Goal: Task Accomplishment & Management: Use online tool/utility

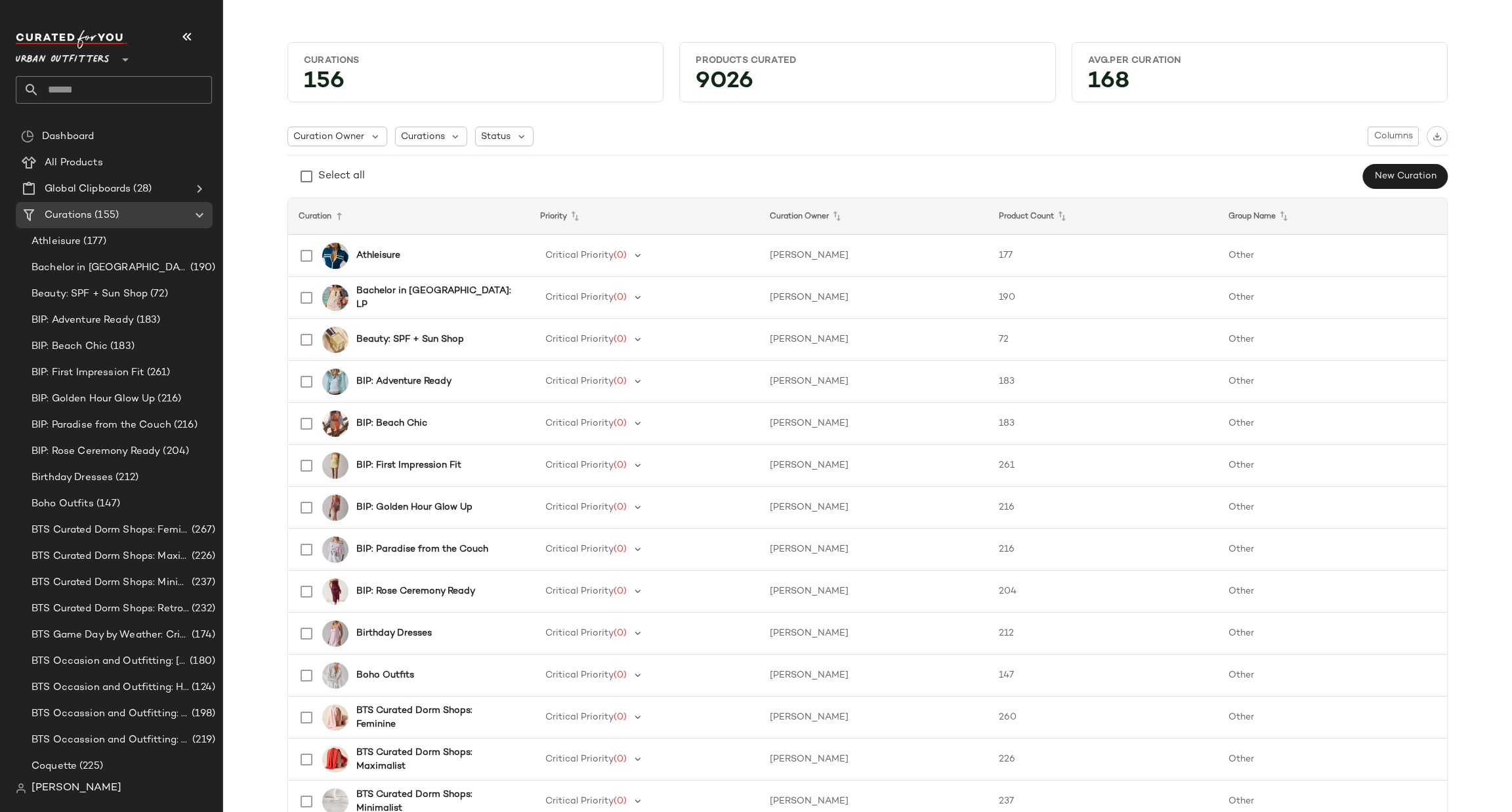
scroll to position [197, 0]
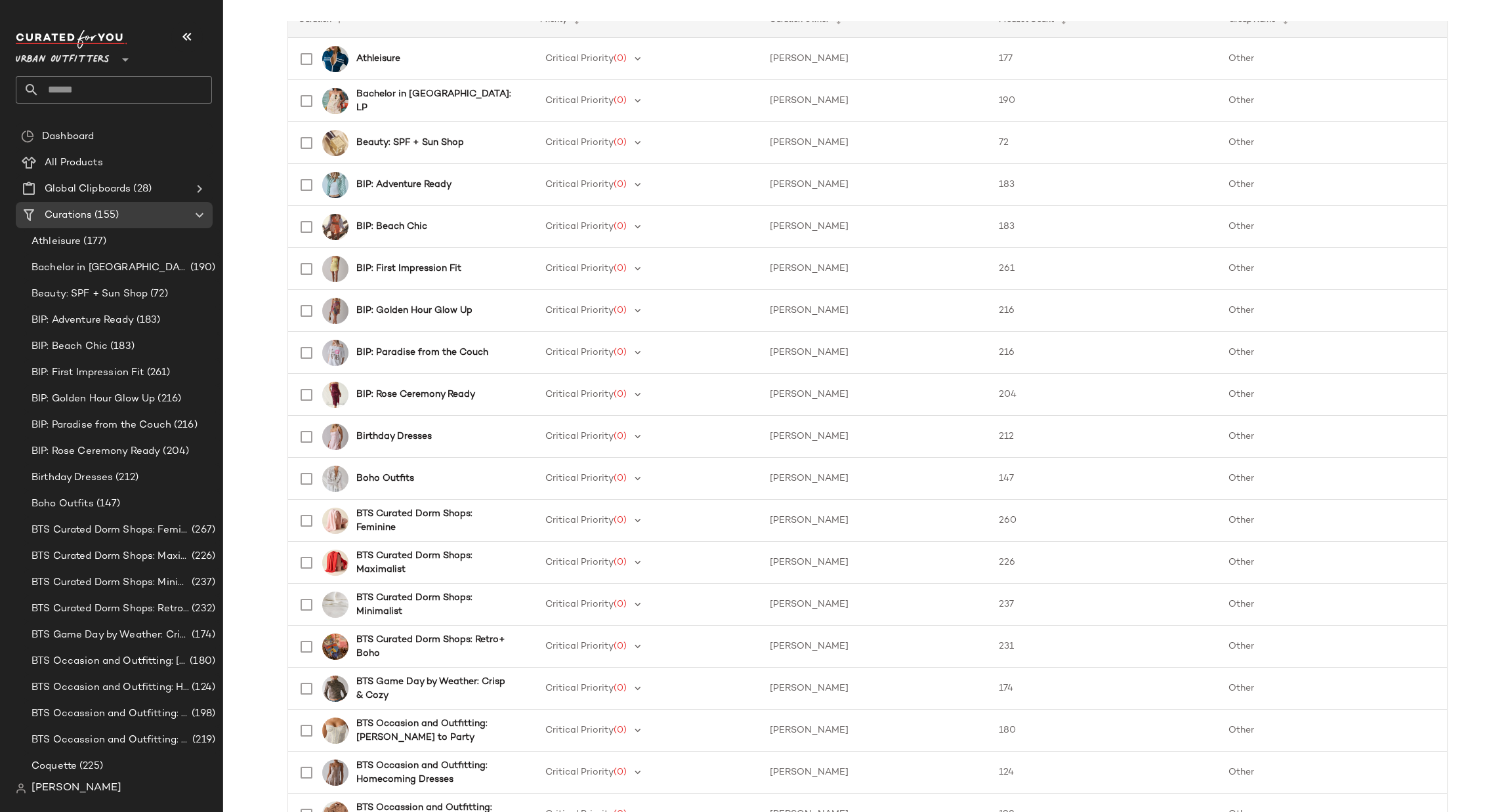
click at [89, 83] on input "text" at bounding box center [125, 90] width 172 height 28
type input "***"
click at [109, 135] on div "SEO: [PERSON_NAME] Outfit" at bounding box center [113, 127] width 196 height 27
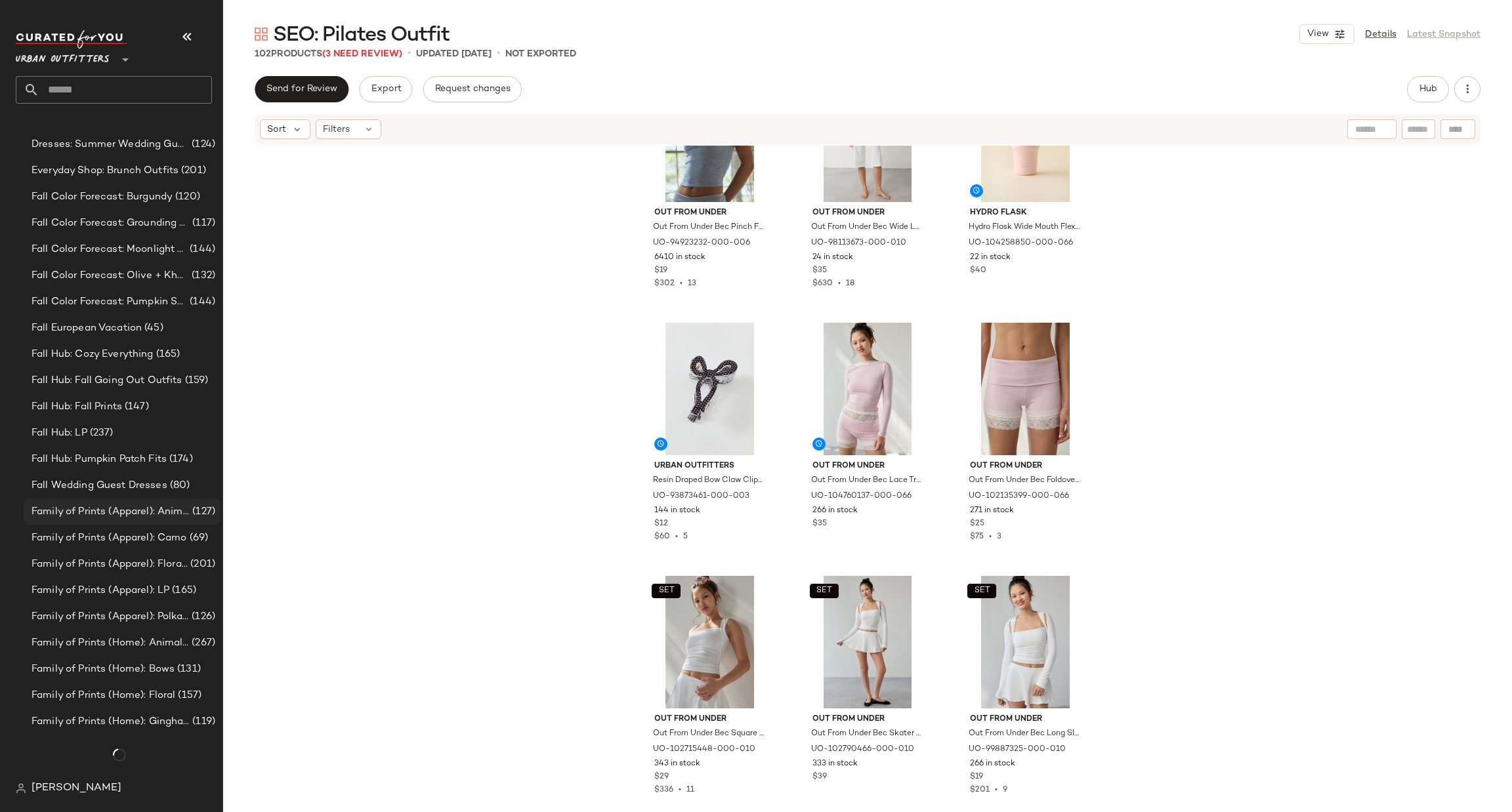
scroll to position [2160, 0]
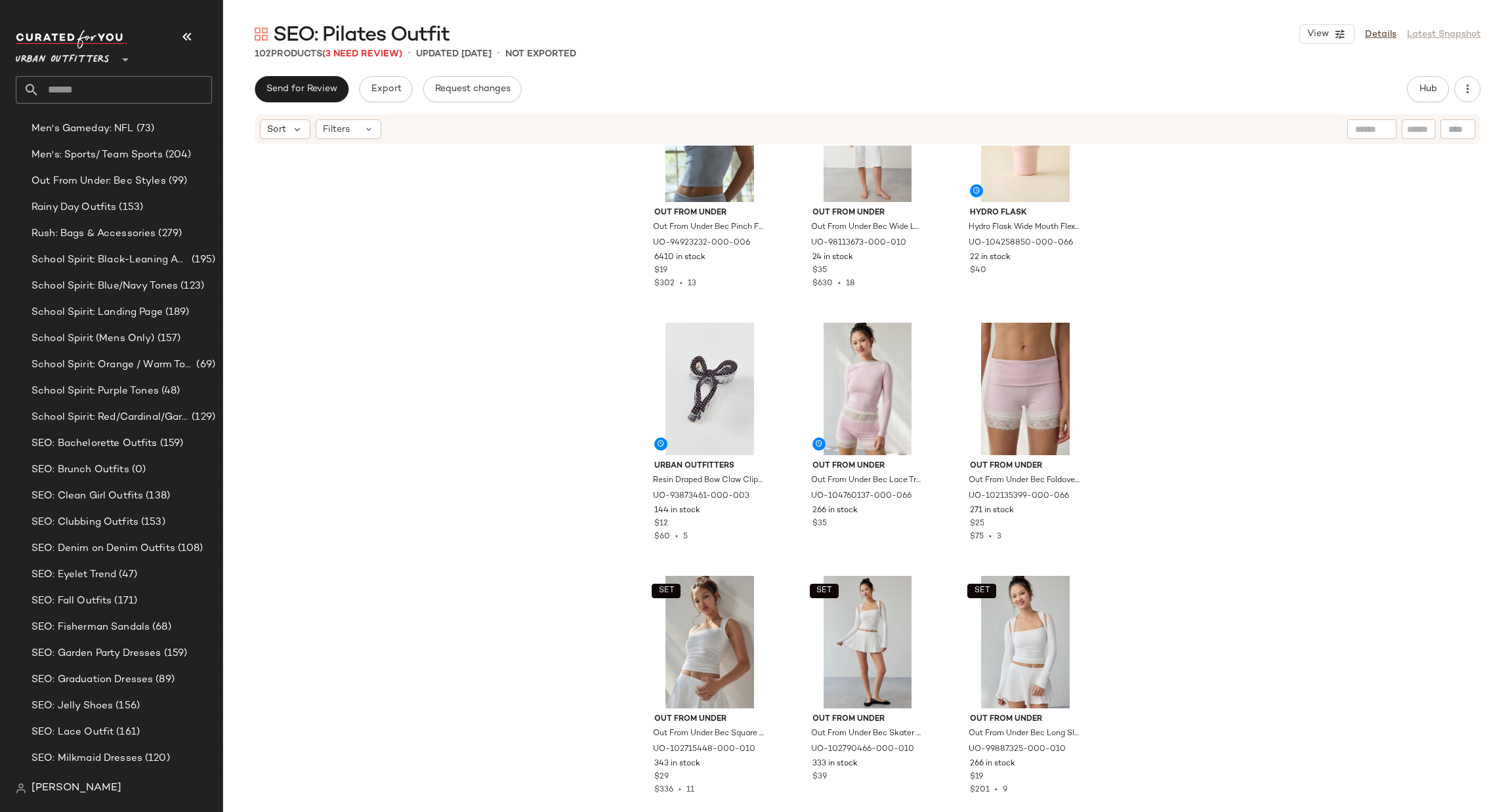
click at [117, 92] on input "text" at bounding box center [125, 90] width 172 height 28
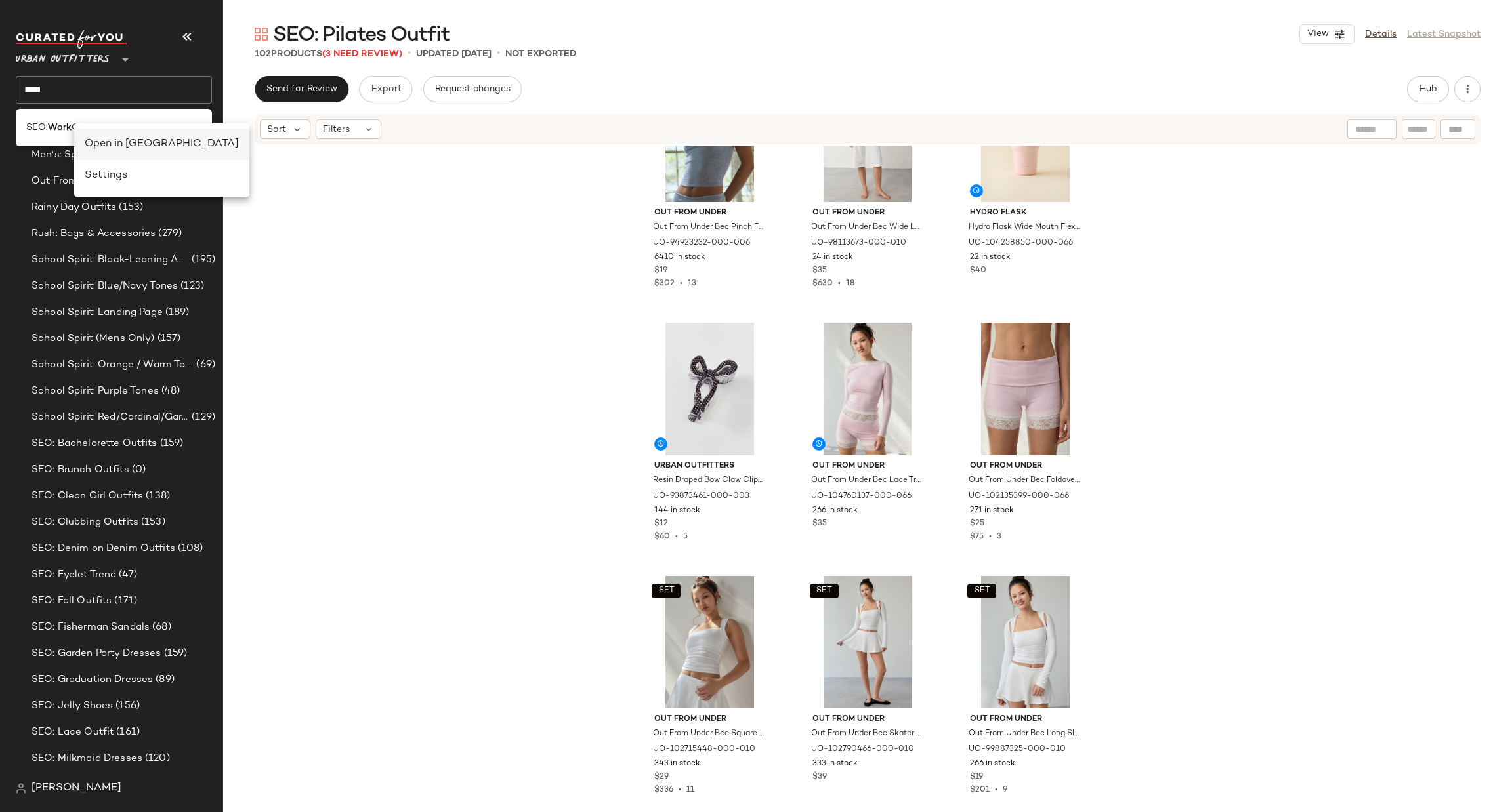
click at [90, 137] on div "Open in [GEOGRAPHIC_DATA]" at bounding box center [161, 144] width 154 height 16
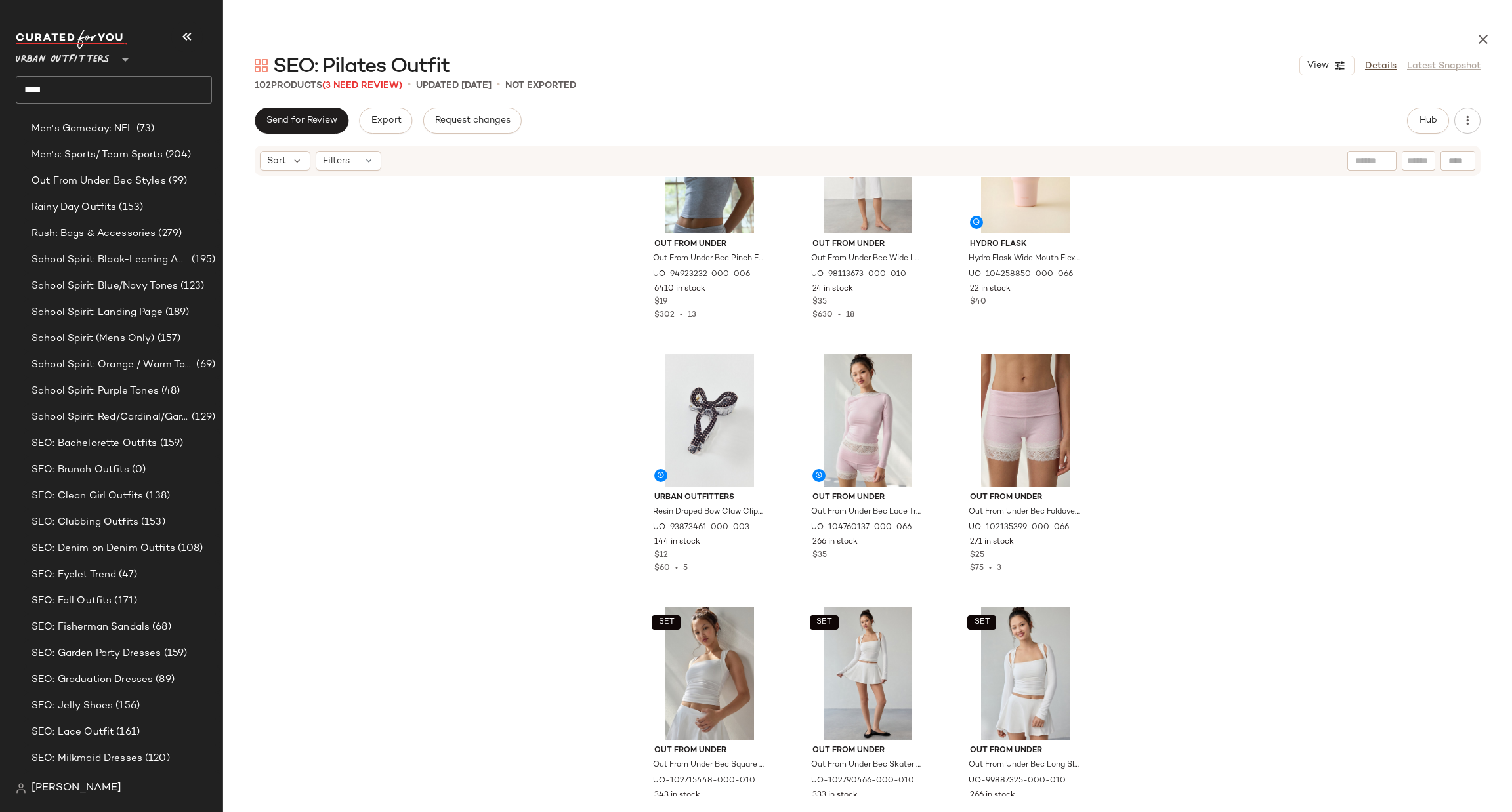
click at [129, 81] on input "****" at bounding box center [113, 90] width 196 height 28
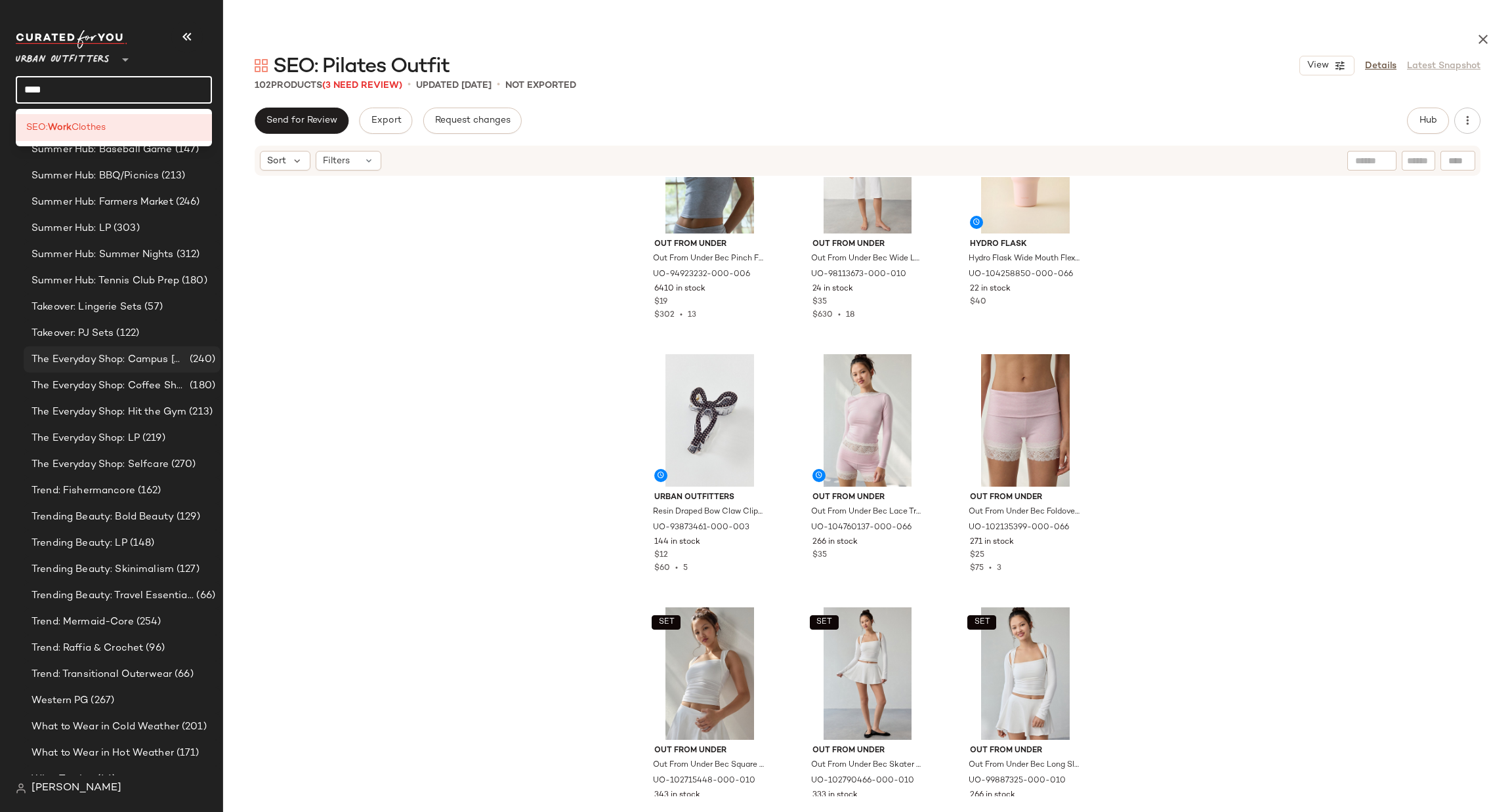
scroll to position [3388, 0]
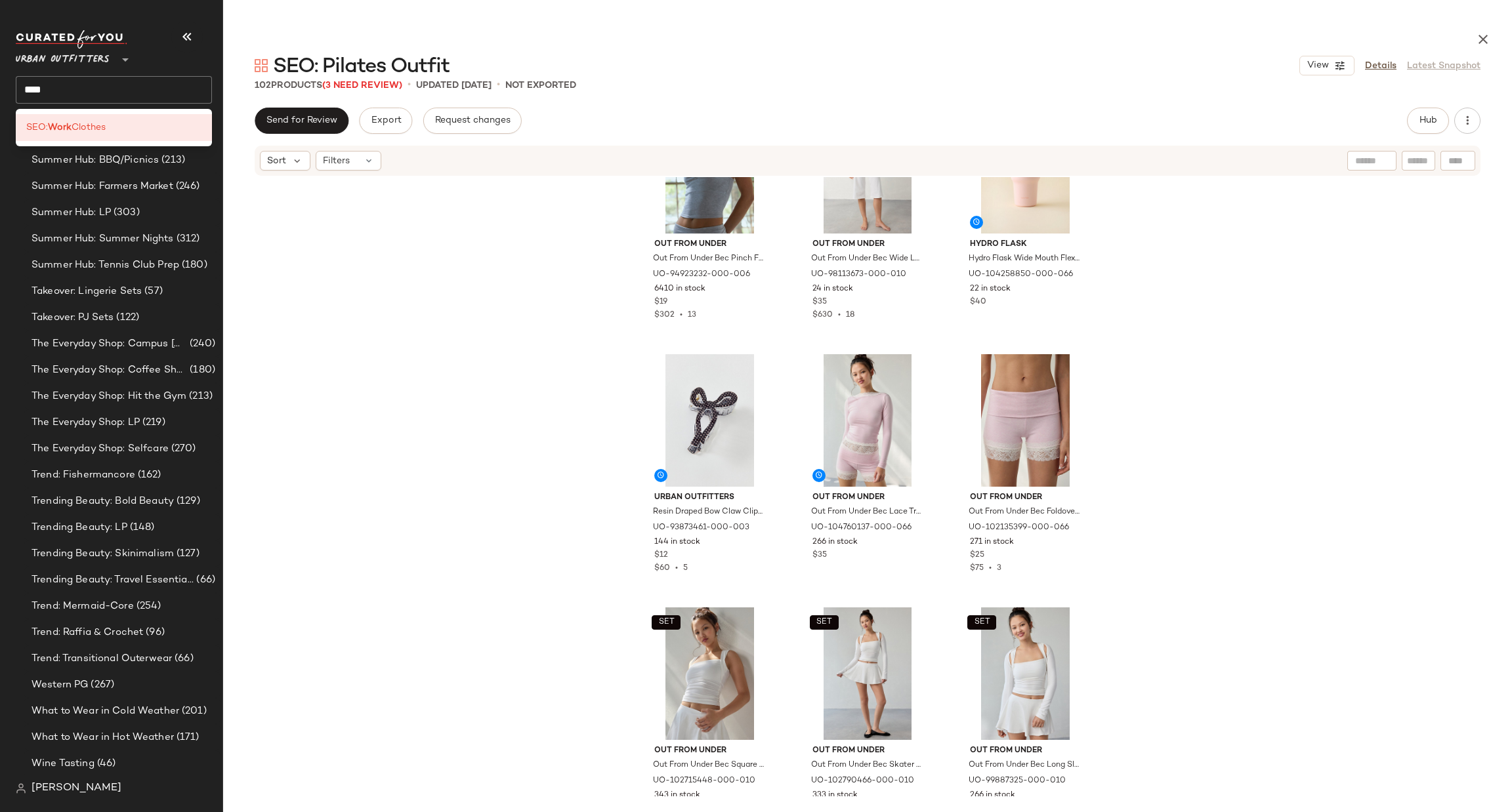
click at [174, 56] on div "Urban Outfitters **" at bounding box center [113, 52] width 196 height 33
click at [86, 106] on div "Urban Outfitters ** ****" at bounding box center [119, 67] width 207 height 82
click at [88, 96] on input "****" at bounding box center [113, 90] width 196 height 28
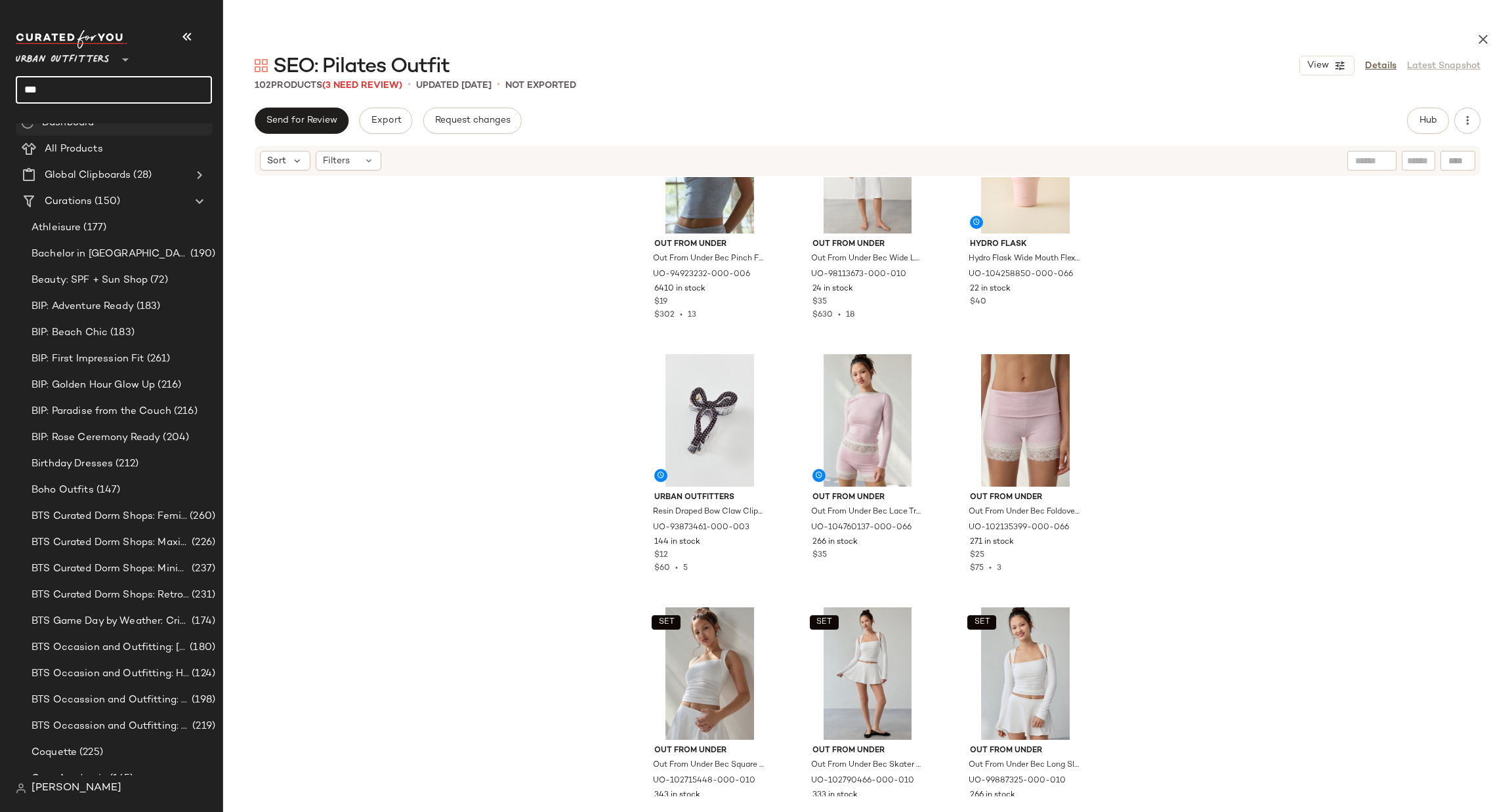
scroll to position [0, 0]
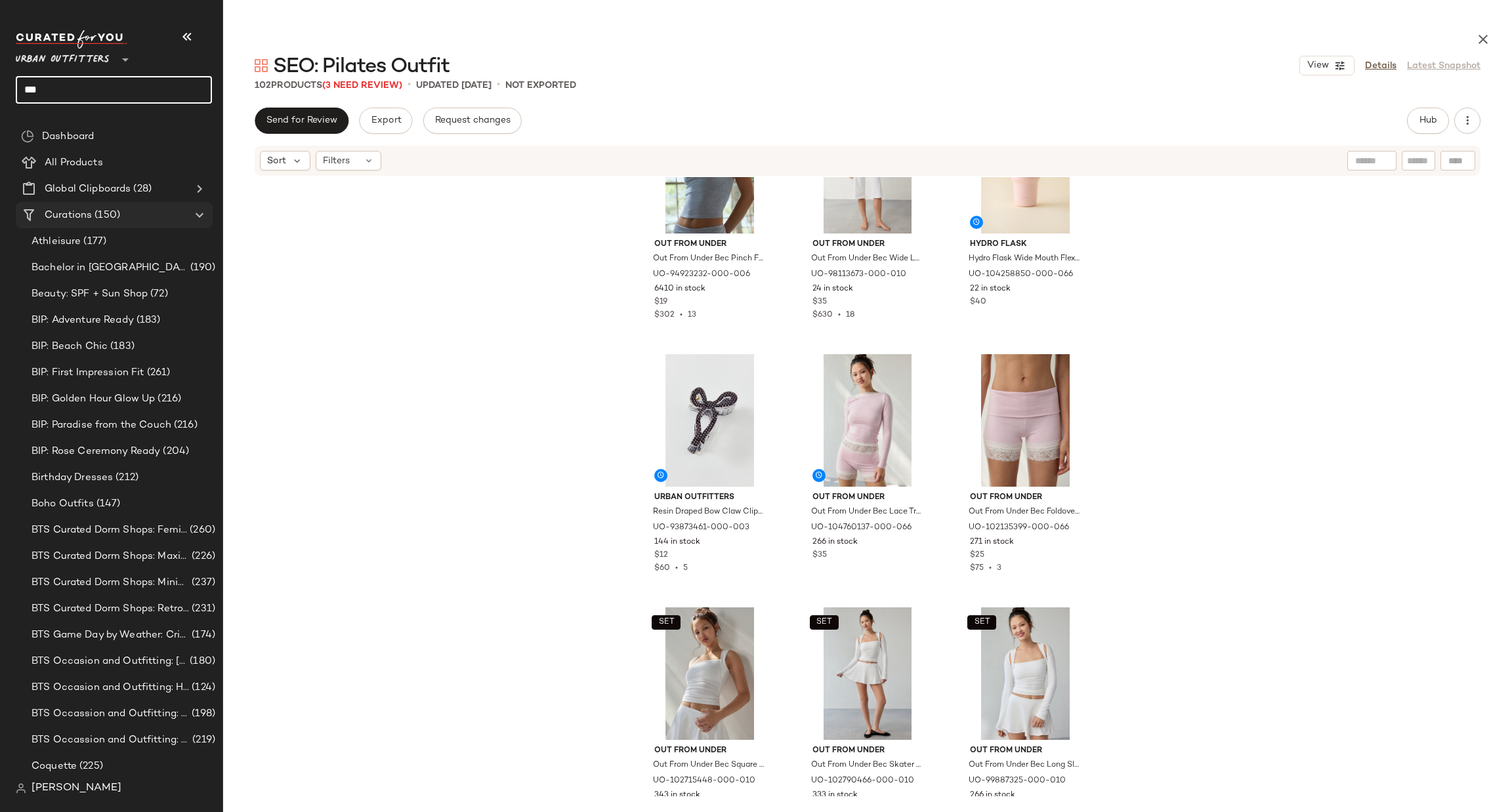
type input "***"
click at [158, 229] on span "Create New Curation" at bounding box center [192, 226] width 107 height 11
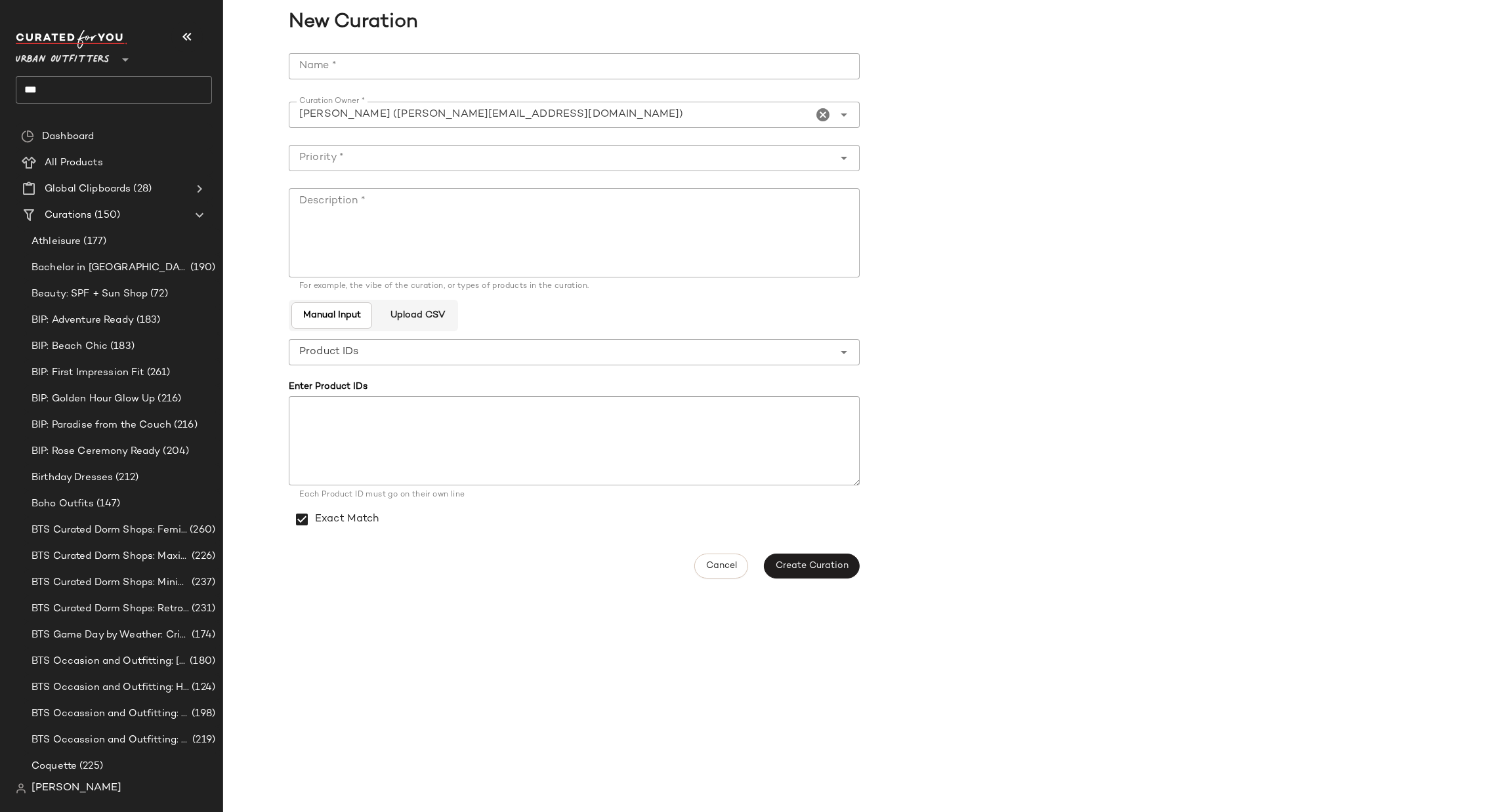
click at [436, 75] on input "Name *" at bounding box center [574, 66] width 571 height 26
paste input "**********"
type input "**********"
click at [391, 237] on textarea "Description *" at bounding box center [574, 233] width 571 height 90
paste textarea "**********"
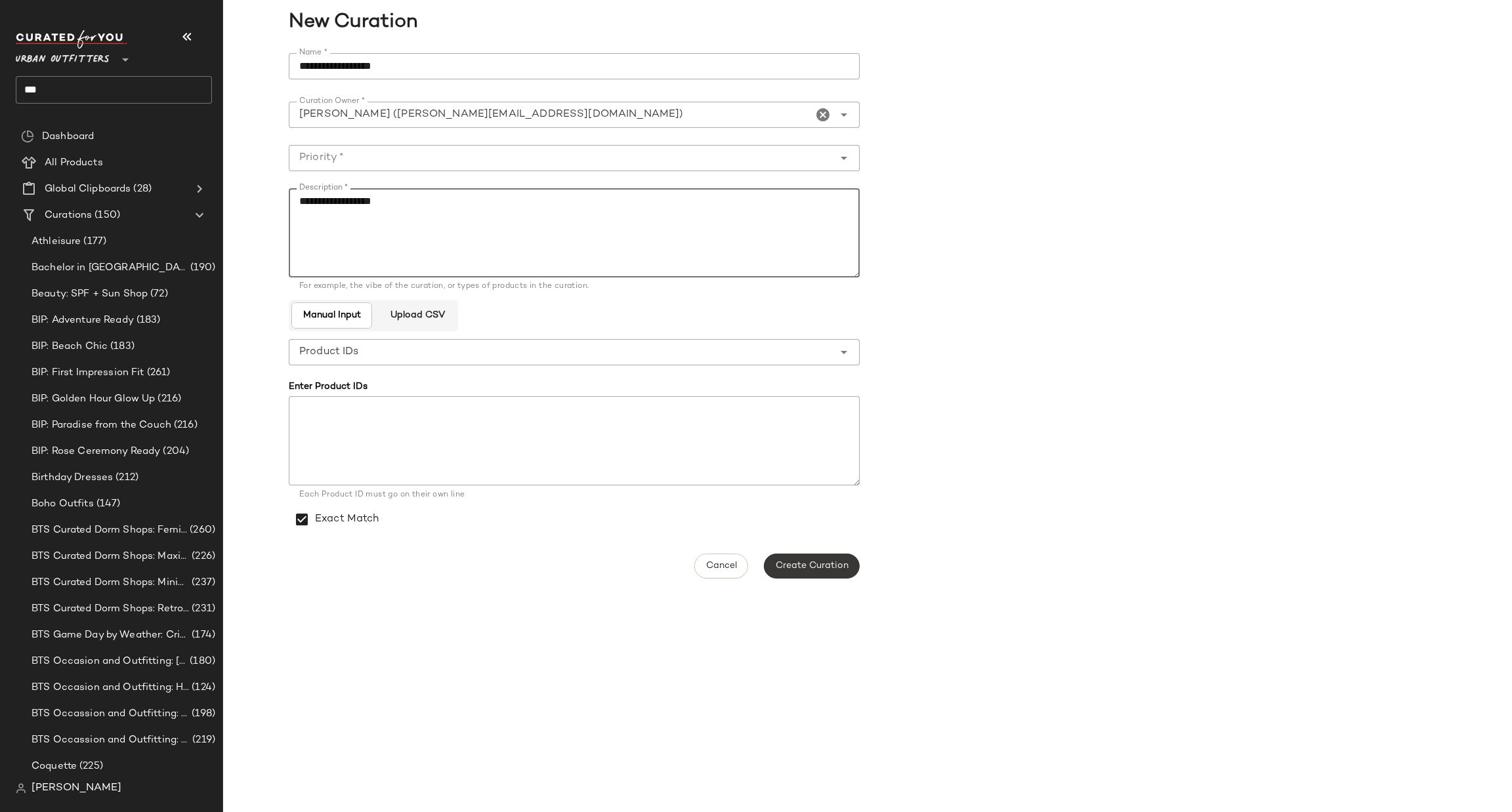
type textarea "**********"
click at [785, 562] on span "Create Curation" at bounding box center [812, 566] width 74 height 11
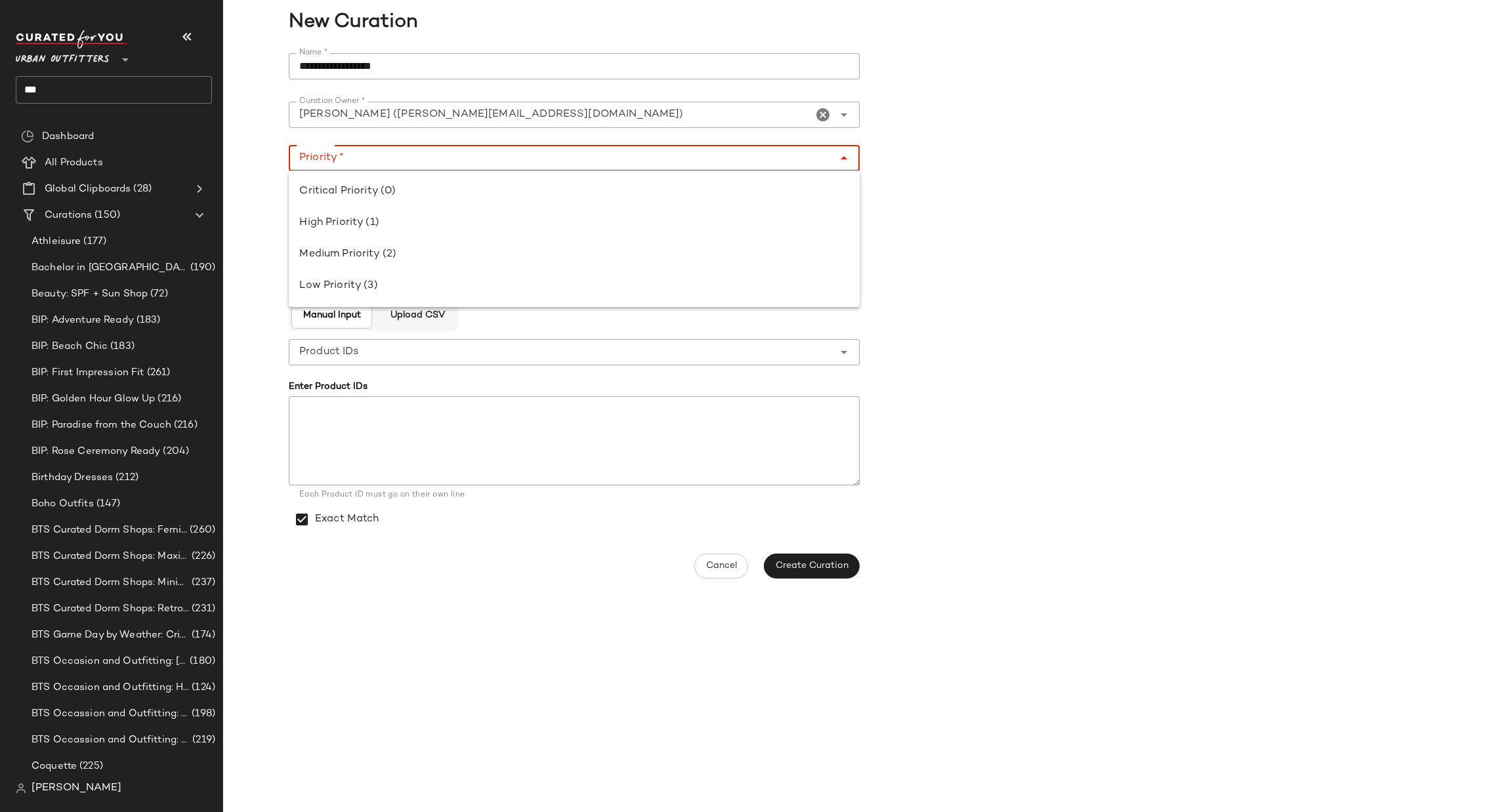
click at [423, 161] on input "Priority *" at bounding box center [560, 158] width 544 height 16
click at [417, 244] on div "Medium Priority (2)" at bounding box center [574, 255] width 571 height 32
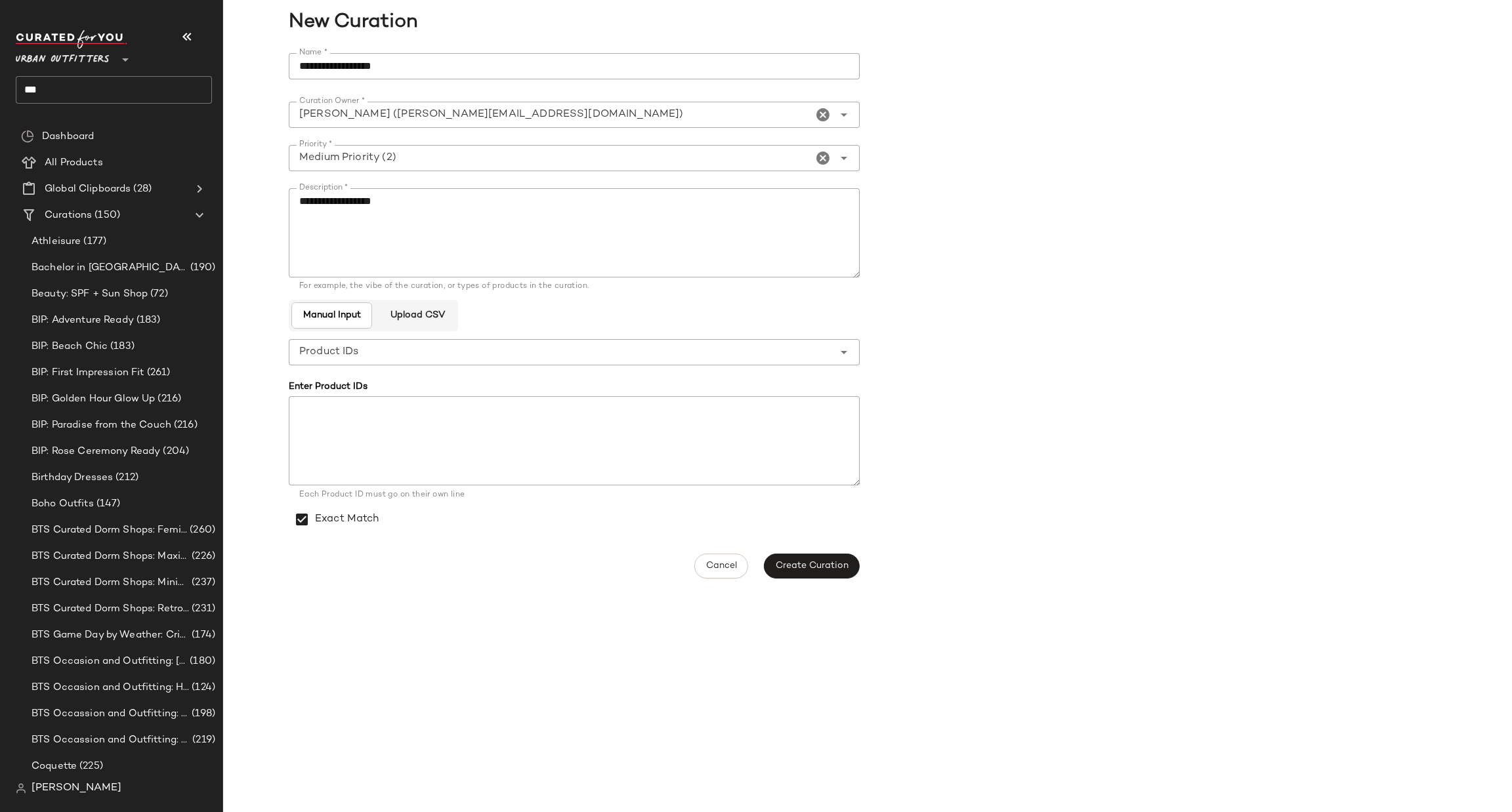
click at [718, 176] on div at bounding box center [574, 180] width 550 height 9
click at [674, 172] on div at bounding box center [574, 178] width 571 height 15
click at [656, 157] on input "**********" at bounding box center [550, 158] width 524 height 16
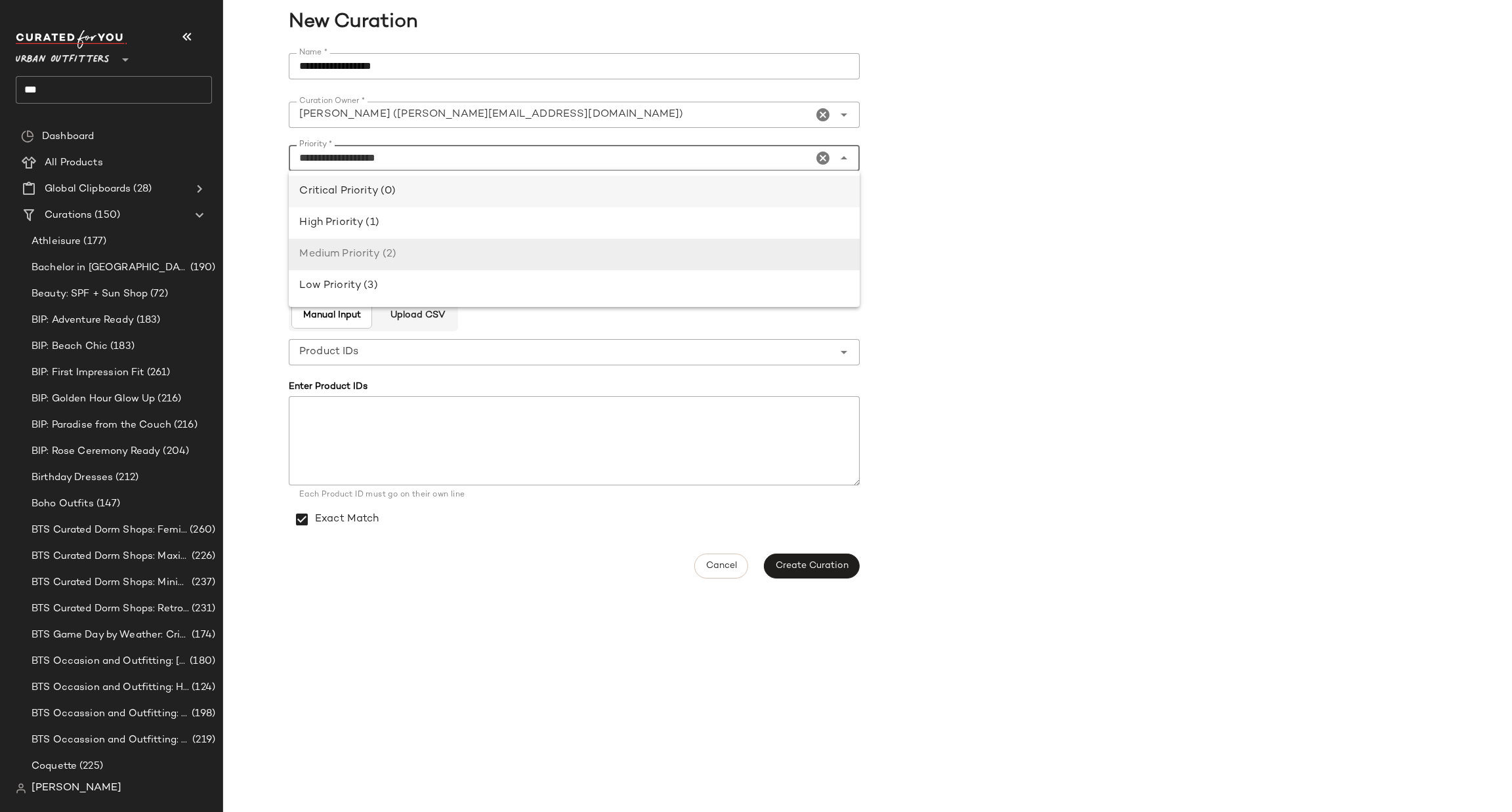
click at [471, 194] on div "Critical Priority (0)" at bounding box center [574, 192] width 550 height 16
type input "**********"
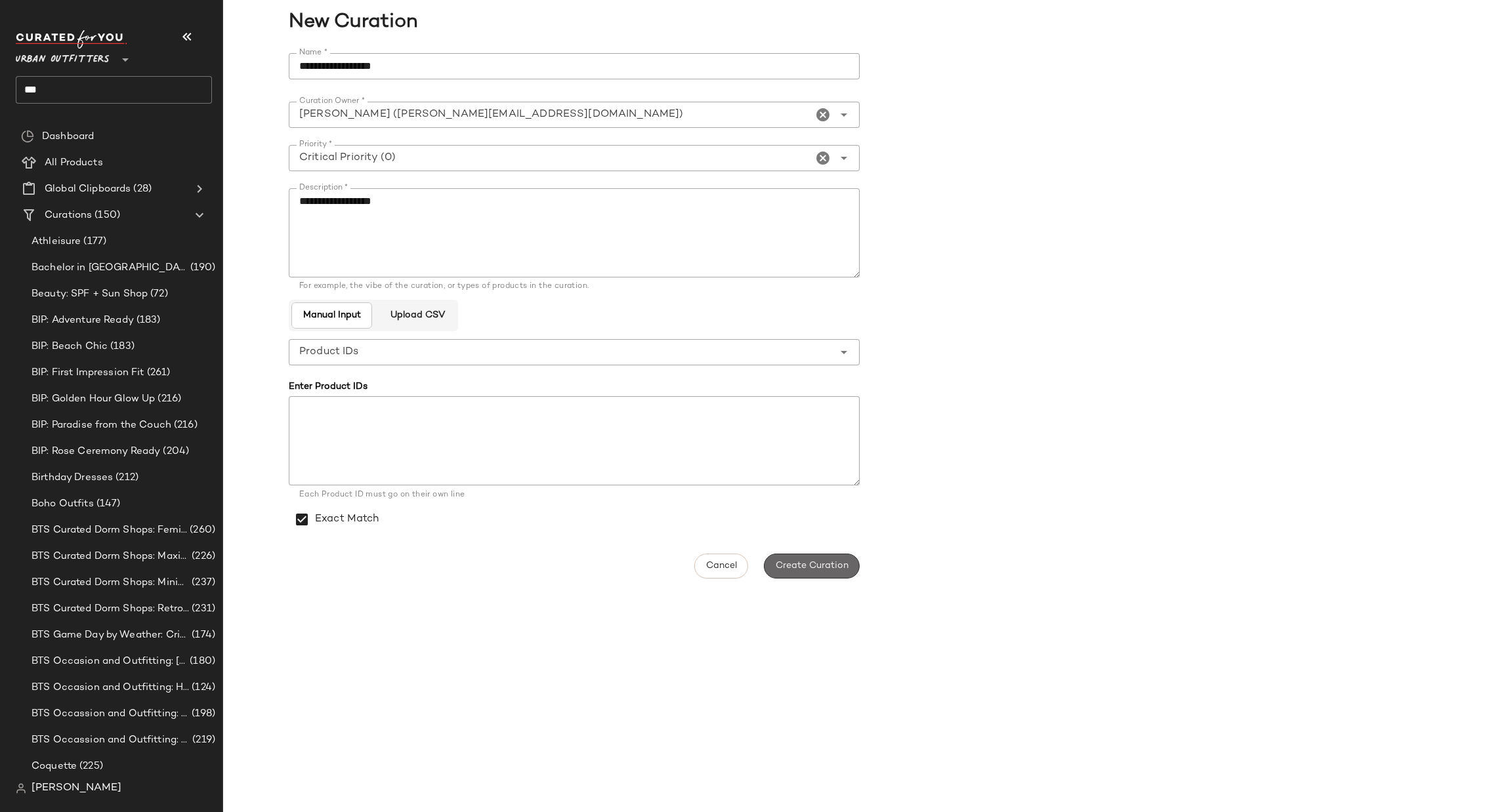
click at [800, 557] on button "Create Curation" at bounding box center [812, 566] width 96 height 25
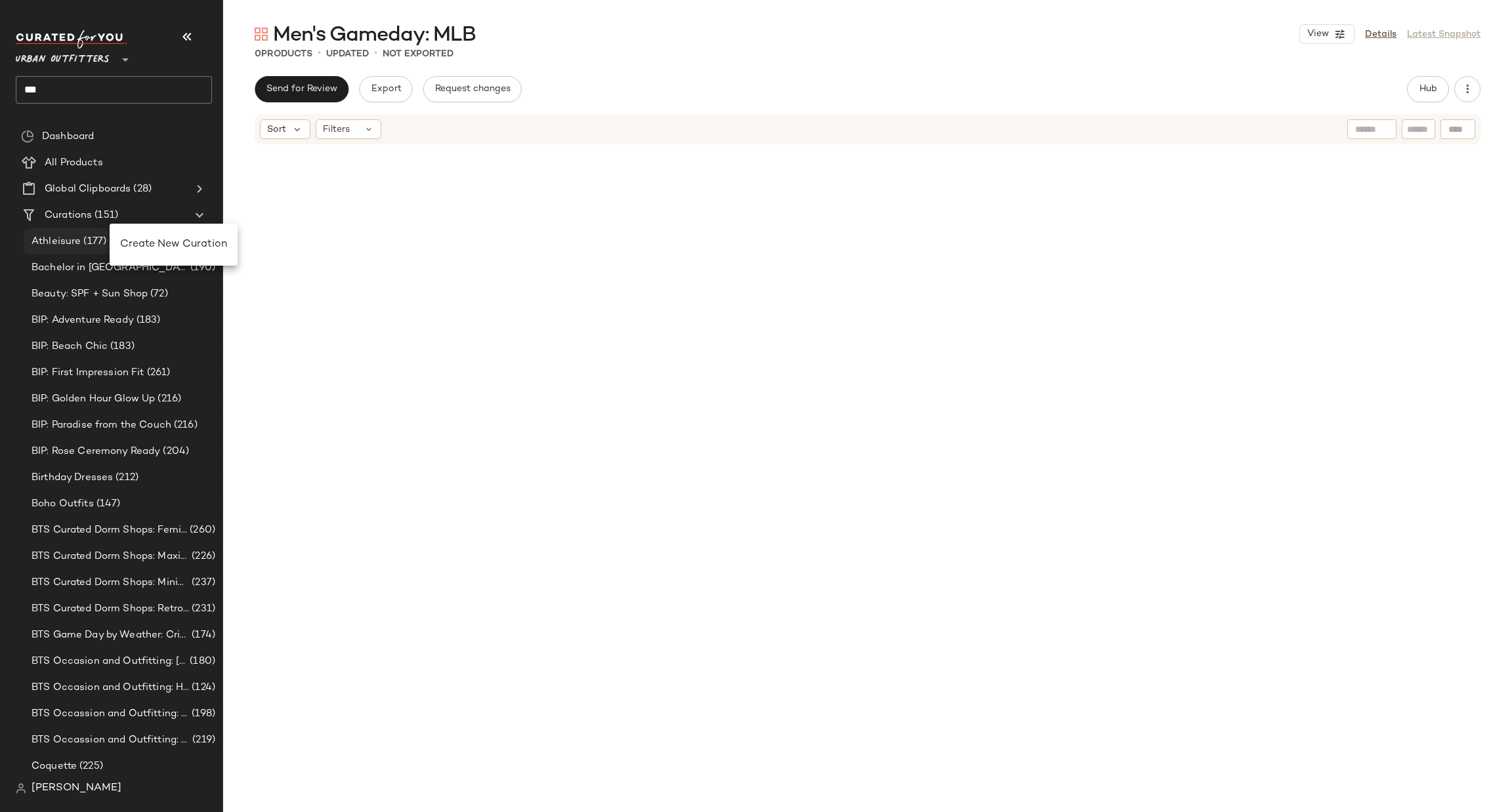
click at [140, 240] on span "Create New Curation" at bounding box center [173, 244] width 107 height 11
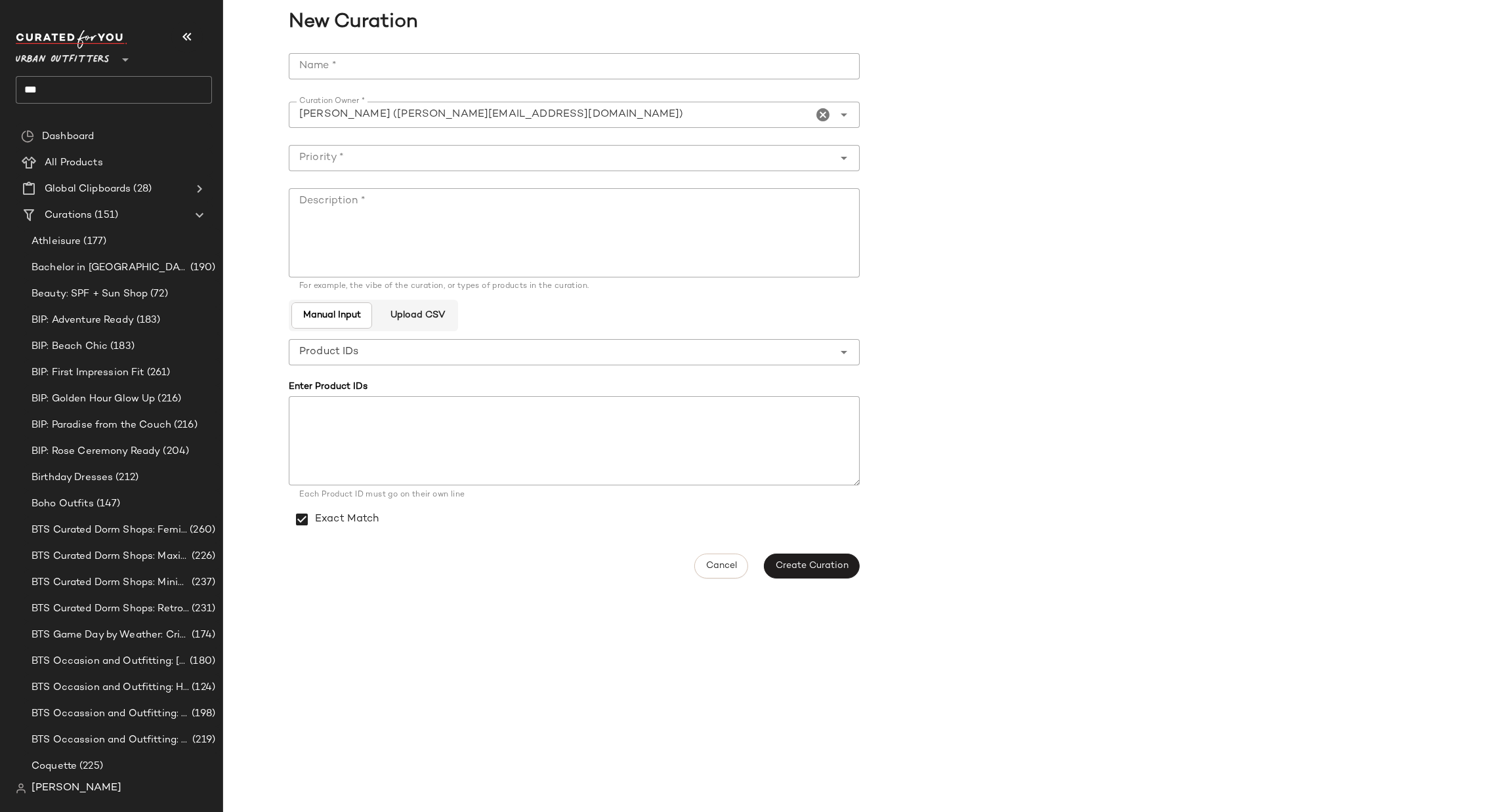
click at [331, 78] on input "Name *" at bounding box center [574, 66] width 571 height 26
paste input "**********"
type input "**********"
click at [386, 162] on input "Priority *" at bounding box center [560, 158] width 544 height 16
click at [385, 179] on div "Critical Priority (0)" at bounding box center [574, 192] width 571 height 32
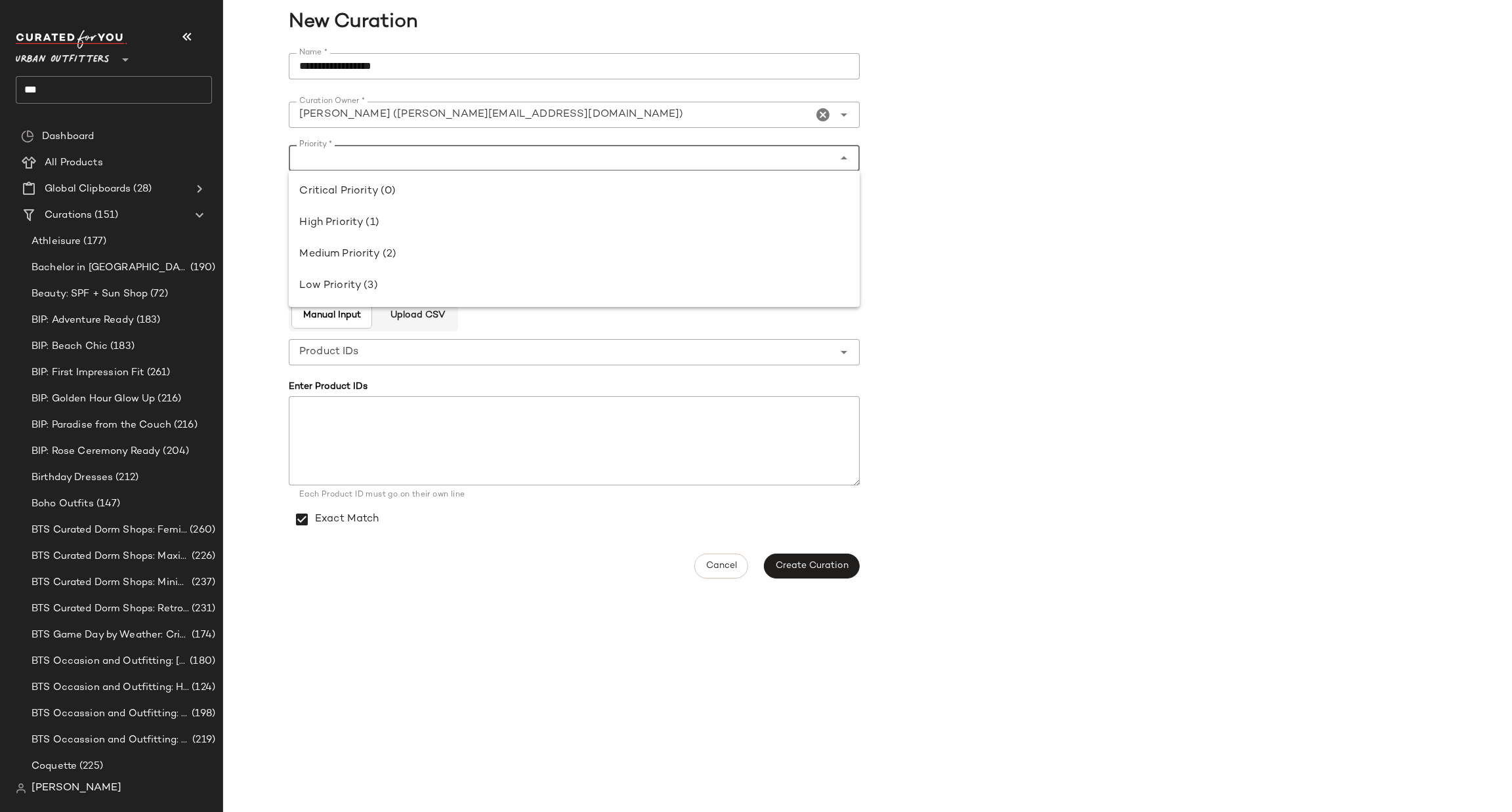
type input "**********"
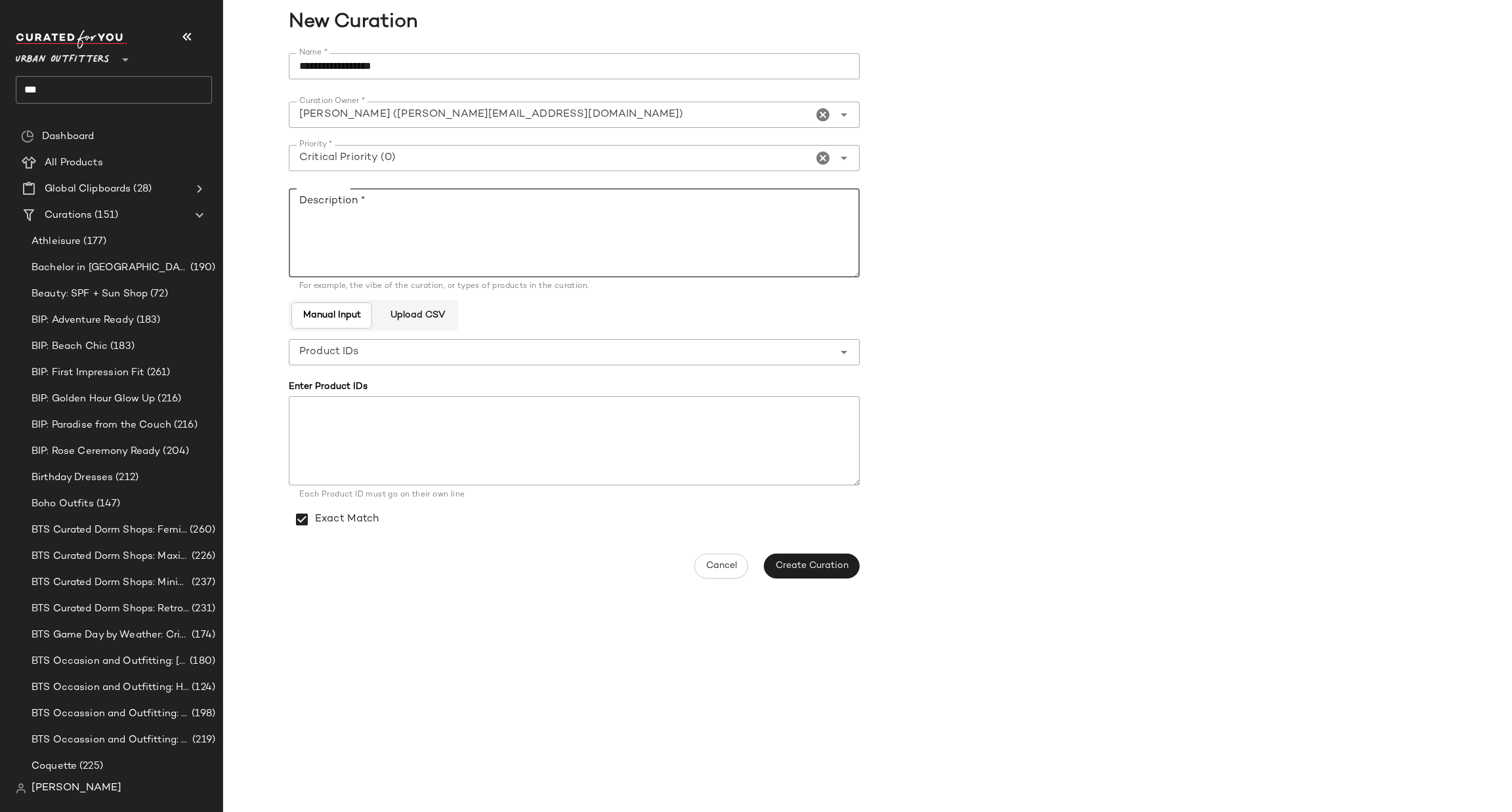
click at [376, 214] on textarea "Description *" at bounding box center [574, 233] width 571 height 90
paste textarea "**********"
type textarea "**********"
click at [825, 565] on span "Create Curation" at bounding box center [812, 566] width 74 height 11
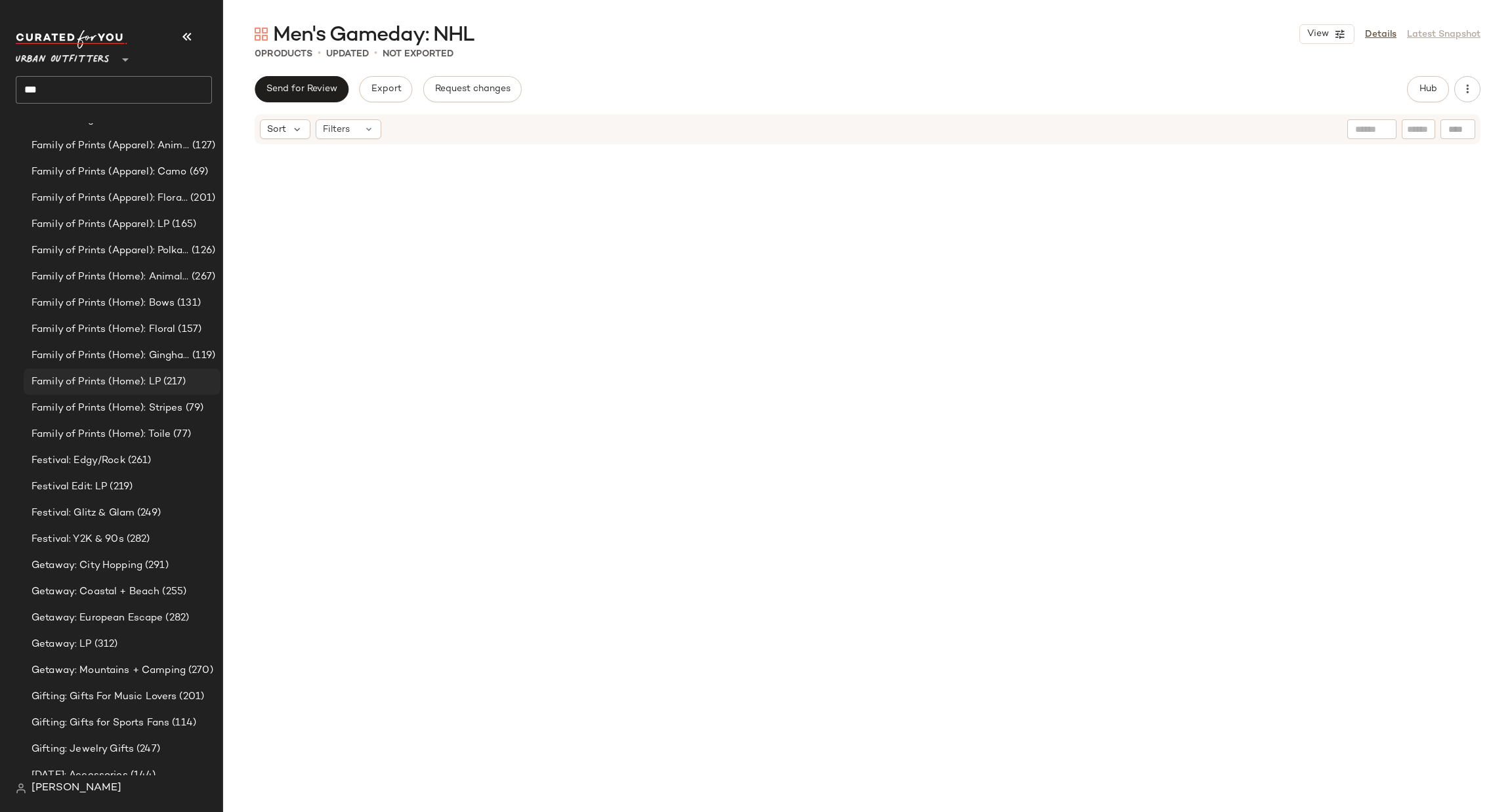
scroll to position [1378, 0]
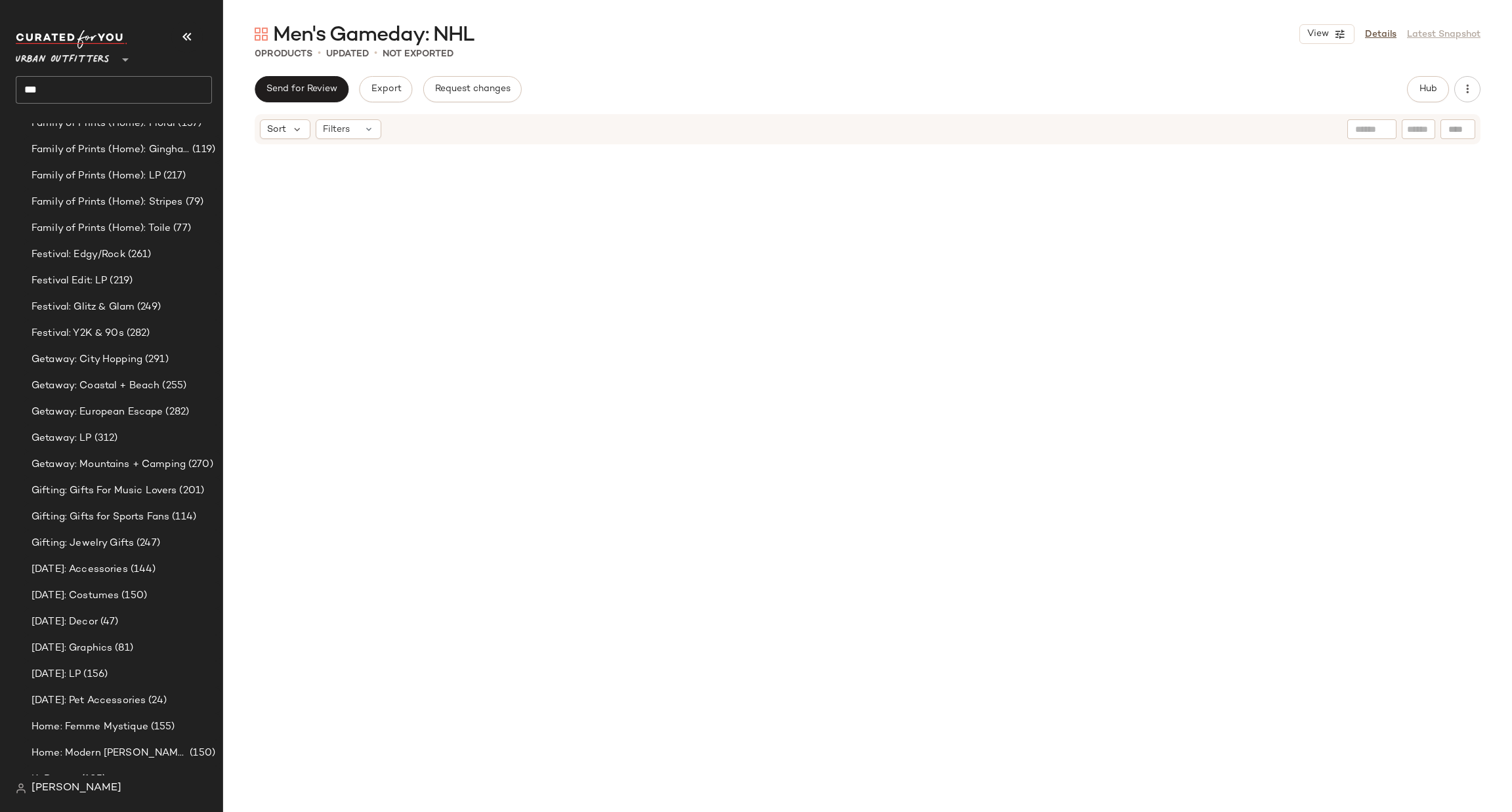
click at [130, 92] on input "***" at bounding box center [113, 90] width 196 height 28
type input "*"
type input "***"
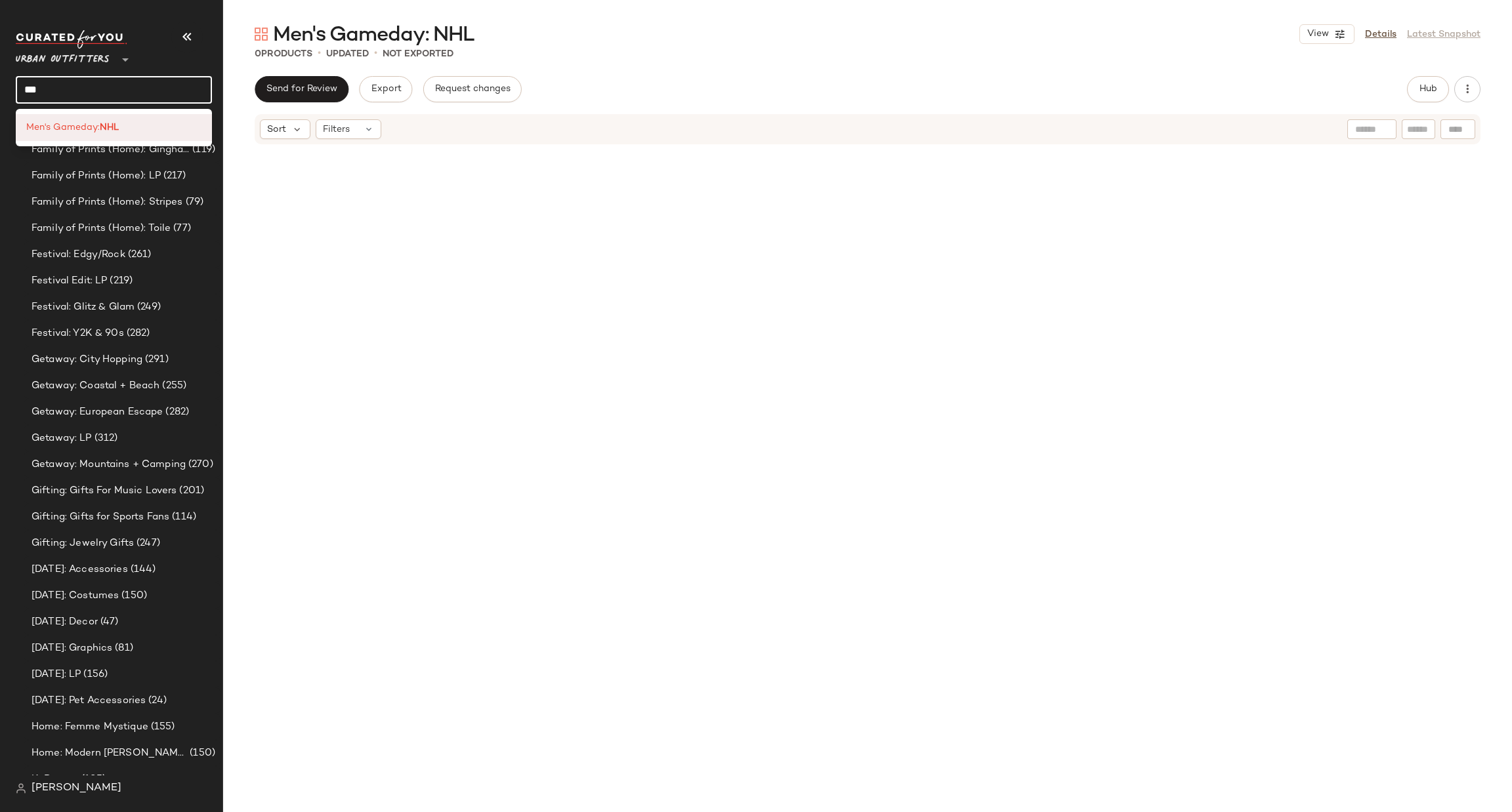
click at [147, 120] on div "Men's Gameday: NHL" at bounding box center [113, 127] width 175 height 14
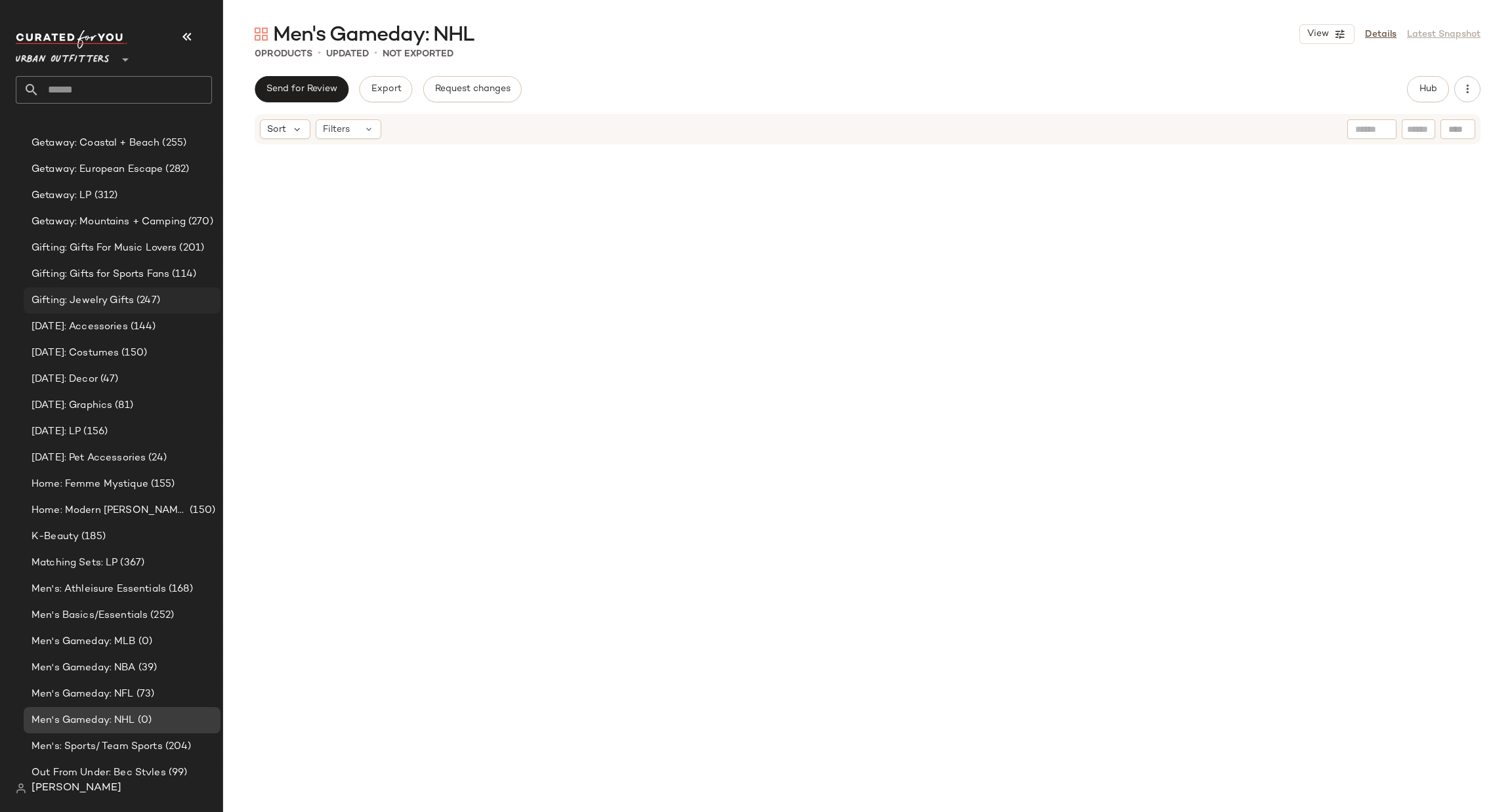
scroll to position [1866, 0]
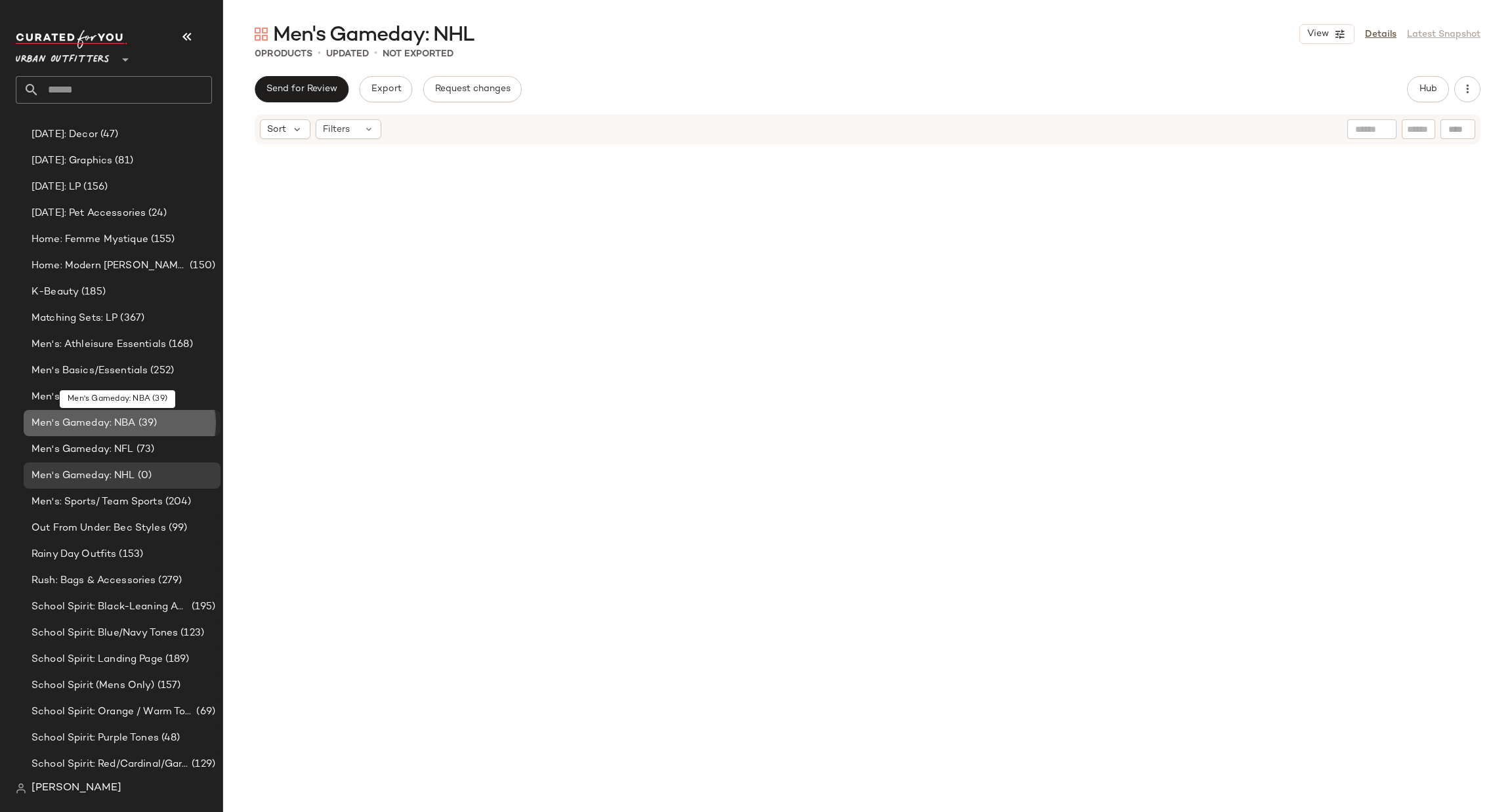
click at [188, 425] on div "Men's Gameday: NBA (39)" at bounding box center [121, 423] width 188 height 15
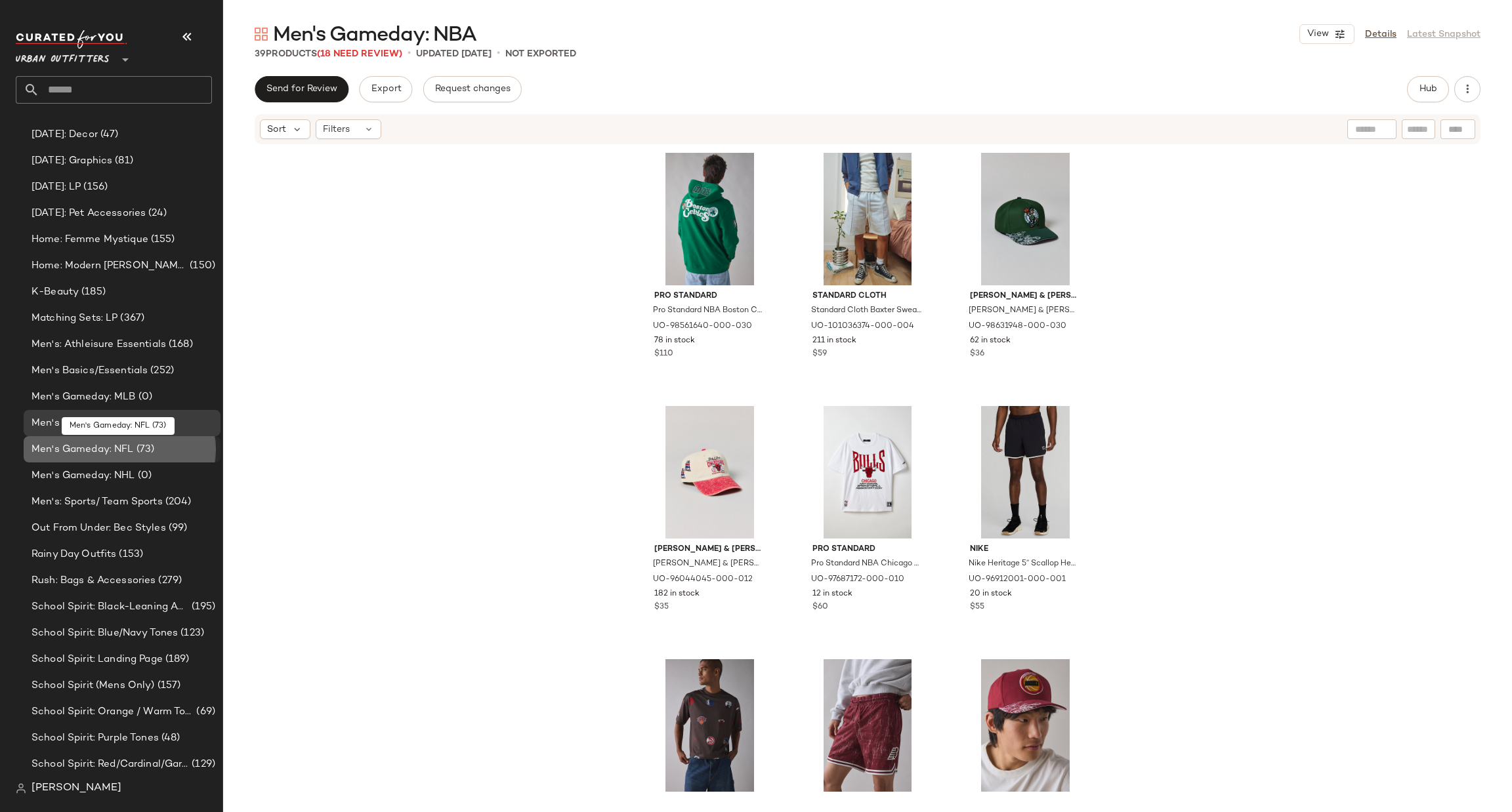
click at [190, 451] on div "Men's Gameday: NFL (73)" at bounding box center [121, 449] width 188 height 15
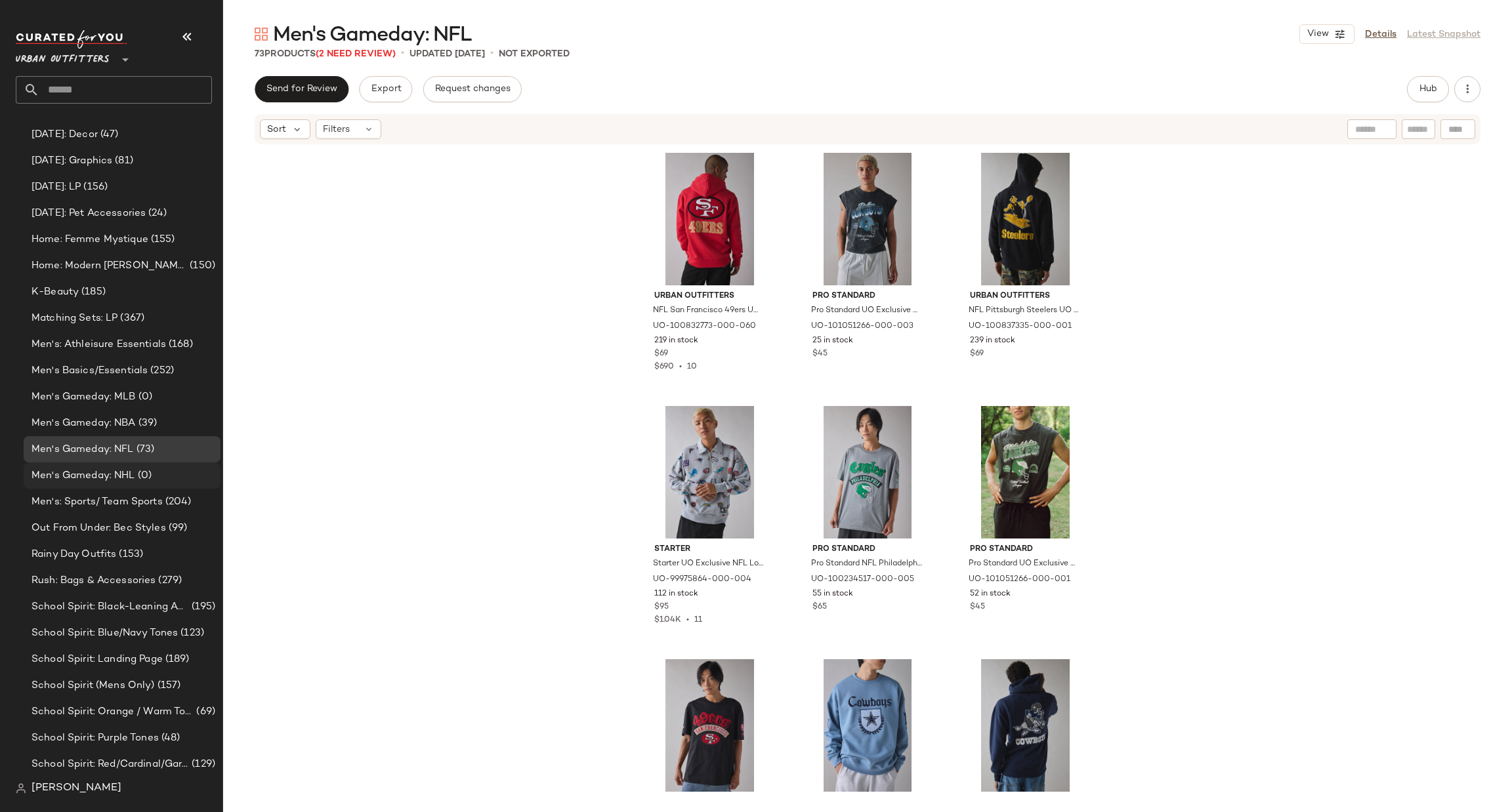
click at [198, 465] on div "Men's Gameday: NHL (0)" at bounding box center [122, 476] width 197 height 26
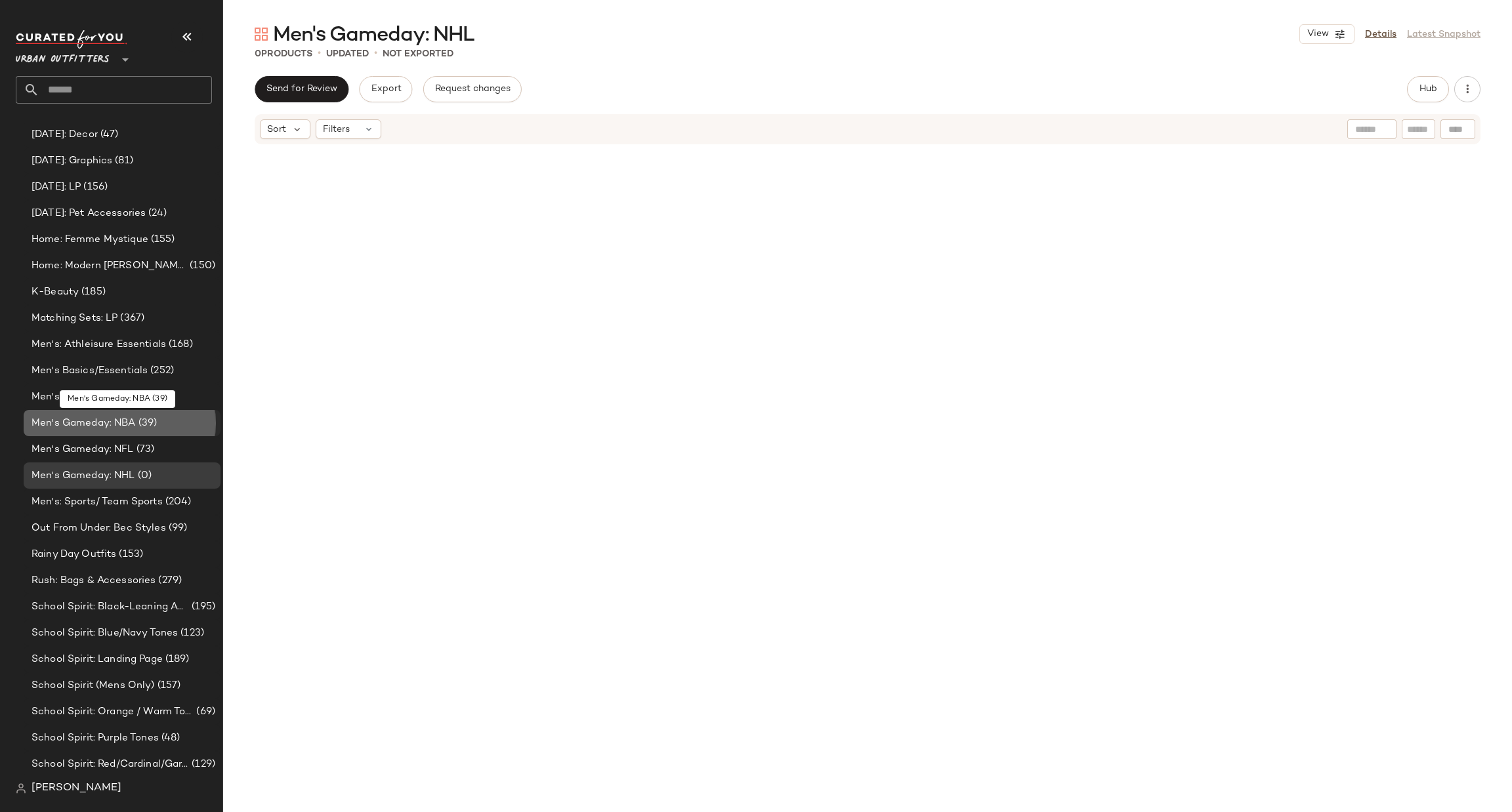
click at [207, 421] on div "Men's Gameday: NBA (39)" at bounding box center [121, 423] width 188 height 15
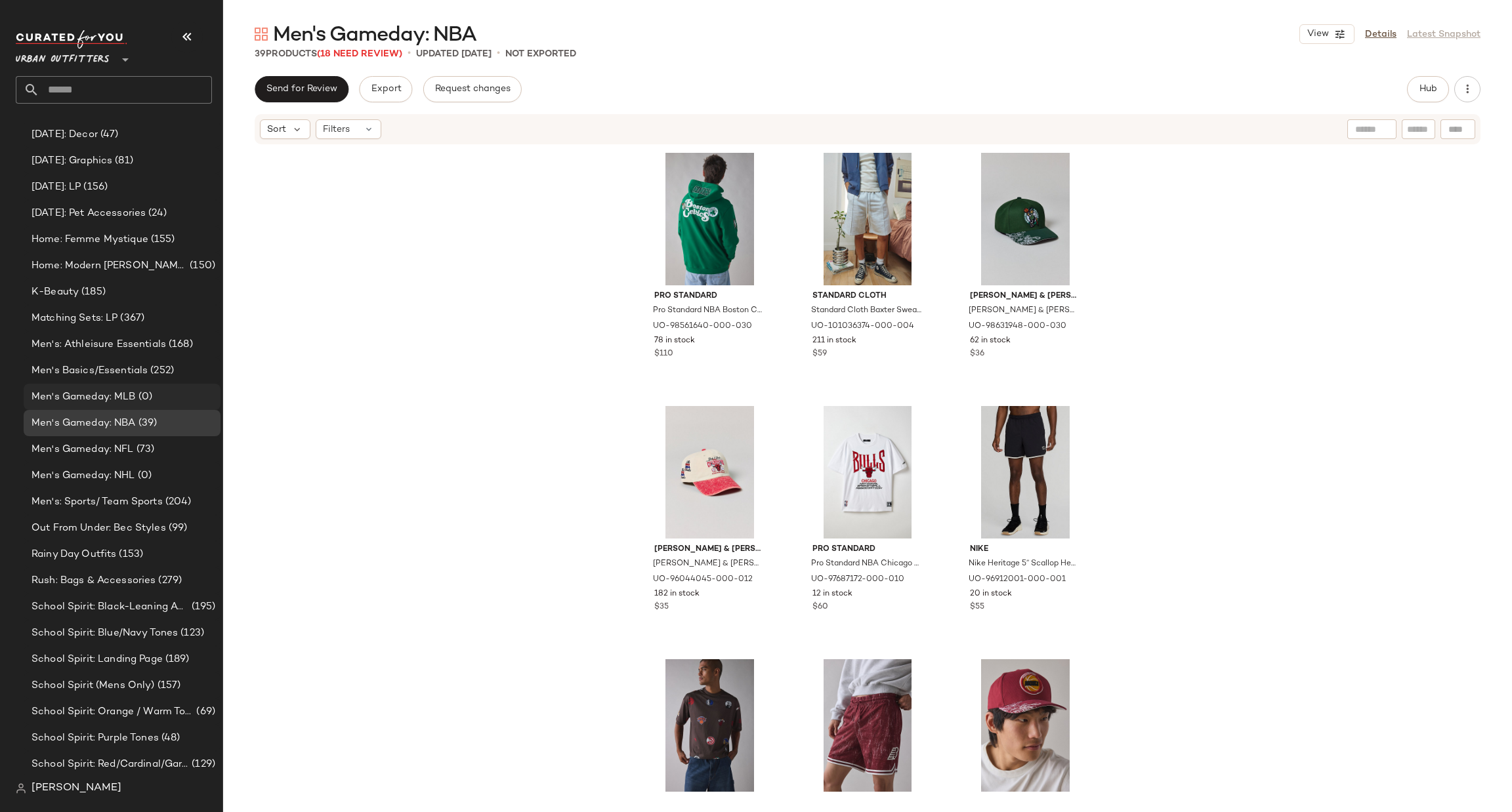
click at [190, 390] on div "Men's Gameday: MLB (0)" at bounding box center [121, 397] width 188 height 15
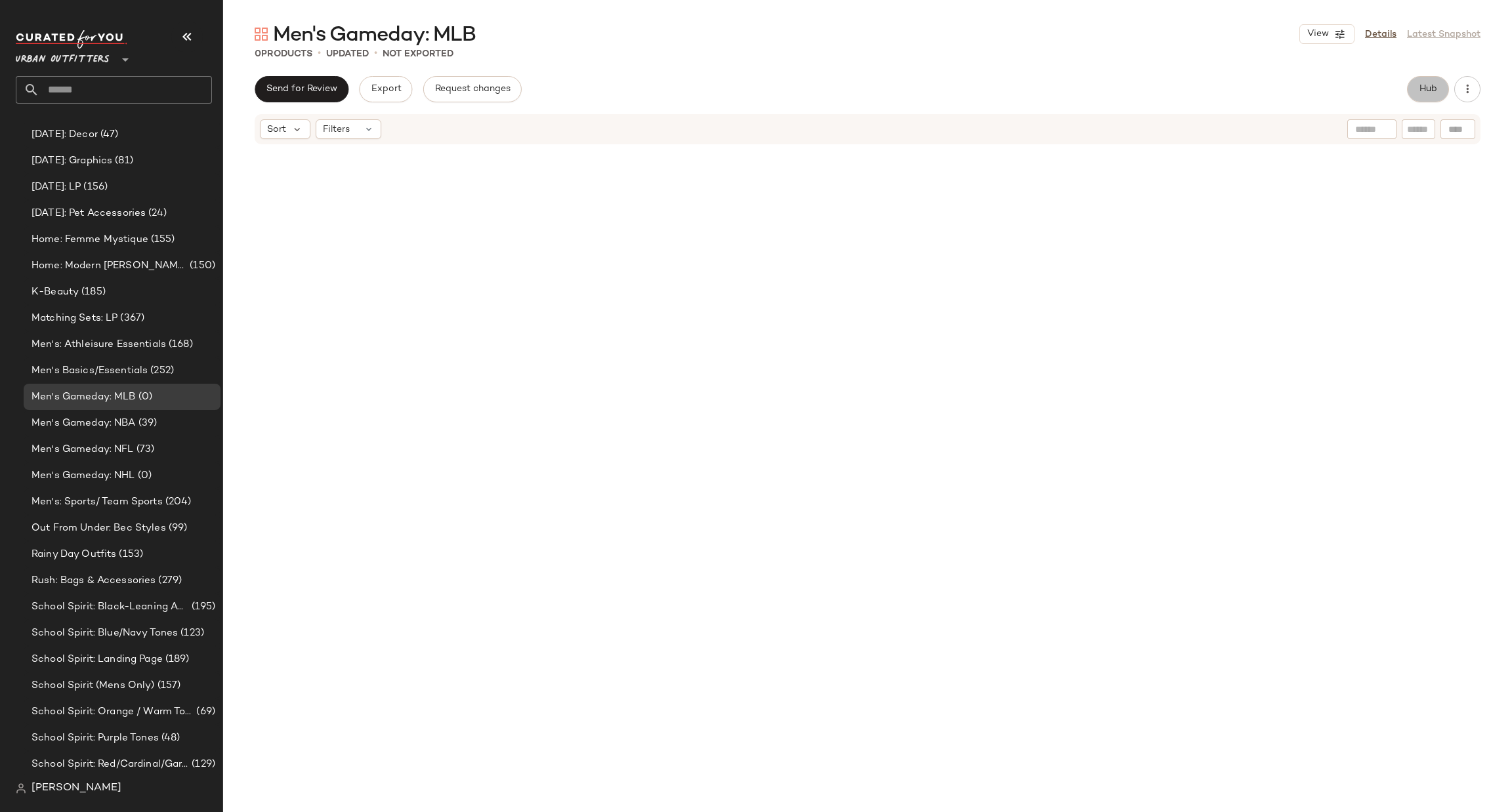
click at [1432, 84] on span "Hub" at bounding box center [1428, 89] width 18 height 11
click at [1423, 122] on div at bounding box center [1421, 128] width 49 height 20
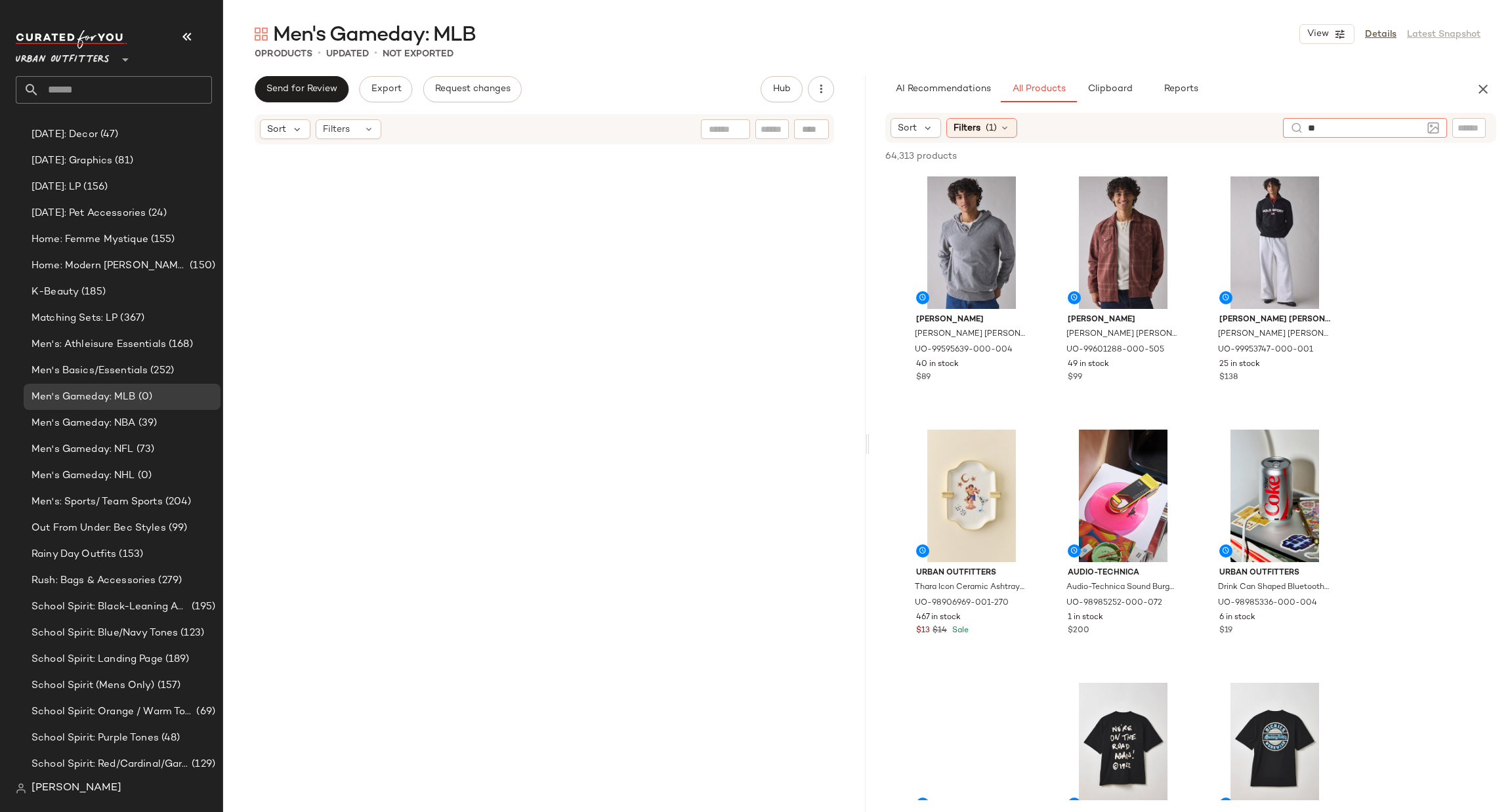
type input "***"
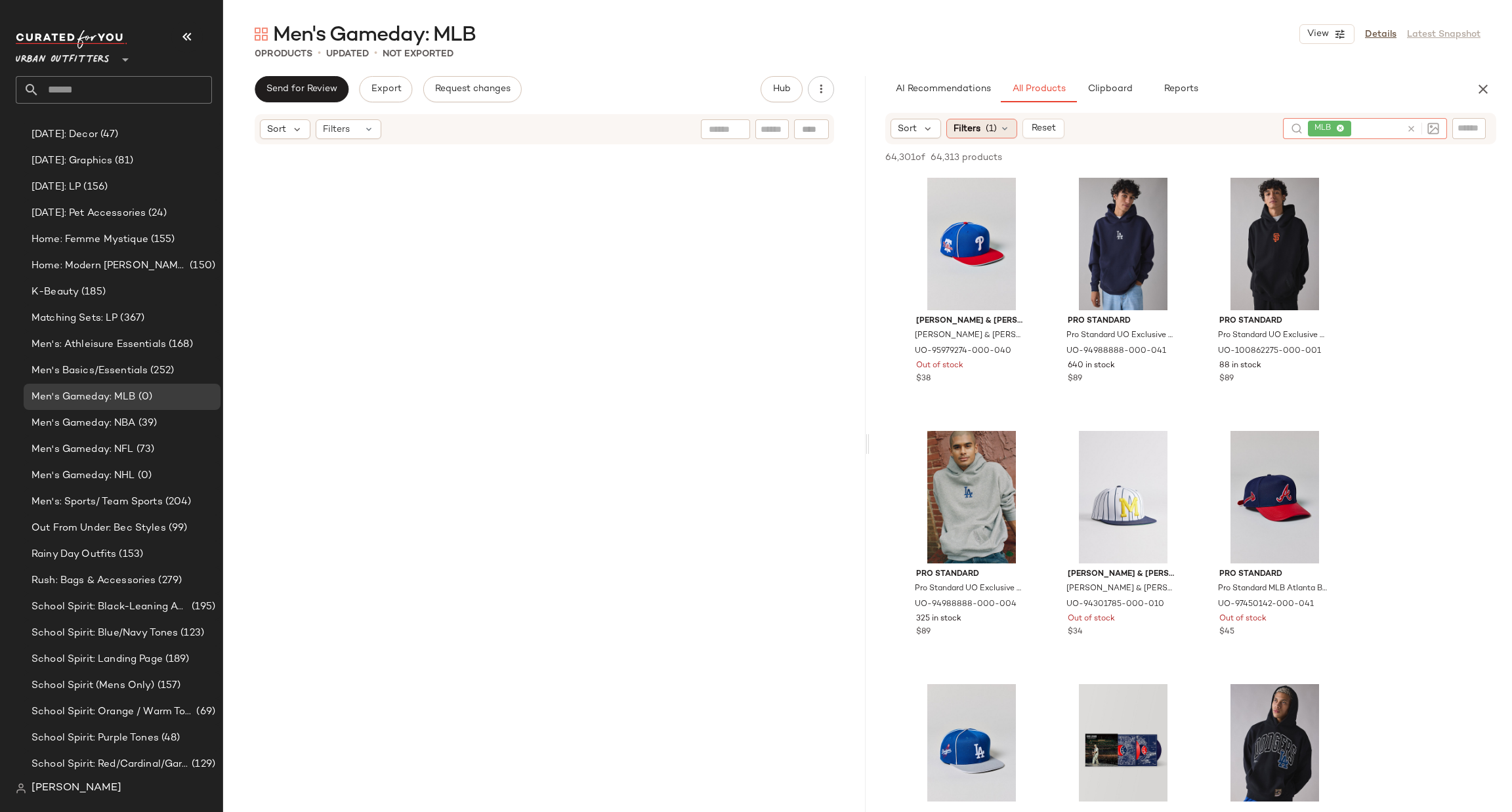
click at [964, 127] on span "Filters" at bounding box center [967, 129] width 27 height 14
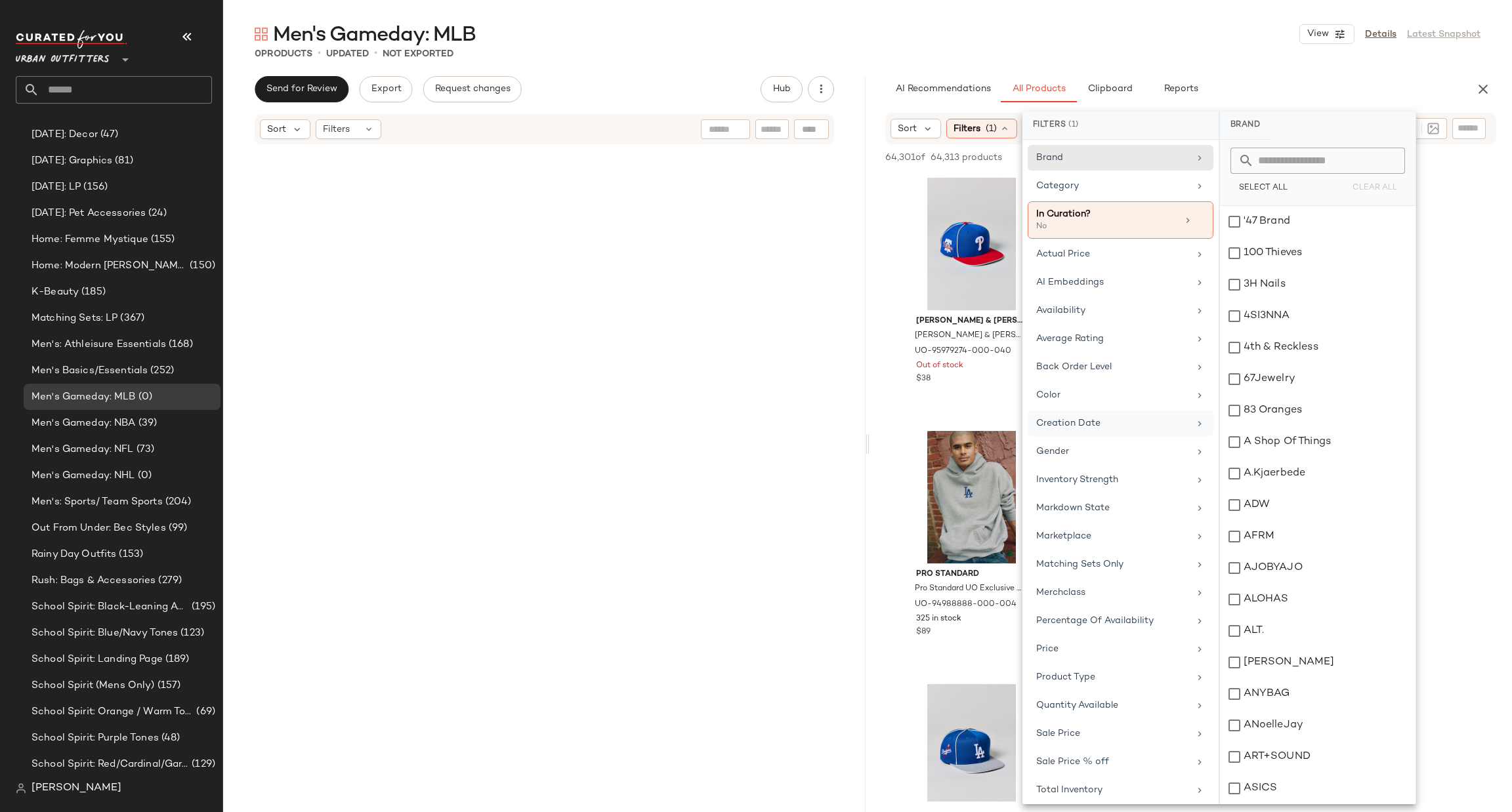
scroll to position [98, 0]
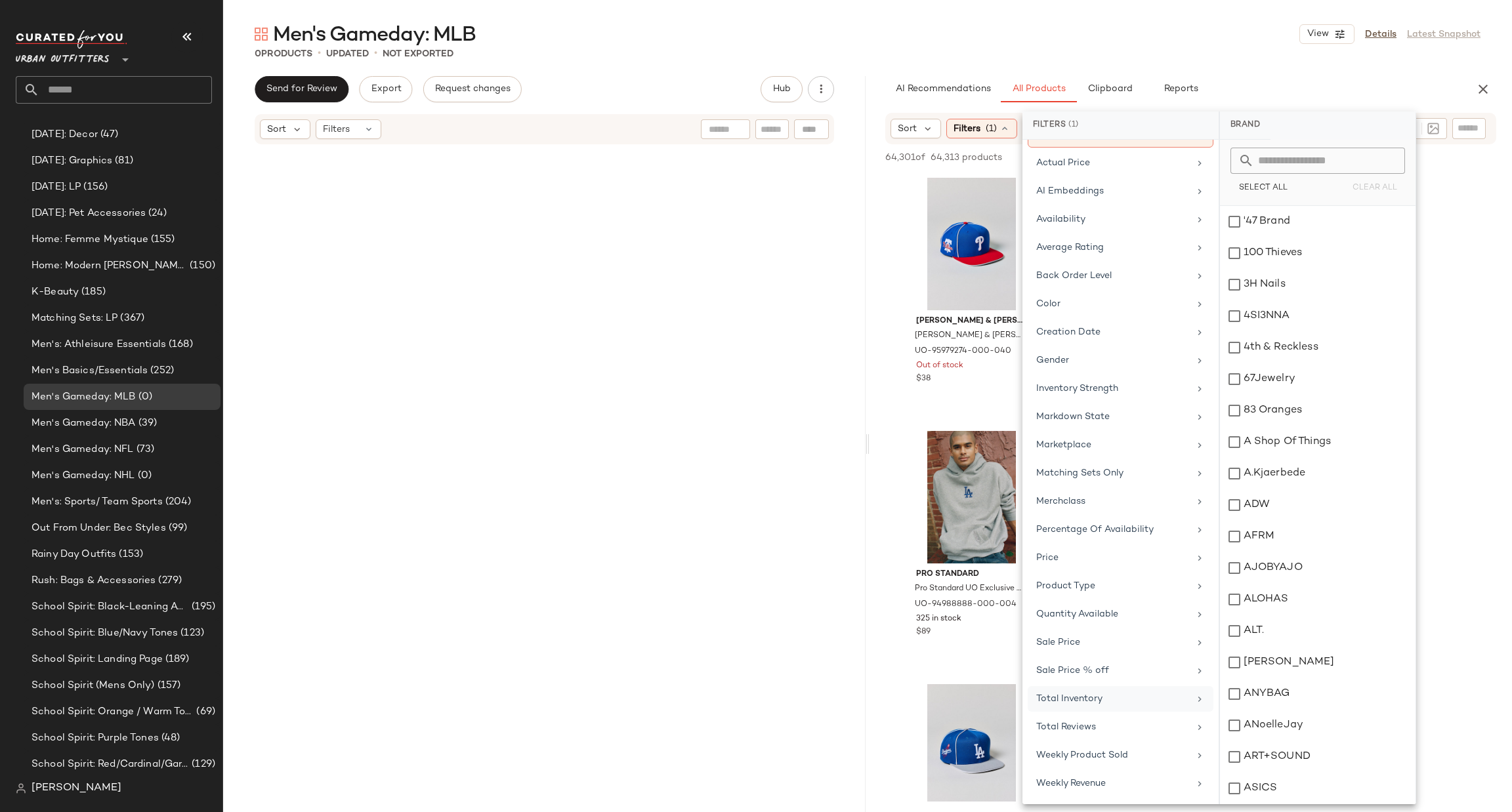
click at [1115, 703] on div "Total Inventory" at bounding box center [1113, 700] width 153 height 14
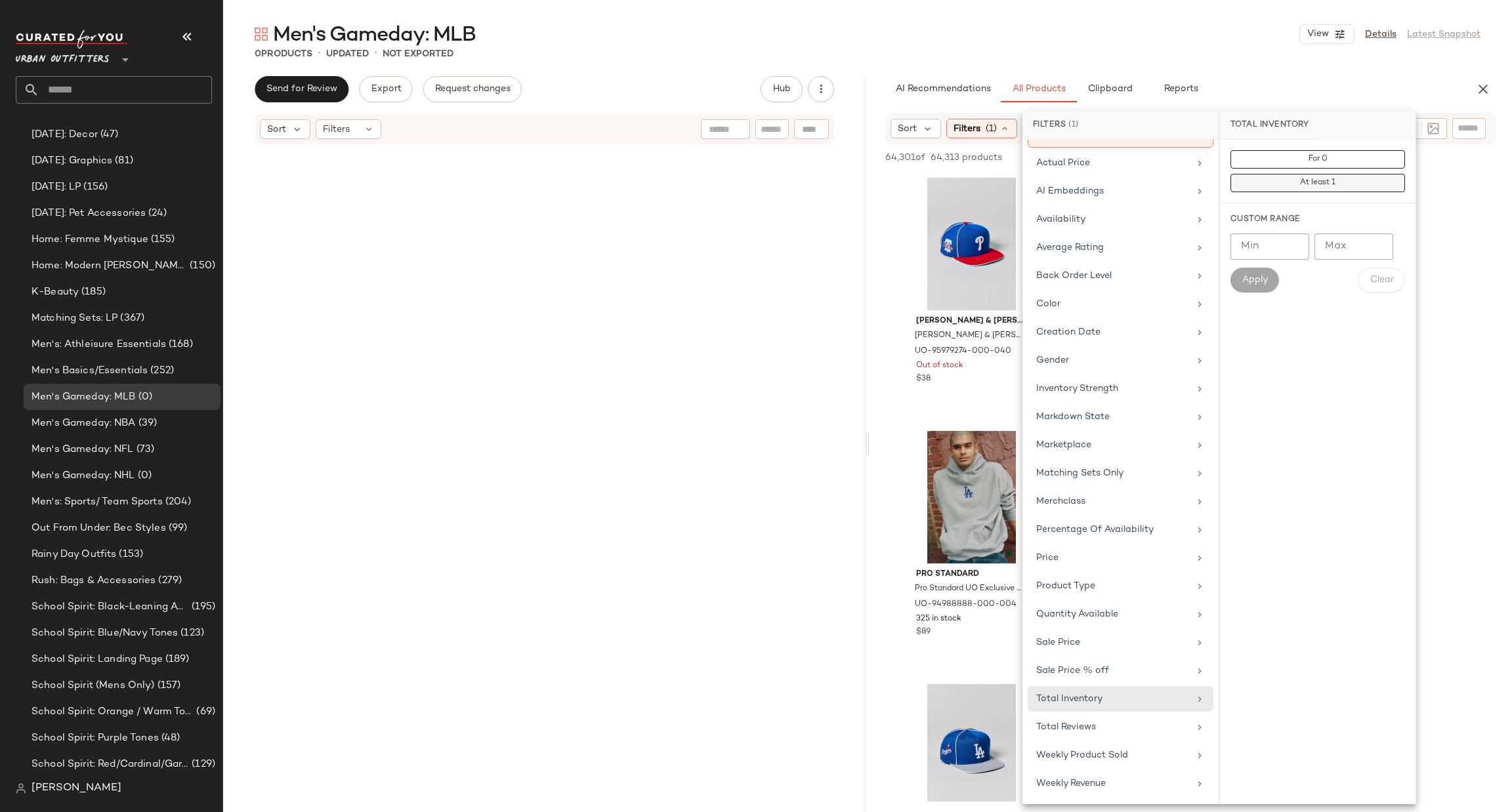
click at [1338, 180] on button "At least 1" at bounding box center [1317, 183] width 174 height 18
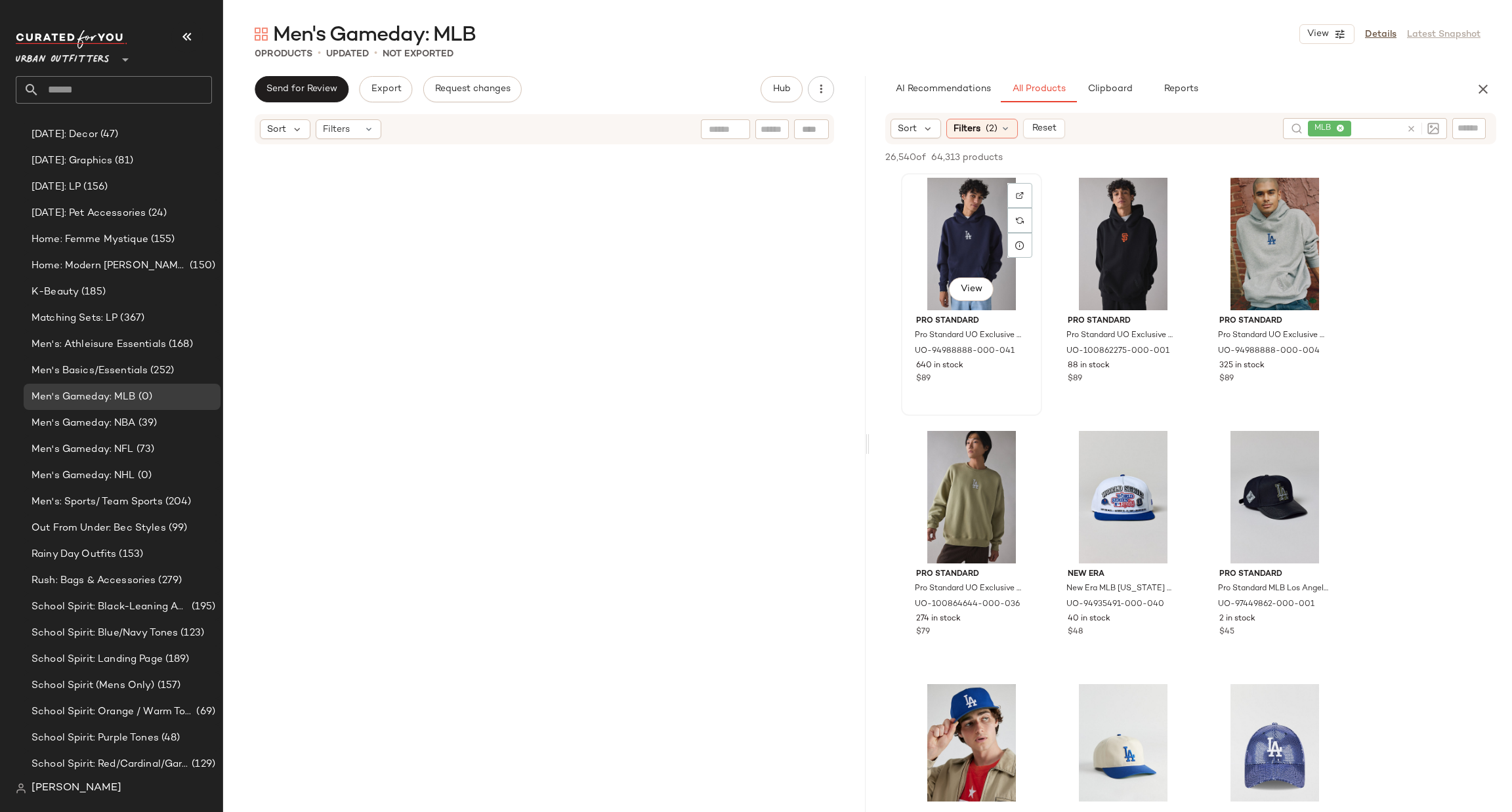
click at [933, 228] on div "View" at bounding box center [972, 244] width 132 height 132
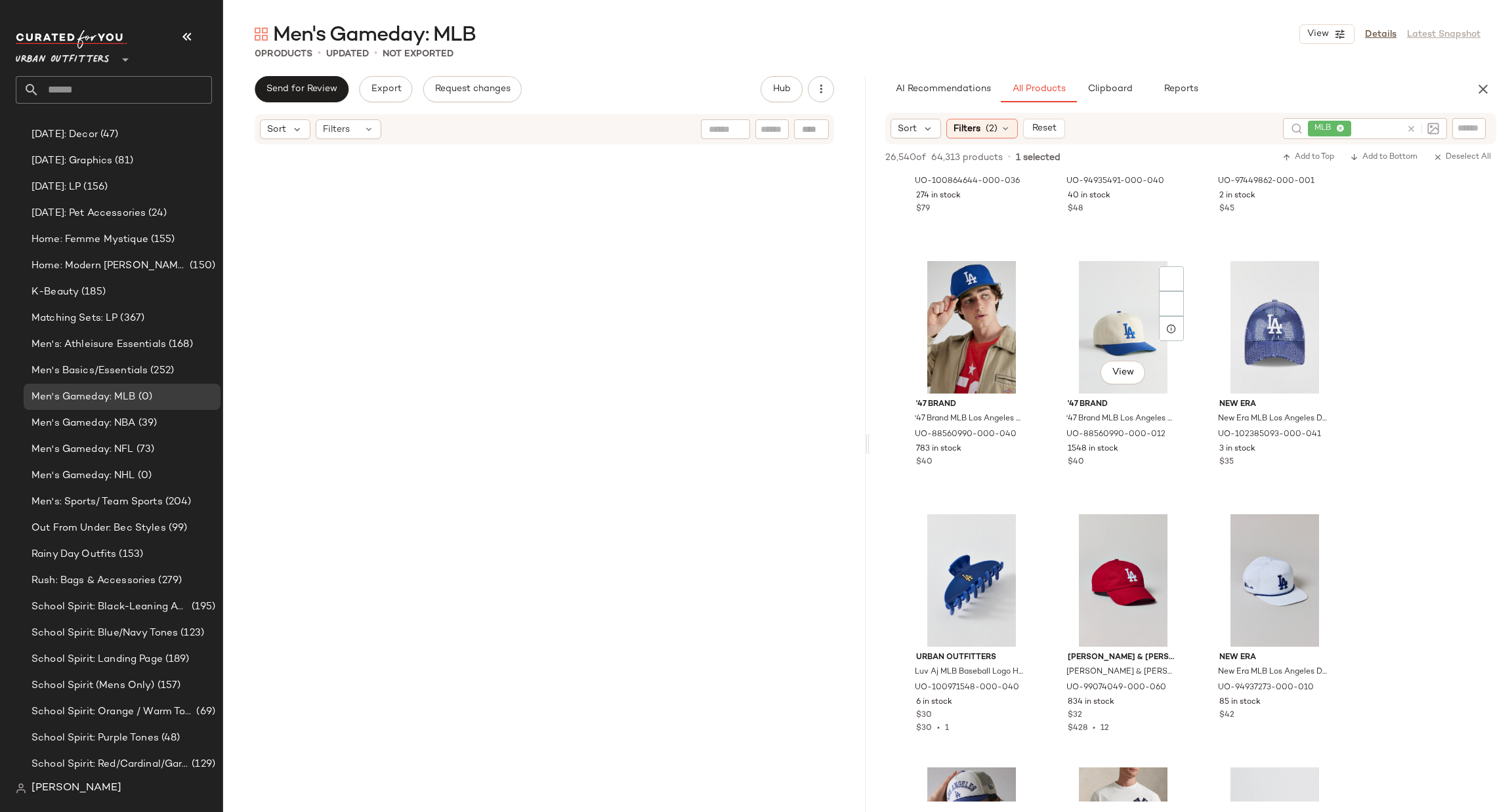
scroll to position [394, 0]
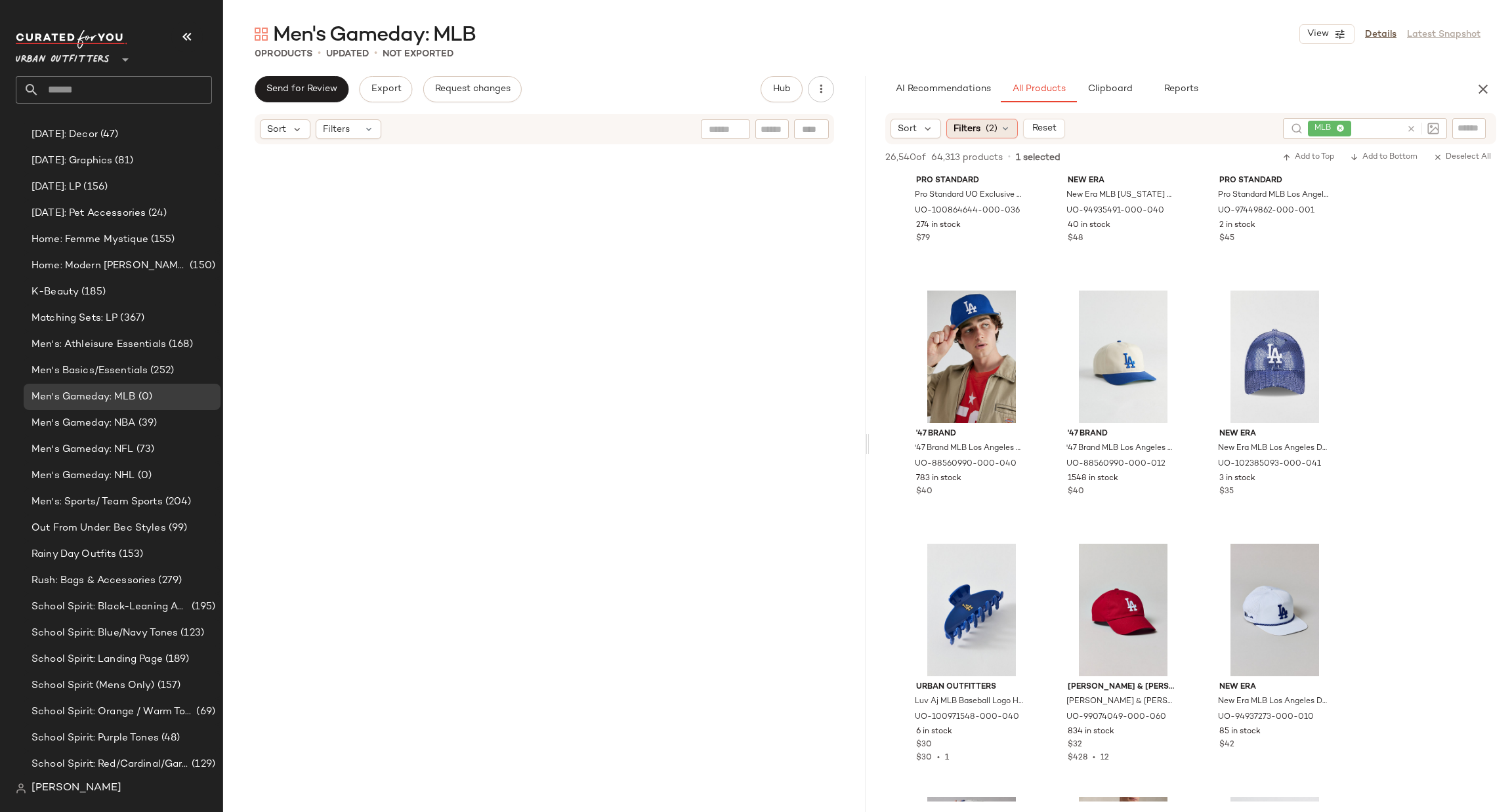
click at [978, 126] on span "Filters" at bounding box center [967, 129] width 27 height 14
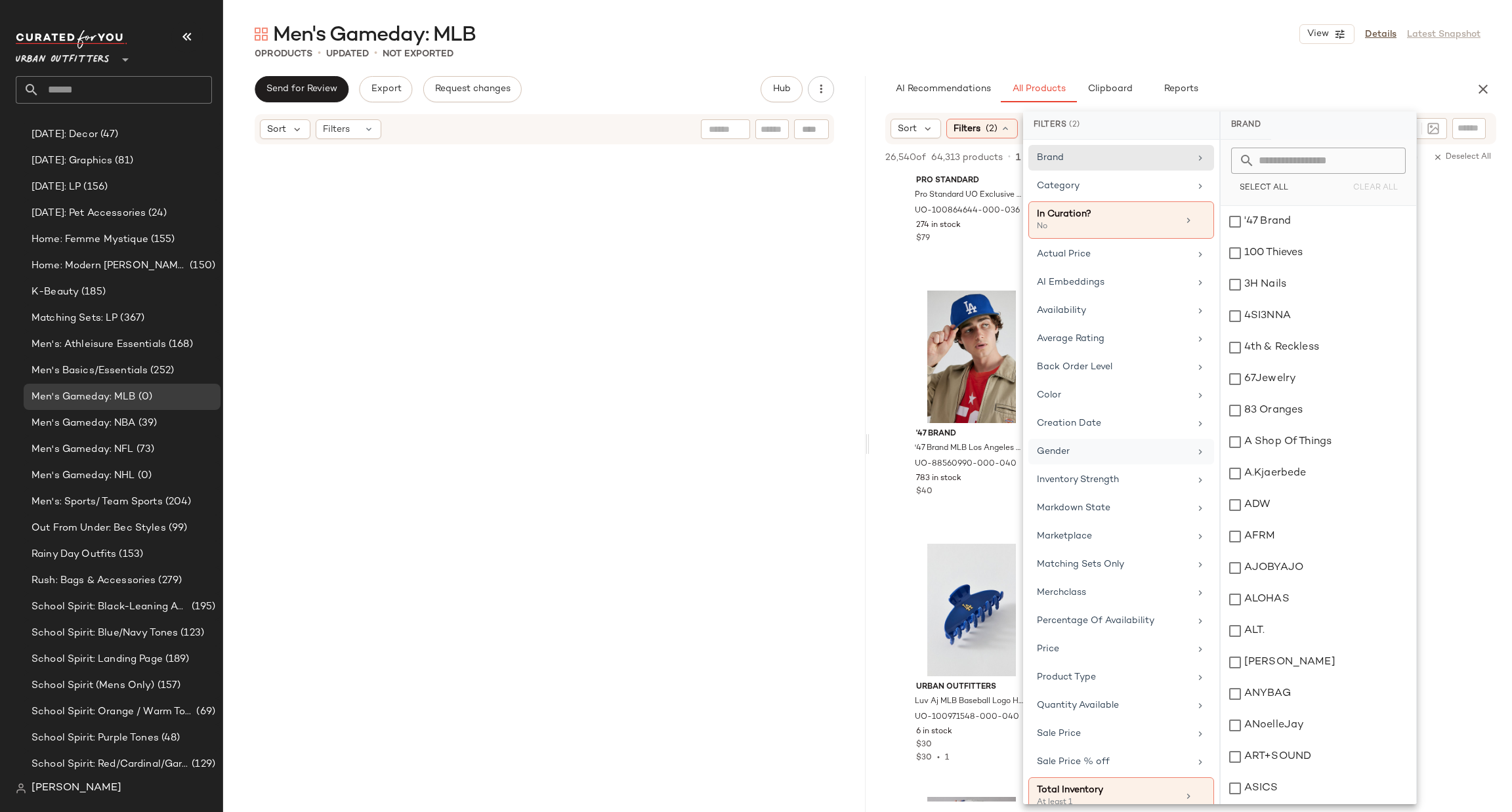
click at [1068, 455] on span "Gender" at bounding box center [1053, 452] width 33 height 10
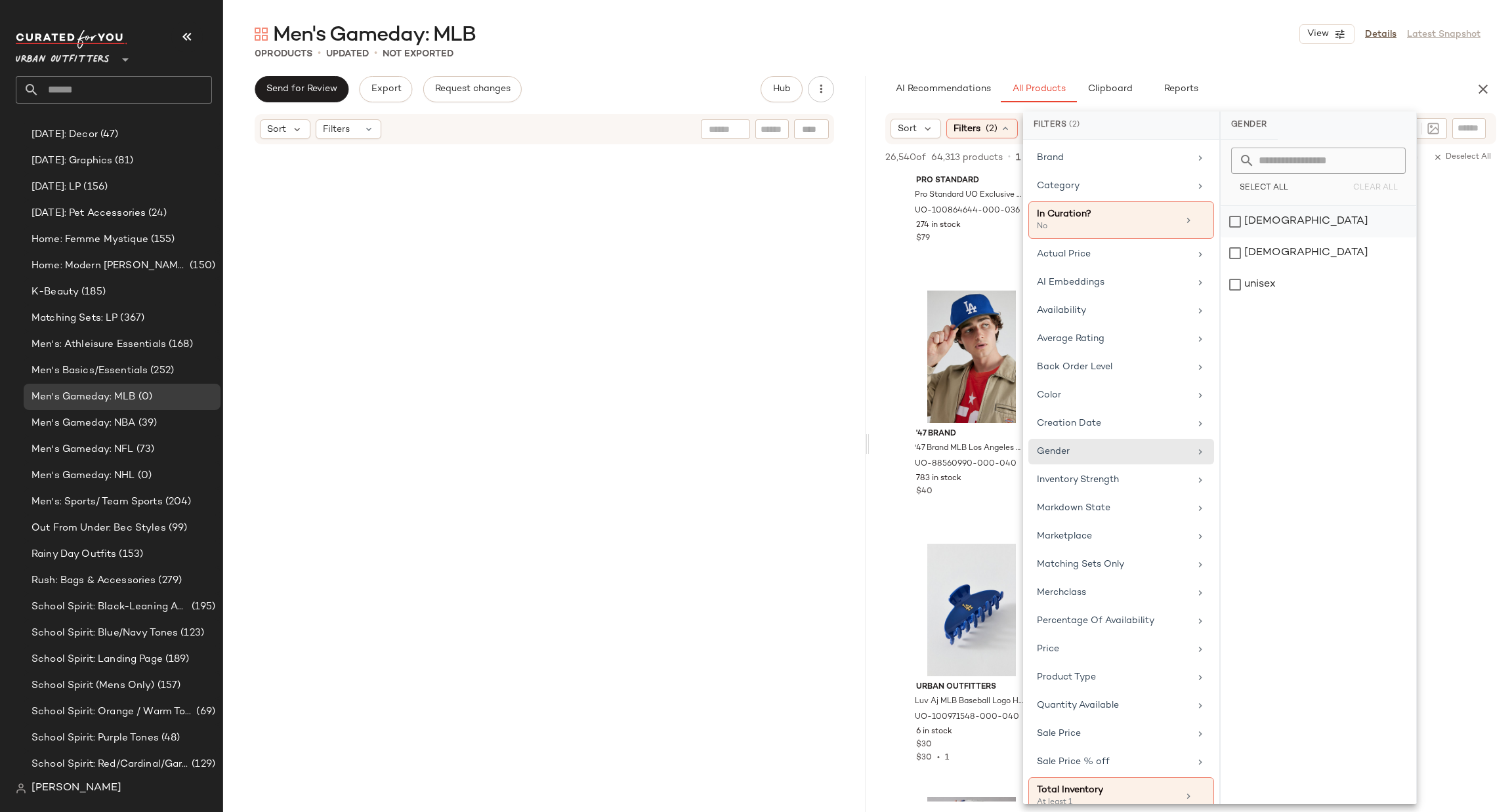
click at [1287, 234] on div "[DEMOGRAPHIC_DATA]" at bounding box center [1318, 222] width 195 height 32
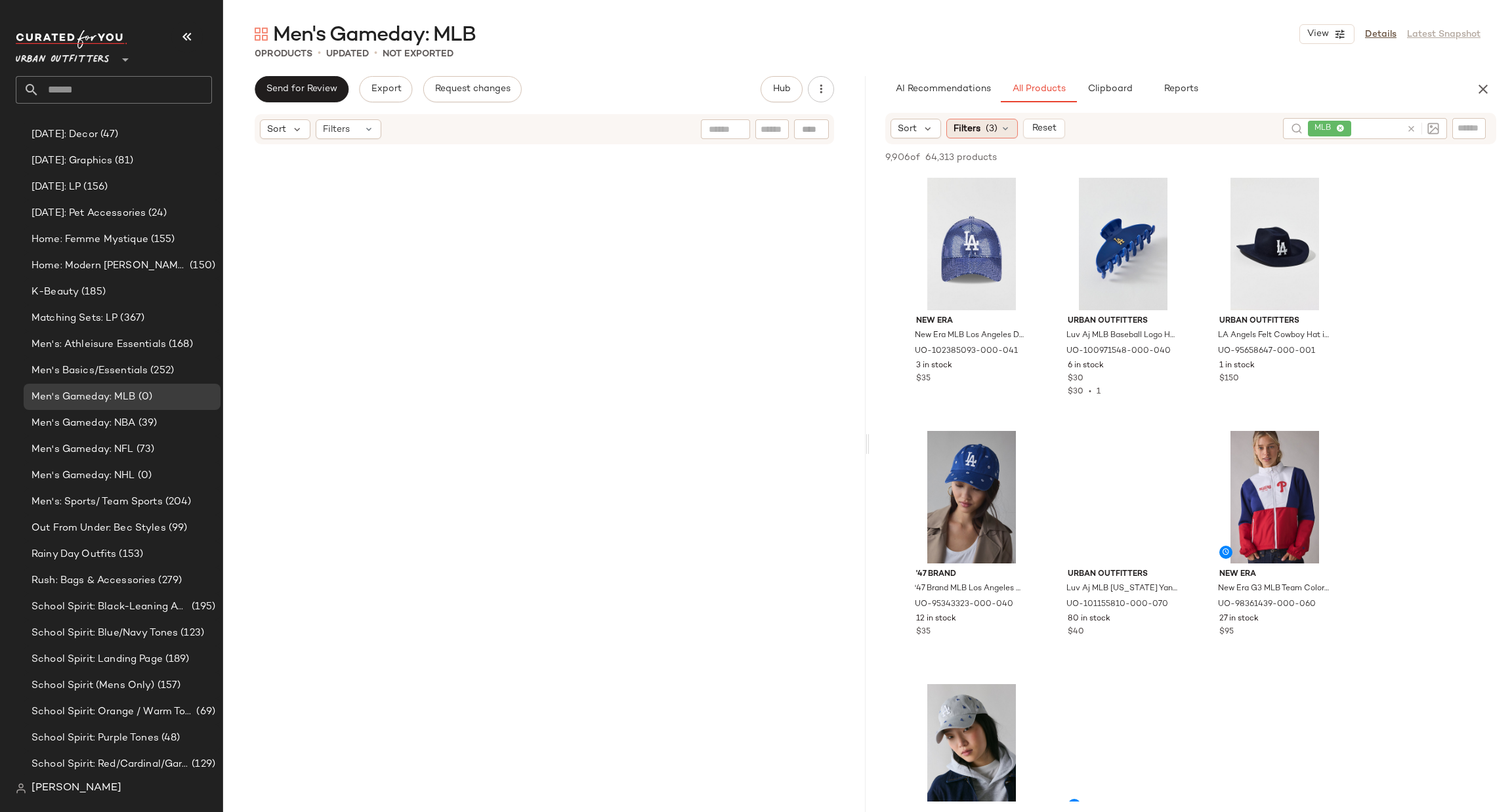
click at [971, 122] on span "Filters" at bounding box center [967, 129] width 27 height 14
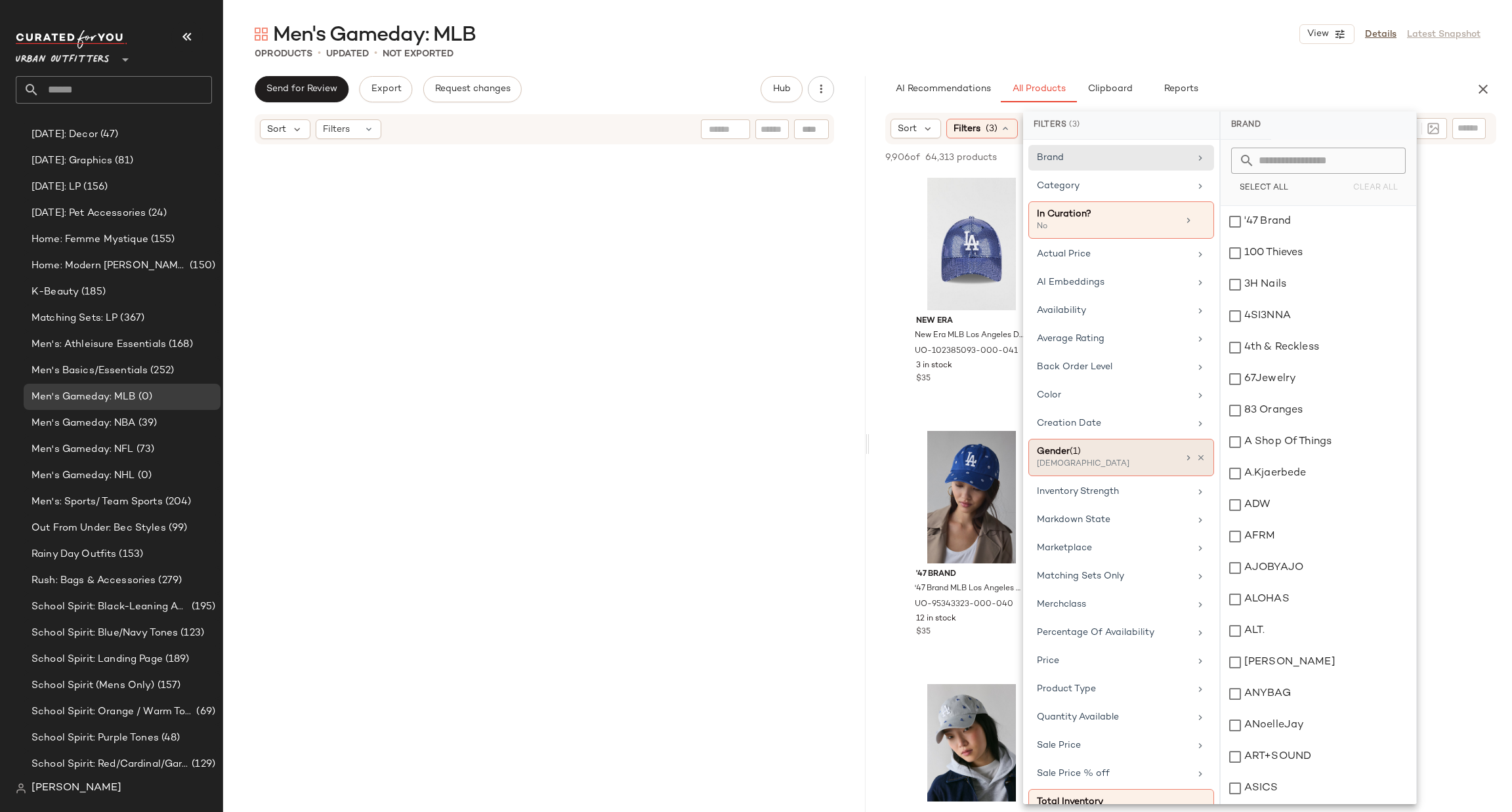
click at [1184, 461] on icon at bounding box center [1188, 458] width 11 height 11
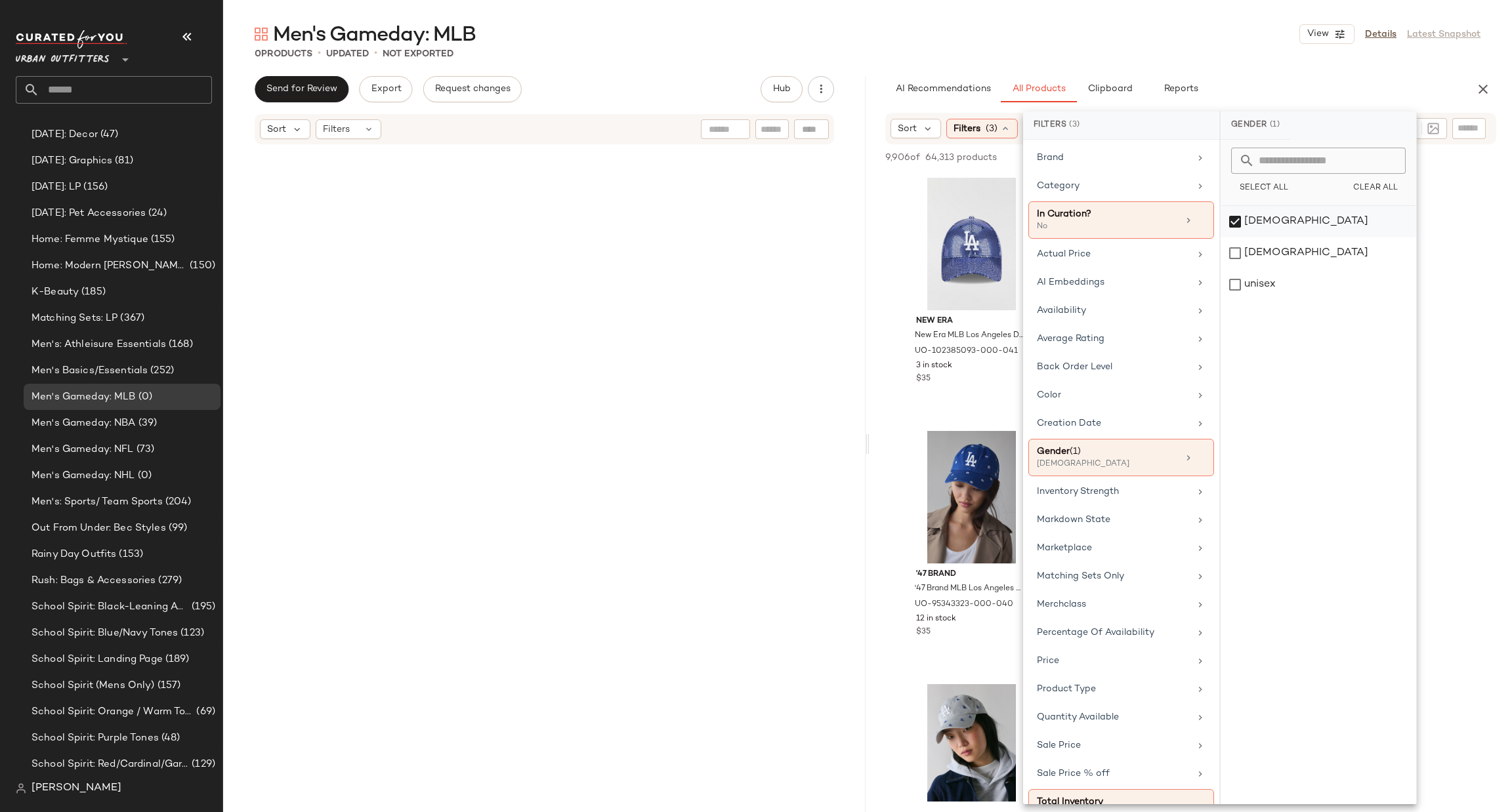
click at [1278, 224] on div "[DEMOGRAPHIC_DATA]" at bounding box center [1318, 222] width 195 height 32
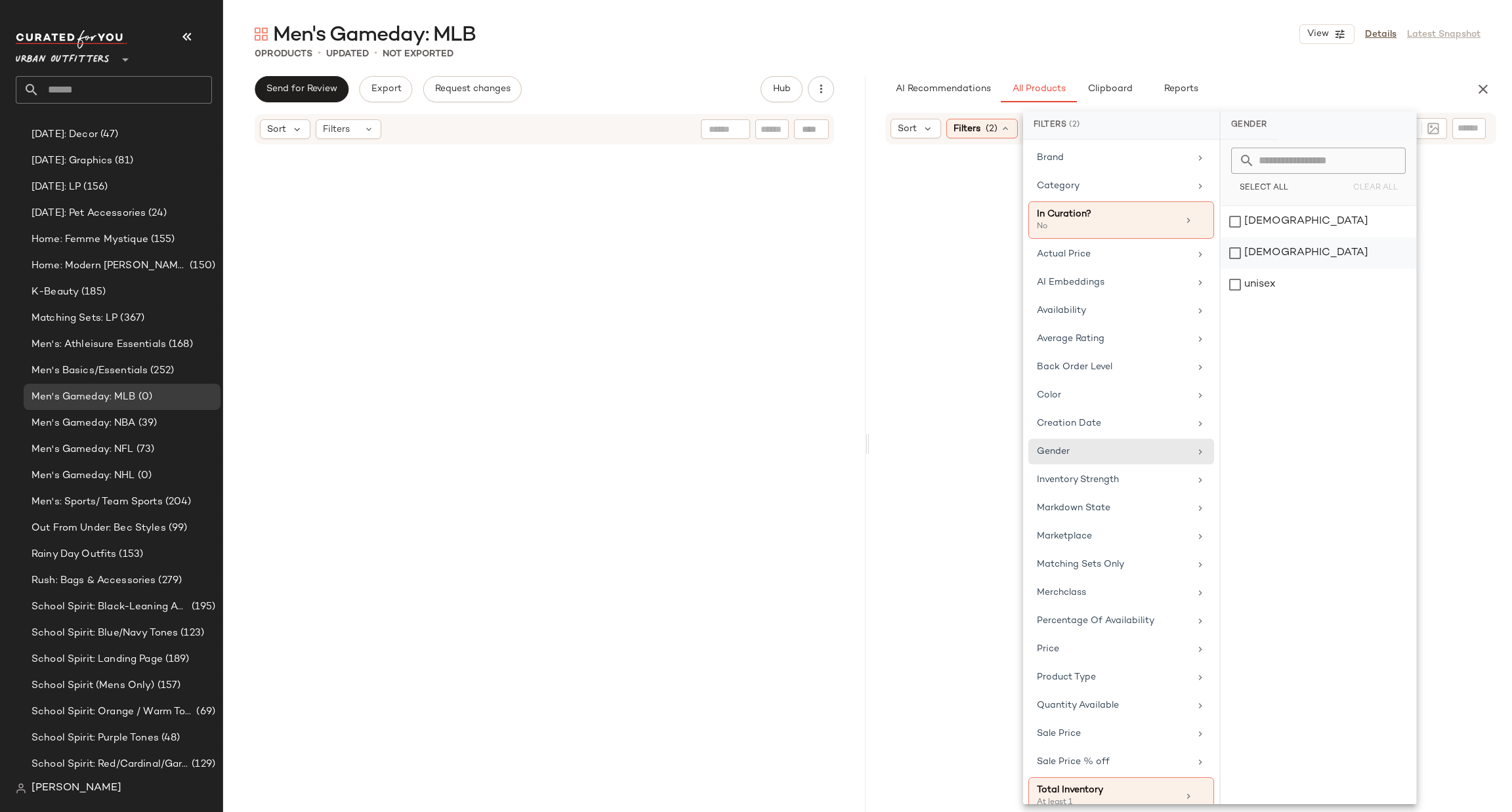
click at [1261, 263] on div "[DEMOGRAPHIC_DATA]" at bounding box center [1318, 254] width 195 height 32
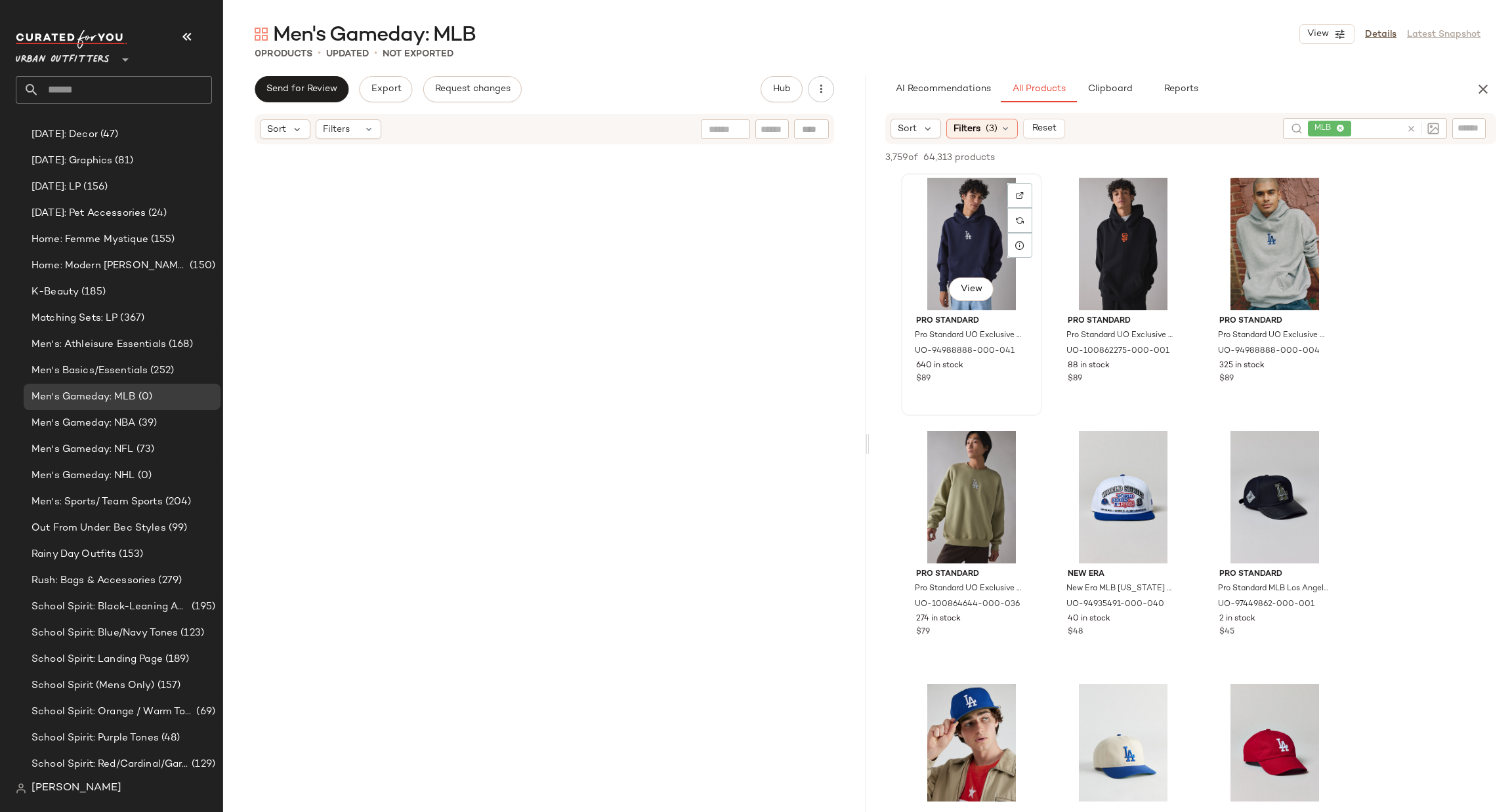
click at [955, 249] on div "View" at bounding box center [972, 244] width 132 height 132
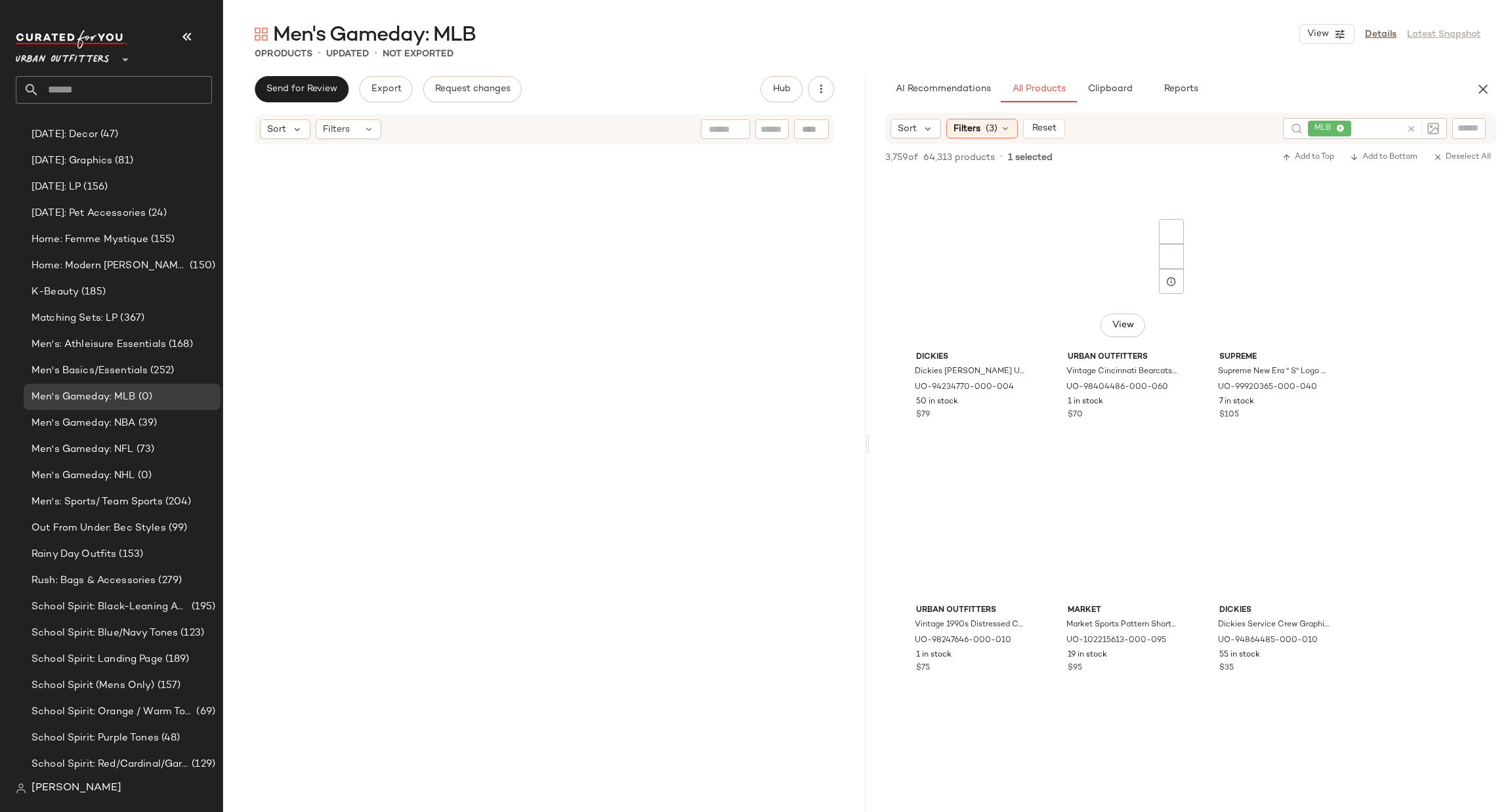
scroll to position [14188, 0]
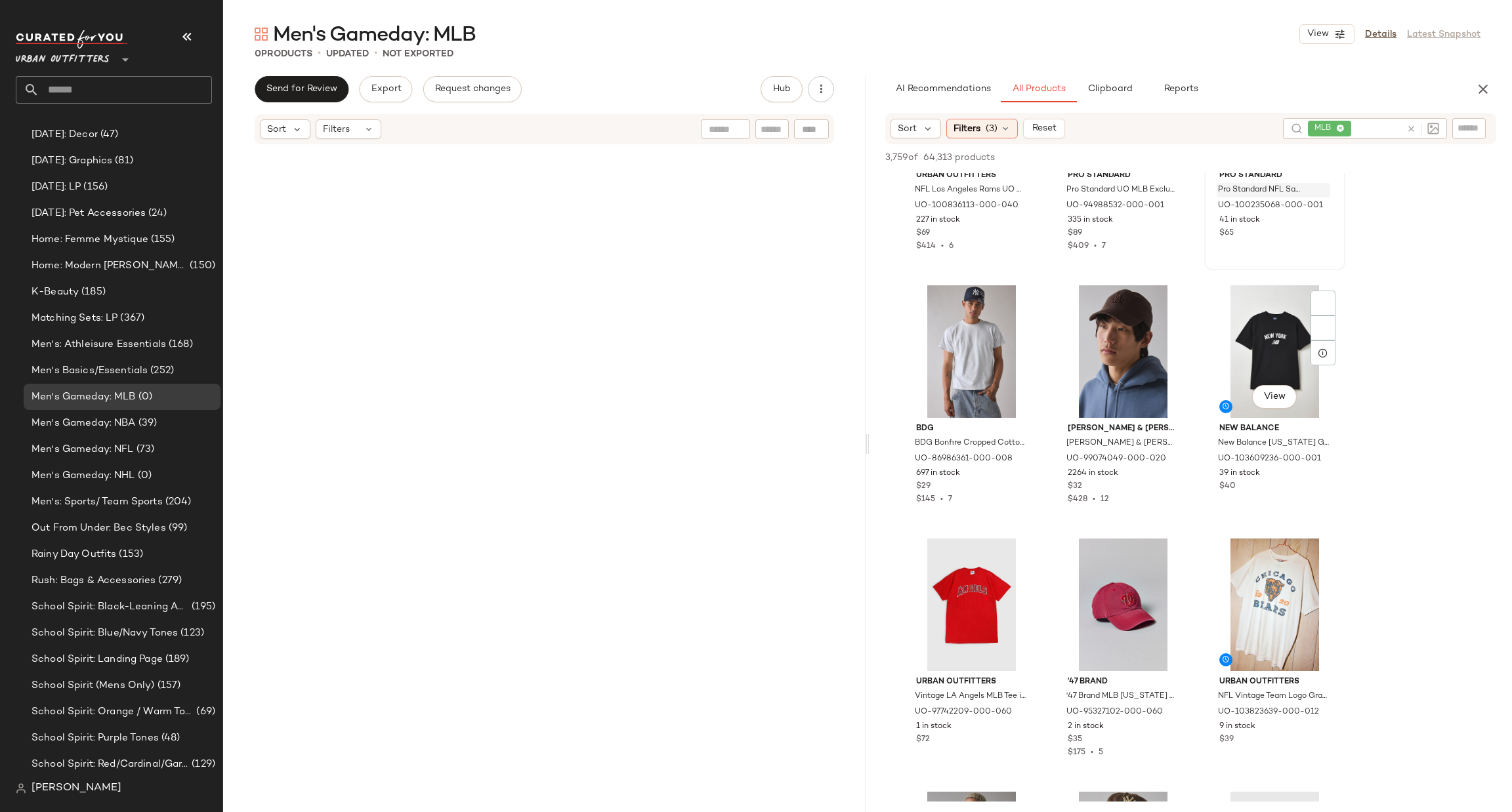
scroll to position [12416, 0]
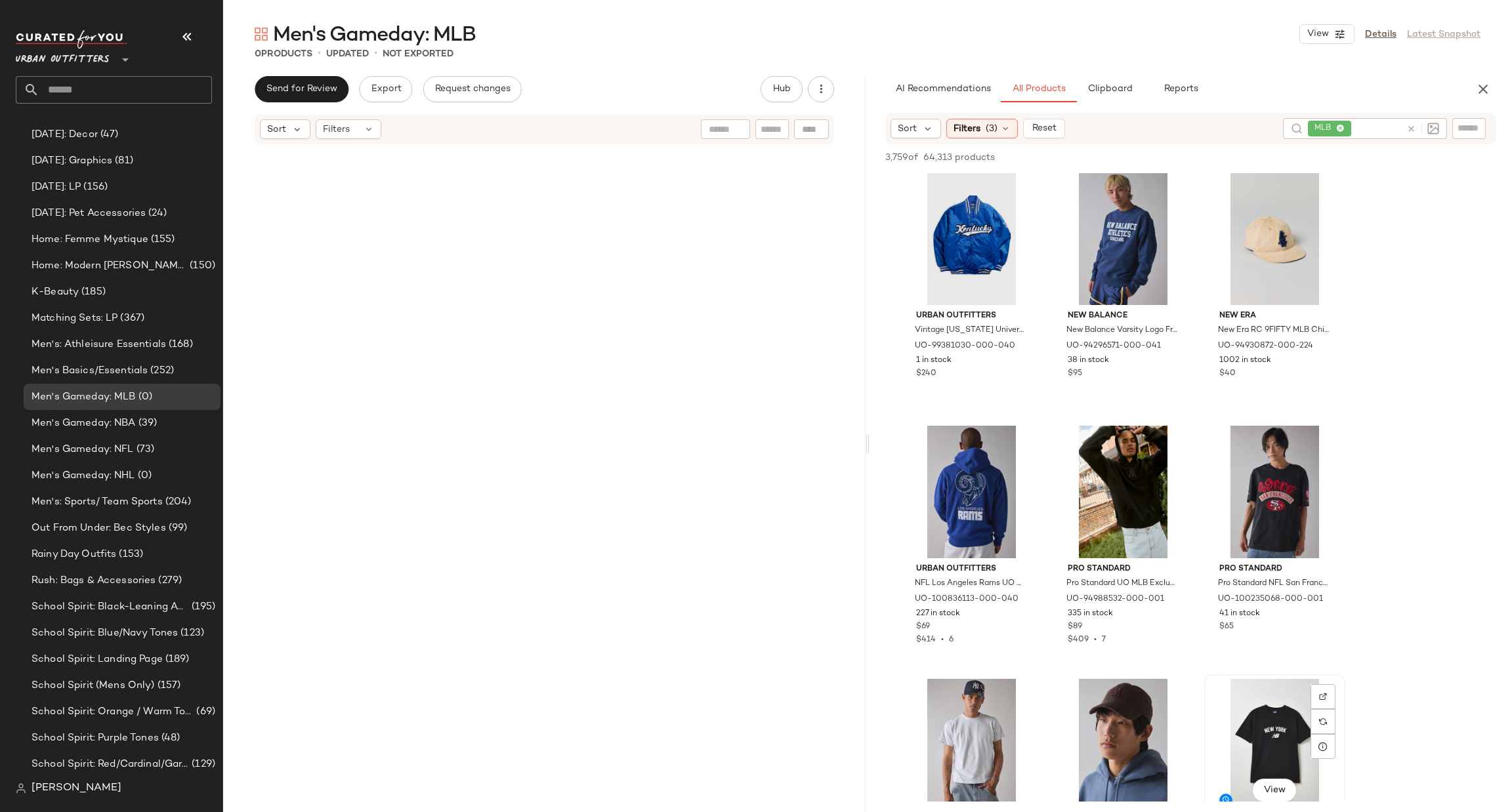
click at [1261, 695] on div "View" at bounding box center [1275, 744] width 132 height 132
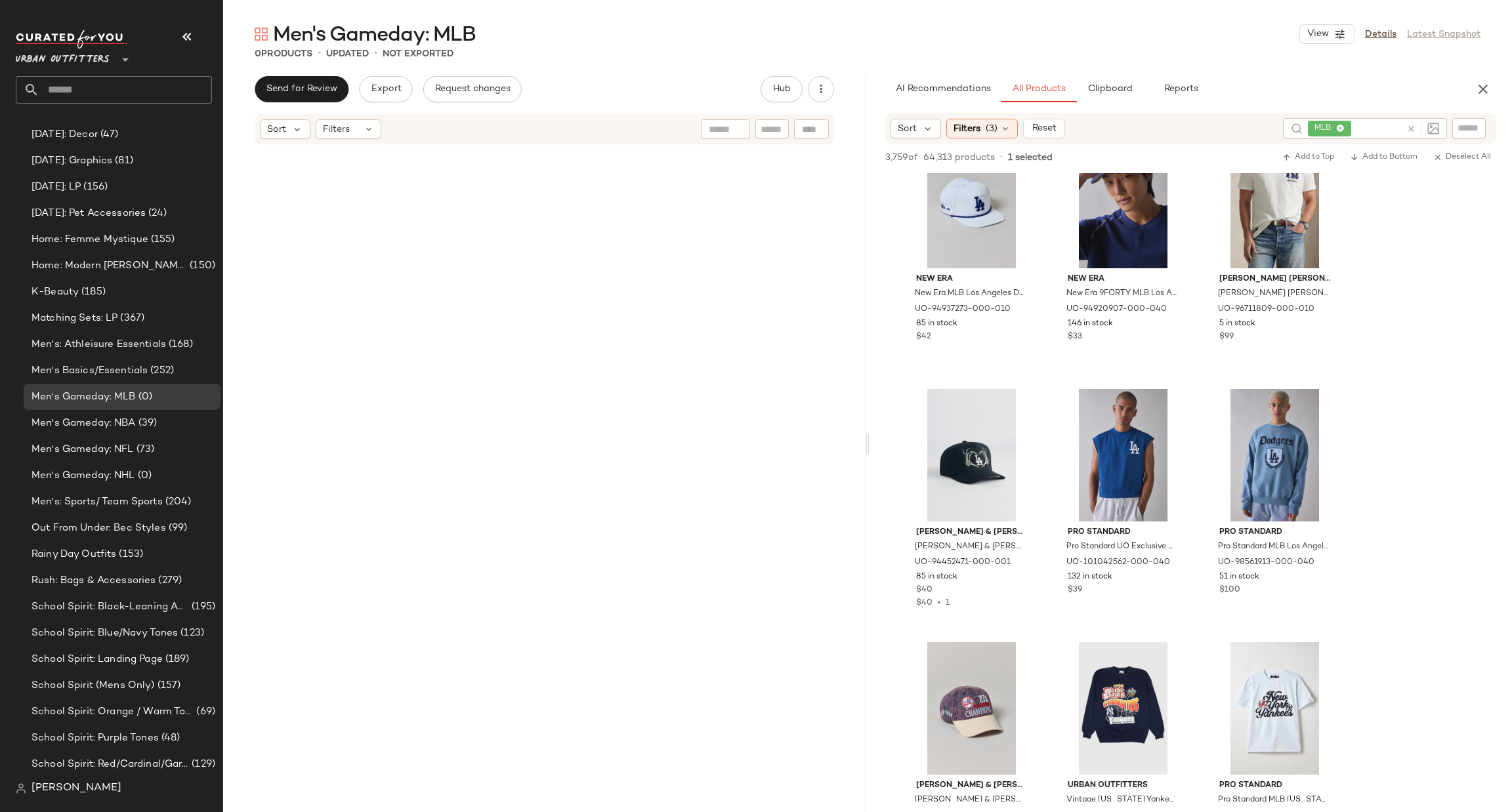
scroll to position [0, 0]
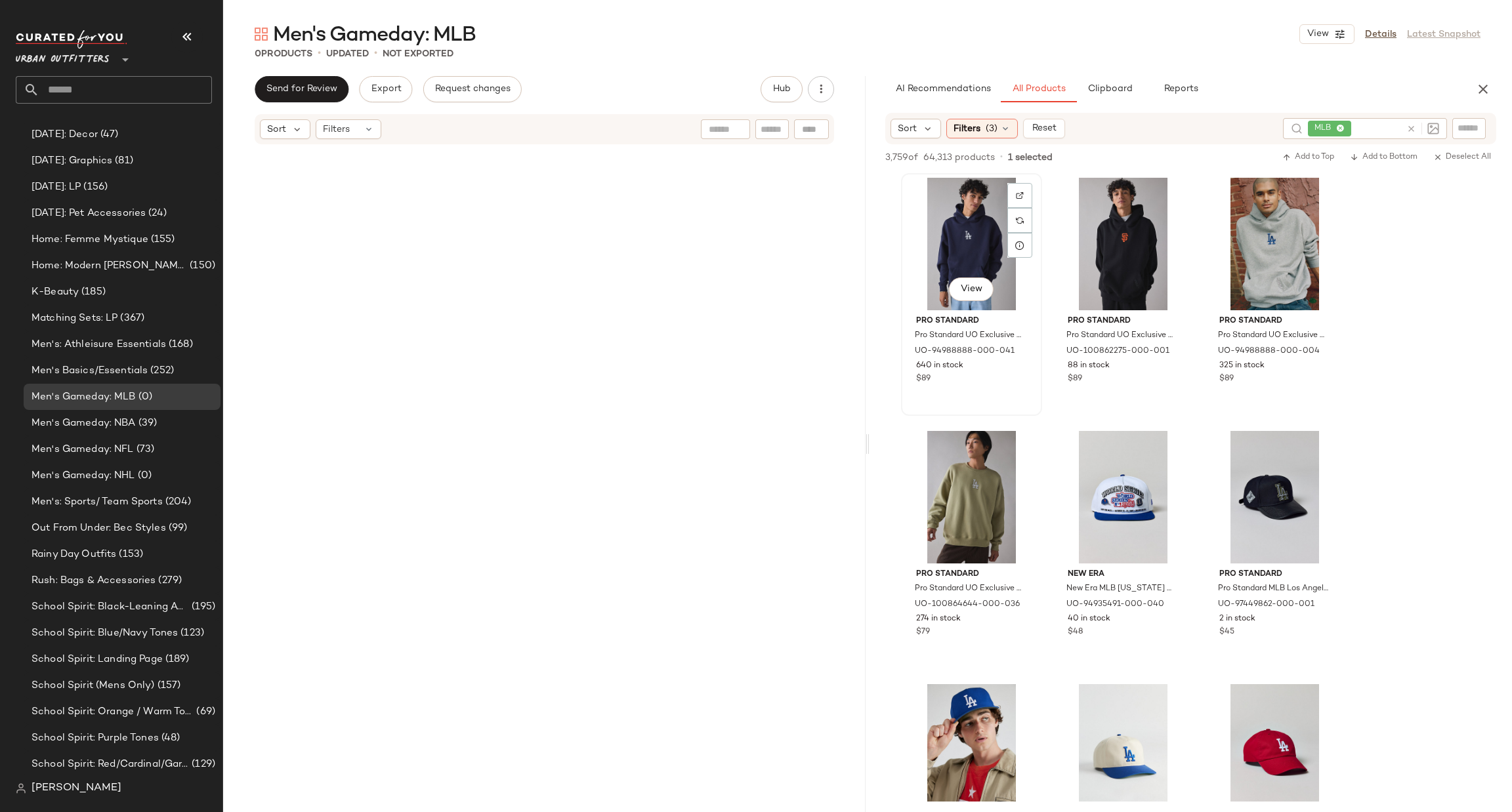
click at [987, 240] on div "View" at bounding box center [972, 244] width 132 height 132
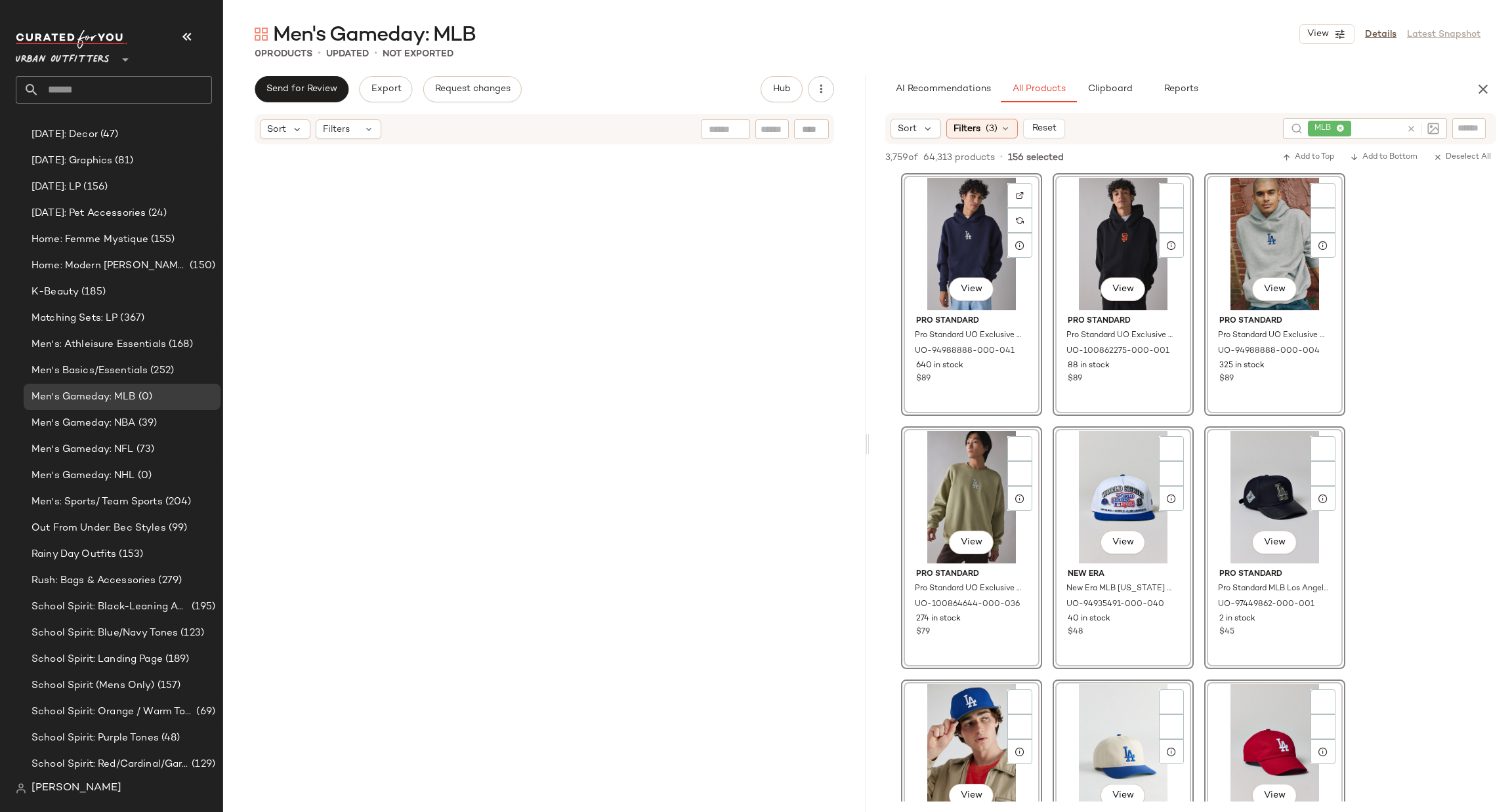
click at [982, 240] on div "View" at bounding box center [972, 244] width 132 height 132
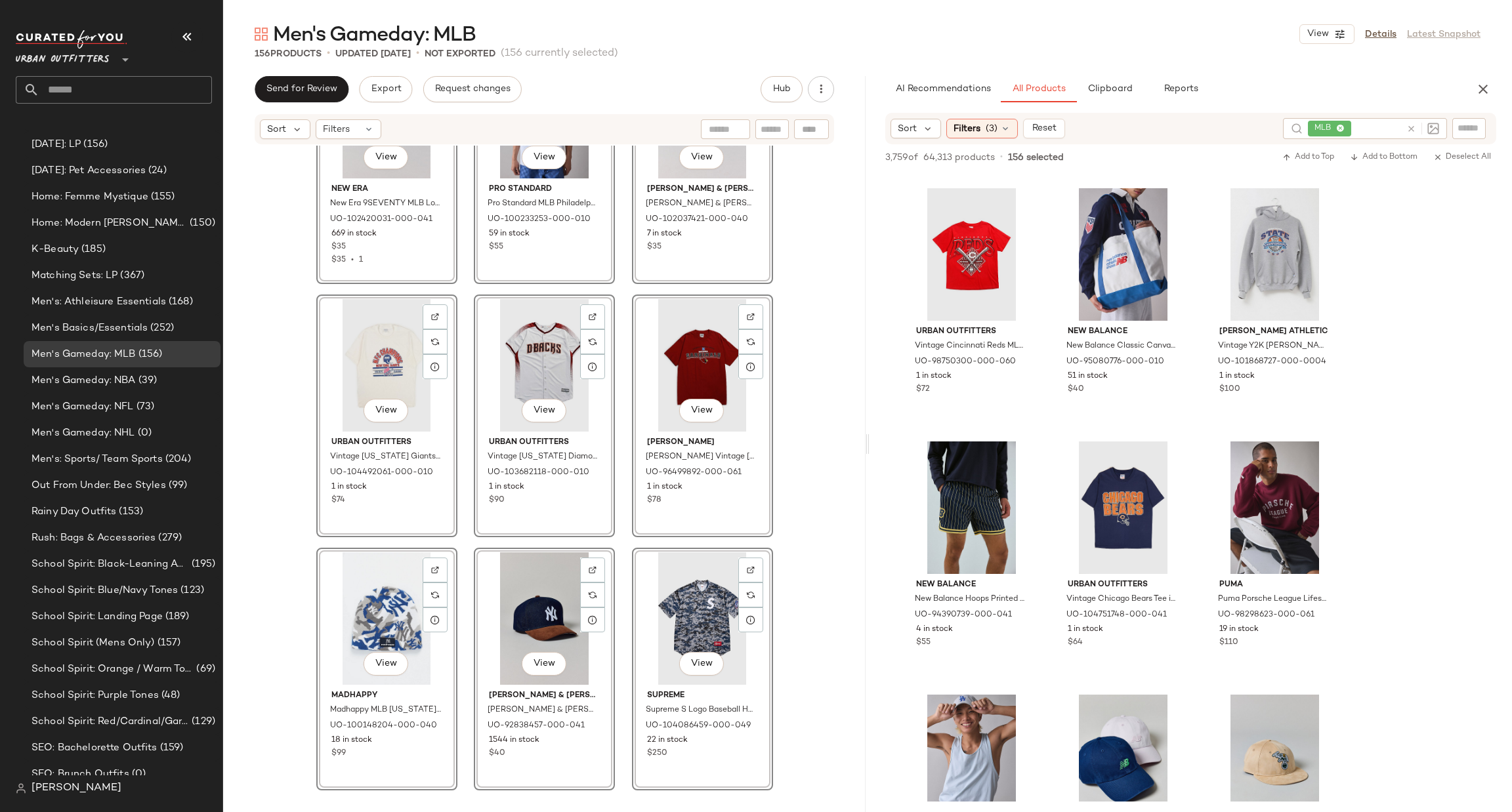
scroll to position [13273, 0]
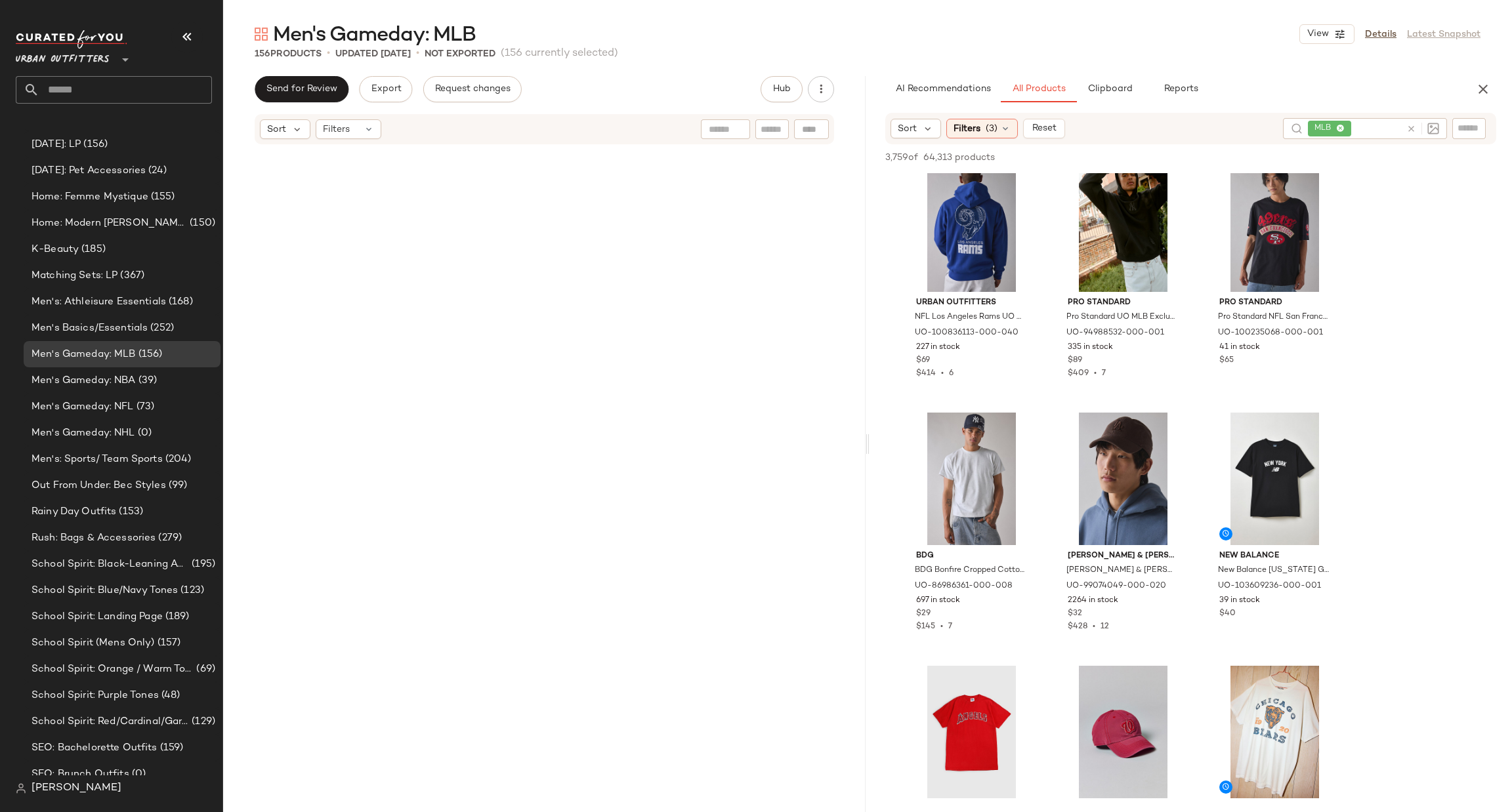
scroll to position [12521, 0]
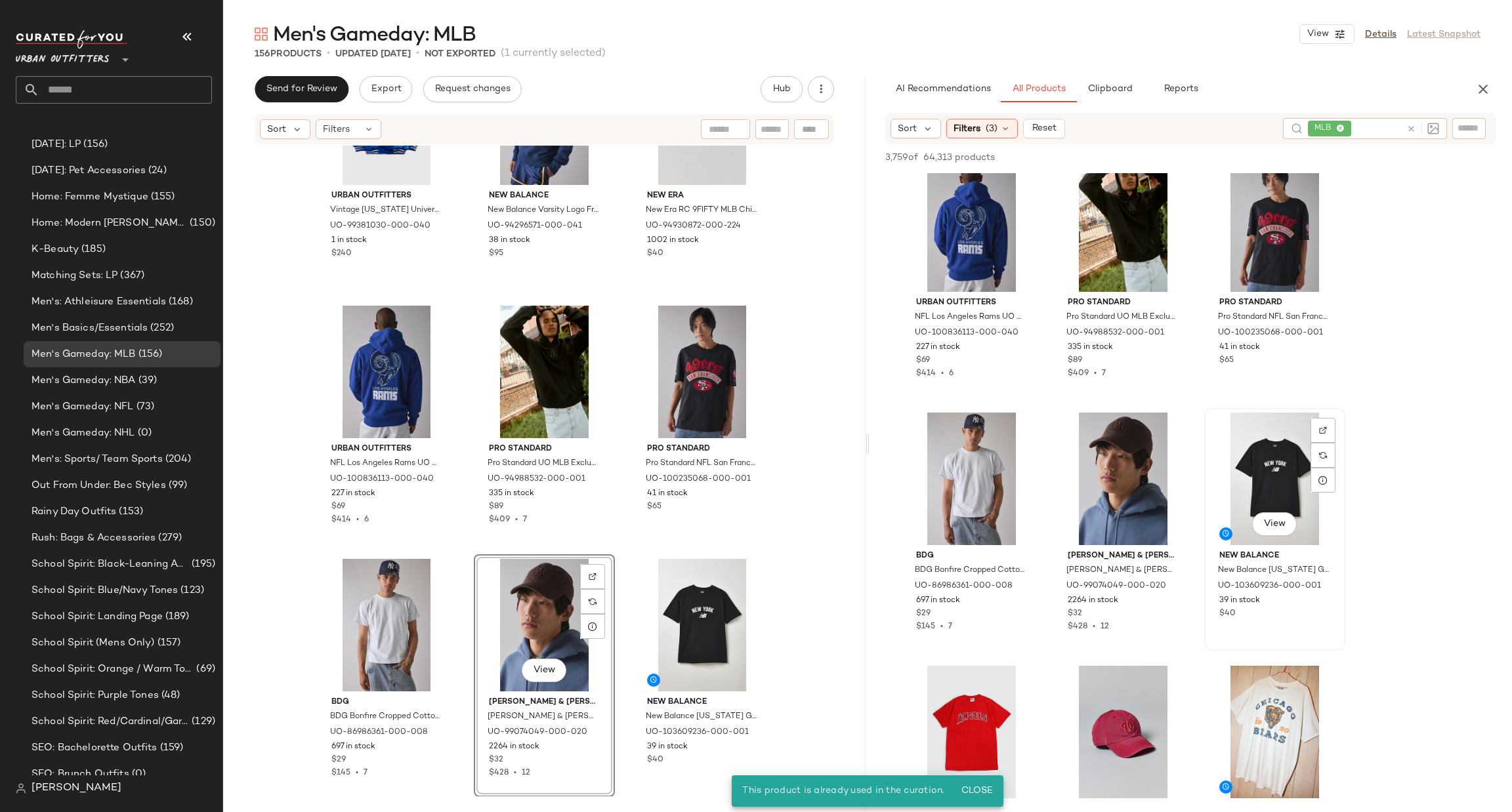
click at [1270, 473] on div "View" at bounding box center [1275, 479] width 132 height 132
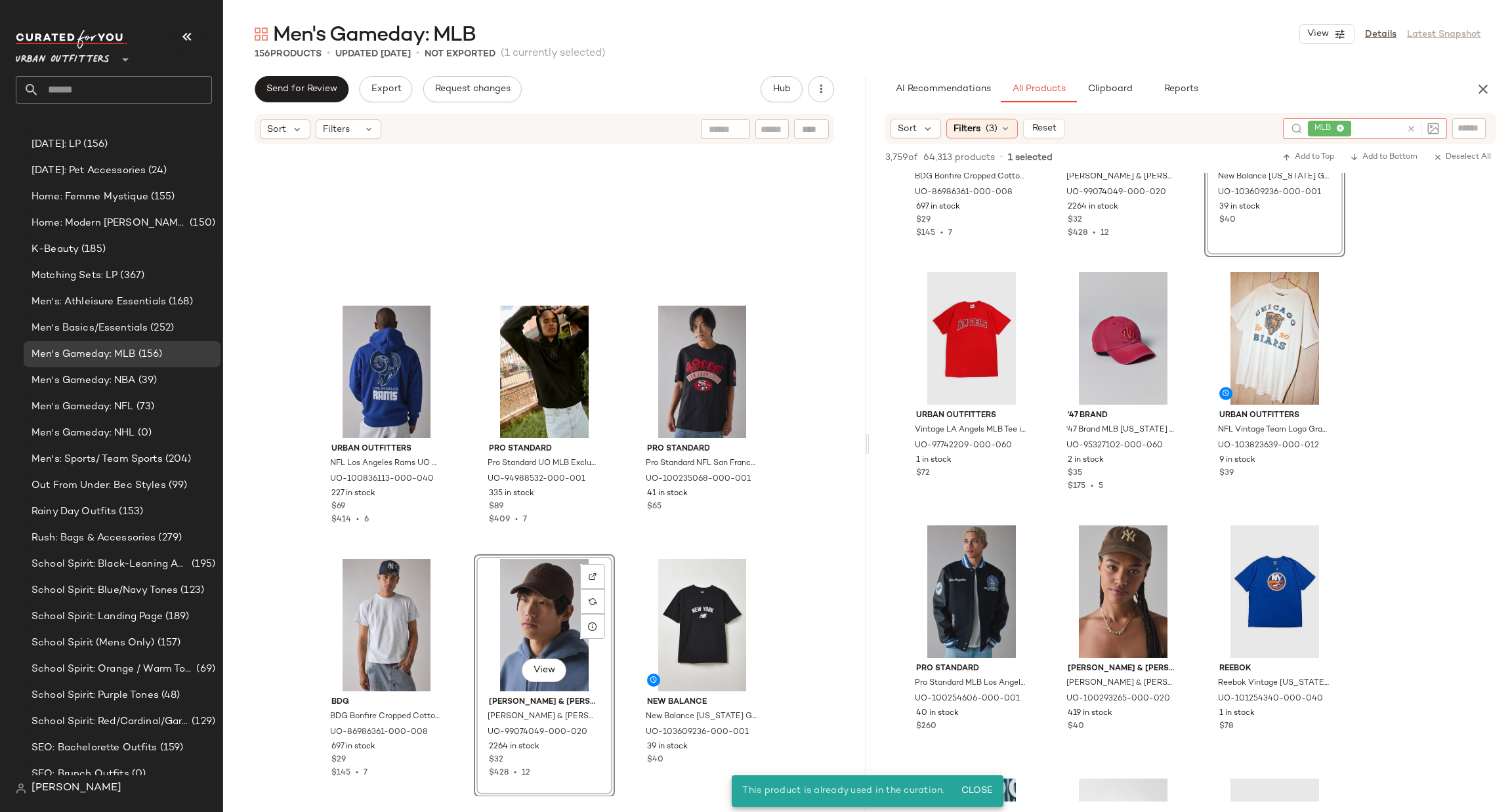
click at [1413, 129] on icon at bounding box center [1411, 129] width 10 height 10
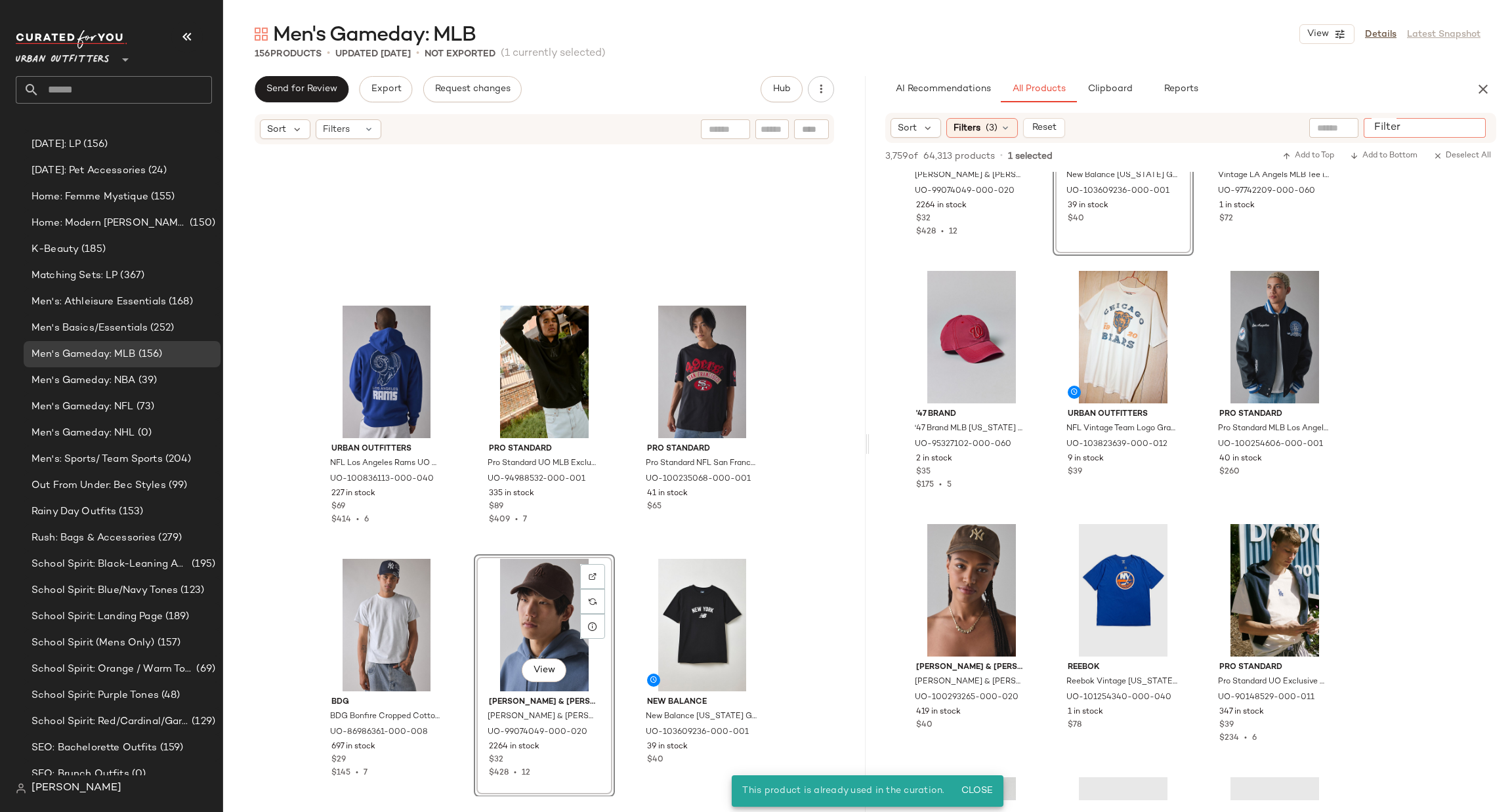
click at [1463, 121] on input "Filter" at bounding box center [1424, 128] width 111 height 14
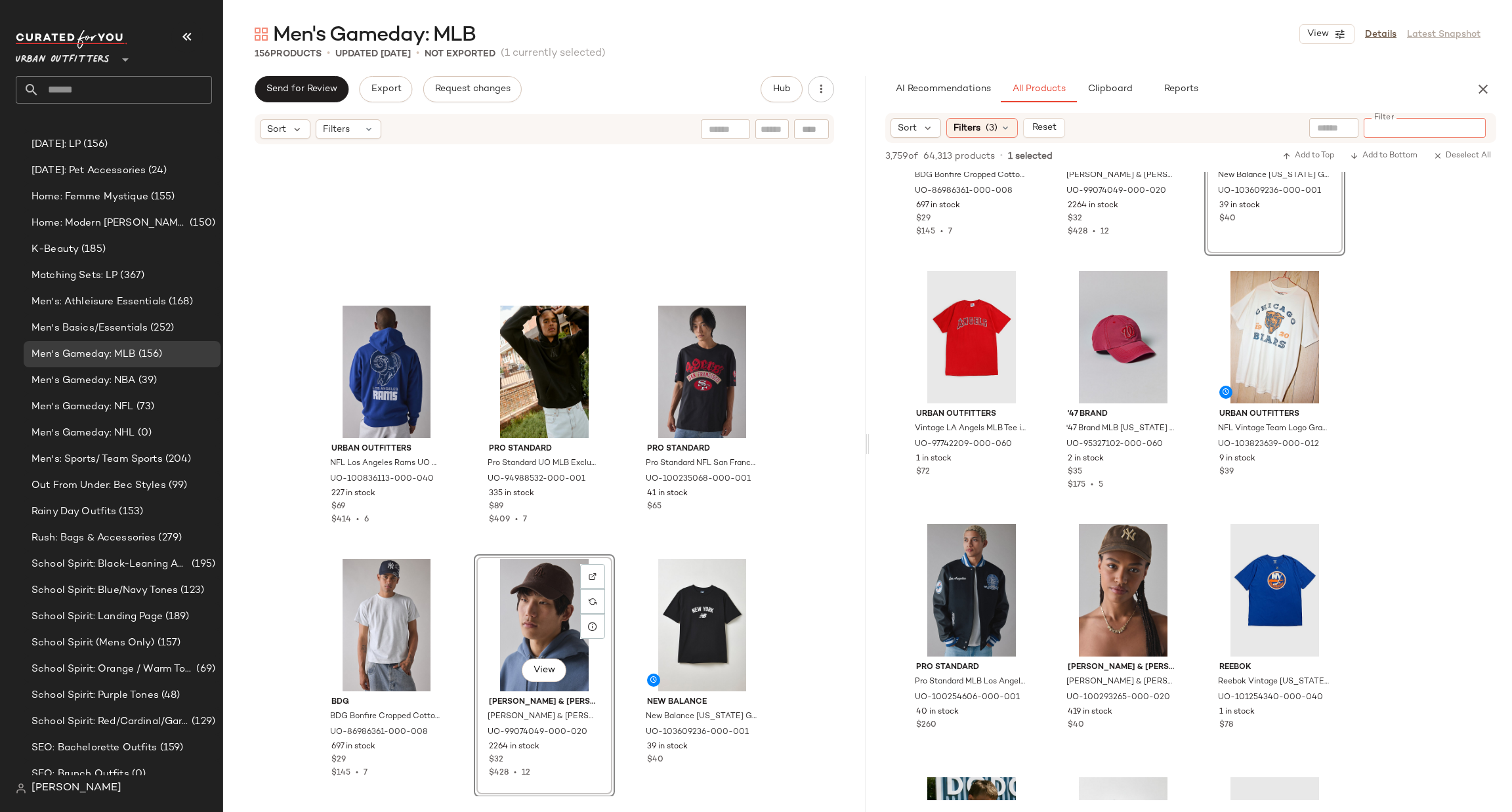
scroll to position [0, 0]
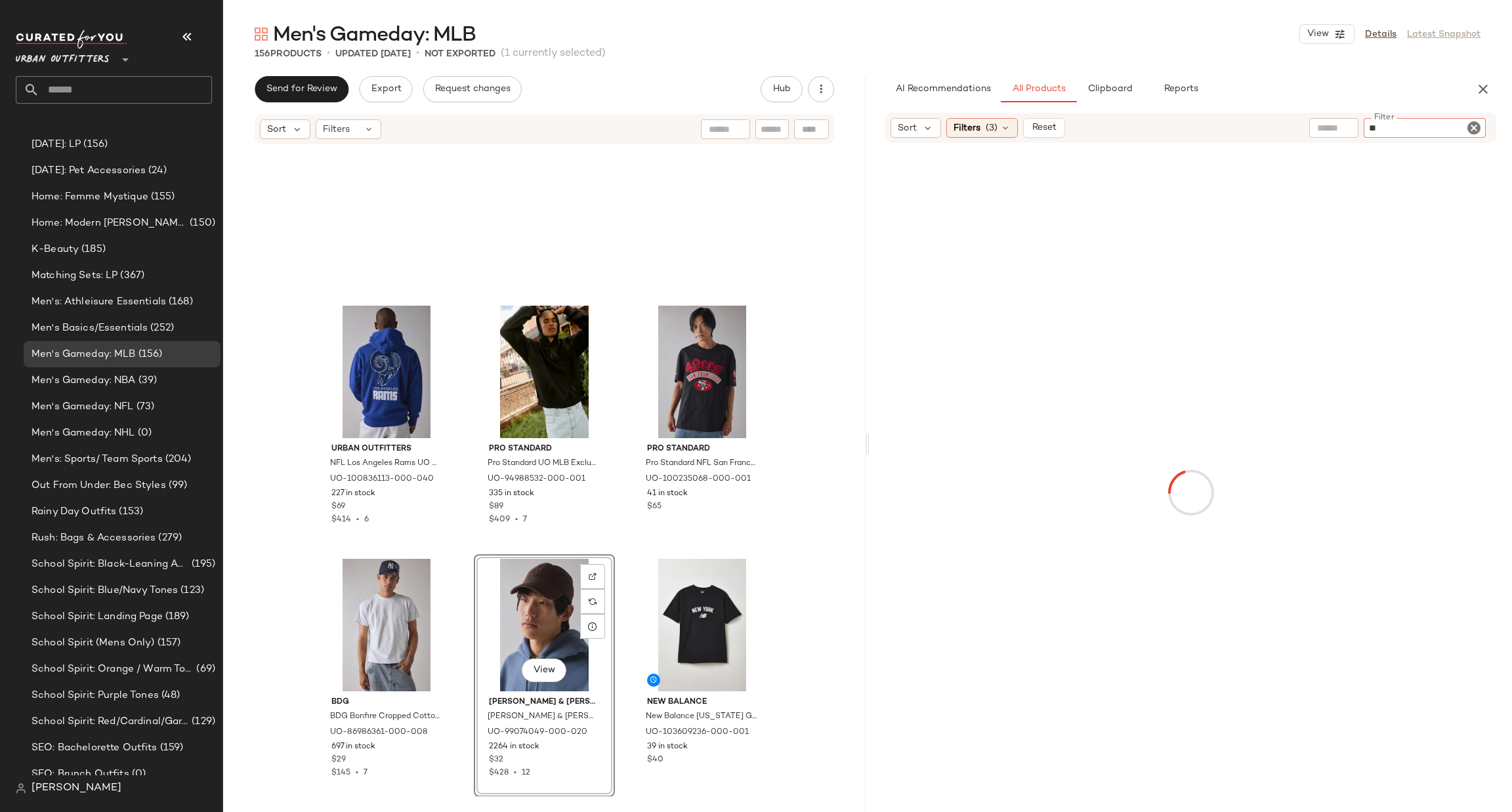
type input "***"
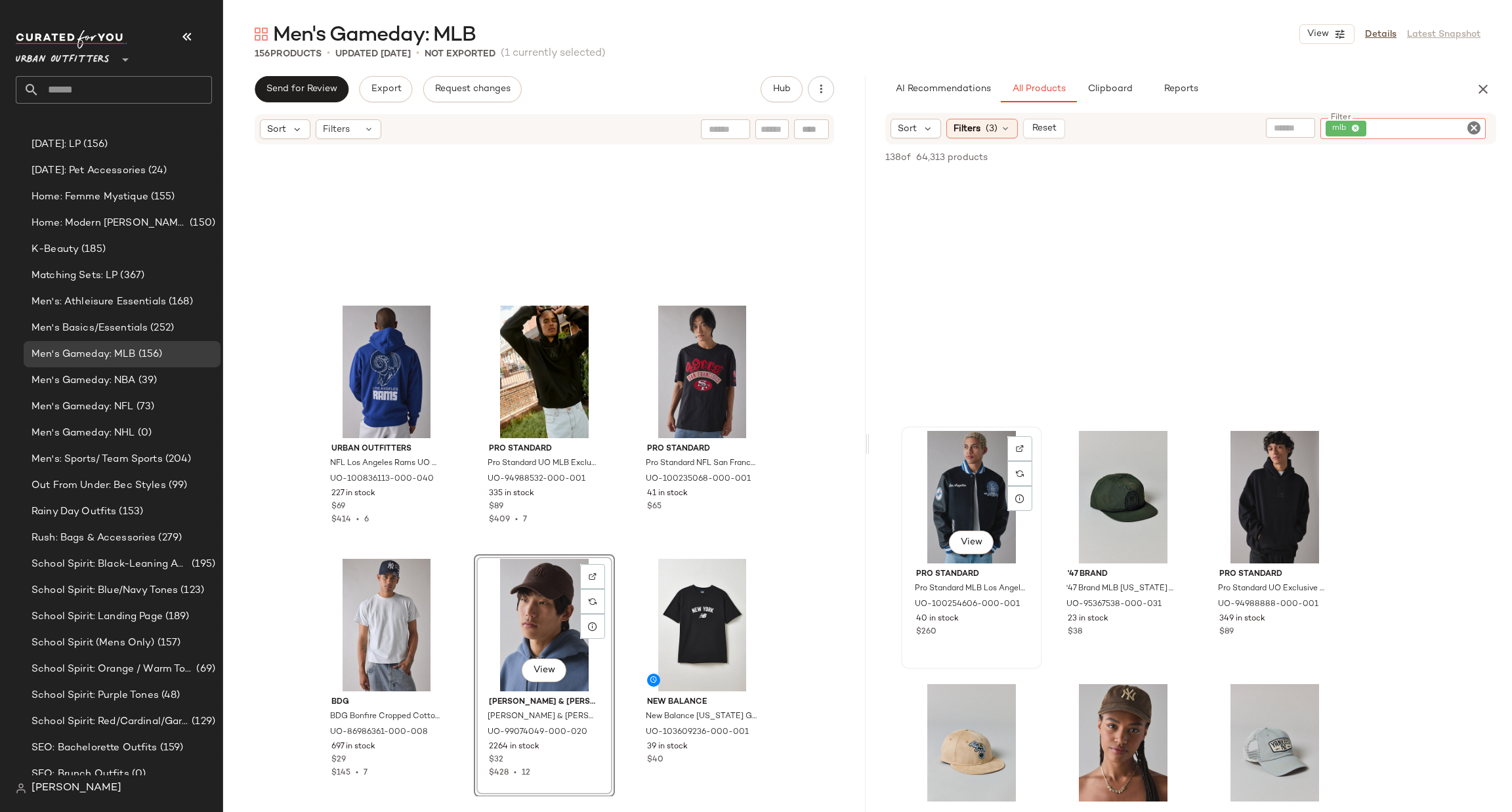
click at [960, 496] on div "View" at bounding box center [972, 497] width 132 height 132
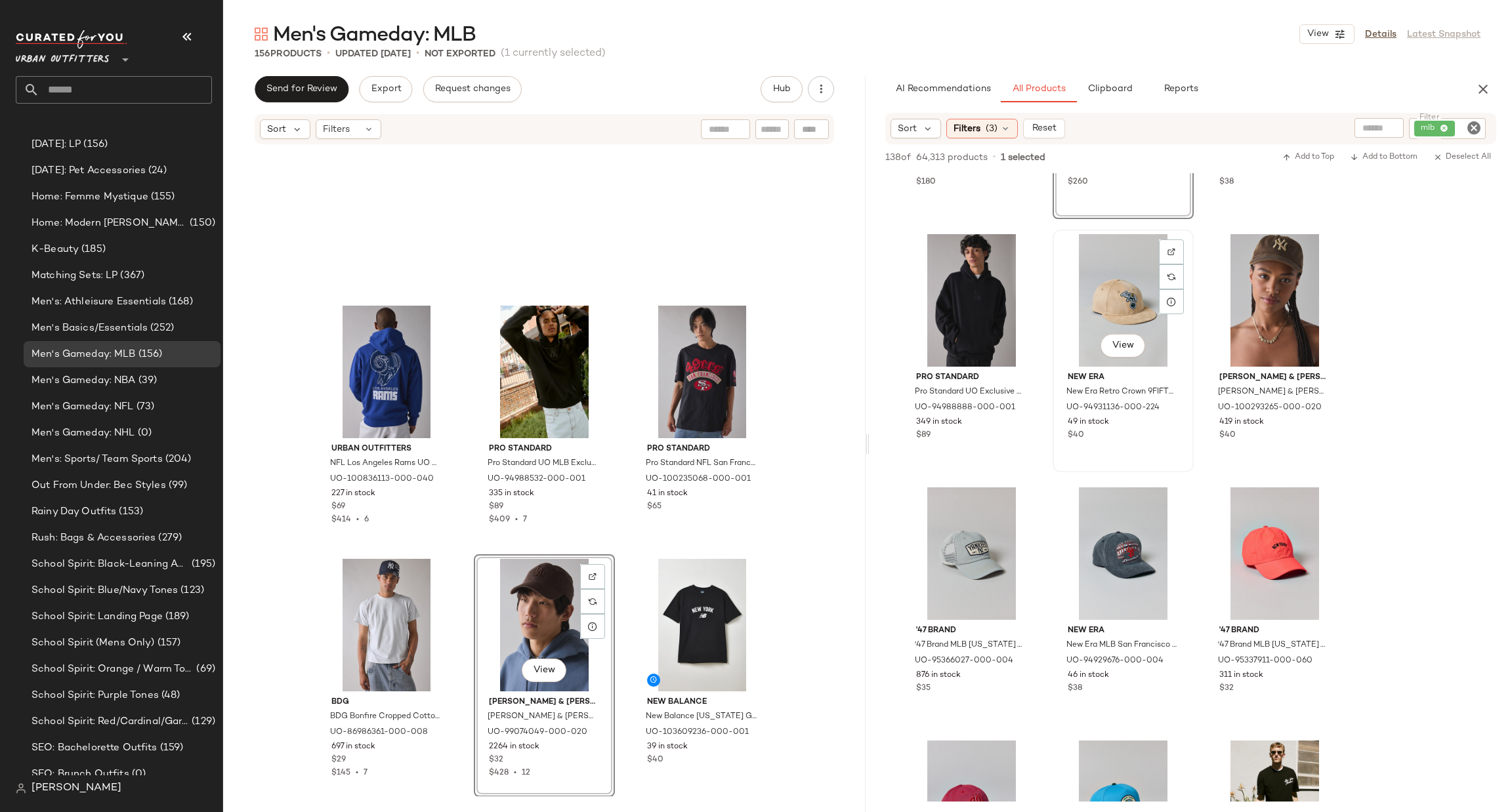
click at [1111, 288] on div "View" at bounding box center [1123, 300] width 132 height 132
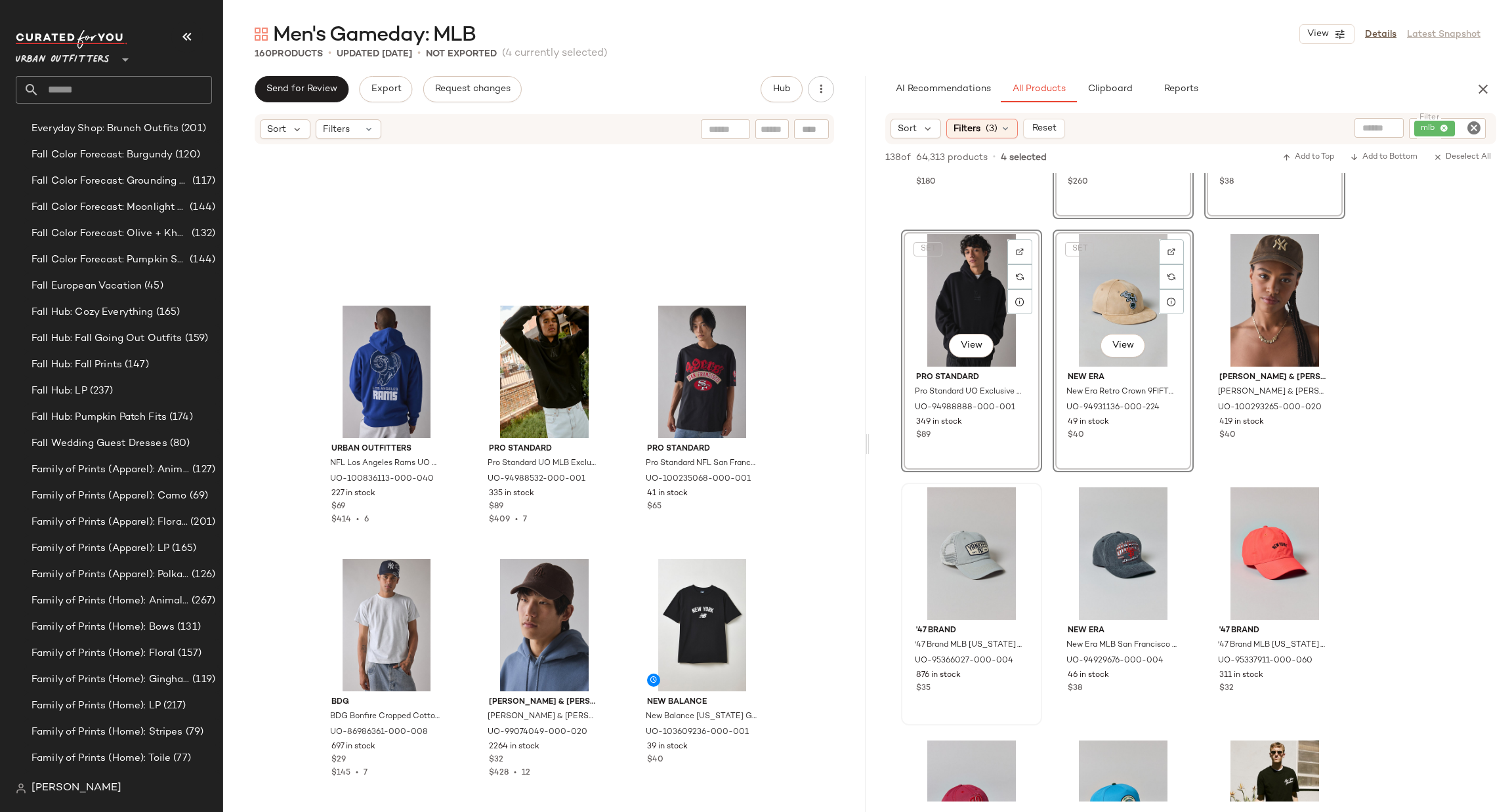
scroll to position [1908, 0]
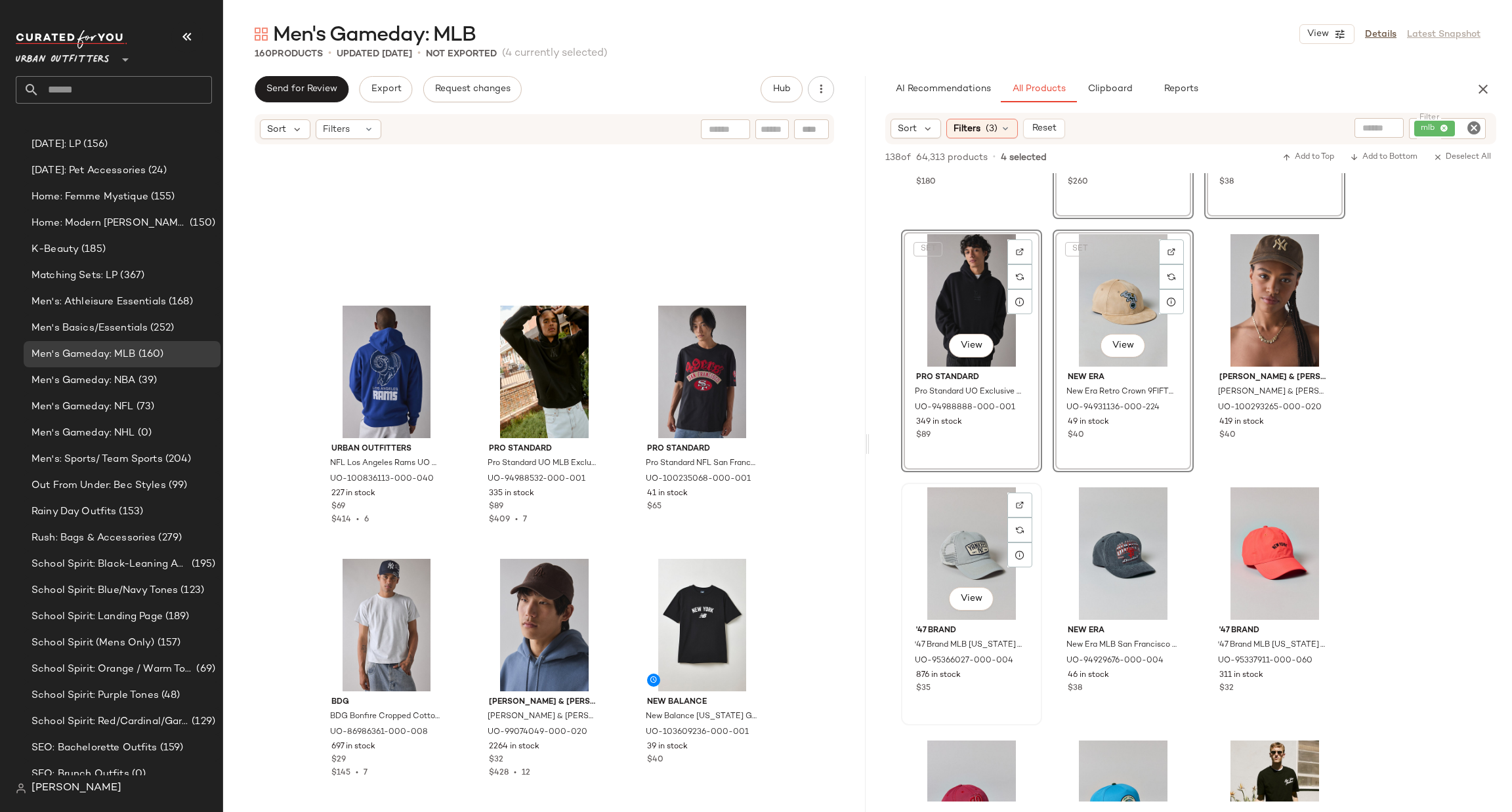
click at [971, 545] on div "View" at bounding box center [972, 553] width 132 height 132
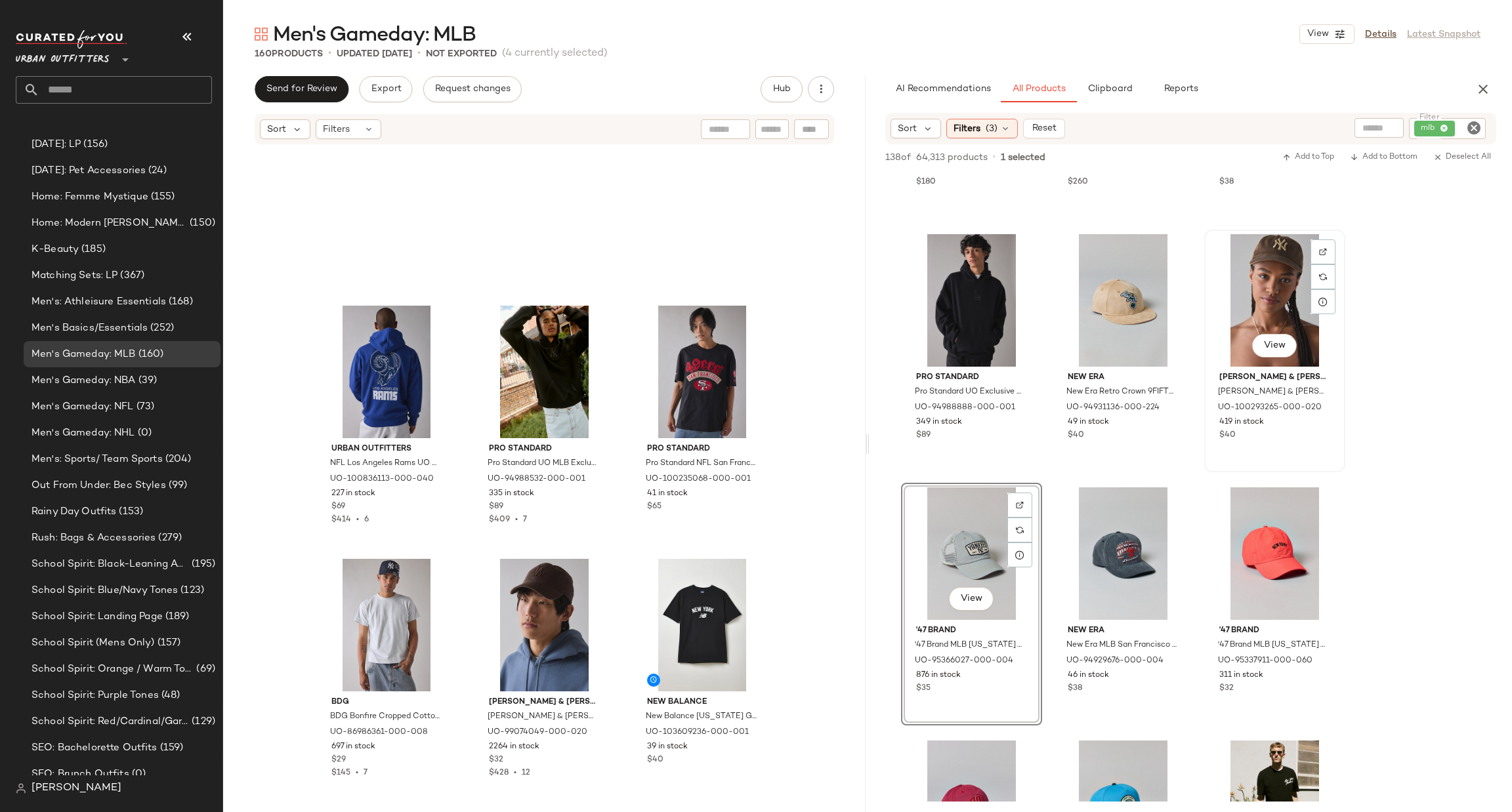
click at [1259, 332] on div "View" at bounding box center [1275, 300] width 132 height 132
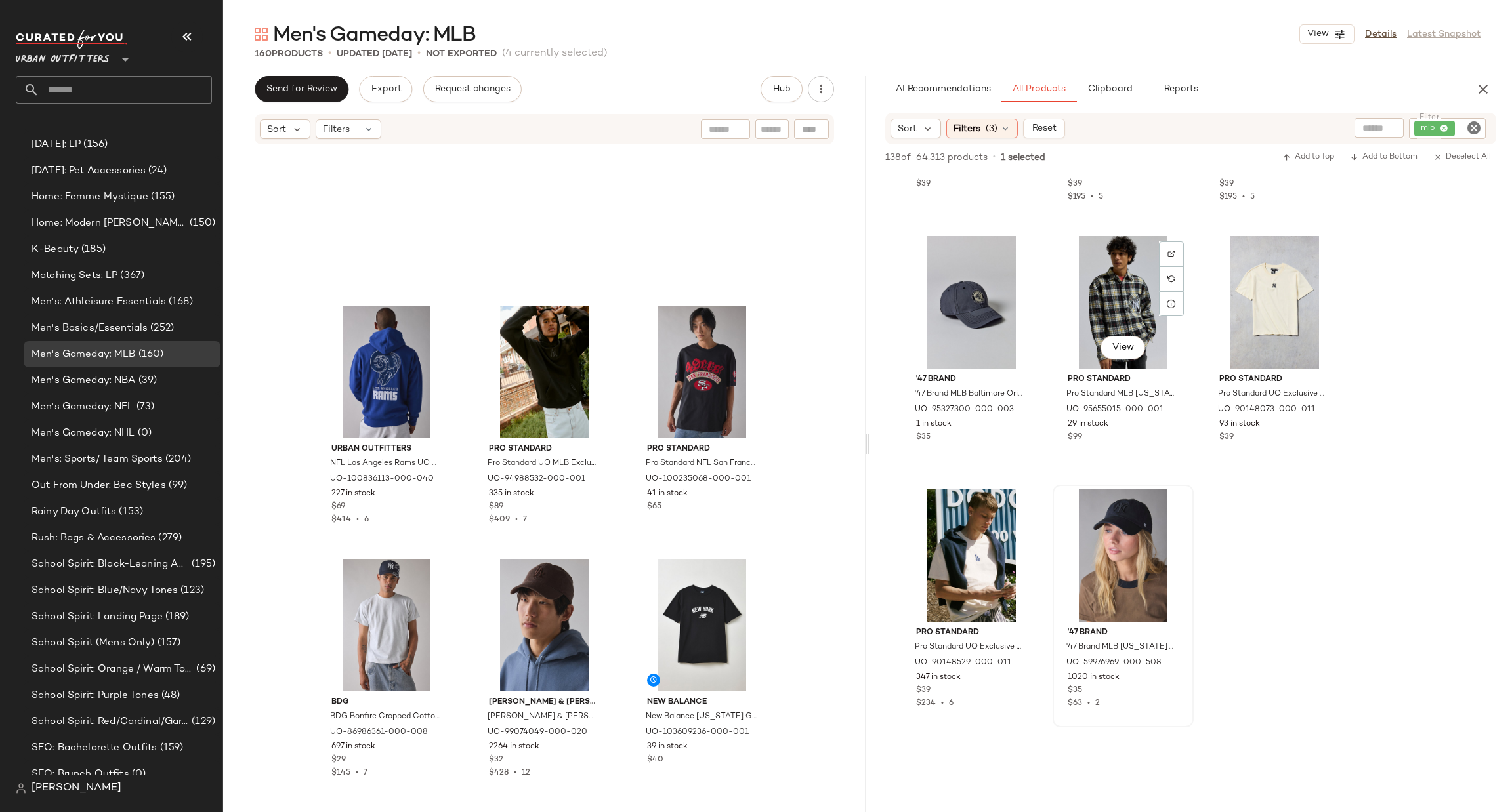
scroll to position [2361, 0]
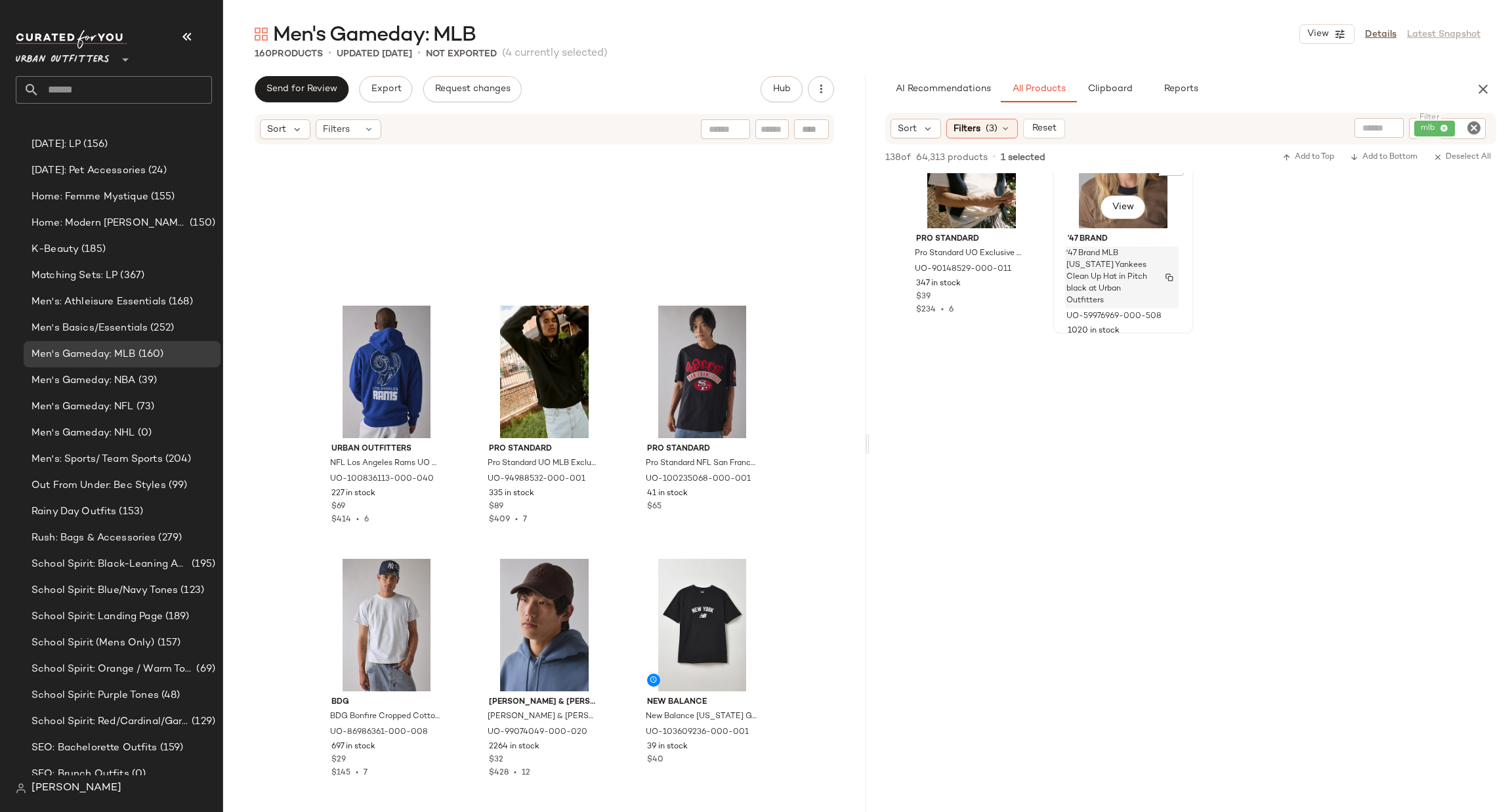
click at [1111, 282] on span "'47 Brand MLB [US_STATE] Yankees Clean Up Hat in Pitch black at Urban Outfitters" at bounding box center [1109, 277] width 86 height 59
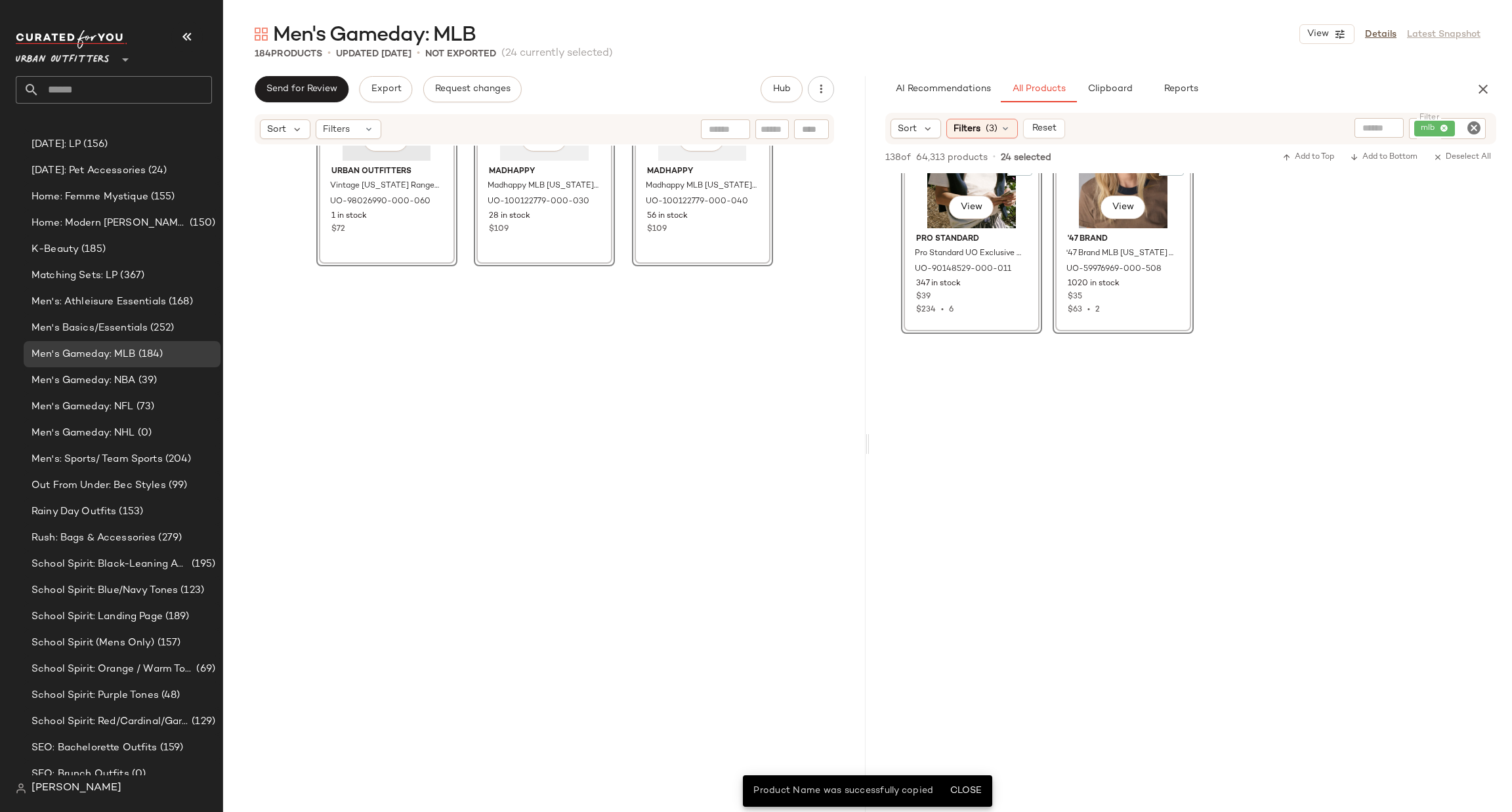
scroll to position [13087, 0]
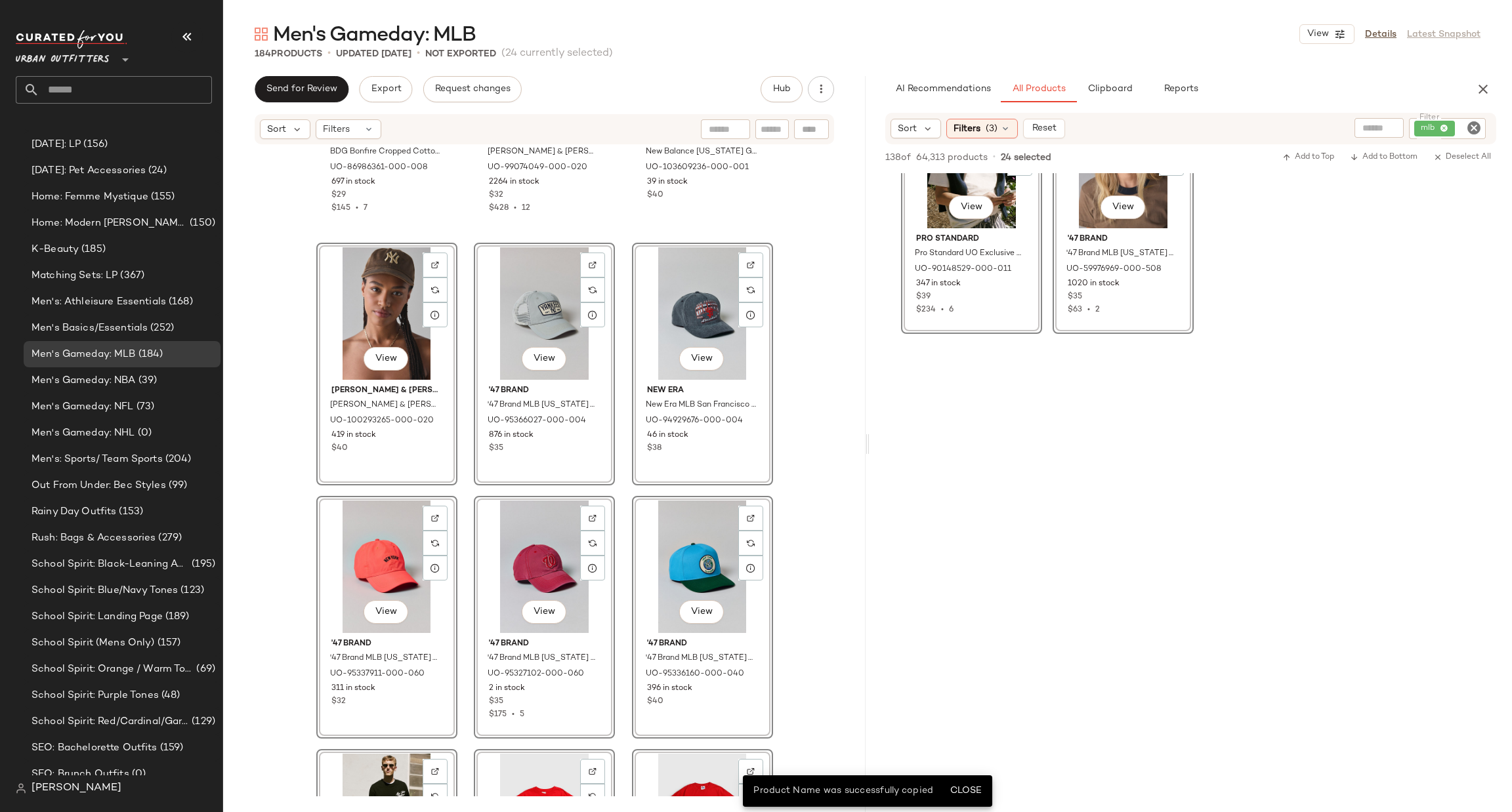
click at [772, 131] on input "text" at bounding box center [771, 129] width 23 height 14
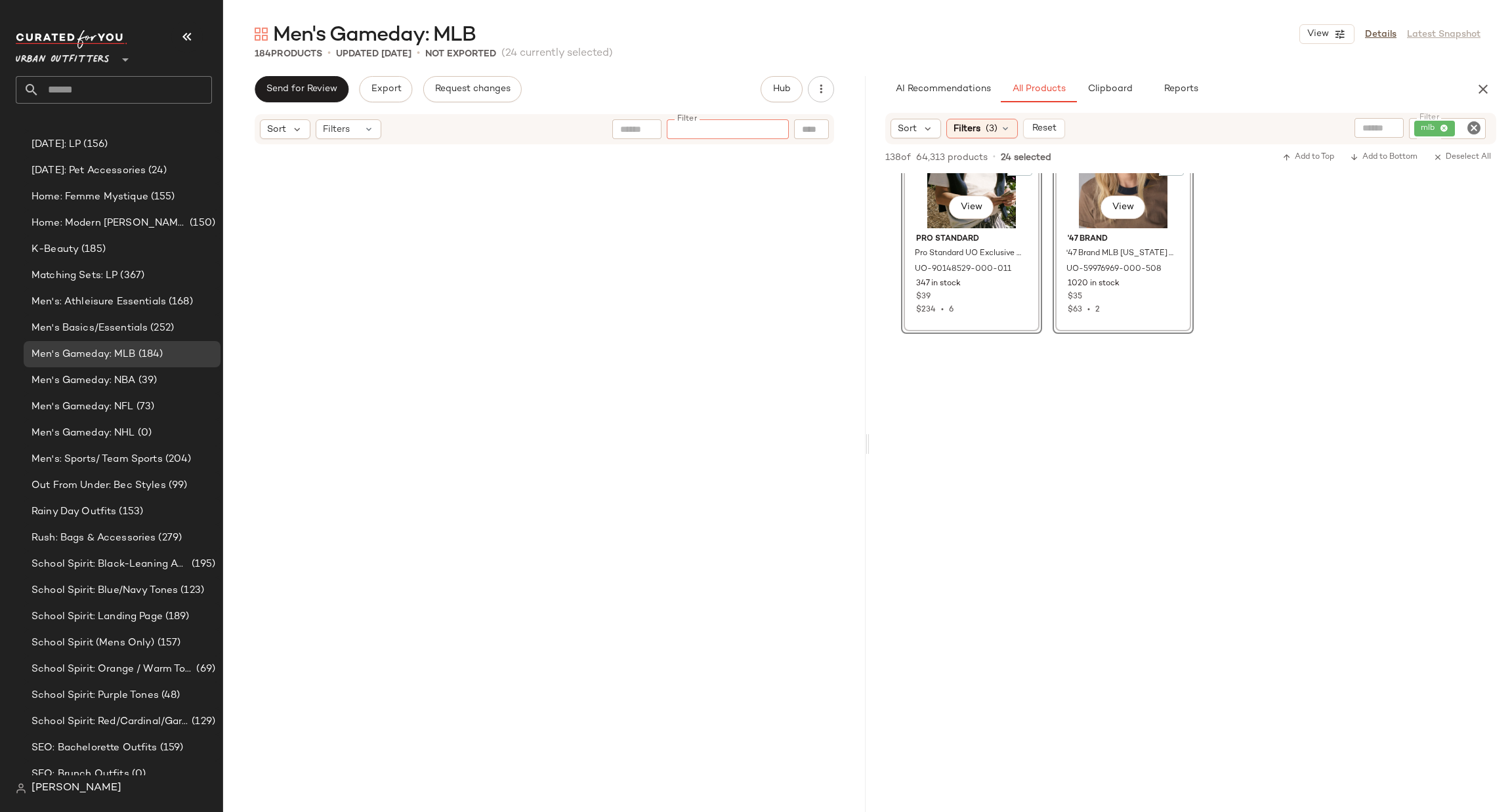
scroll to position [10723, 0]
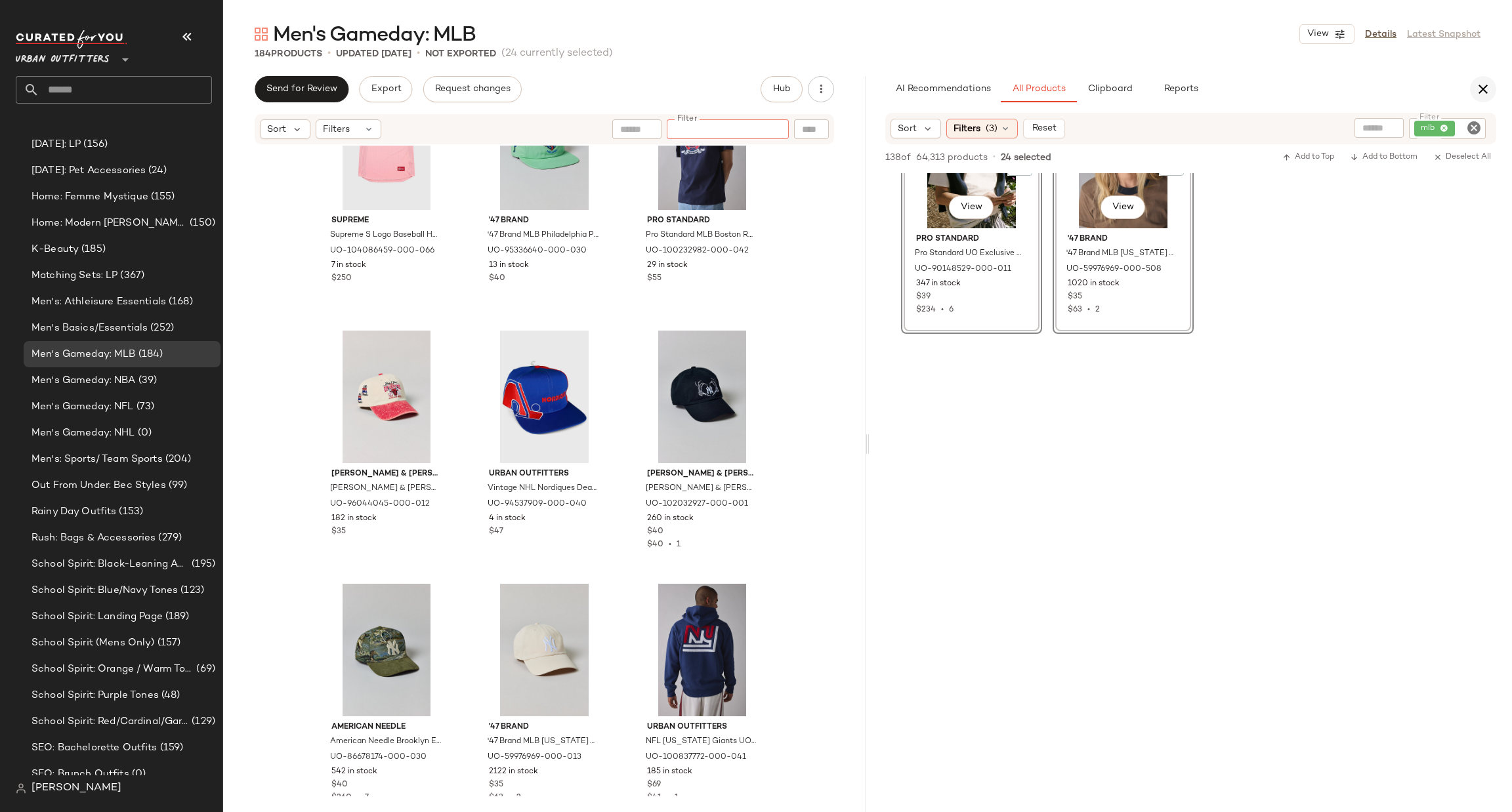
click at [1483, 96] on icon "button" at bounding box center [1483, 90] width 16 height 16
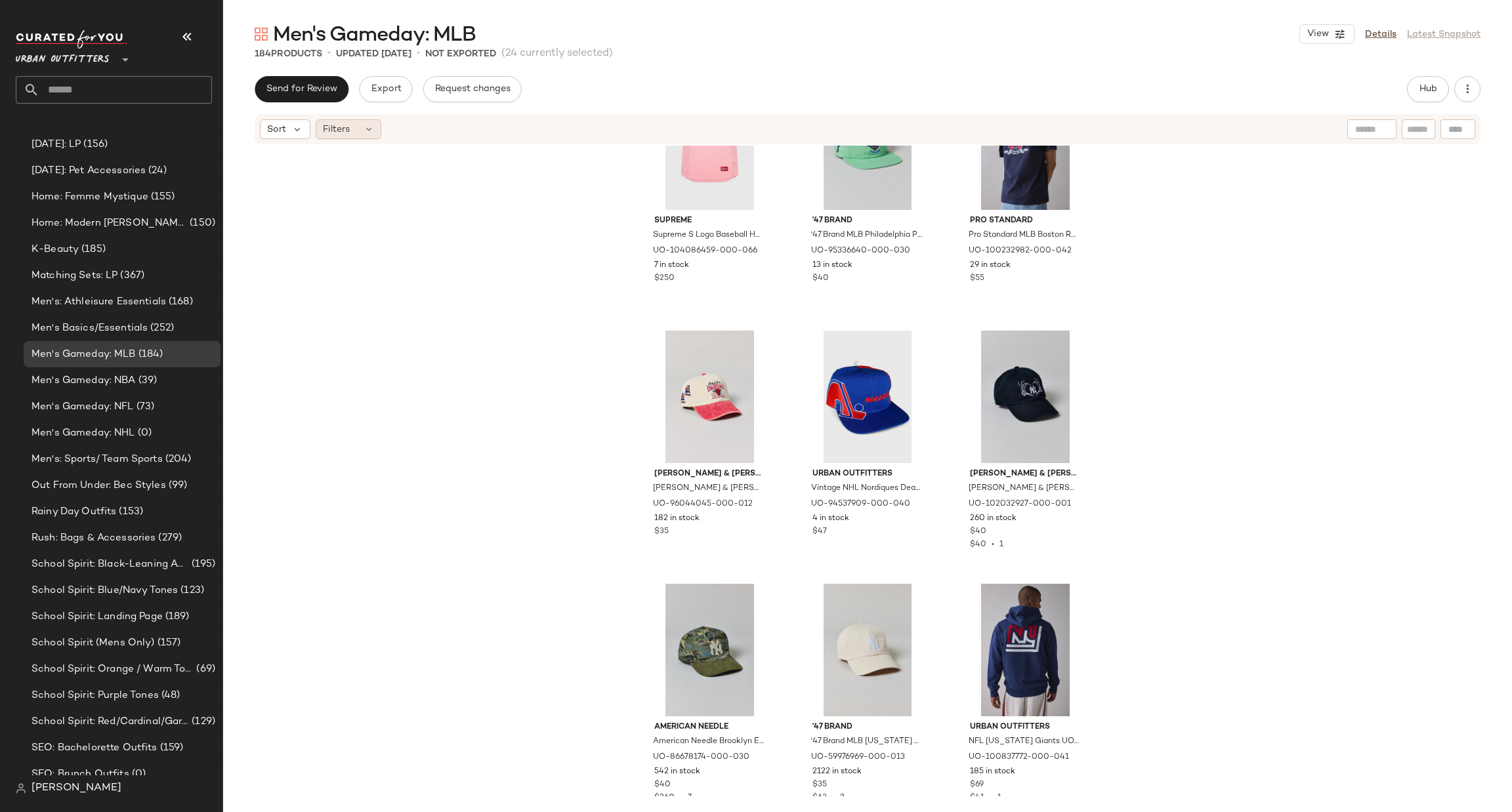
click at [353, 135] on div "Filters" at bounding box center [348, 129] width 66 height 20
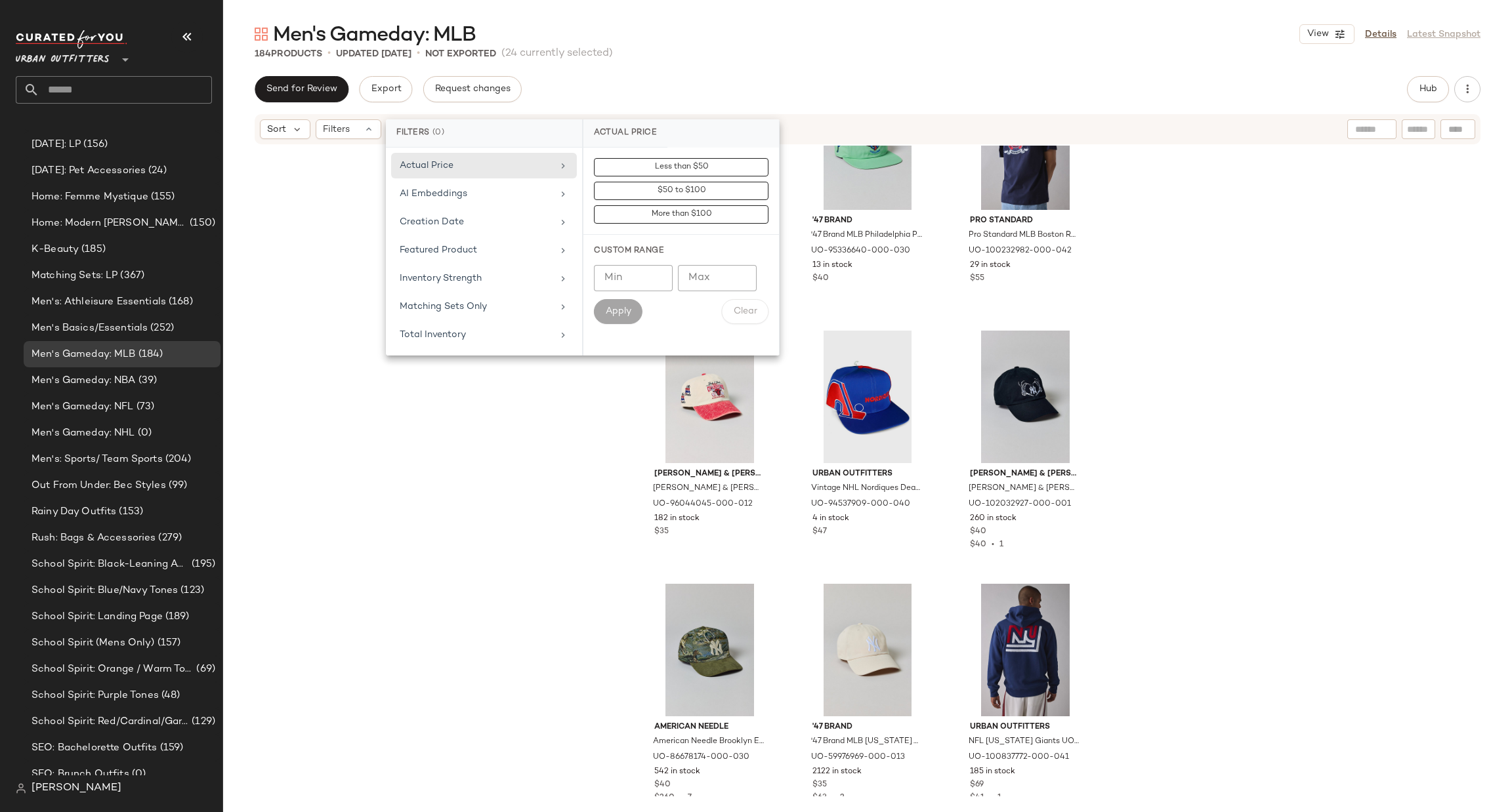
click at [297, 161] on div "Supreme Supreme S Logo Baseball Henley (SS25) Top in Pink, Men's at Urban Outfi…" at bounding box center [867, 471] width 1289 height 651
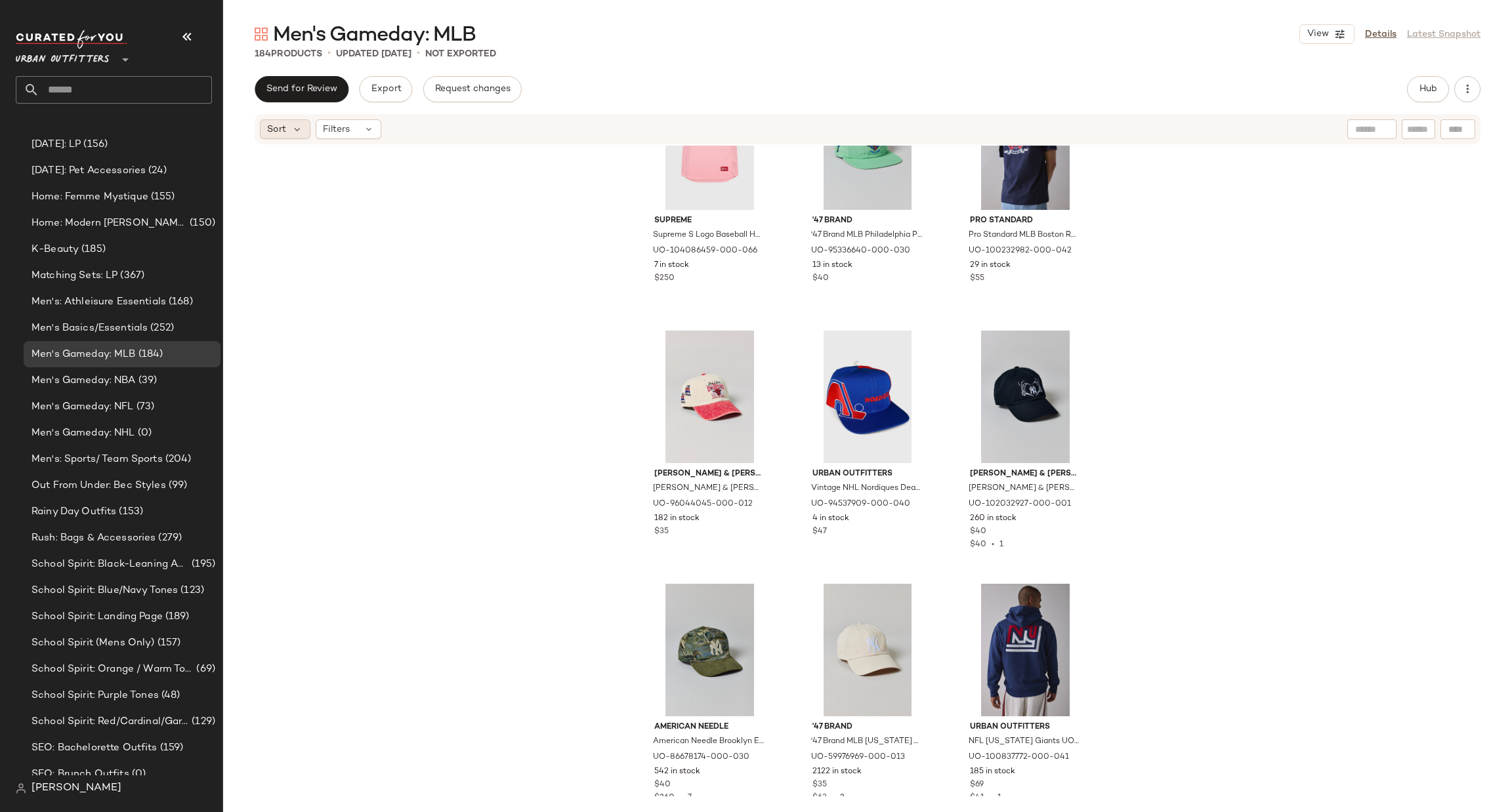
click at [286, 132] on span "Sort" at bounding box center [276, 129] width 19 height 14
drag, startPoint x: 349, startPoint y: 126, endPoint x: 376, endPoint y: 126, distance: 27.0
click at [349, 126] on span "Filters" at bounding box center [335, 129] width 27 height 14
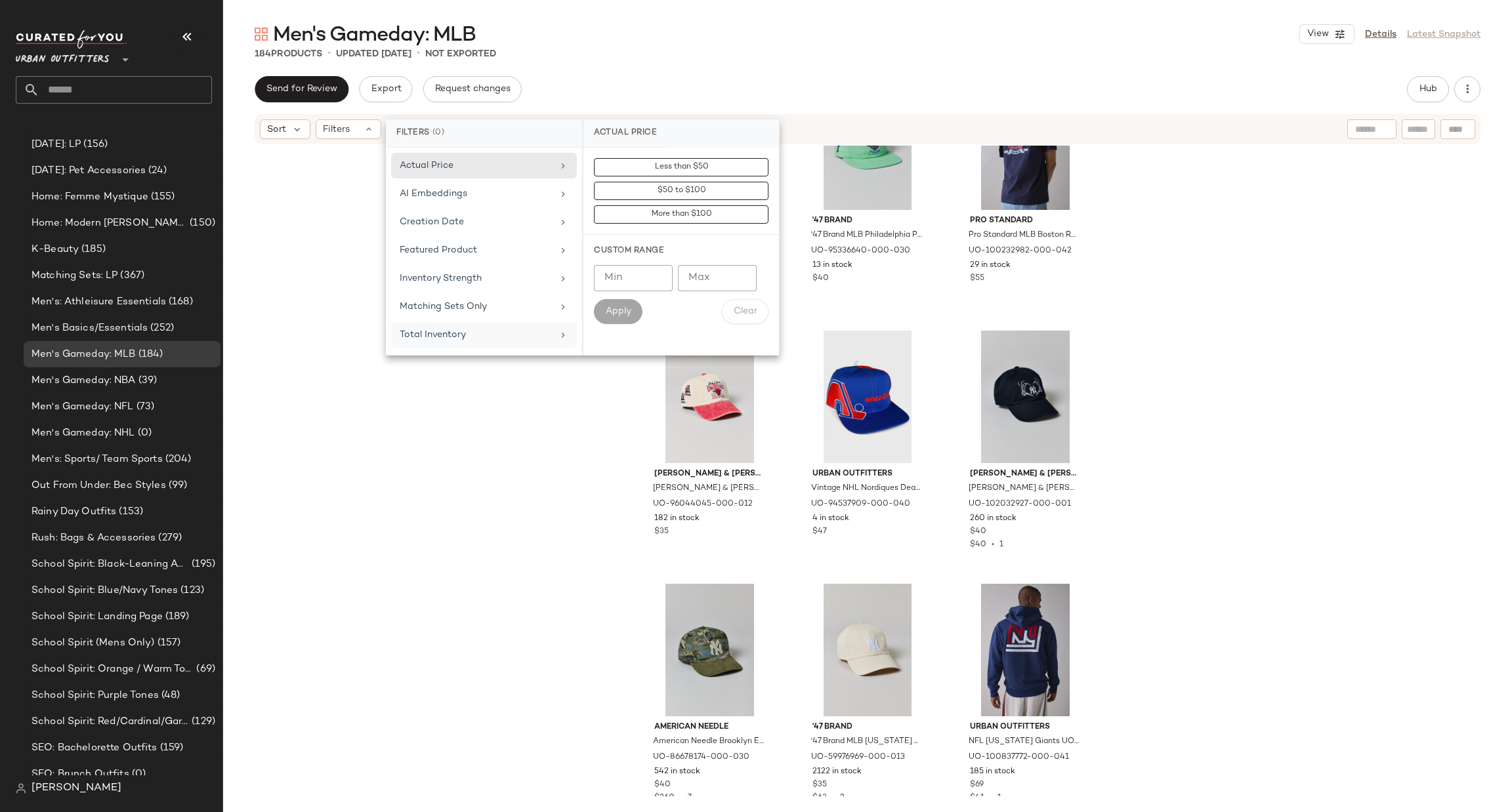
click at [522, 339] on div "Total Inventory" at bounding box center [477, 335] width 153 height 14
click at [641, 255] on input "Min" at bounding box center [633, 255] width 79 height 26
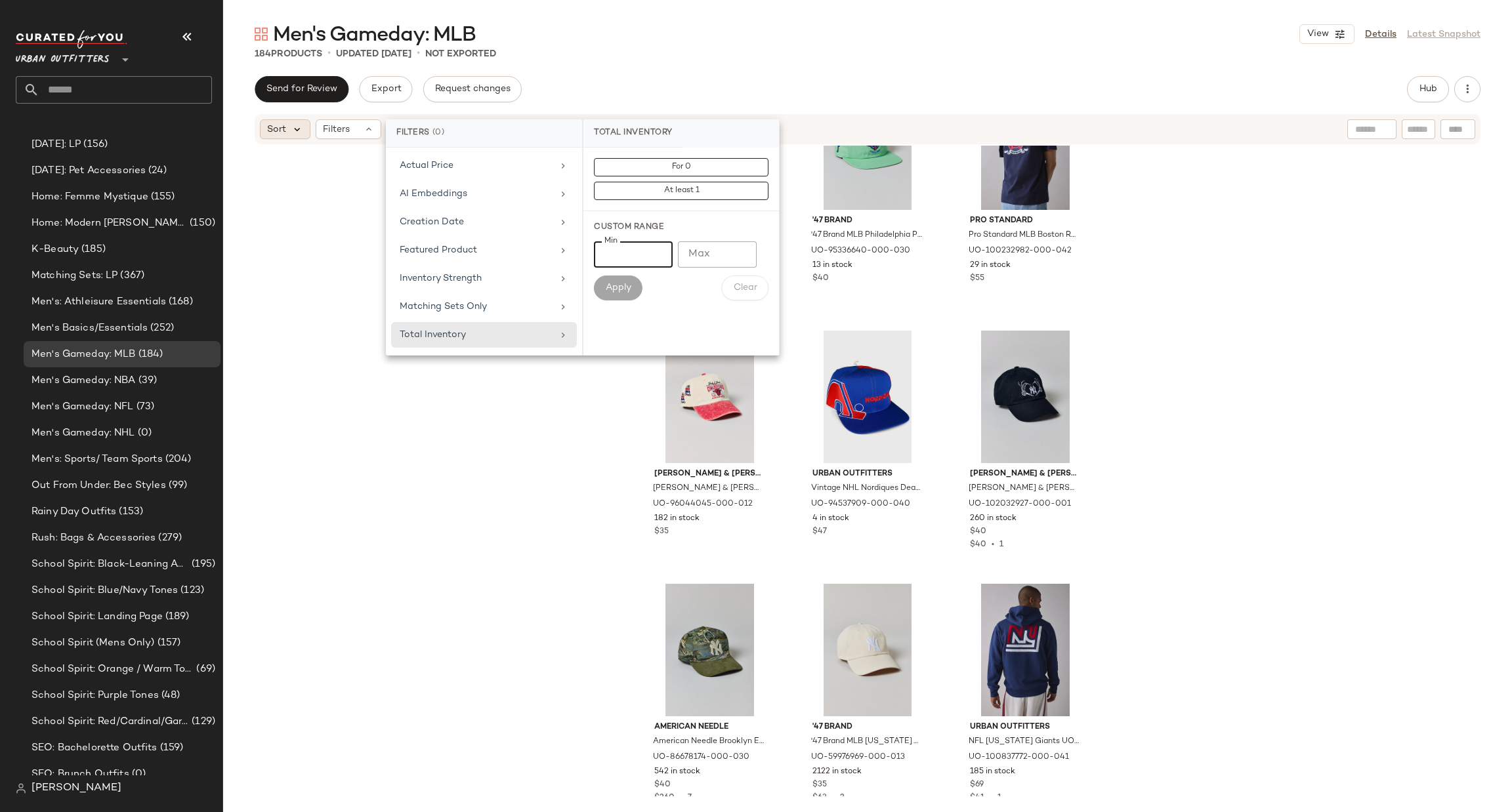
click at [297, 130] on icon at bounding box center [298, 129] width 12 height 12
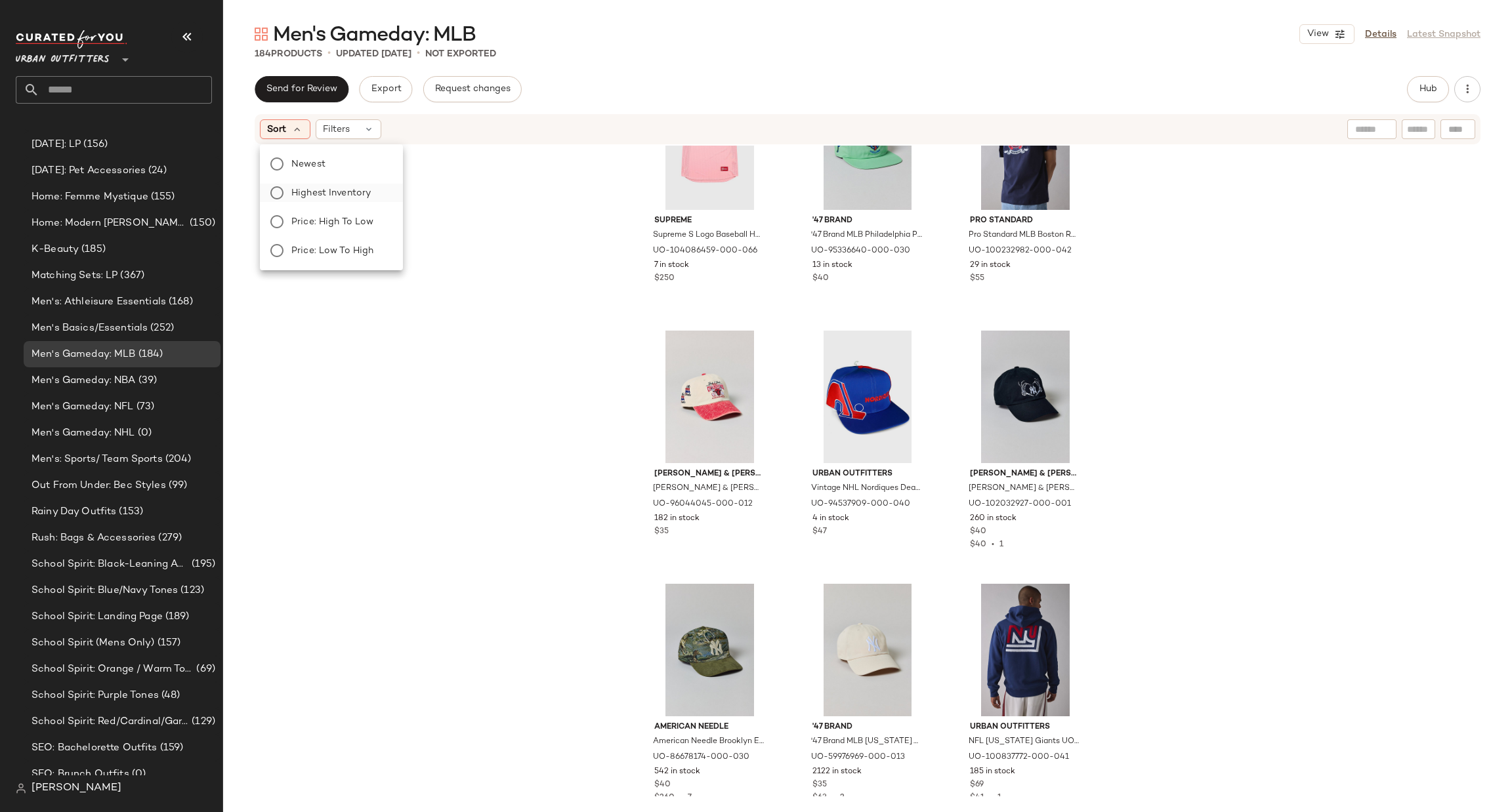
click at [359, 188] on span "Highest Inventory" at bounding box center [331, 193] width 80 height 14
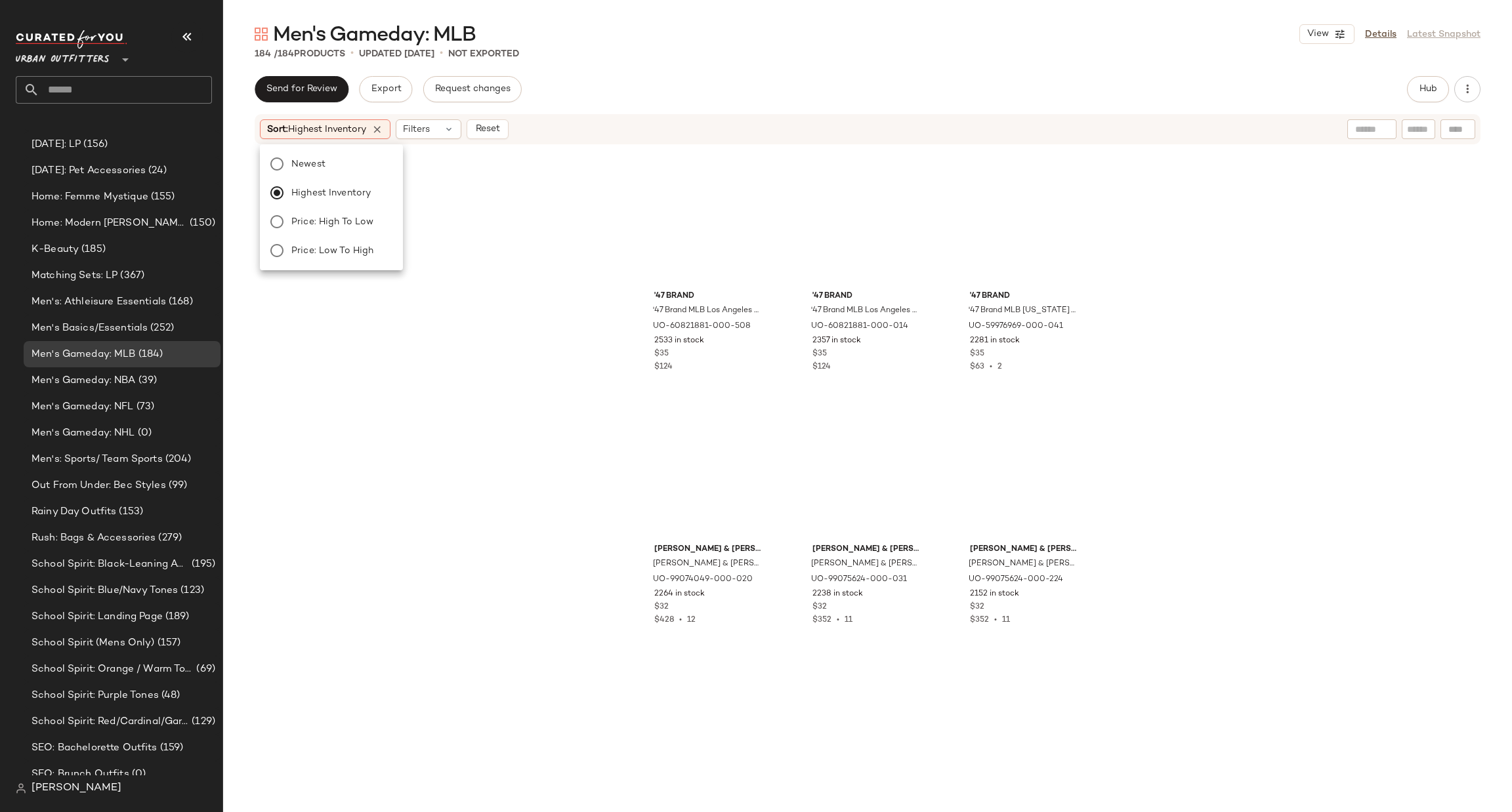
click at [509, 274] on div "'47 Brand '47 Brand MLB Los Angeles Dodgers Team Logo Clean Up Hat in Pitch bla…" at bounding box center [867, 471] width 1289 height 651
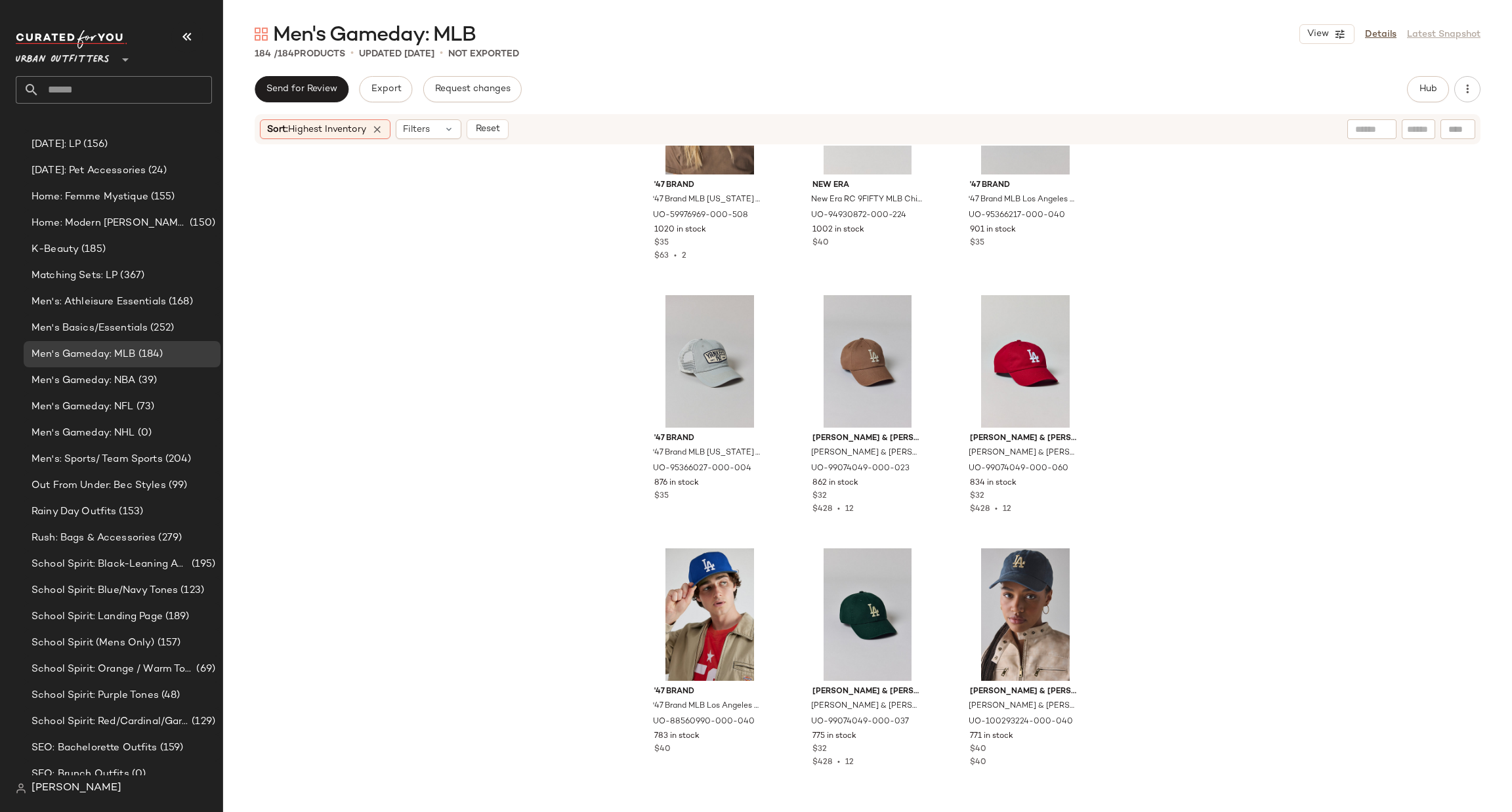
scroll to position [0, 0]
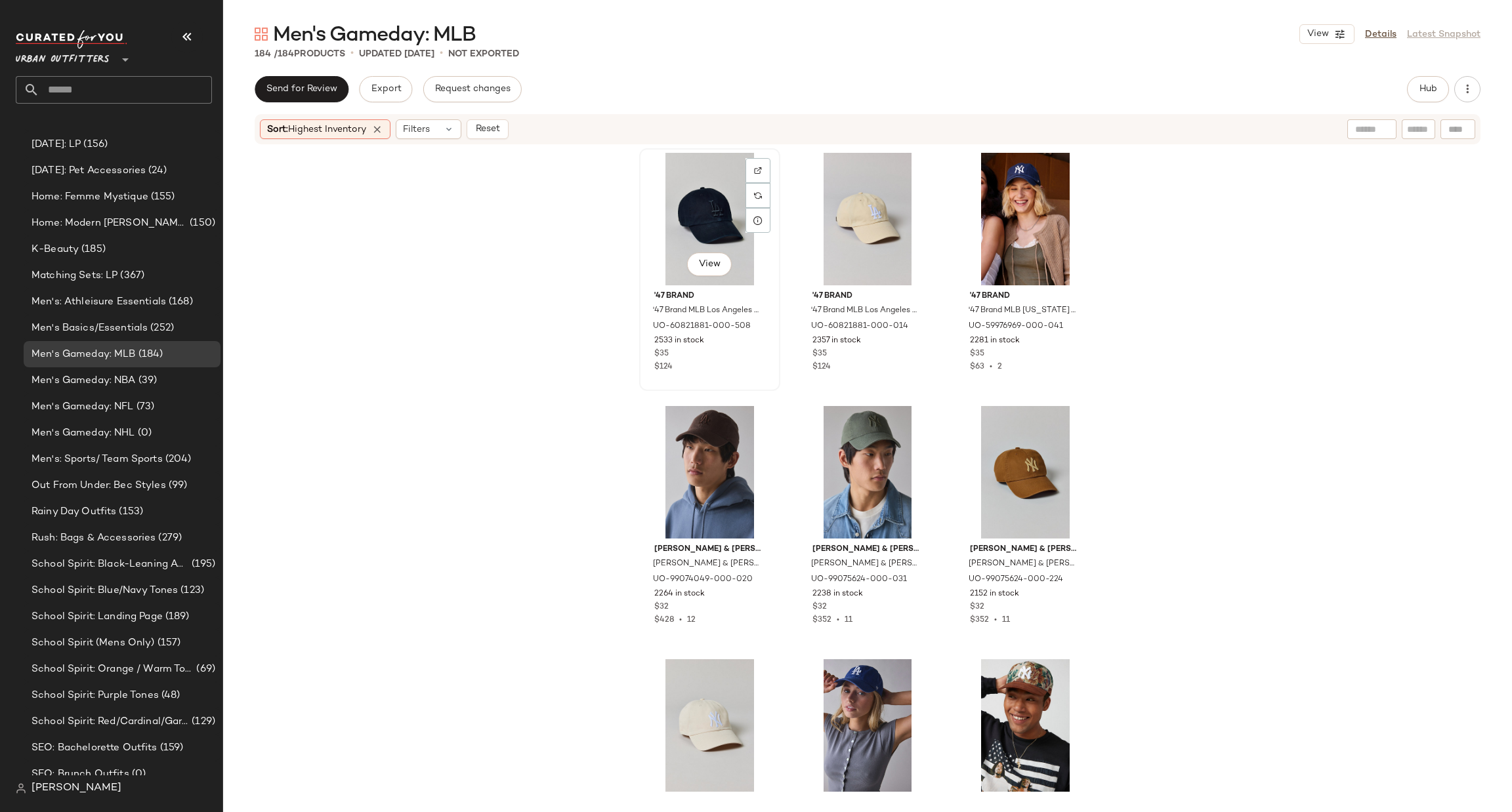
click at [705, 211] on div "View" at bounding box center [710, 219] width 132 height 132
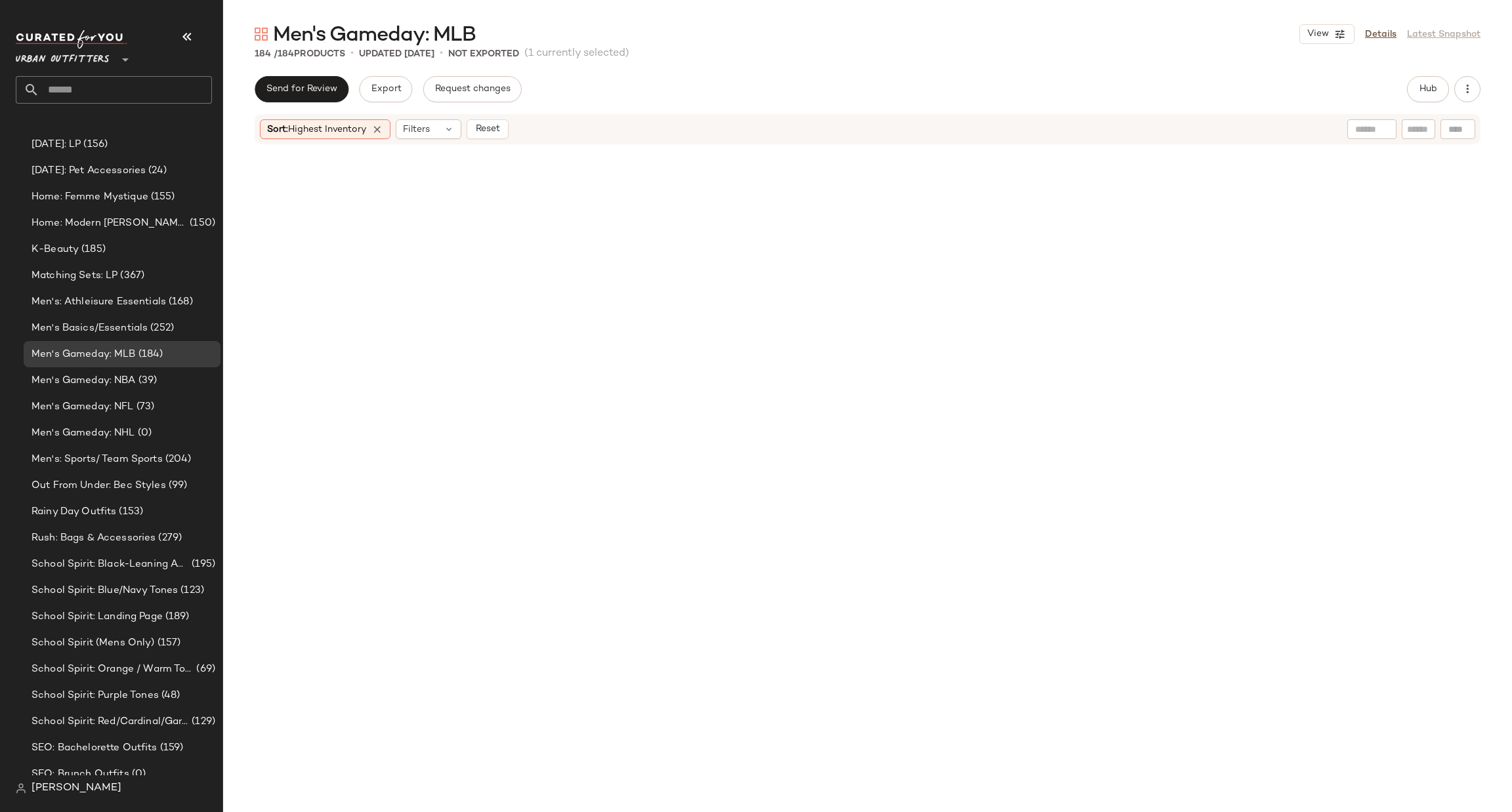
scroll to position [15054, 0]
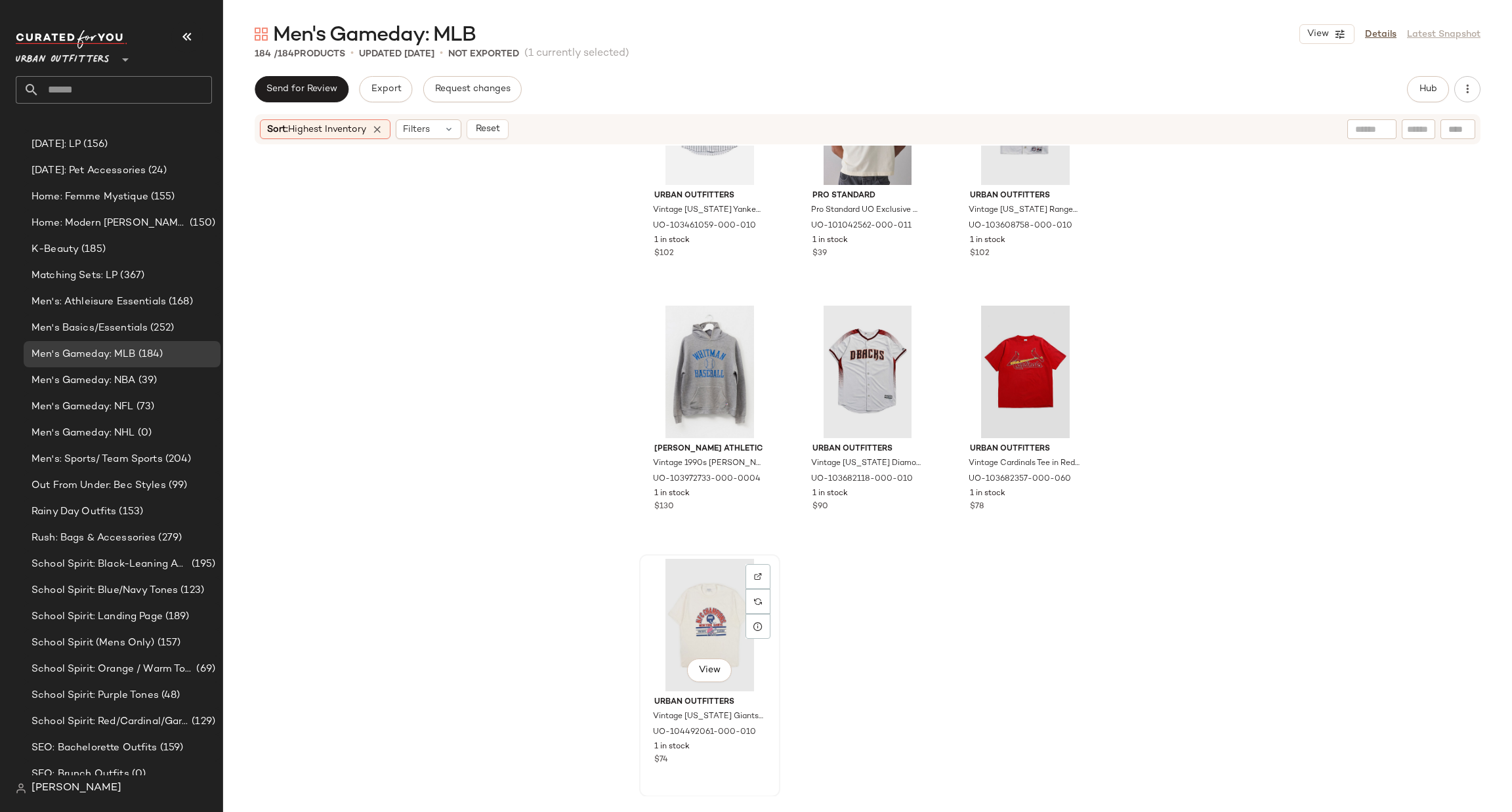
click at [708, 626] on div "View" at bounding box center [710, 625] width 132 height 132
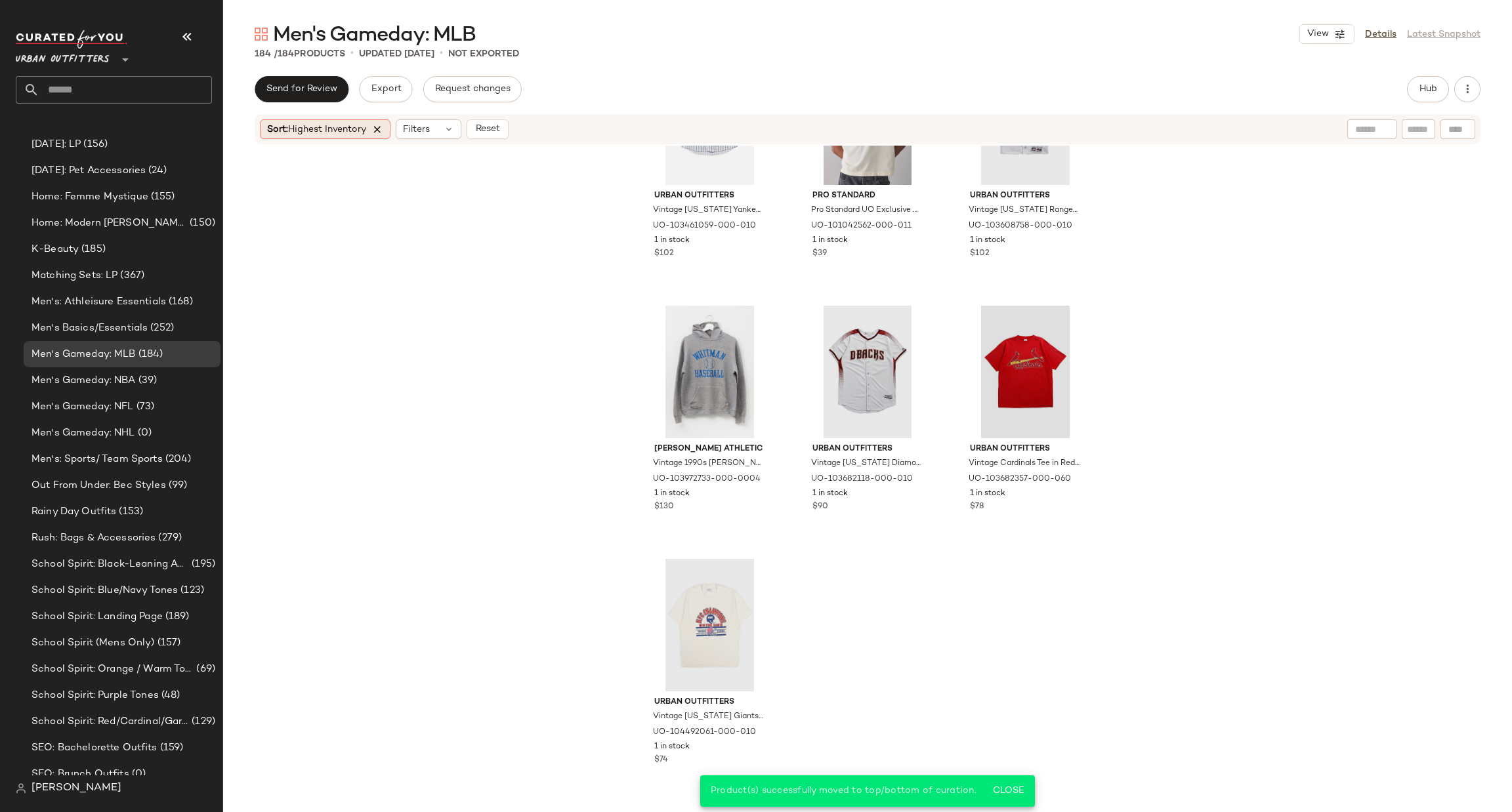
click at [376, 134] on icon at bounding box center [377, 129] width 12 height 12
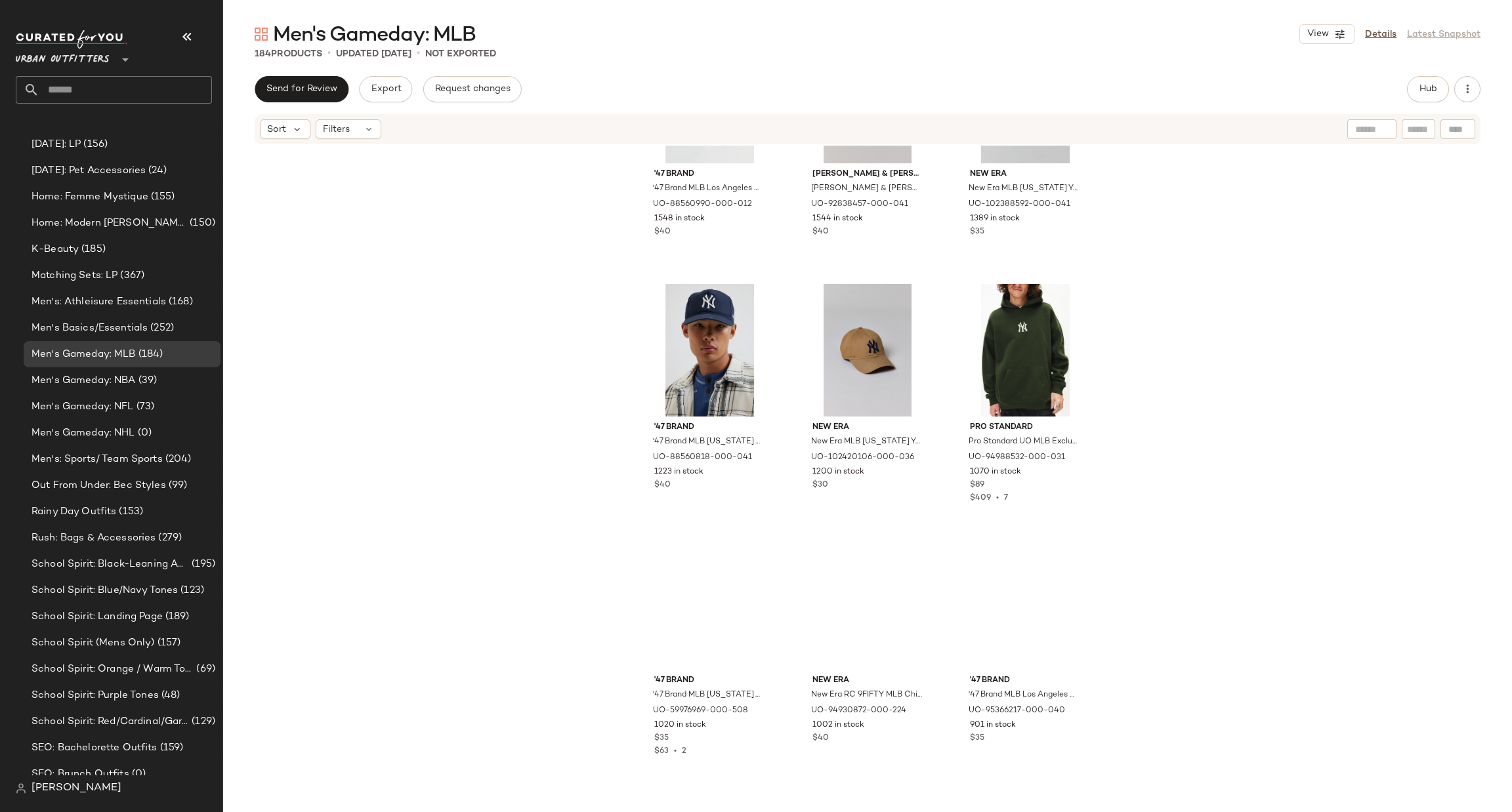
scroll to position [1045, 0]
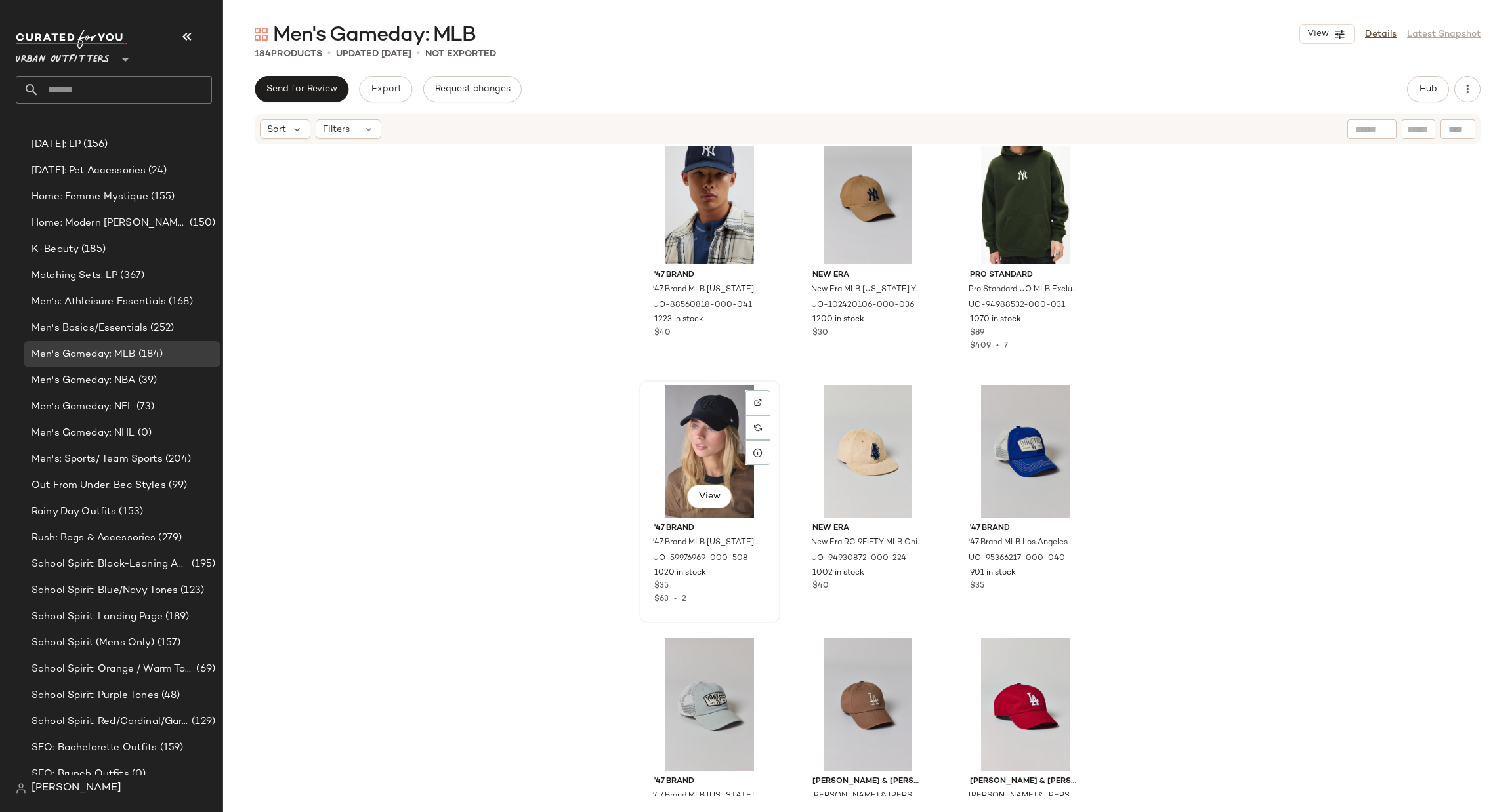
click at [739, 398] on div "View" at bounding box center [710, 451] width 132 height 132
click at [748, 393] on div at bounding box center [757, 402] width 25 height 25
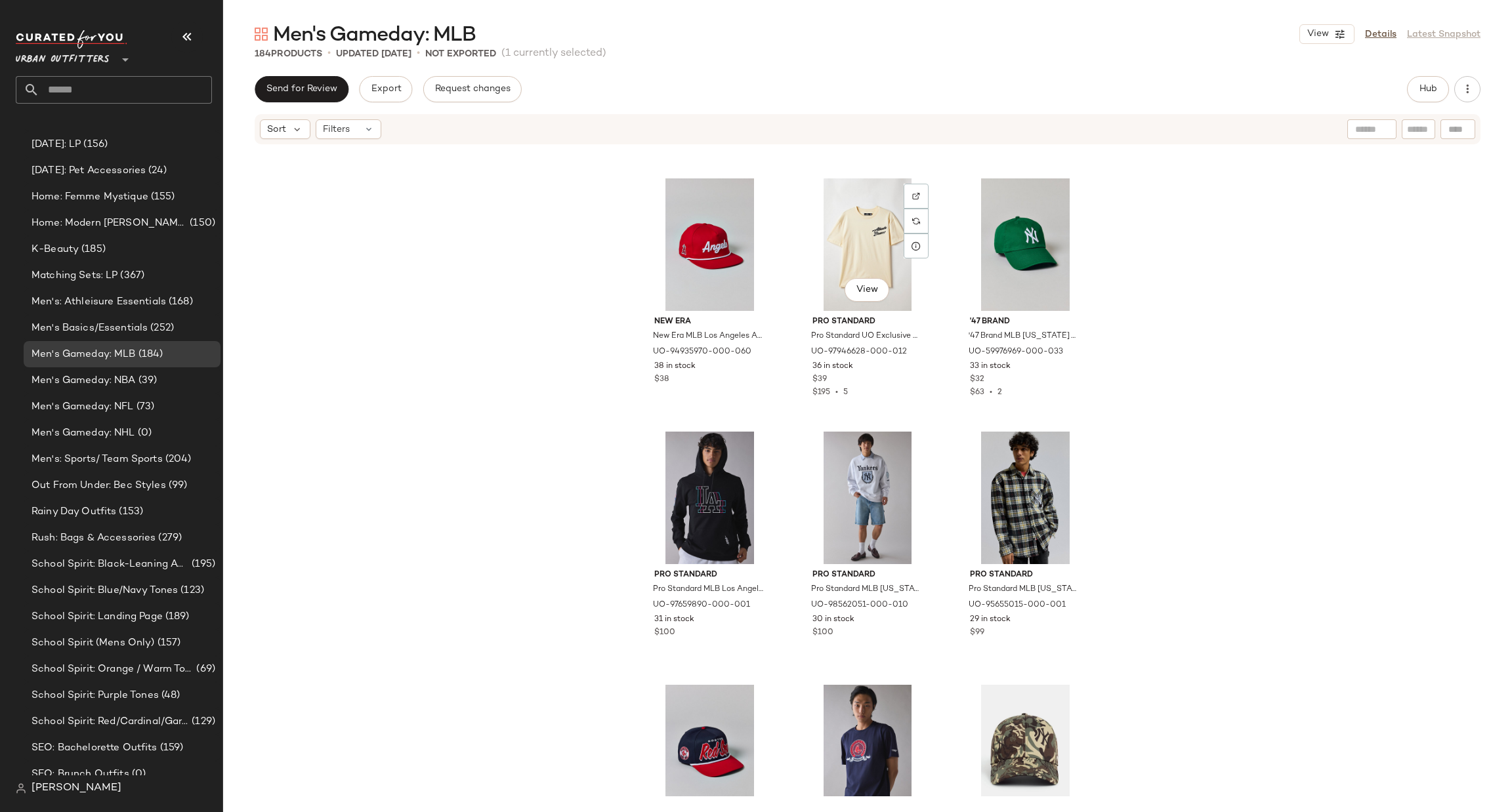
scroll to position [9936, 0]
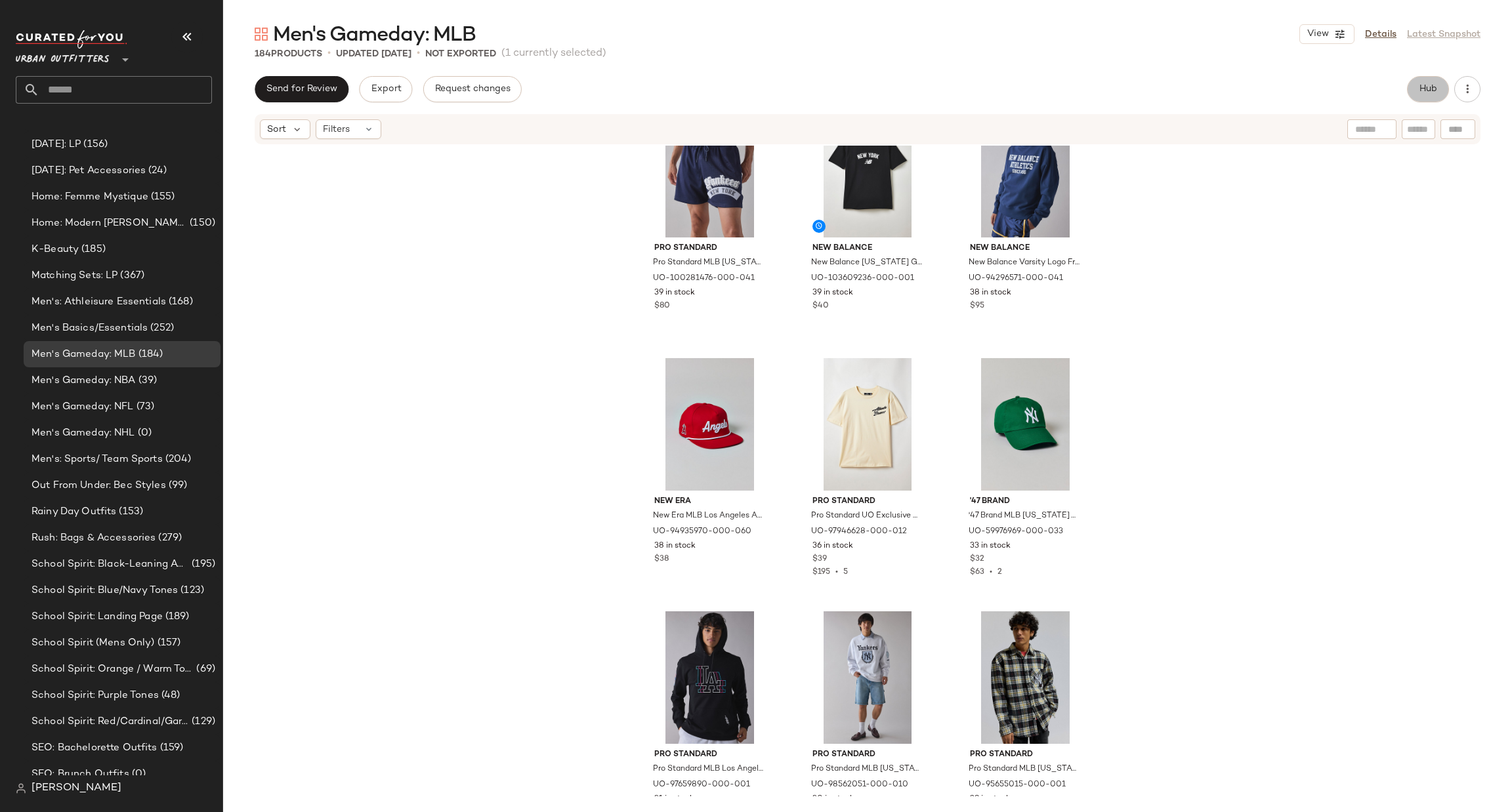
click at [1434, 80] on button "Hub" at bounding box center [1428, 89] width 42 height 26
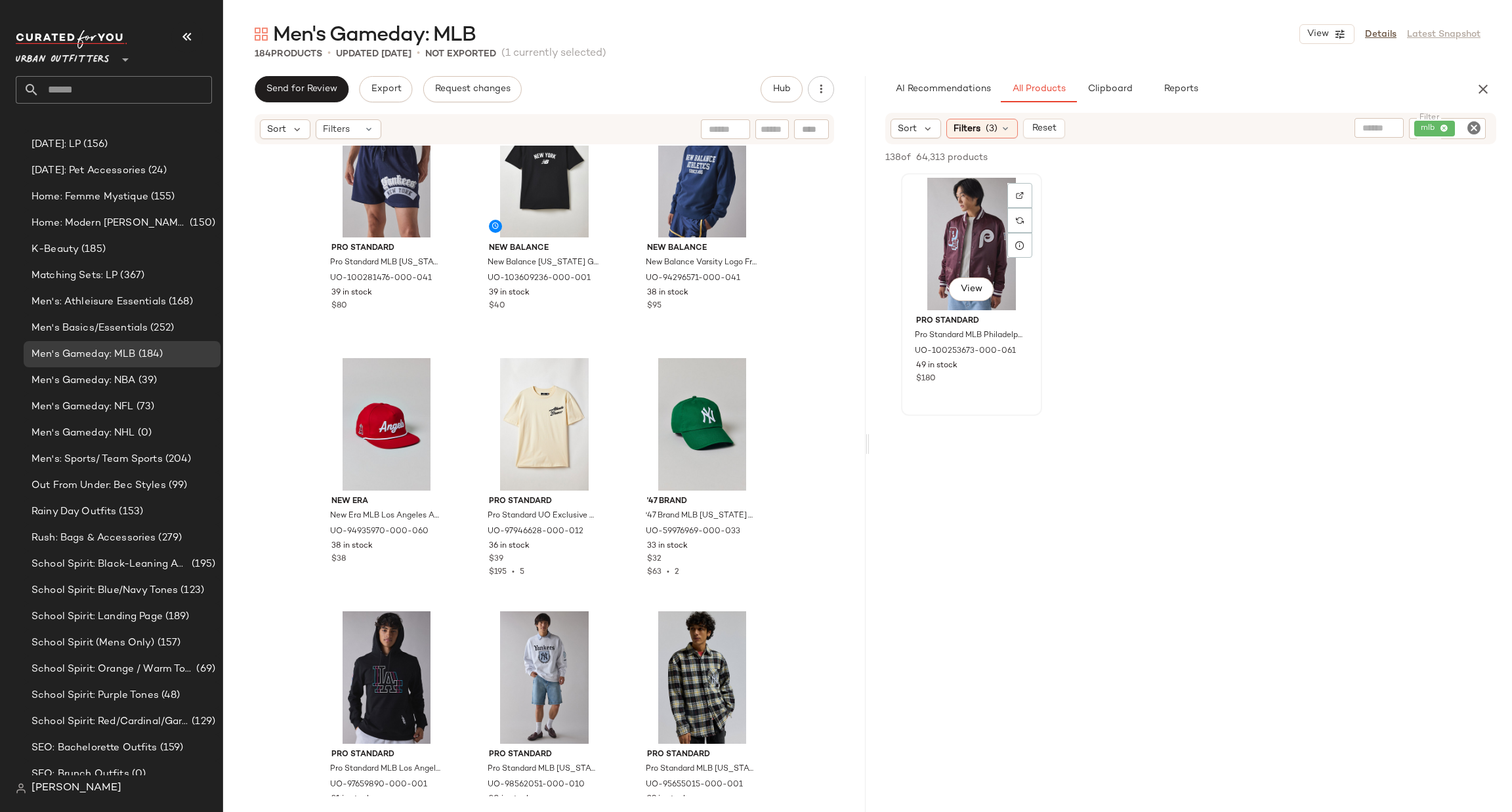
click at [977, 228] on div "View" at bounding box center [972, 244] width 132 height 132
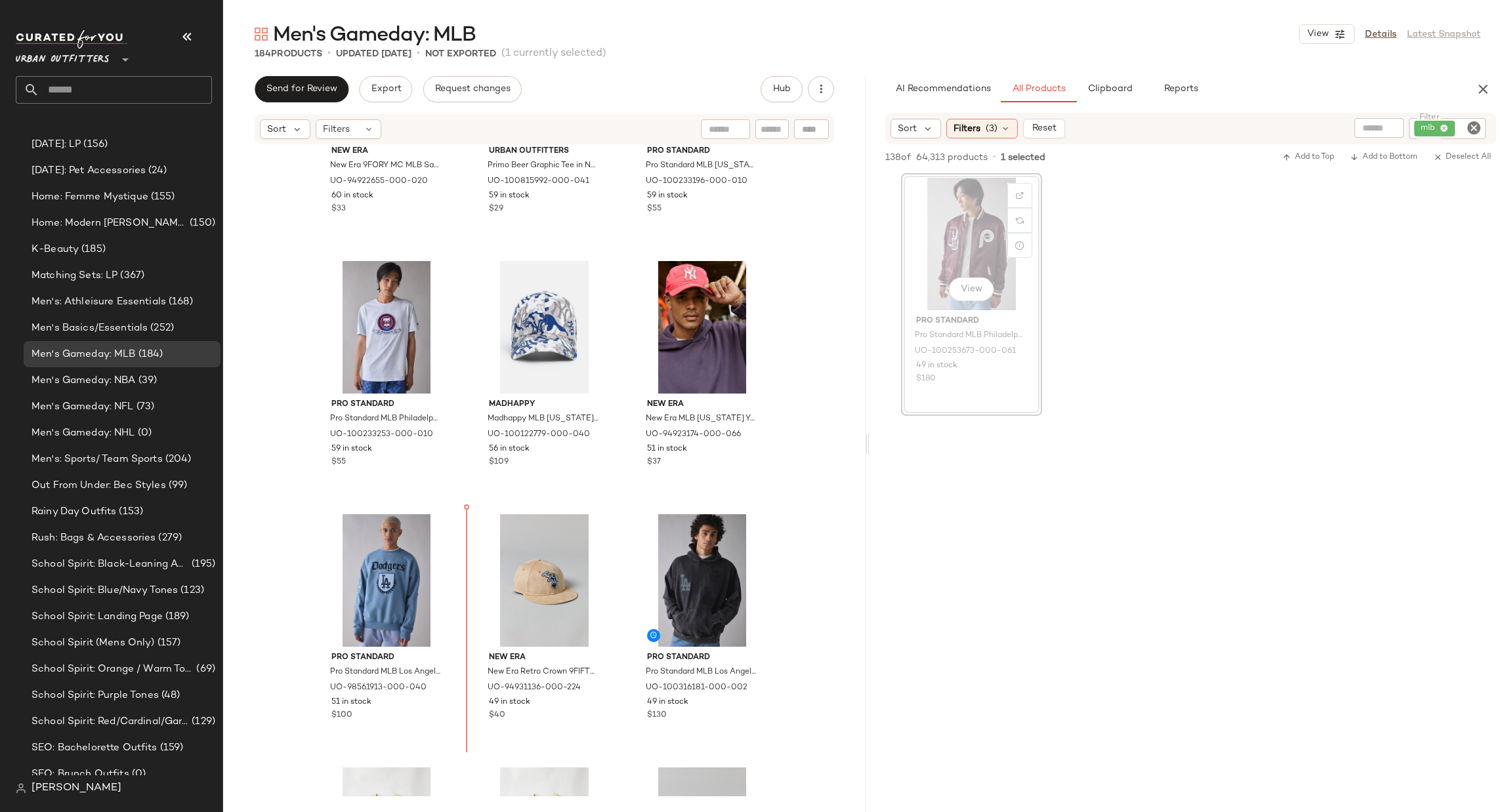
scroll to position [8528, 0]
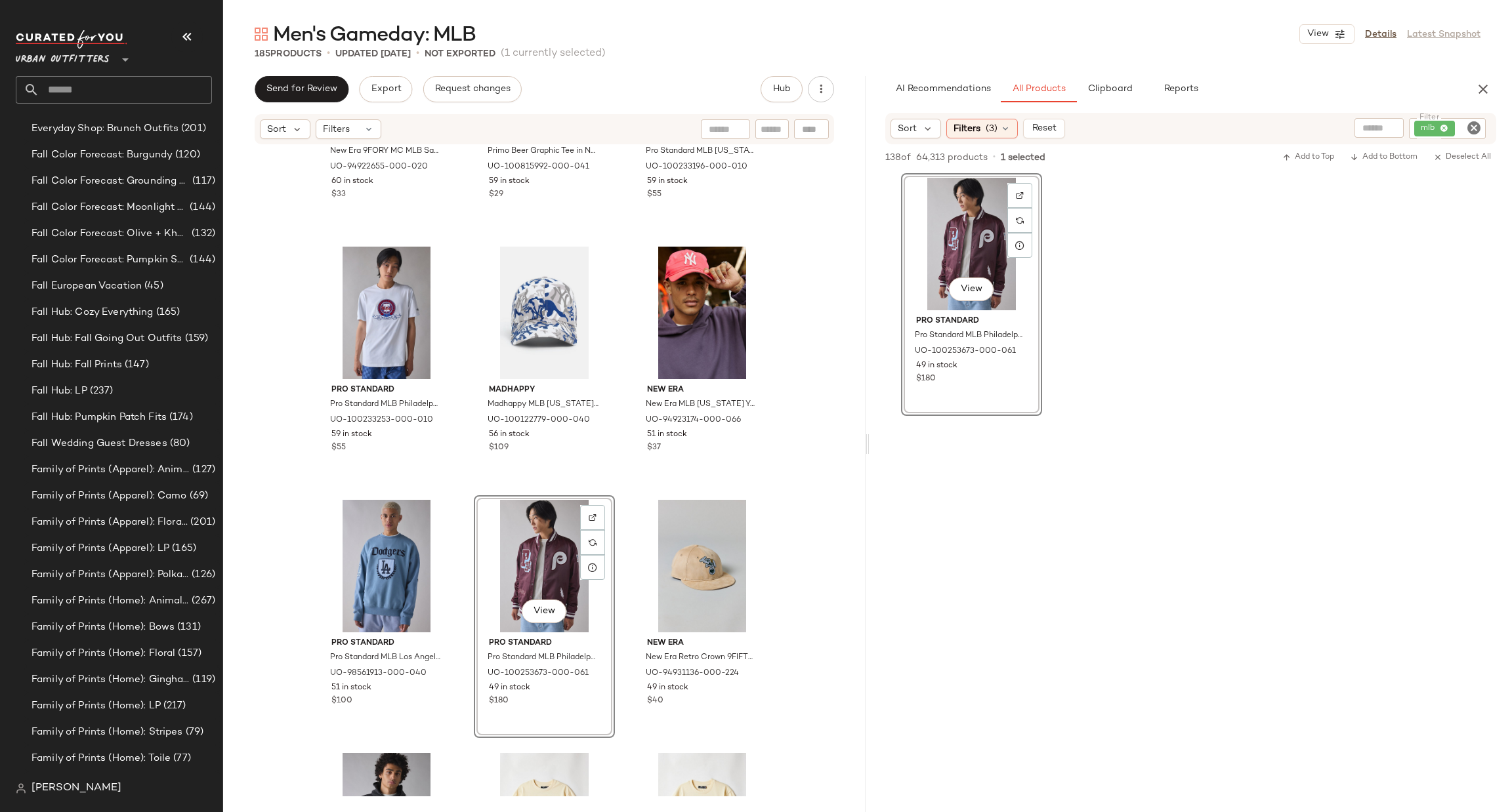
scroll to position [1908, 0]
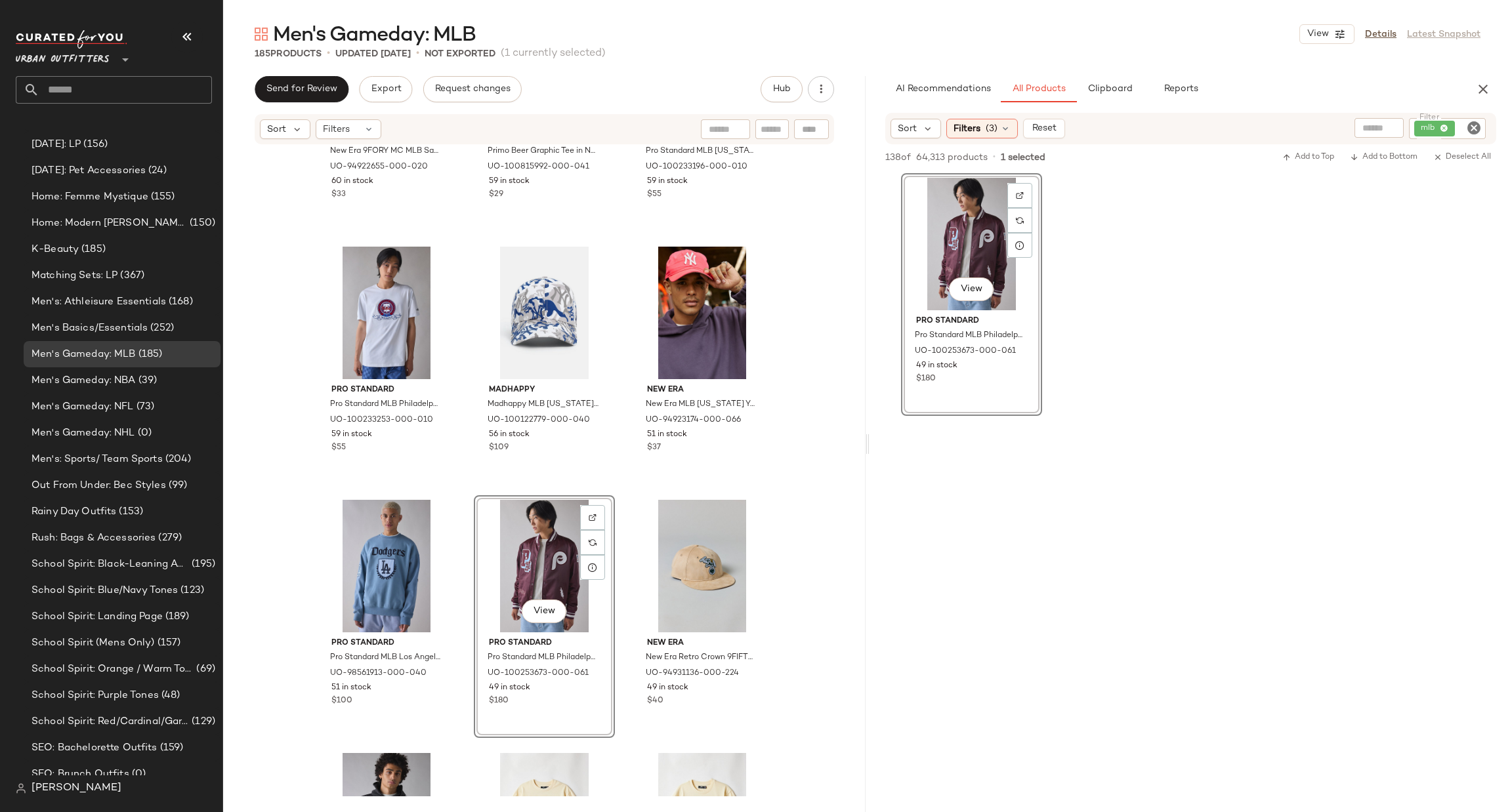
click at [1475, 127] on icon "Clear Filter" at bounding box center [1474, 128] width 16 height 16
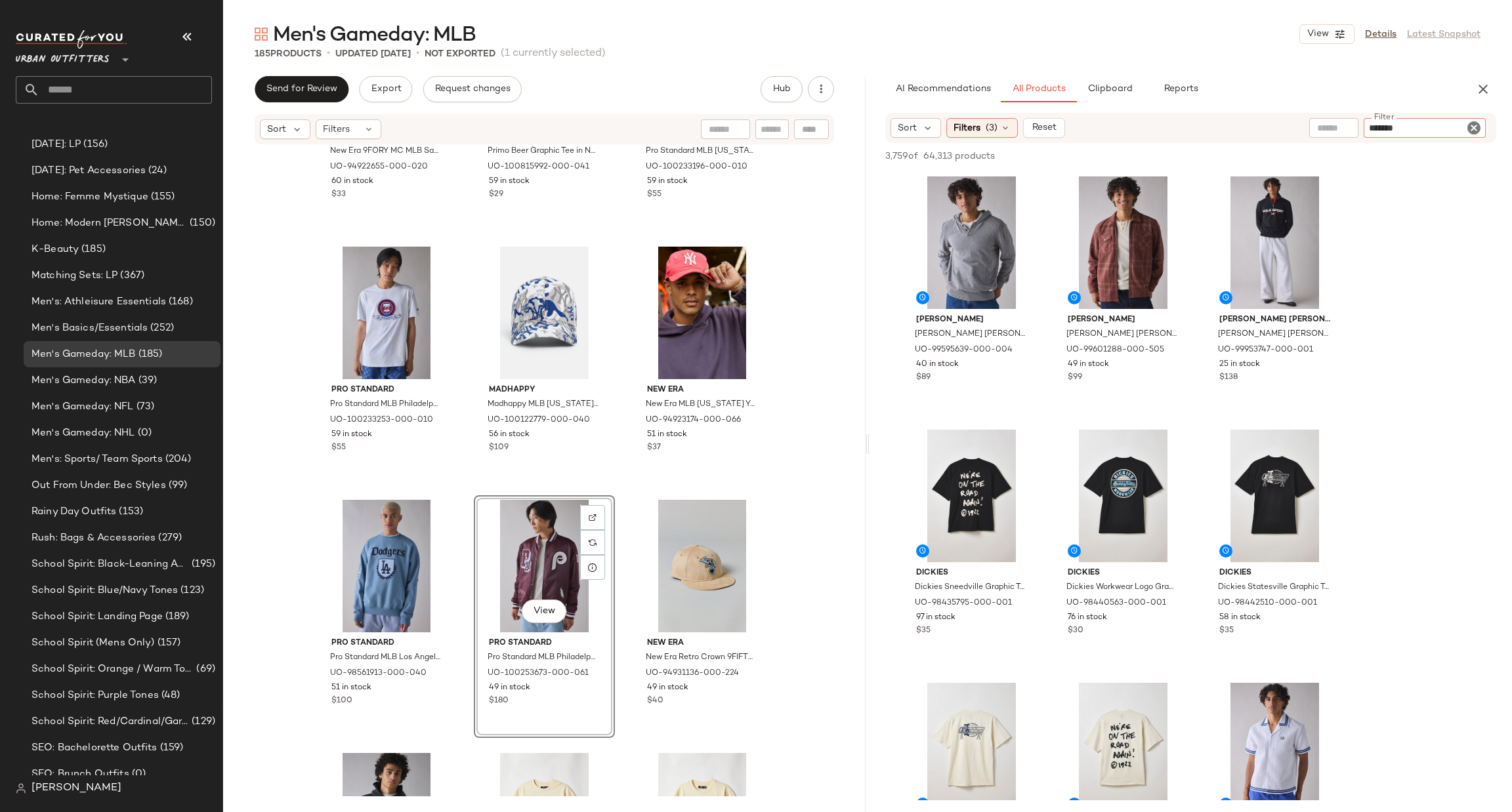
type input "********"
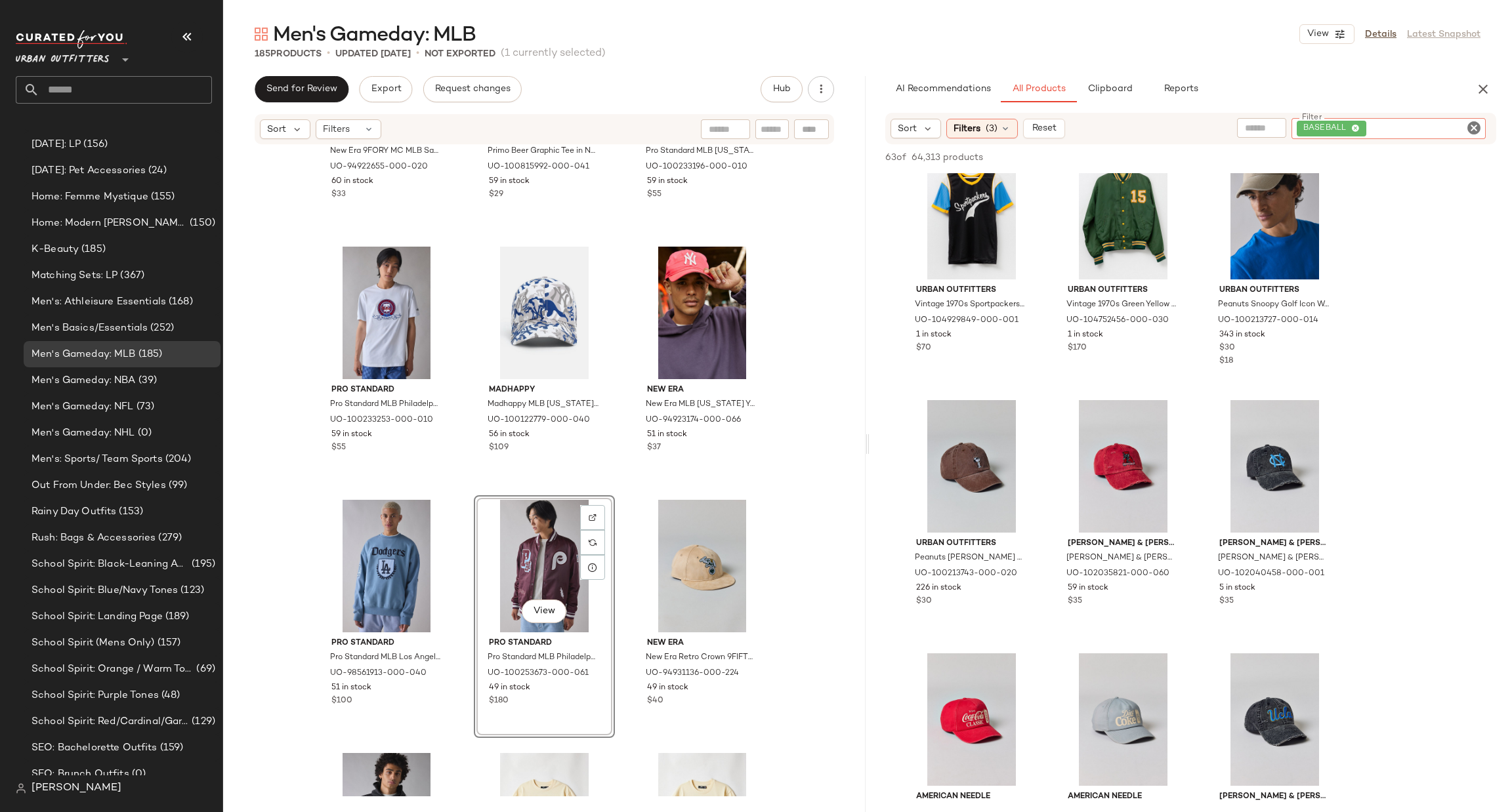
scroll to position [0, 0]
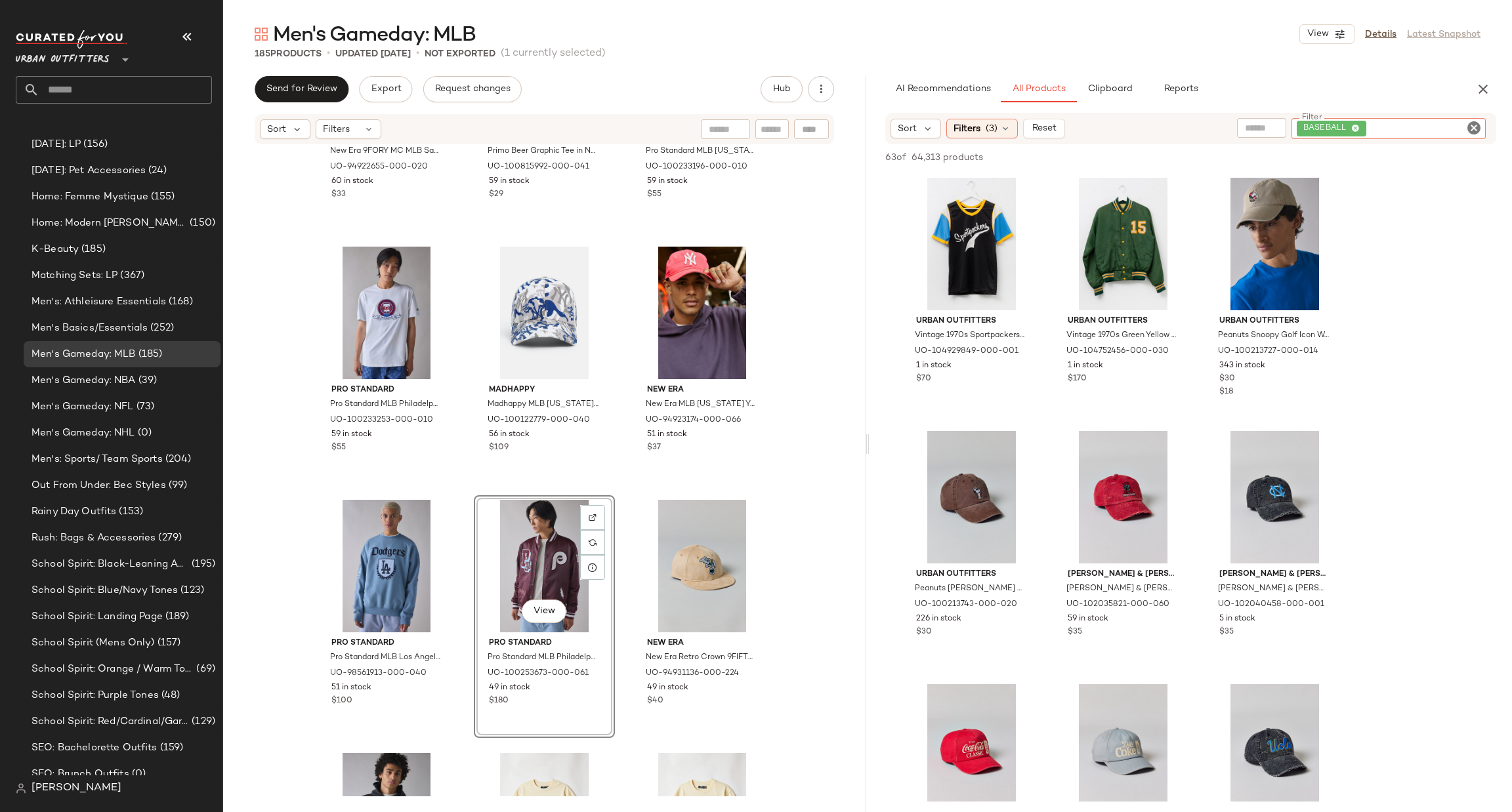
click at [1472, 126] on icon "Clear Filter" at bounding box center [1474, 128] width 16 height 16
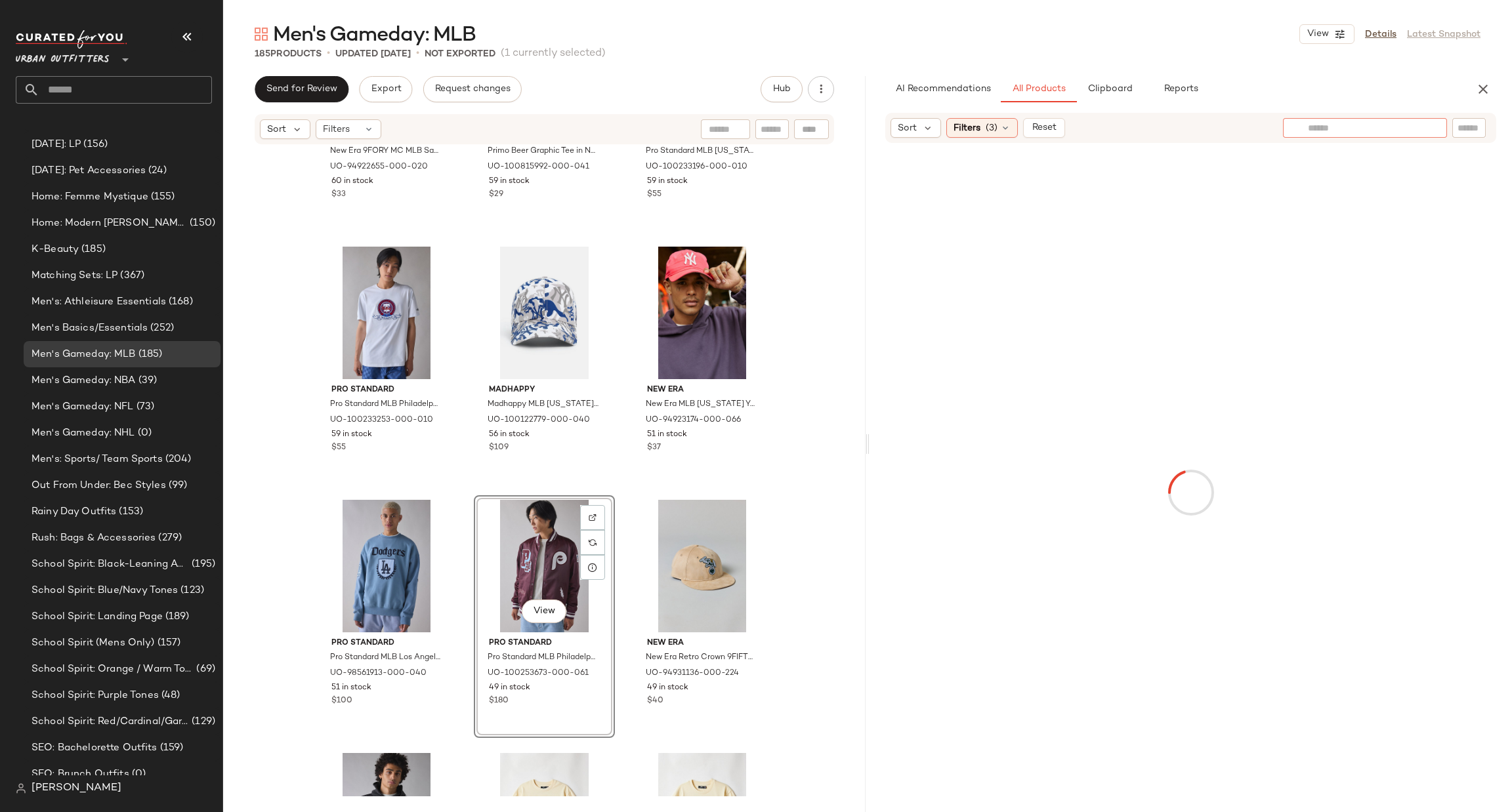
click at [1333, 131] on input "text" at bounding box center [1365, 128] width 114 height 14
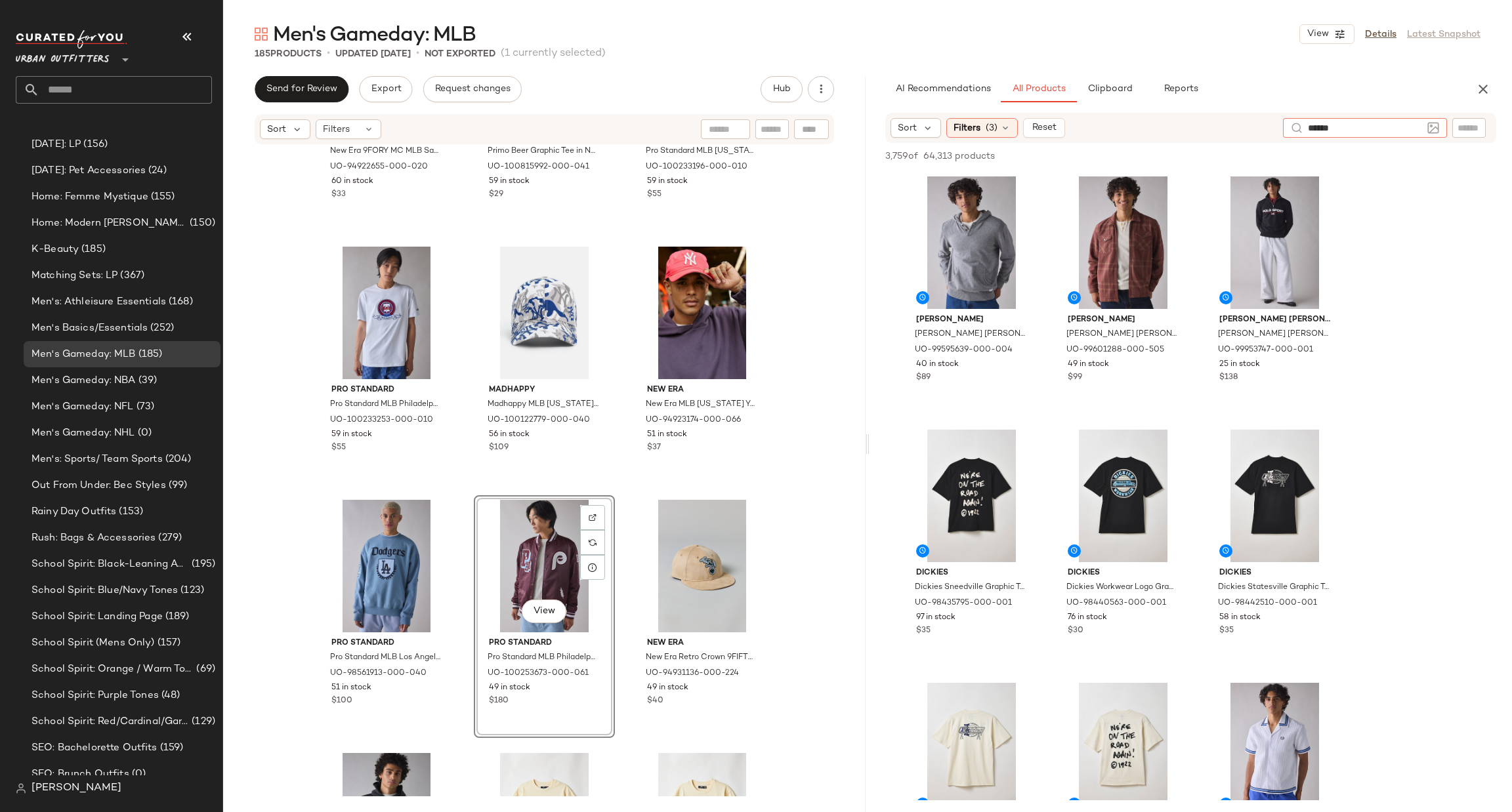
type input "*******"
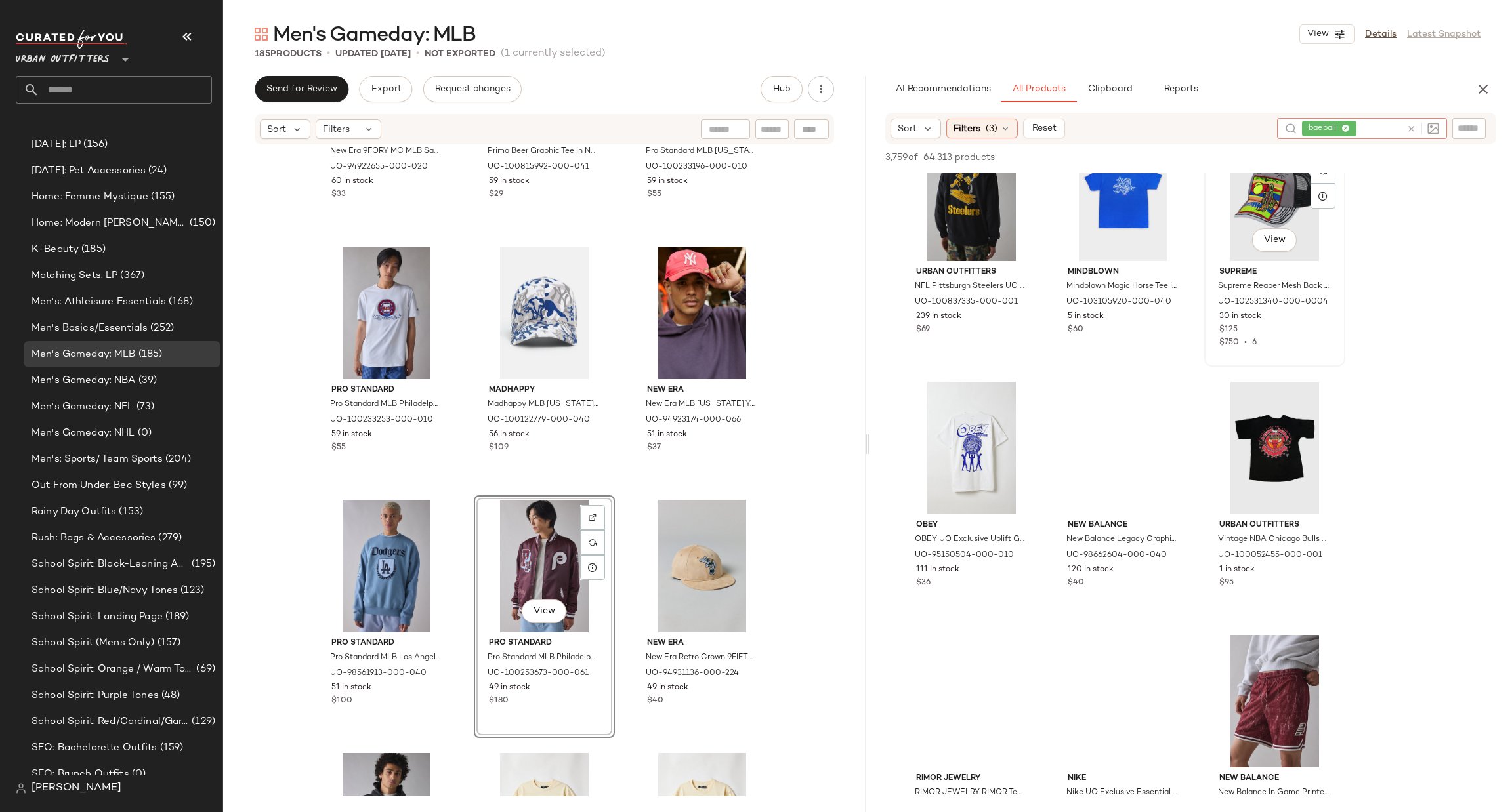
scroll to position [9251, 0]
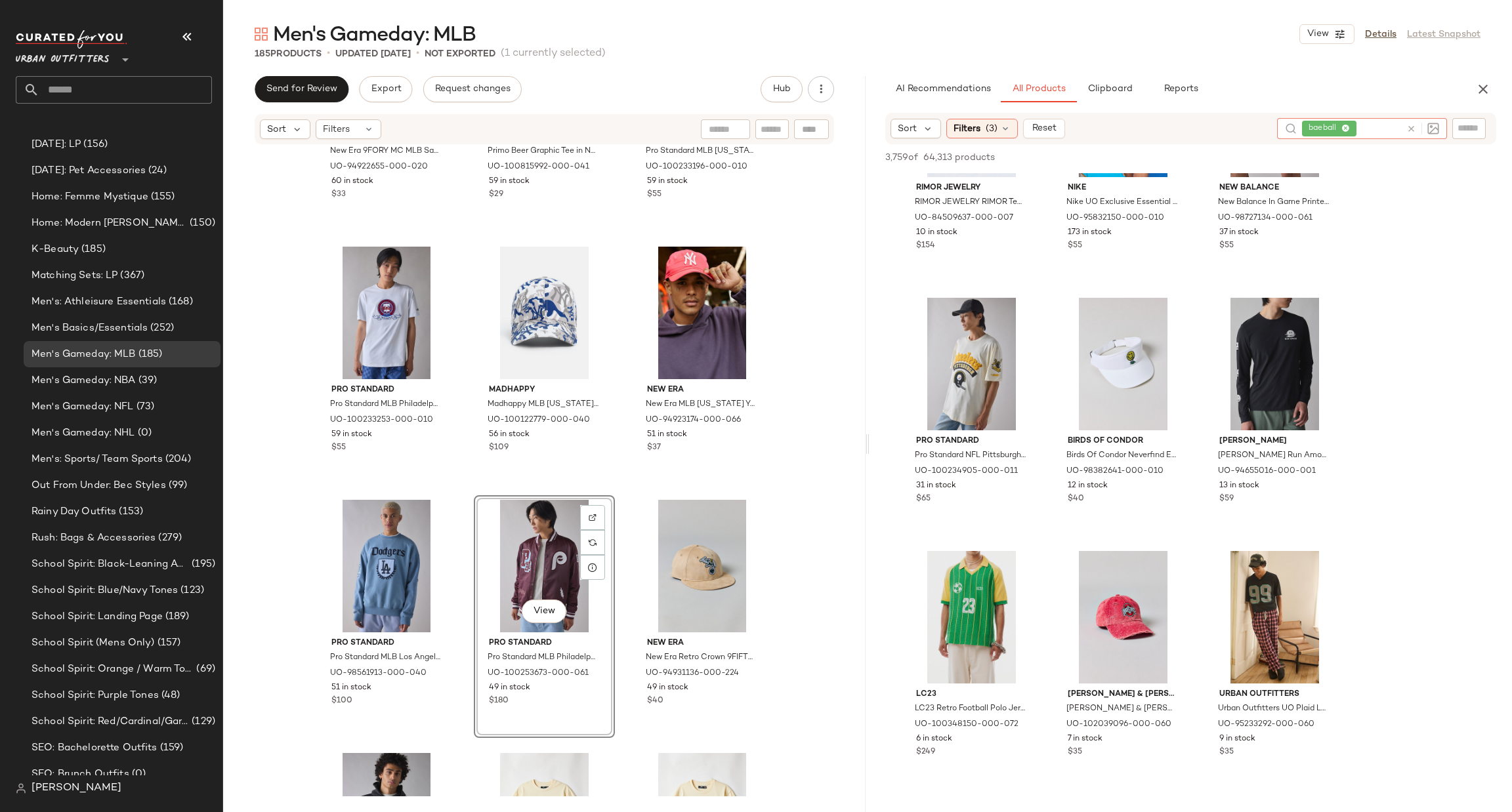
click at [1411, 130] on icon at bounding box center [1411, 129] width 10 height 10
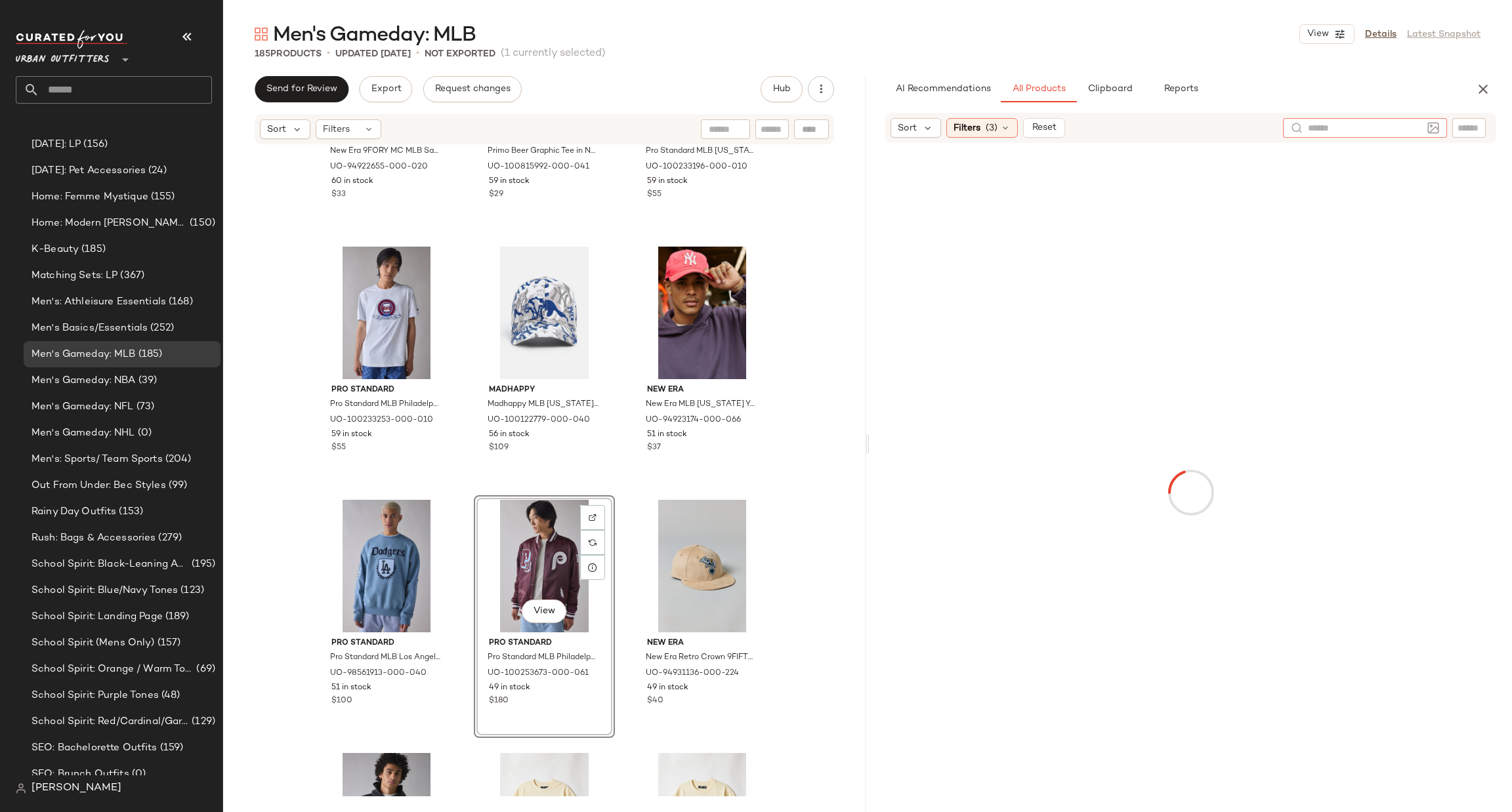
type input "*"
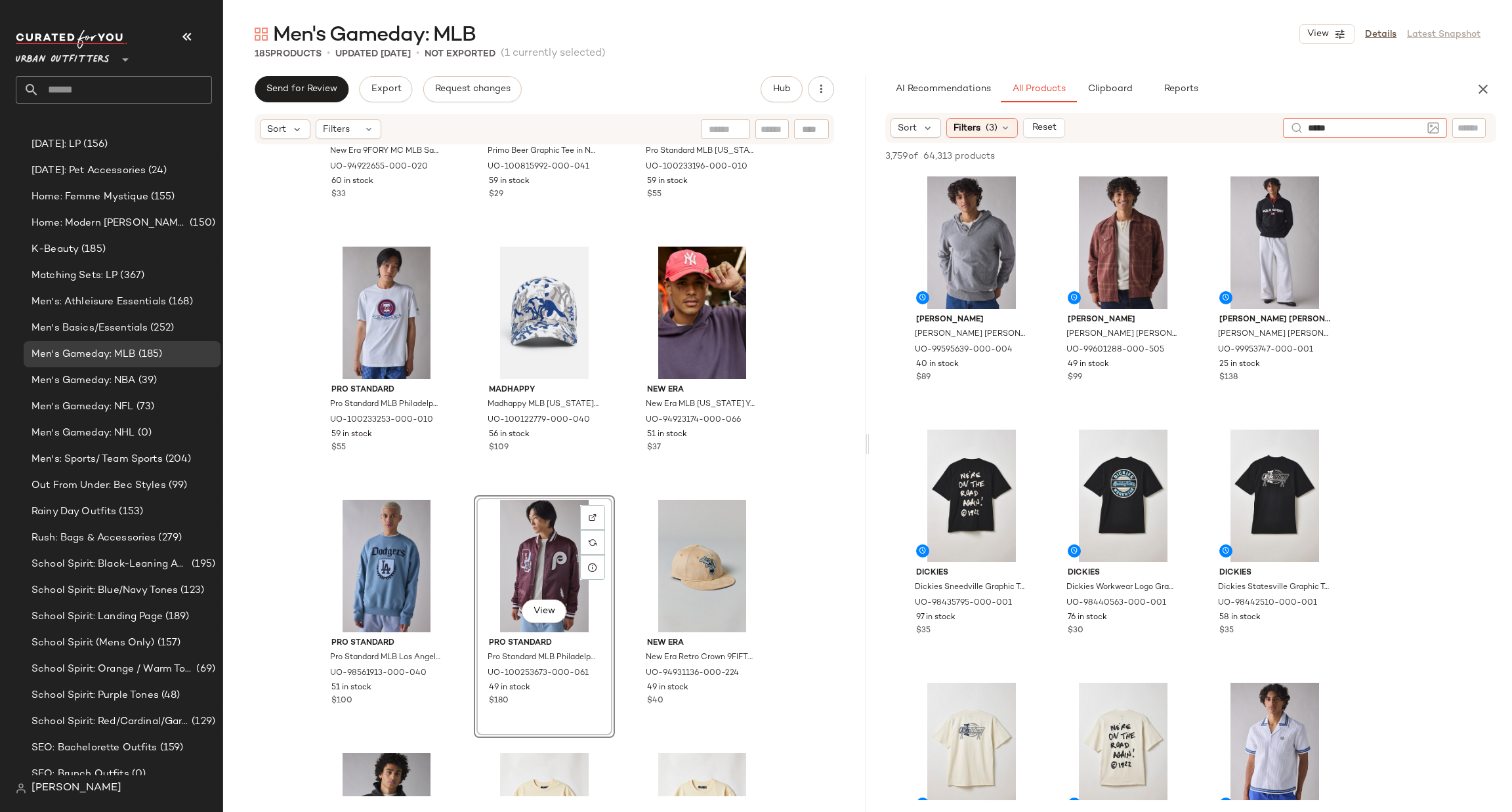
type input "******"
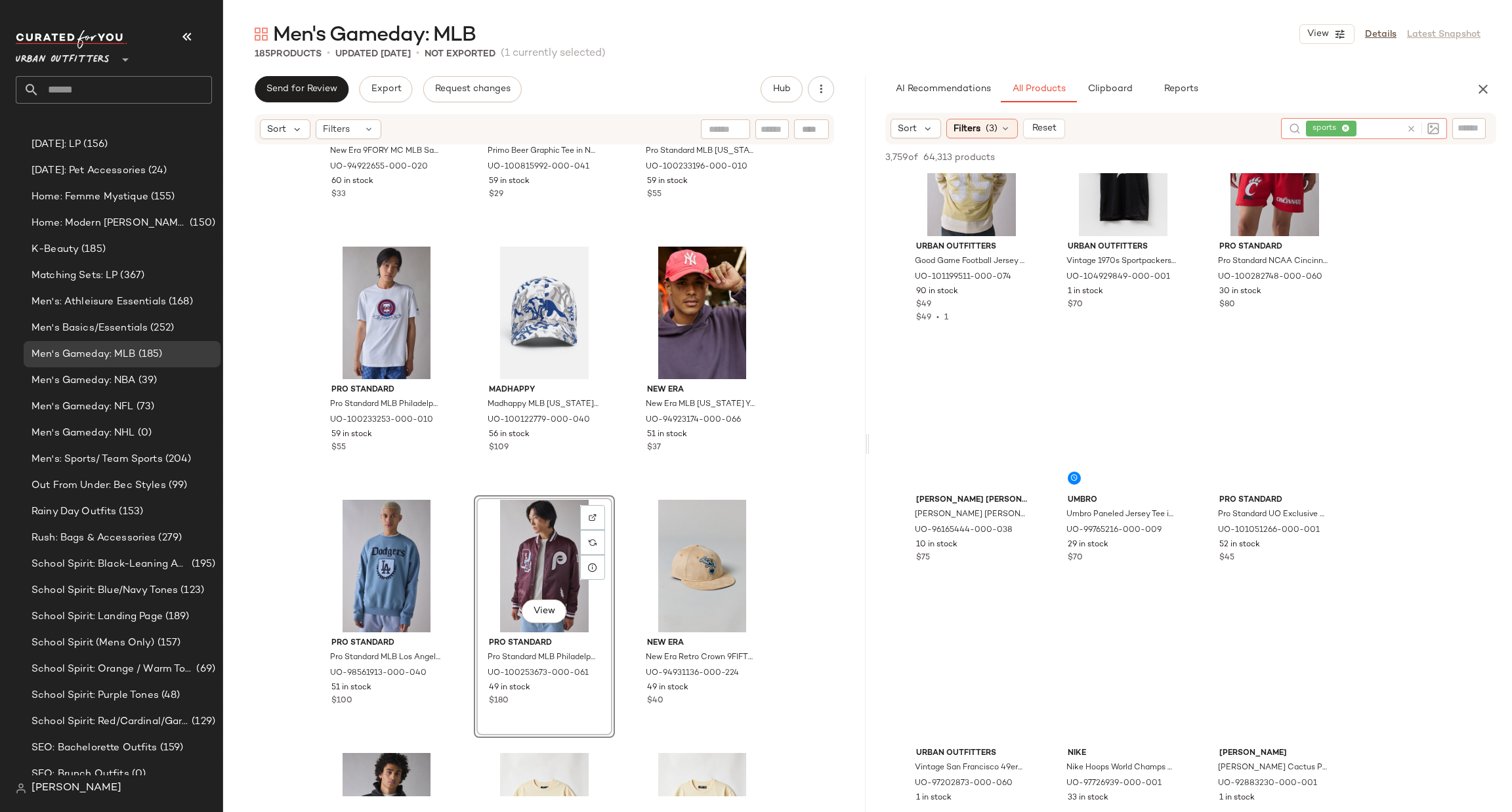
scroll to position [2755, 0]
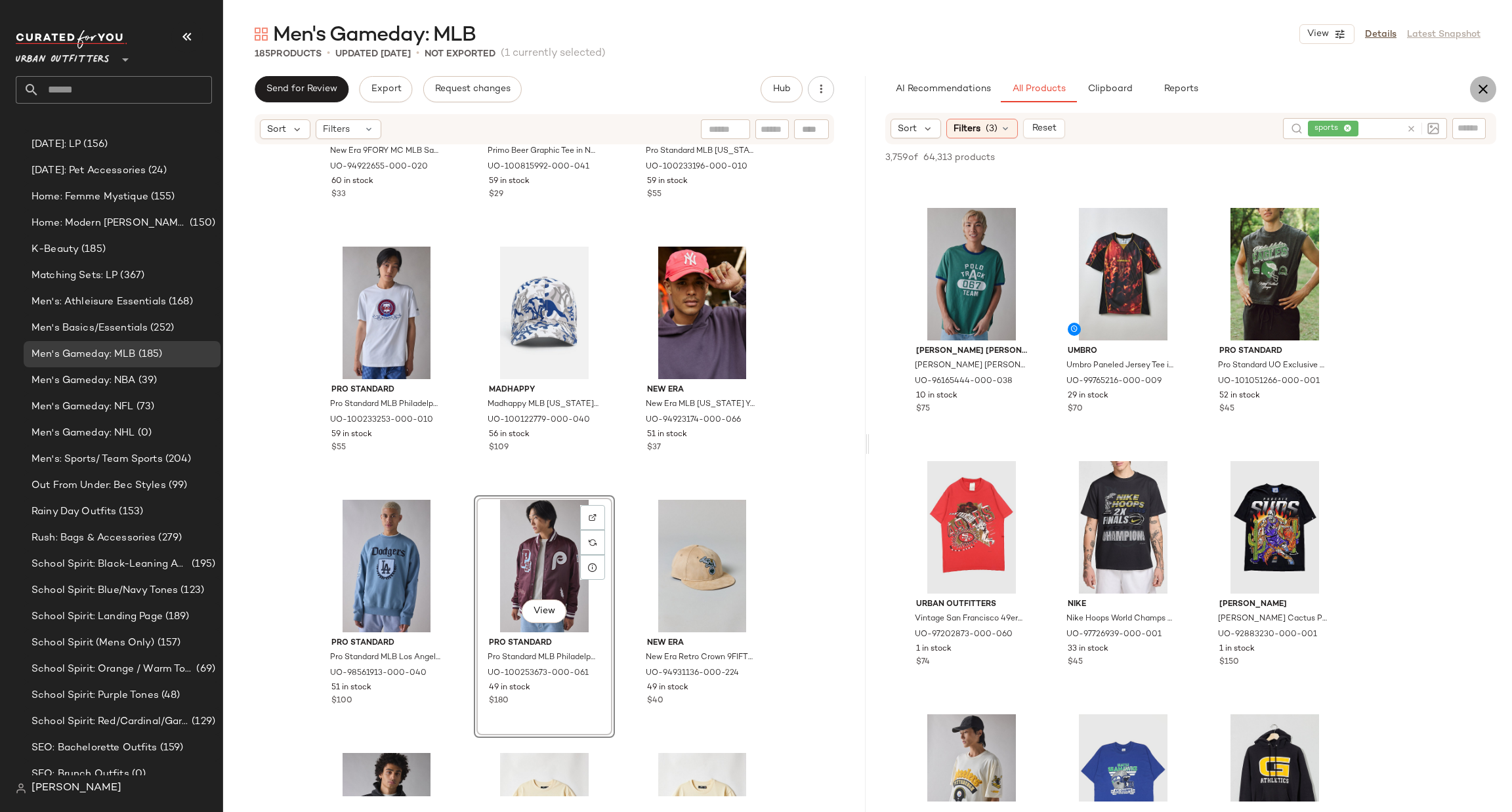
click at [1479, 86] on icon "button" at bounding box center [1483, 90] width 16 height 16
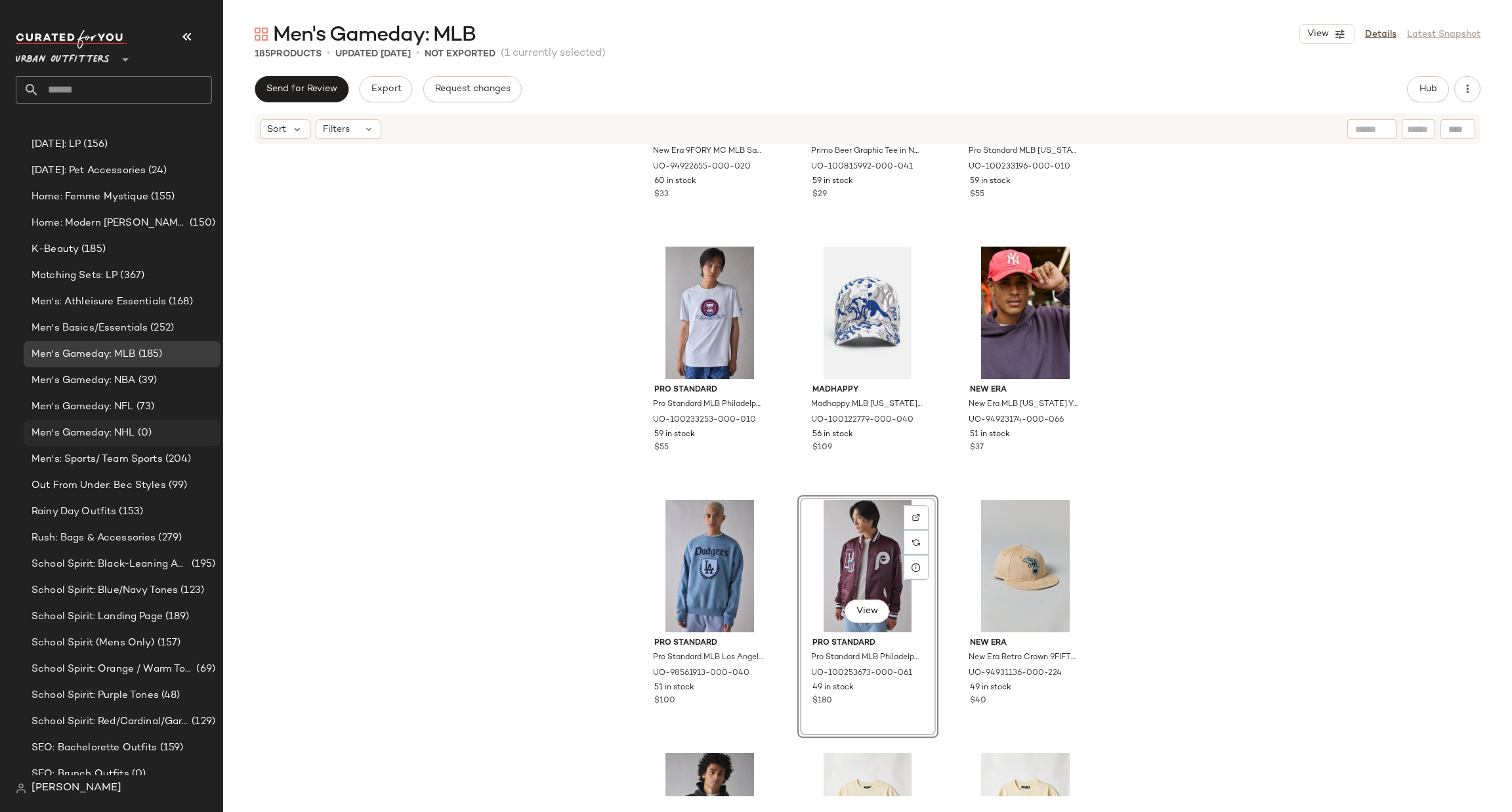
click at [145, 434] on span "(0)" at bounding box center [143, 433] width 16 height 15
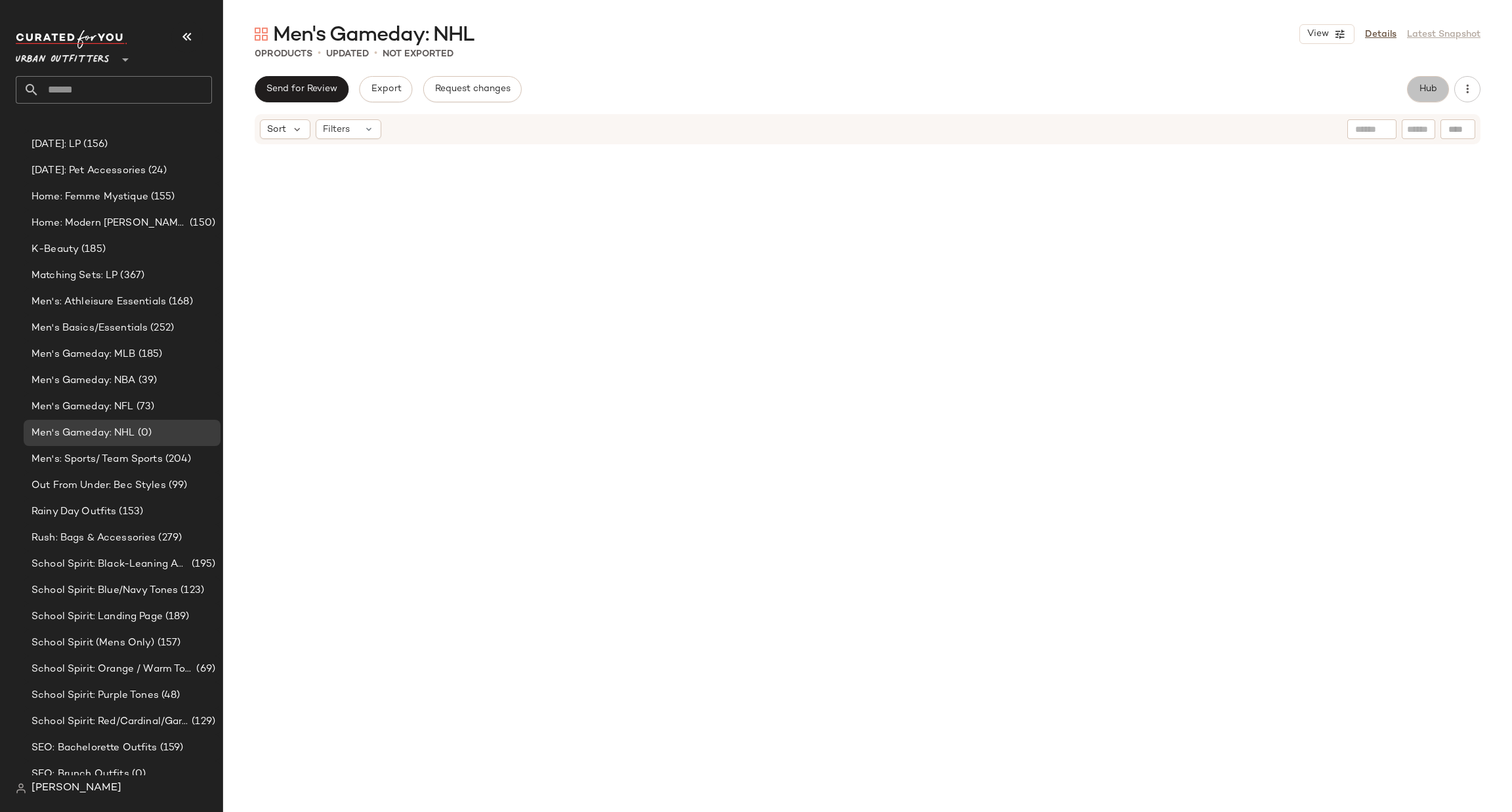
click at [1419, 96] on button "Hub" at bounding box center [1428, 89] width 42 height 26
click at [1463, 130] on input "text" at bounding box center [1468, 128] width 23 height 14
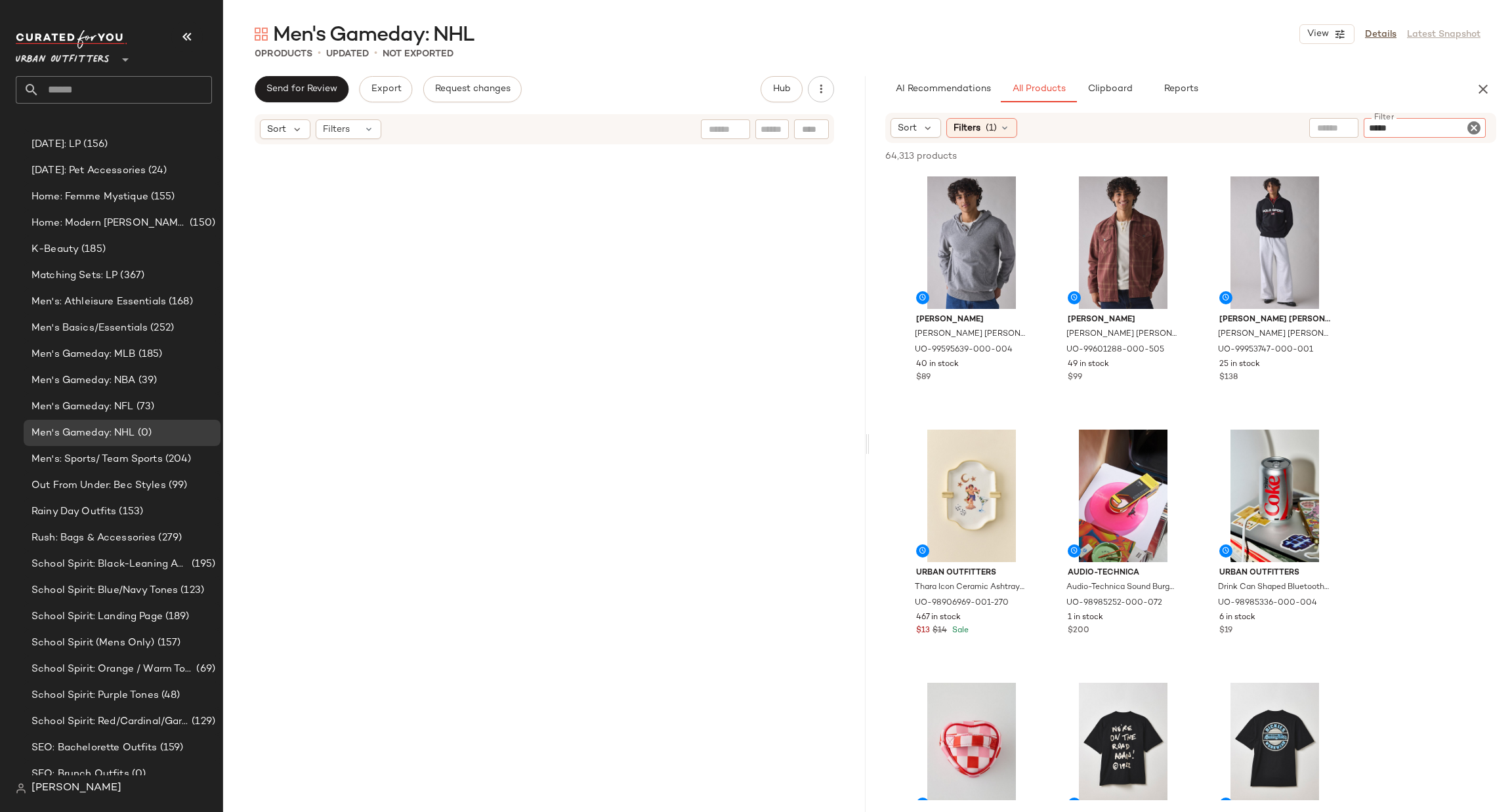
type input "******"
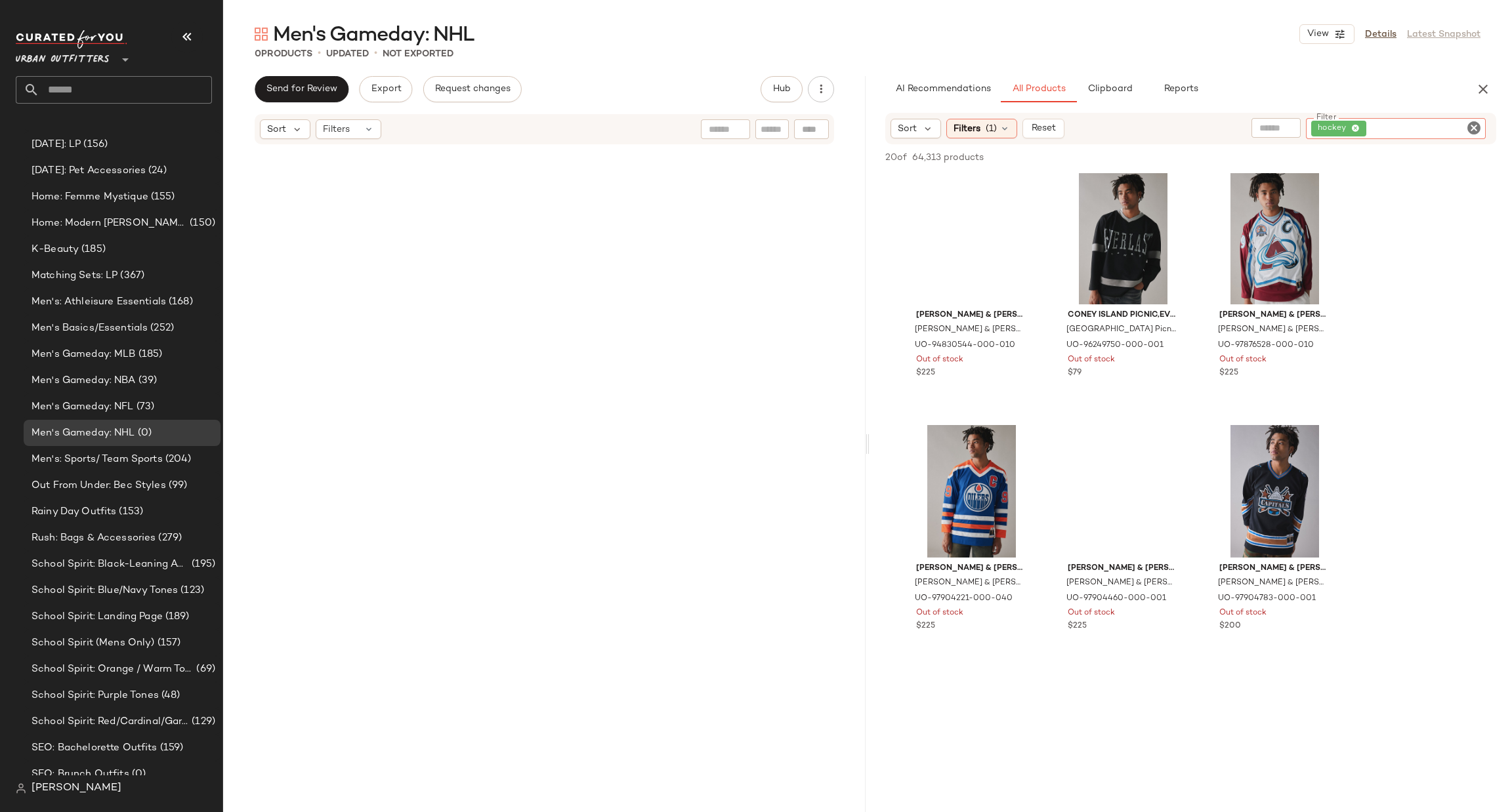
scroll to position [1180, 0]
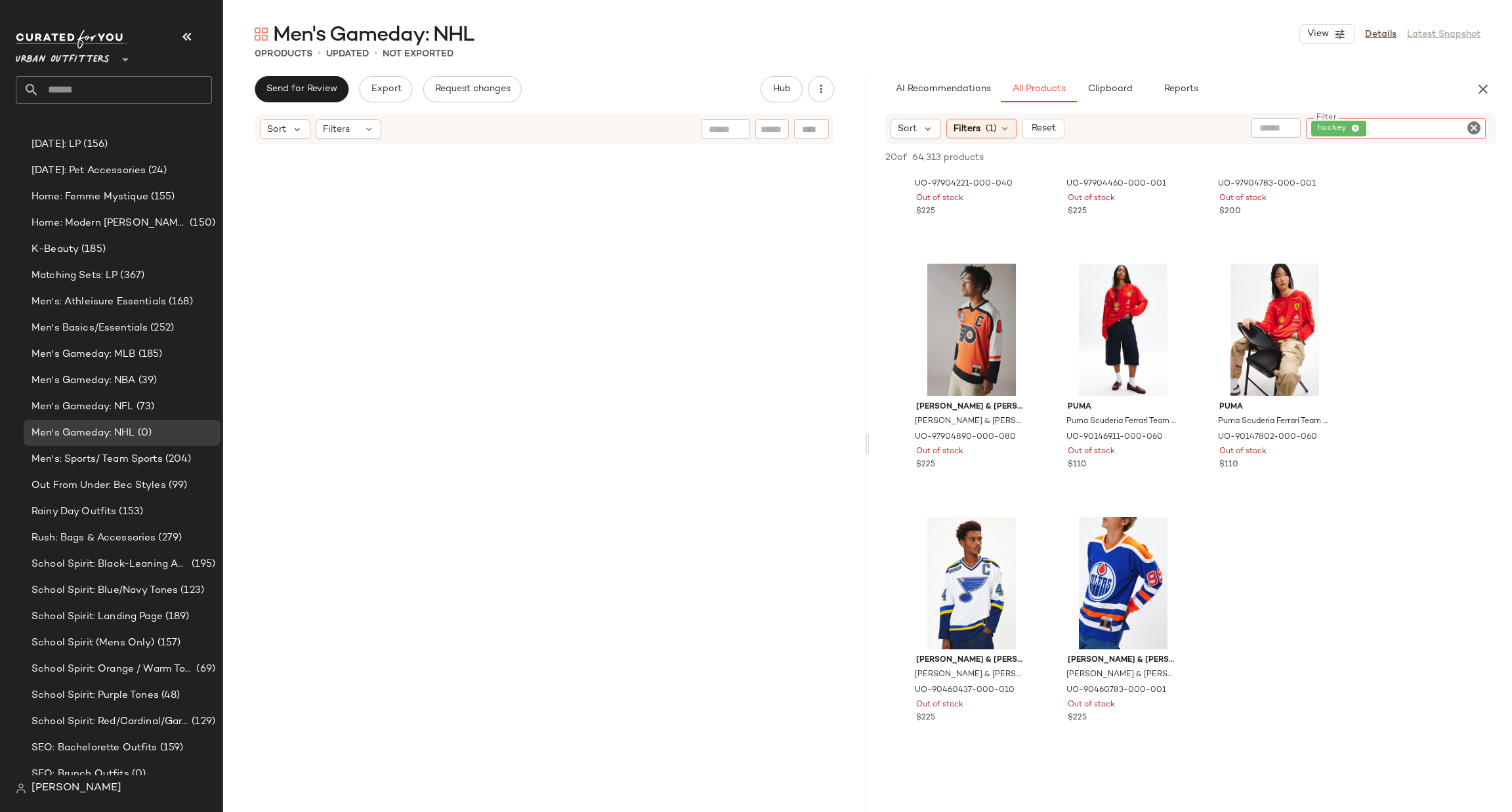
click at [1480, 122] on icon "Clear Filter" at bounding box center [1474, 128] width 16 height 16
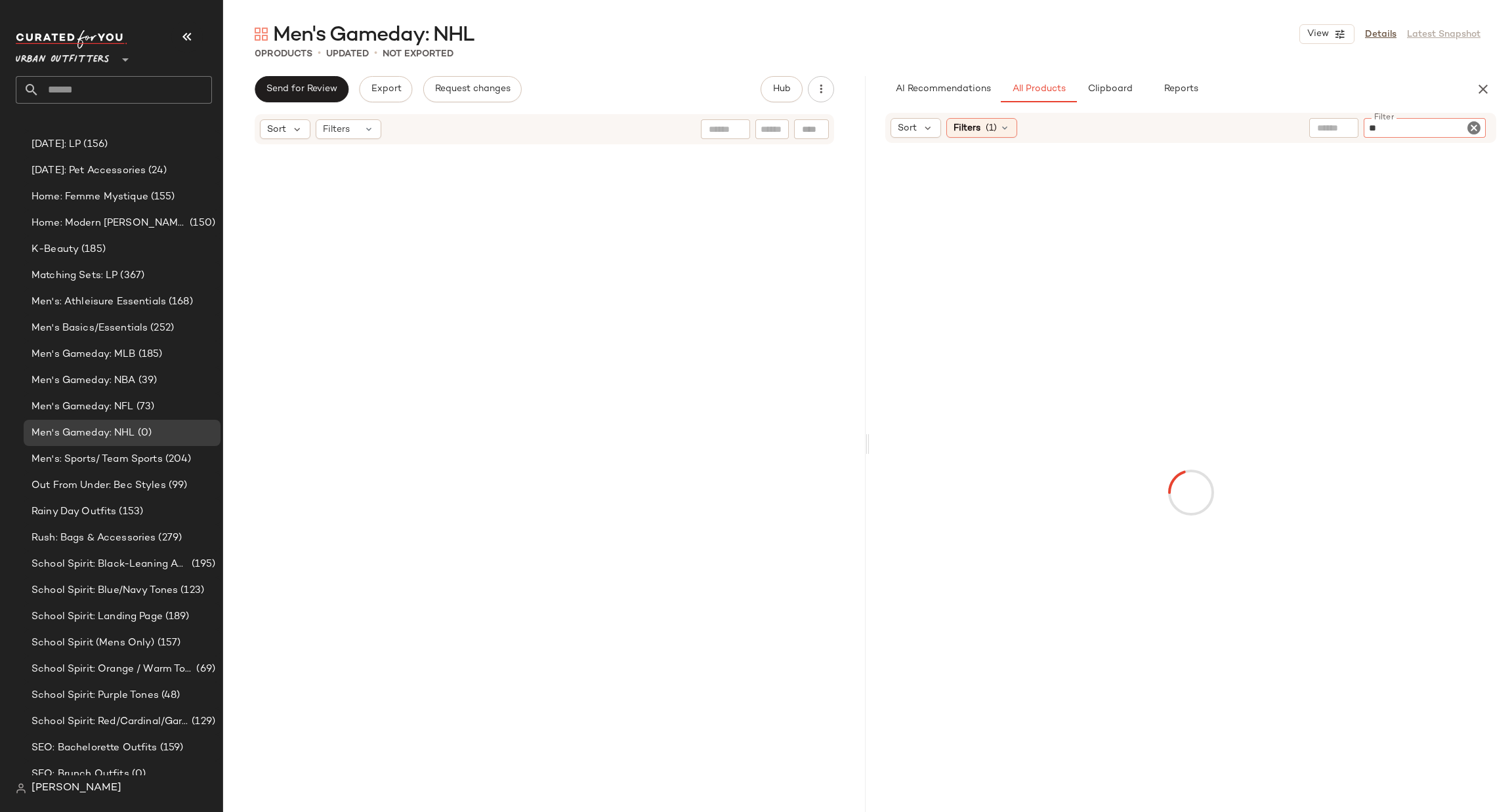
type input "***"
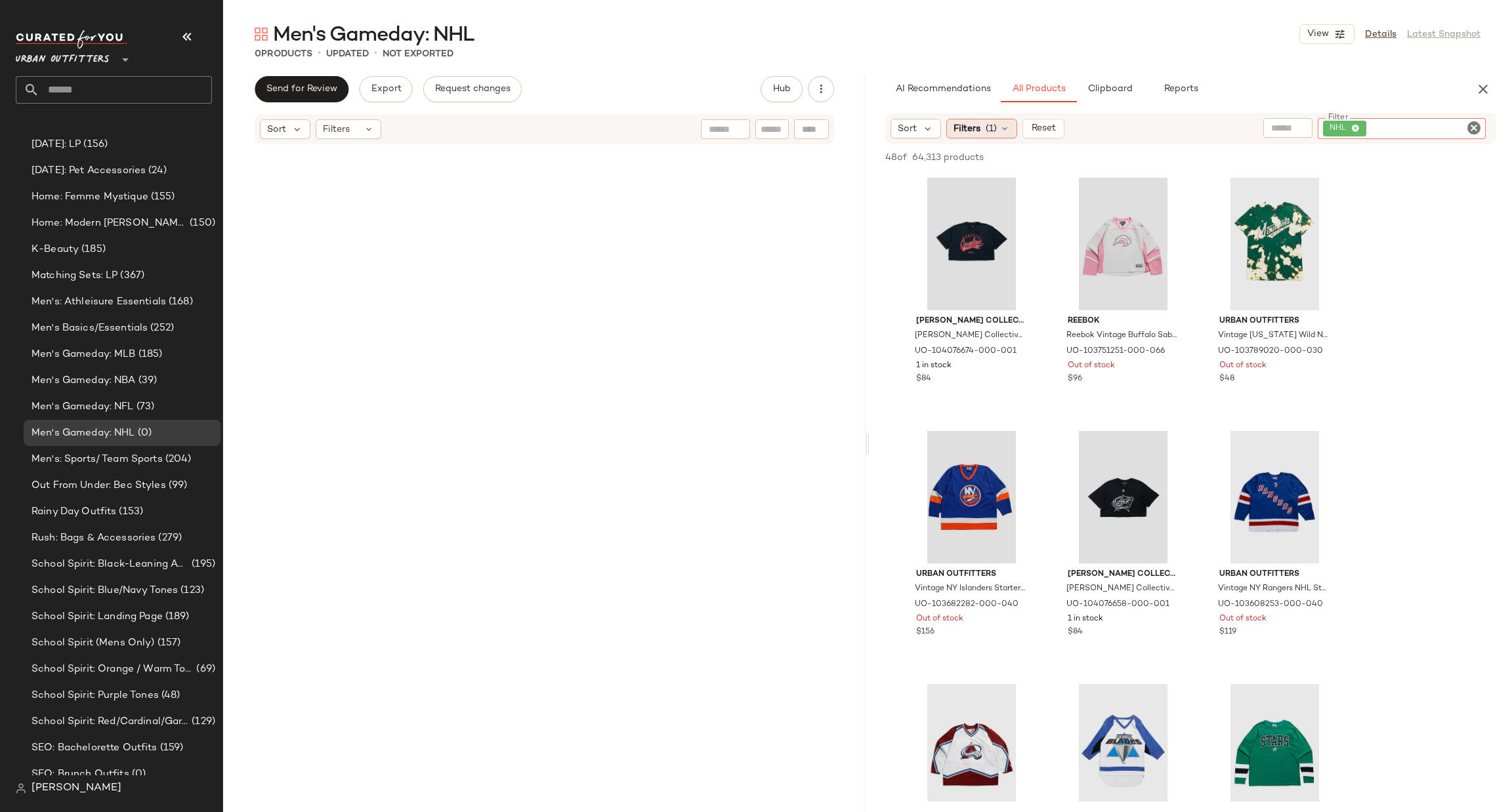
click at [977, 122] on span "Filters" at bounding box center [967, 129] width 27 height 14
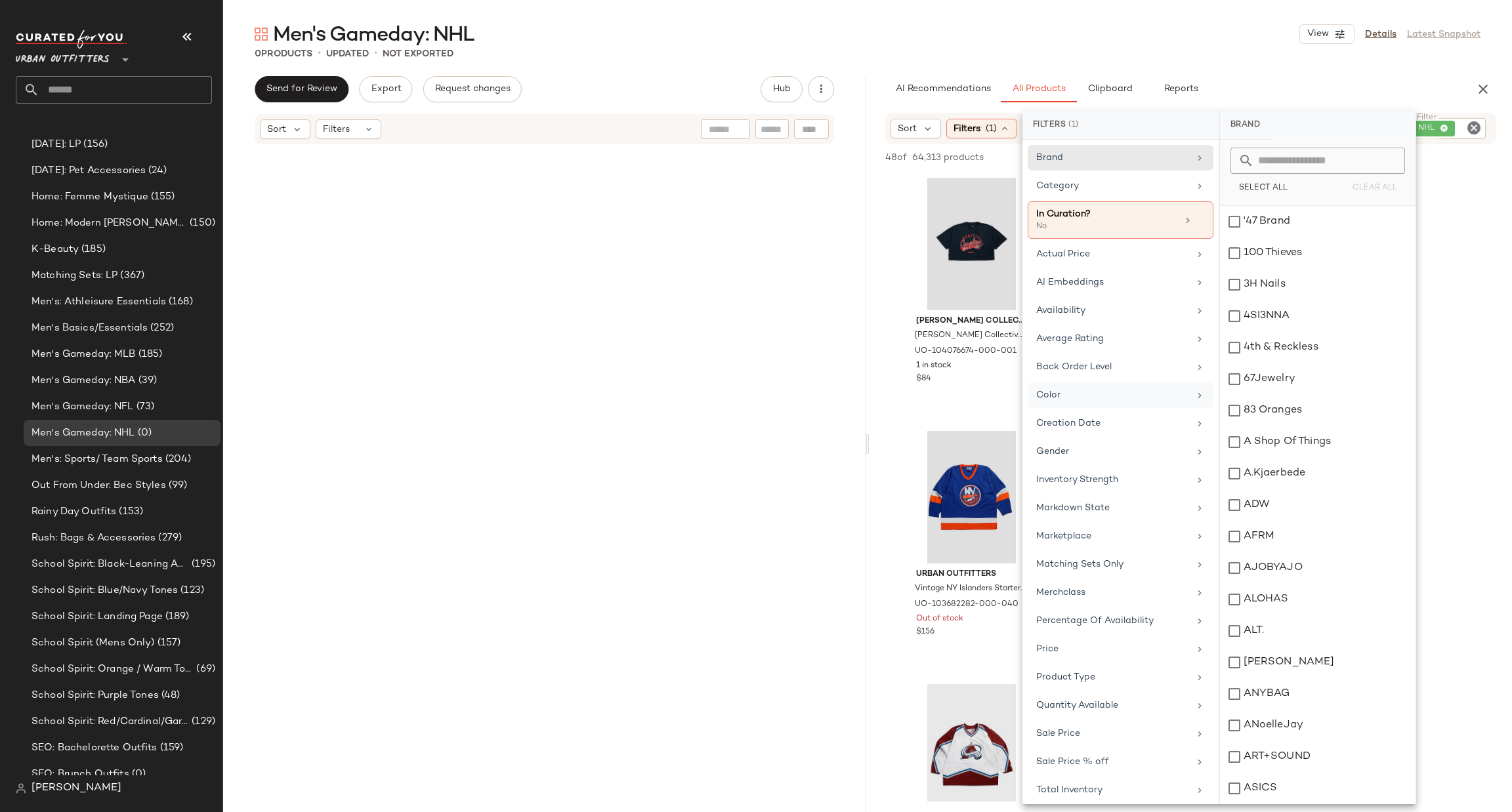
click at [1140, 450] on div "Gender" at bounding box center [1113, 452] width 153 height 14
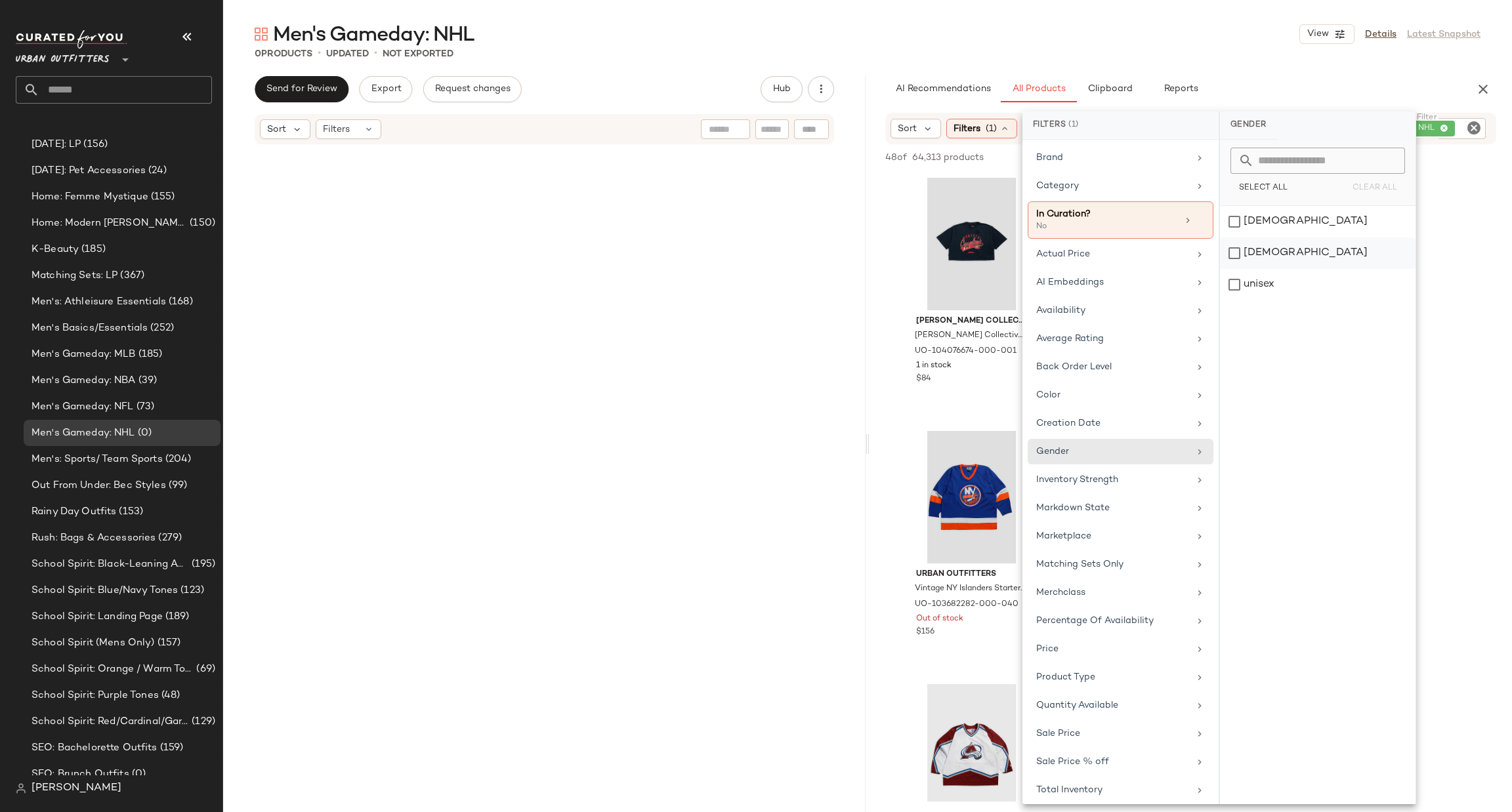
click at [1258, 252] on div "[DEMOGRAPHIC_DATA]" at bounding box center [1318, 254] width 195 height 32
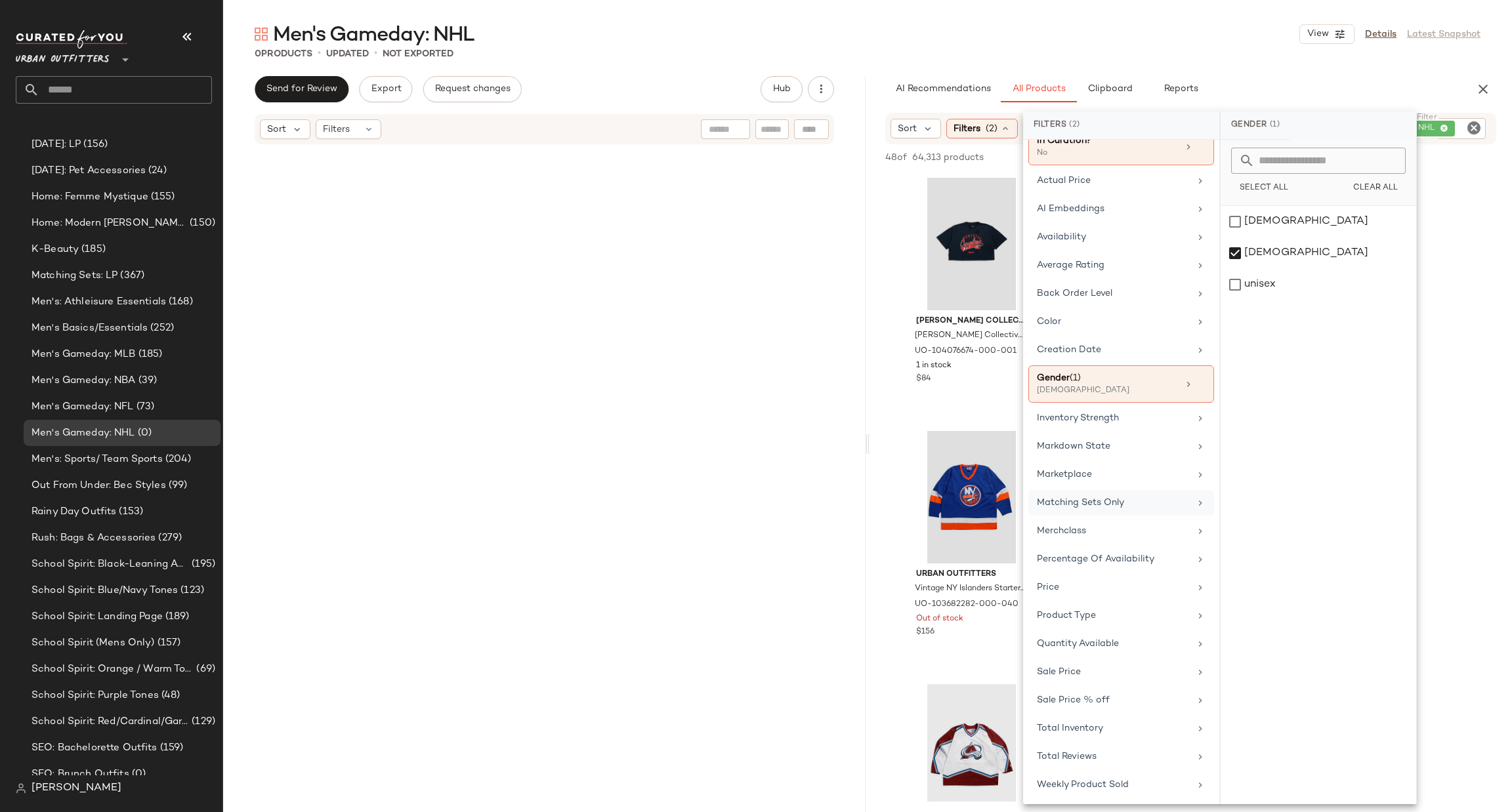
scroll to position [108, 0]
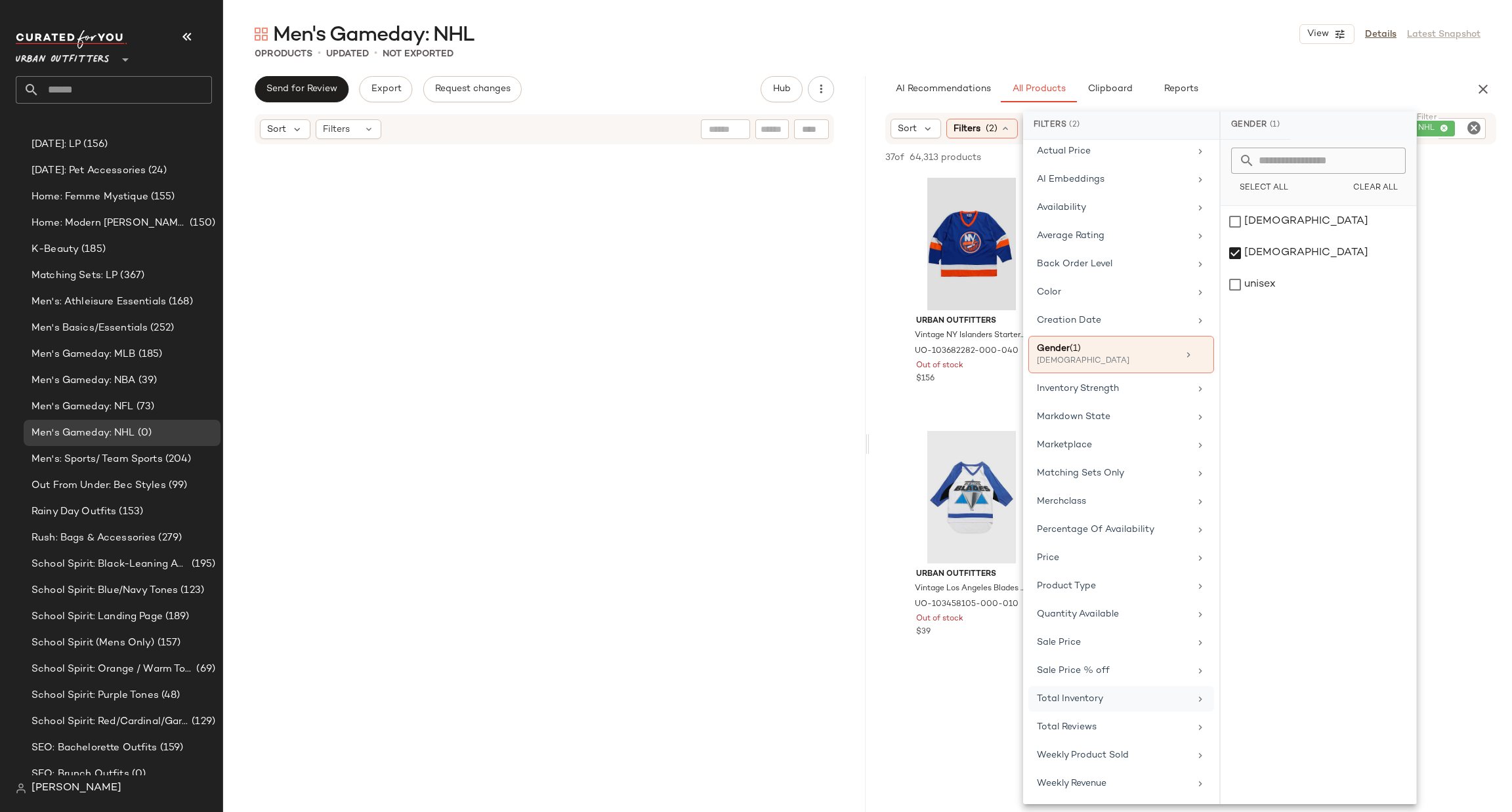
click at [1094, 699] on span "Total Inventory" at bounding box center [1070, 700] width 67 height 10
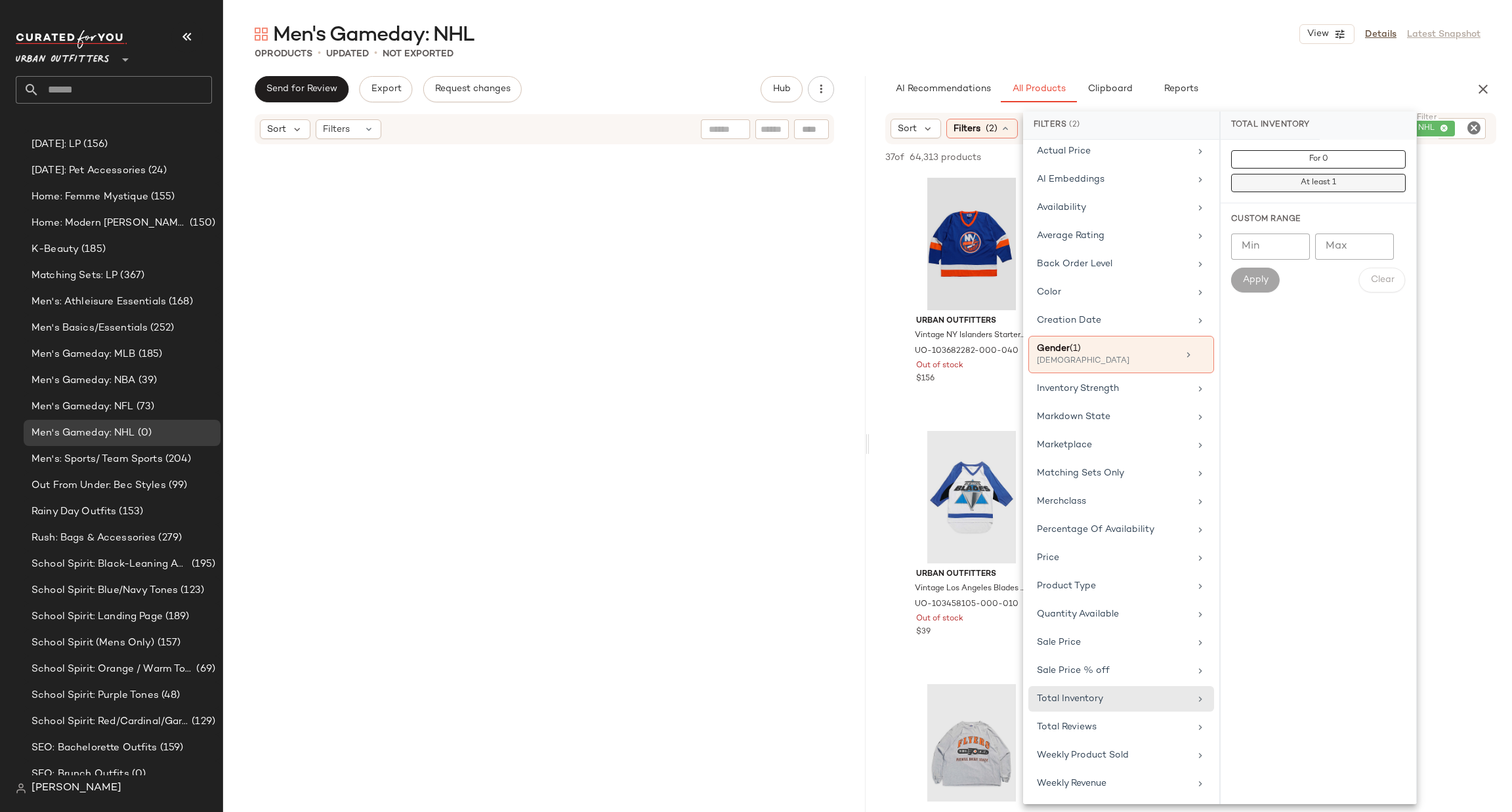
click at [1305, 190] on button "At least 1" at bounding box center [1318, 183] width 174 height 18
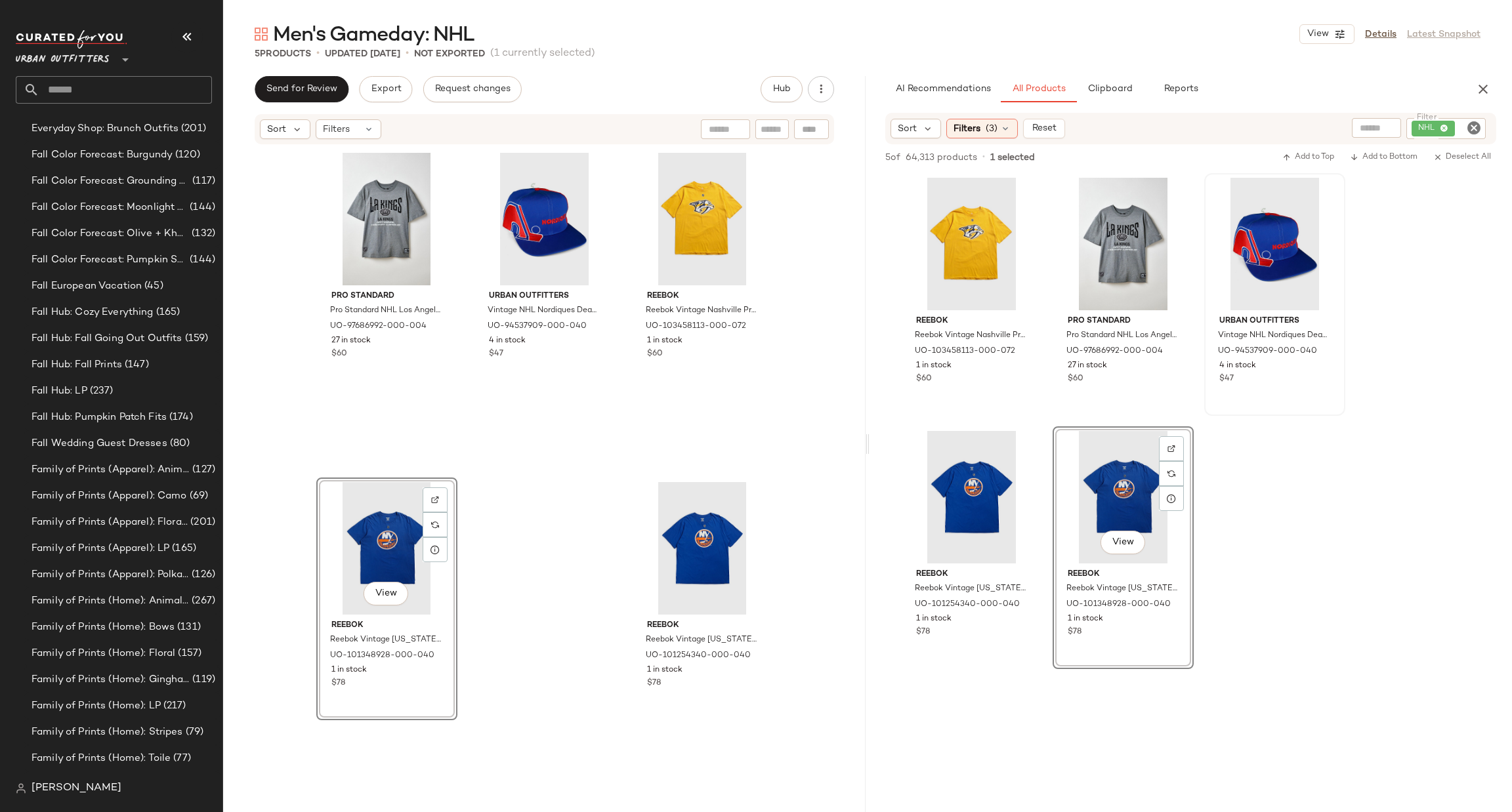
scroll to position [1950, 0]
click at [1466, 125] on icon "Clear Filter" at bounding box center [1474, 128] width 16 height 16
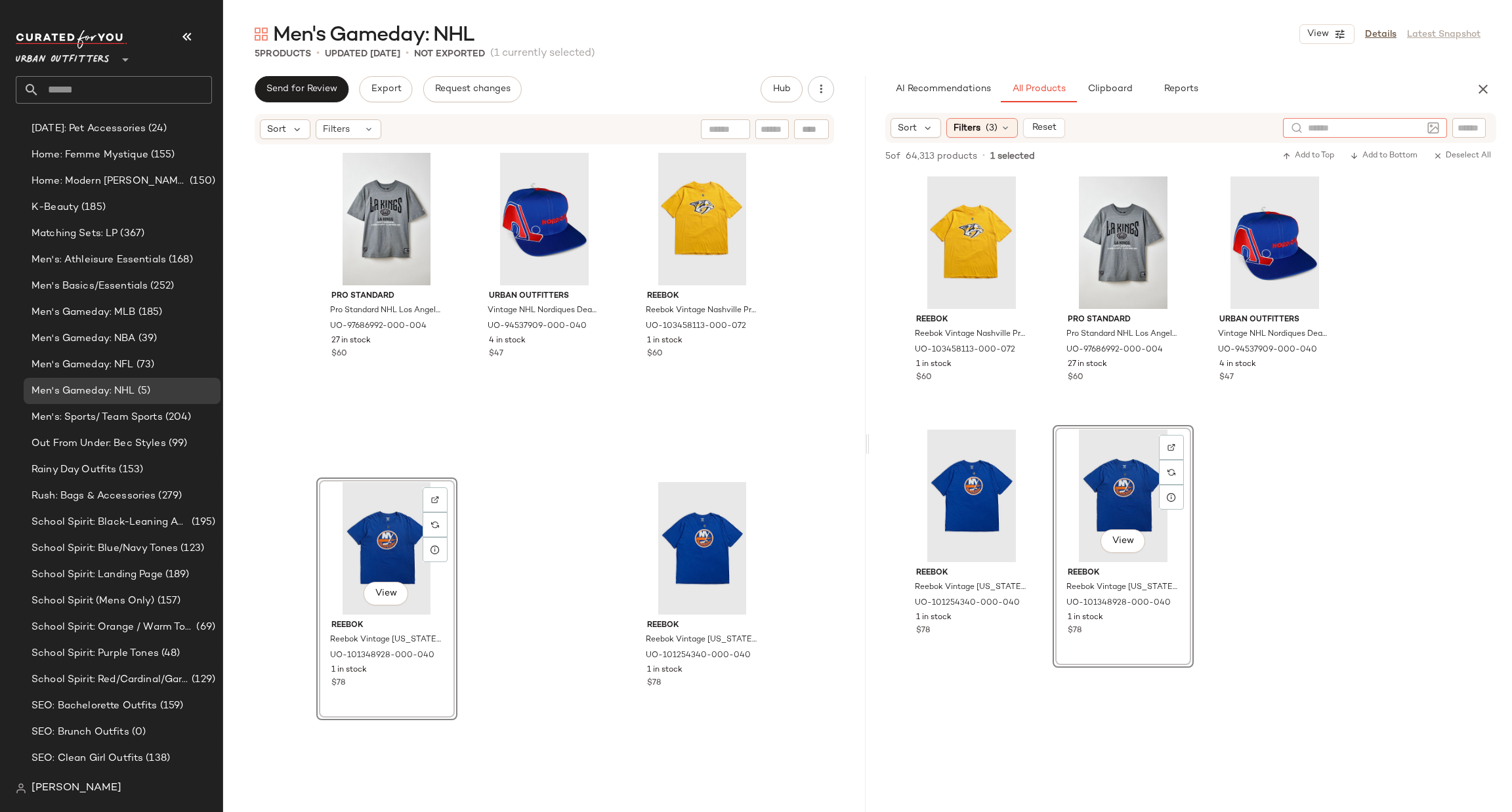
click at [1344, 122] on input "text" at bounding box center [1365, 128] width 114 height 14
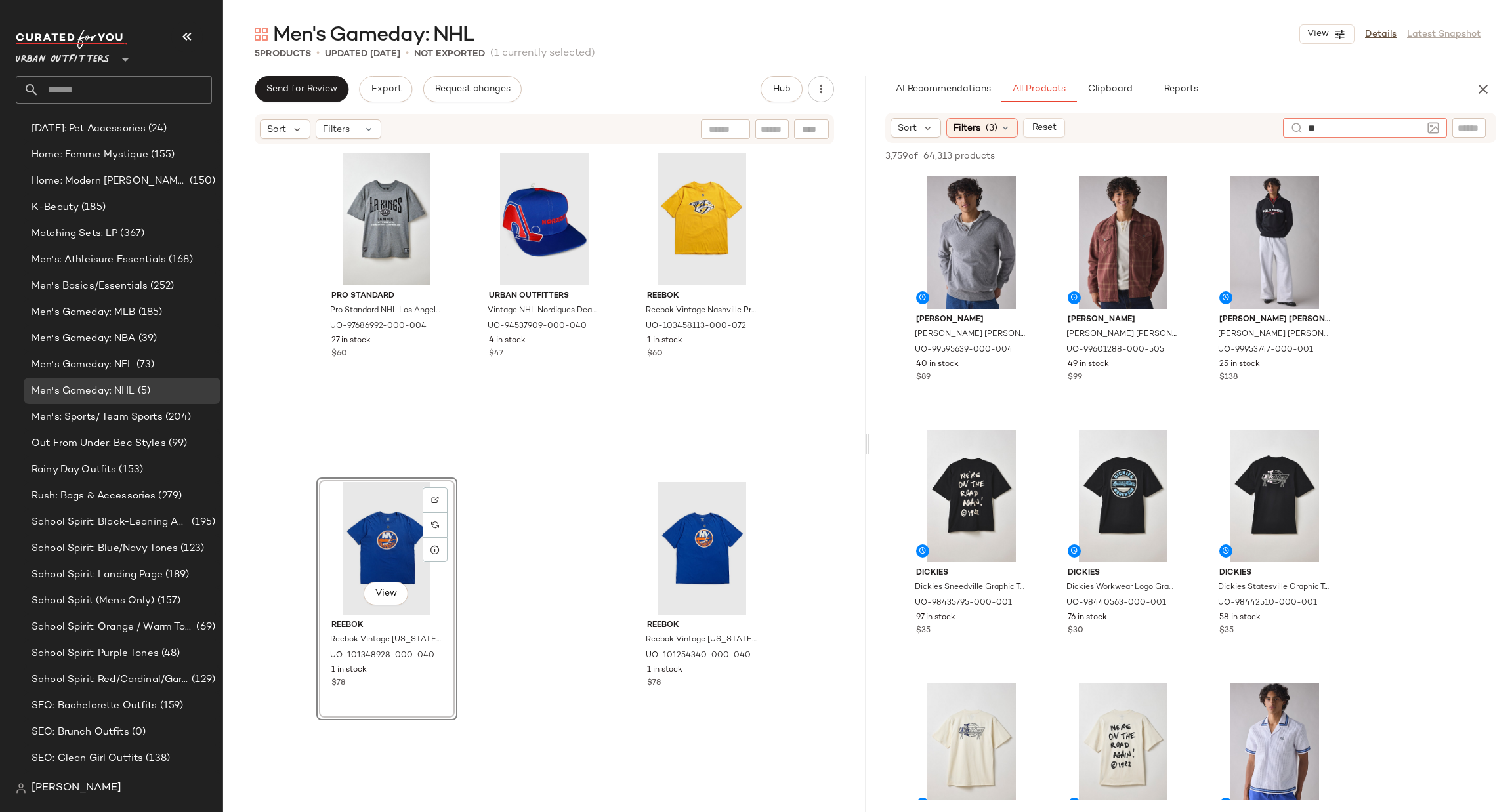
type input "*"
type input "******"
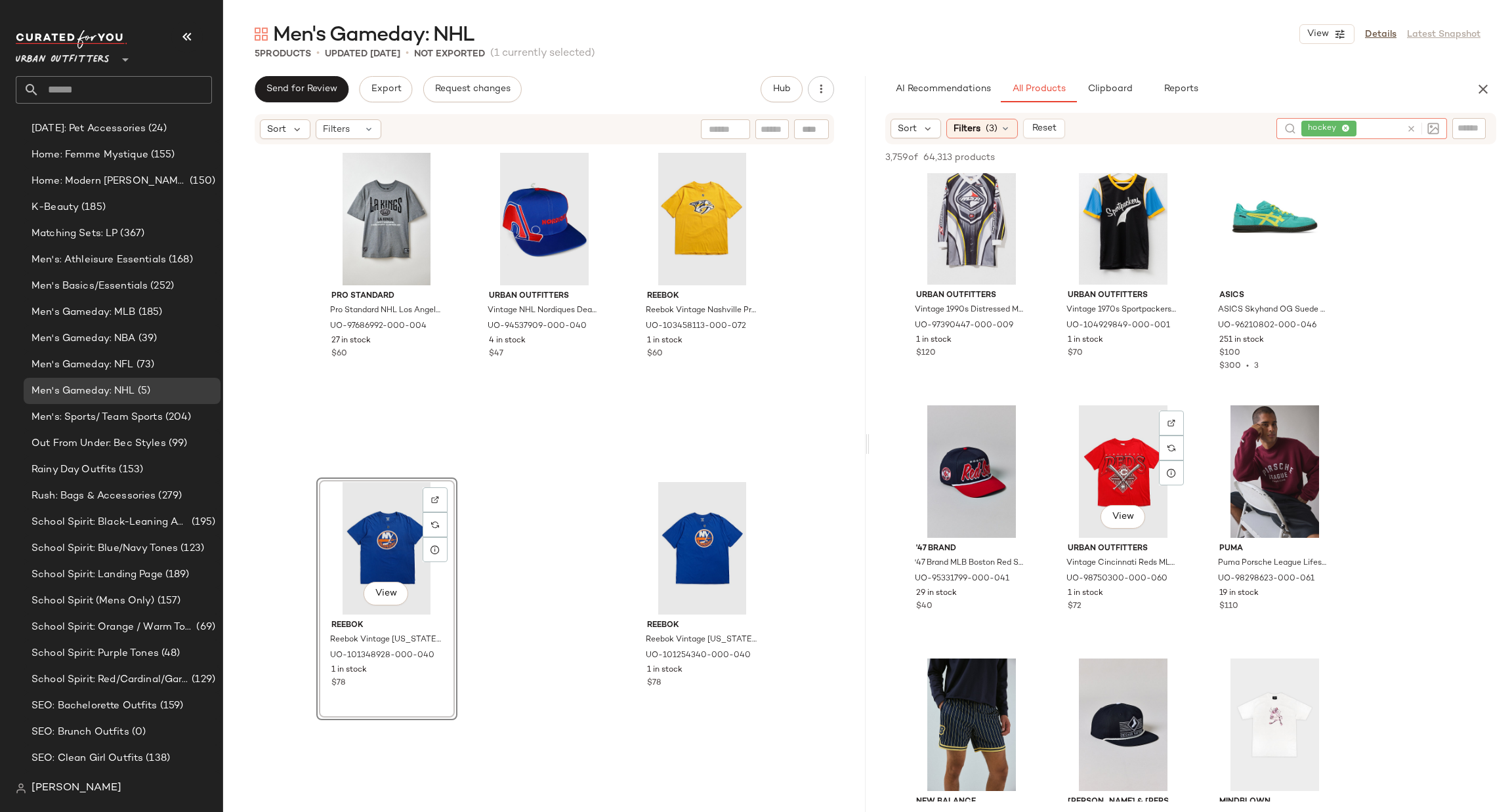
scroll to position [3149, 0]
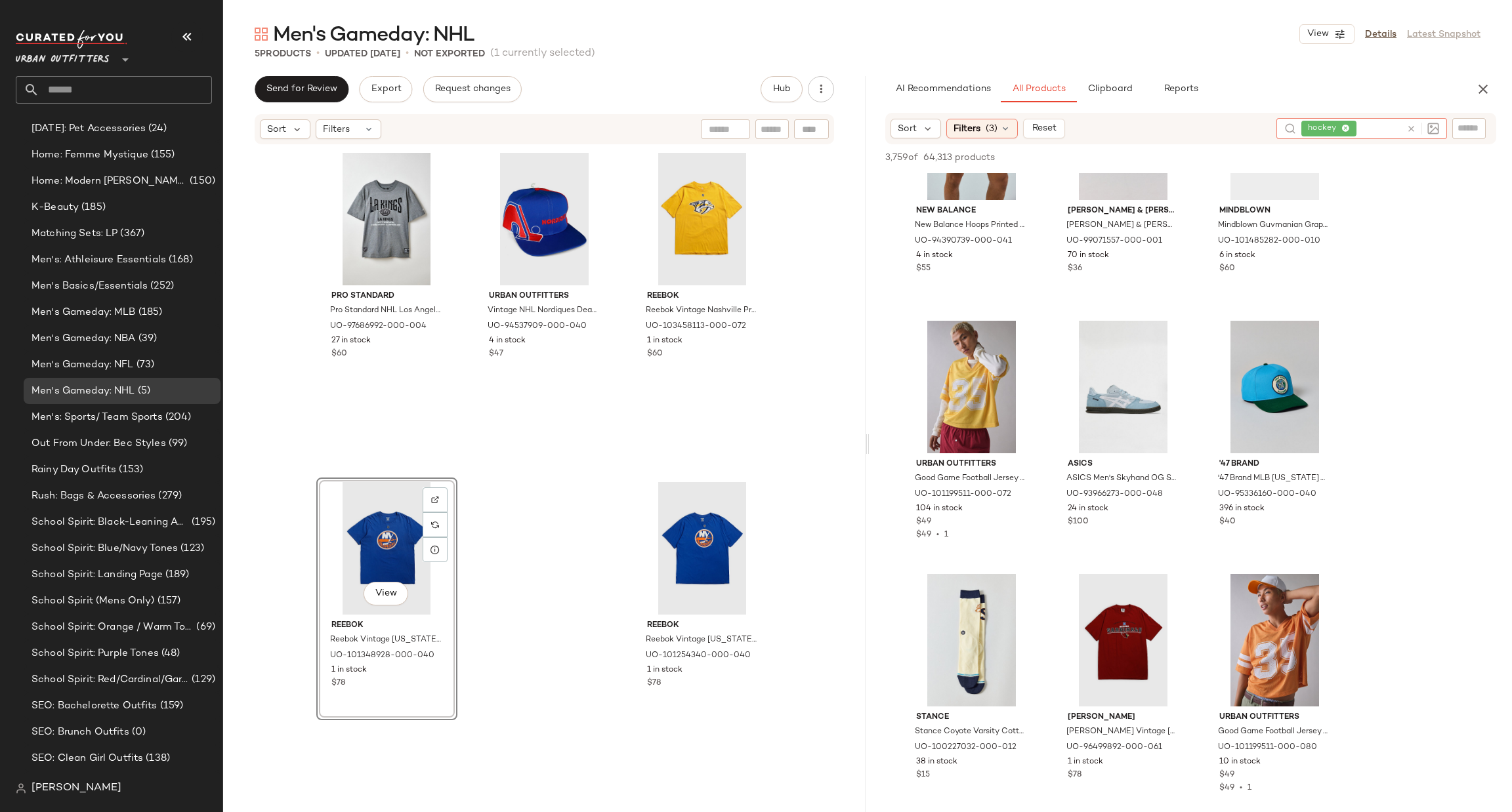
click at [1411, 130] on icon at bounding box center [1411, 129] width 10 height 10
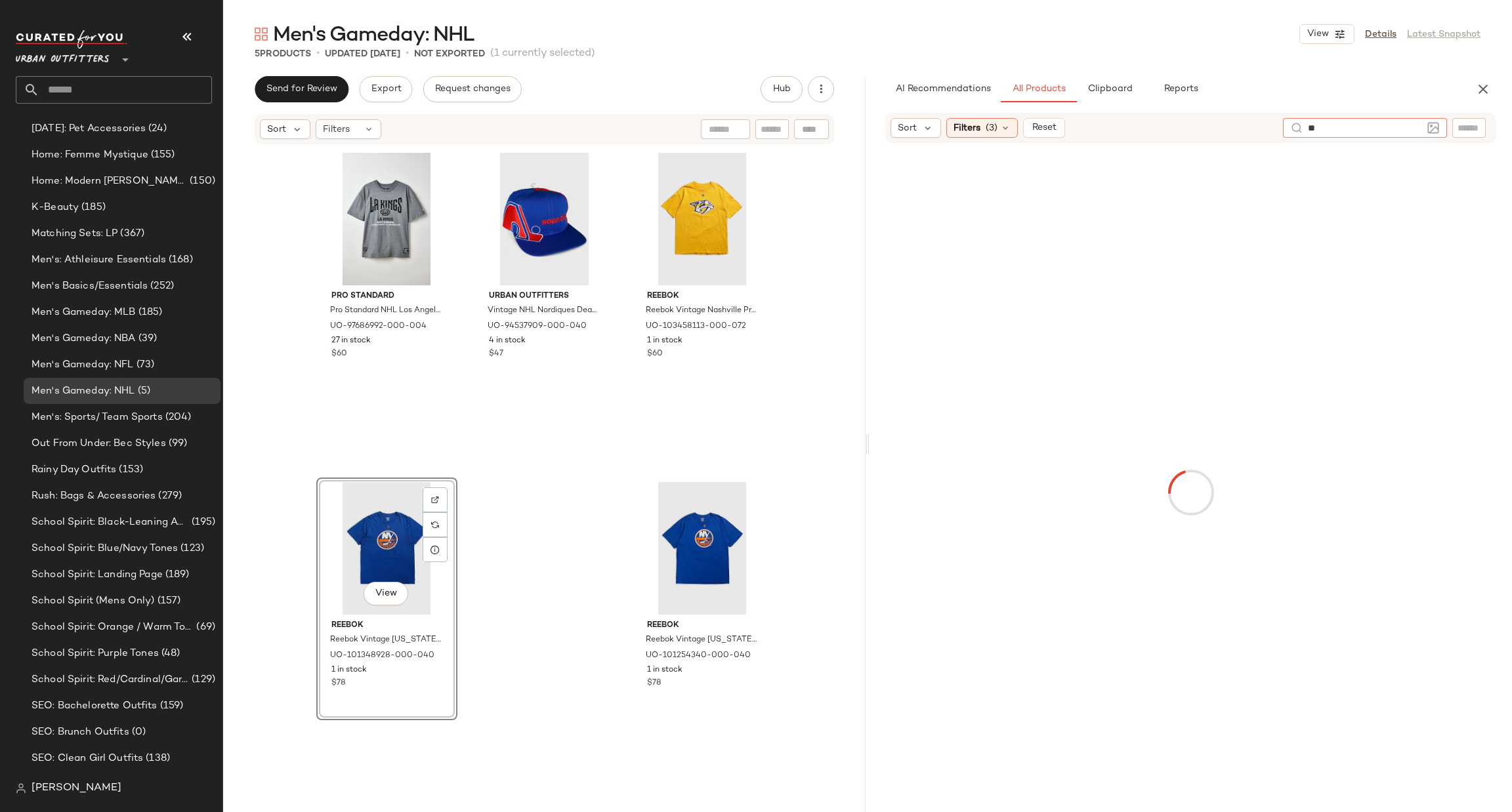
type input "***"
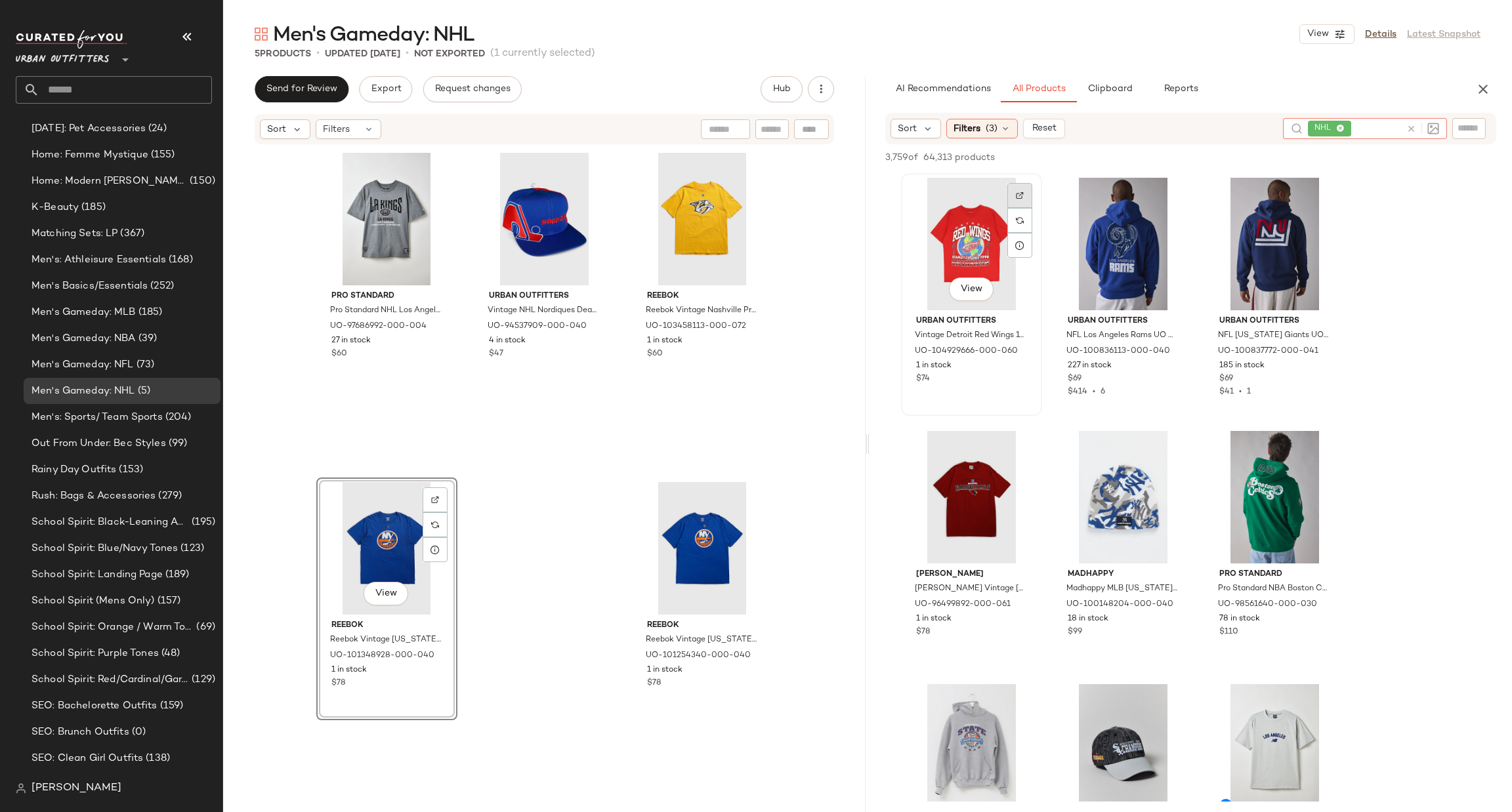
click at [1013, 194] on div at bounding box center [1019, 195] width 25 height 25
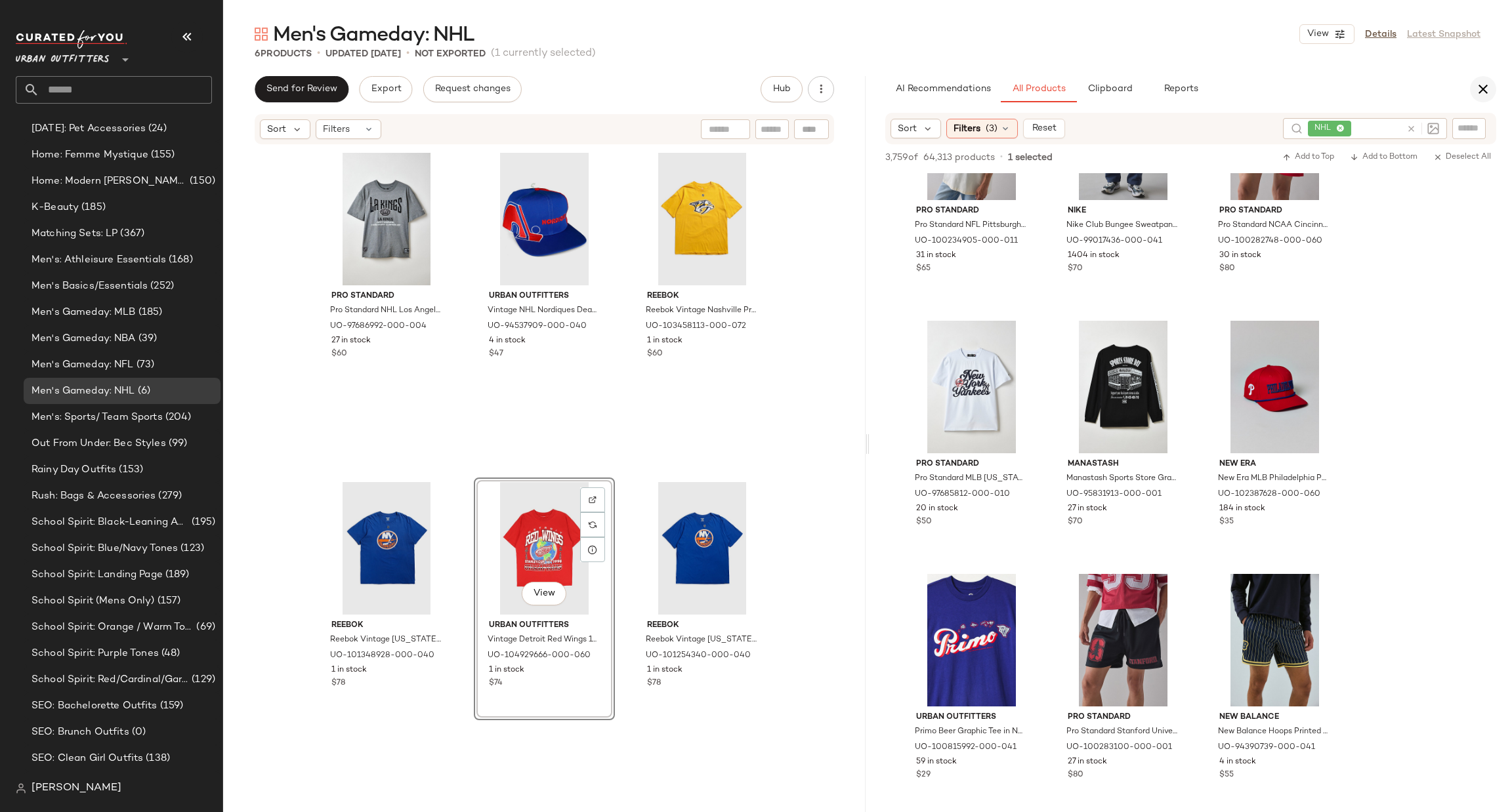
click at [1486, 88] on icon "button" at bounding box center [1483, 90] width 16 height 16
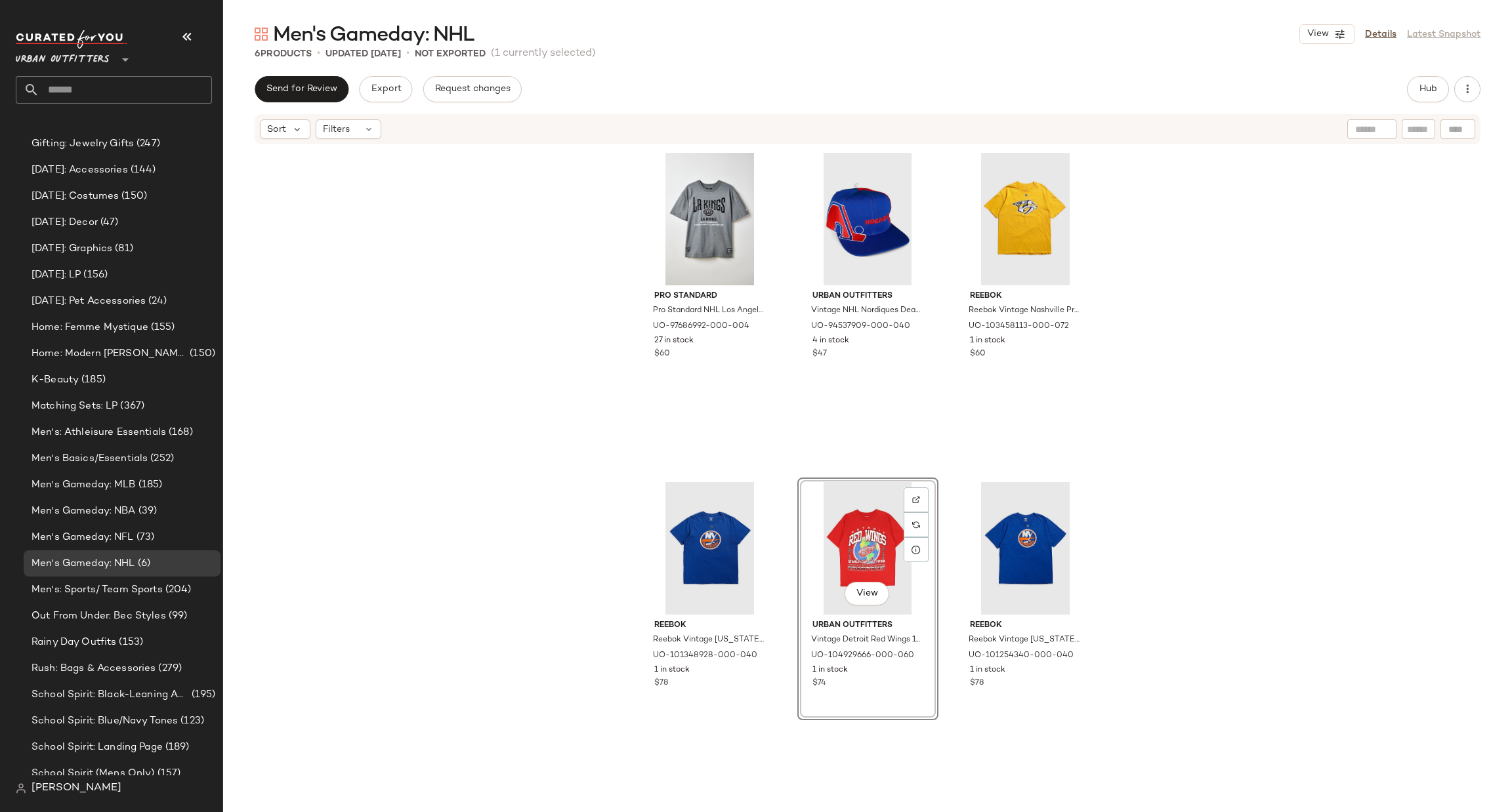
scroll to position [1753, 0]
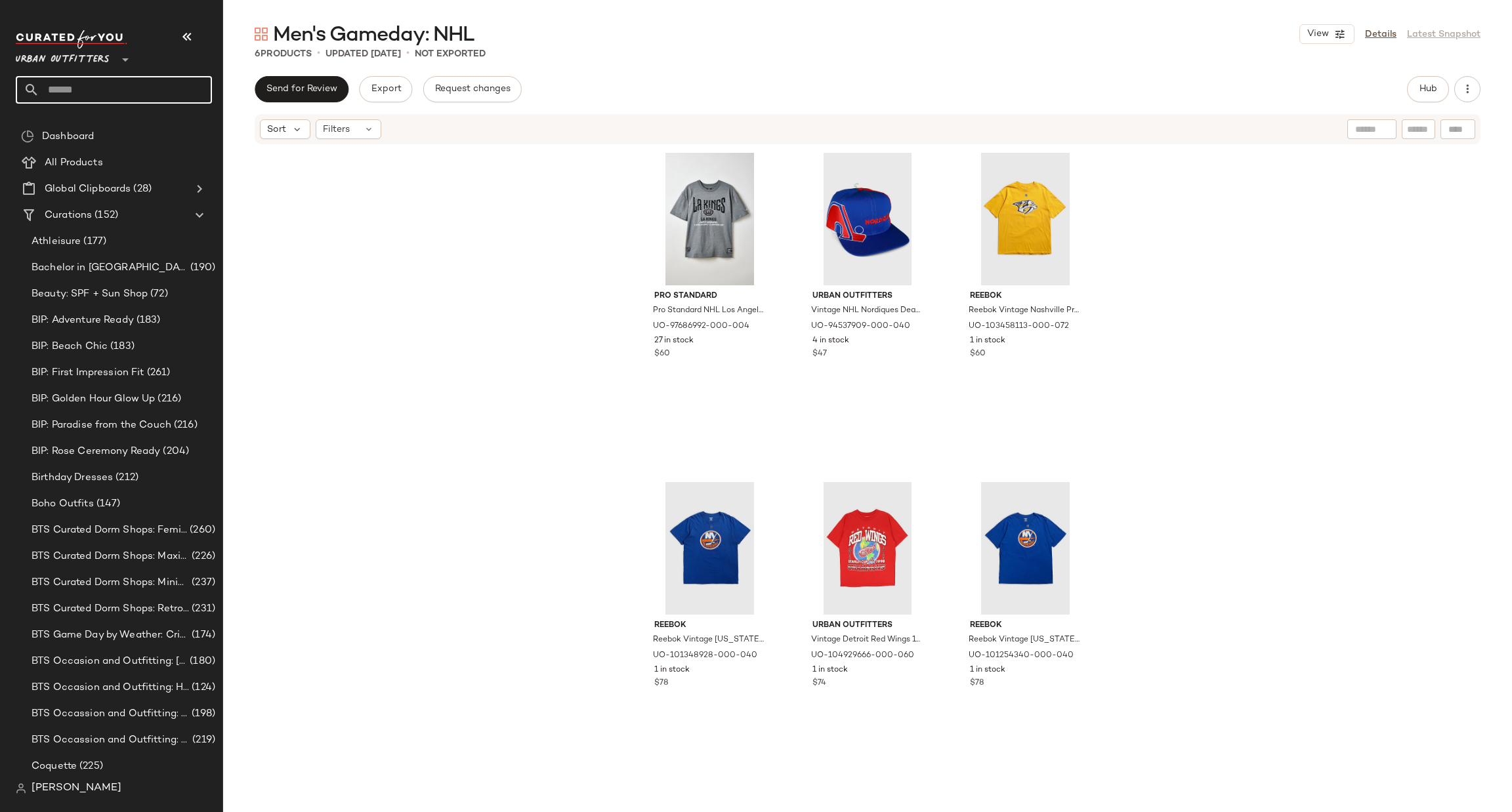
click at [106, 80] on input "text" at bounding box center [125, 90] width 172 height 28
type input "*"
type input "**"
click at [142, 130] on div "Takeover: PJ Sets" at bounding box center [113, 127] width 175 height 14
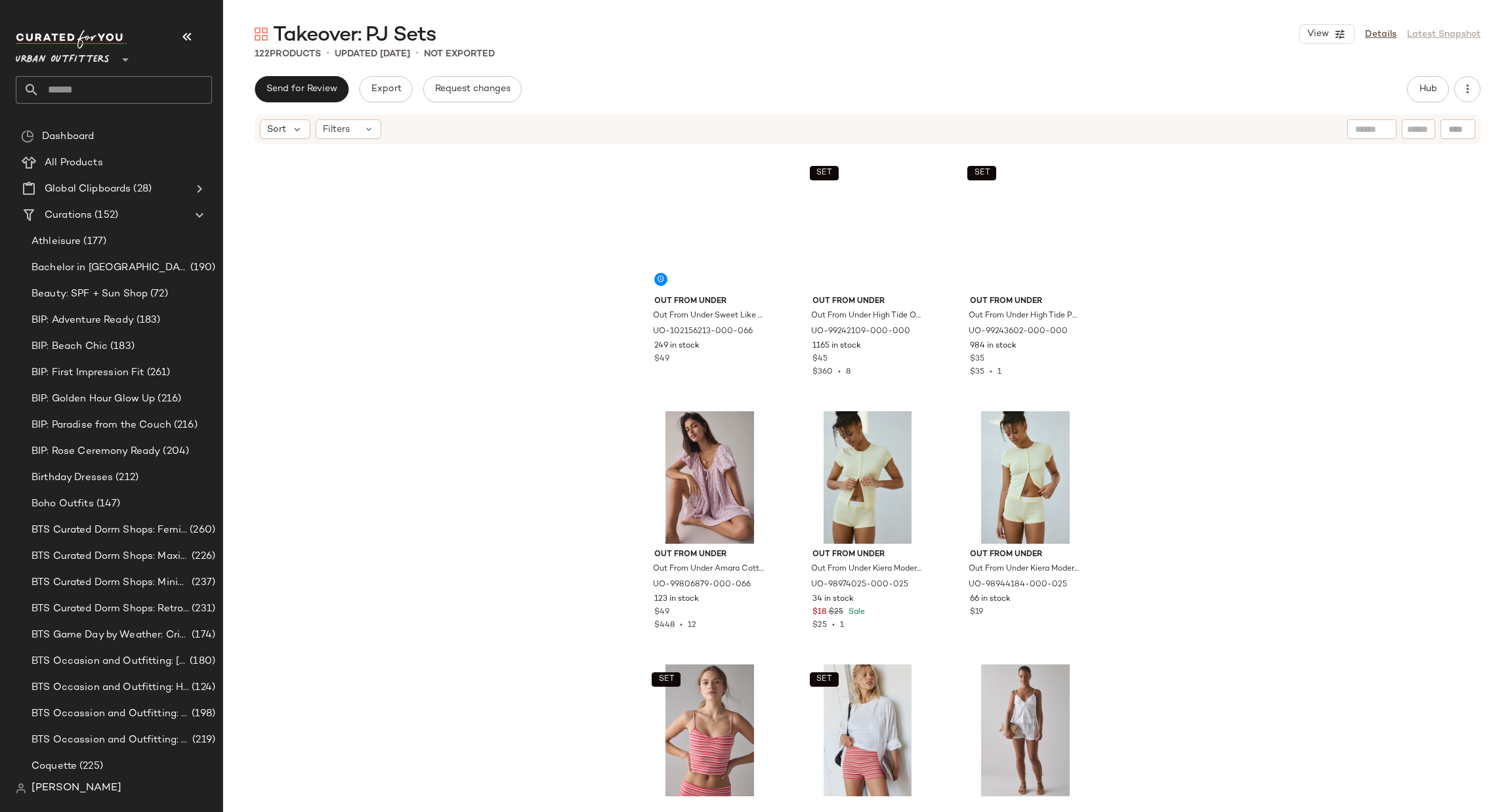
scroll to position [207, 0]
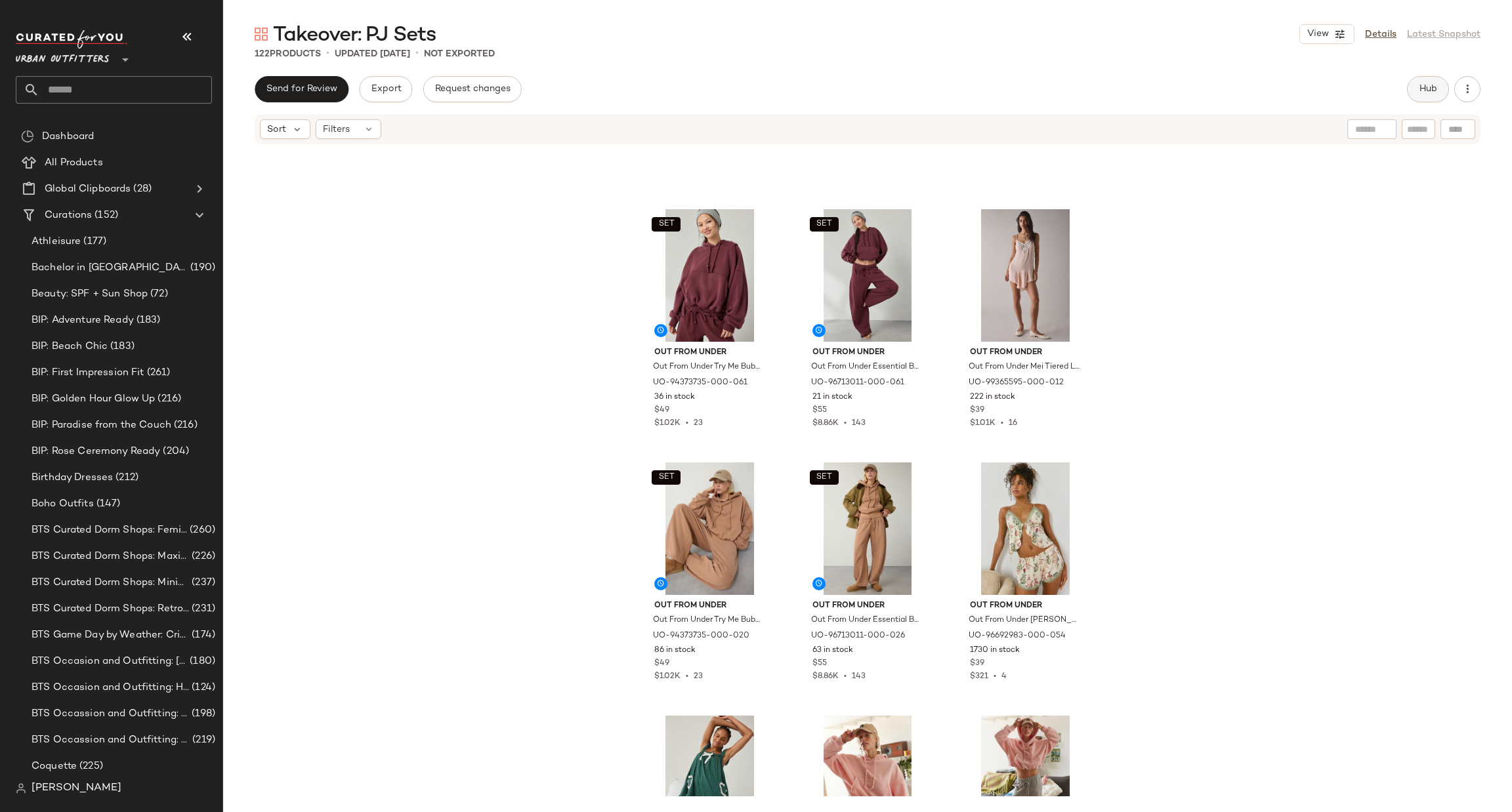
click at [1425, 98] on button "Hub" at bounding box center [1428, 89] width 42 height 26
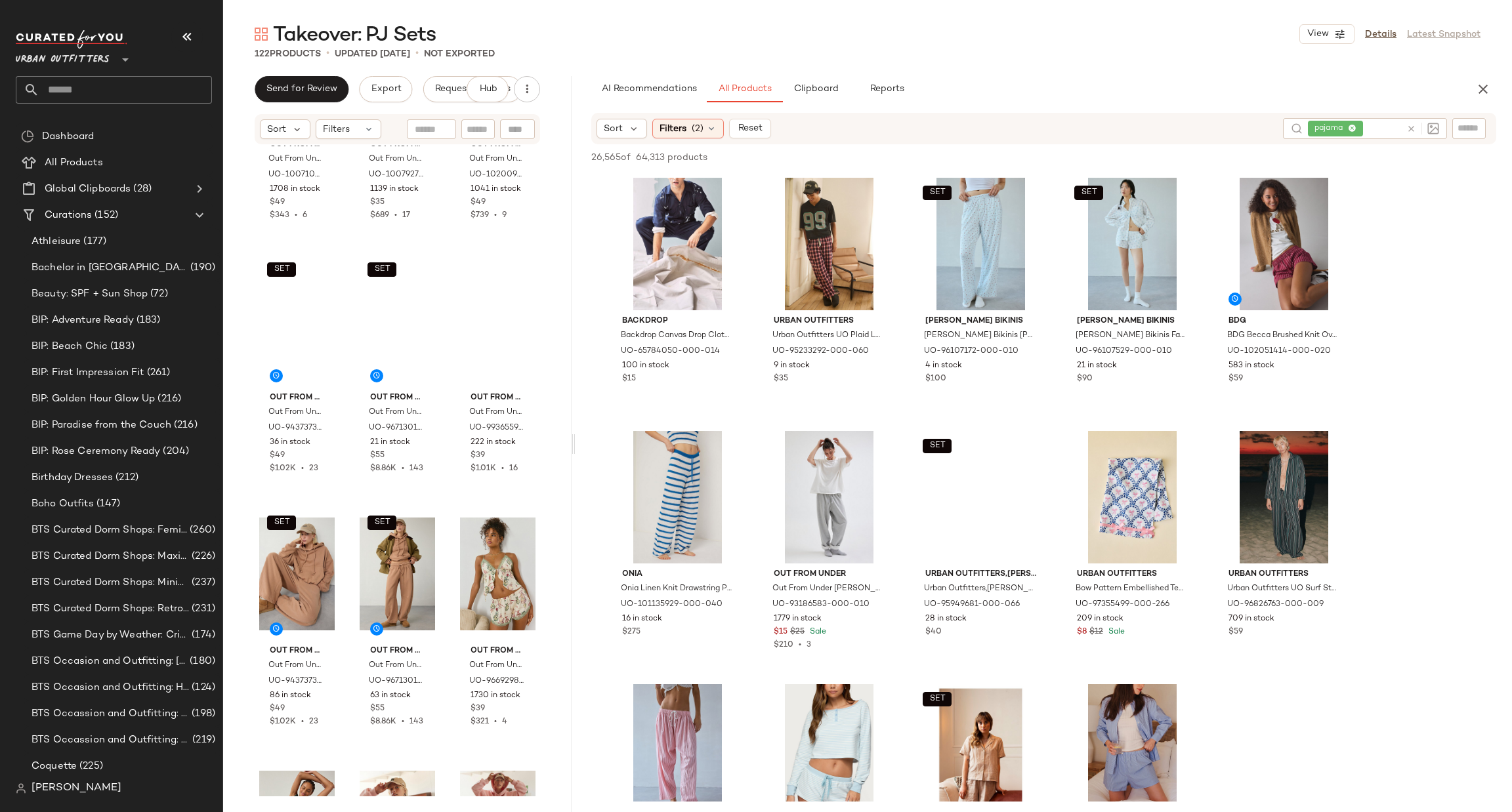
scroll to position [0, 0]
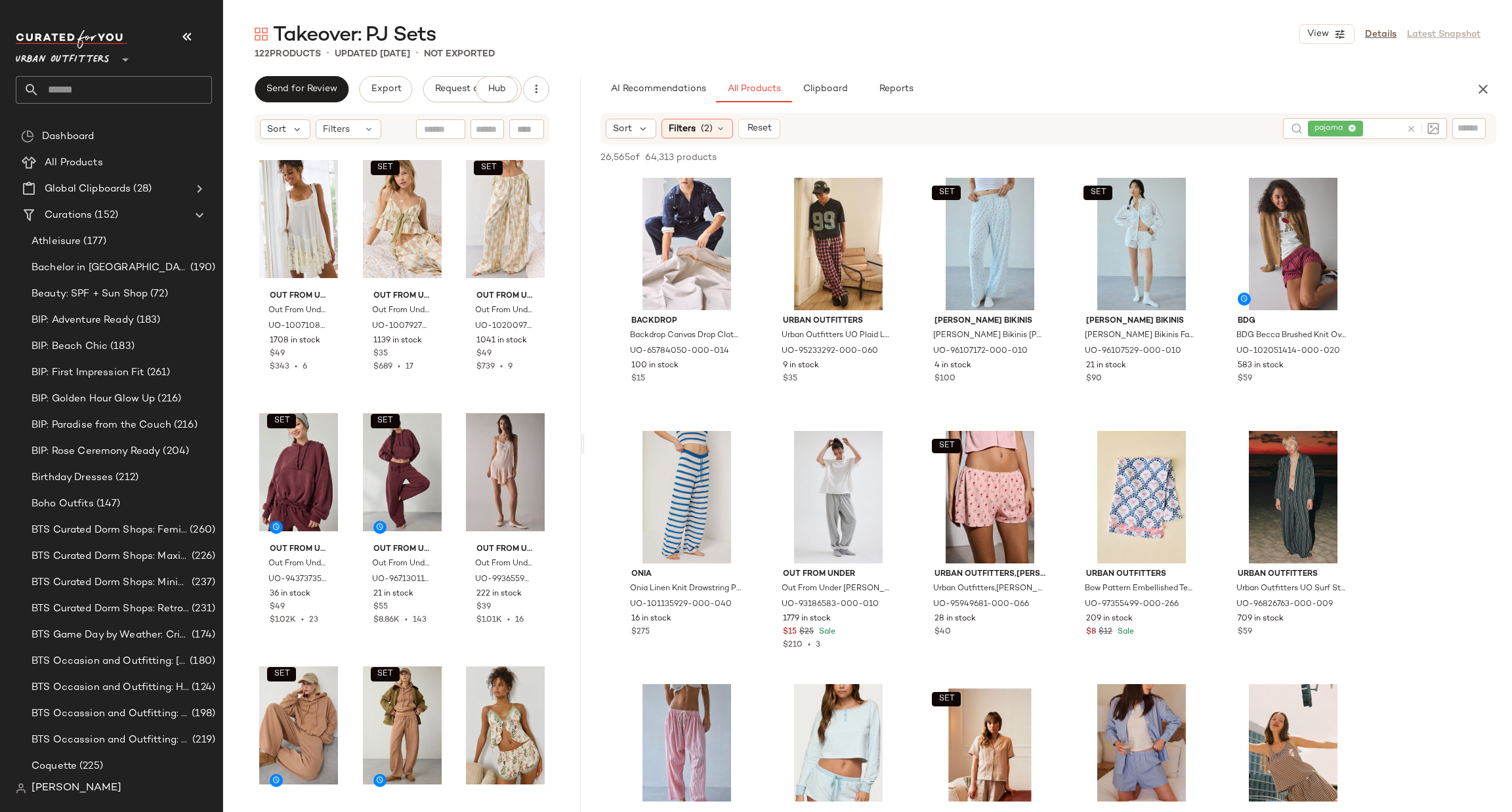
drag, startPoint x: 864, startPoint y: 435, endPoint x: 581, endPoint y: 393, distance: 286.1
click at [581, 393] on div "Takeover: PJ Sets View Details Latest Snapshot 122 Products • updated Aug 27th …" at bounding box center [867, 416] width 1289 height 791
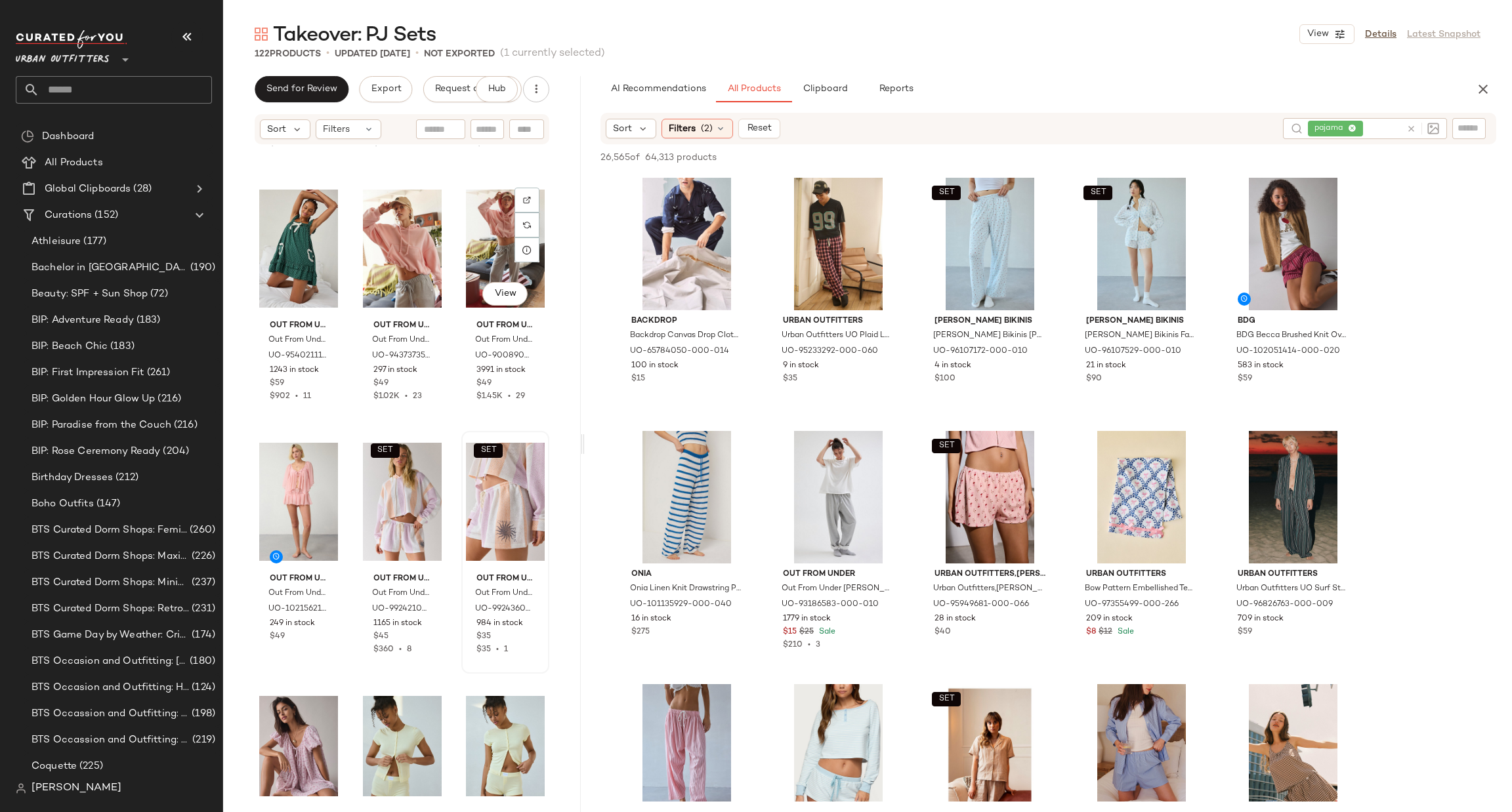
scroll to position [797, 0]
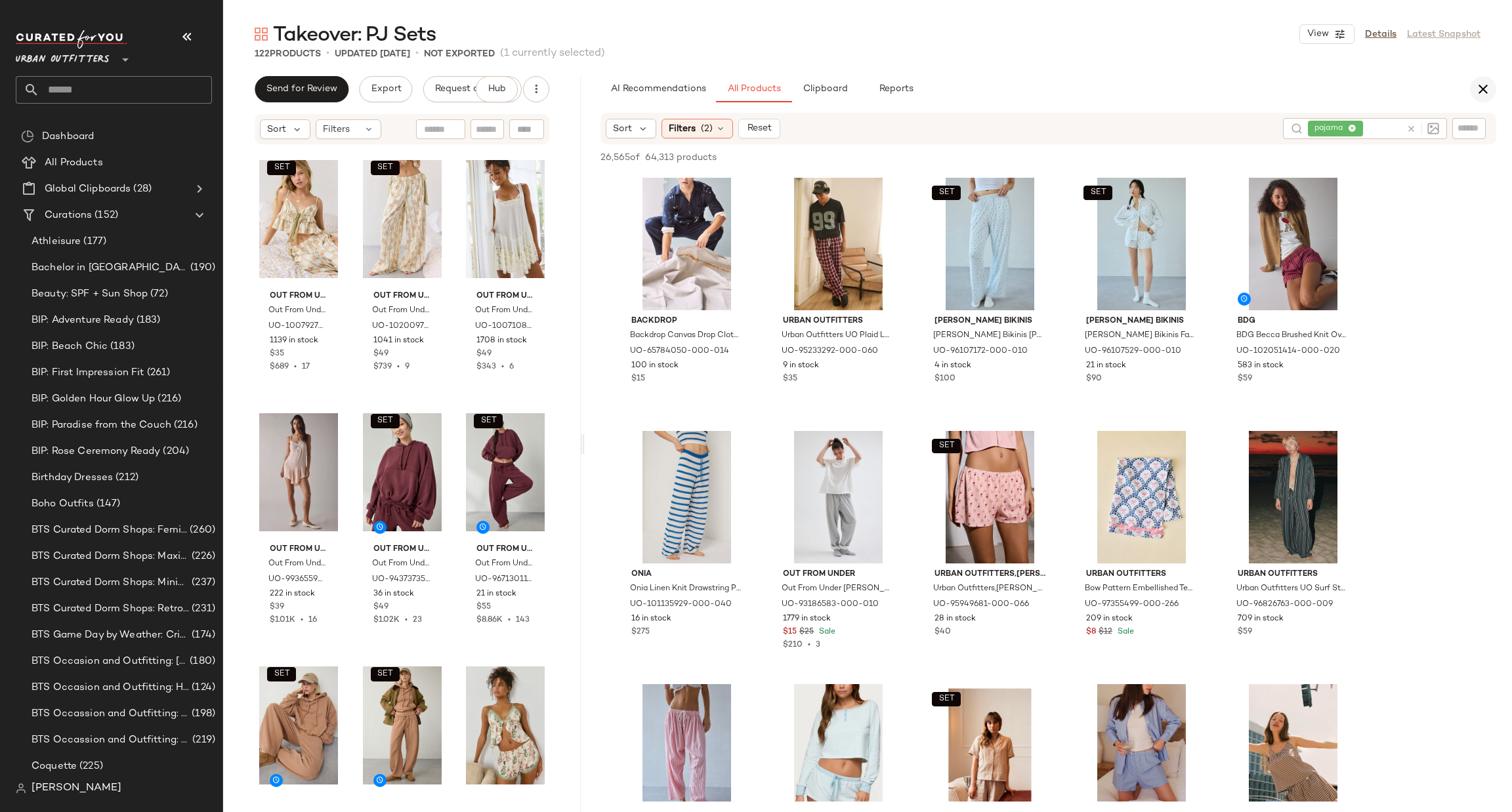
click at [1492, 81] on div "AI Recommendations All Products Clipboard Reports" at bounding box center [1049, 89] width 928 height 26
click at [1490, 81] on button "button" at bounding box center [1483, 89] width 26 height 26
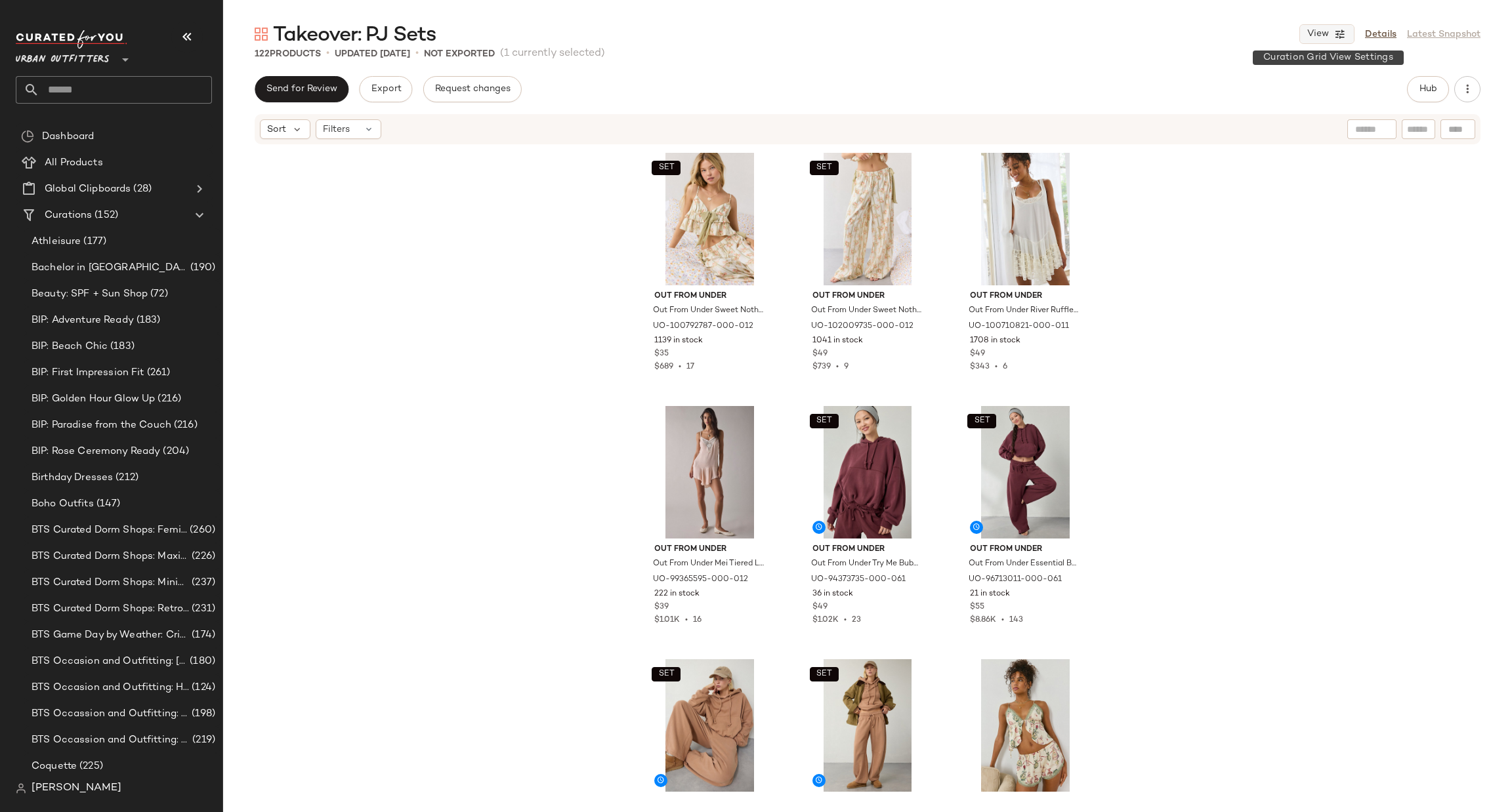
click at [1333, 24] on button "View" at bounding box center [1327, 34] width 55 height 20
click at [1267, 114] on label "Mobile (2 Grid)" at bounding box center [1253, 112] width 76 height 26
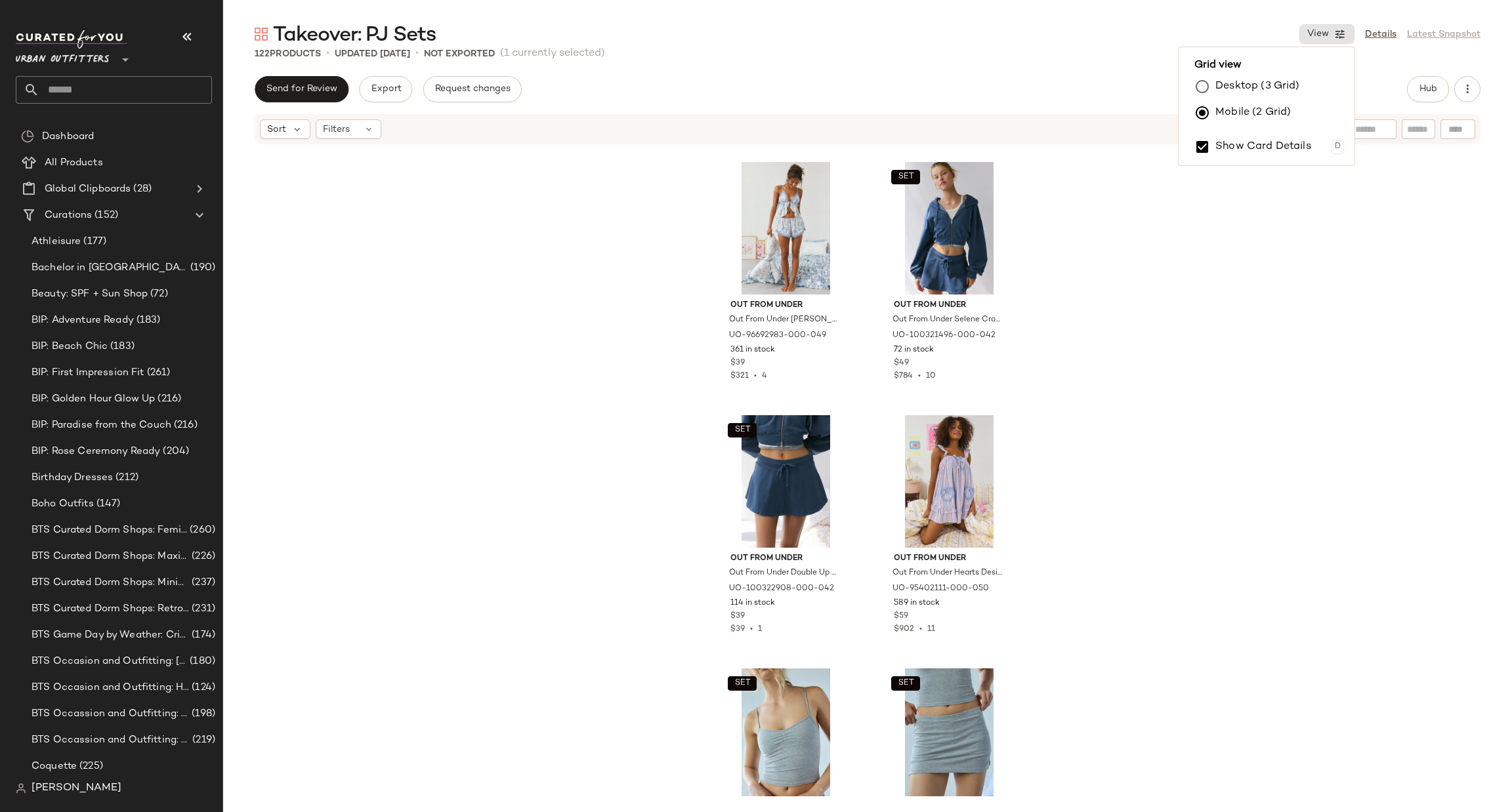
scroll to position [3356, 0]
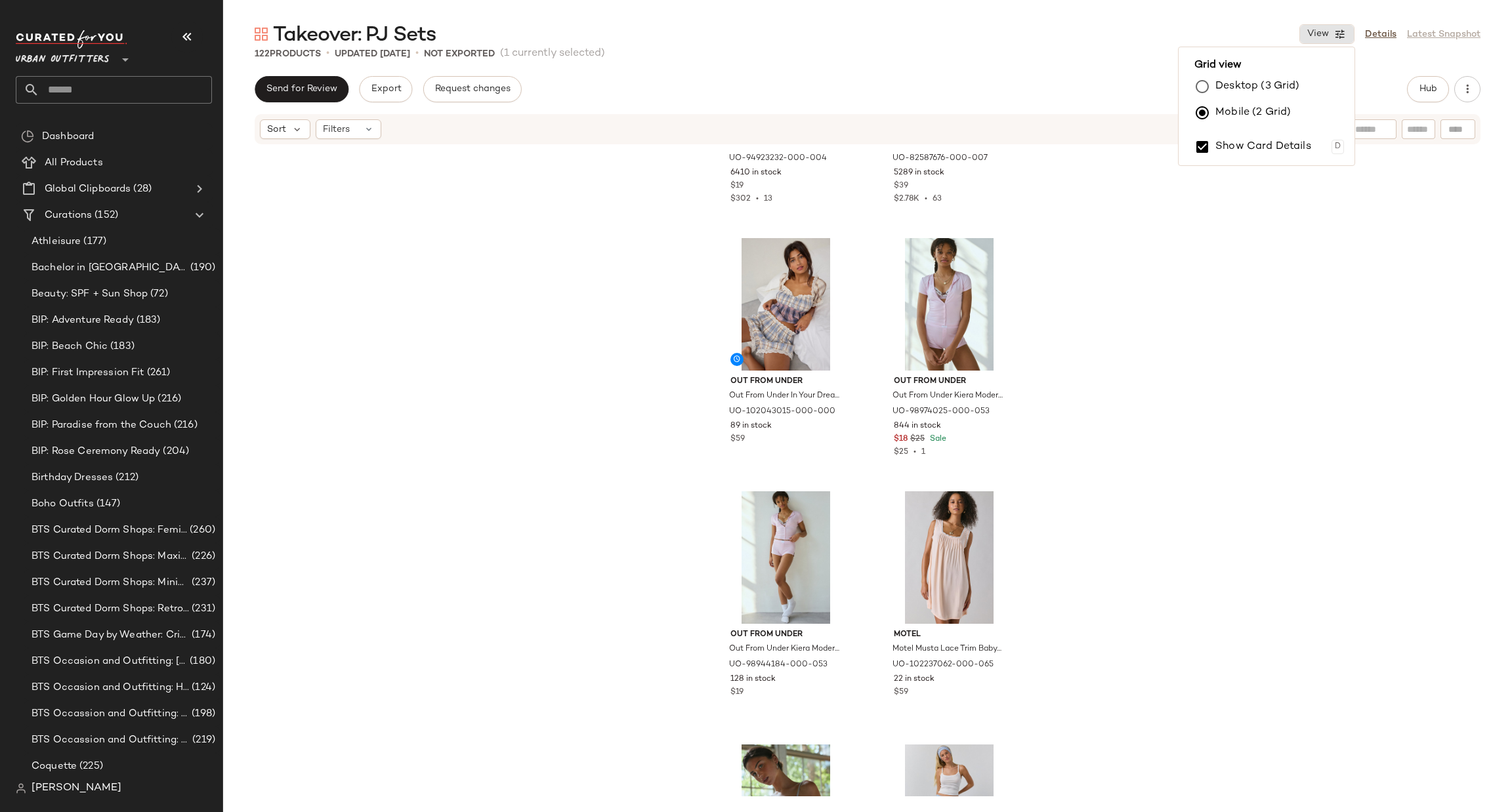
scroll to position [3947, 0]
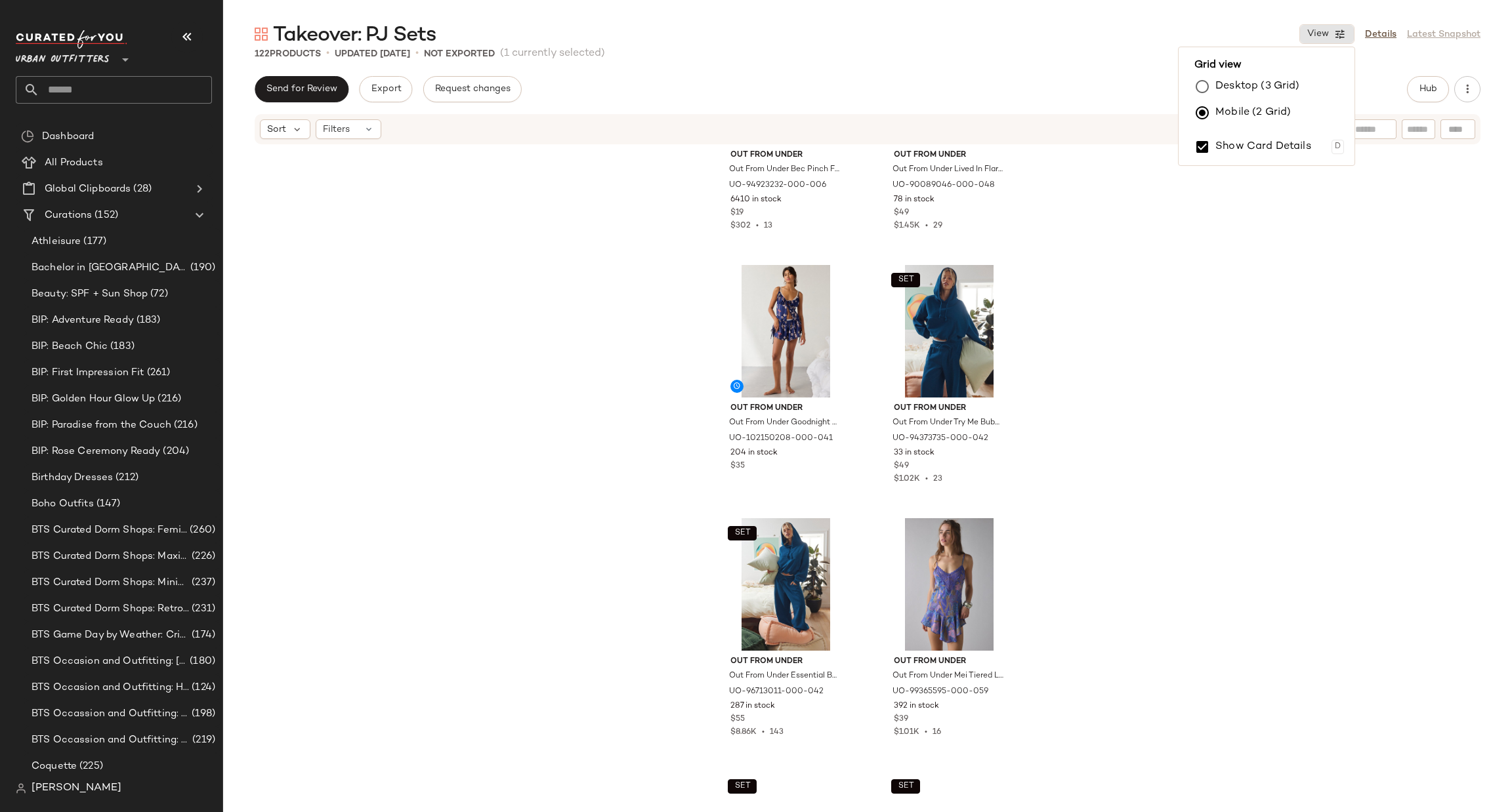
scroll to position [4734, 0]
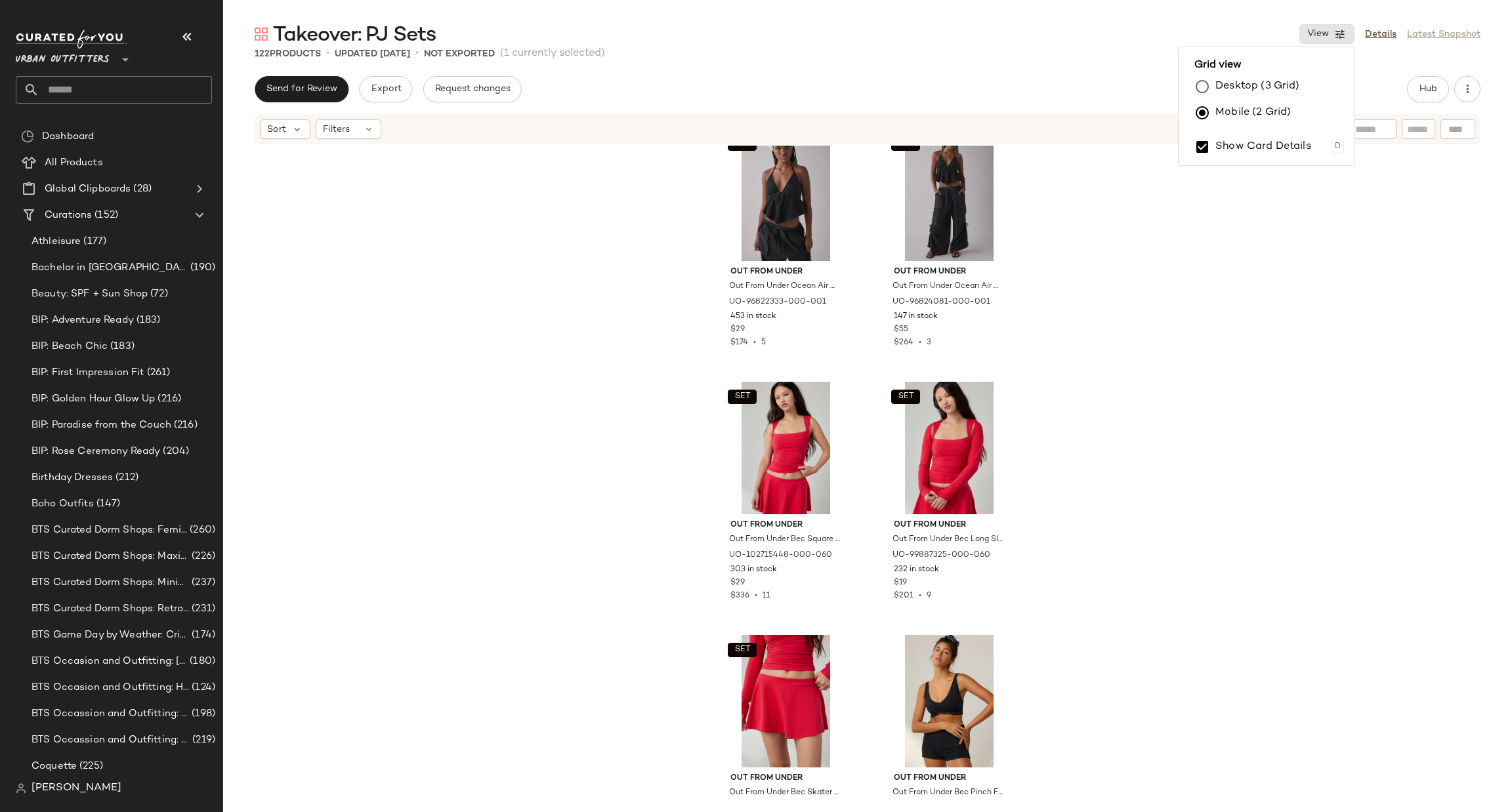
scroll to position [5915, 0]
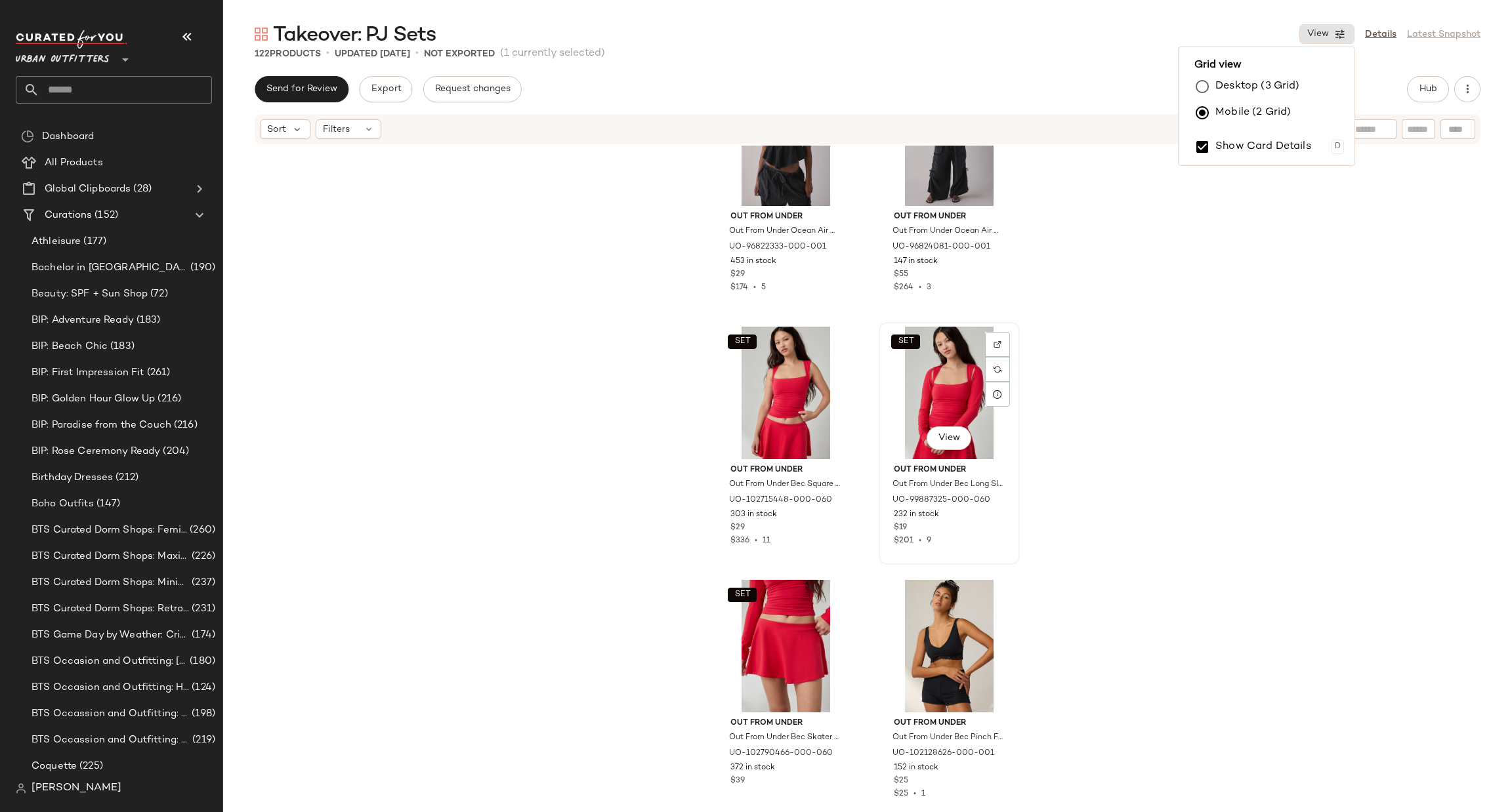
click at [945, 399] on div "SET View" at bounding box center [950, 392] width 132 height 132
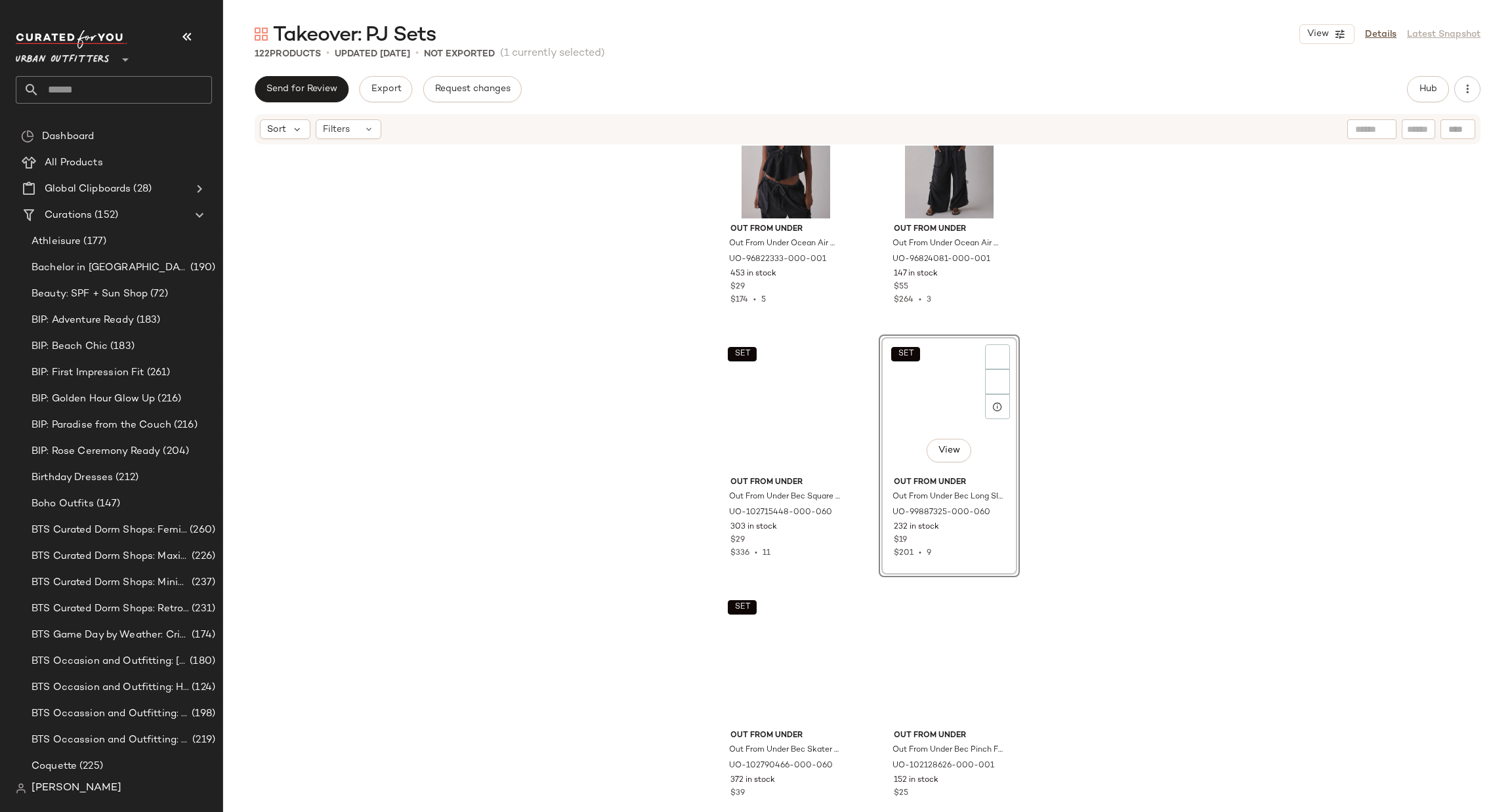
scroll to position [5915, 0]
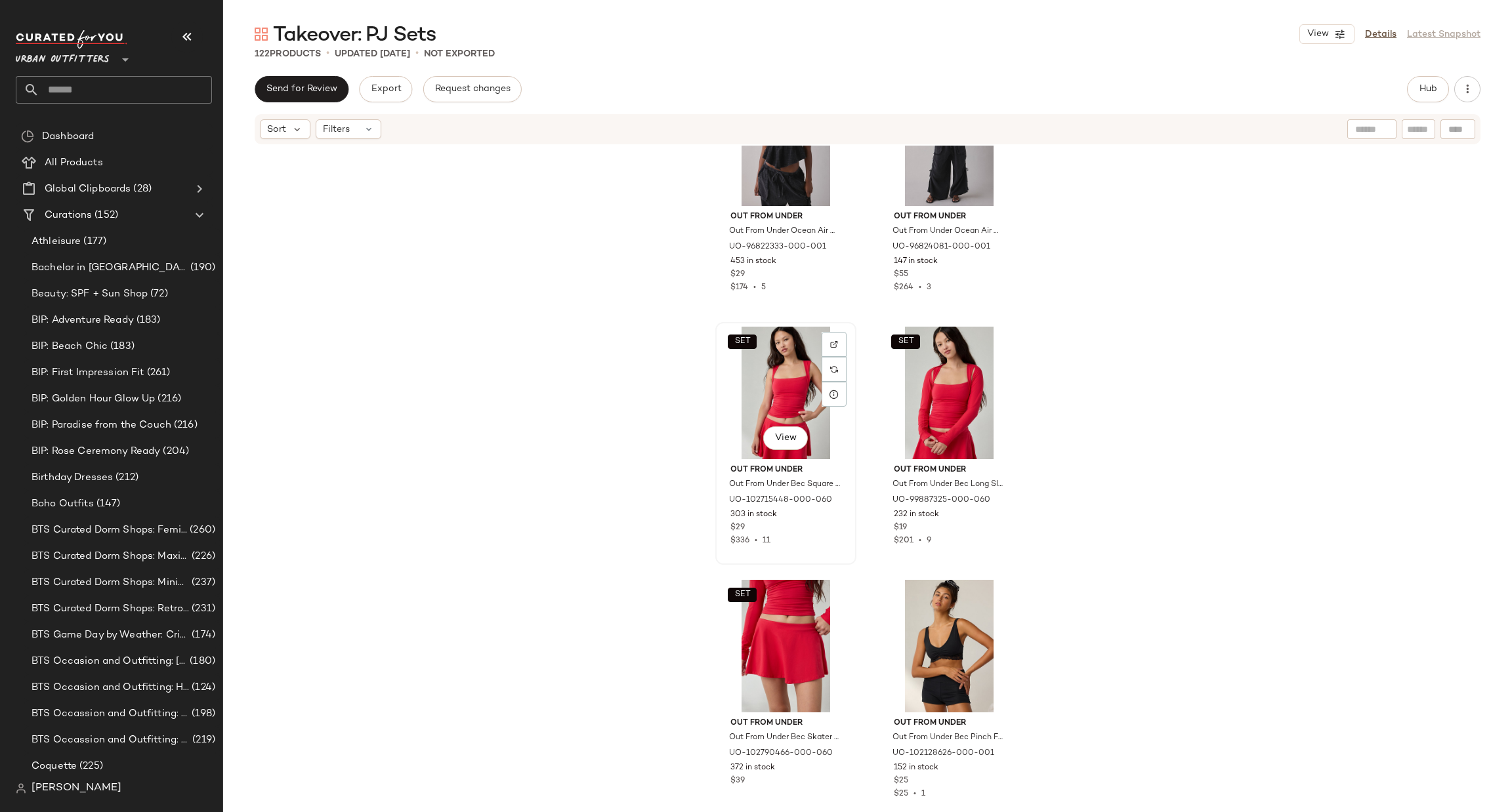
click at [795, 417] on div "SET View" at bounding box center [785, 392] width 132 height 132
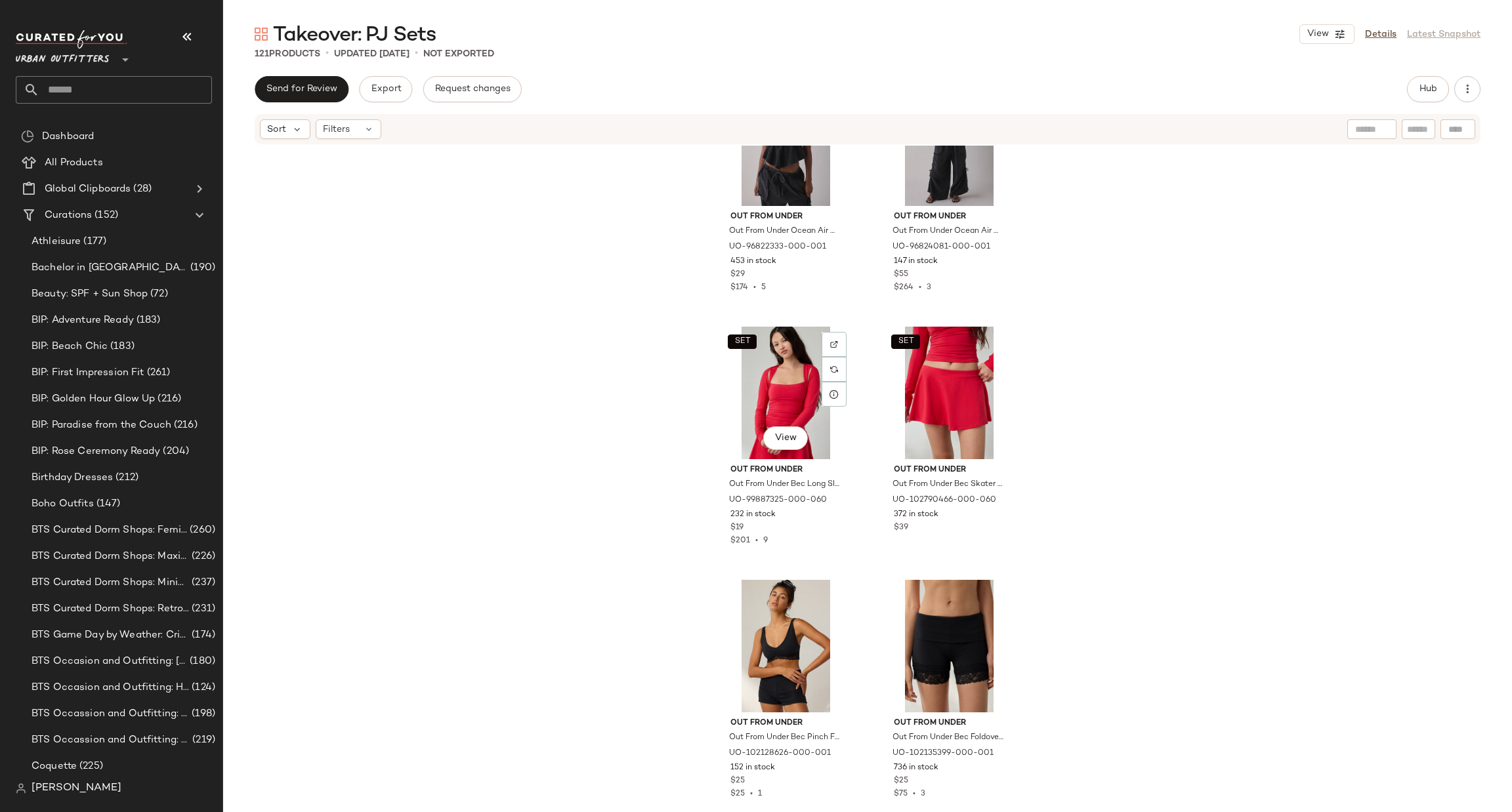
click at [793, 415] on div "SET View" at bounding box center [785, 392] width 132 height 132
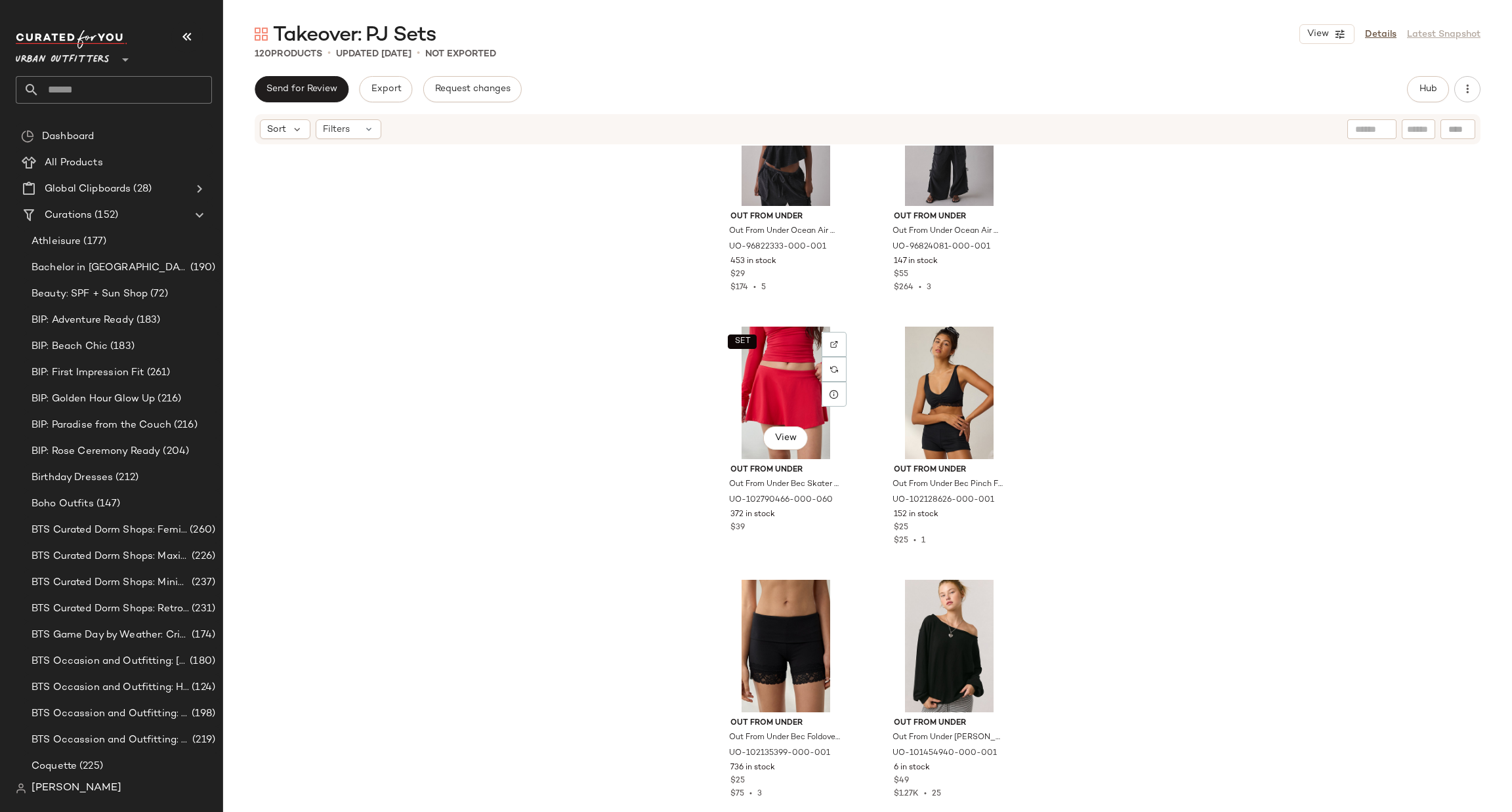
click at [793, 415] on div "SET View" at bounding box center [785, 392] width 132 height 132
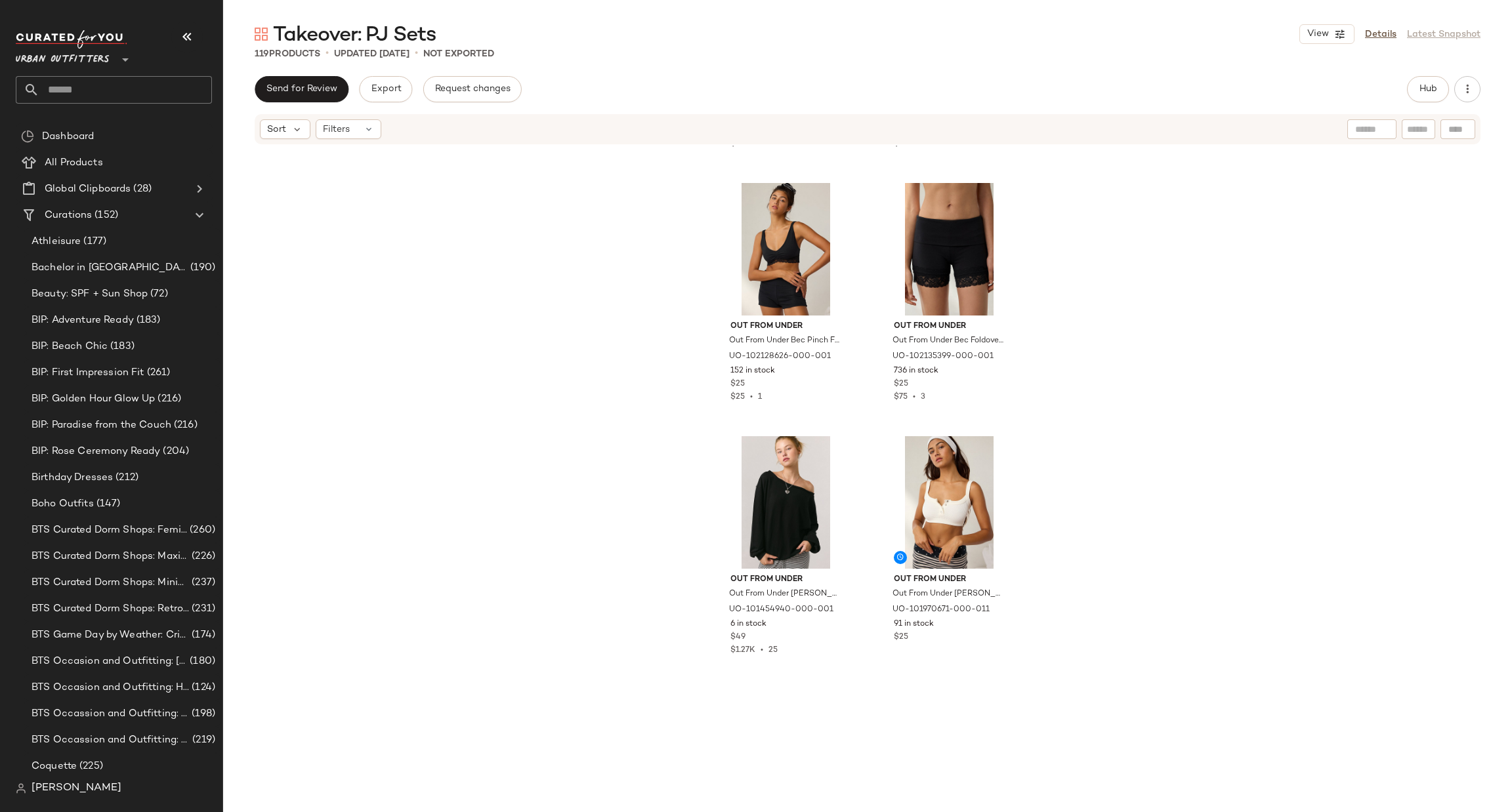
scroll to position [6309, 0]
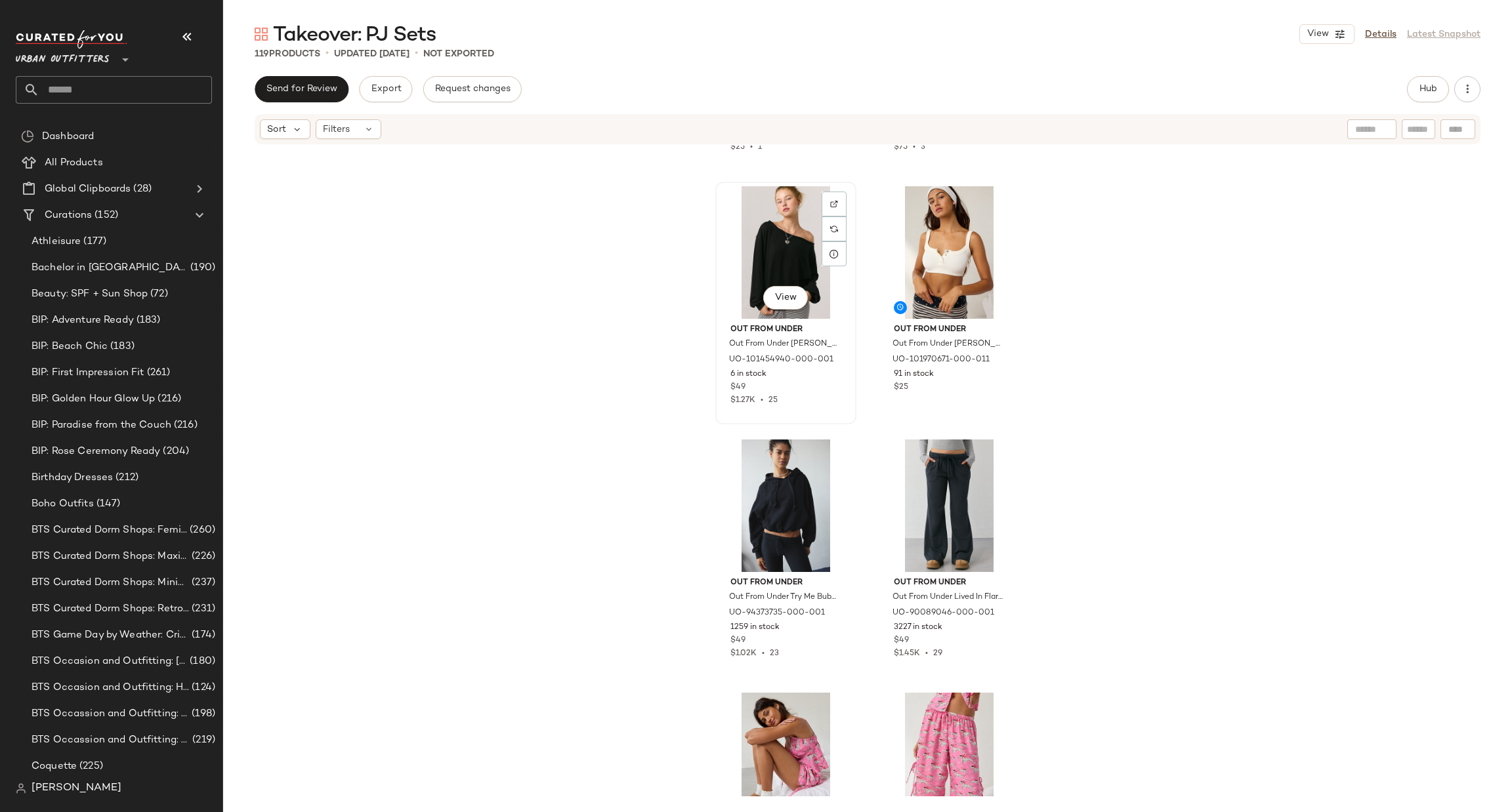
click at [763, 221] on div "View" at bounding box center [785, 252] width 132 height 132
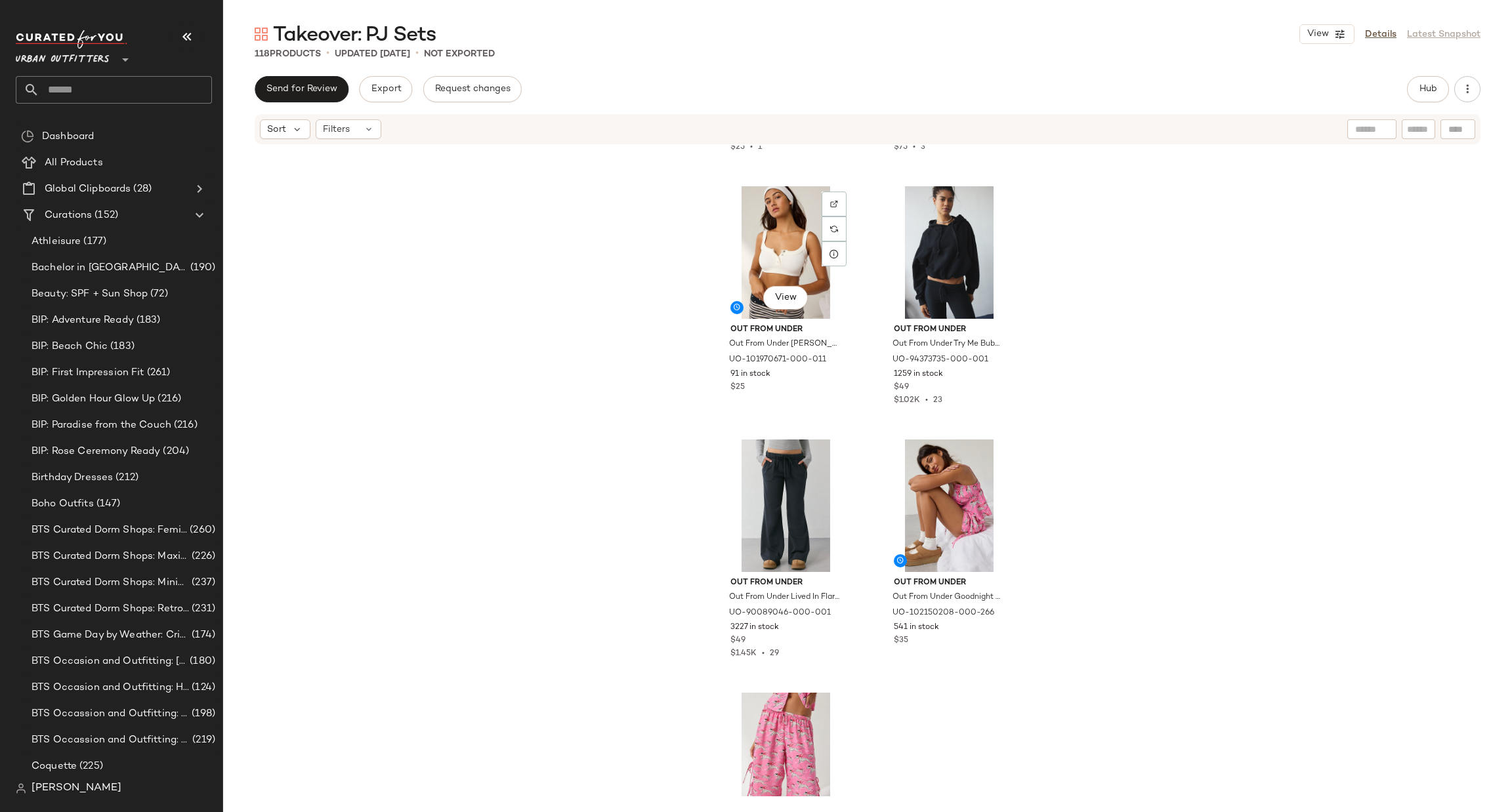
click at [763, 221] on div "View" at bounding box center [785, 252] width 132 height 132
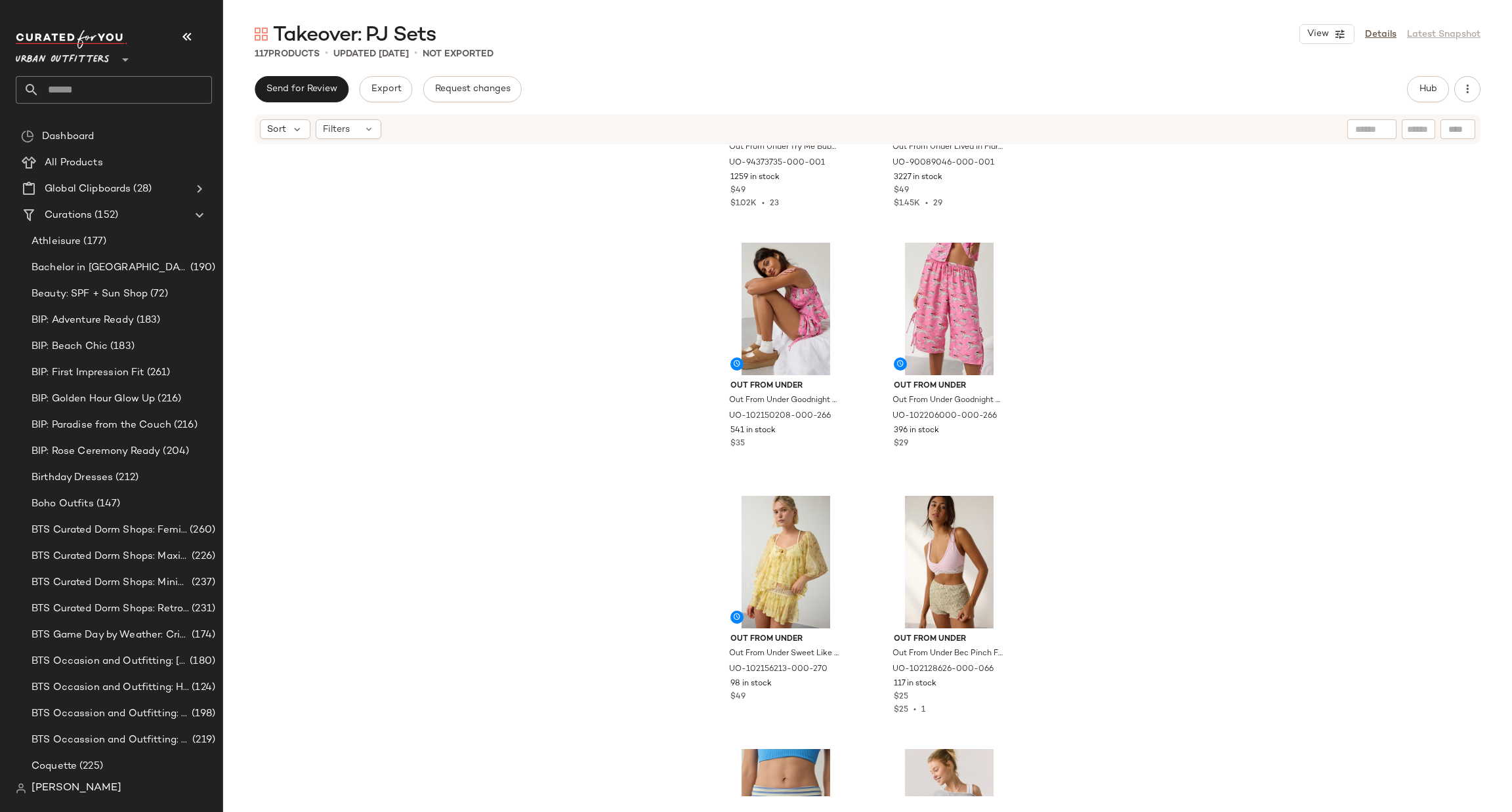
scroll to position [6703, 0]
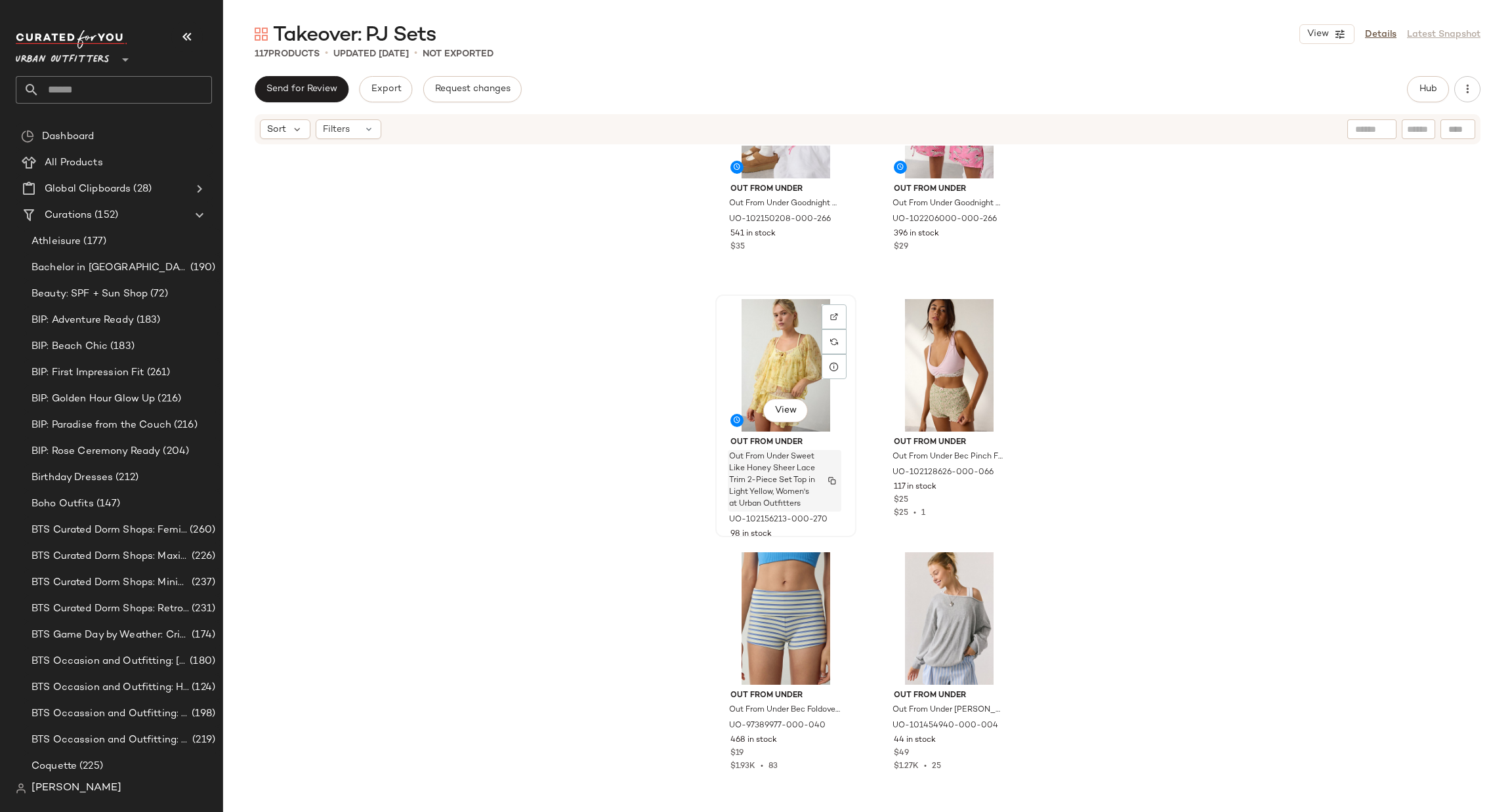
click at [786, 462] on span "Out From Under Sweet Like Honey Sheer Lace Trim 2-Piece Set Top in Light Yellow…" at bounding box center [772, 481] width 86 height 59
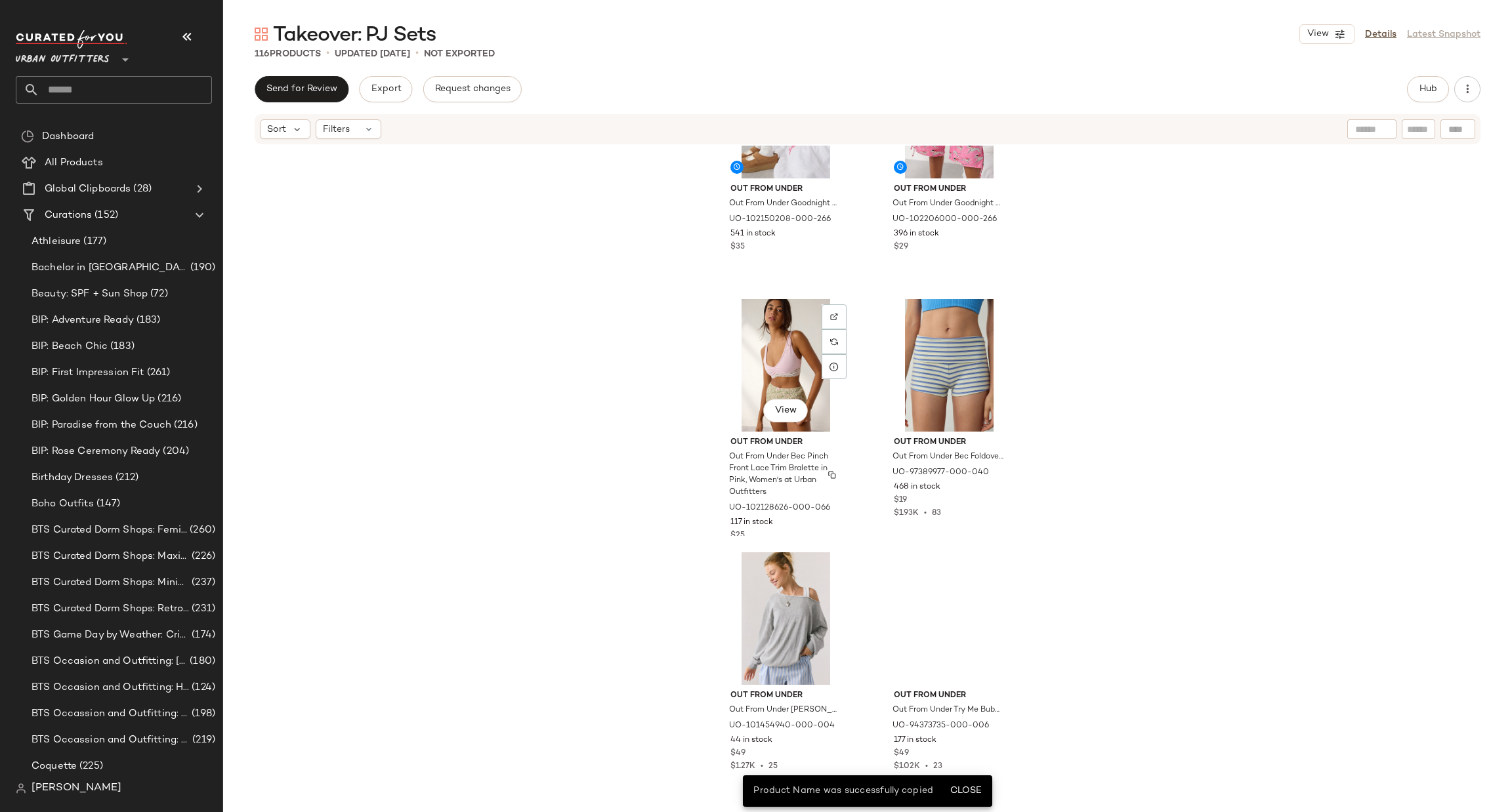
click at [786, 462] on span "Out From Under Bec Pinch Front Lace Trim Bralette in Pink, Women's at Urban Out…" at bounding box center [784, 475] width 110 height 47
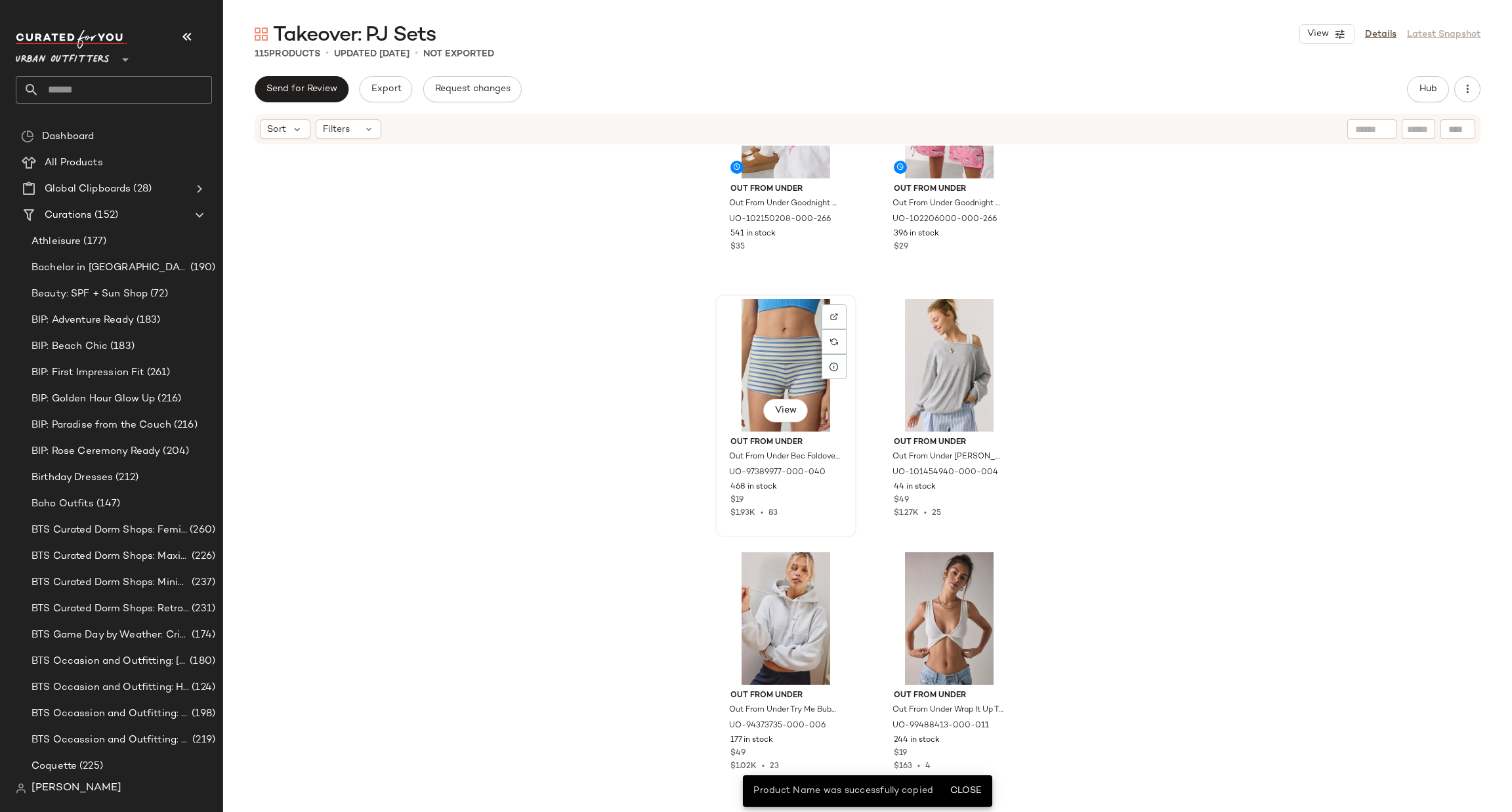
click at [769, 350] on div "View" at bounding box center [785, 365] width 132 height 132
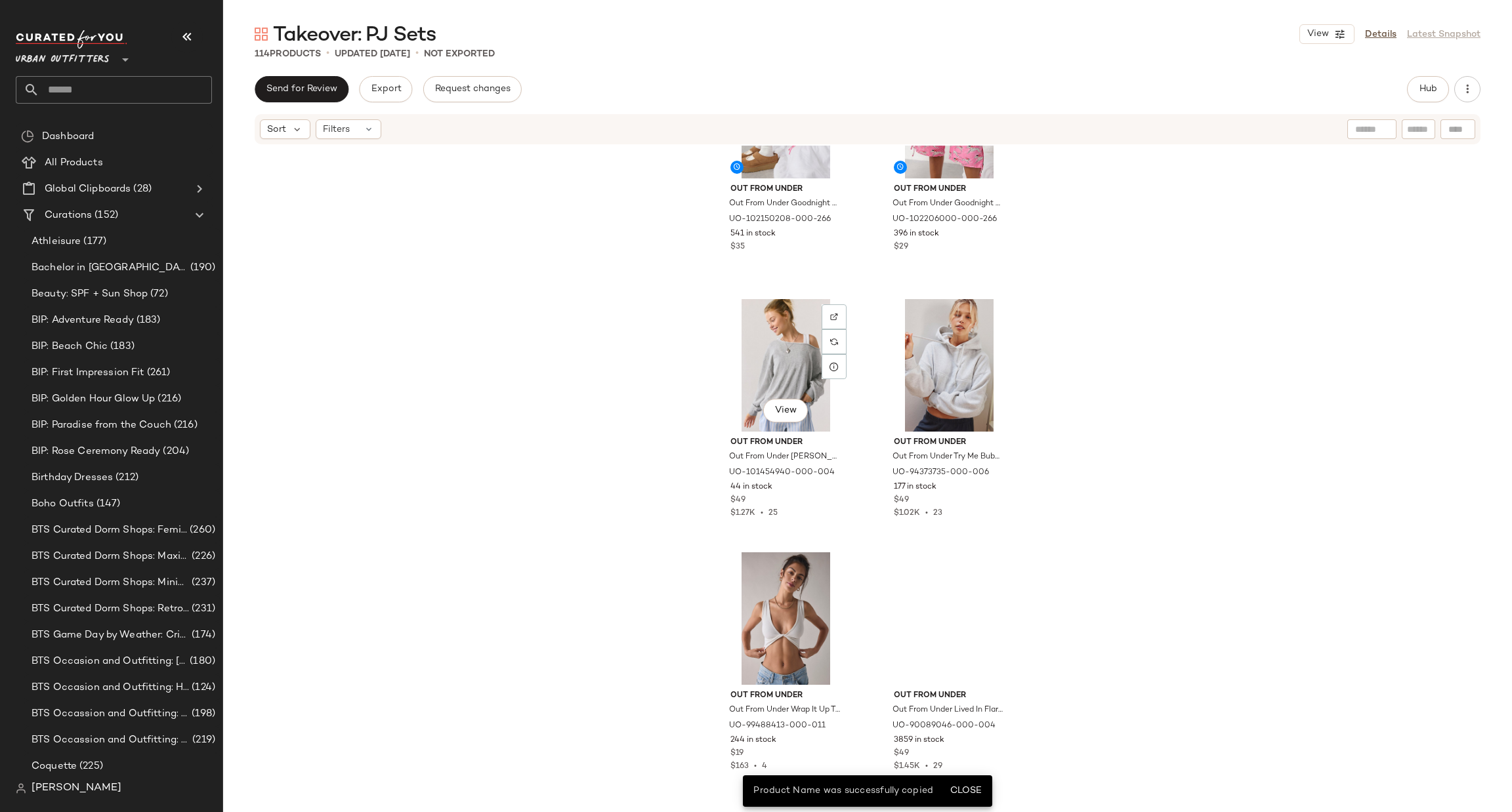
click at [769, 350] on div "View" at bounding box center [785, 365] width 132 height 132
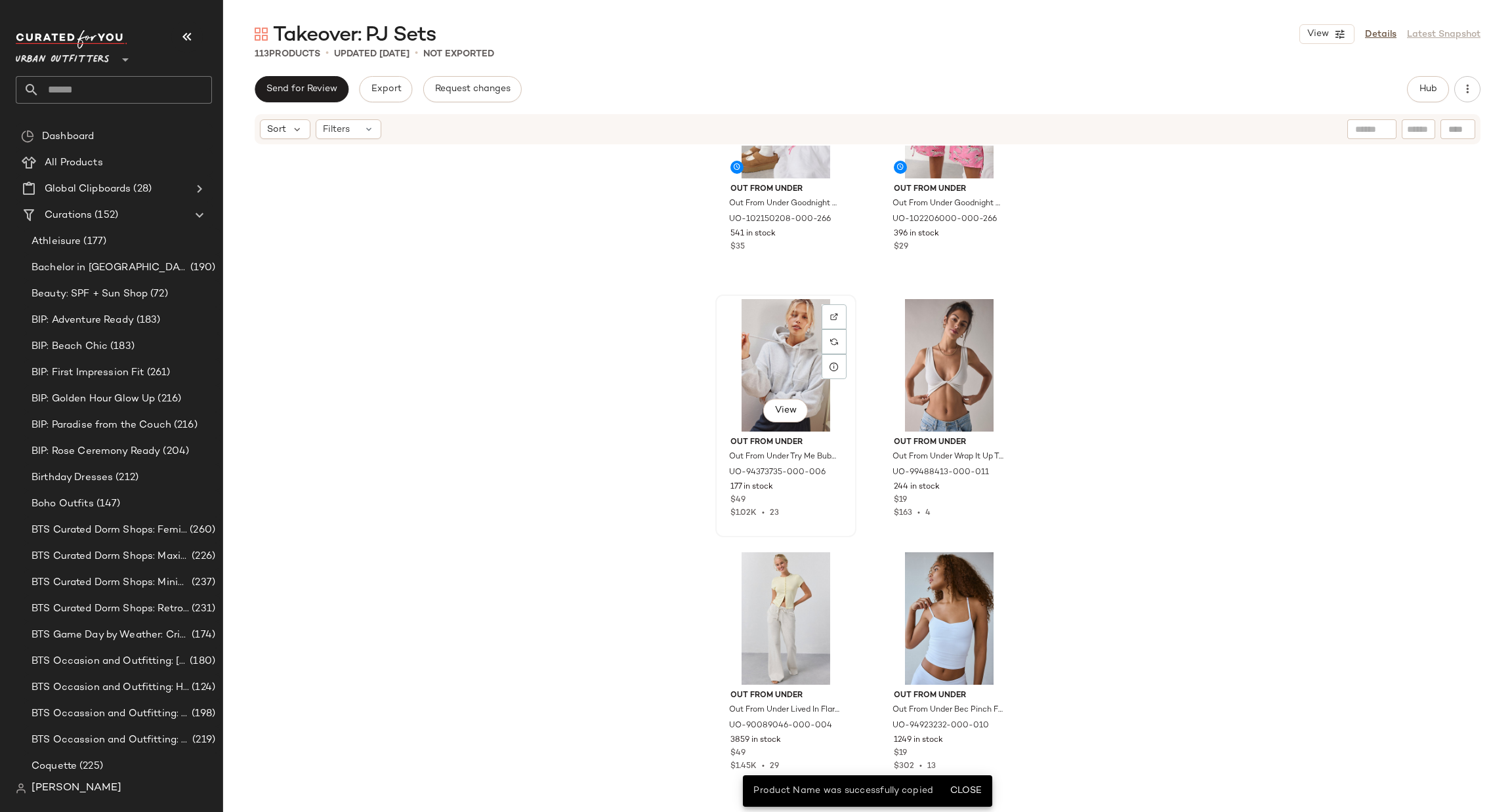
click at [758, 359] on div "View" at bounding box center [785, 365] width 132 height 132
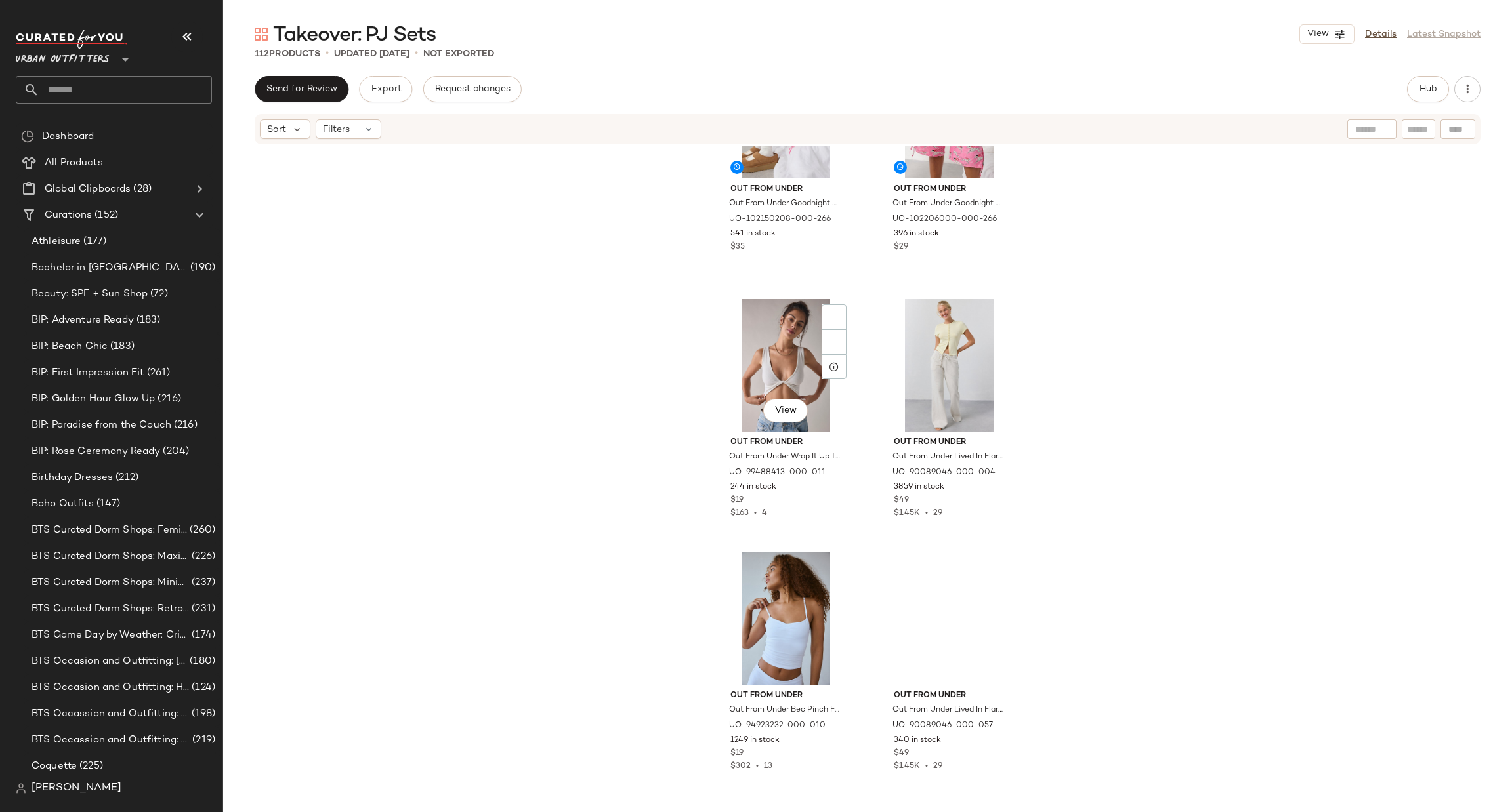
click at [758, 359] on div "View" at bounding box center [785, 365] width 132 height 132
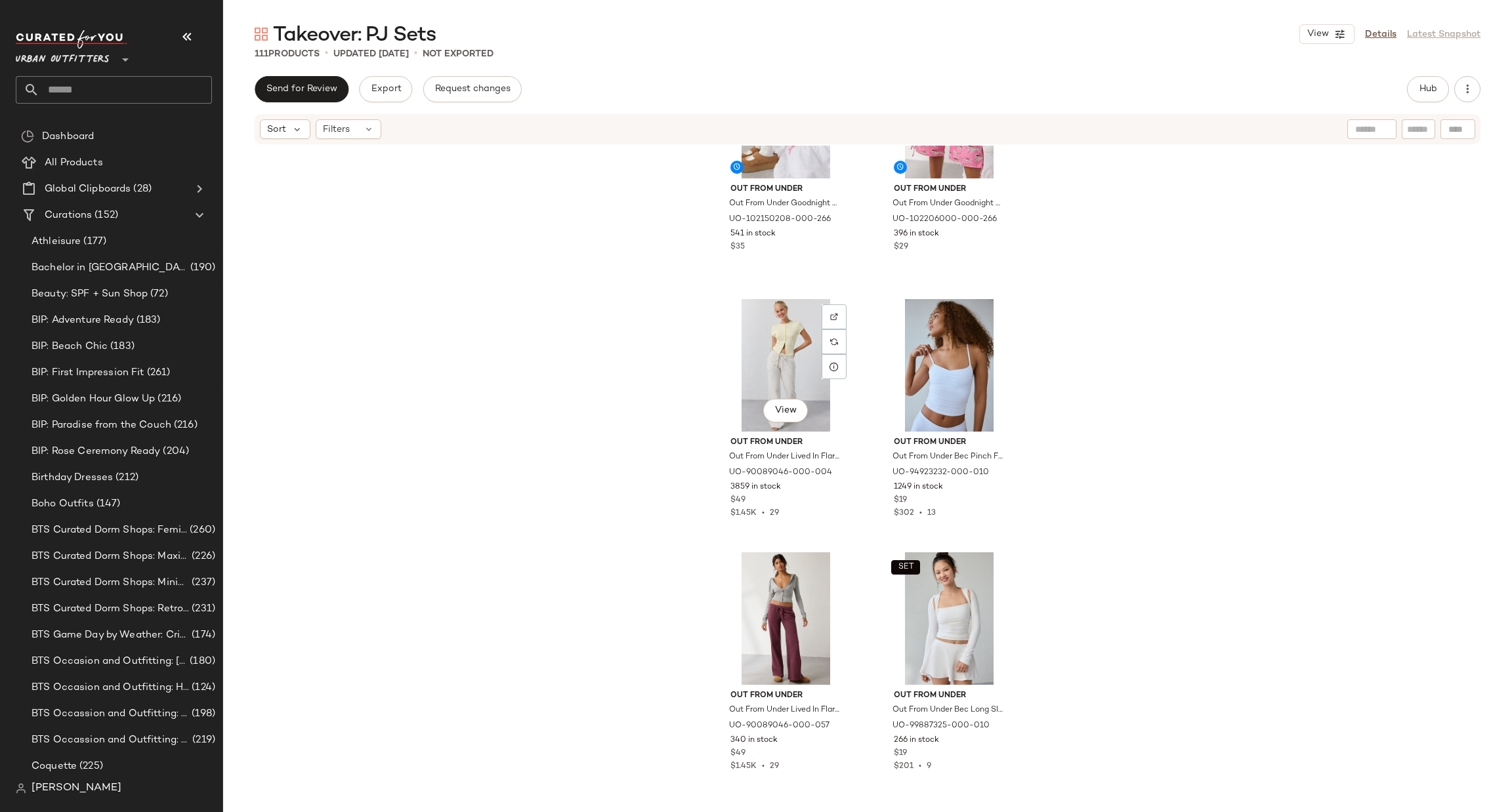
click at [758, 359] on div "View" at bounding box center [785, 365] width 132 height 132
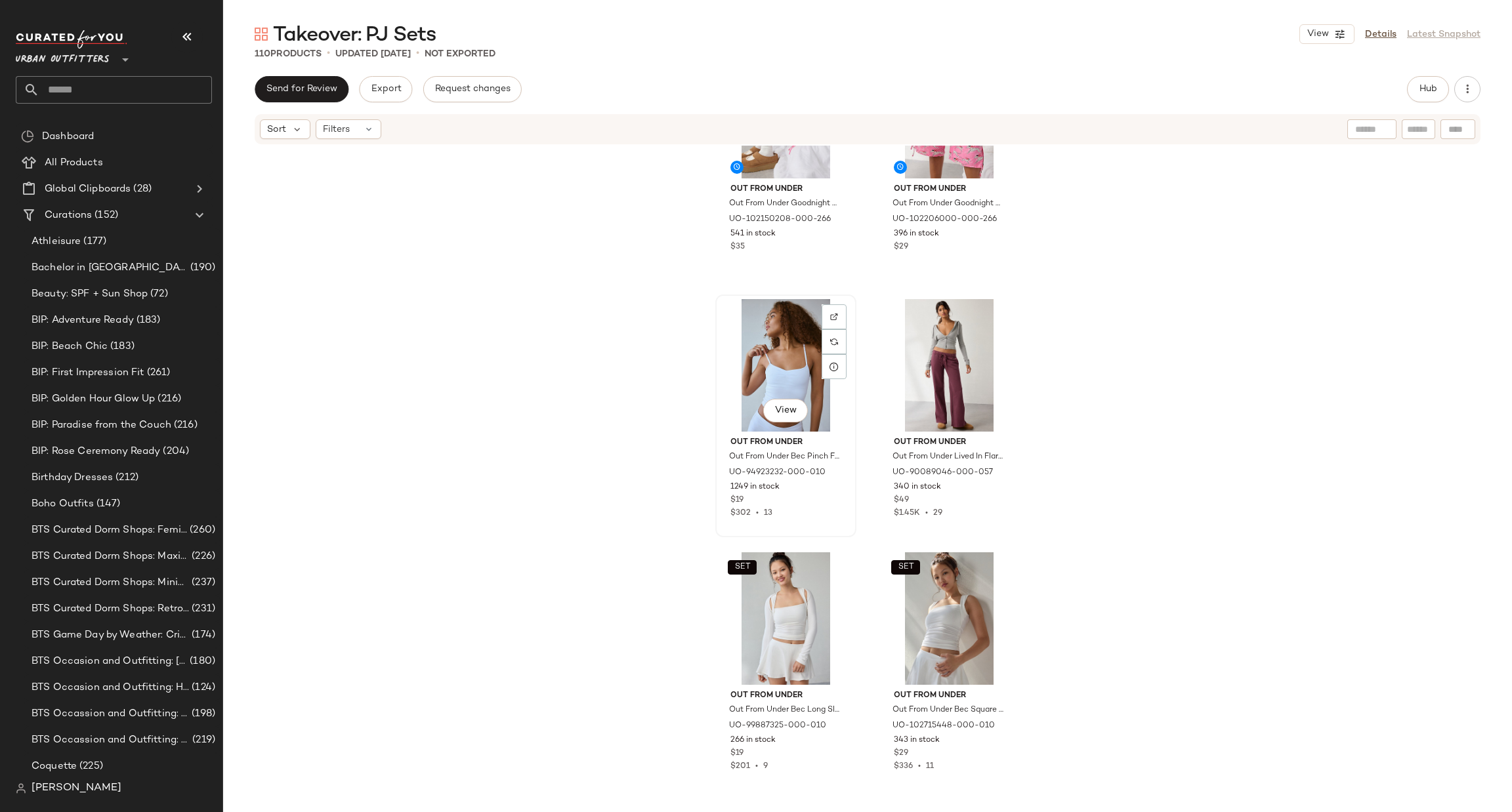
click at [809, 350] on div "View" at bounding box center [785, 365] width 132 height 132
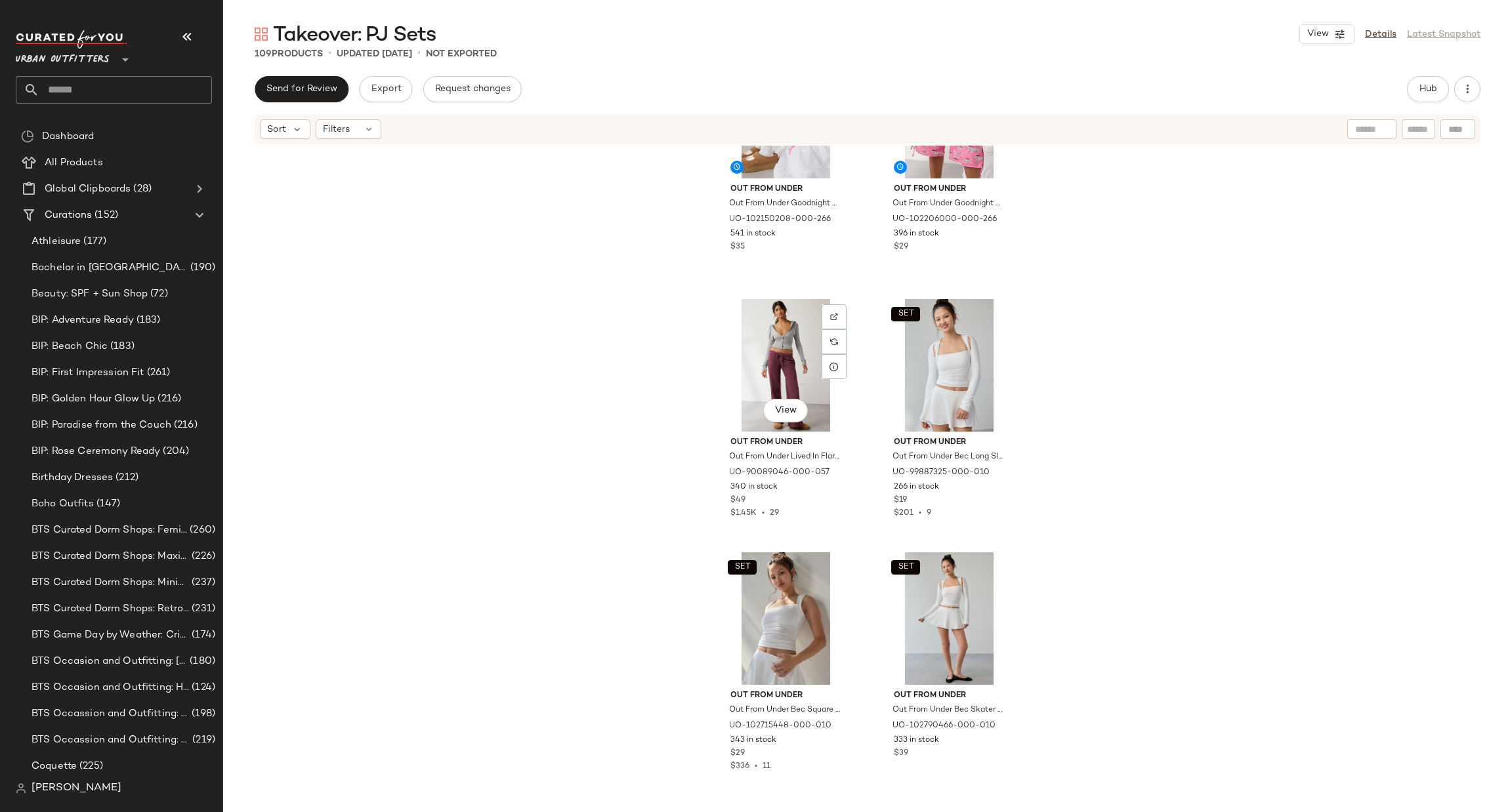
click at [809, 350] on div "View" at bounding box center [785, 365] width 132 height 132
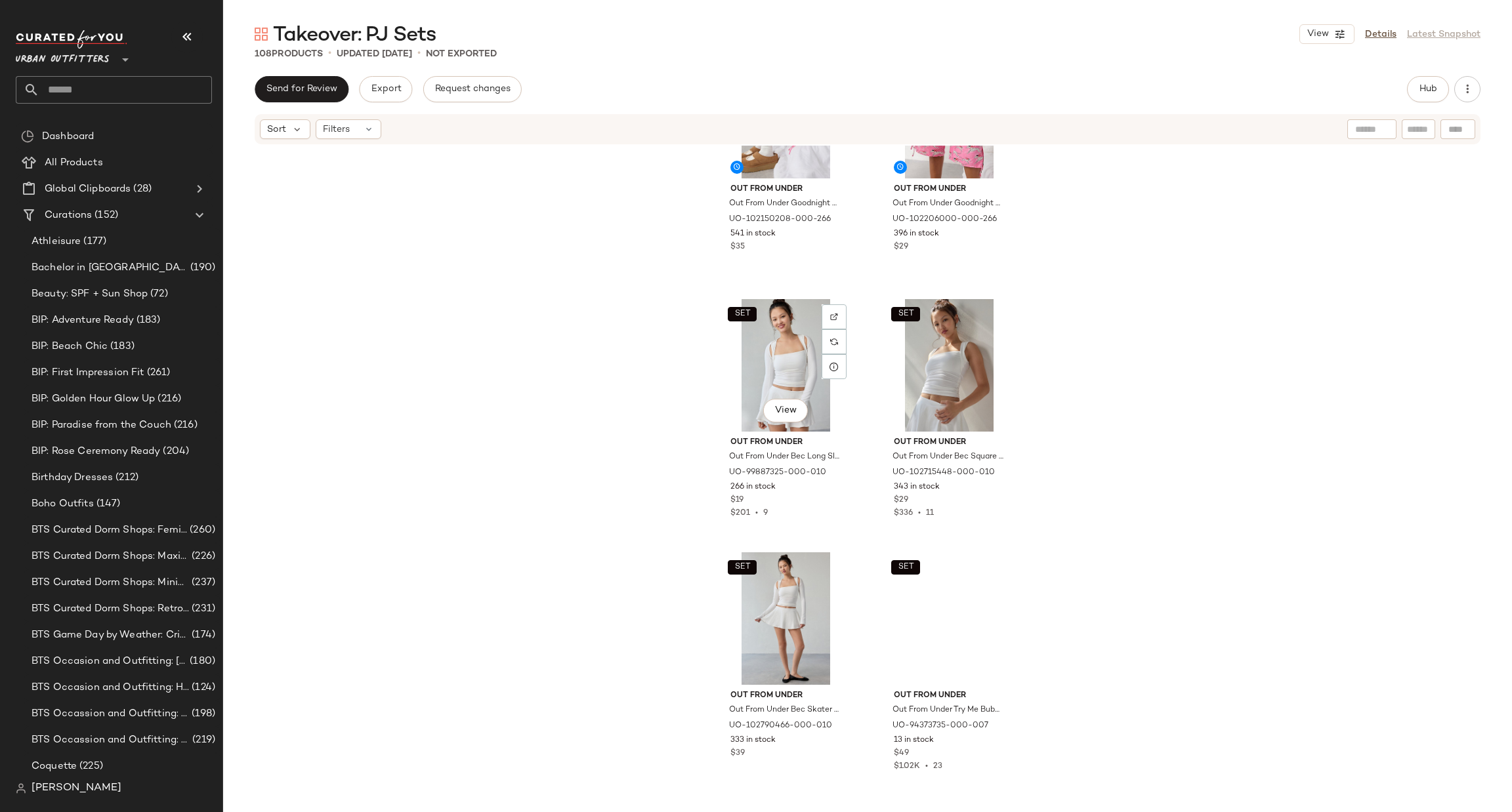
click at [809, 350] on div "SET View" at bounding box center [785, 365] width 132 height 132
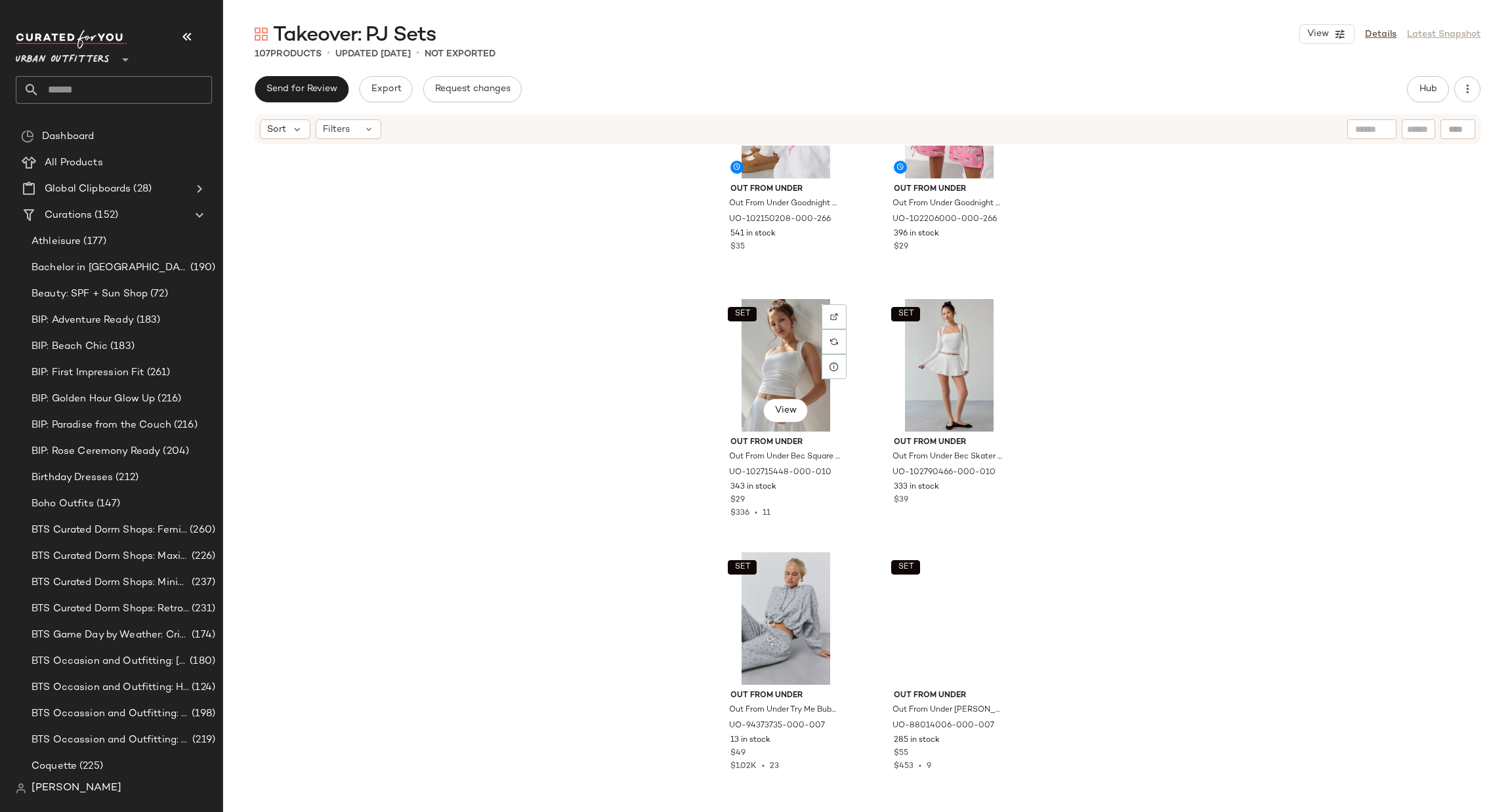
click at [809, 350] on div "SET View" at bounding box center [785, 365] width 132 height 132
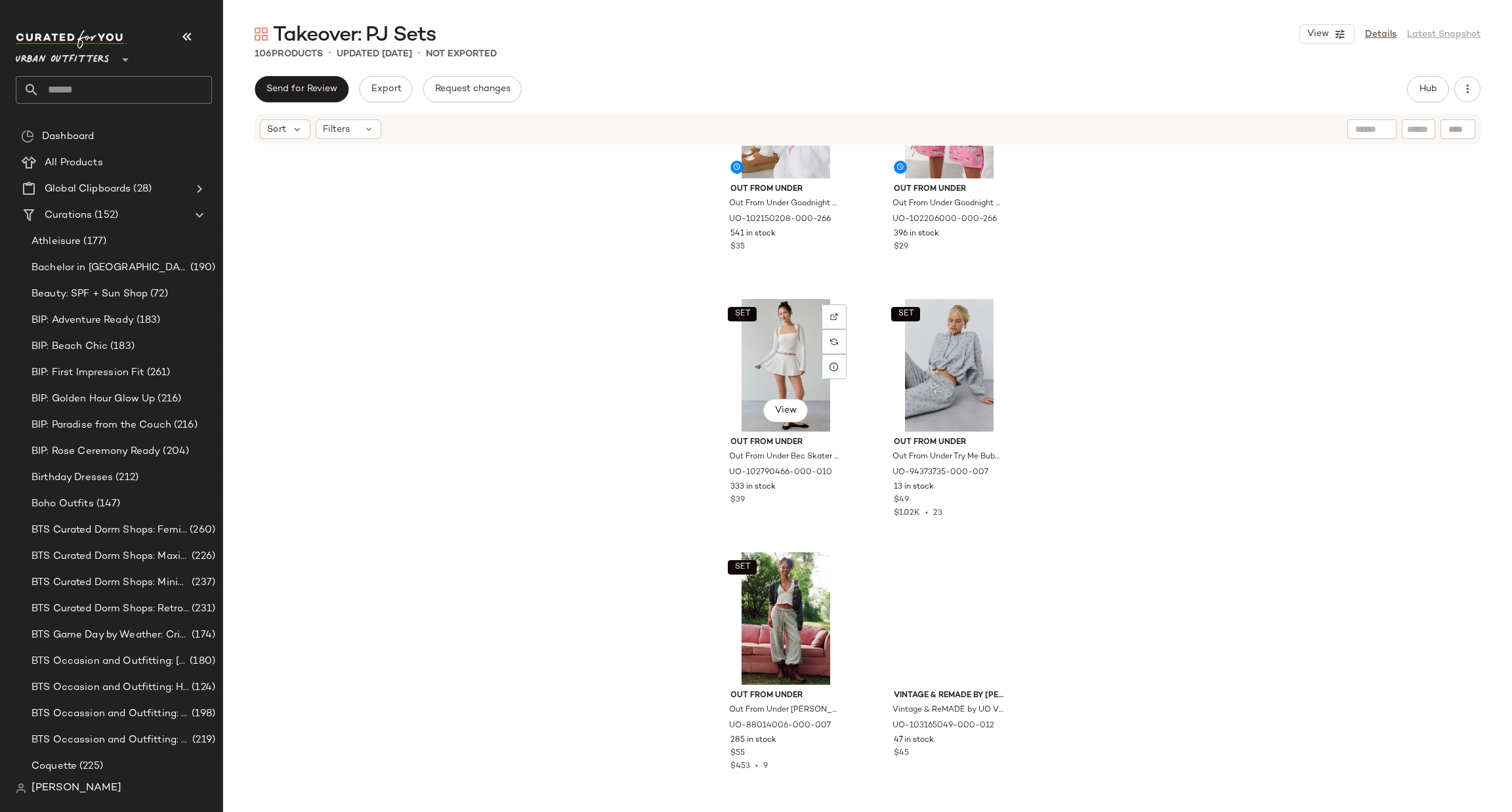
click at [809, 350] on div "SET View" at bounding box center [785, 365] width 132 height 132
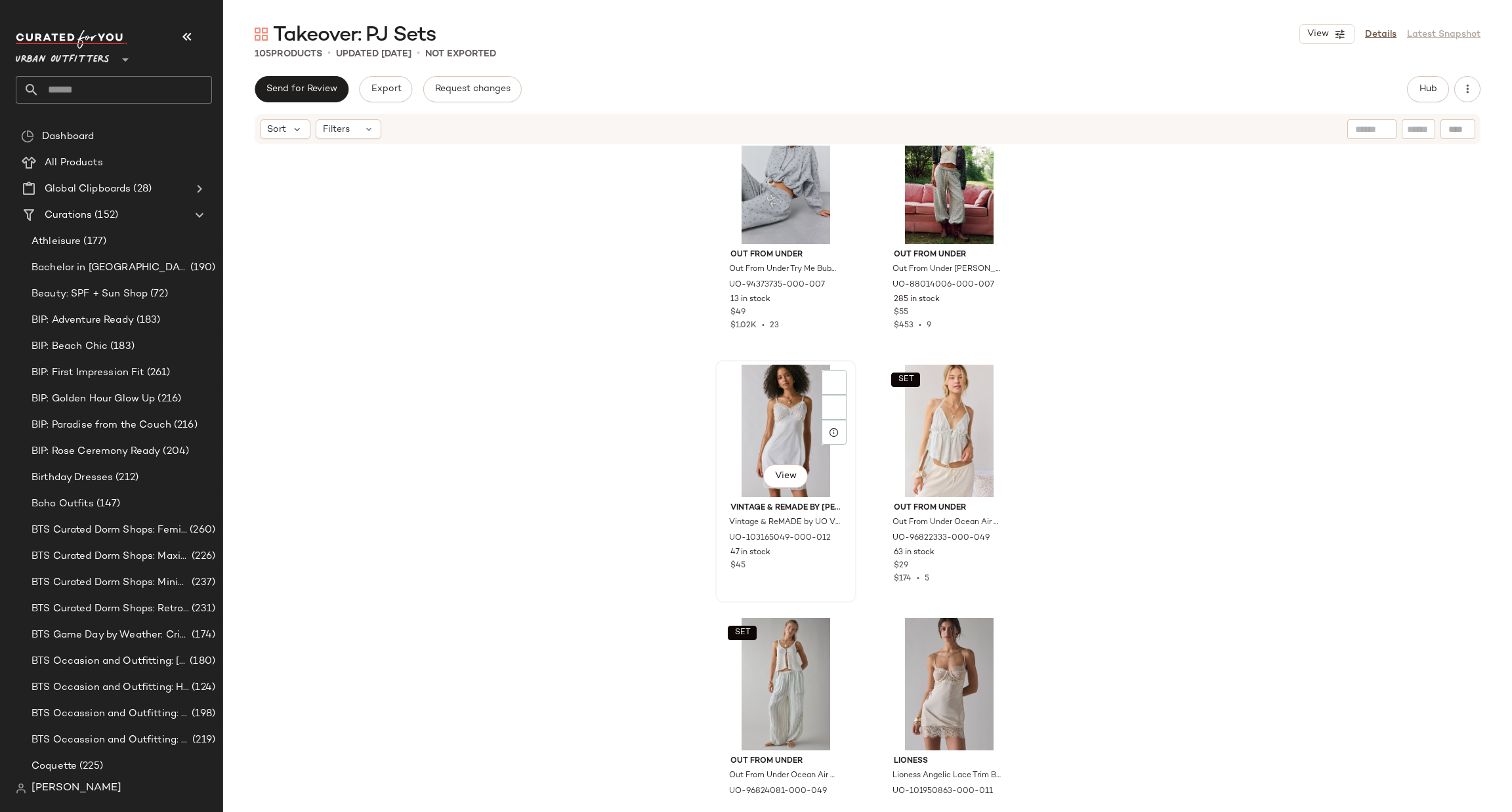
scroll to position [6899, 0]
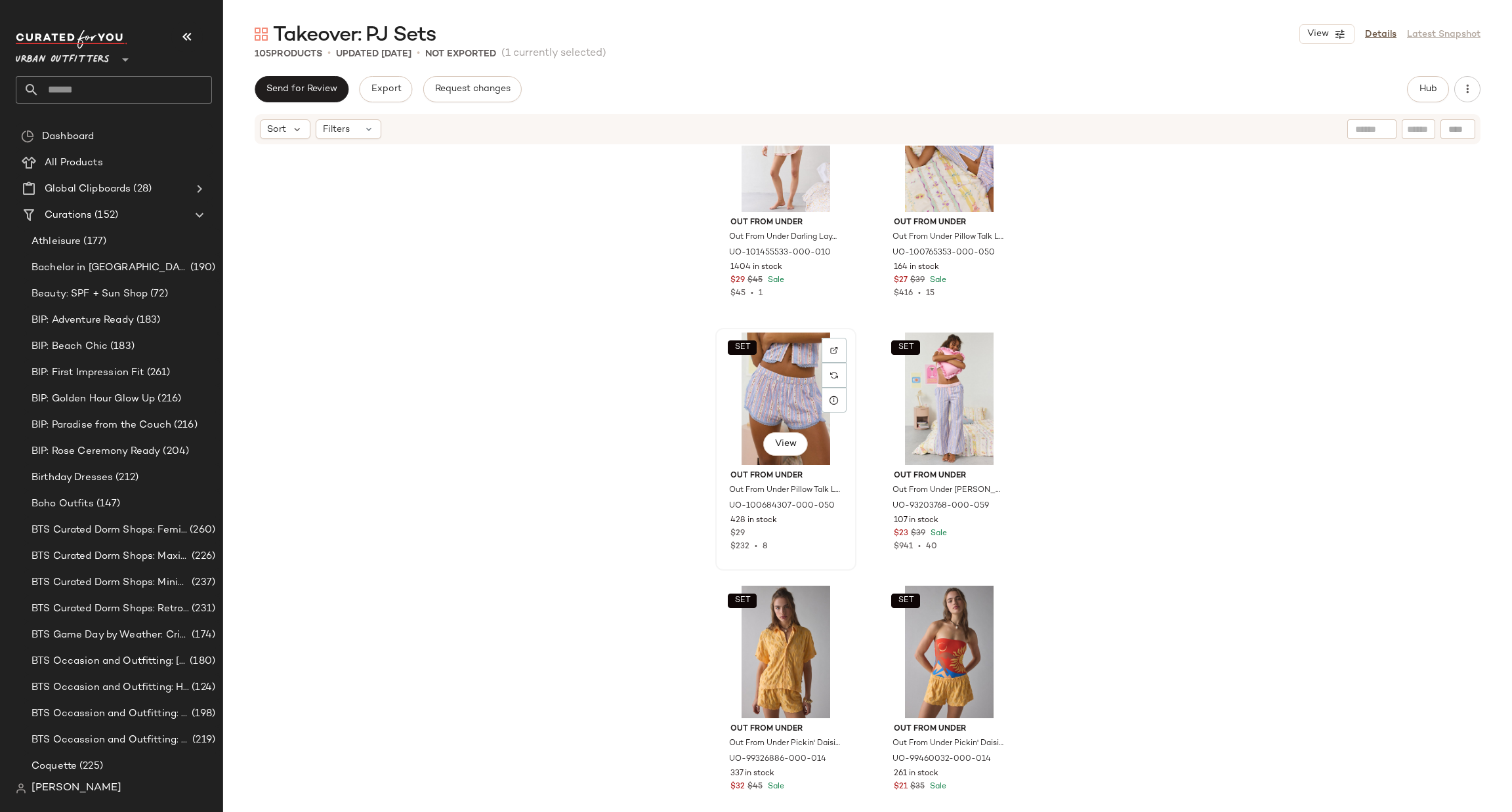
scroll to position [12185, 0]
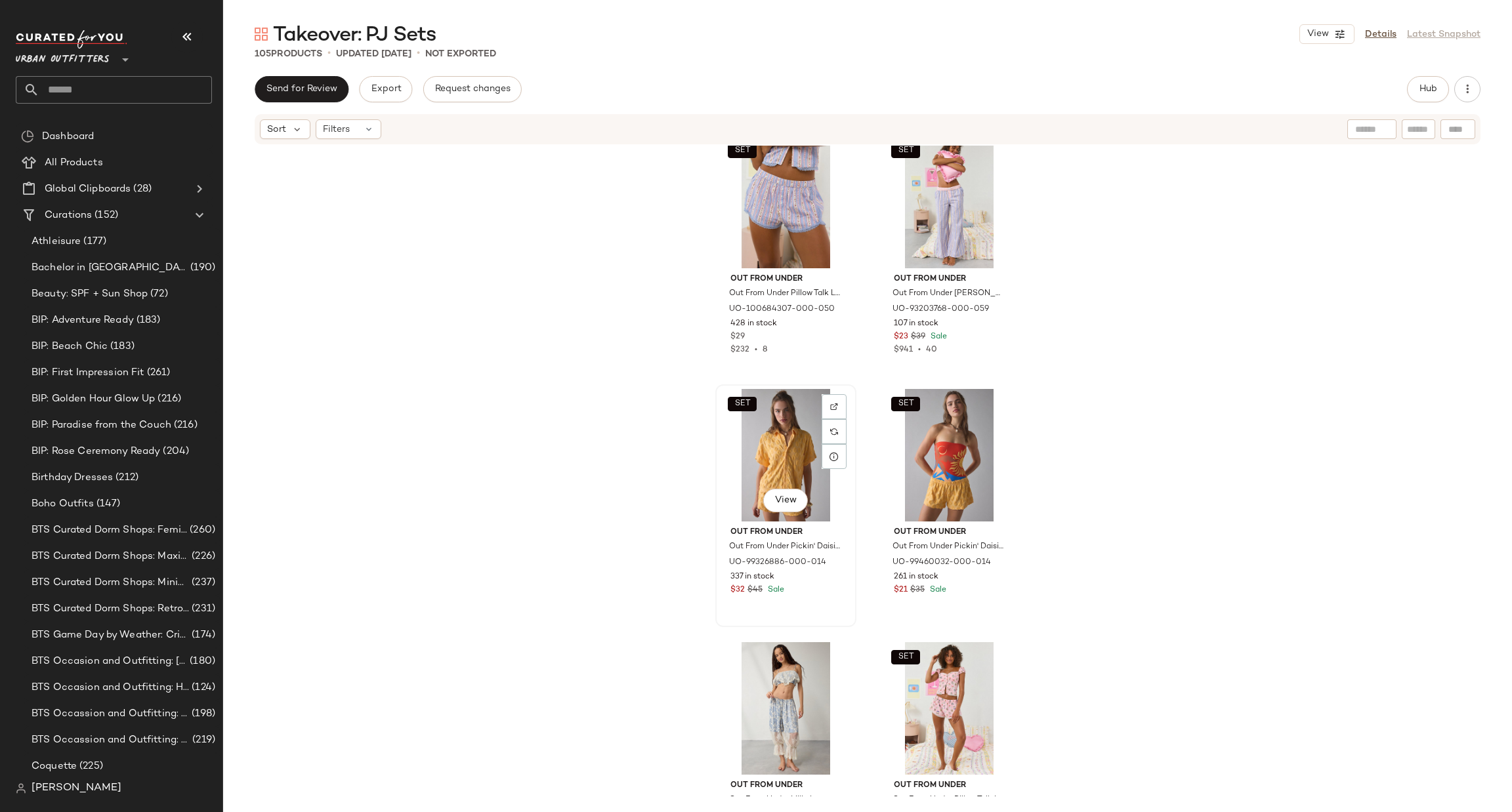
click at [773, 454] on div "SET View" at bounding box center [785, 455] width 132 height 132
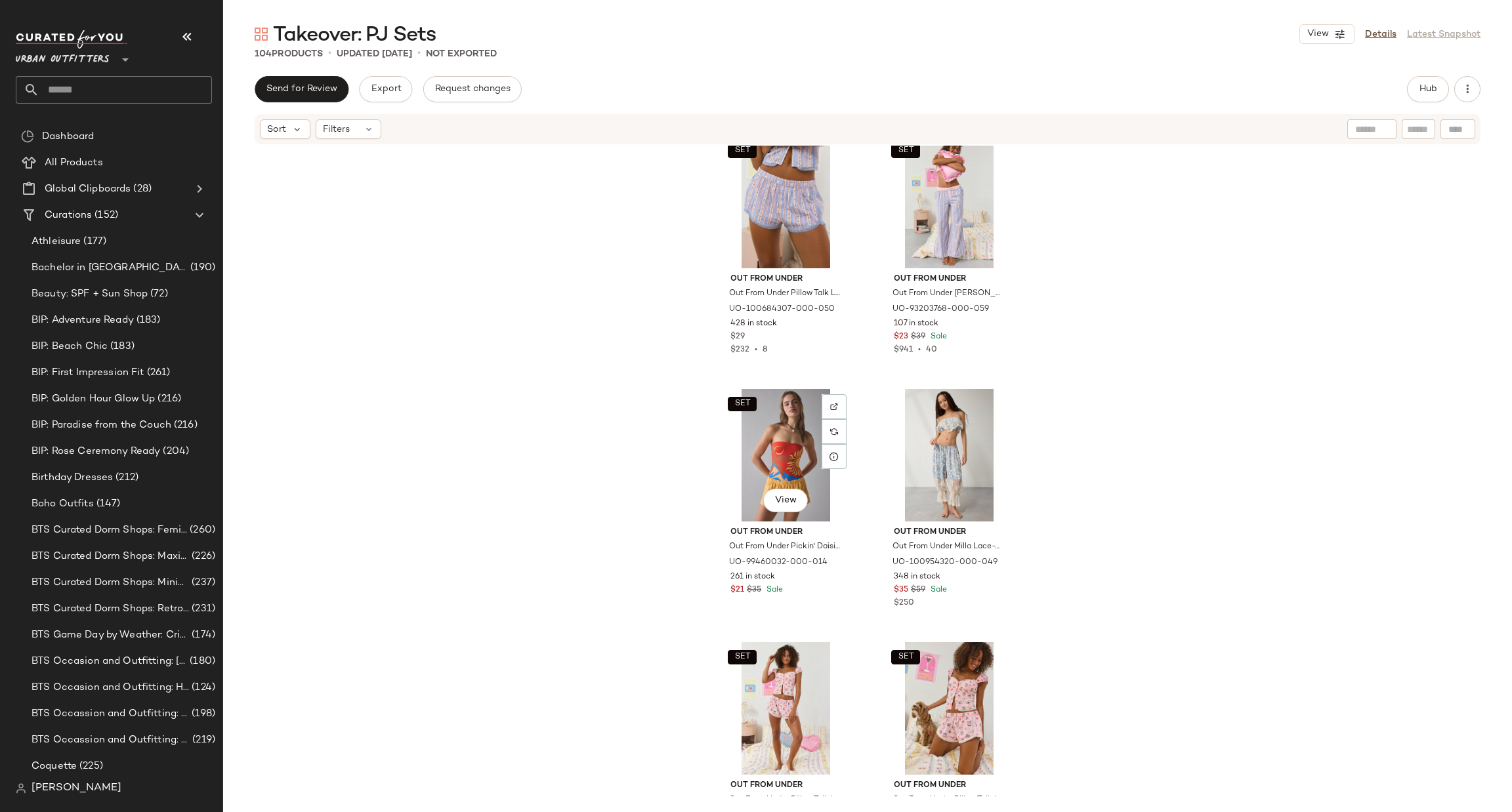
click at [773, 454] on div "SET View" at bounding box center [785, 455] width 132 height 132
click at [789, 409] on div "SET View" at bounding box center [785, 455] width 132 height 132
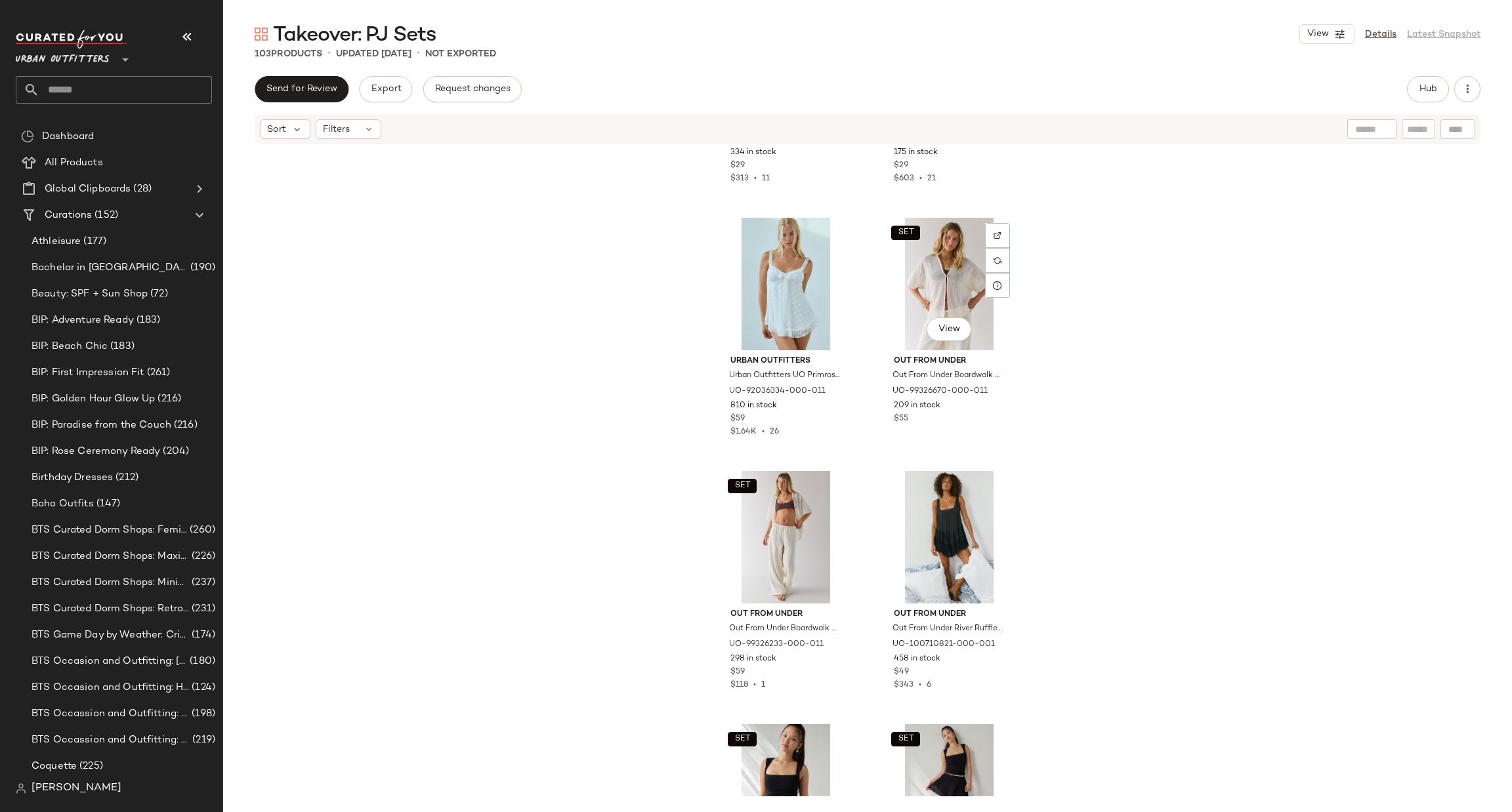
scroll to position [7601, 0]
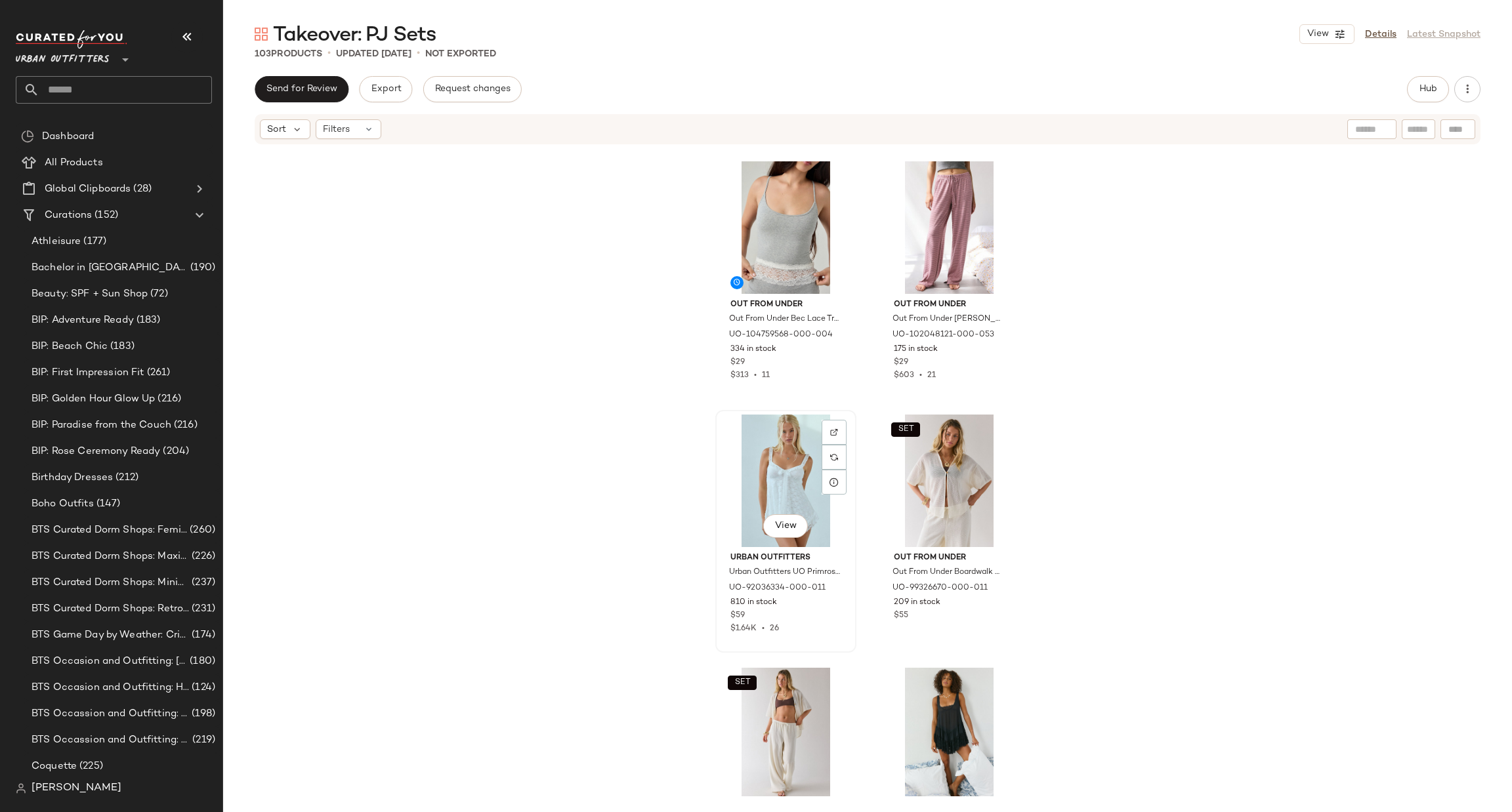
click at [764, 490] on div "View" at bounding box center [785, 481] width 132 height 132
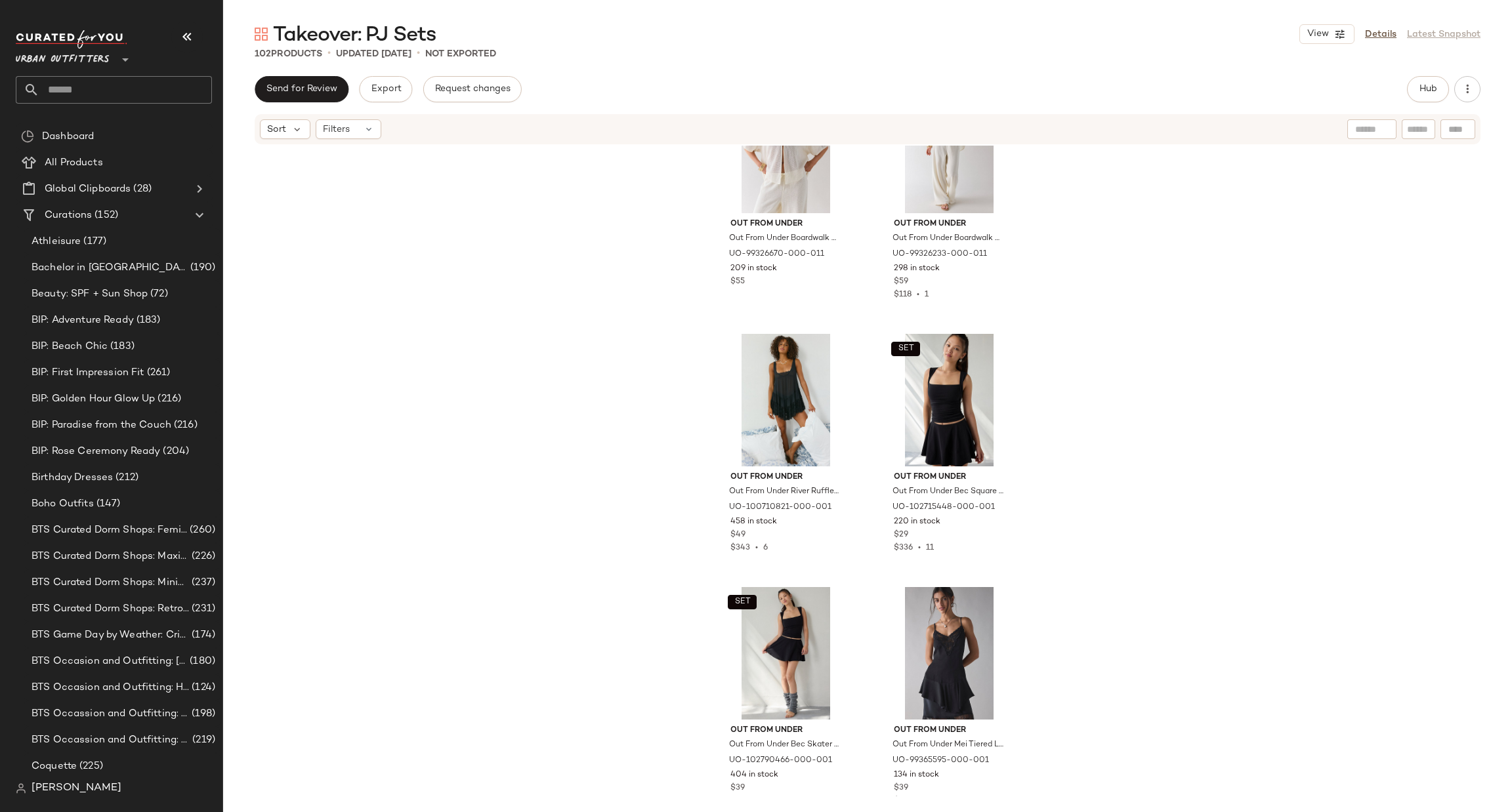
scroll to position [7994, 0]
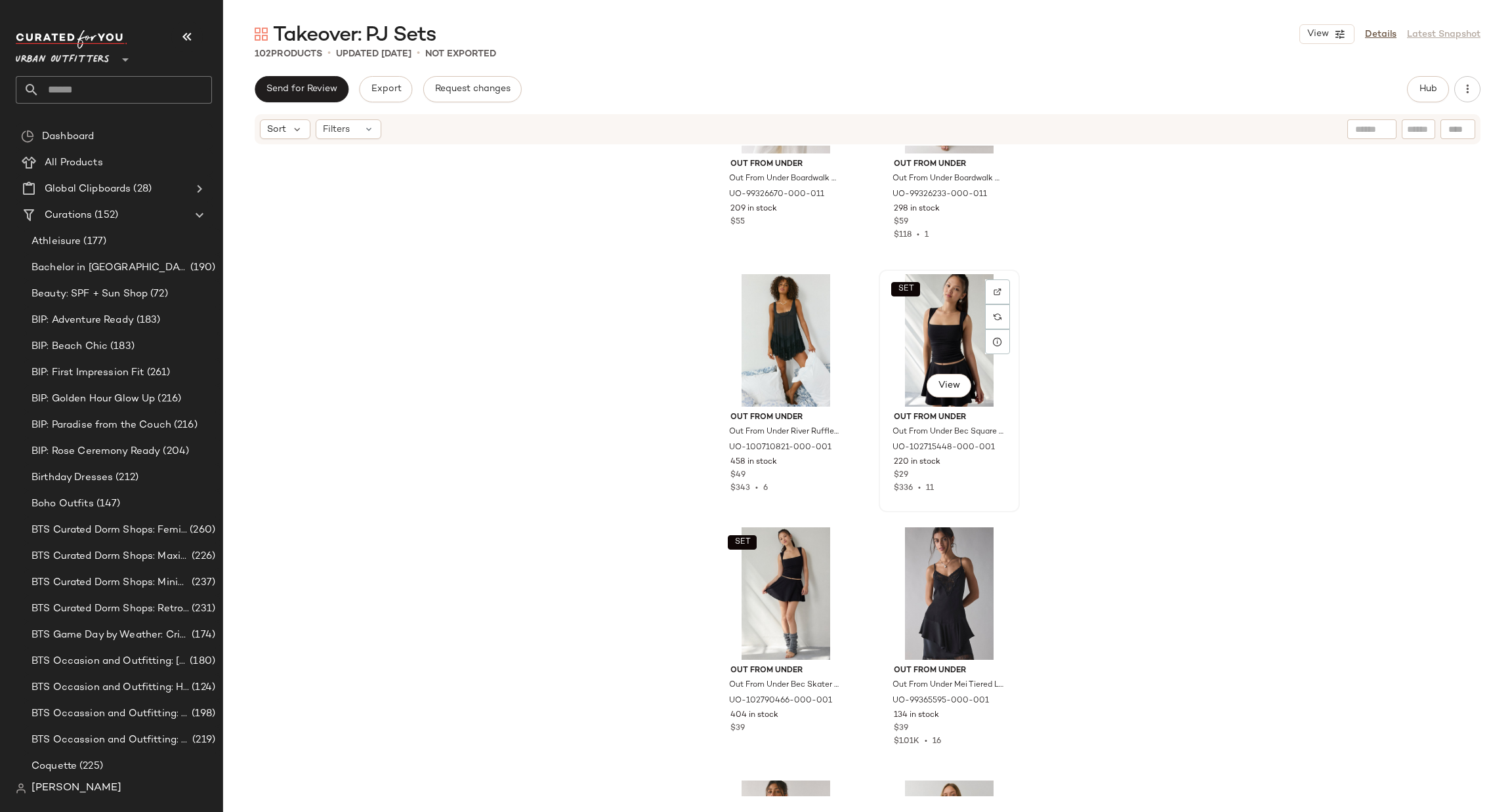
click at [960, 320] on div "SET View" at bounding box center [950, 340] width 132 height 132
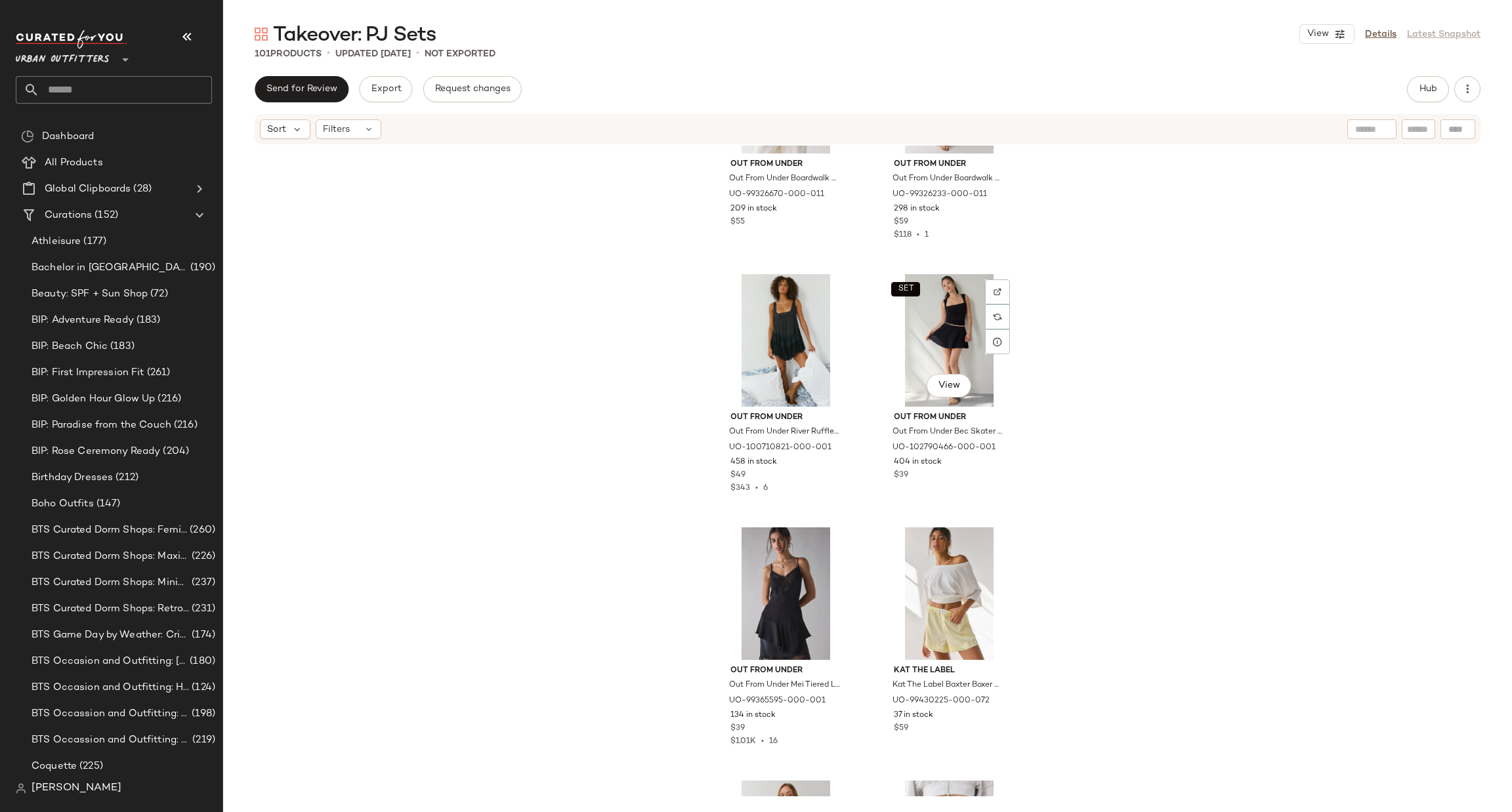
click at [960, 320] on div "SET View" at bounding box center [950, 340] width 132 height 132
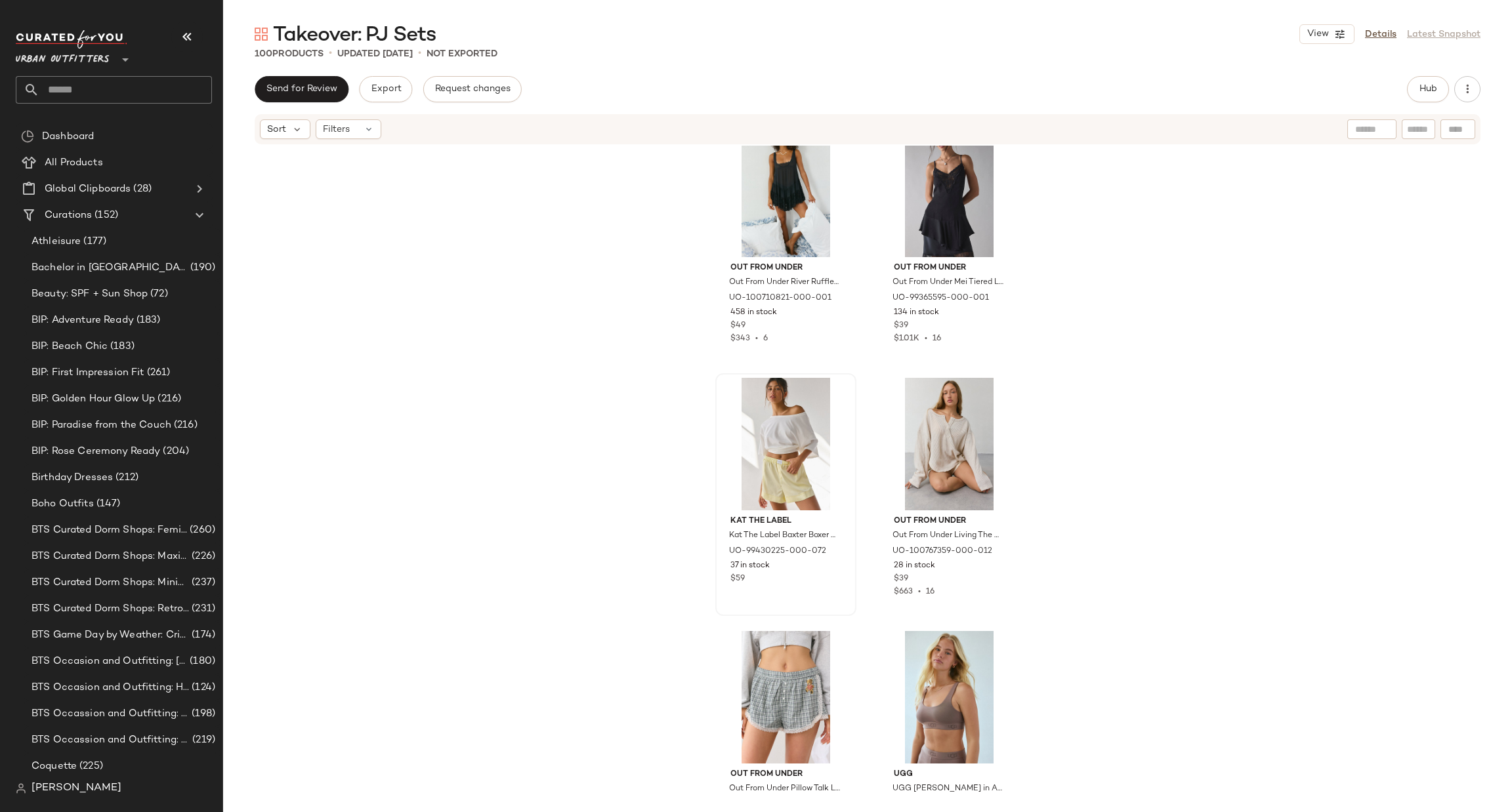
scroll to position [8191, 0]
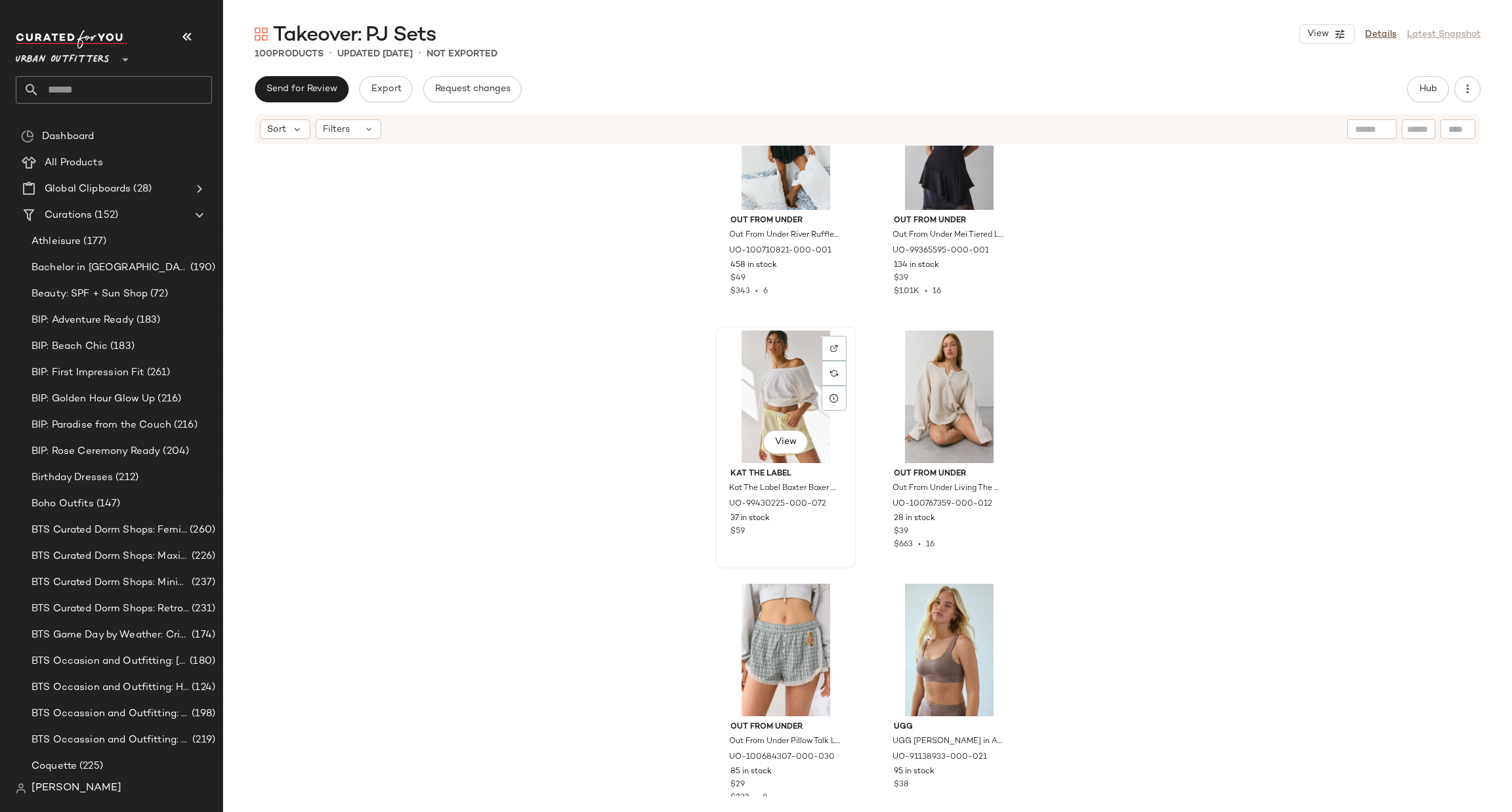
click at [772, 411] on div "View" at bounding box center [785, 396] width 132 height 132
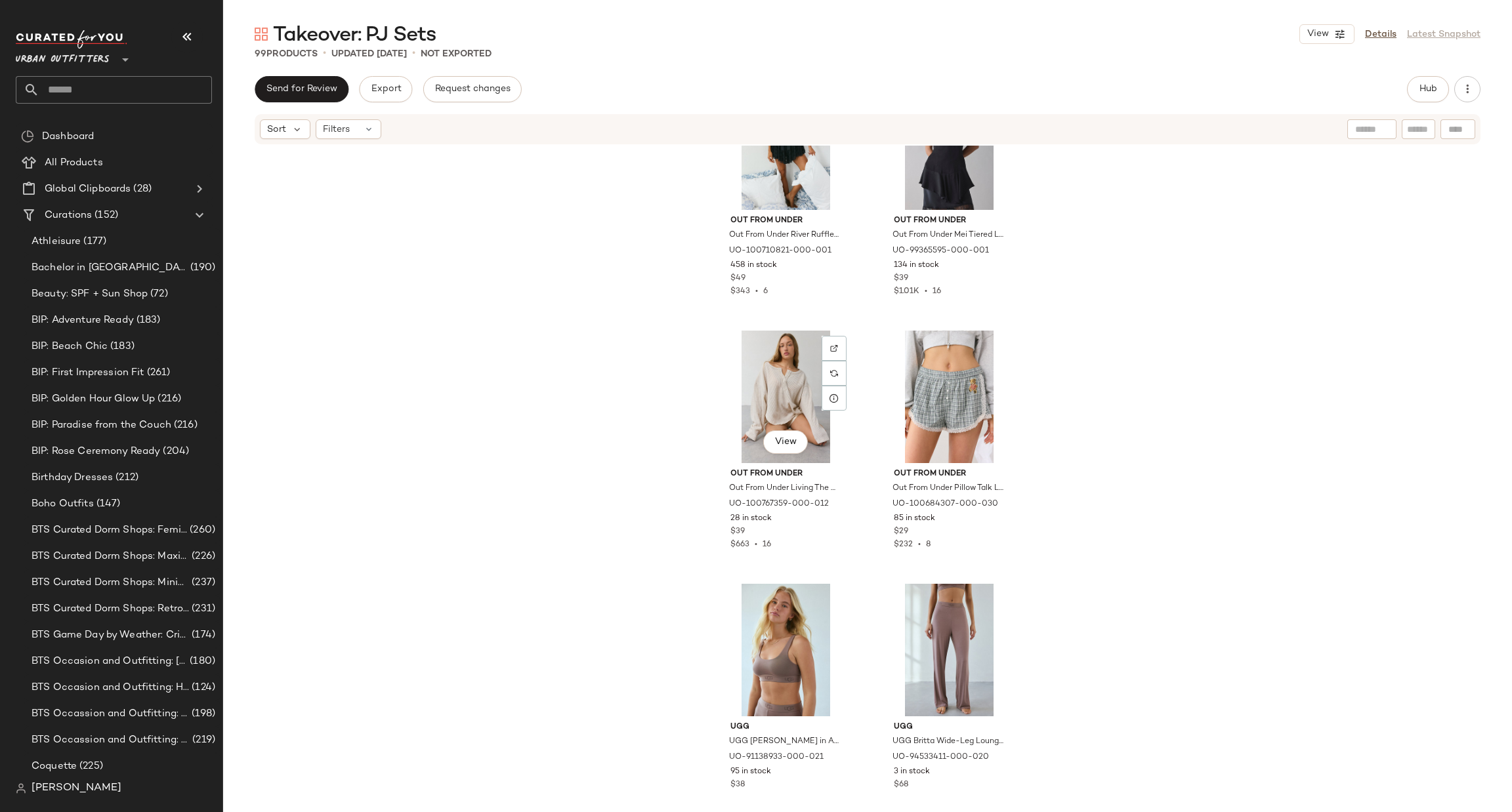
click at [772, 411] on div "View" at bounding box center [785, 396] width 132 height 132
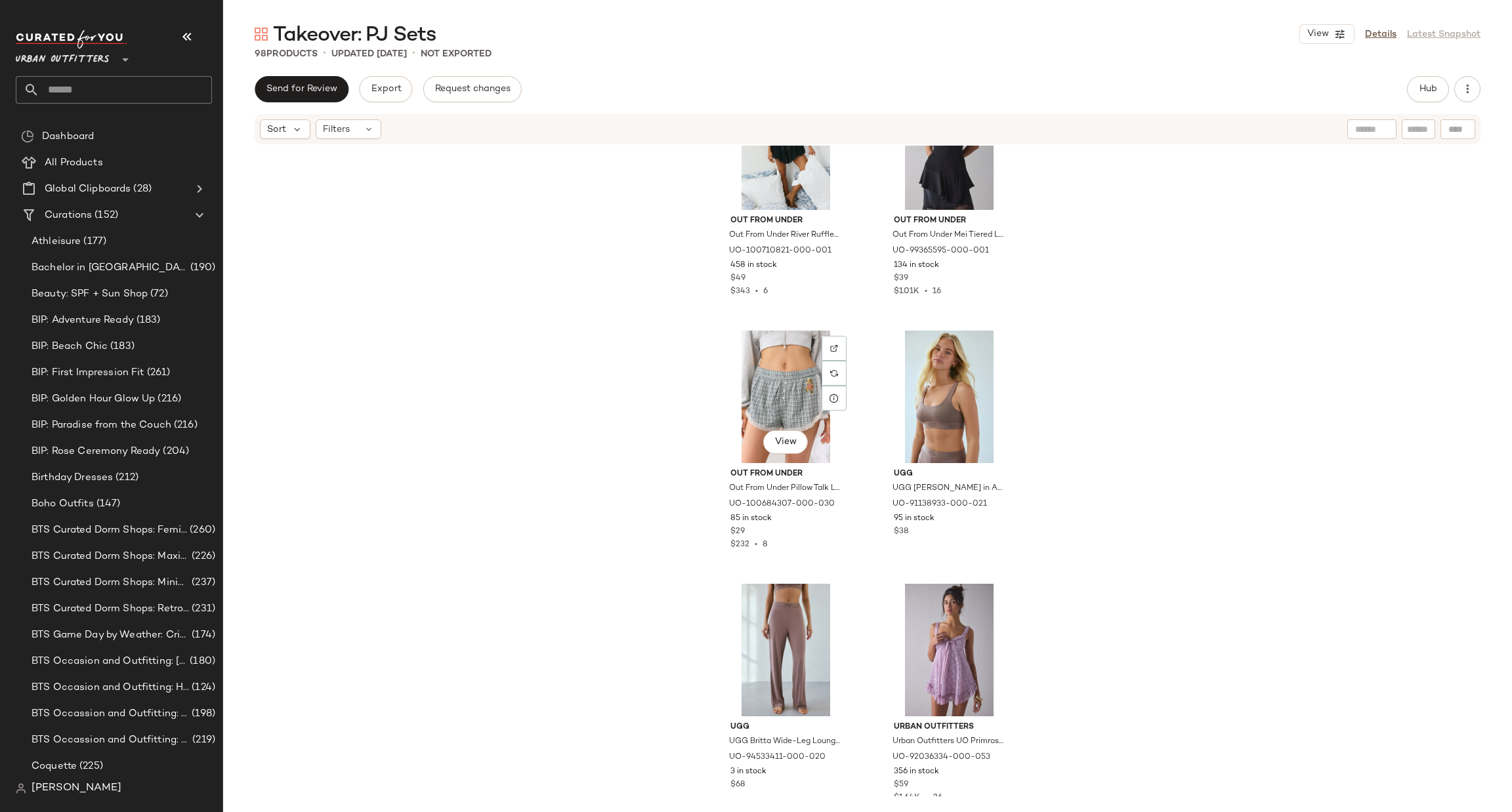
click at [772, 411] on div "View" at bounding box center [785, 396] width 132 height 132
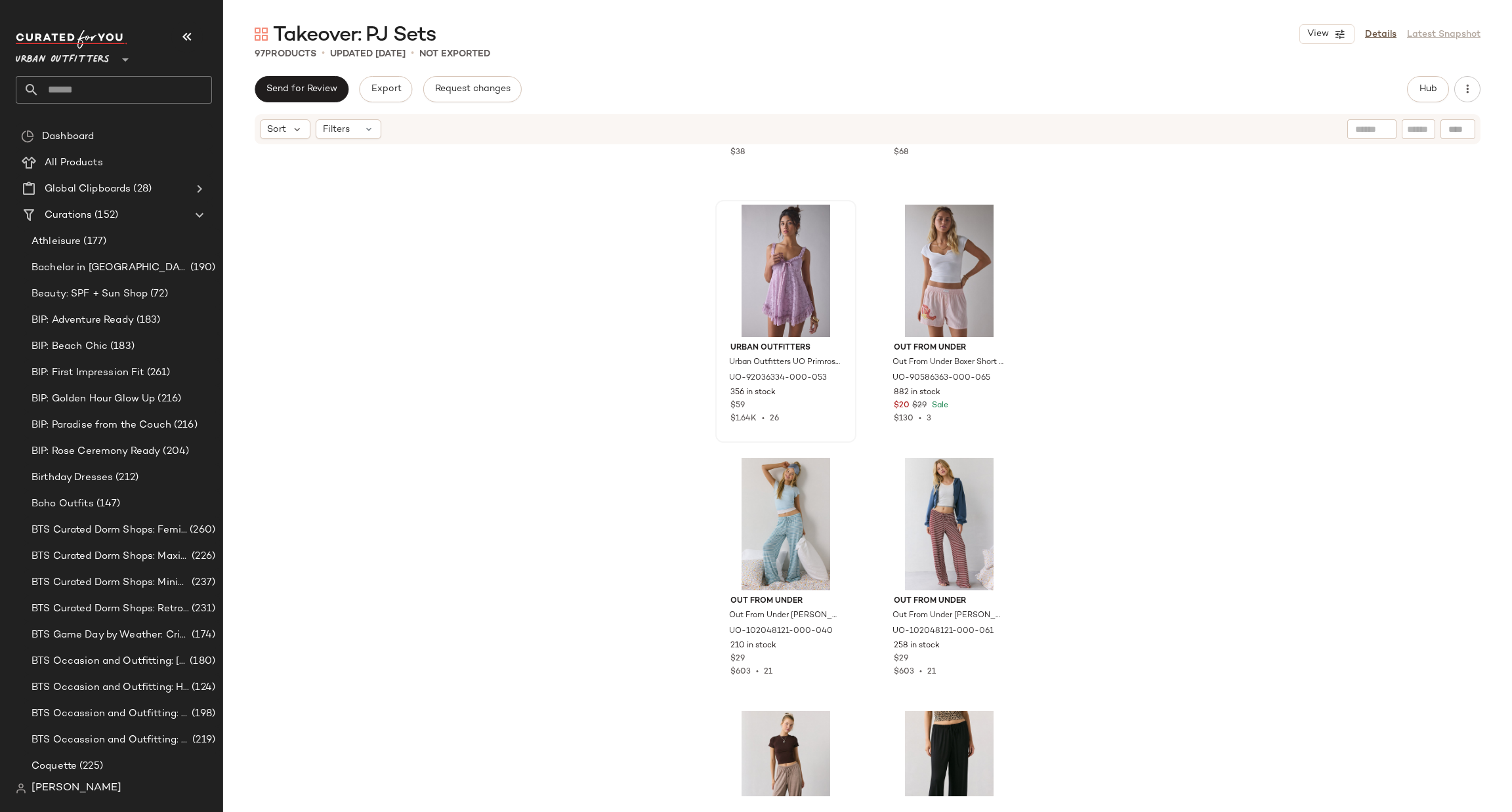
scroll to position [8585, 0]
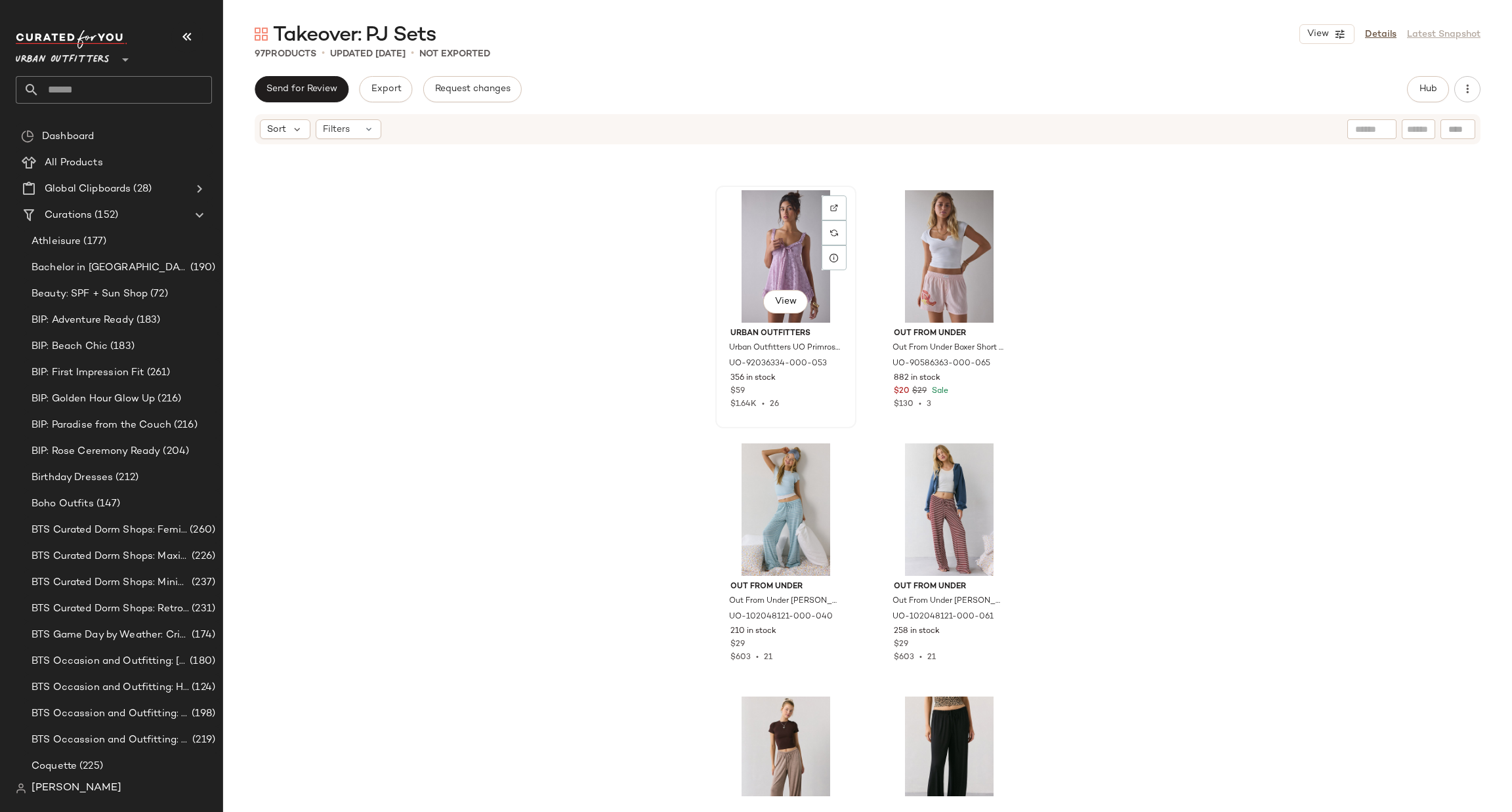
click at [798, 250] on div "View" at bounding box center [785, 256] width 132 height 132
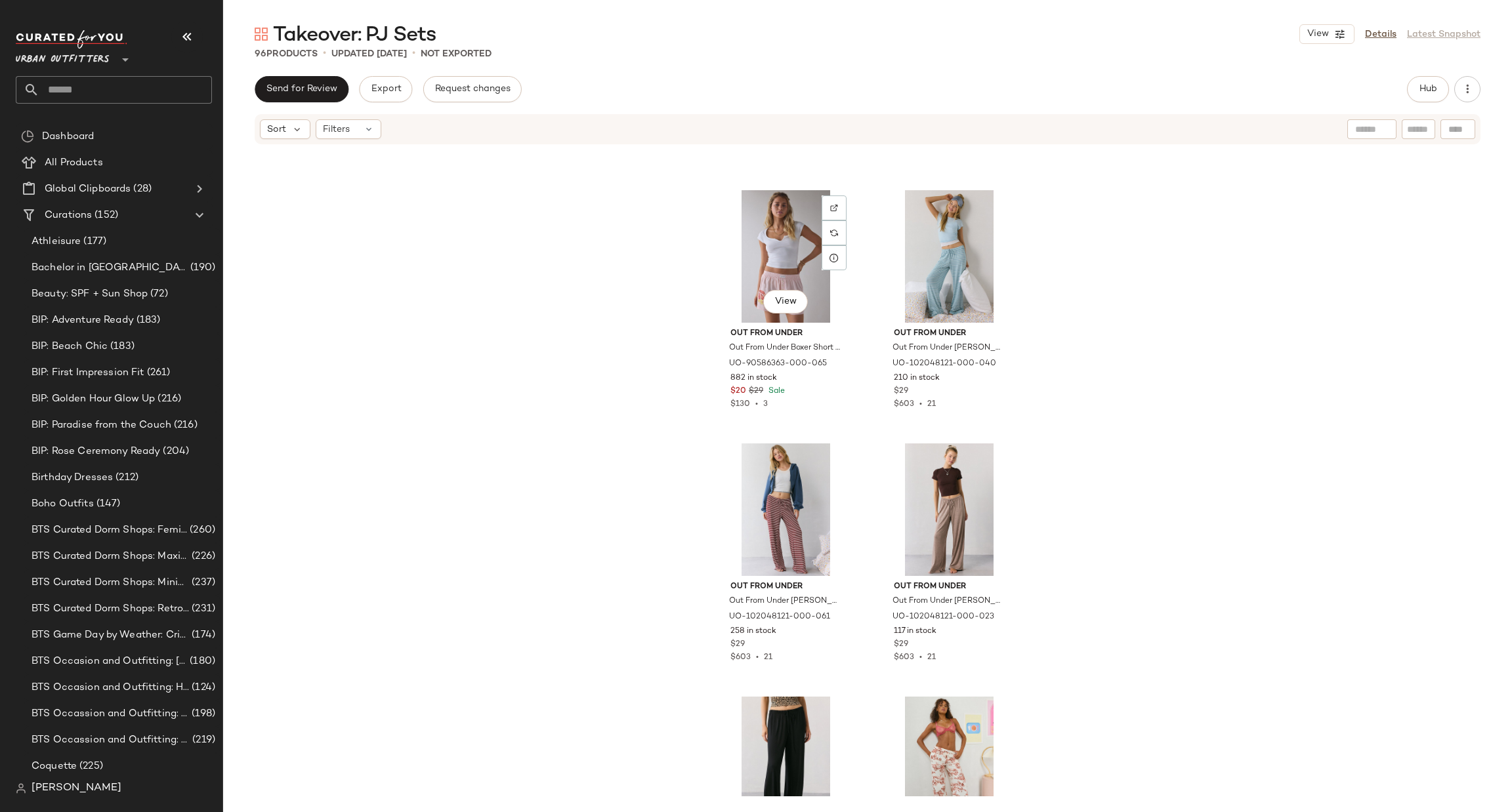
click at [798, 250] on div "View" at bounding box center [785, 256] width 132 height 132
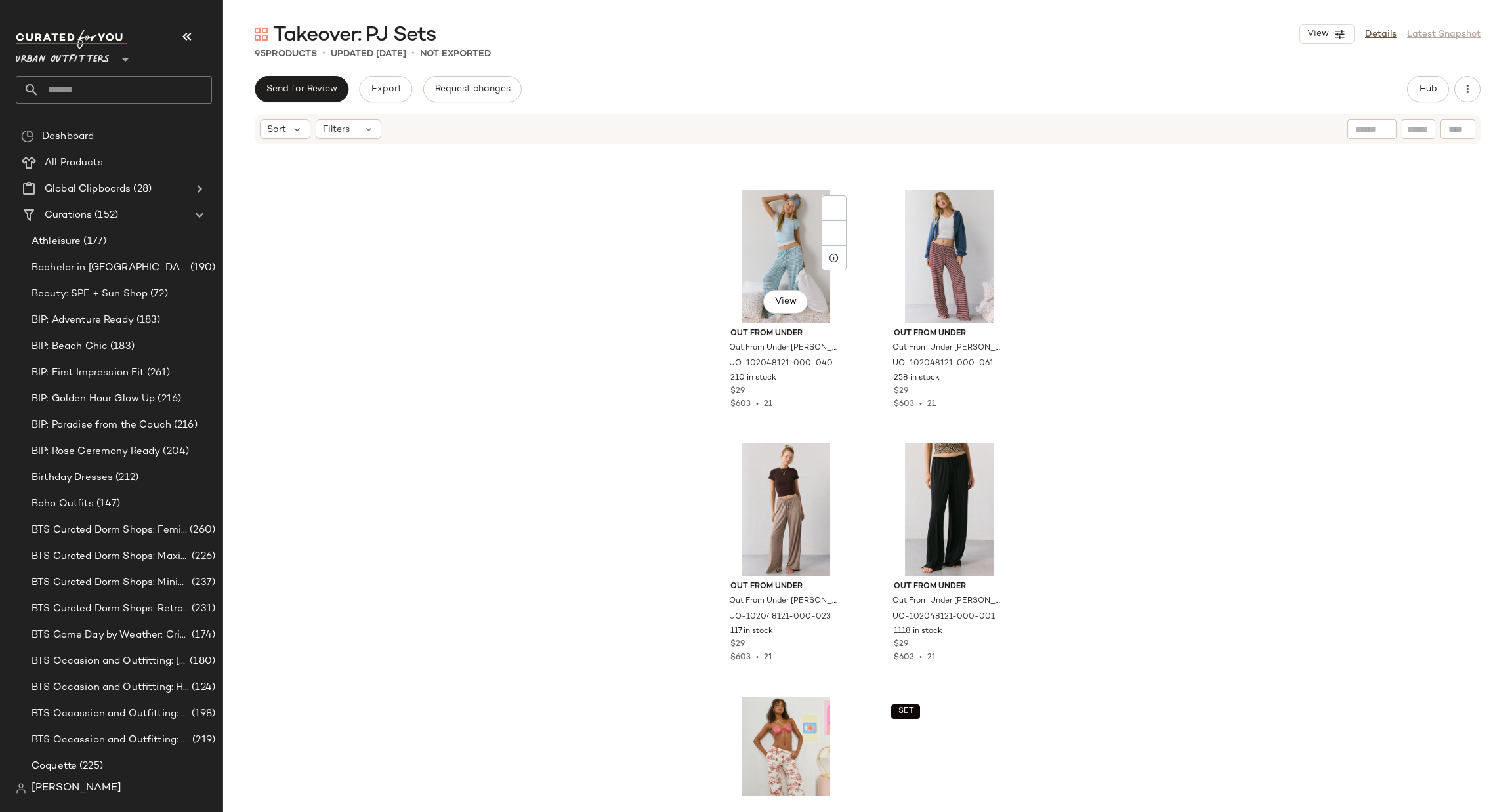
click at [798, 250] on div "View" at bounding box center [785, 256] width 132 height 132
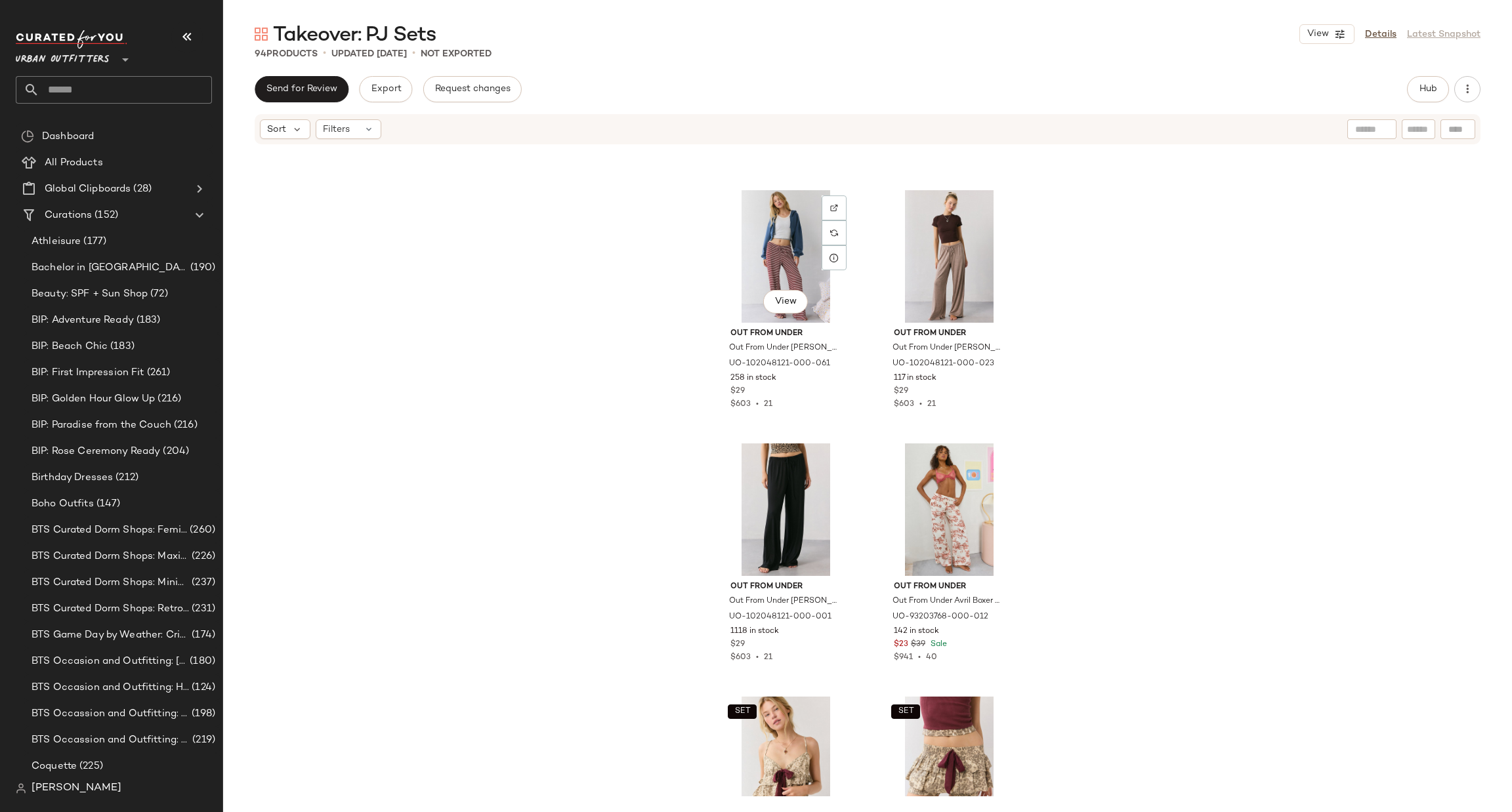
click at [798, 250] on div "View" at bounding box center [785, 256] width 132 height 132
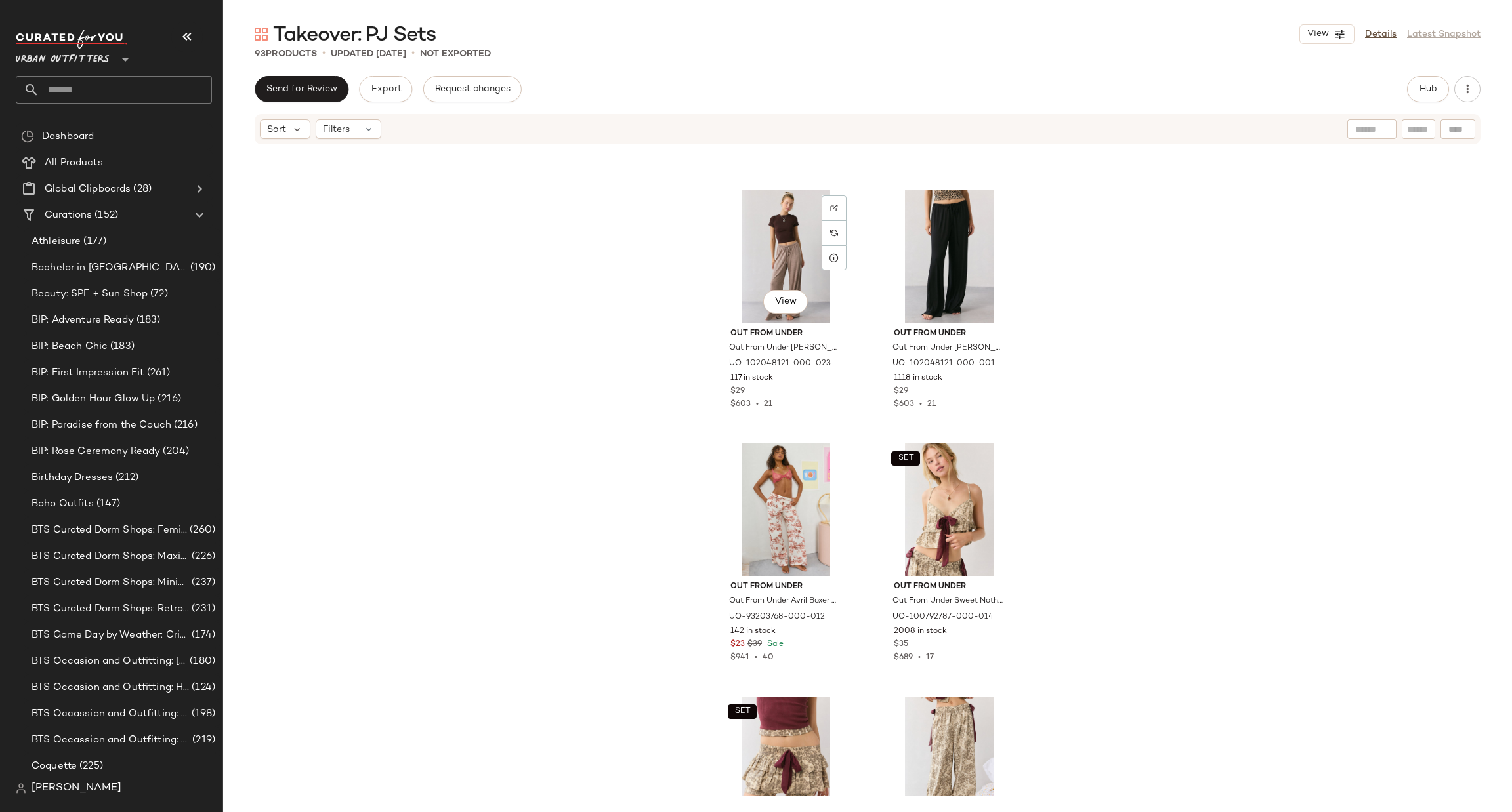
click at [798, 250] on div "View" at bounding box center [785, 256] width 132 height 132
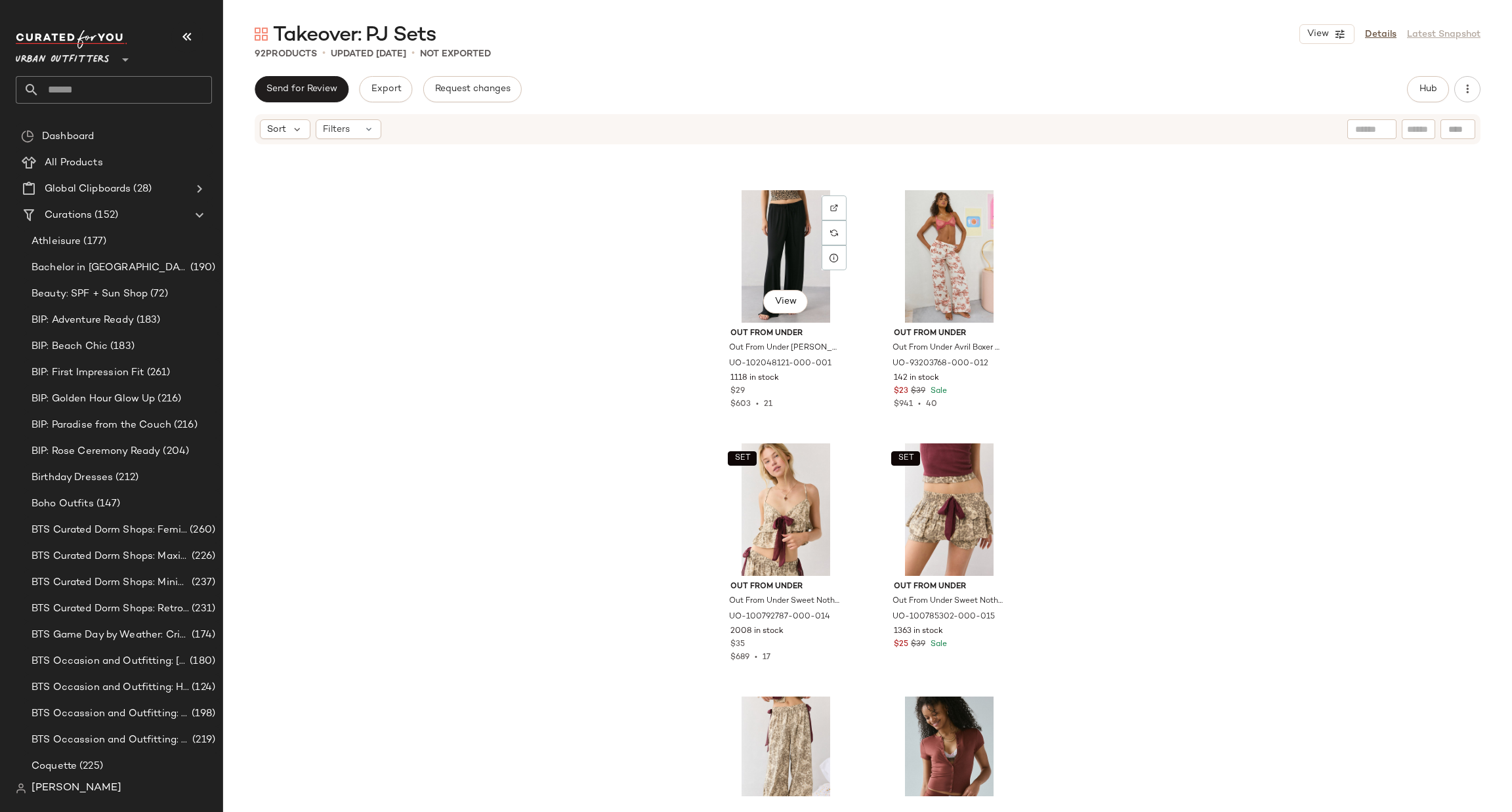
click at [798, 250] on div "View" at bounding box center [785, 256] width 132 height 132
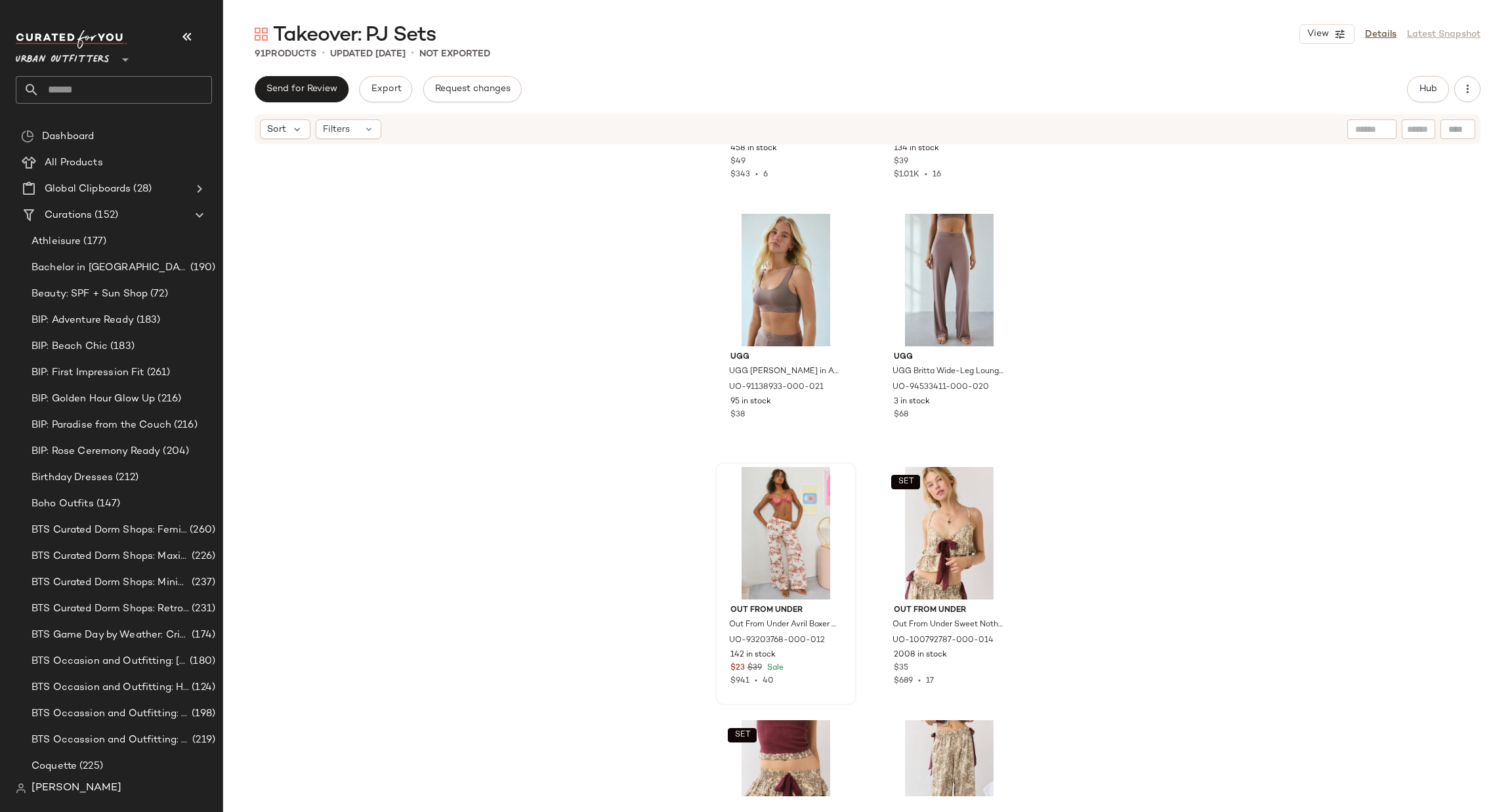
scroll to position [8191, 0]
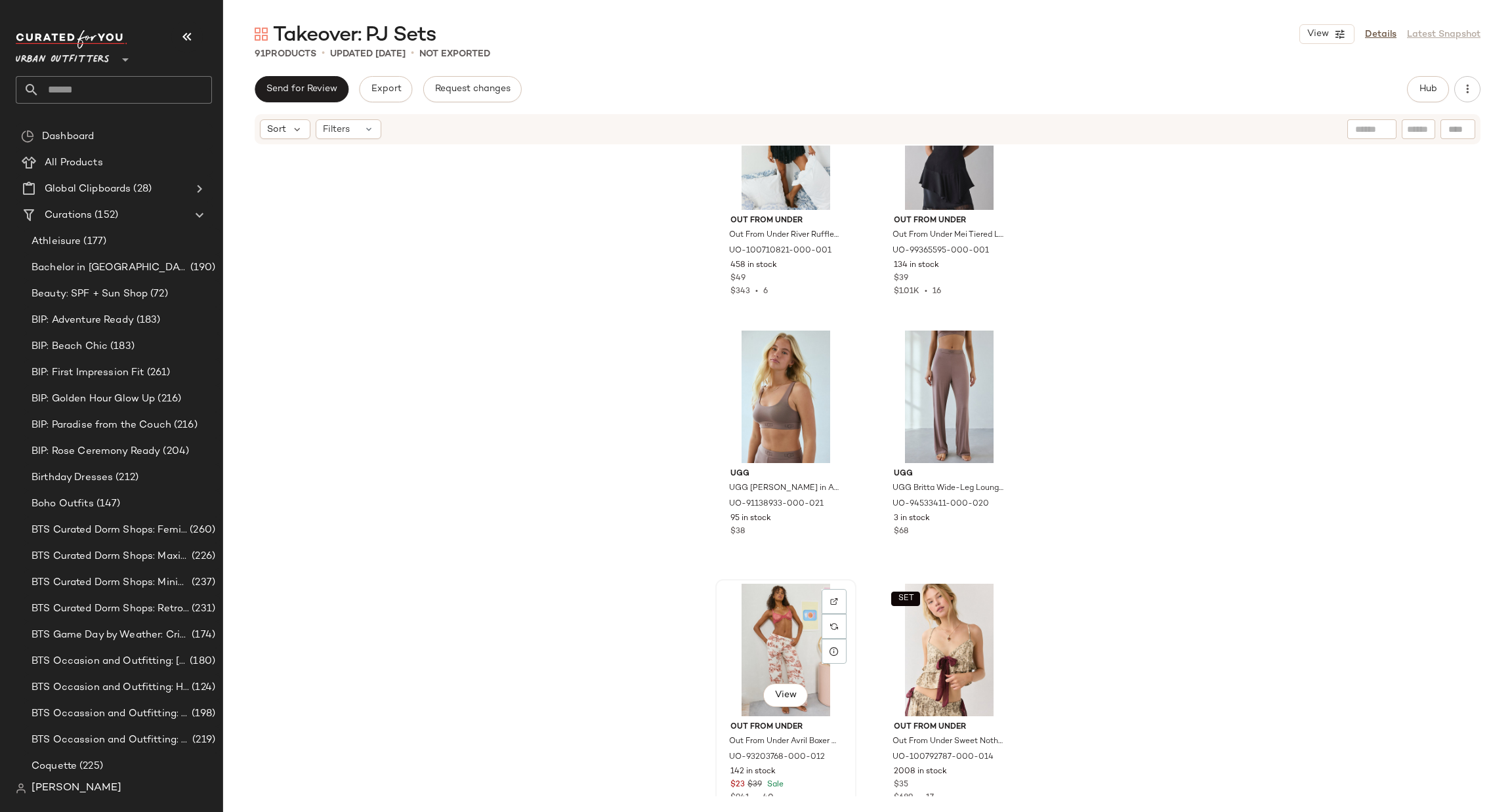
click at [751, 634] on div "View" at bounding box center [785, 650] width 132 height 132
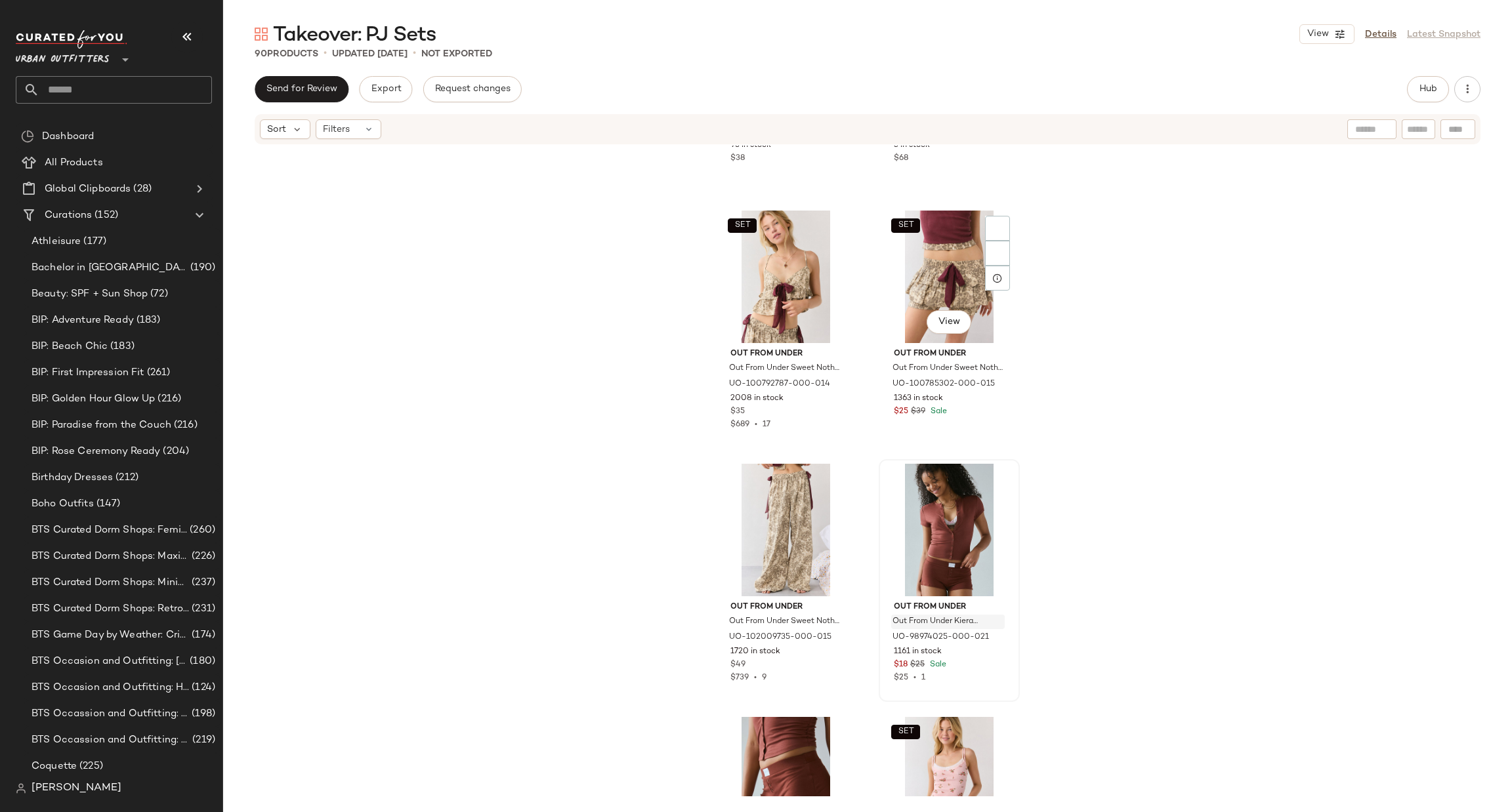
scroll to position [8585, 0]
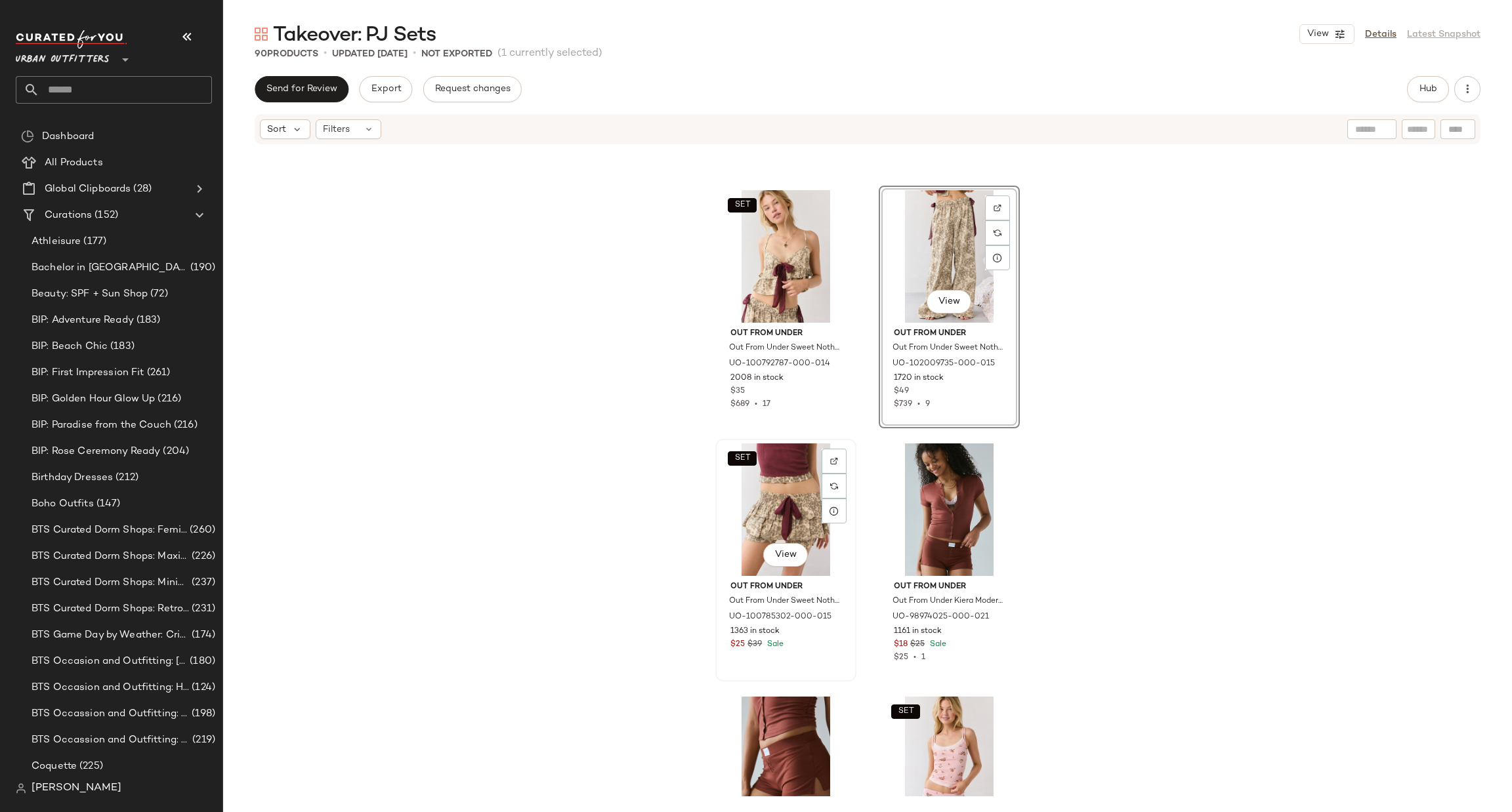
click at [749, 483] on div "SET View" at bounding box center [785, 509] width 132 height 132
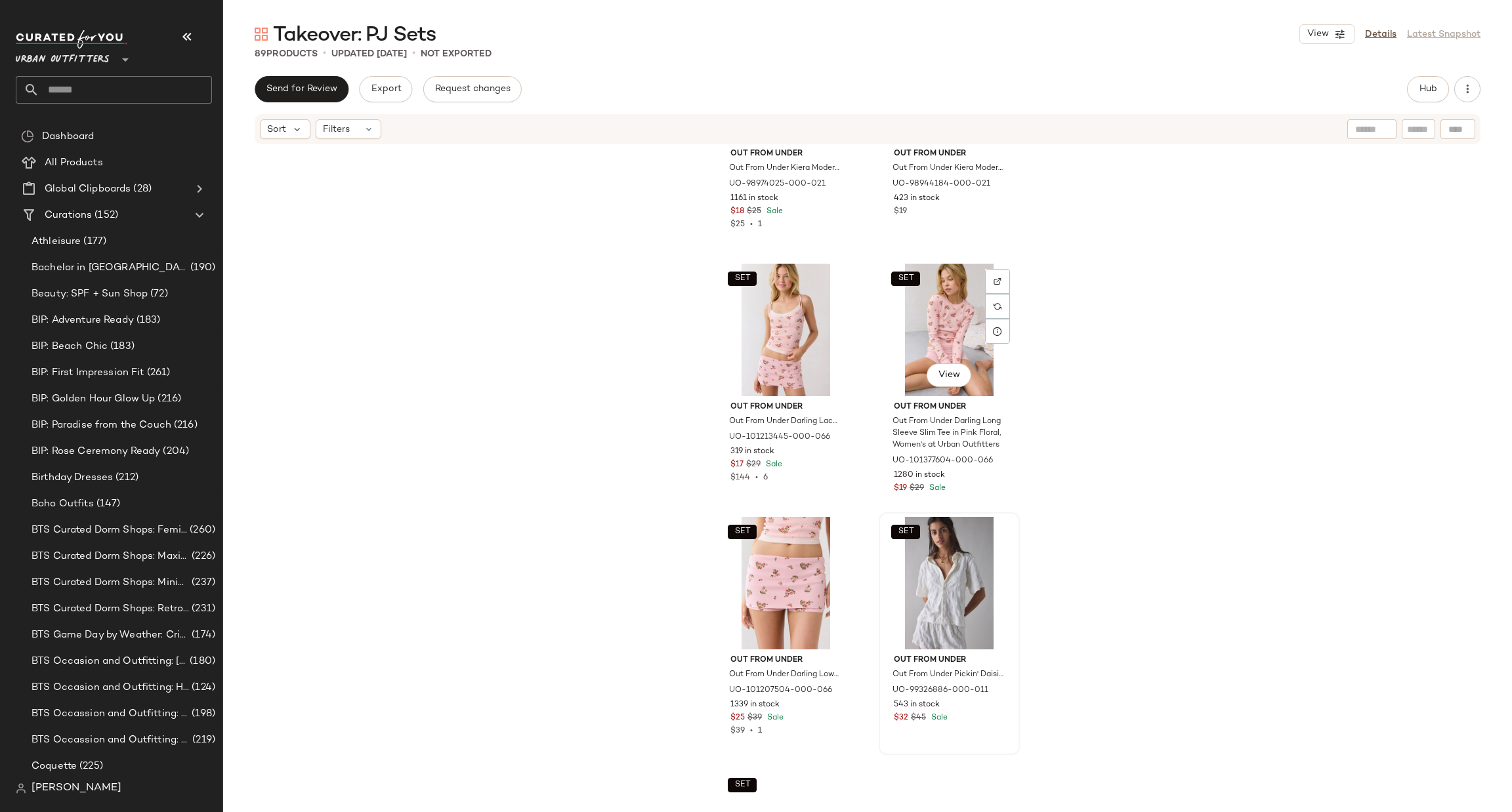
scroll to position [9175, 0]
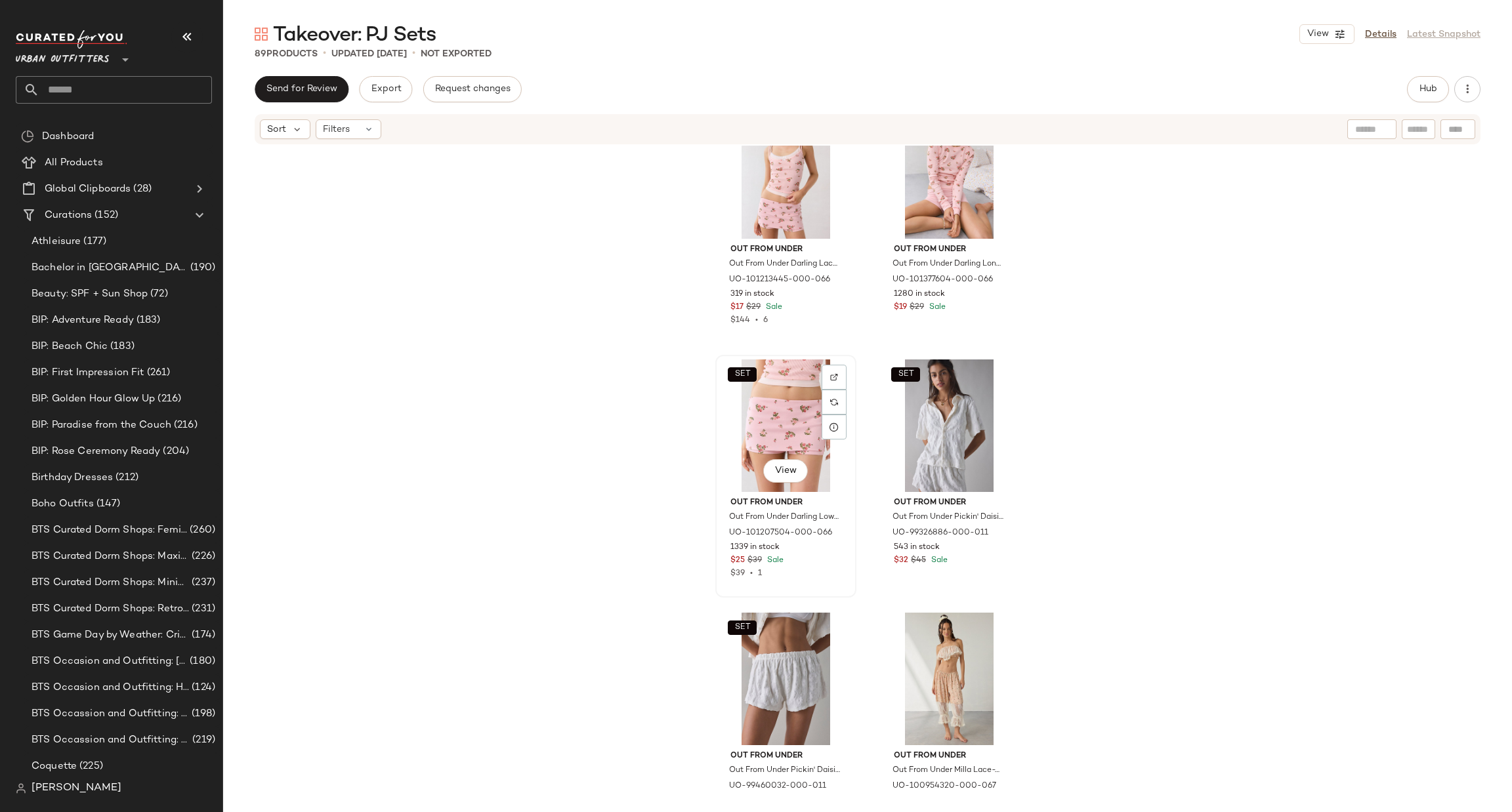
click at [753, 411] on div "SET View" at bounding box center [785, 425] width 132 height 132
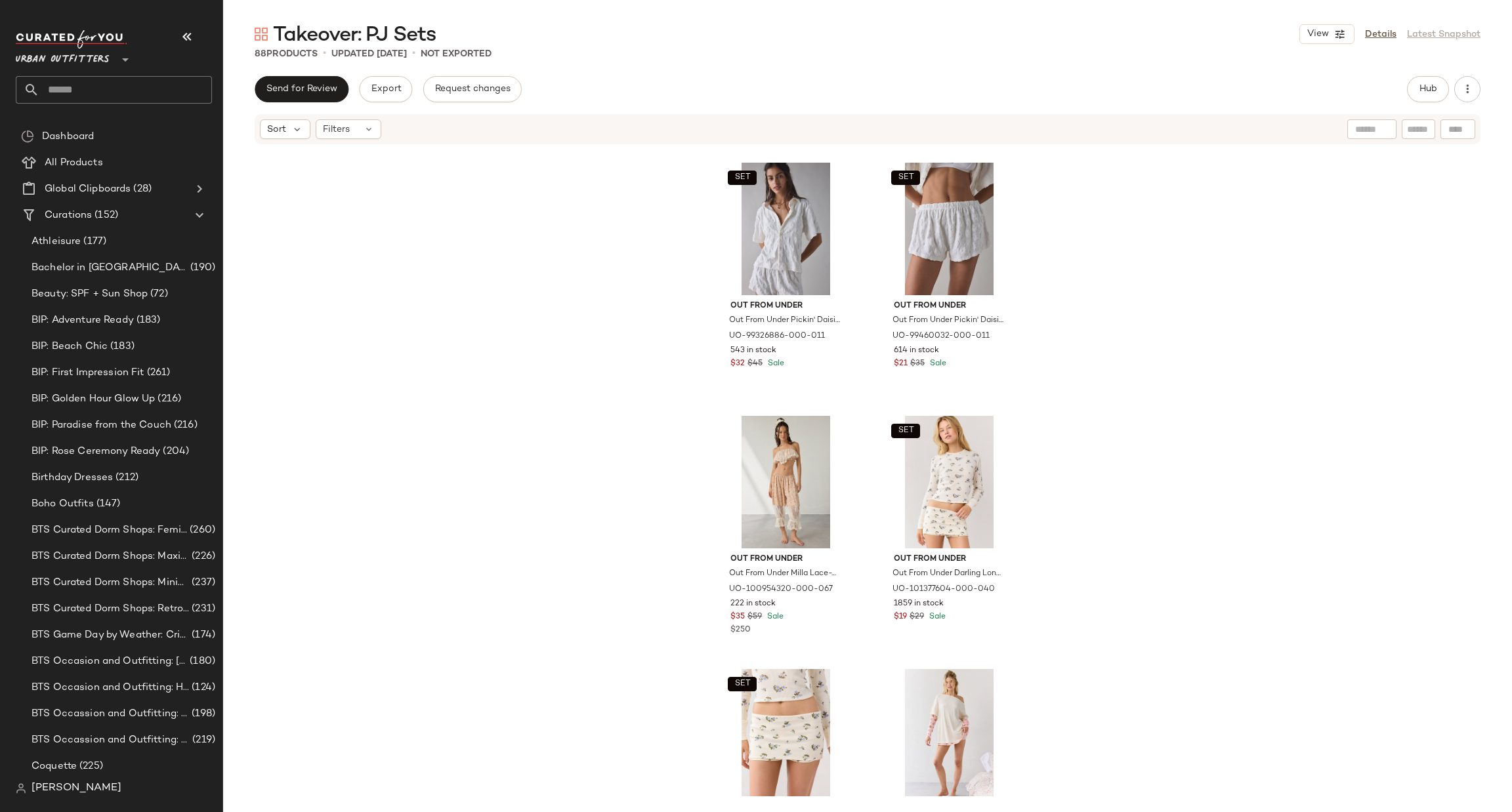
scroll to position [9569, 0]
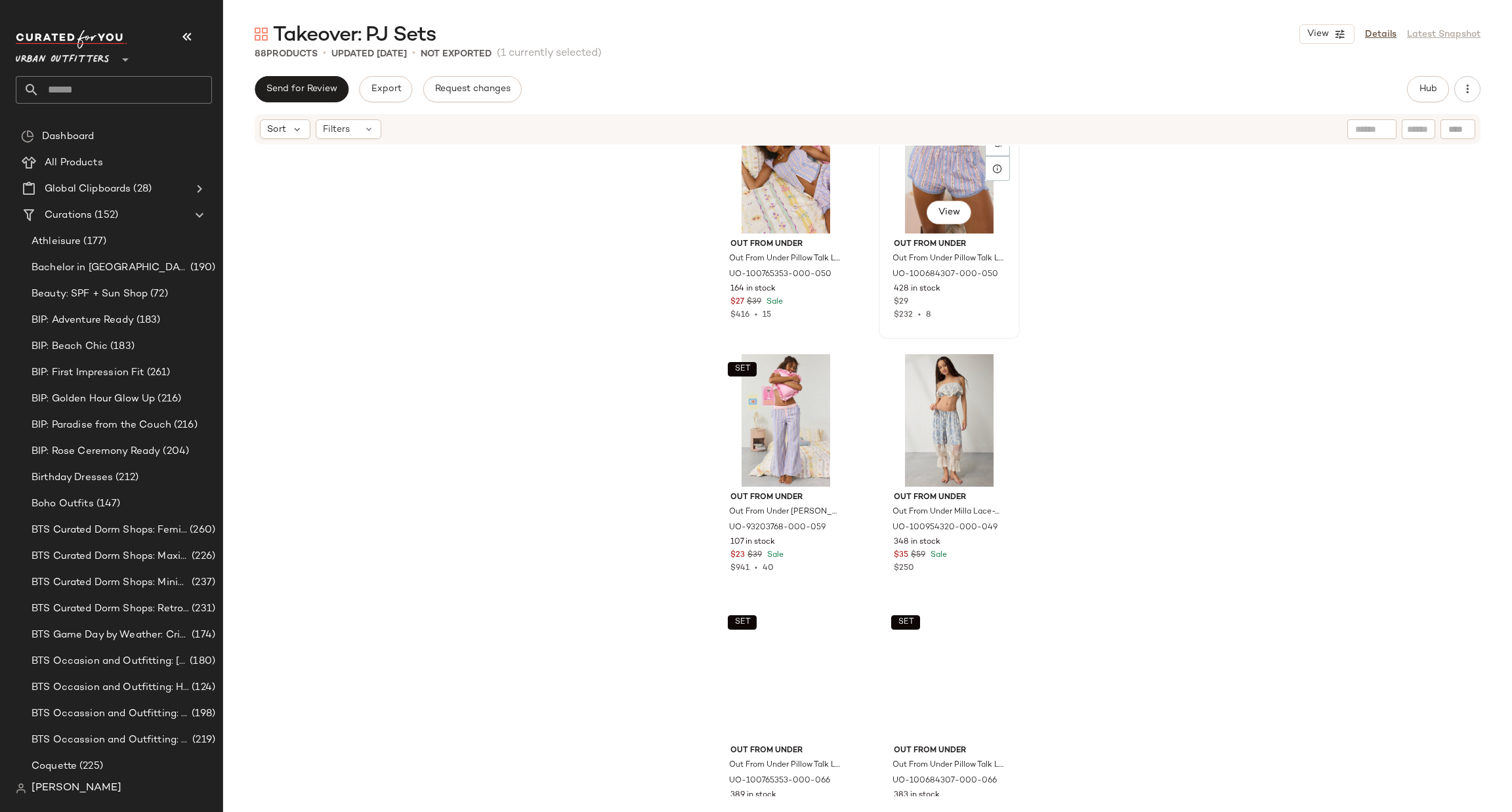
scroll to position [10356, 0]
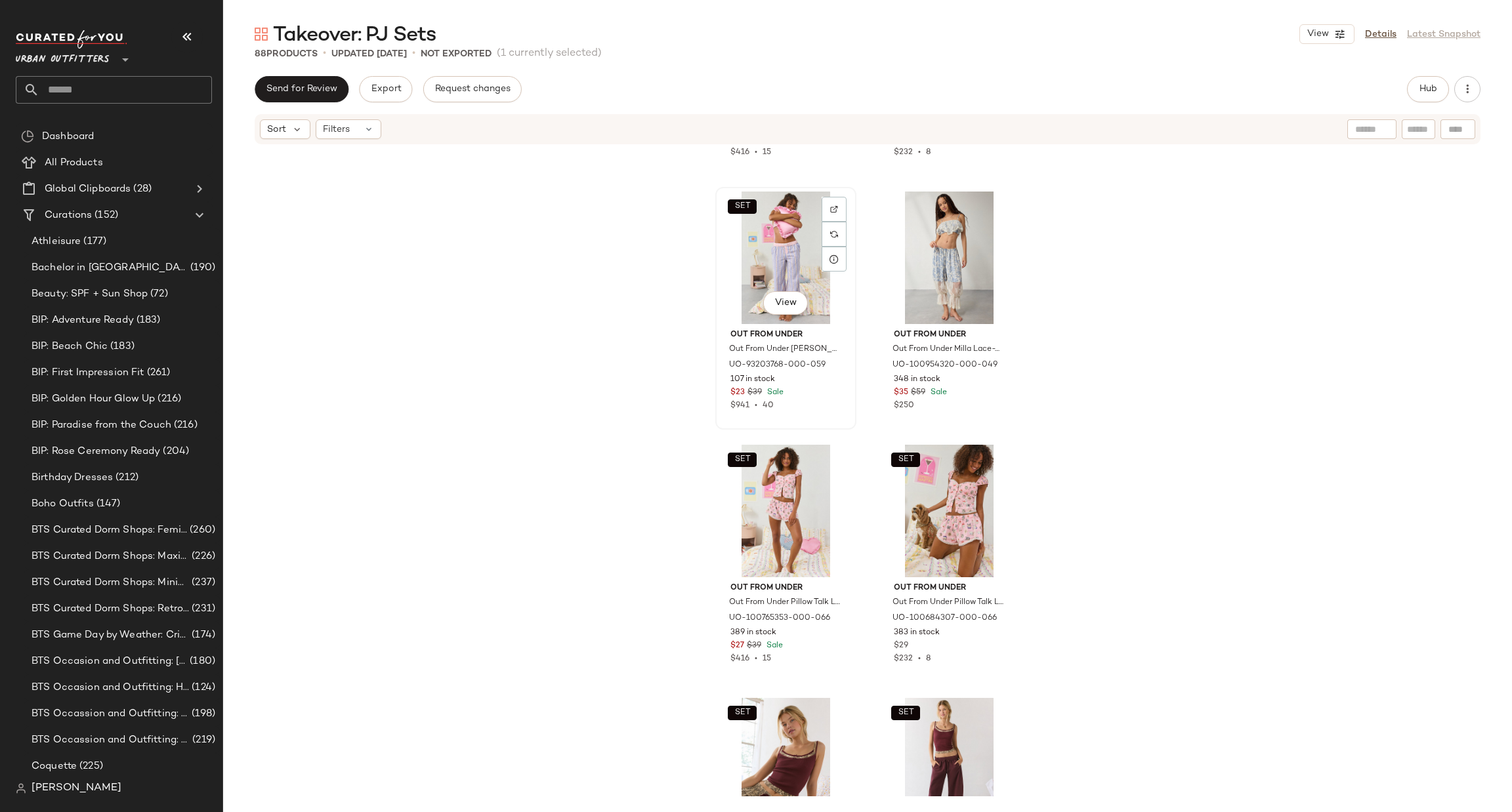
click at [786, 250] on div "SET View" at bounding box center [785, 258] width 132 height 132
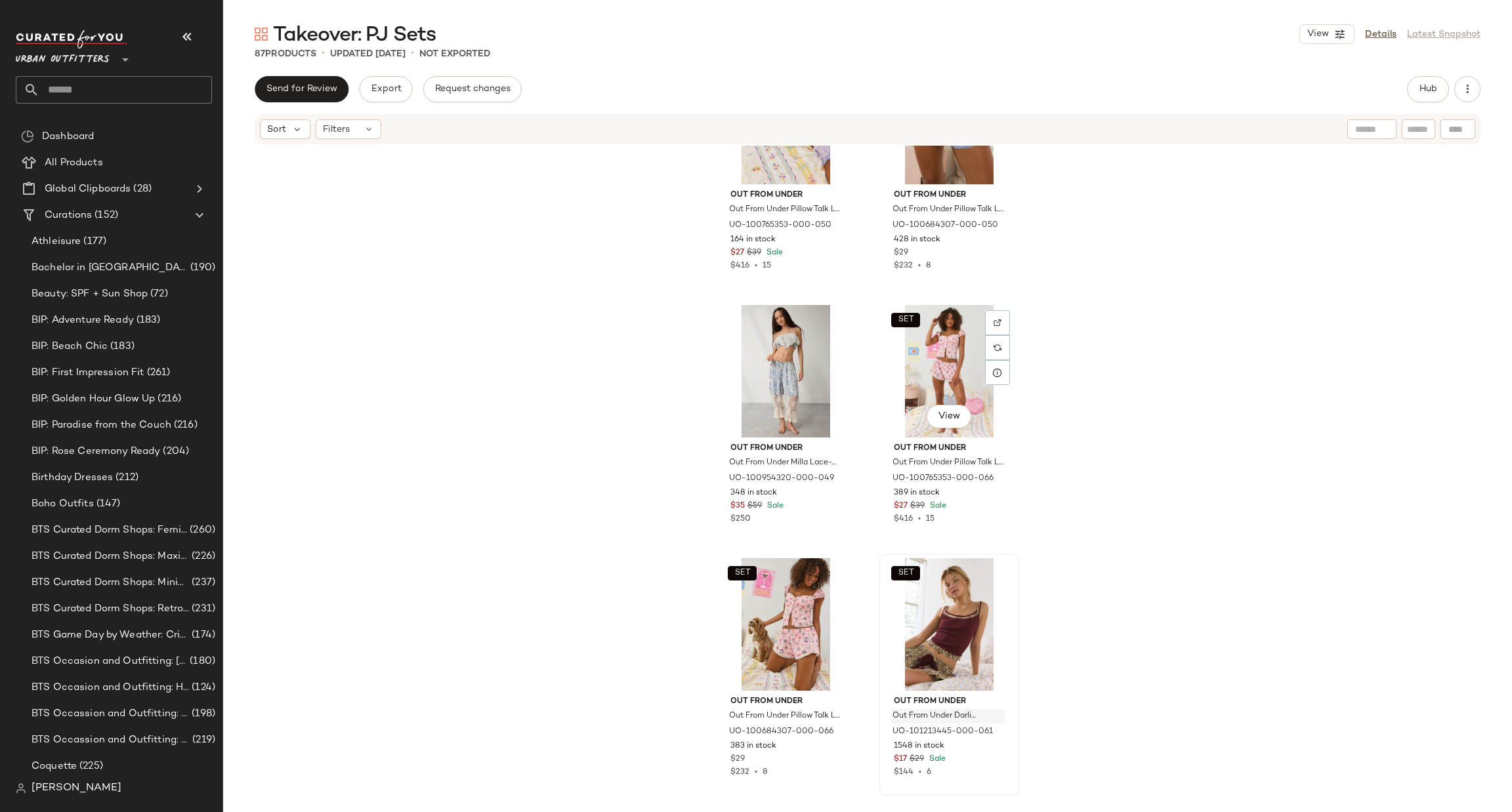
scroll to position [10101, 0]
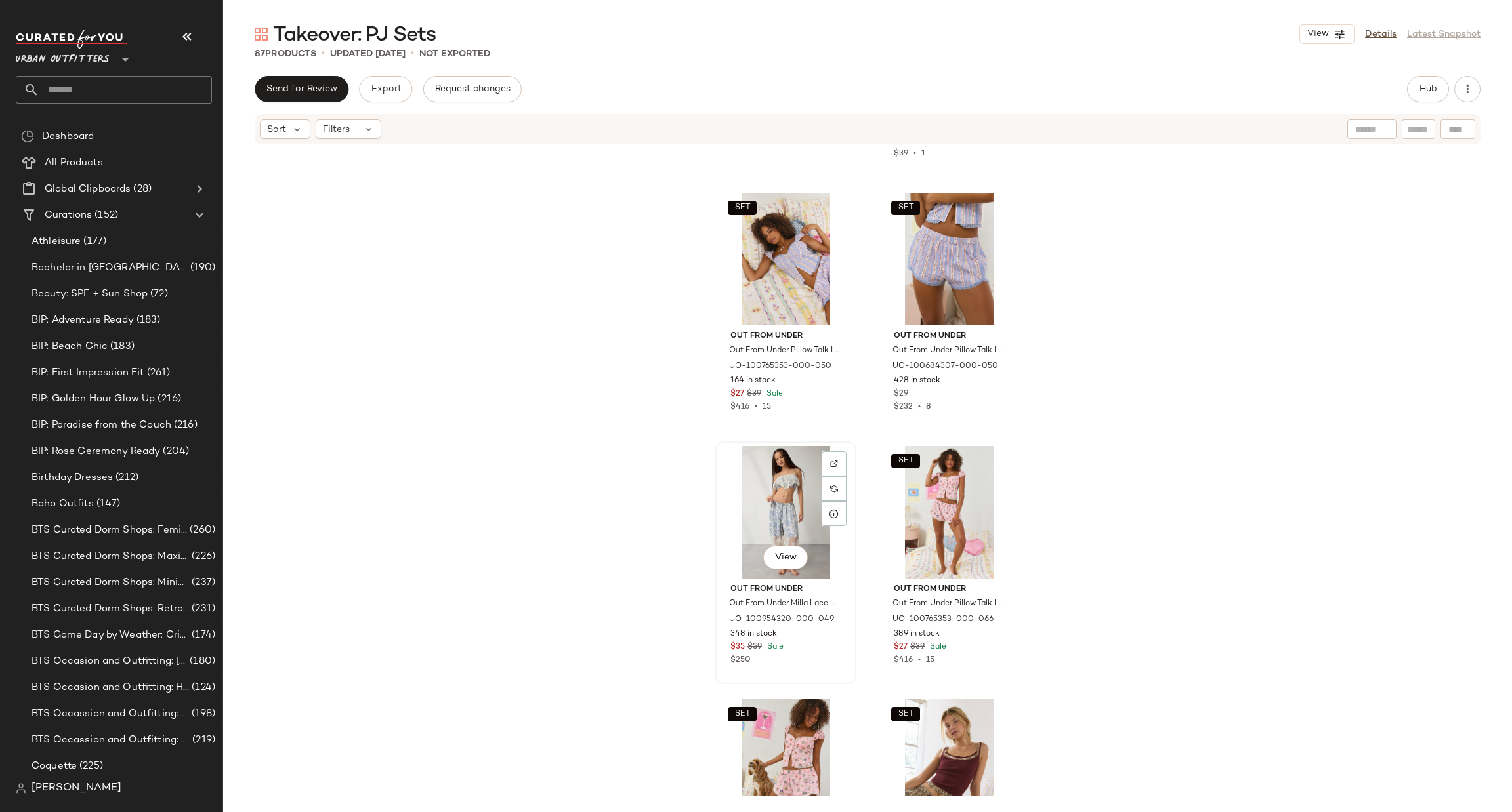
click at [795, 501] on div "View" at bounding box center [785, 511] width 132 height 132
click at [836, 477] on div at bounding box center [834, 489] width 25 height 25
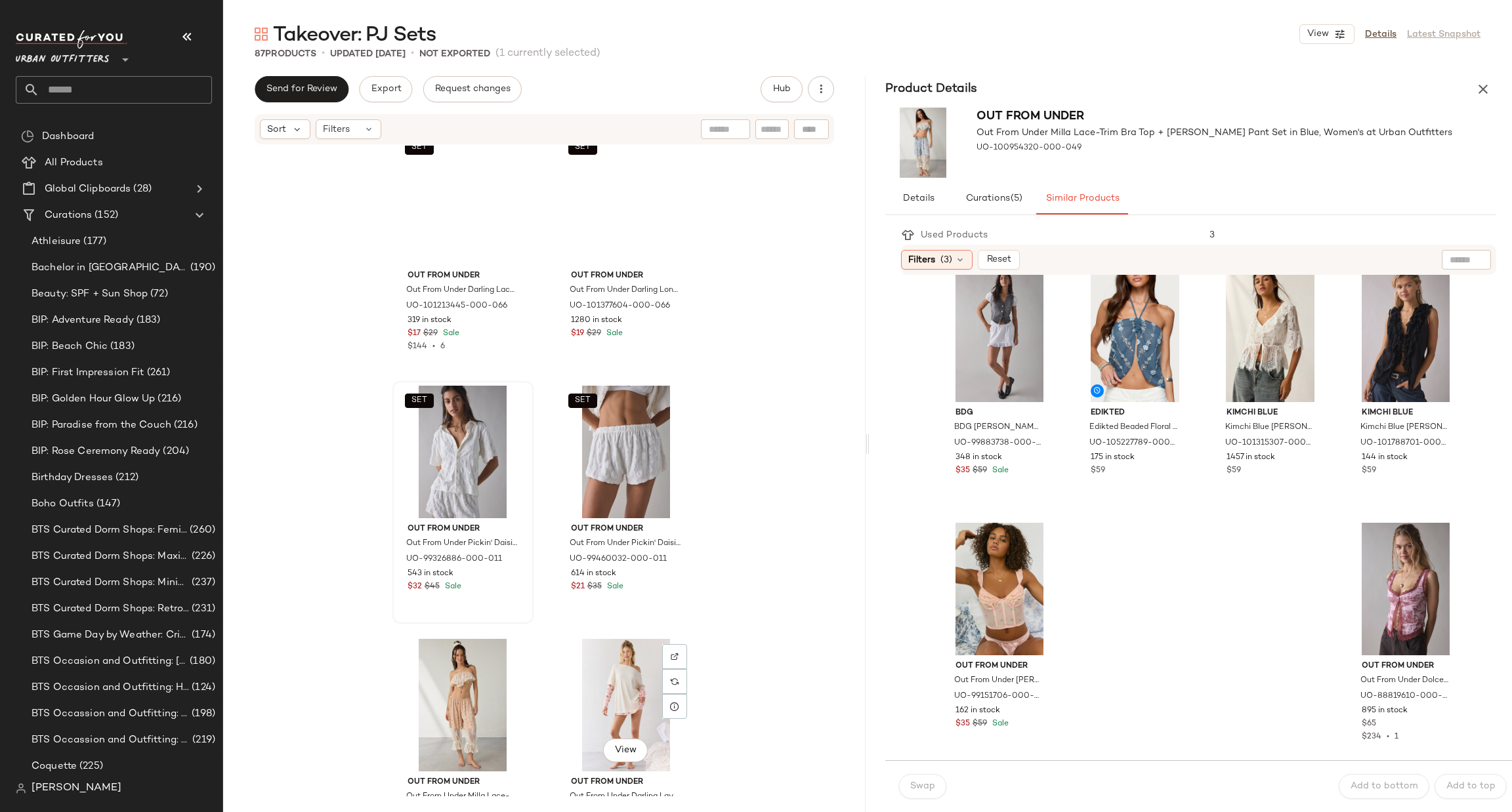
scroll to position [9117, 0]
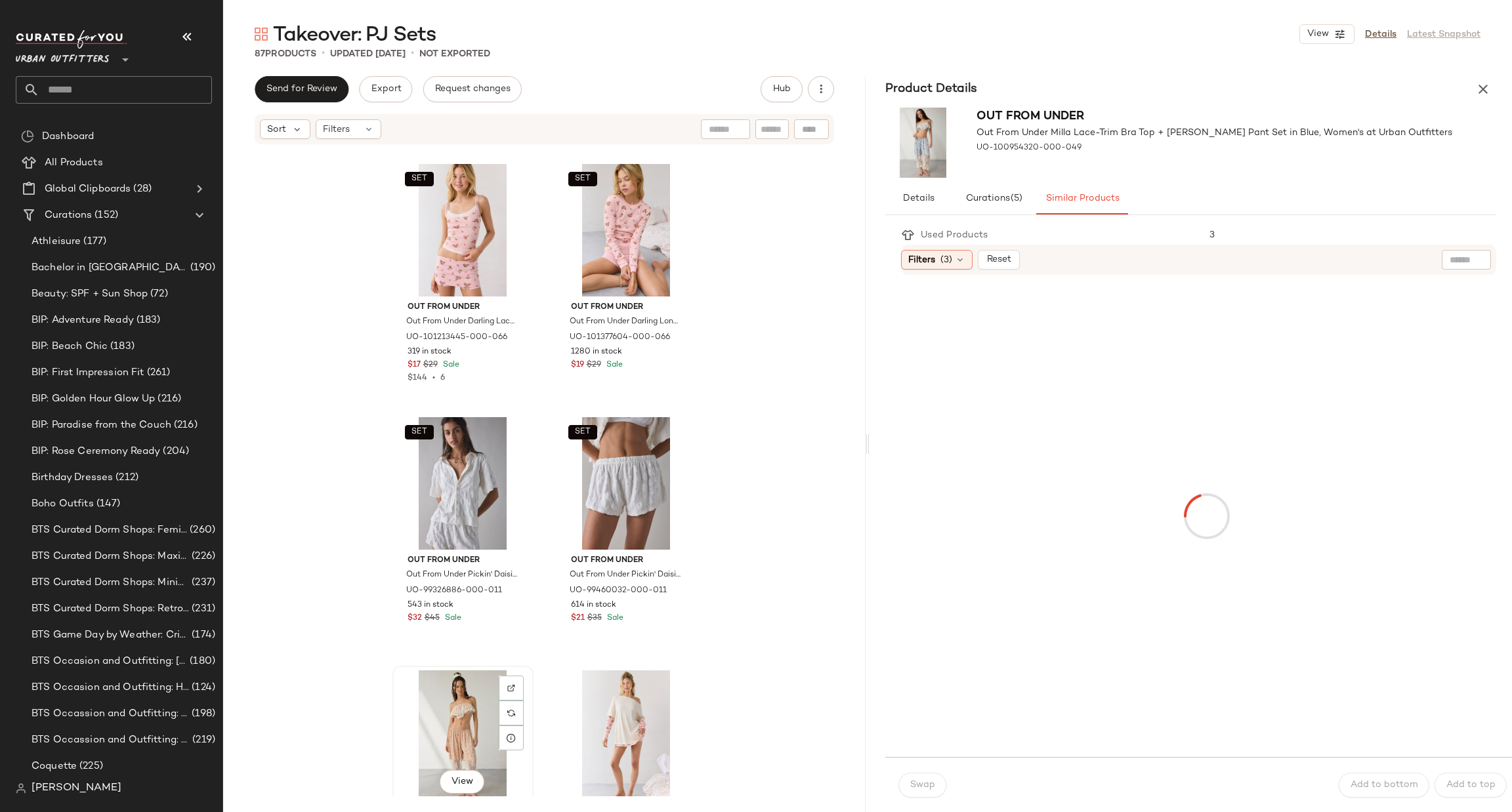
click at [486, 705] on div "View" at bounding box center [463, 736] width 132 height 132
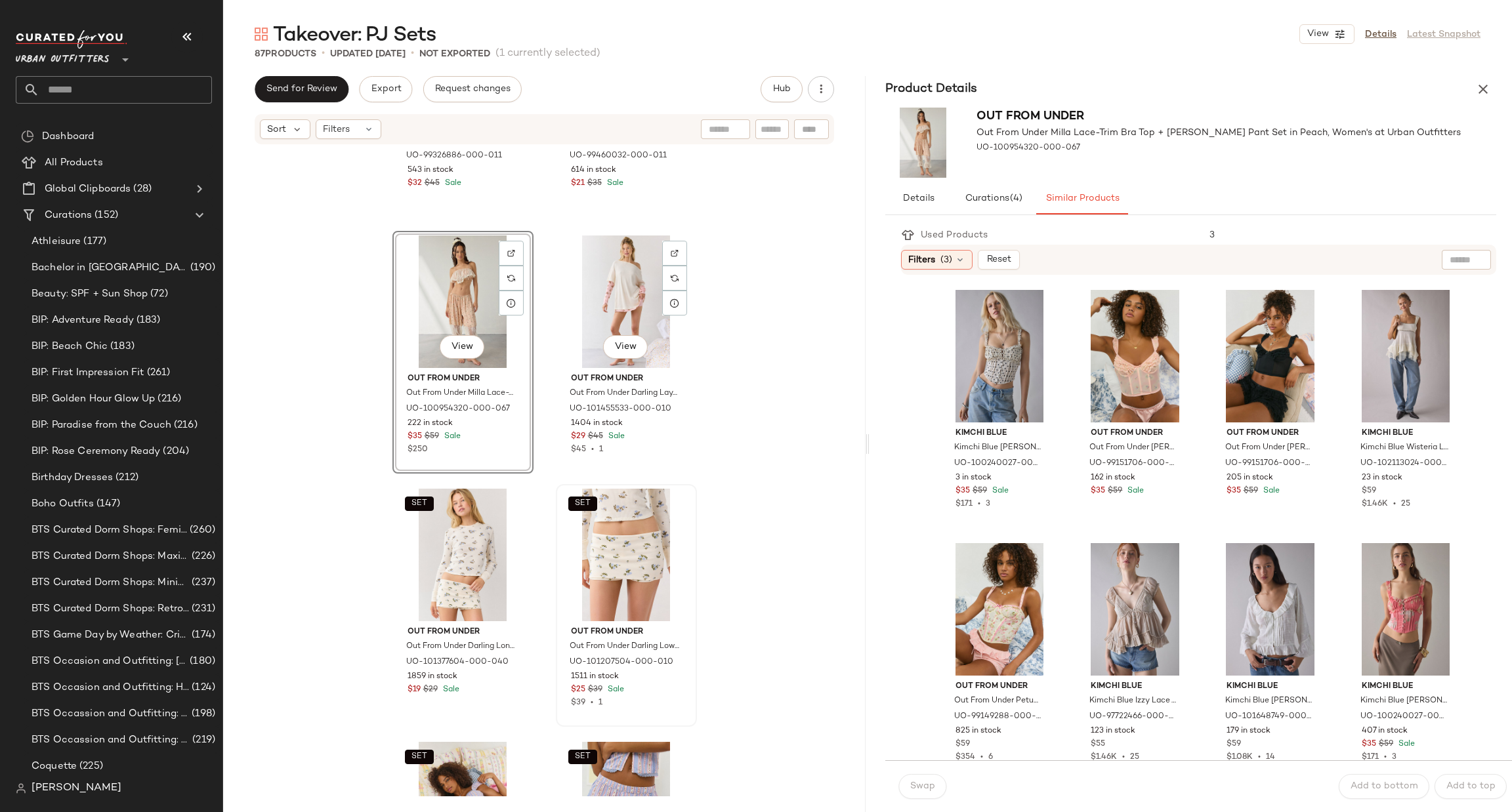
scroll to position [9511, 0]
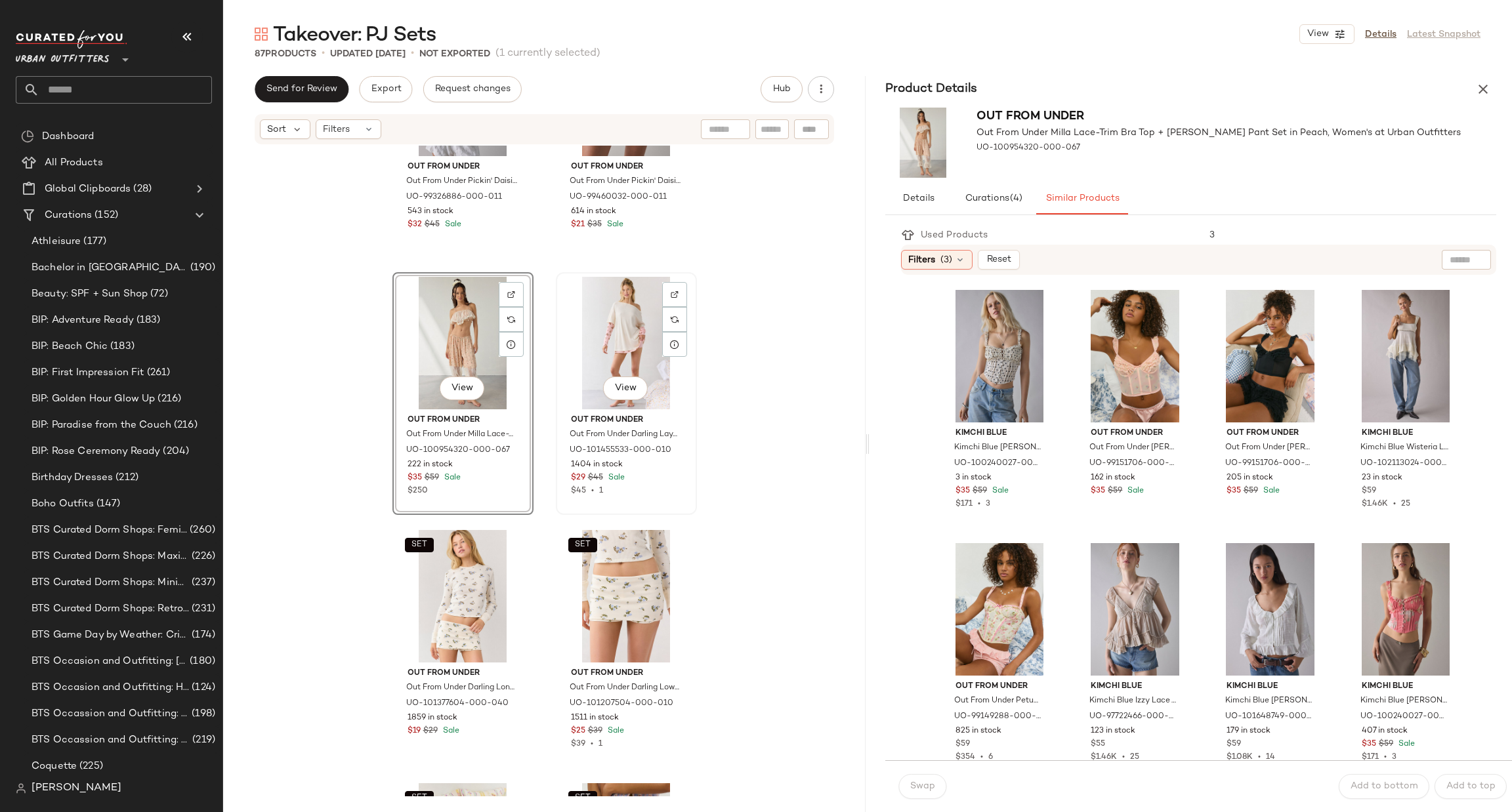
click at [587, 344] on div "View" at bounding box center [626, 342] width 132 height 132
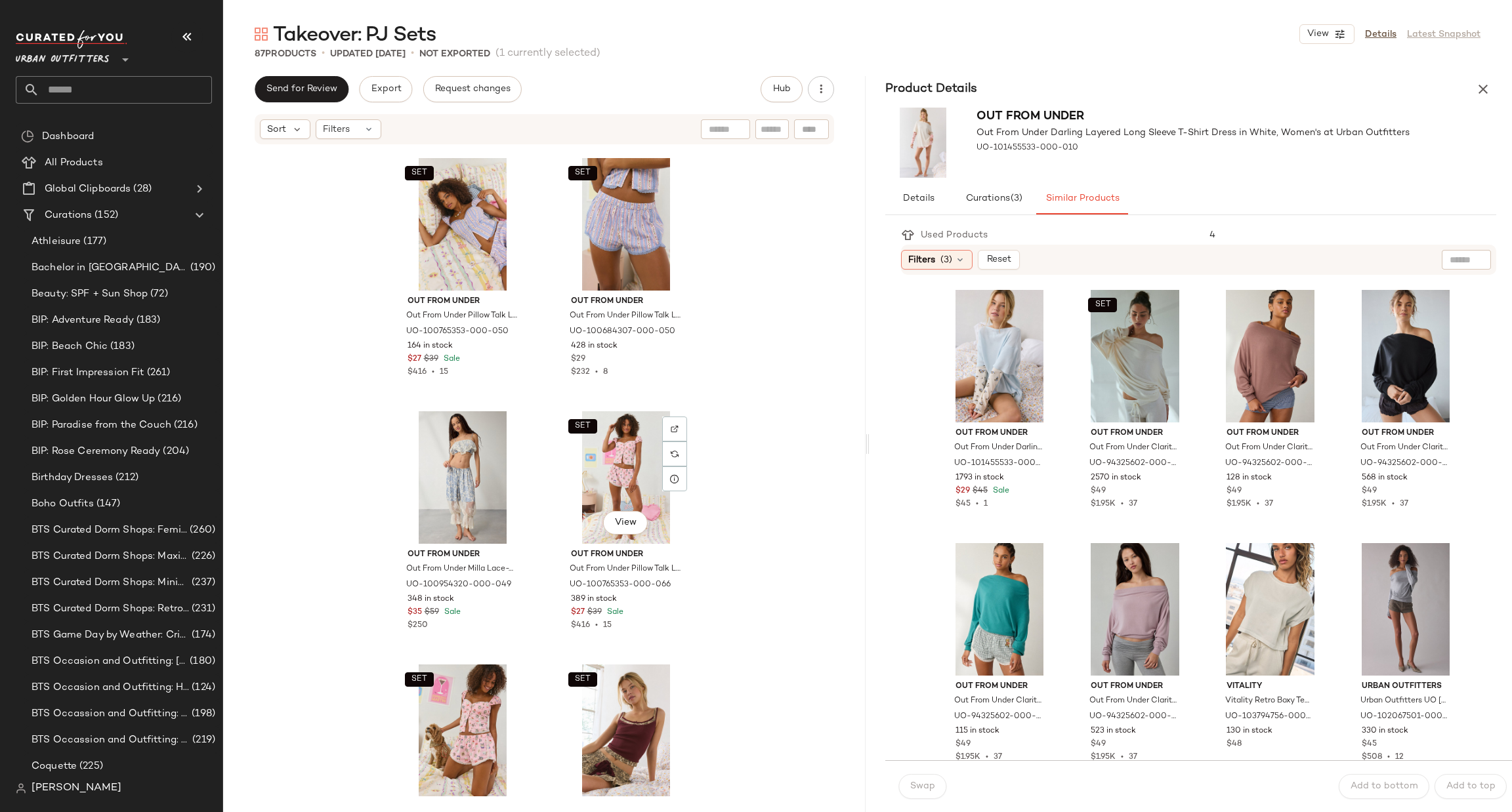
scroll to position [10101, 0]
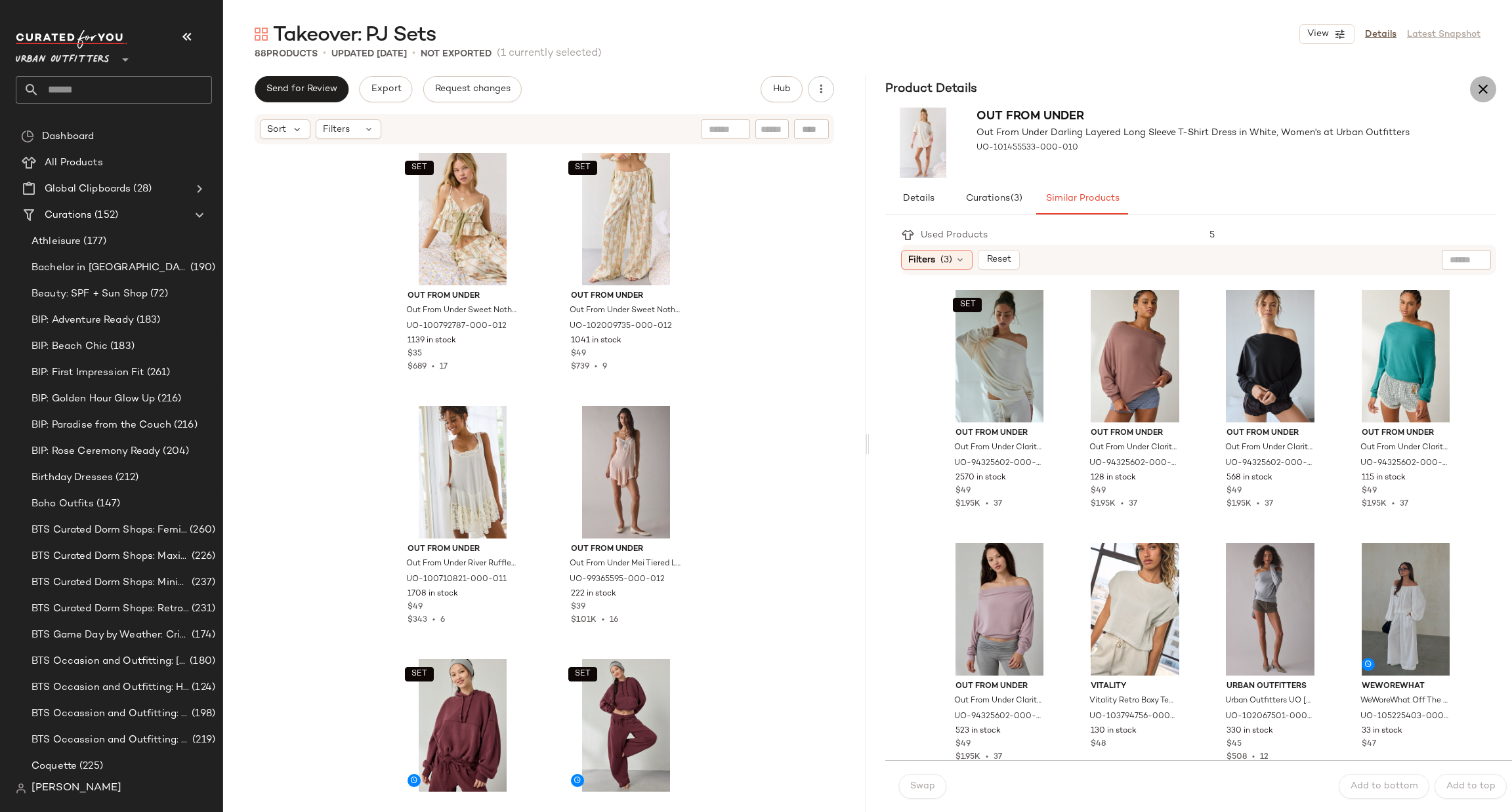
click at [1483, 92] on icon "button" at bounding box center [1483, 90] width 16 height 16
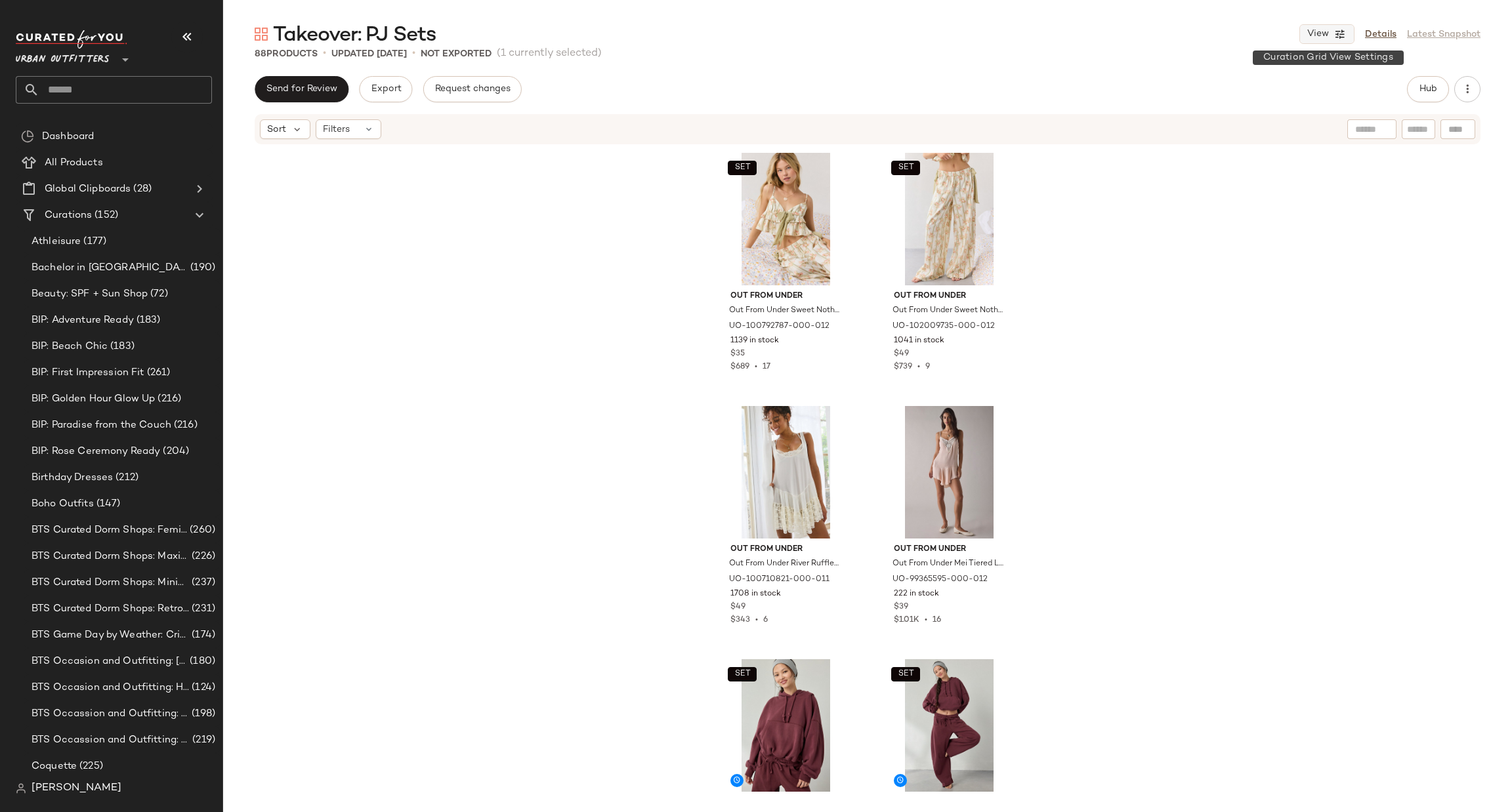
click at [1336, 36] on icon "button" at bounding box center [1341, 34] width 12 height 12
click at [1259, 95] on label "Desktop (3 Grid)" at bounding box center [1257, 87] width 84 height 26
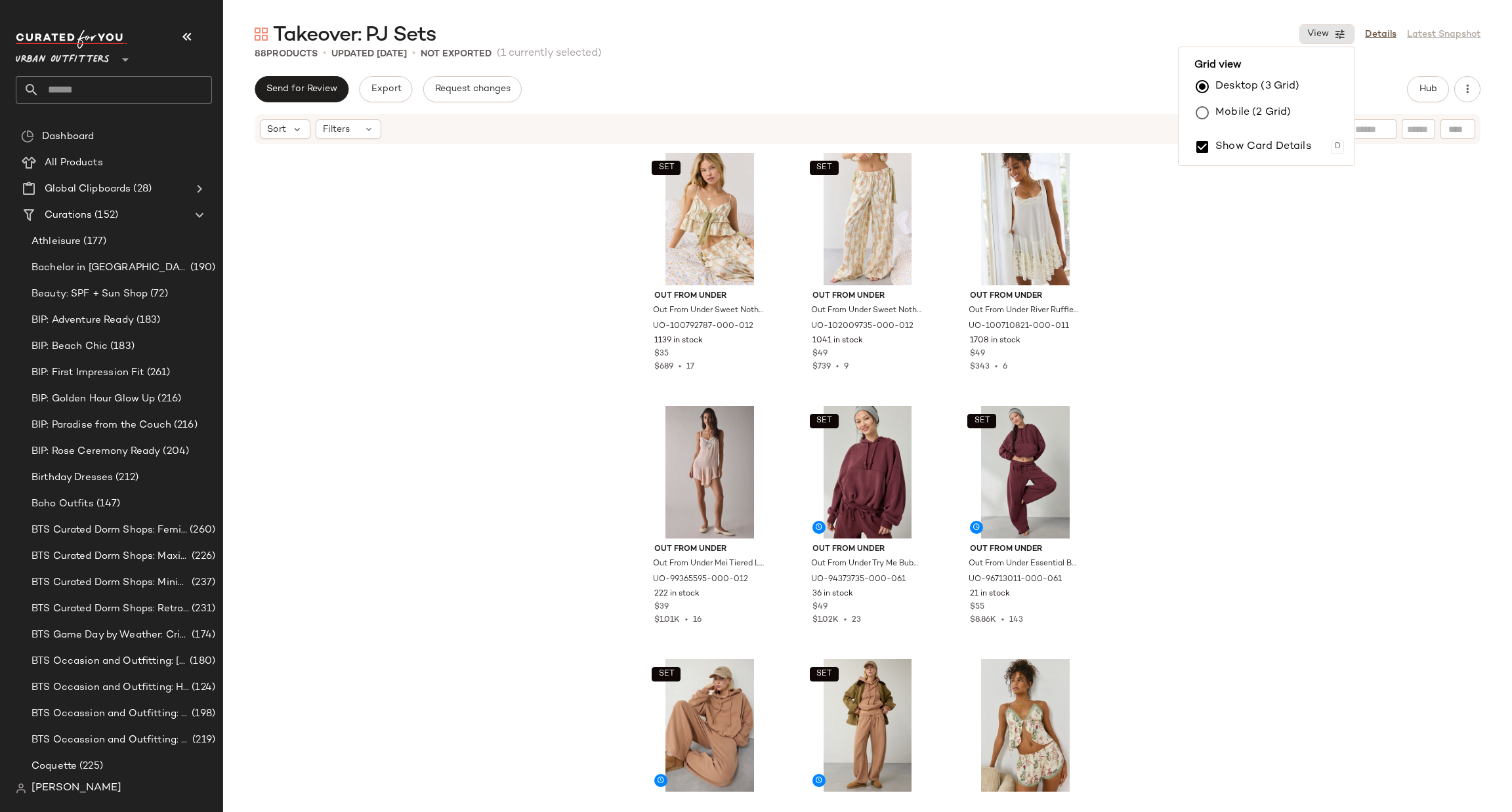
click at [1132, 331] on div "SET Out From Under Out From Under Sweet Nothings Tie-Front Bow Babydoll Tank To…" at bounding box center [867, 471] width 1289 height 651
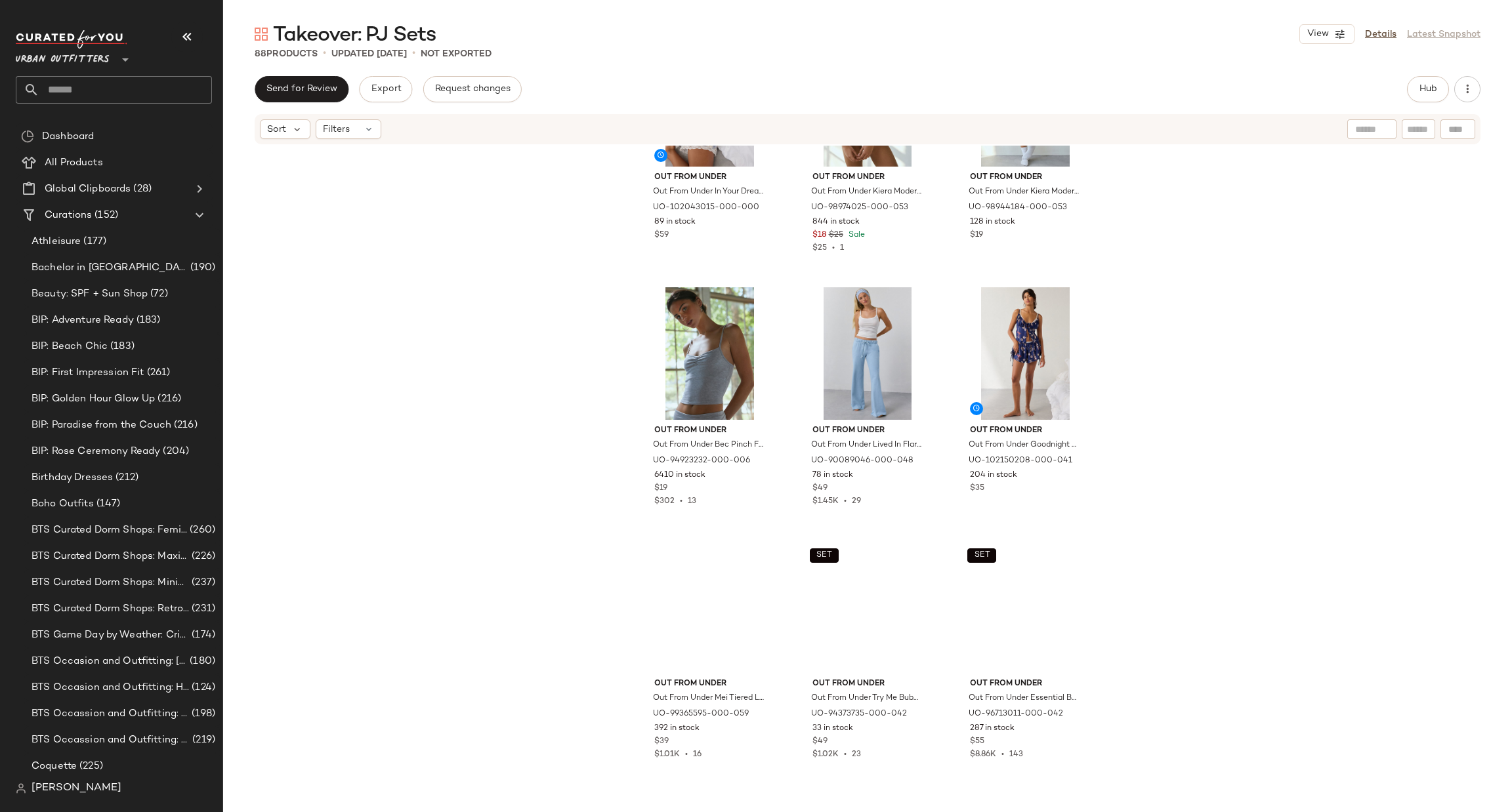
scroll to position [3159, 0]
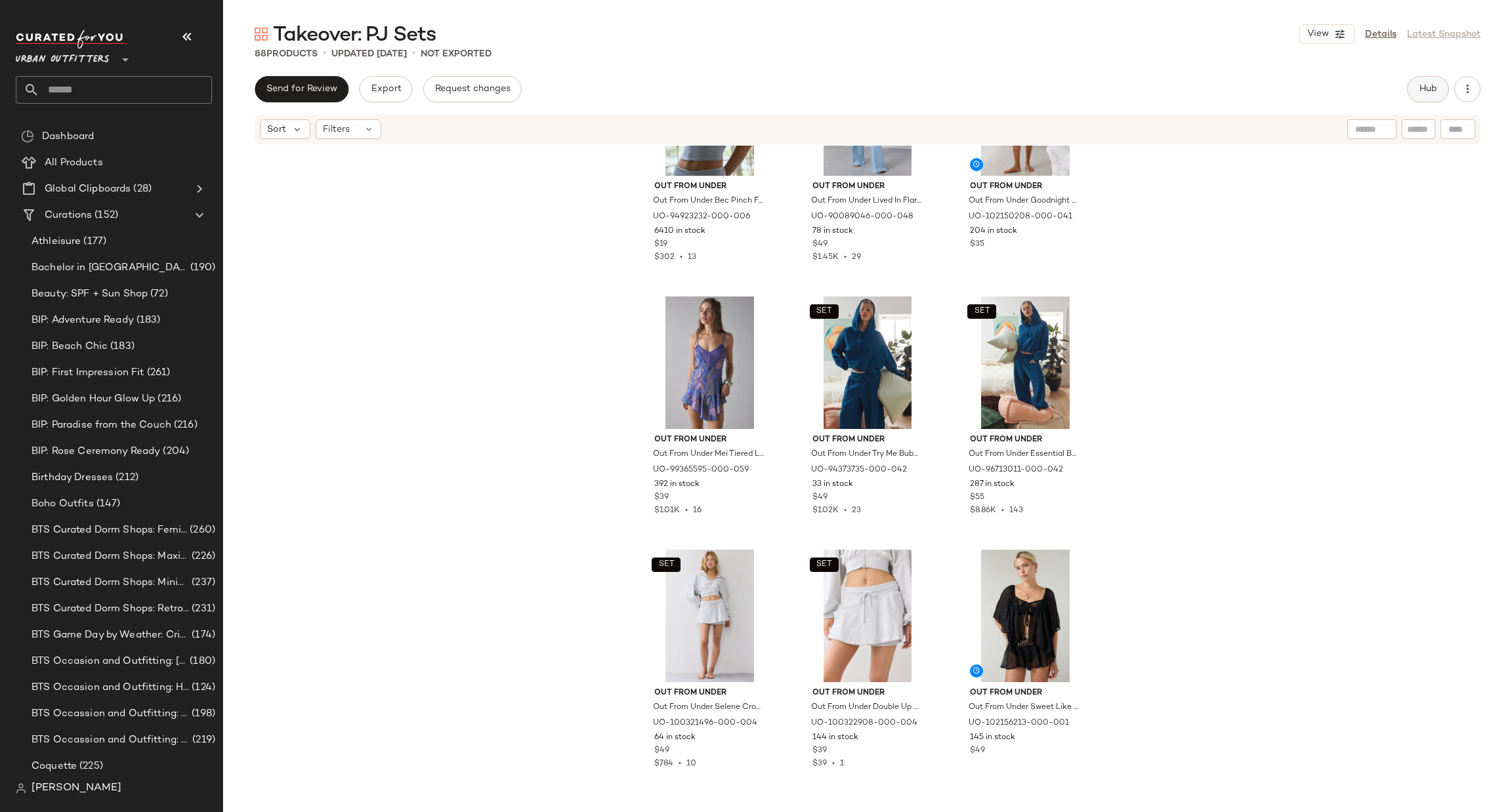
click at [1436, 96] on button "Hub" at bounding box center [1428, 89] width 42 height 26
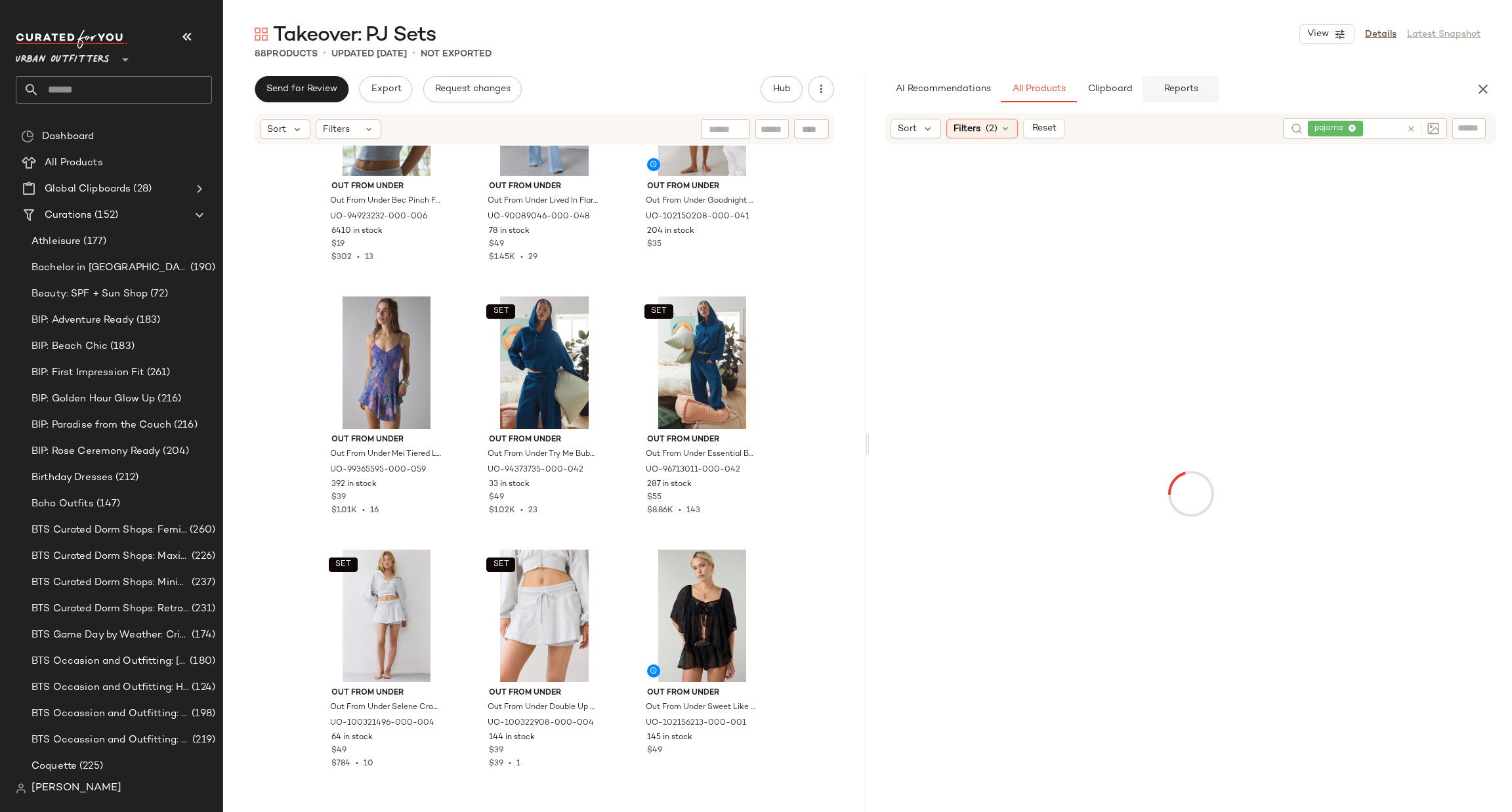
click at [1184, 87] on span "Reports" at bounding box center [1180, 89] width 35 height 11
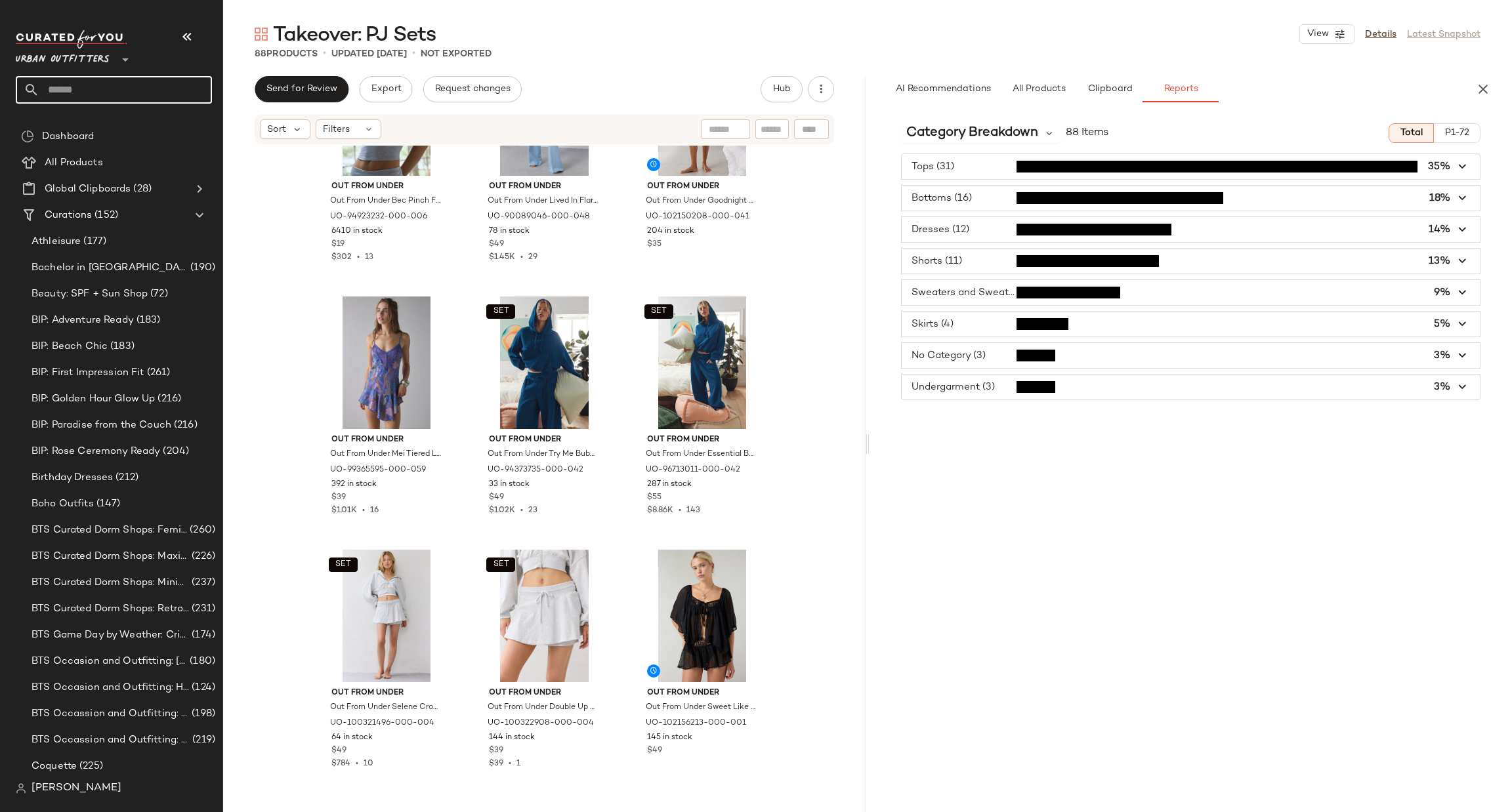
click at [184, 92] on input "text" at bounding box center [125, 90] width 172 height 28
type input "**********"
click at [128, 126] on div "SEO: Clean Girl Outfits" at bounding box center [113, 127] width 175 height 14
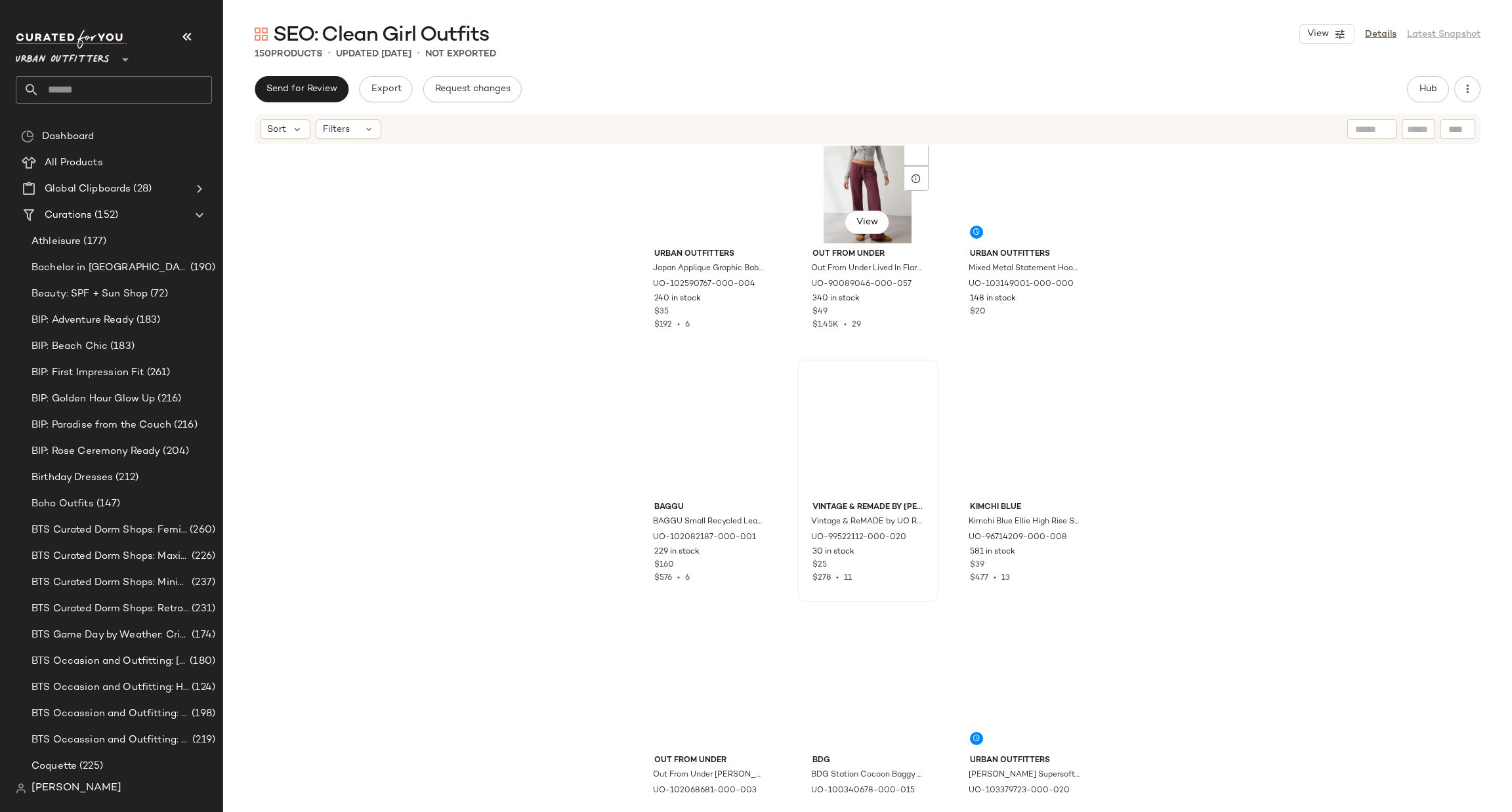
scroll to position [4144, 0]
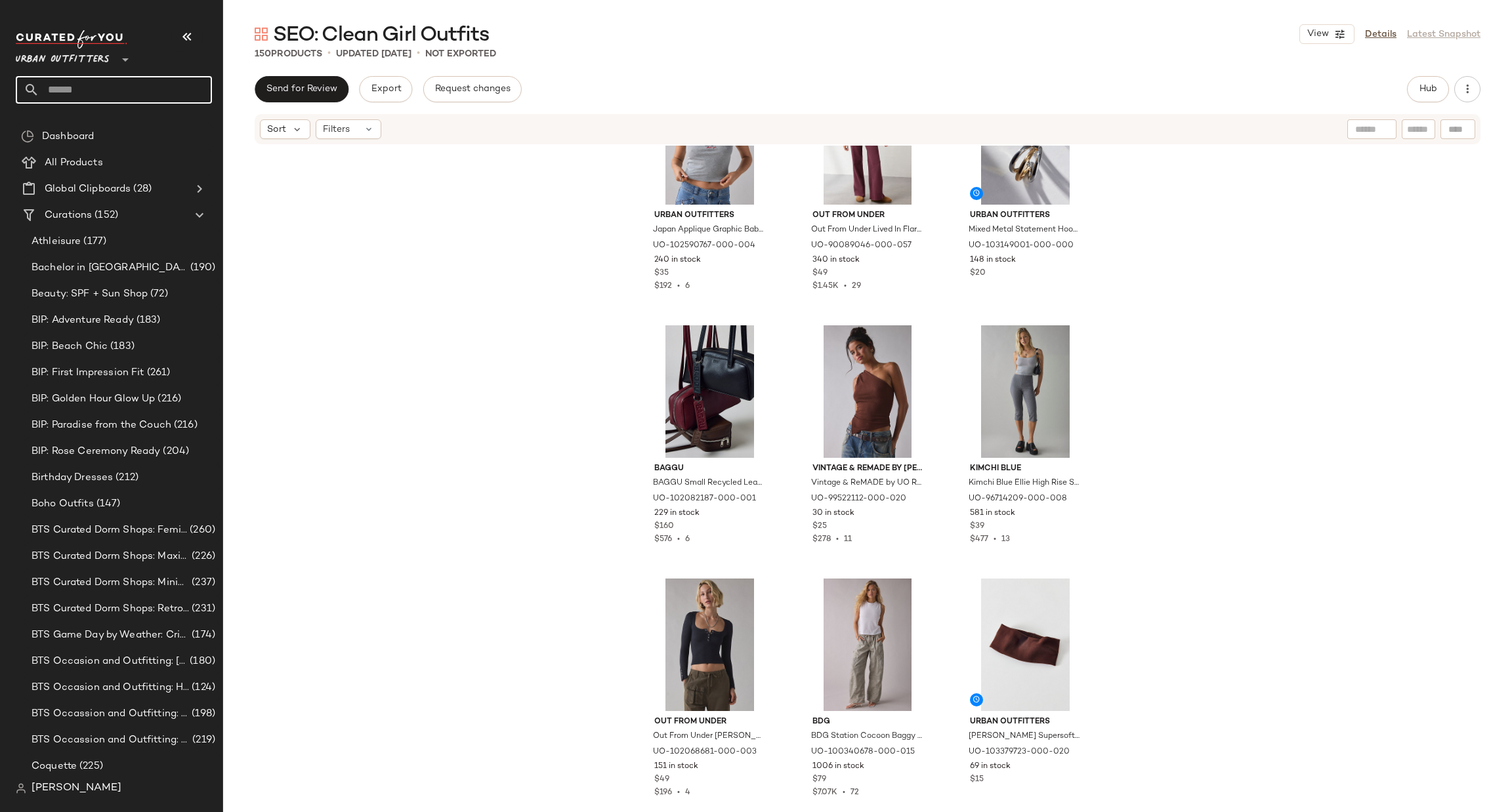
click at [124, 91] on input "text" at bounding box center [125, 90] width 172 height 28
type input "***"
click at [85, 135] on div "SEO: [PERSON_NAME] Outfit" at bounding box center [113, 127] width 196 height 27
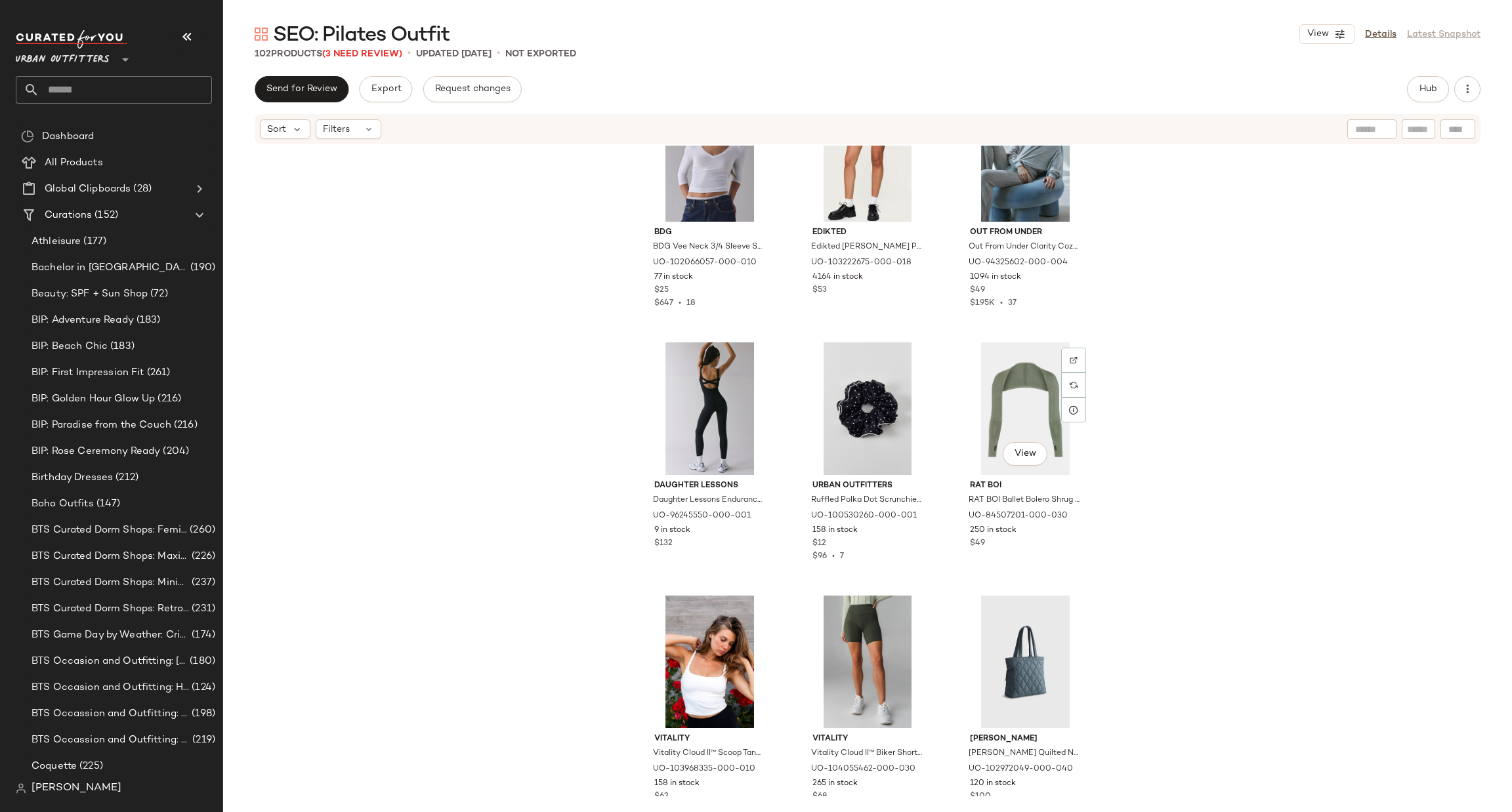
scroll to position [5993, 0]
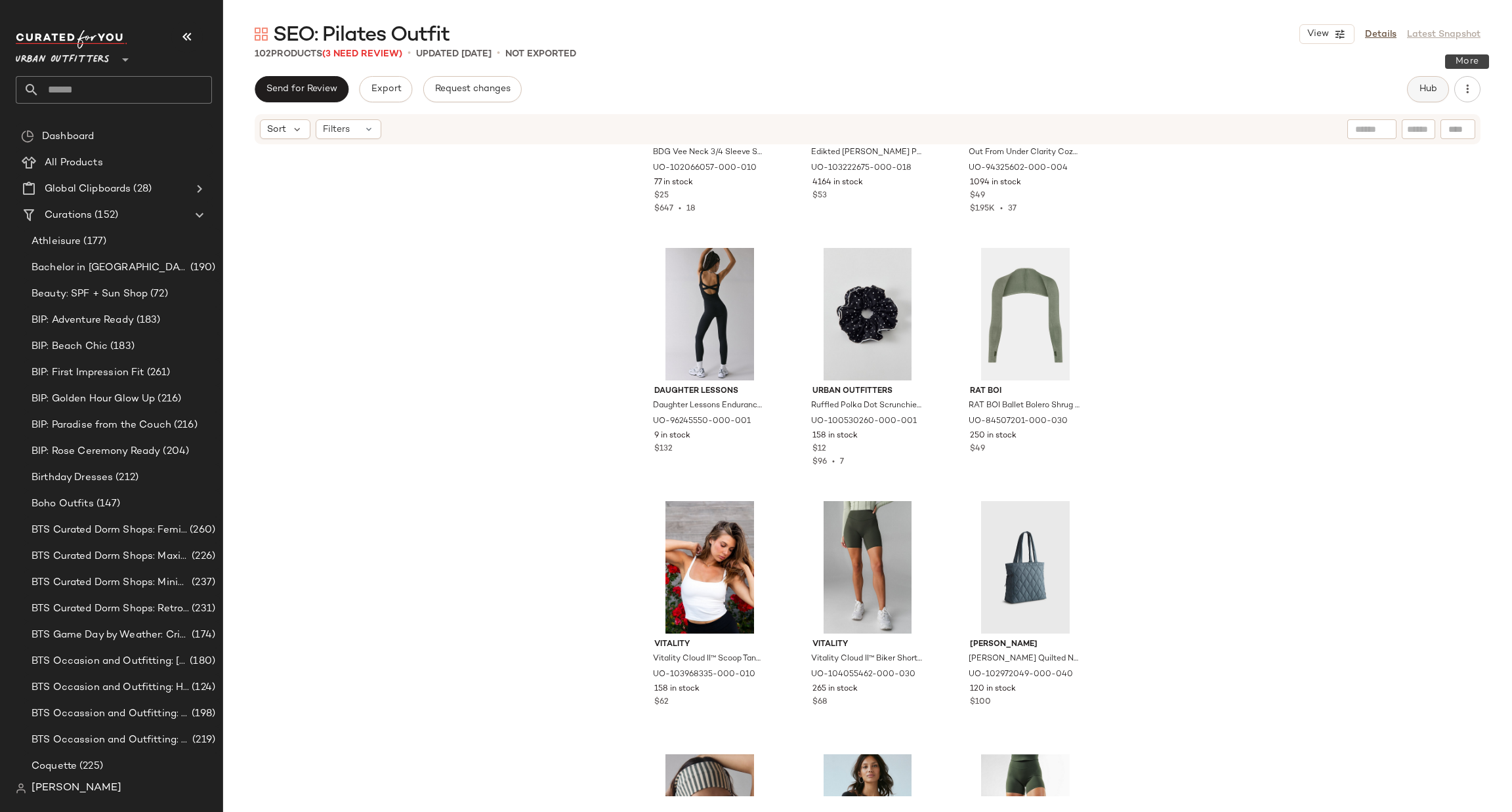
click at [1418, 78] on button "Hub" at bounding box center [1428, 89] width 42 height 26
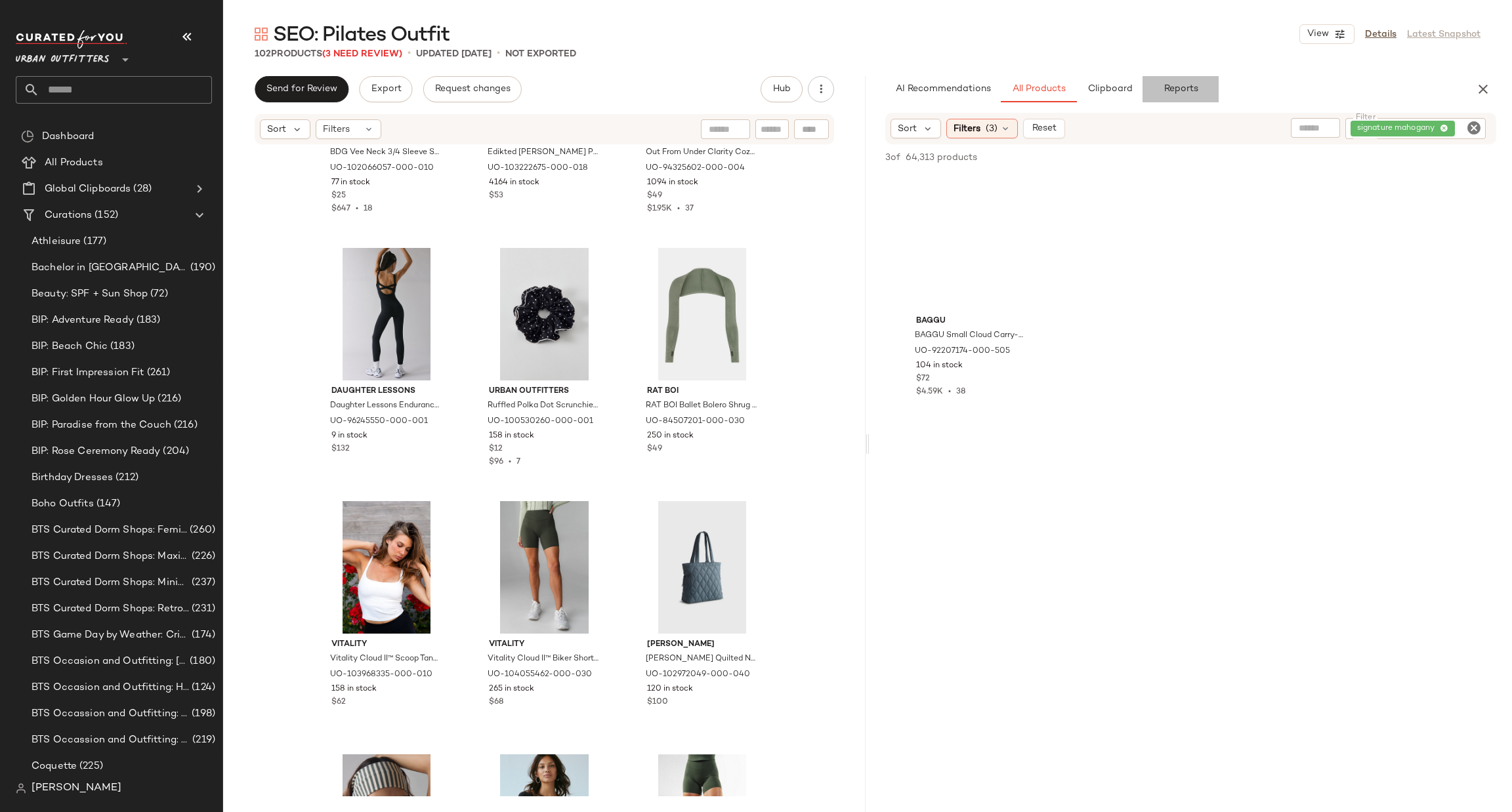
click at [1176, 81] on button "Reports" at bounding box center [1181, 89] width 76 height 26
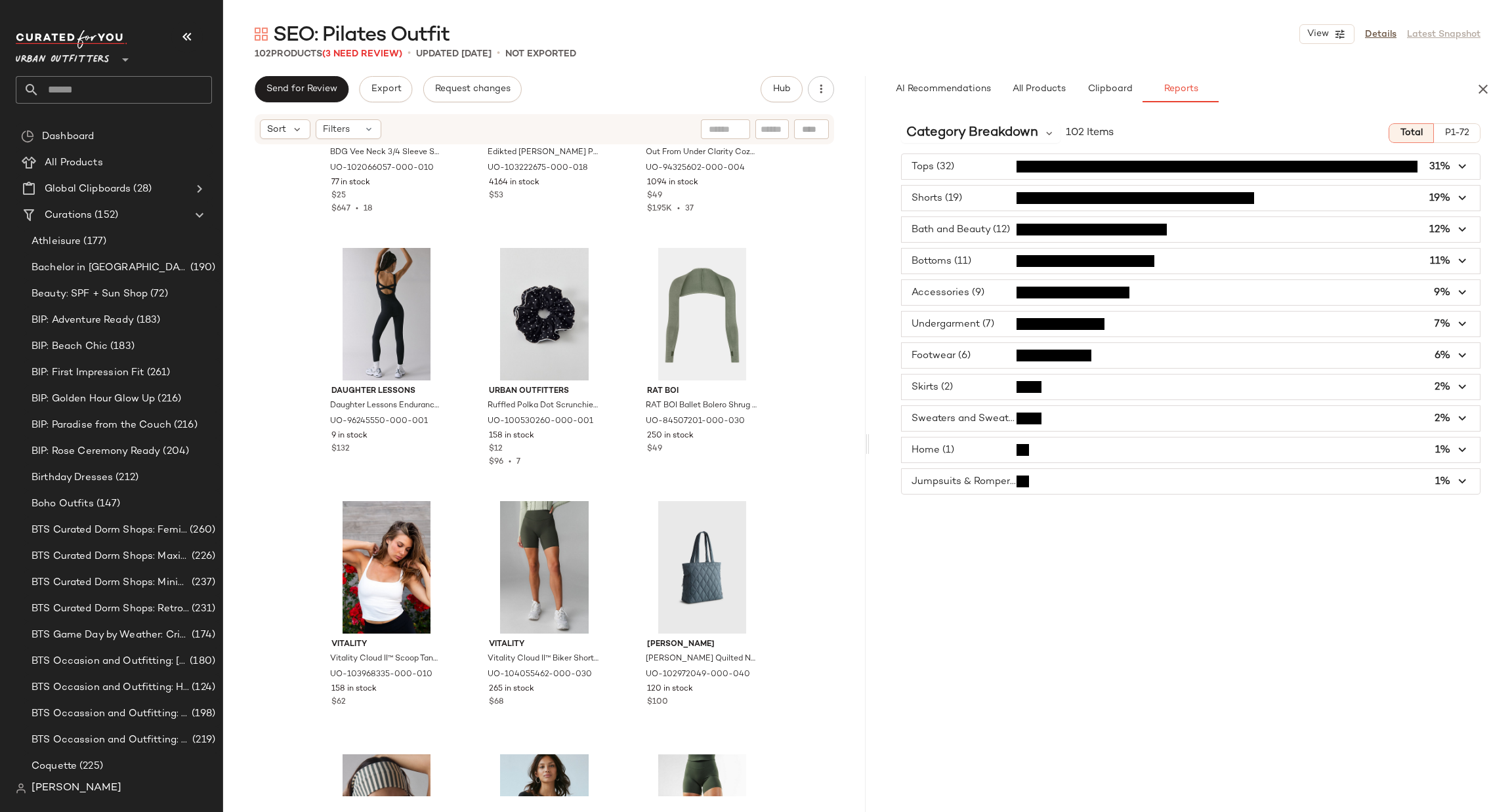
click at [959, 165] on span "button" at bounding box center [1190, 166] width 578 height 25
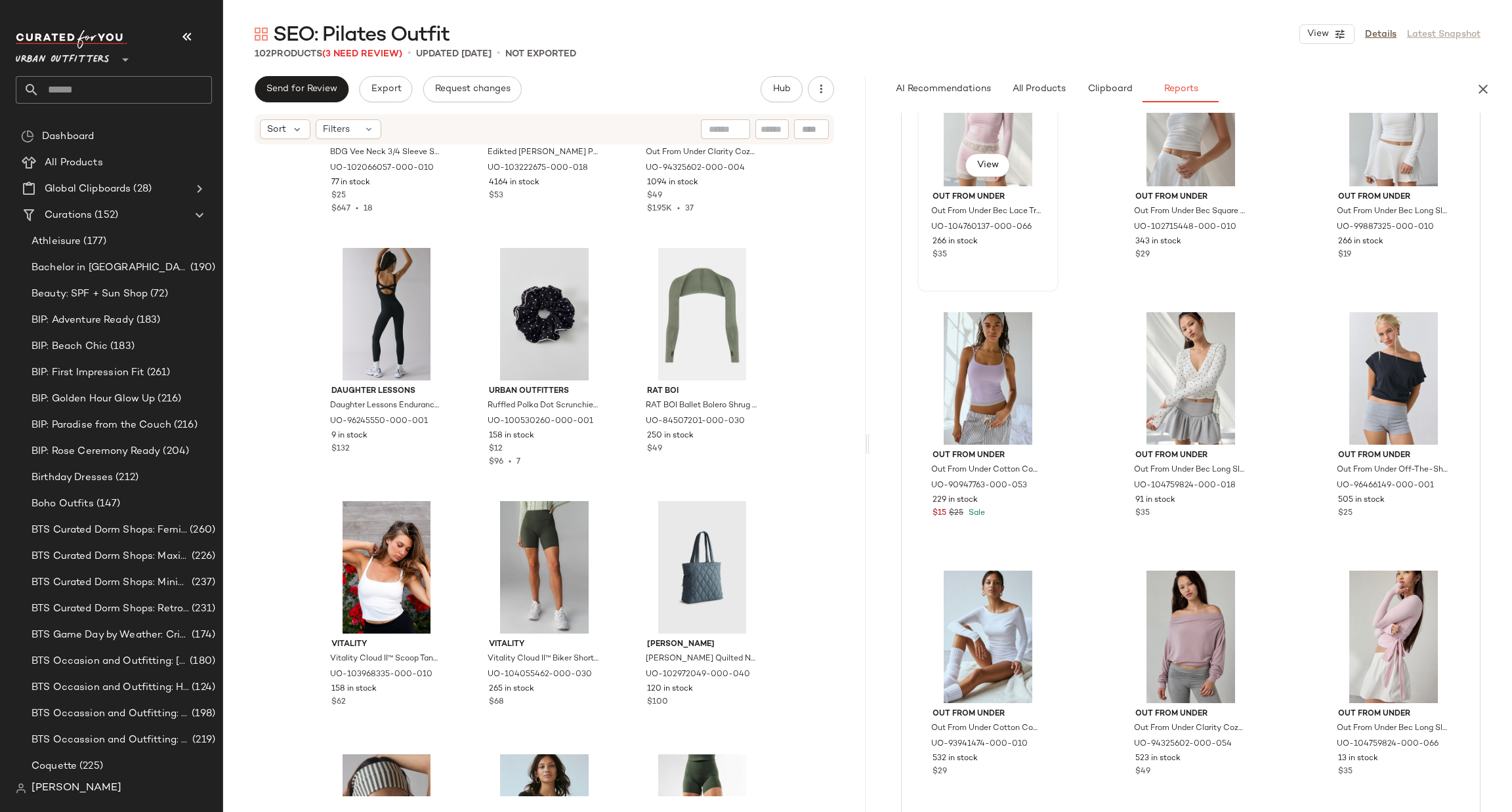
scroll to position [0, 0]
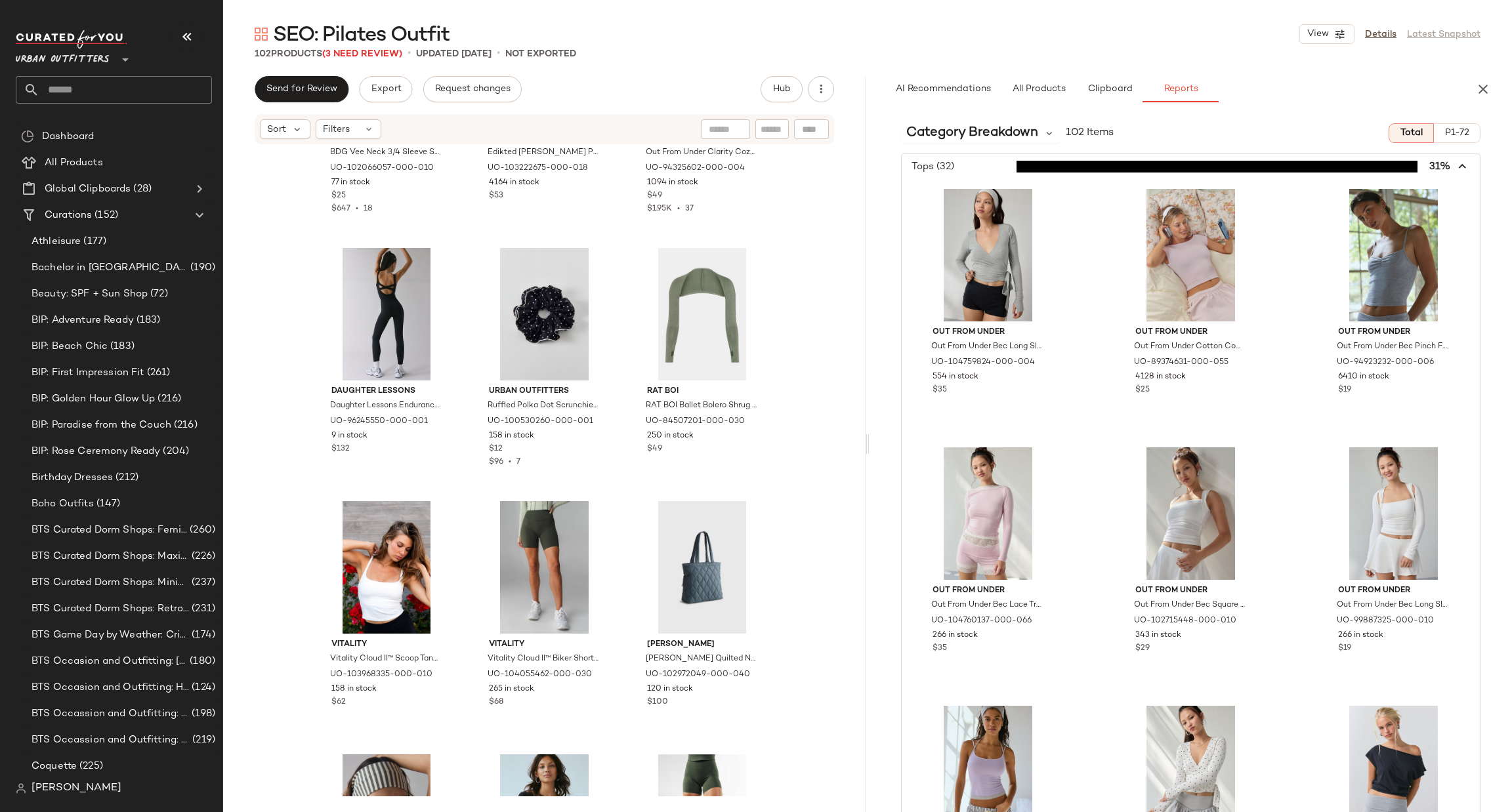
click at [1001, 157] on span "button" at bounding box center [1190, 166] width 578 height 25
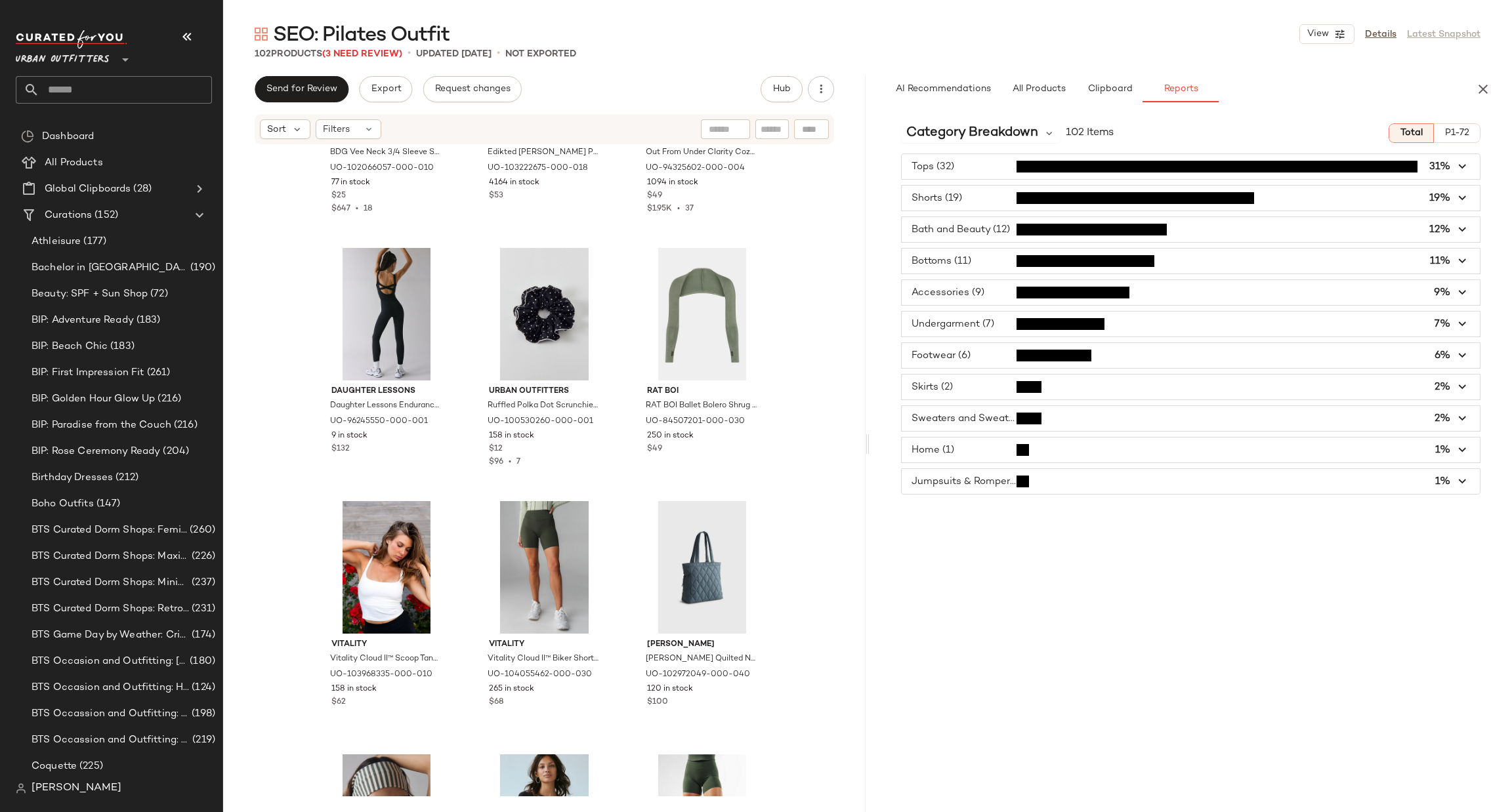
click at [985, 197] on span "button" at bounding box center [1190, 198] width 578 height 25
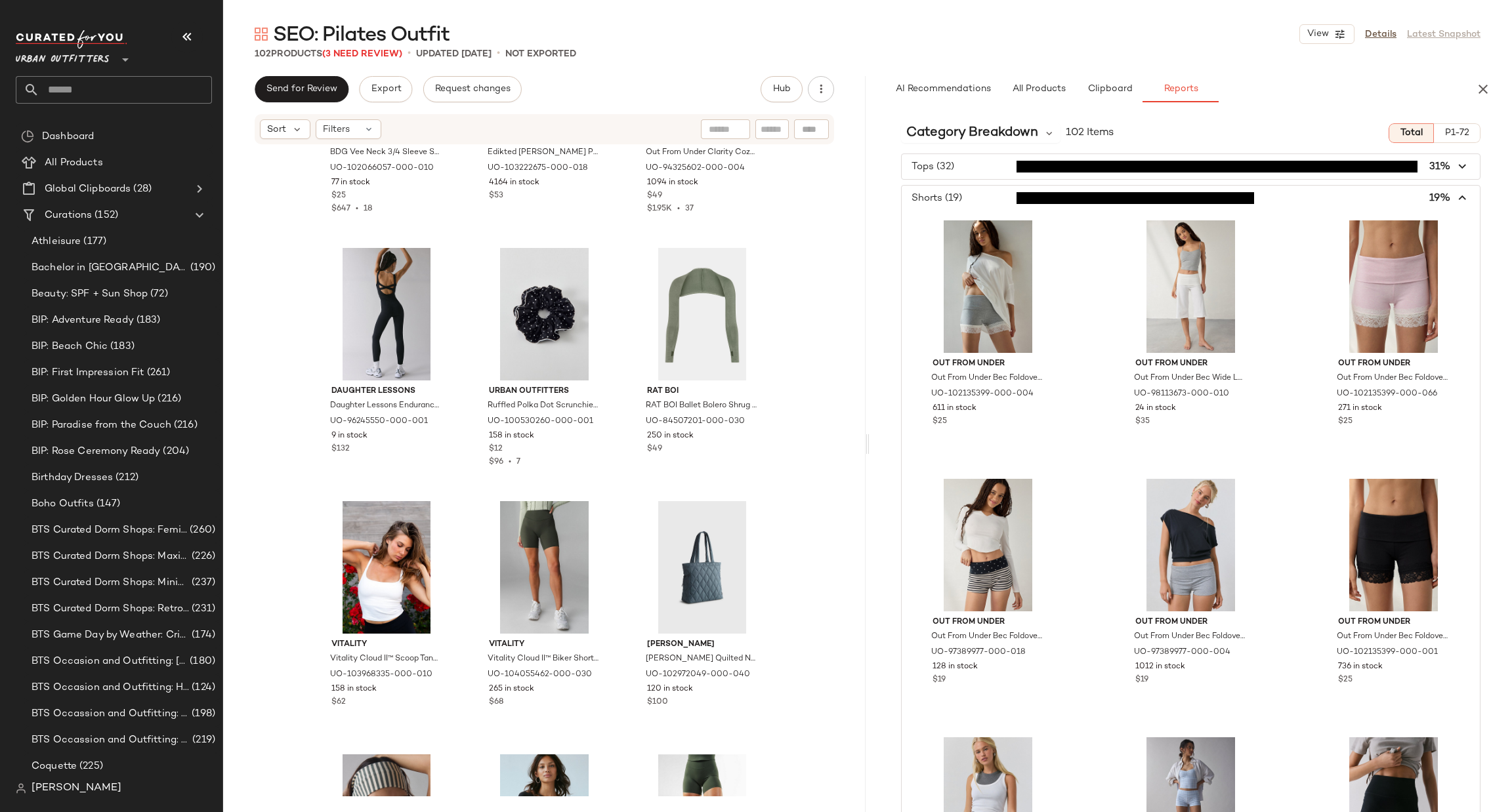
click at [978, 210] on span "button" at bounding box center [1190, 198] width 578 height 25
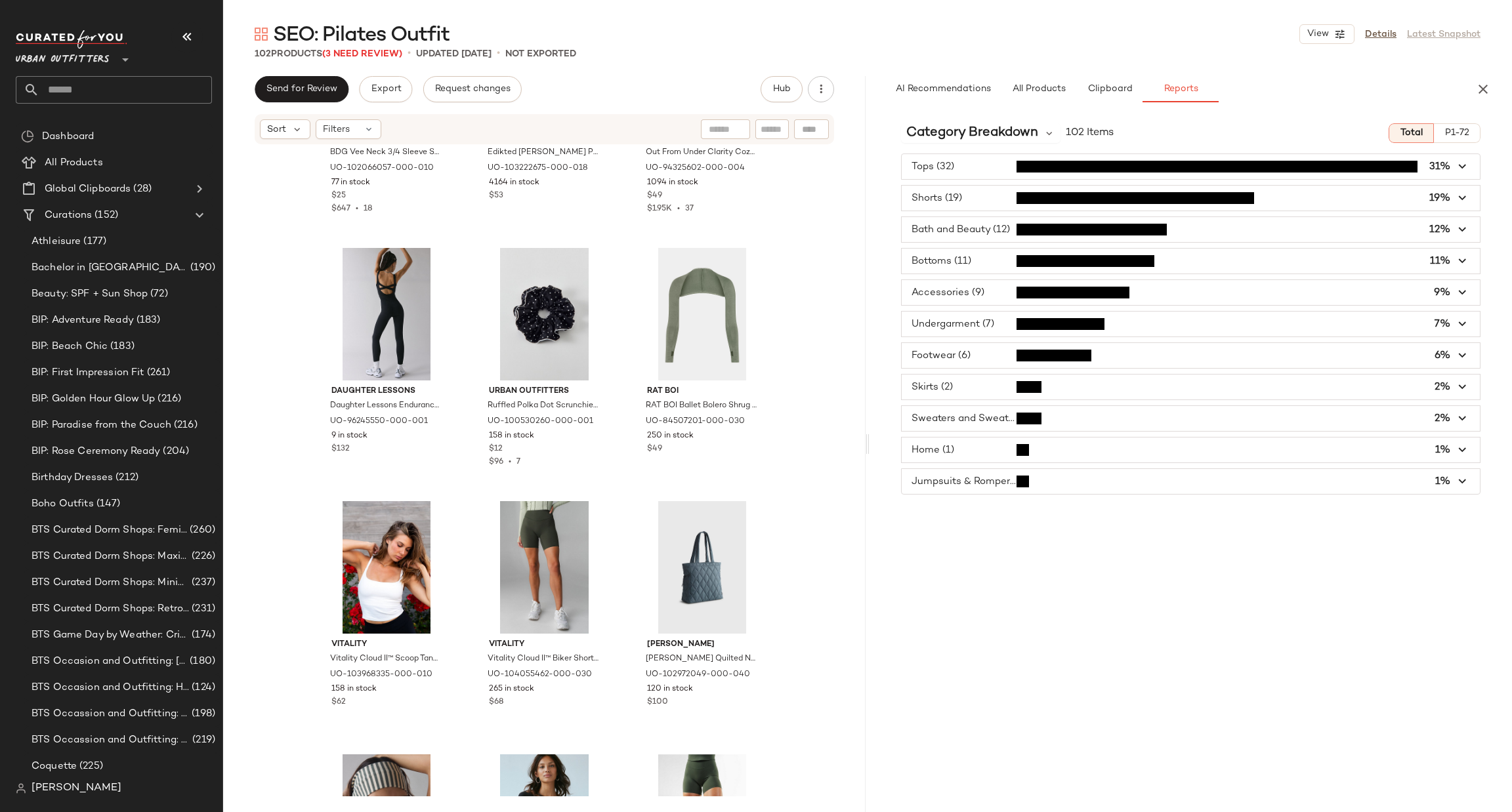
click at [971, 229] on span "button" at bounding box center [1190, 229] width 578 height 25
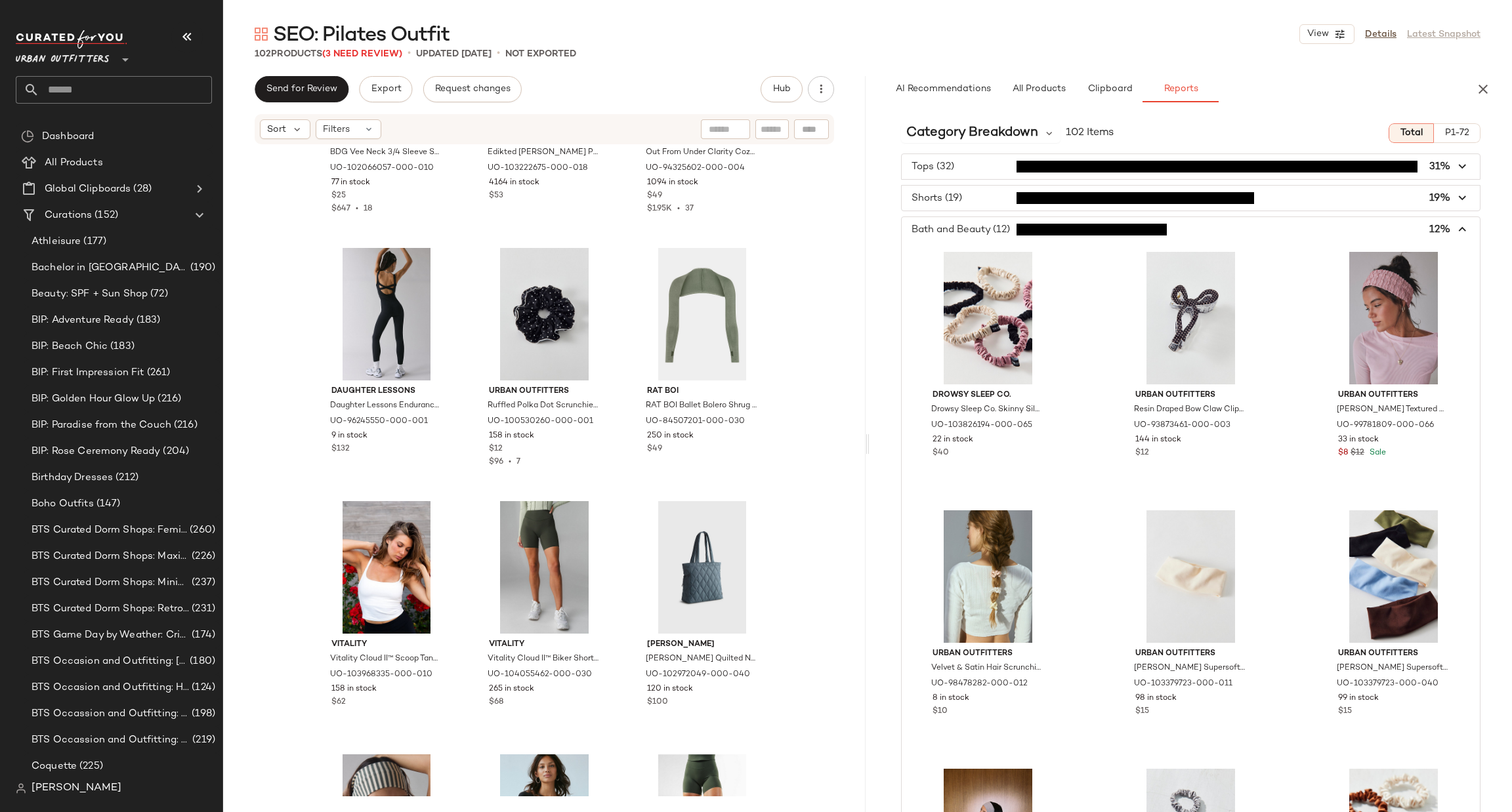
click at [968, 238] on span "button" at bounding box center [1190, 229] width 578 height 25
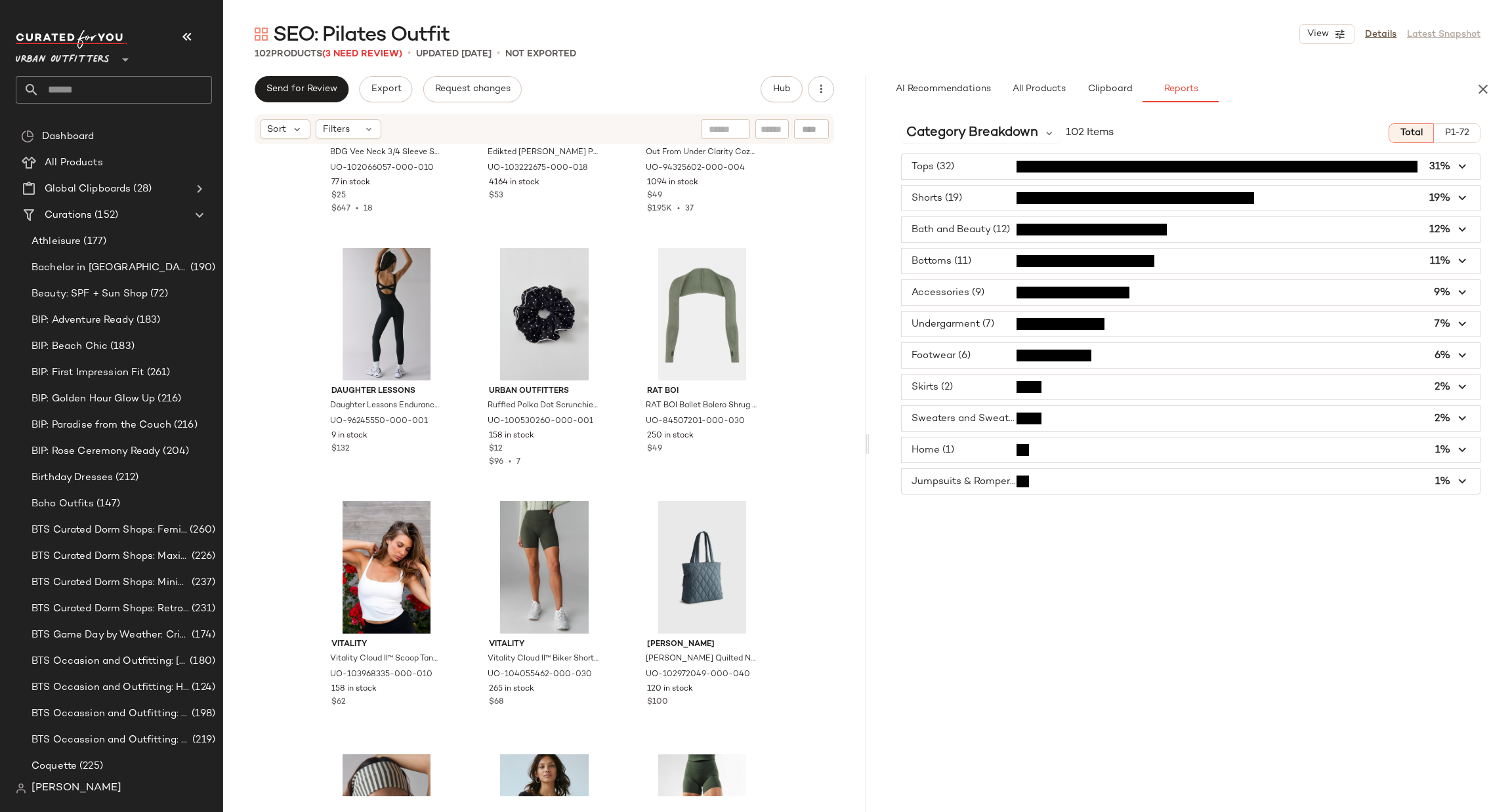
click at [975, 269] on span "button" at bounding box center [1190, 261] width 578 height 25
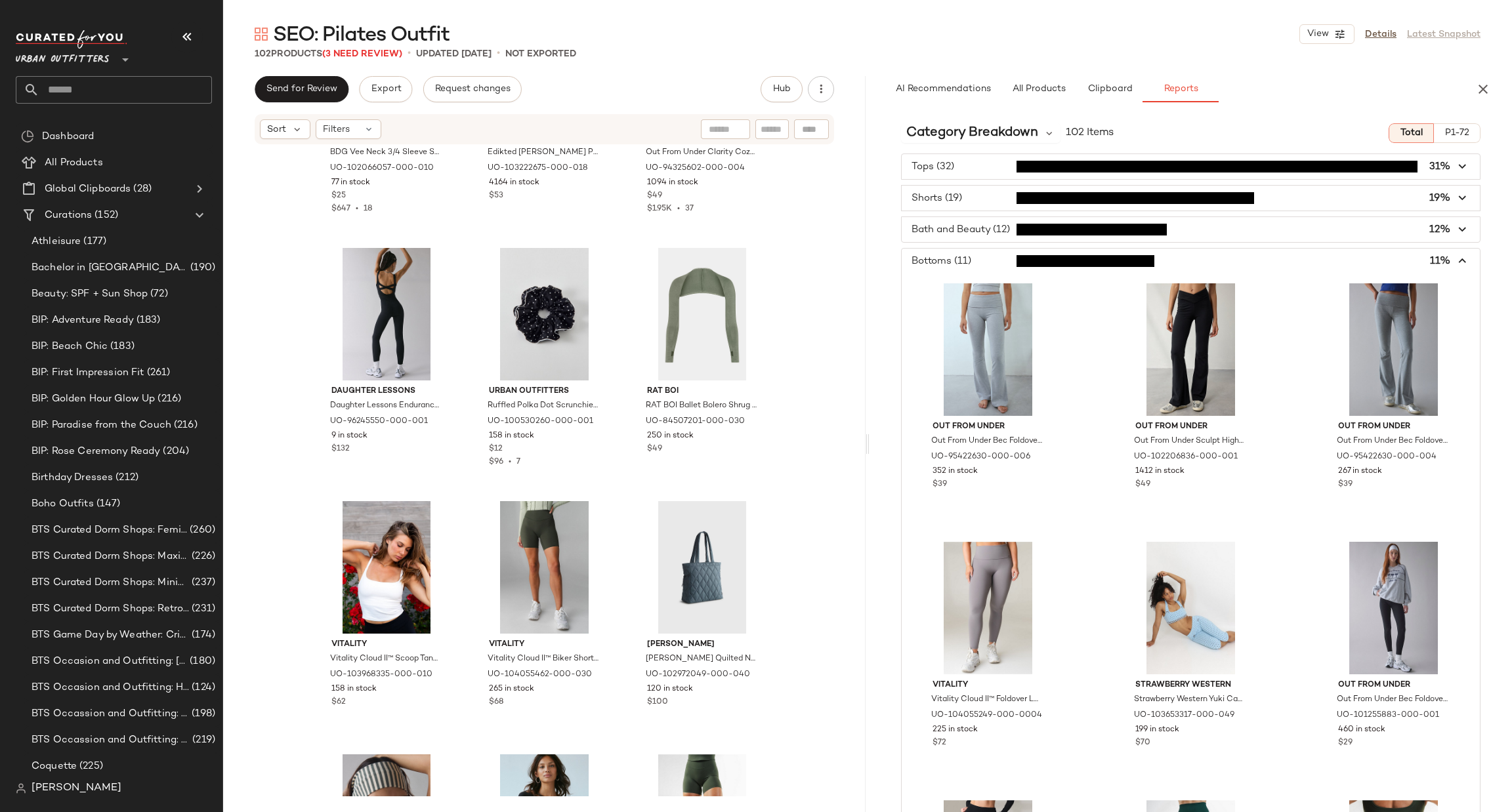
click at [975, 266] on span "button" at bounding box center [1190, 261] width 578 height 25
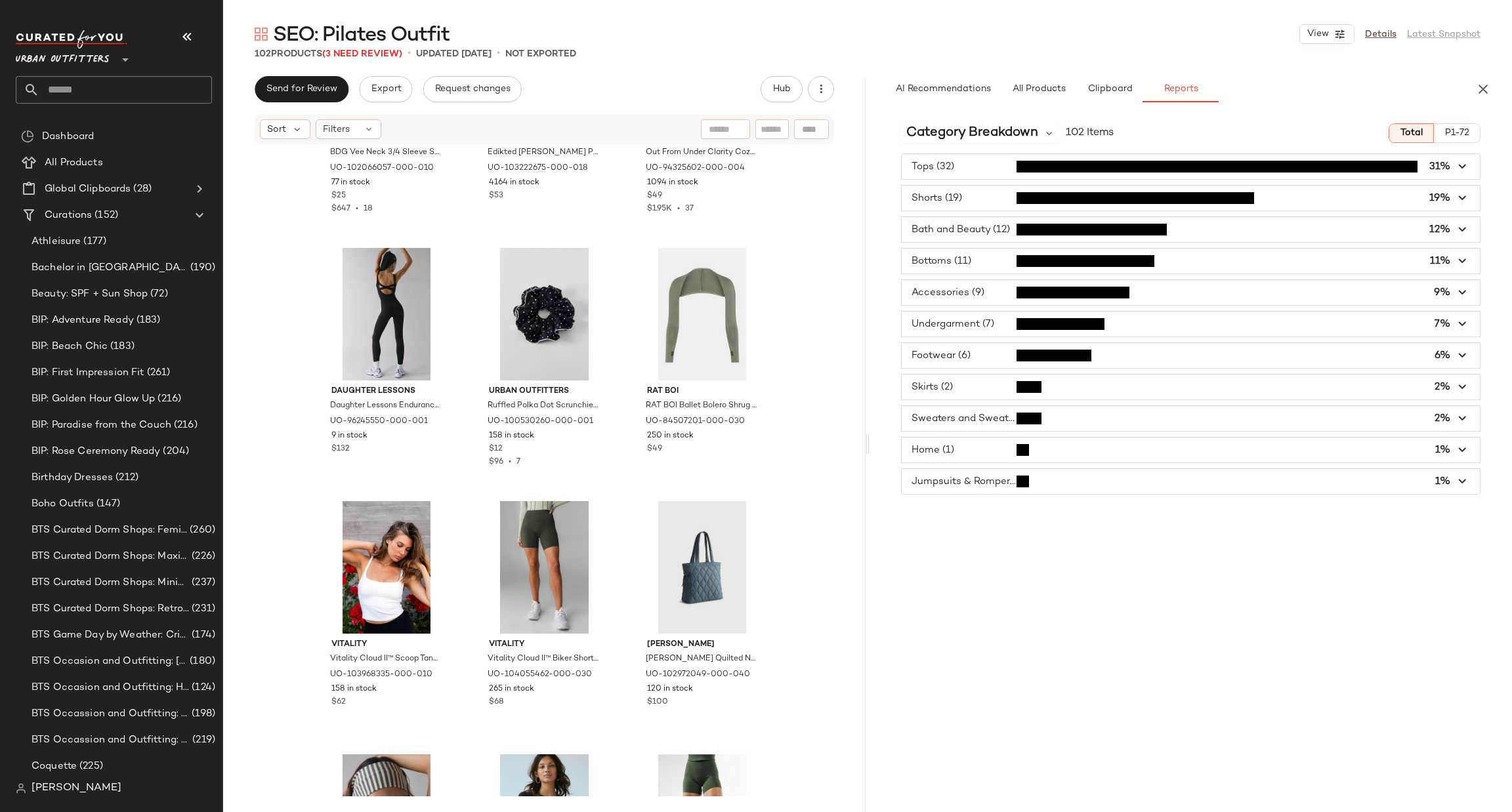
click at [965, 300] on span "button" at bounding box center [1190, 293] width 578 height 25
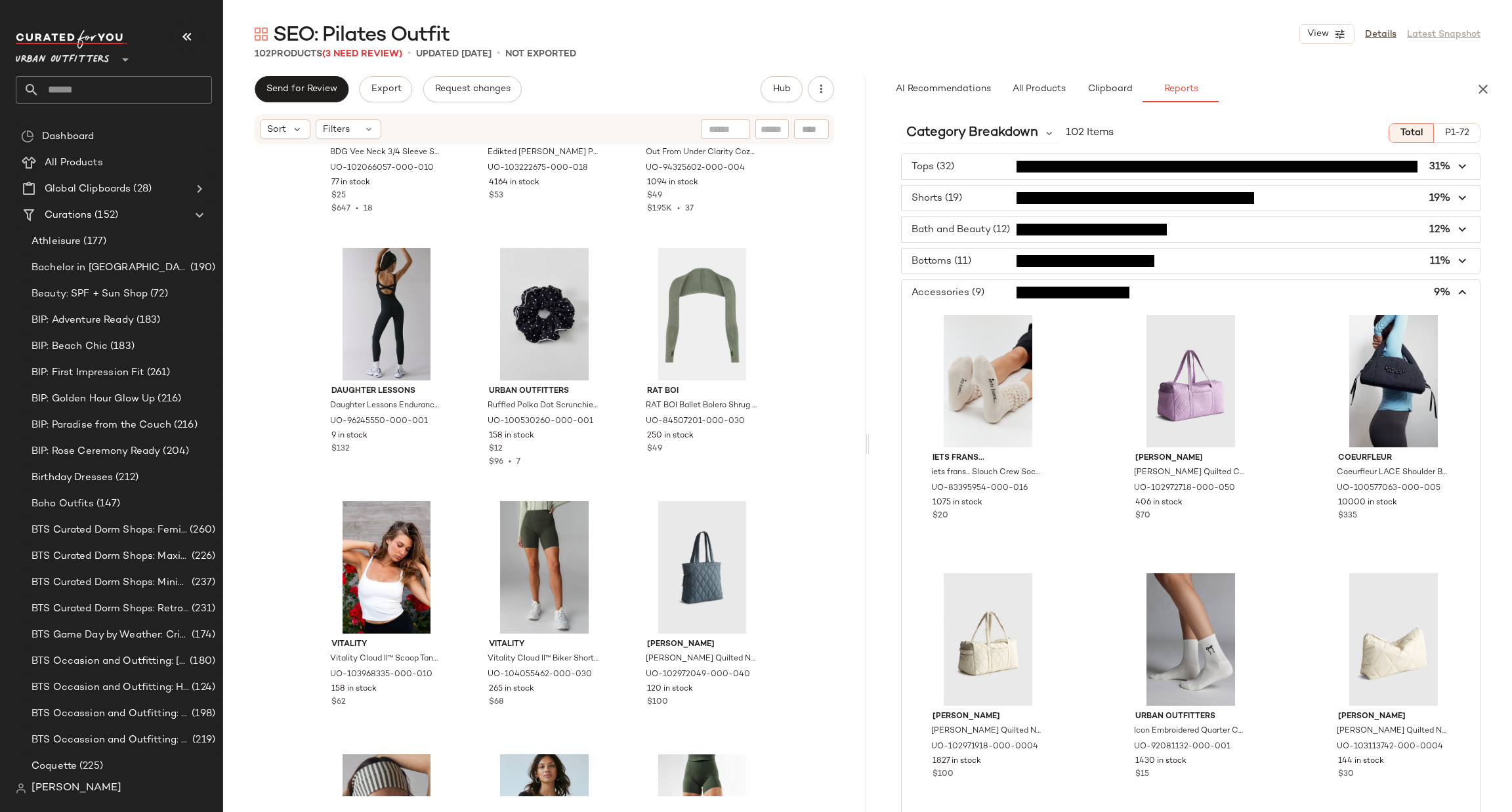
click at [982, 295] on span "button" at bounding box center [1190, 293] width 578 height 25
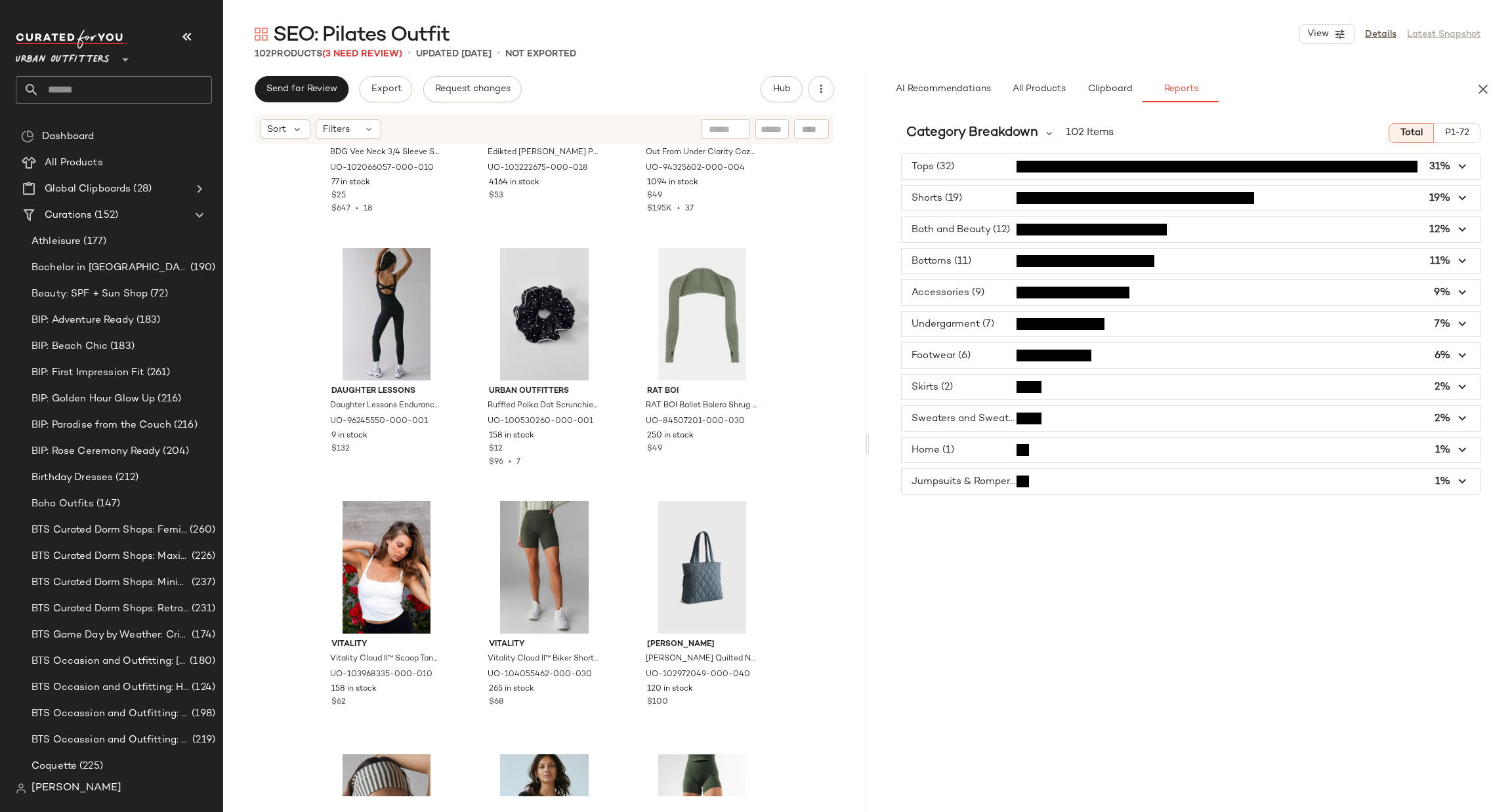
click at [981, 326] on span "button" at bounding box center [1190, 323] width 578 height 25
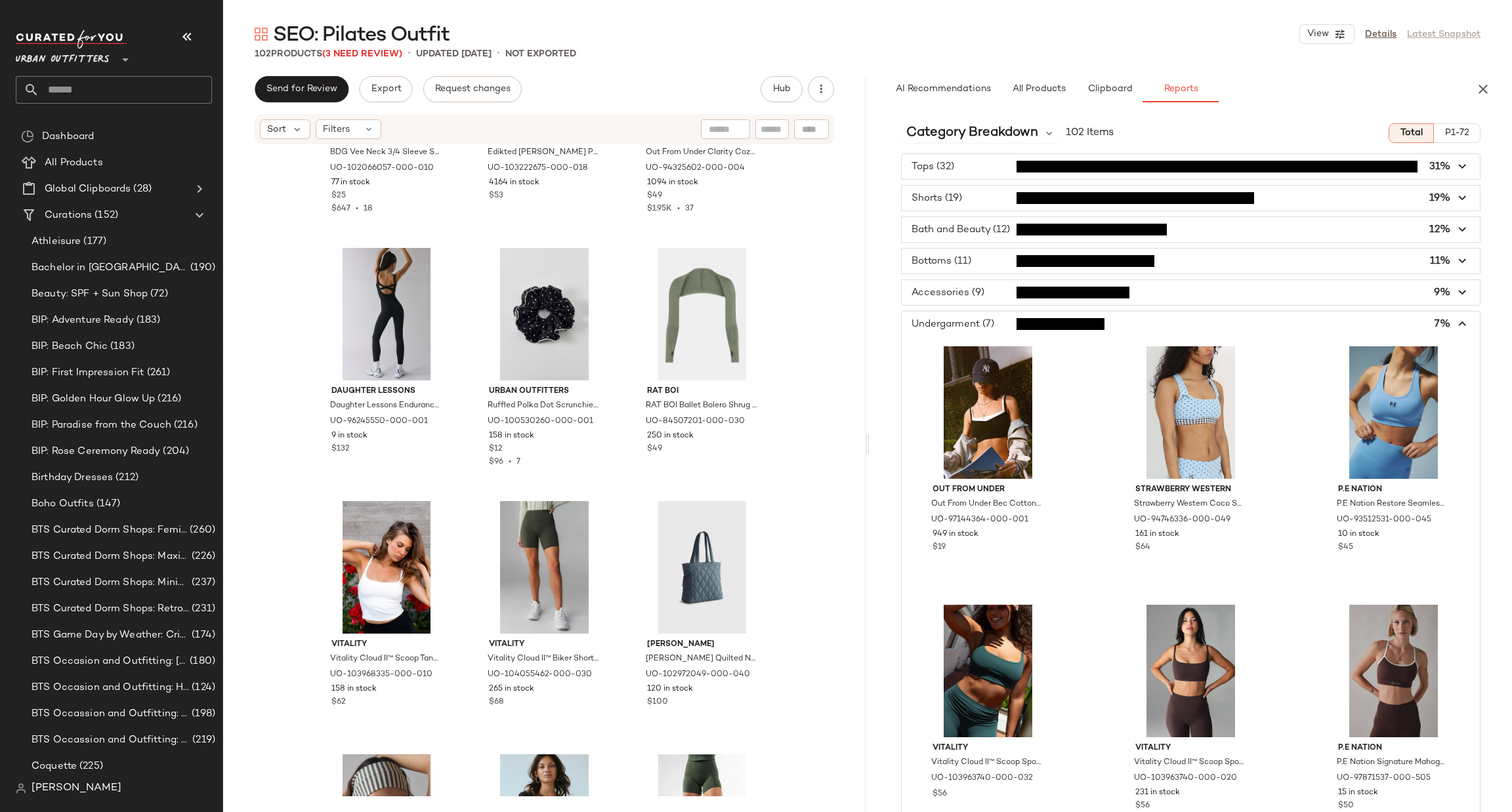
click at [977, 328] on span "button" at bounding box center [1190, 323] width 578 height 25
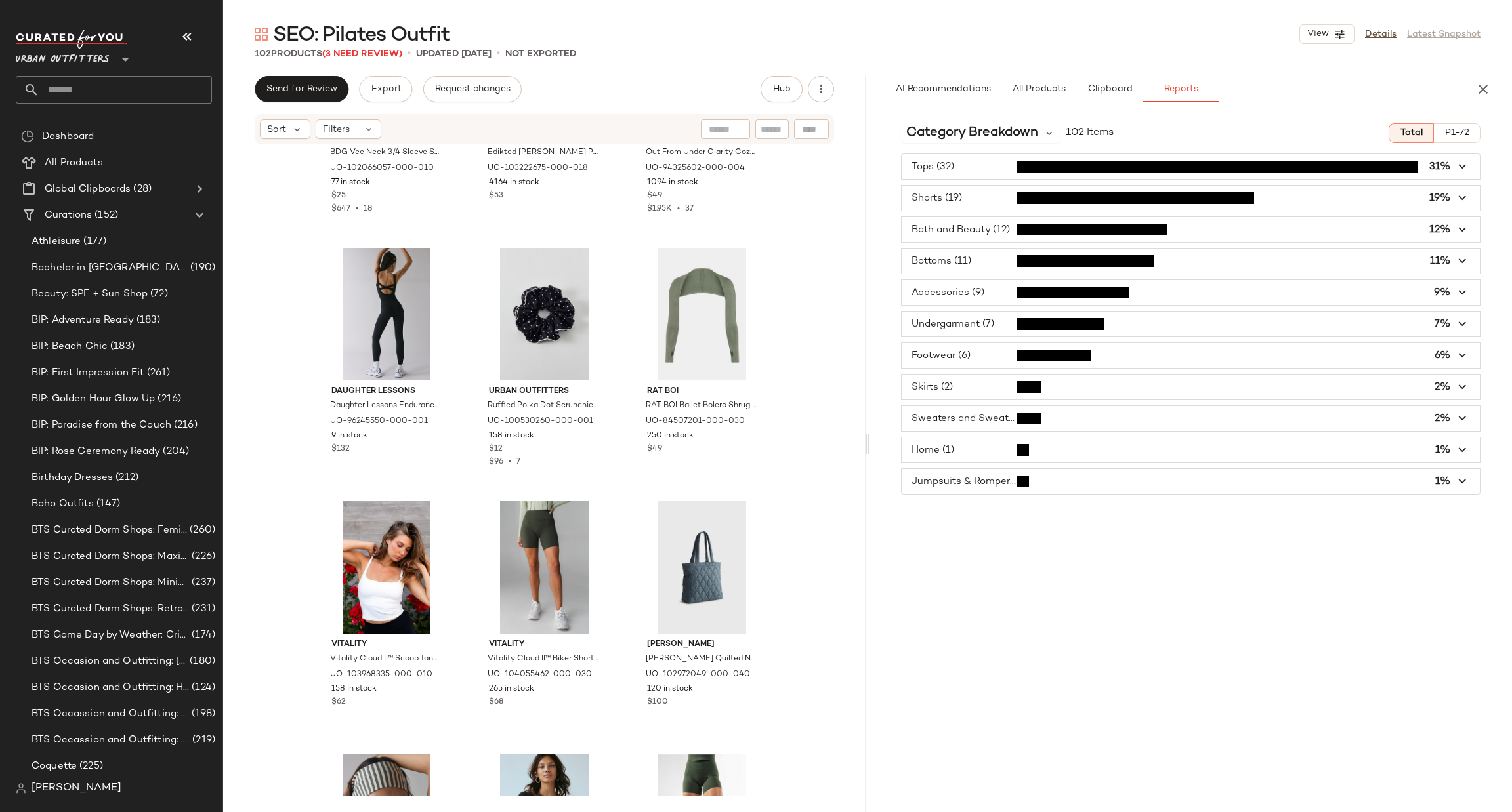
click at [983, 357] on span "button" at bounding box center [1190, 355] width 578 height 25
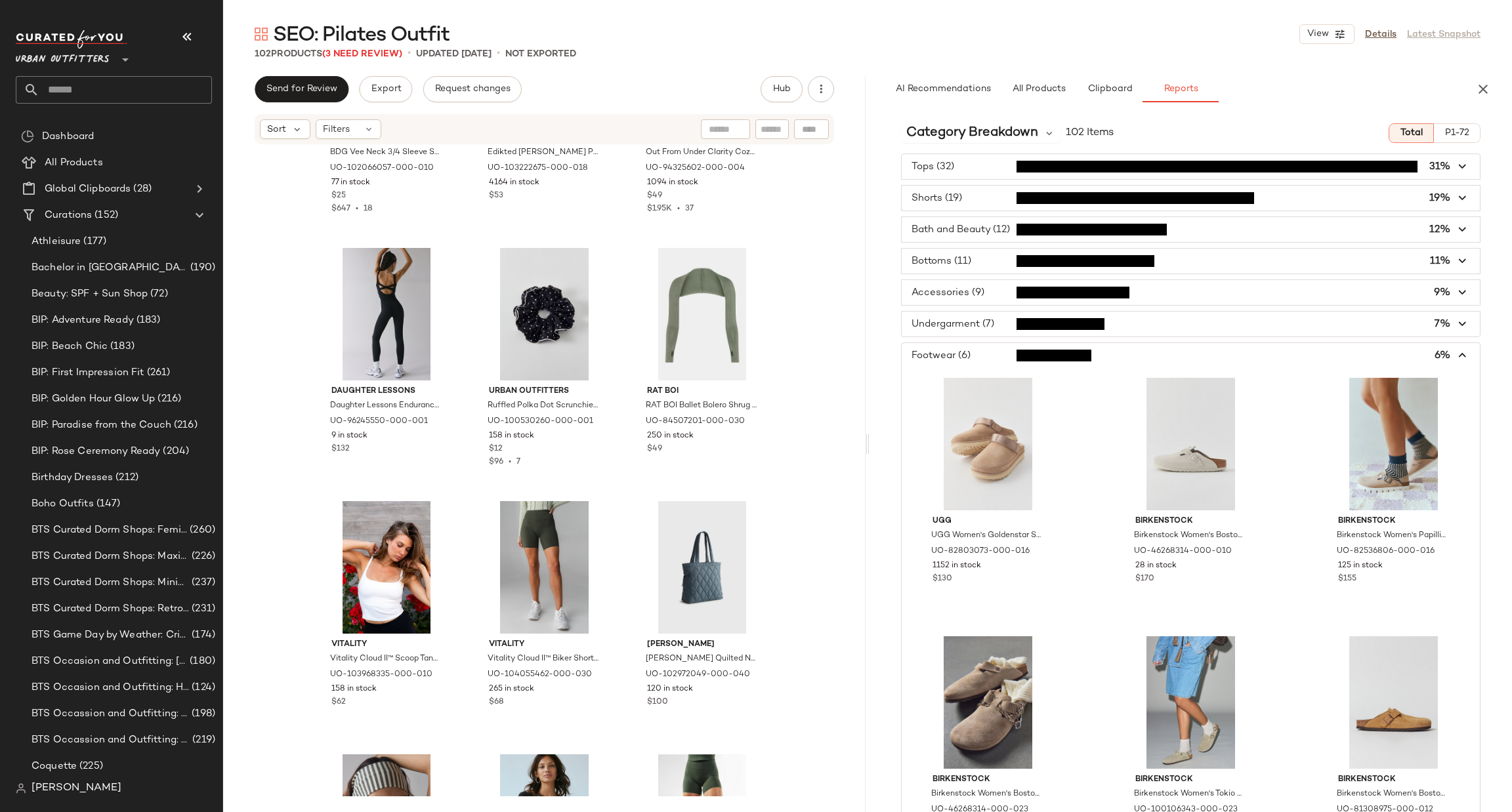
click at [991, 371] on div "UGG UGG Women's Goldenstar Suede Clog in Driftwood, Women's at Urban Outfitters…" at bounding box center [1190, 627] width 578 height 517
click at [981, 358] on span "button" at bounding box center [1190, 355] width 578 height 25
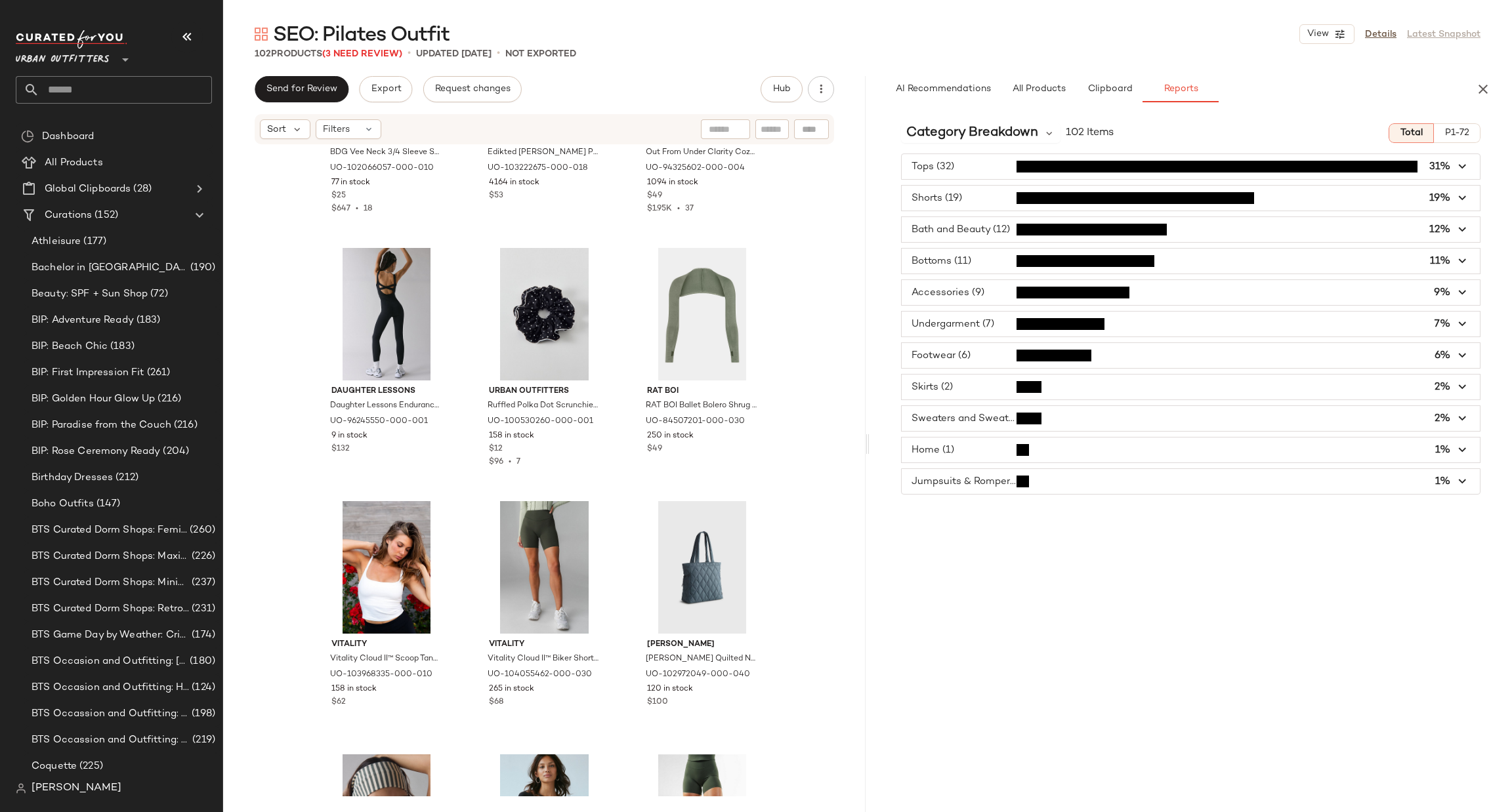
click at [999, 388] on span "button" at bounding box center [1190, 387] width 578 height 25
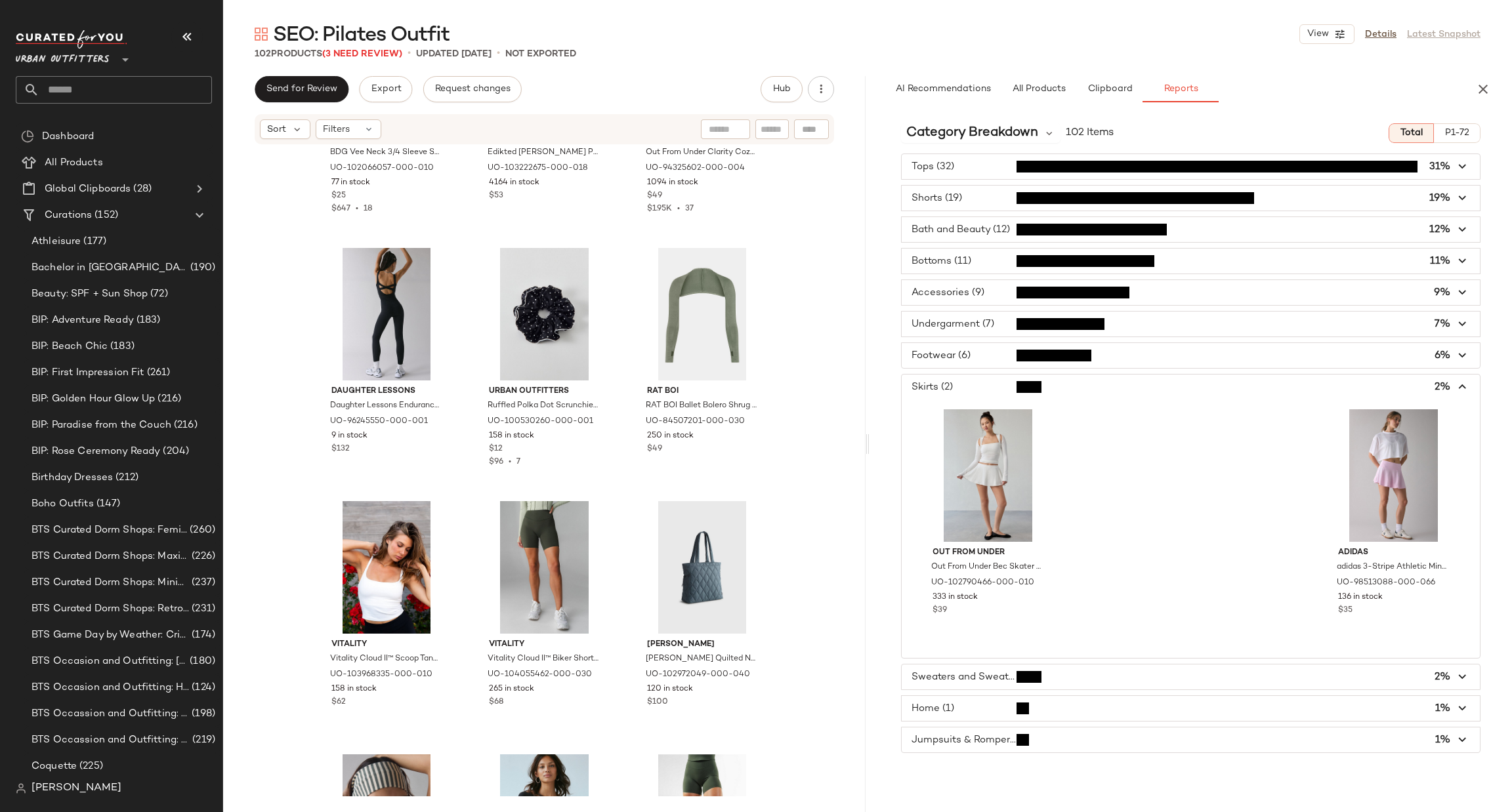
click at [999, 388] on span "button" at bounding box center [1190, 387] width 578 height 25
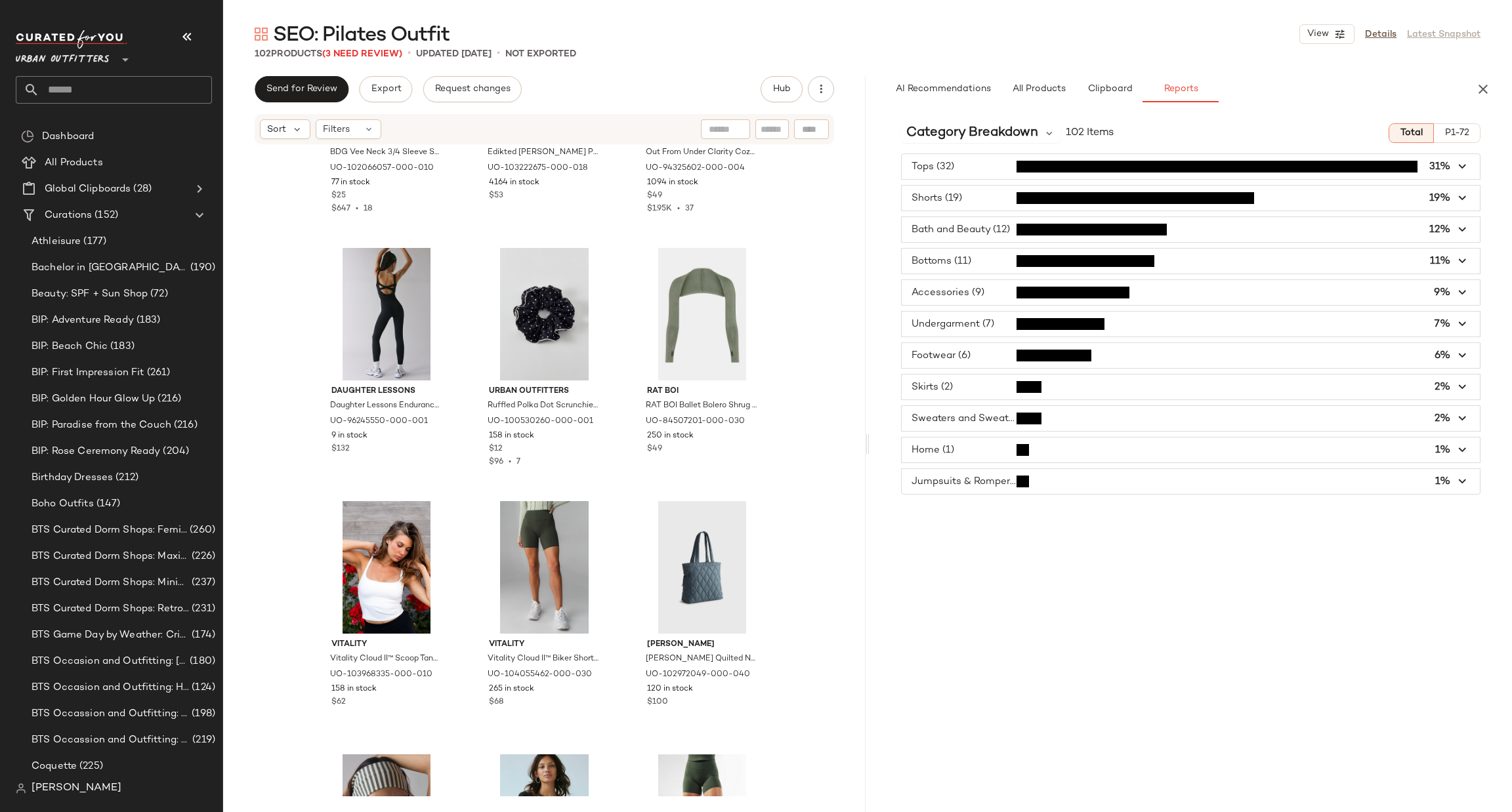
click at [991, 413] on span "button" at bounding box center [1190, 418] width 578 height 25
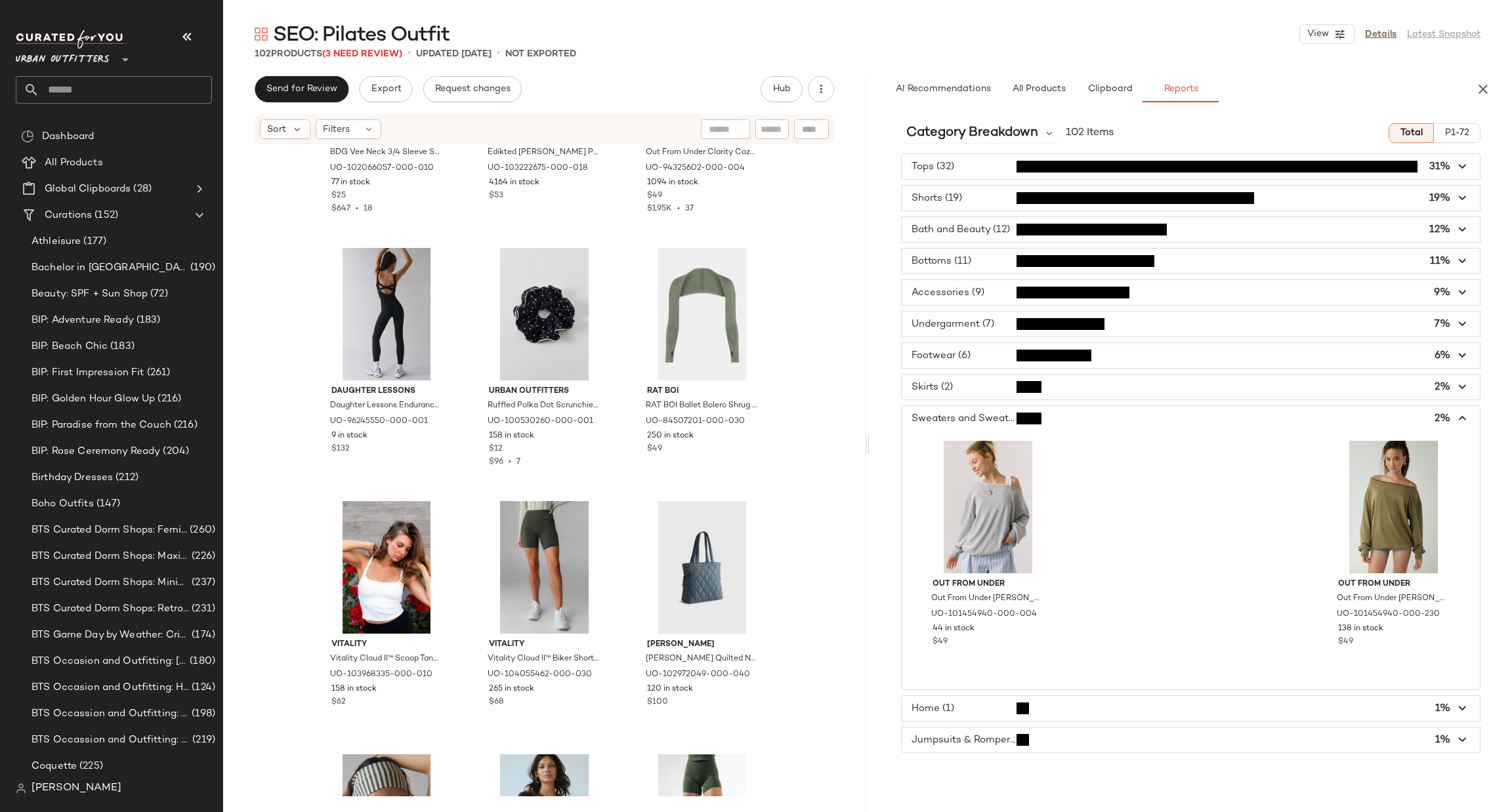
click at [991, 413] on span "button" at bounding box center [1190, 418] width 578 height 25
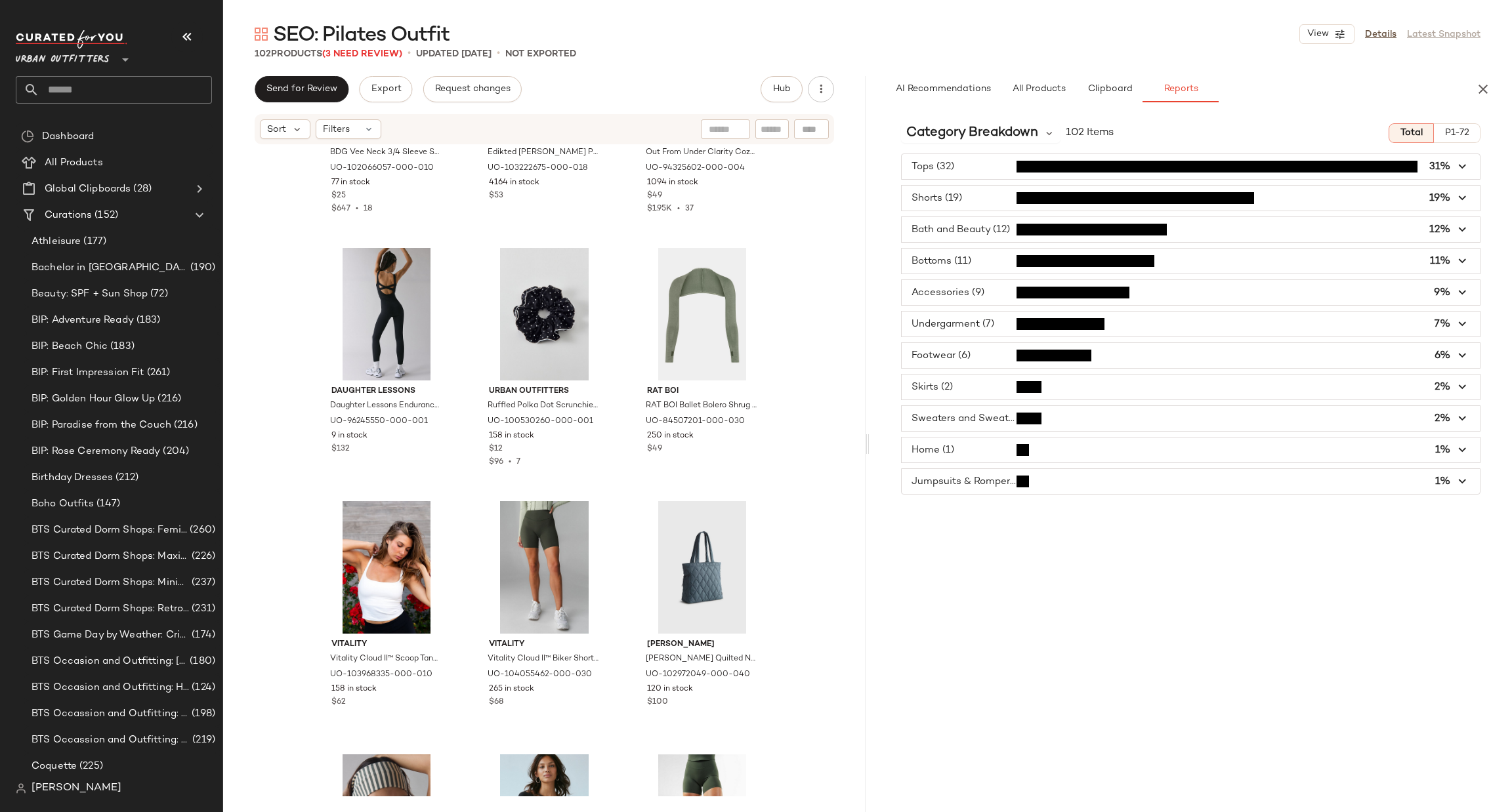
click at [1005, 459] on span "button" at bounding box center [1190, 450] width 578 height 25
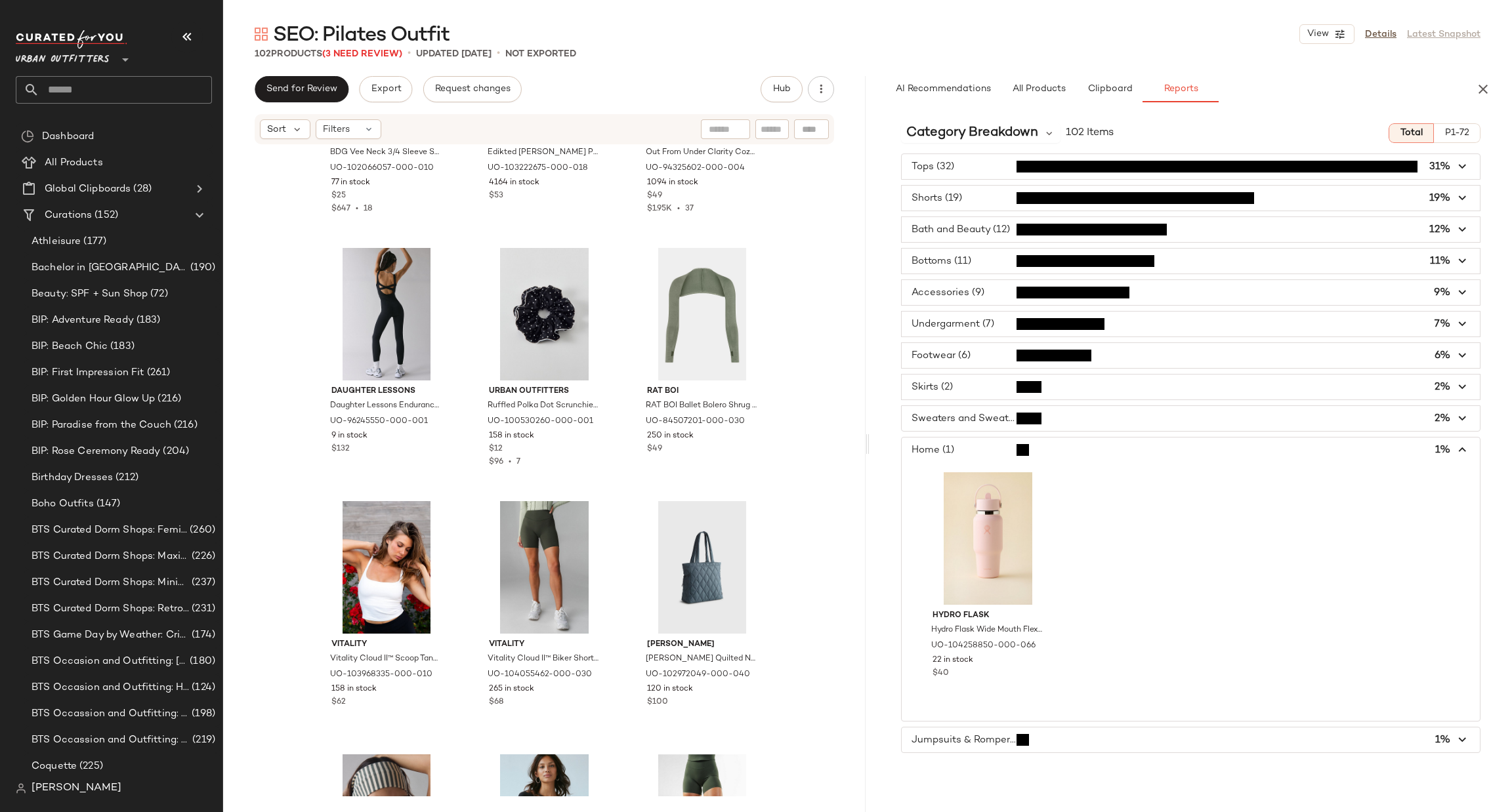
click at [1005, 459] on span "button" at bounding box center [1190, 450] width 578 height 25
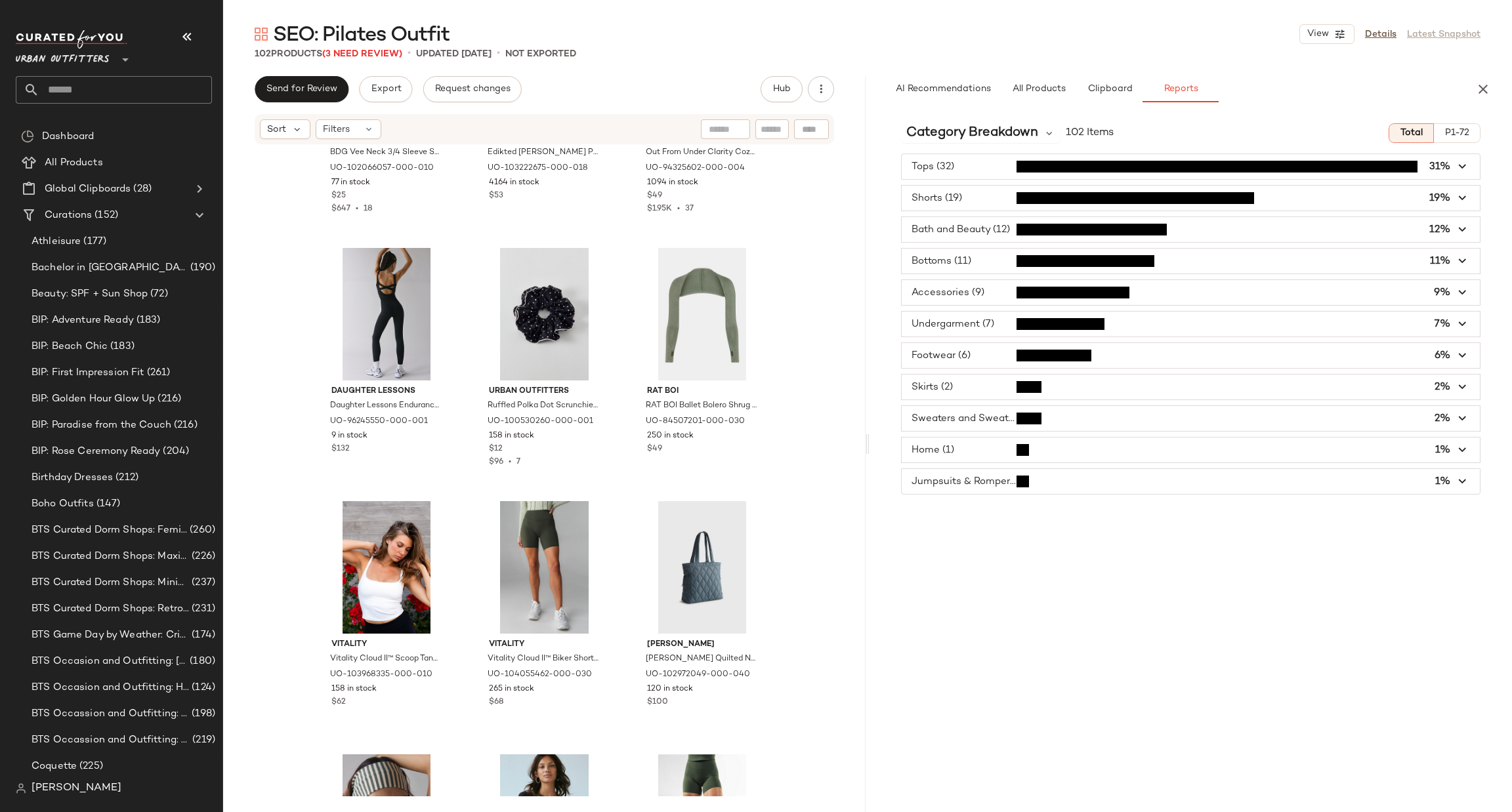
click at [989, 495] on span "button" at bounding box center [1190, 481] width 578 height 25
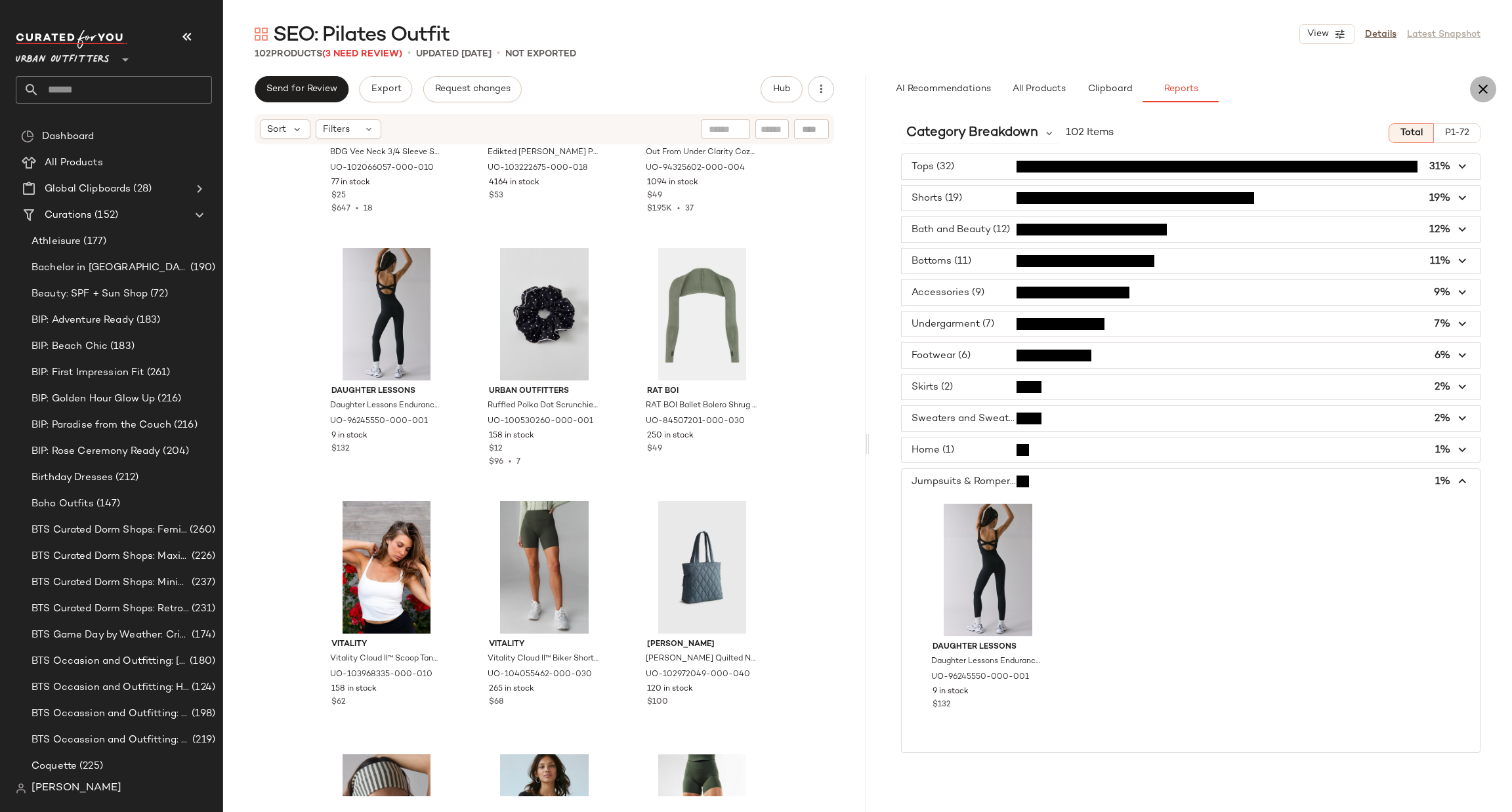
click at [1477, 85] on icon "button" at bounding box center [1483, 90] width 16 height 16
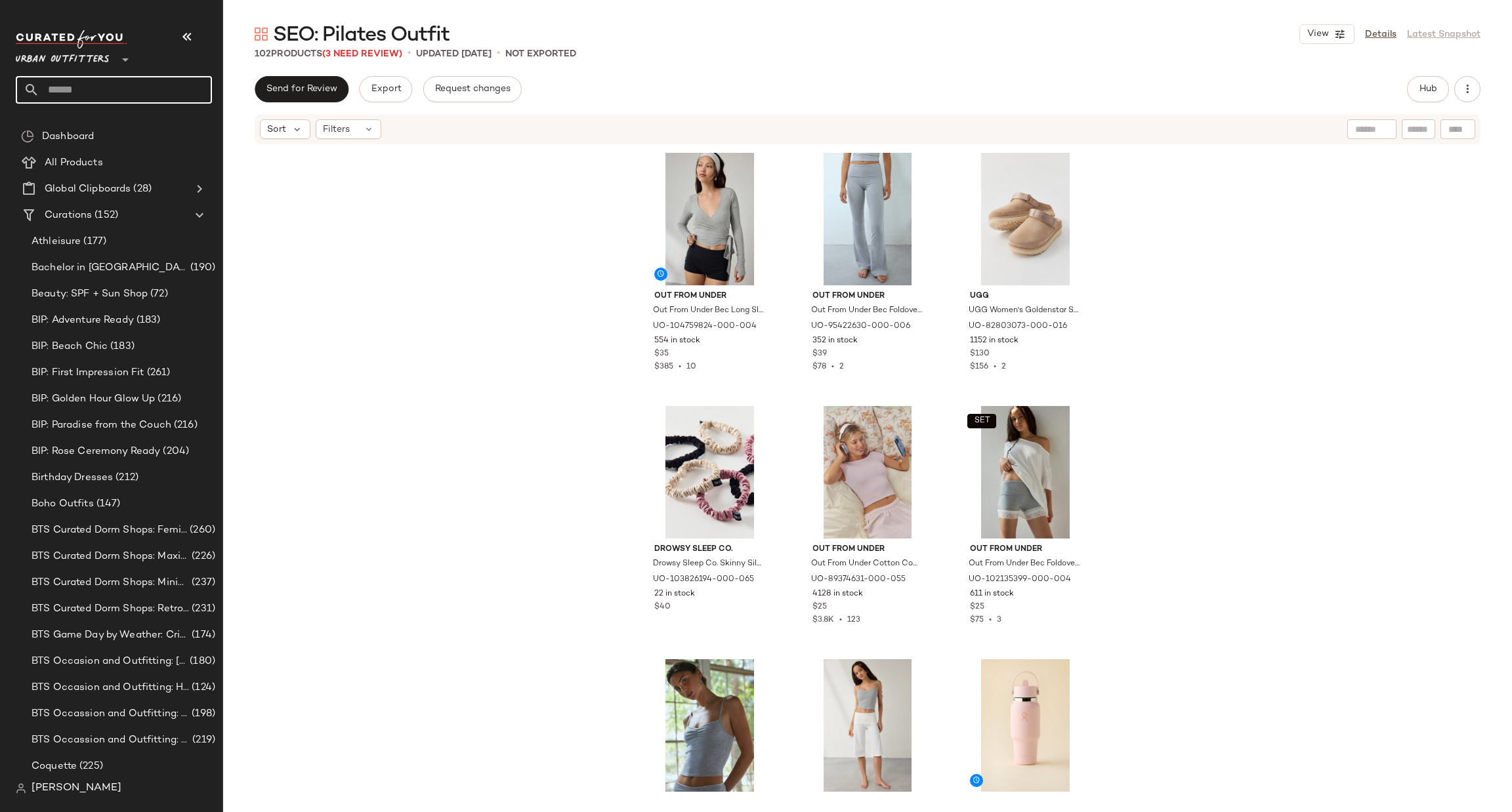
click at [133, 81] on input "text" at bounding box center [125, 90] width 172 height 28
type input "********"
click at [159, 122] on div "SEO: Denim on Denim Outfits" at bounding box center [113, 127] width 175 height 14
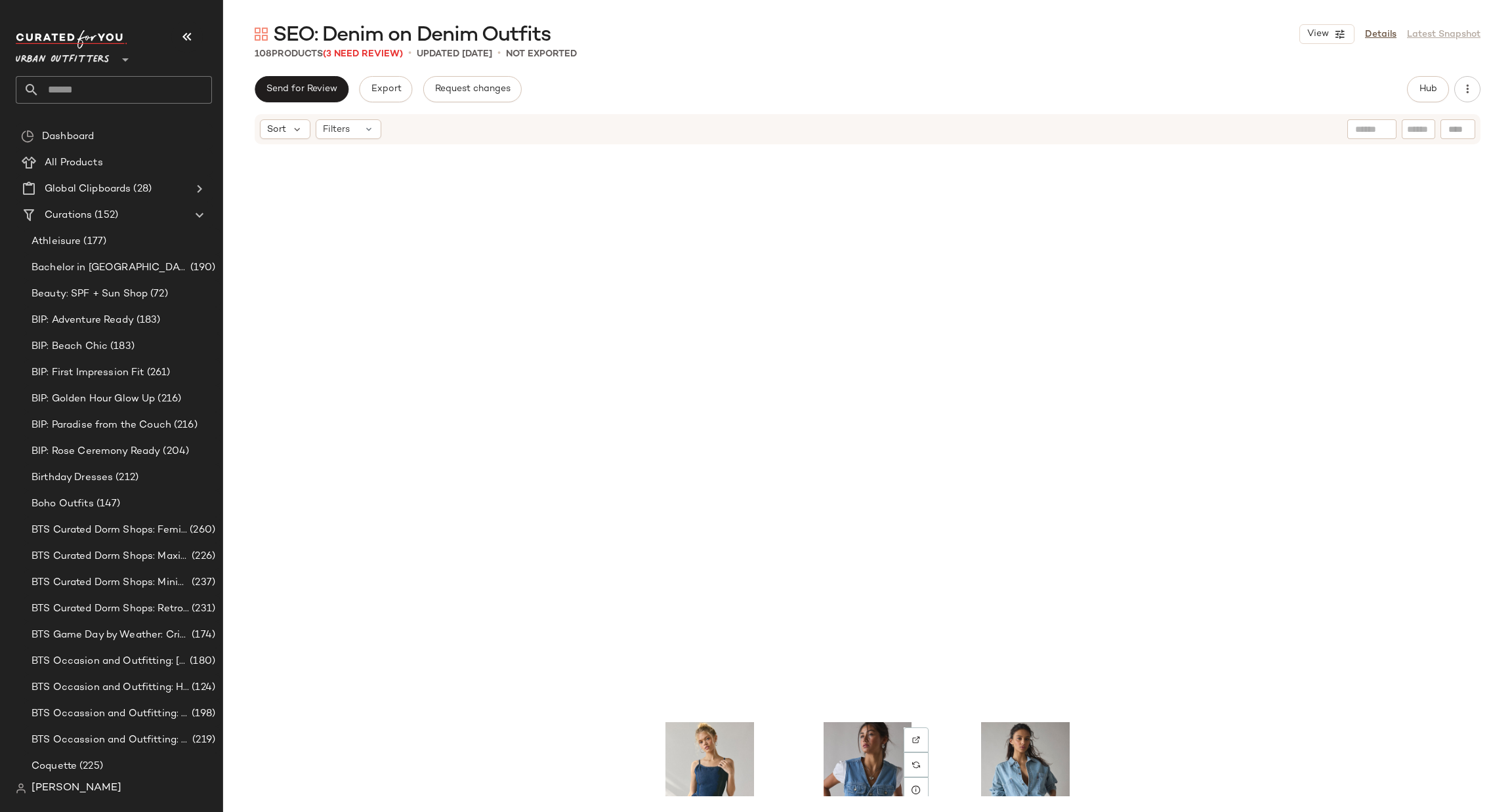
scroll to position [2563, 0]
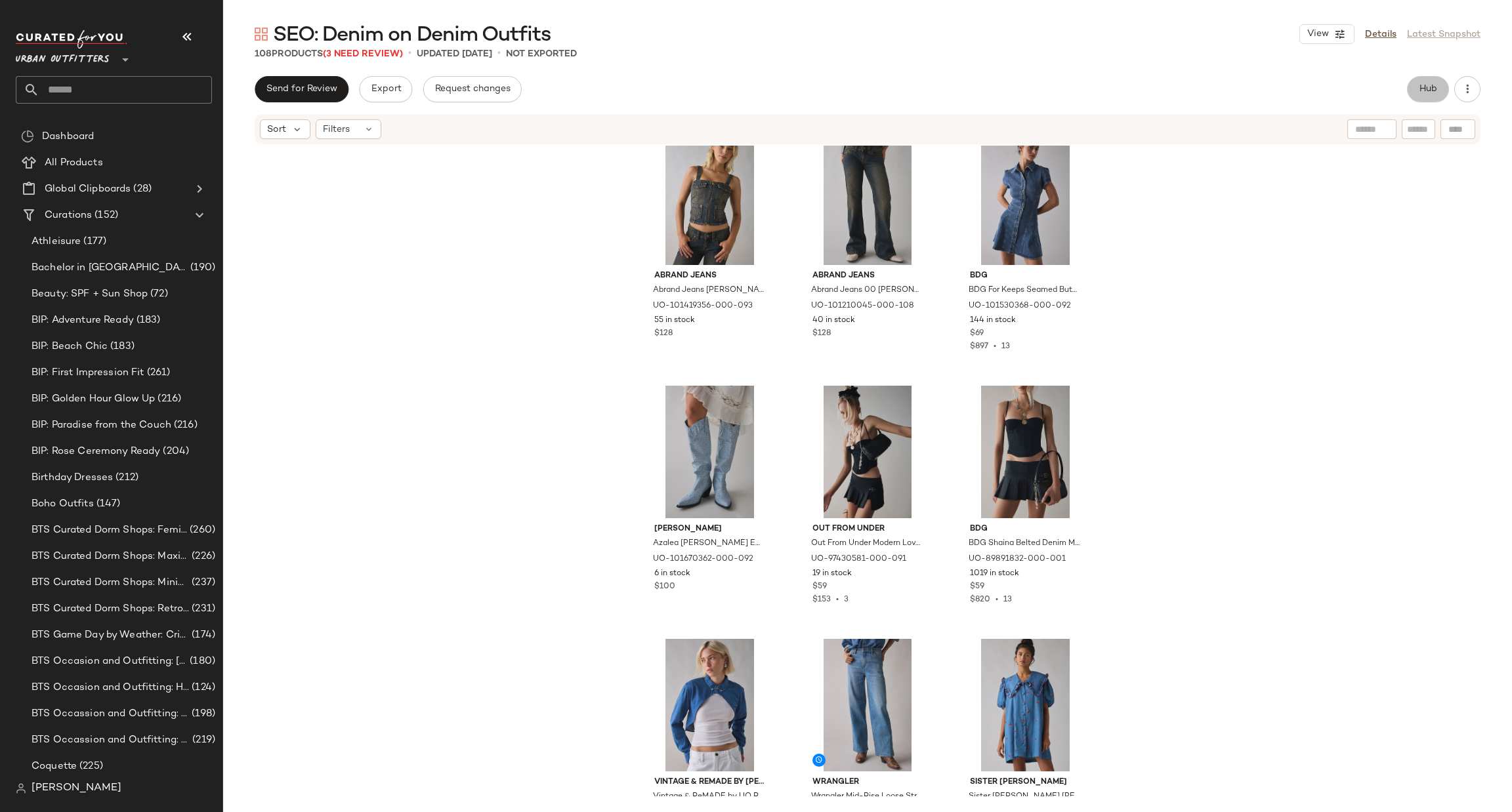
click at [1426, 83] on button "Hub" at bounding box center [1428, 89] width 42 height 26
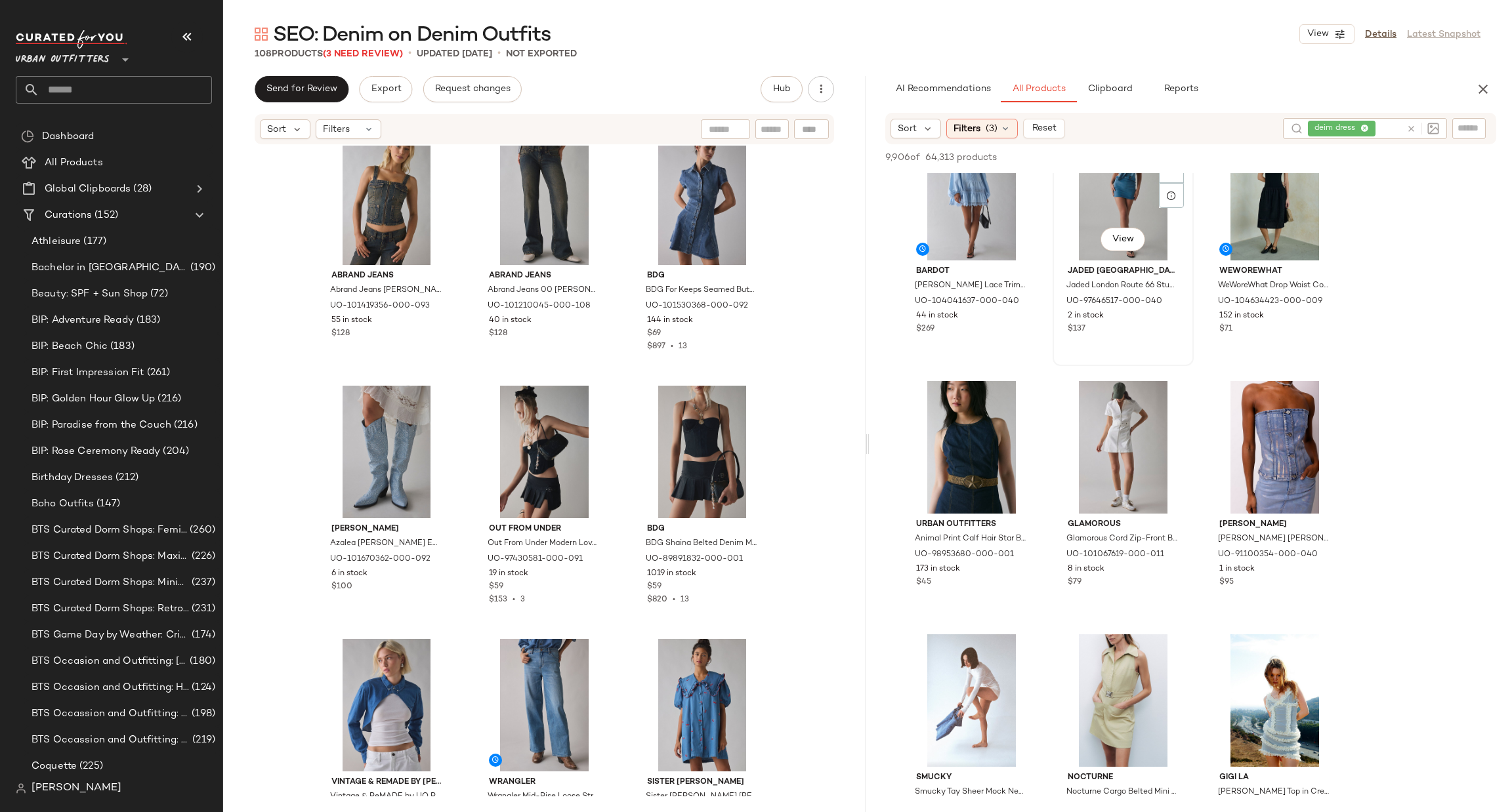
scroll to position [590, 0]
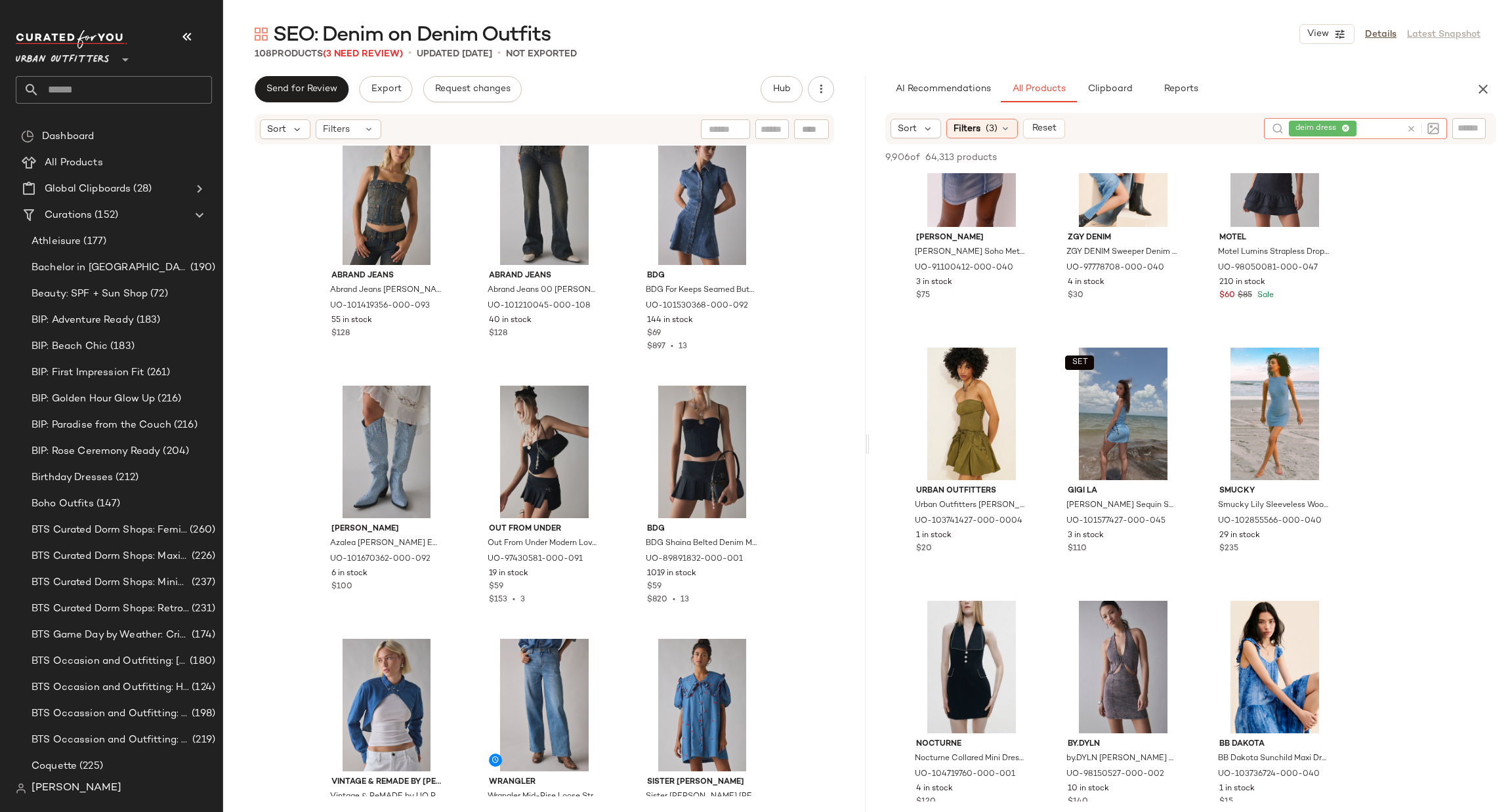
click at [1414, 127] on icon at bounding box center [1411, 129] width 10 height 10
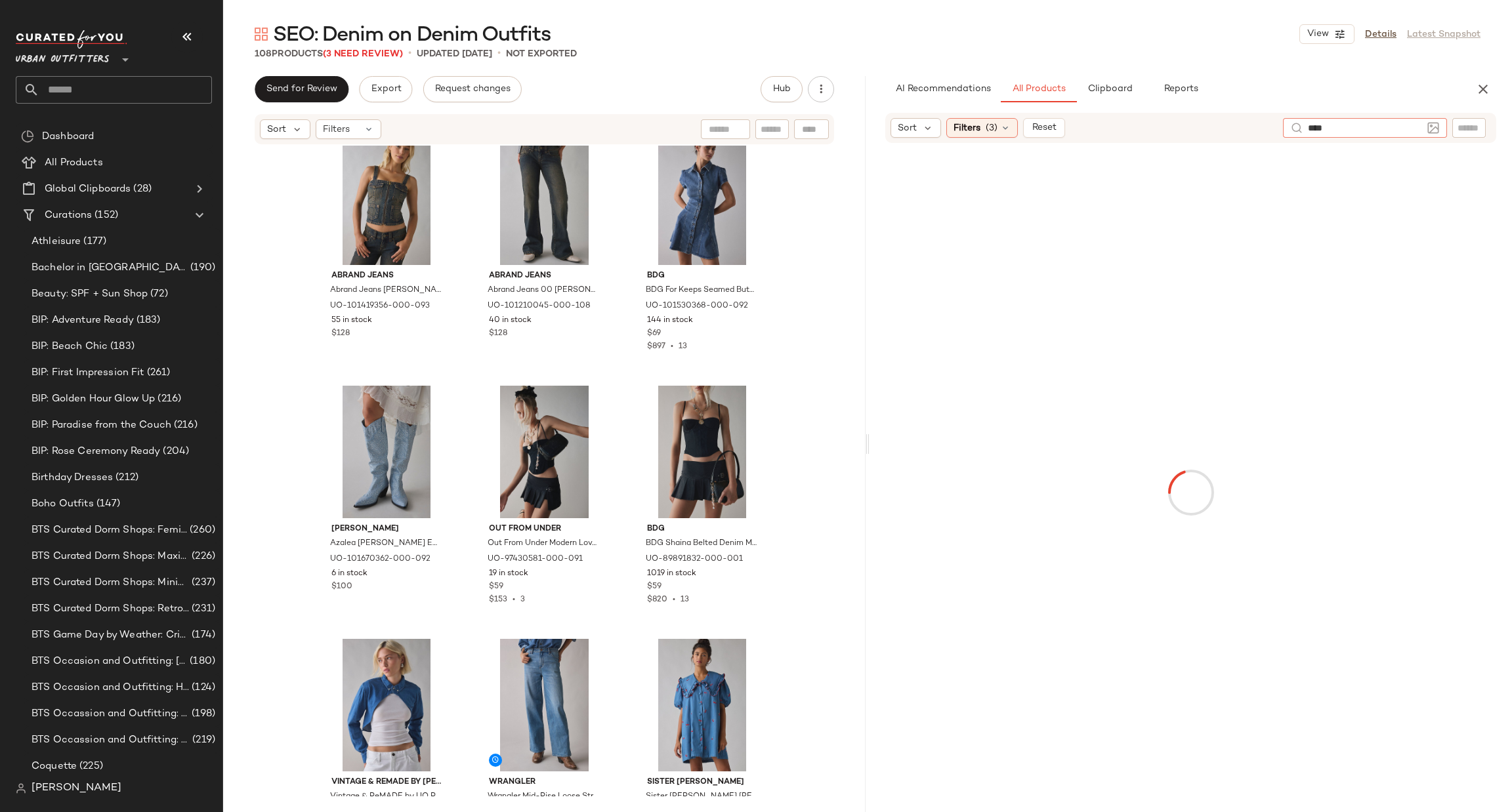
type input "*****"
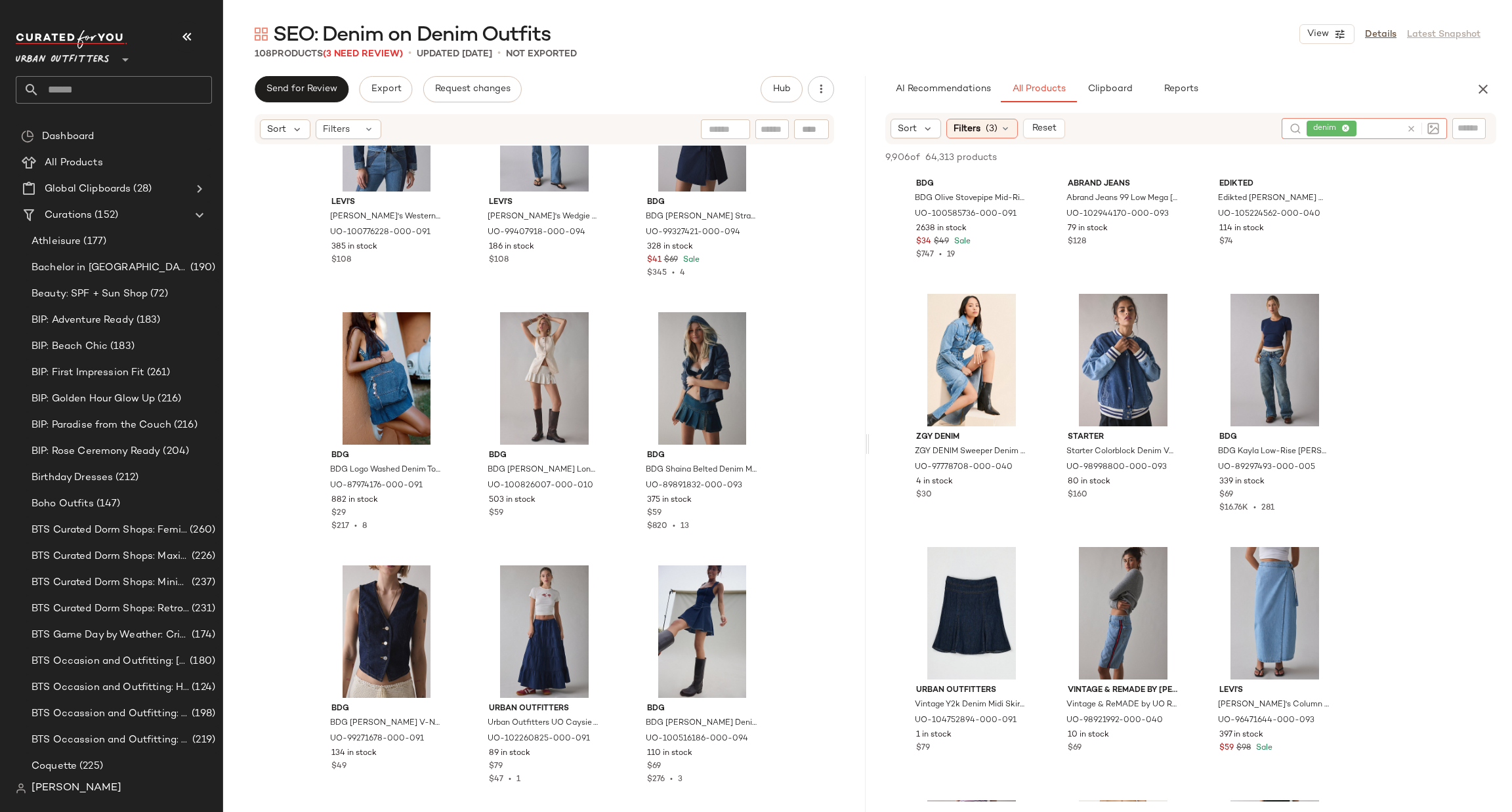
scroll to position [0, 0]
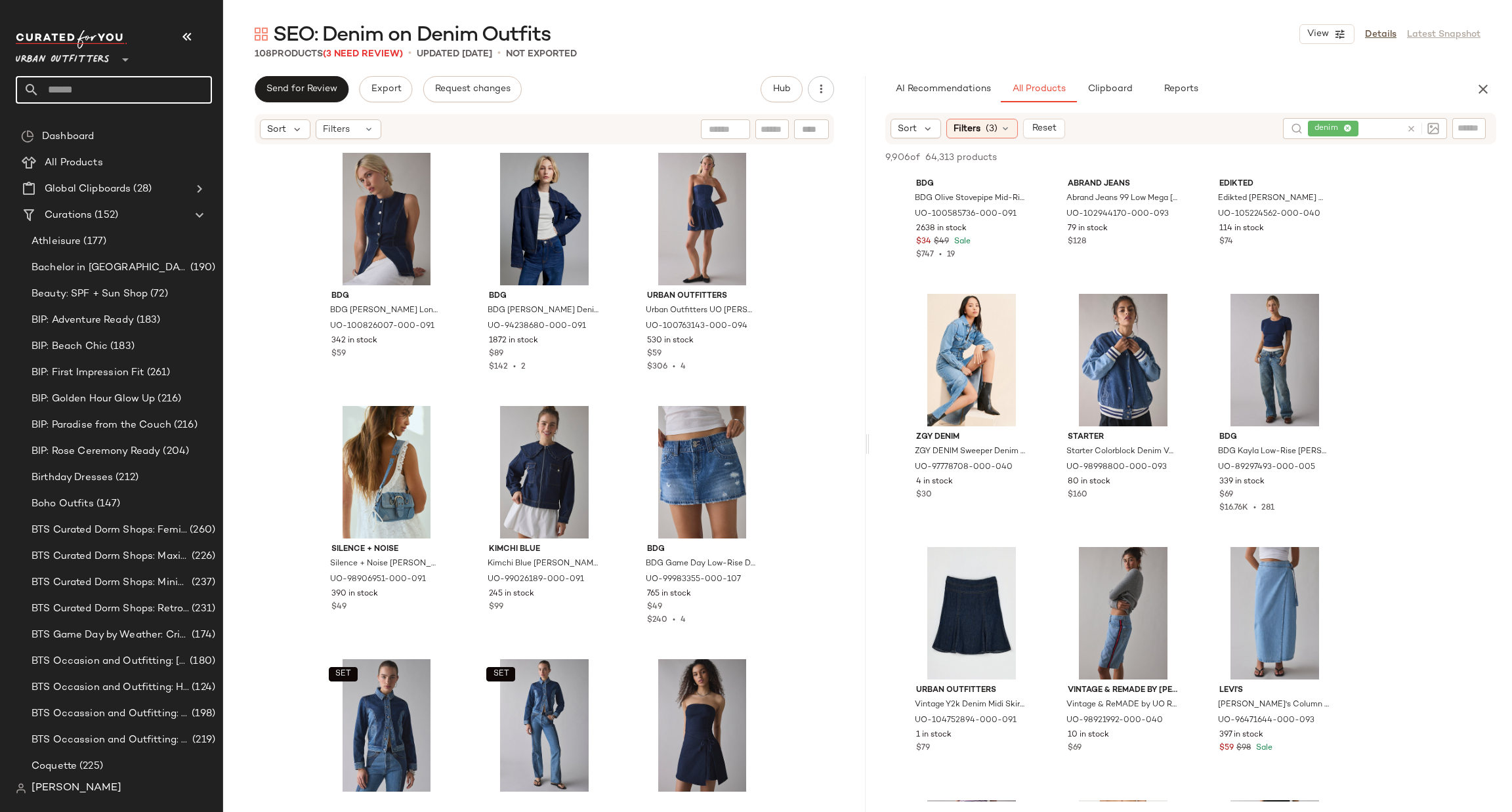
click at [147, 91] on input "text" at bounding box center [125, 90] width 172 height 28
type input "******"
click at [179, 123] on div "SEO: Eyelet Trend" at bounding box center [113, 127] width 175 height 14
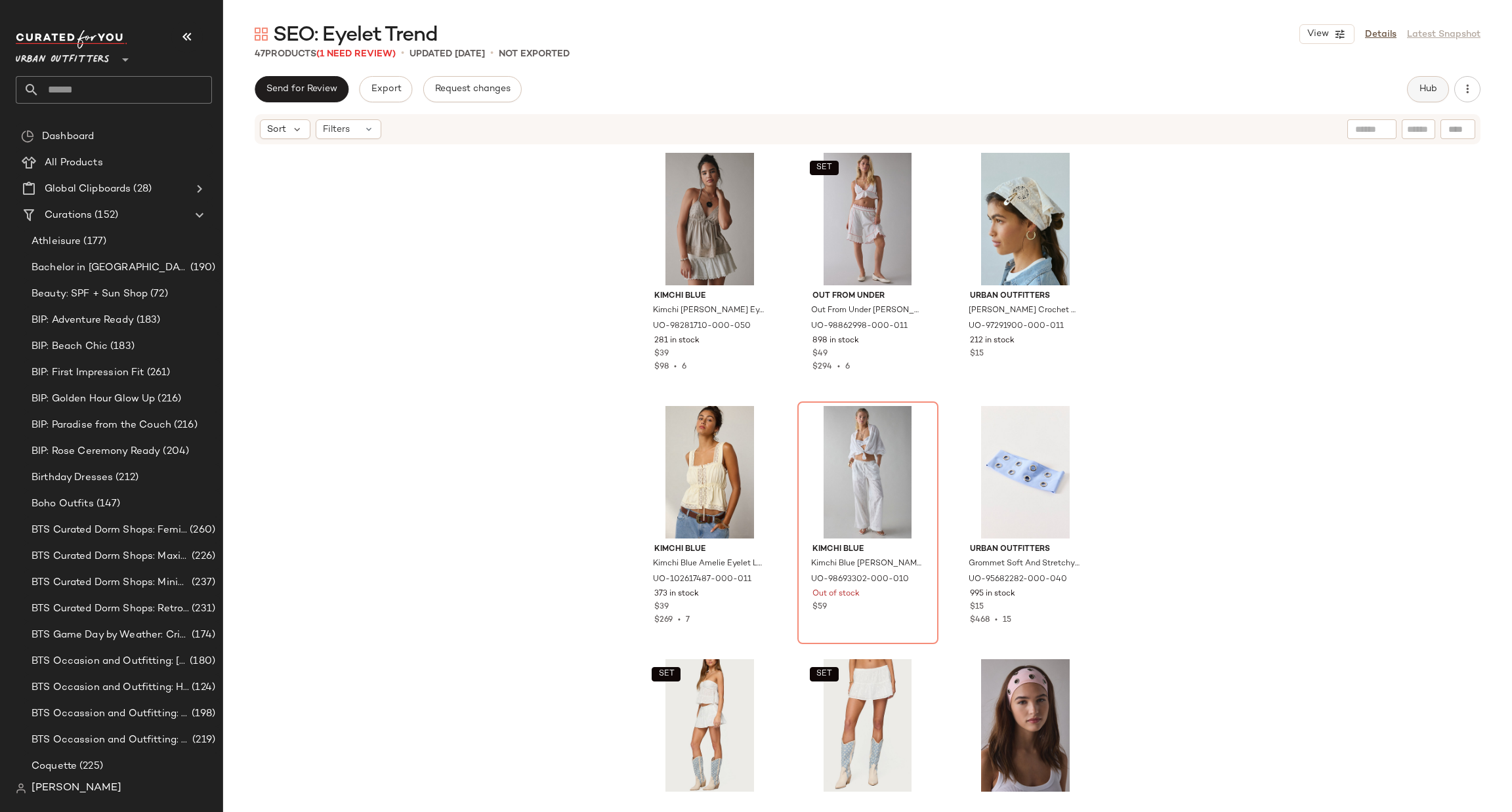
click at [1427, 96] on button "Hub" at bounding box center [1428, 89] width 42 height 26
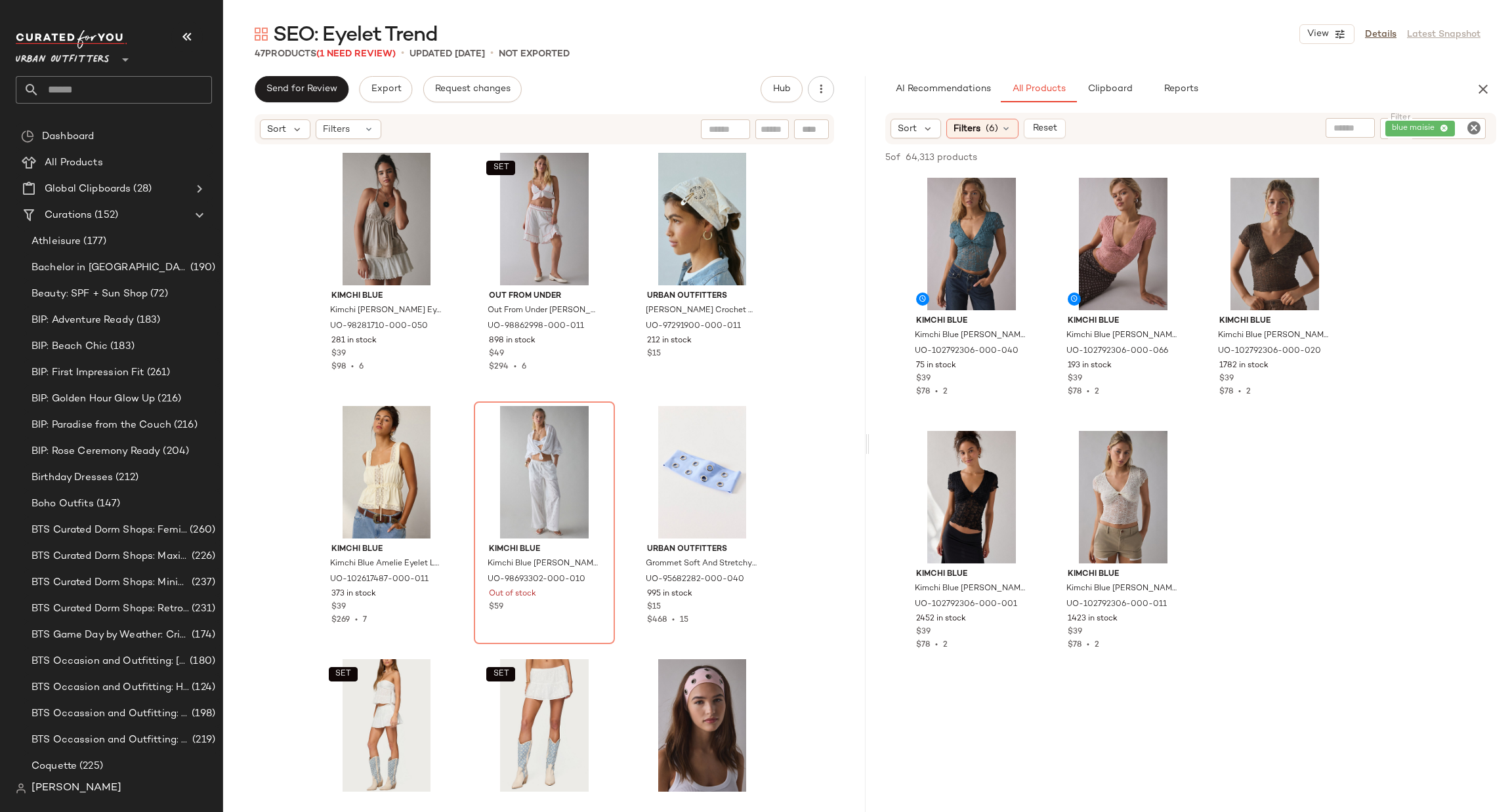
click at [1478, 126] on icon "Clear Filter" at bounding box center [1474, 128] width 16 height 16
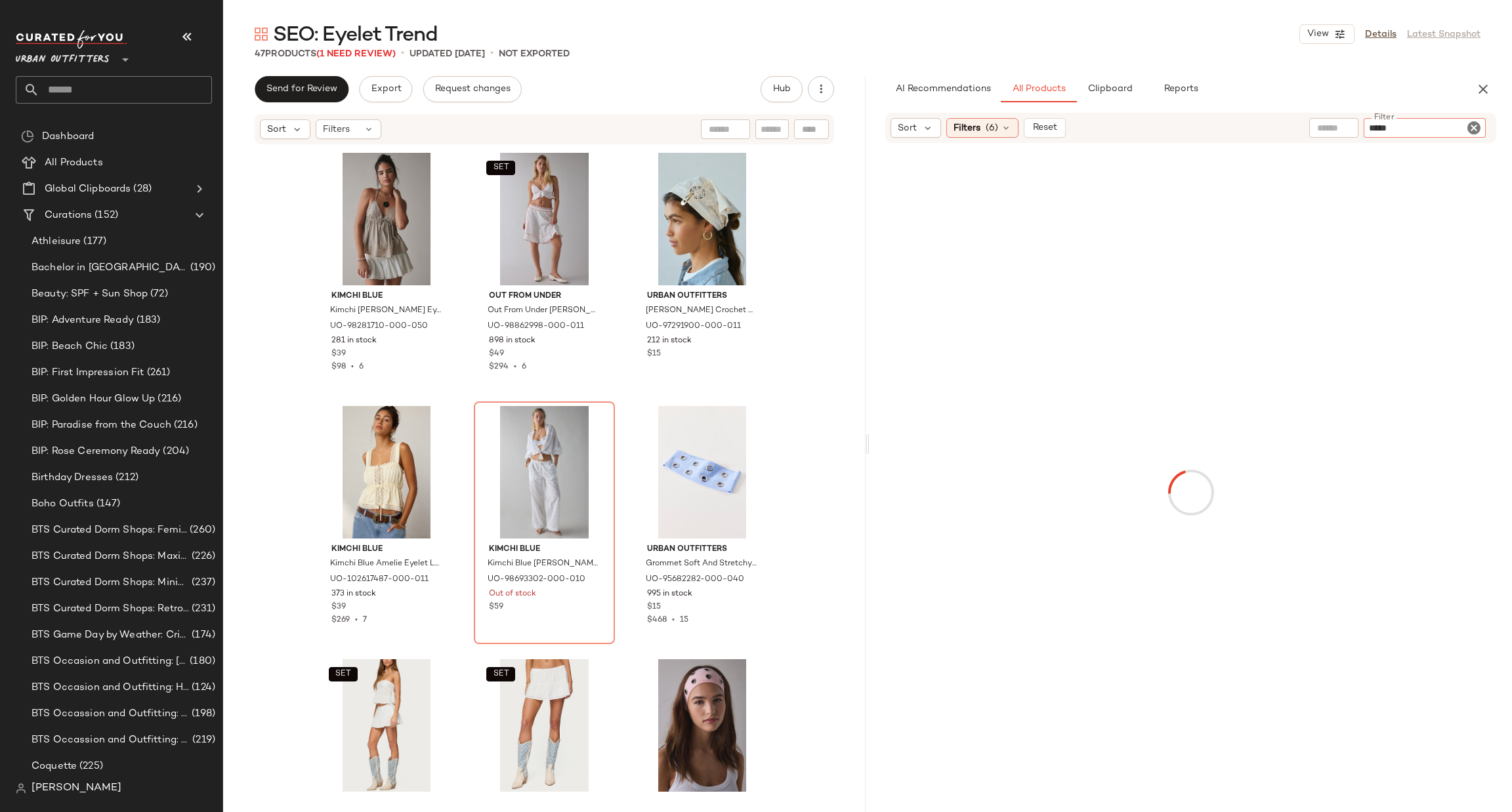
type input "******"
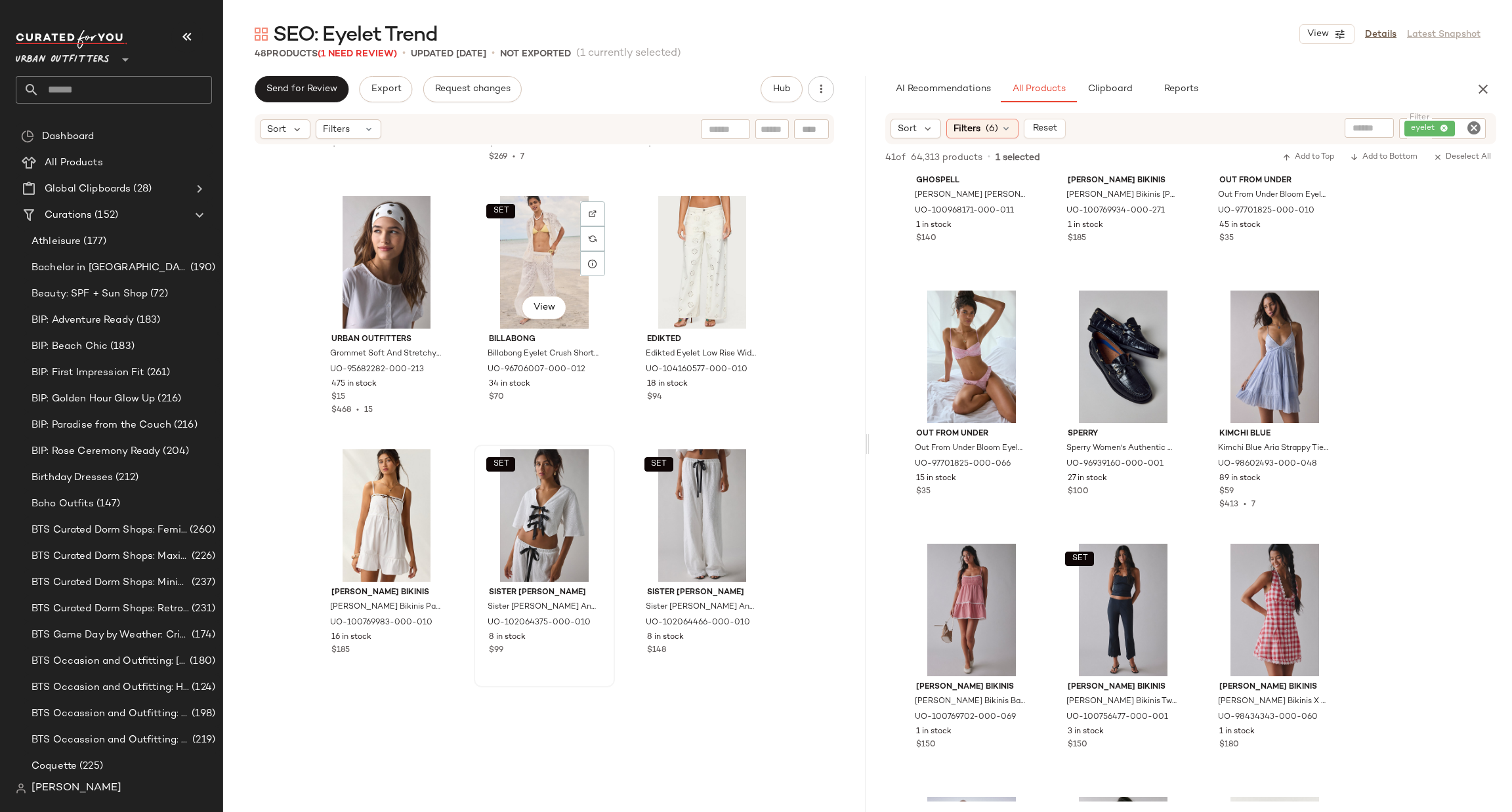
scroll to position [1781, 0]
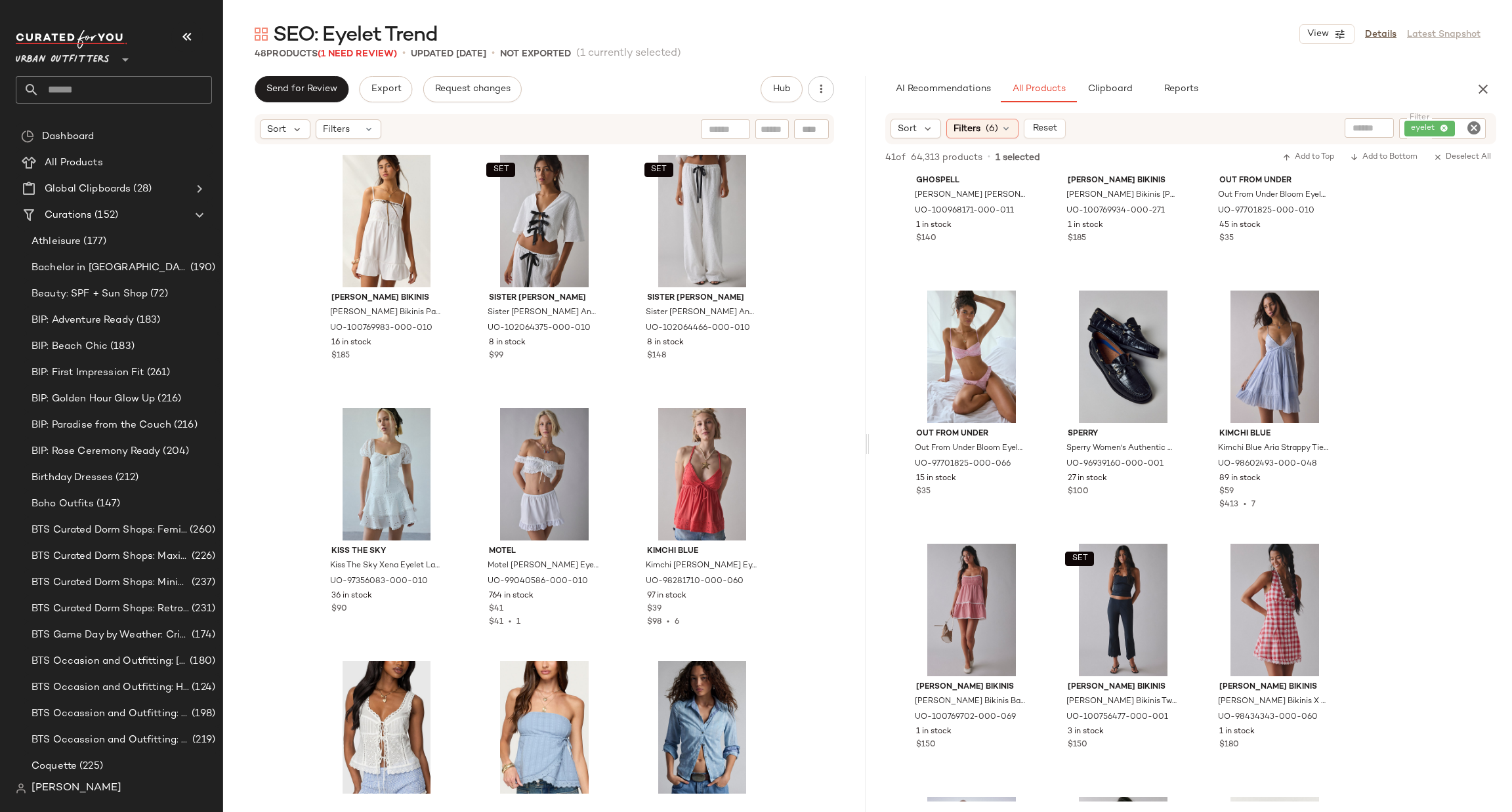
click at [84, 76] on input "text" at bounding box center [125, 90] width 172 height 28
type input "**********"
click at [108, 139] on div "SEO: Graduation Dresses" at bounding box center [113, 127] width 196 height 27
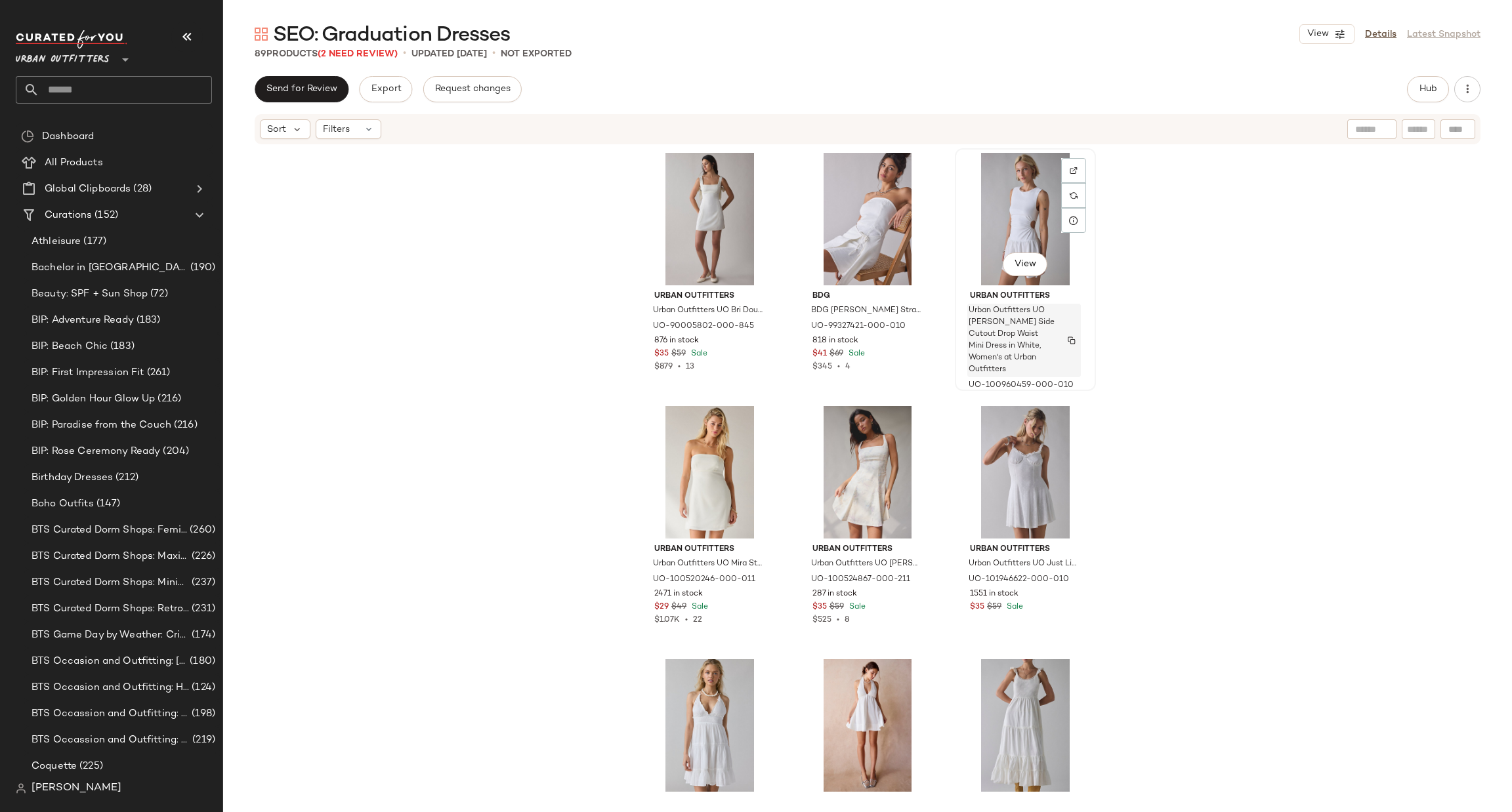
scroll to position [197, 0]
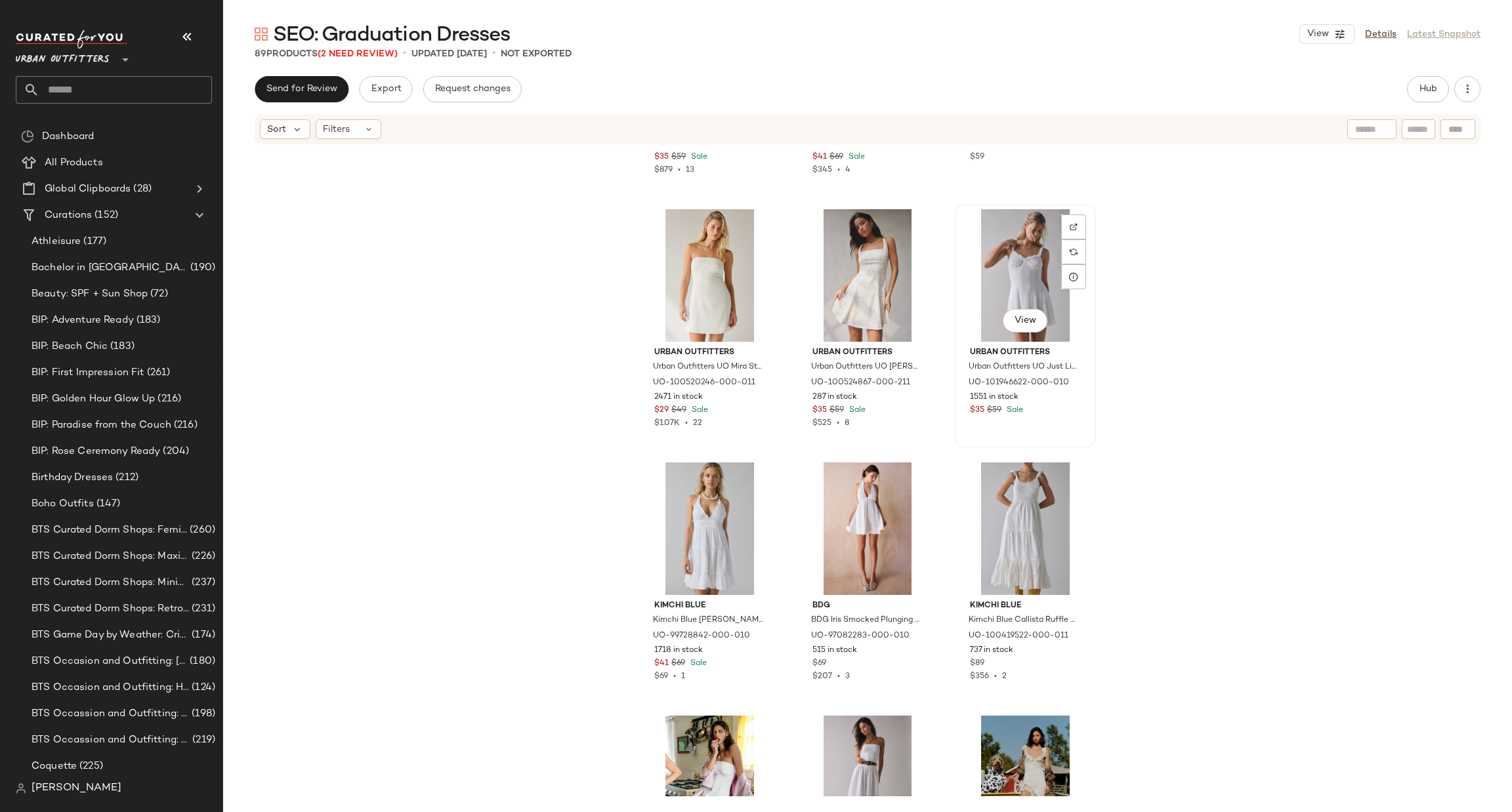
click at [1074, 234] on div at bounding box center [1073, 227] width 25 height 25
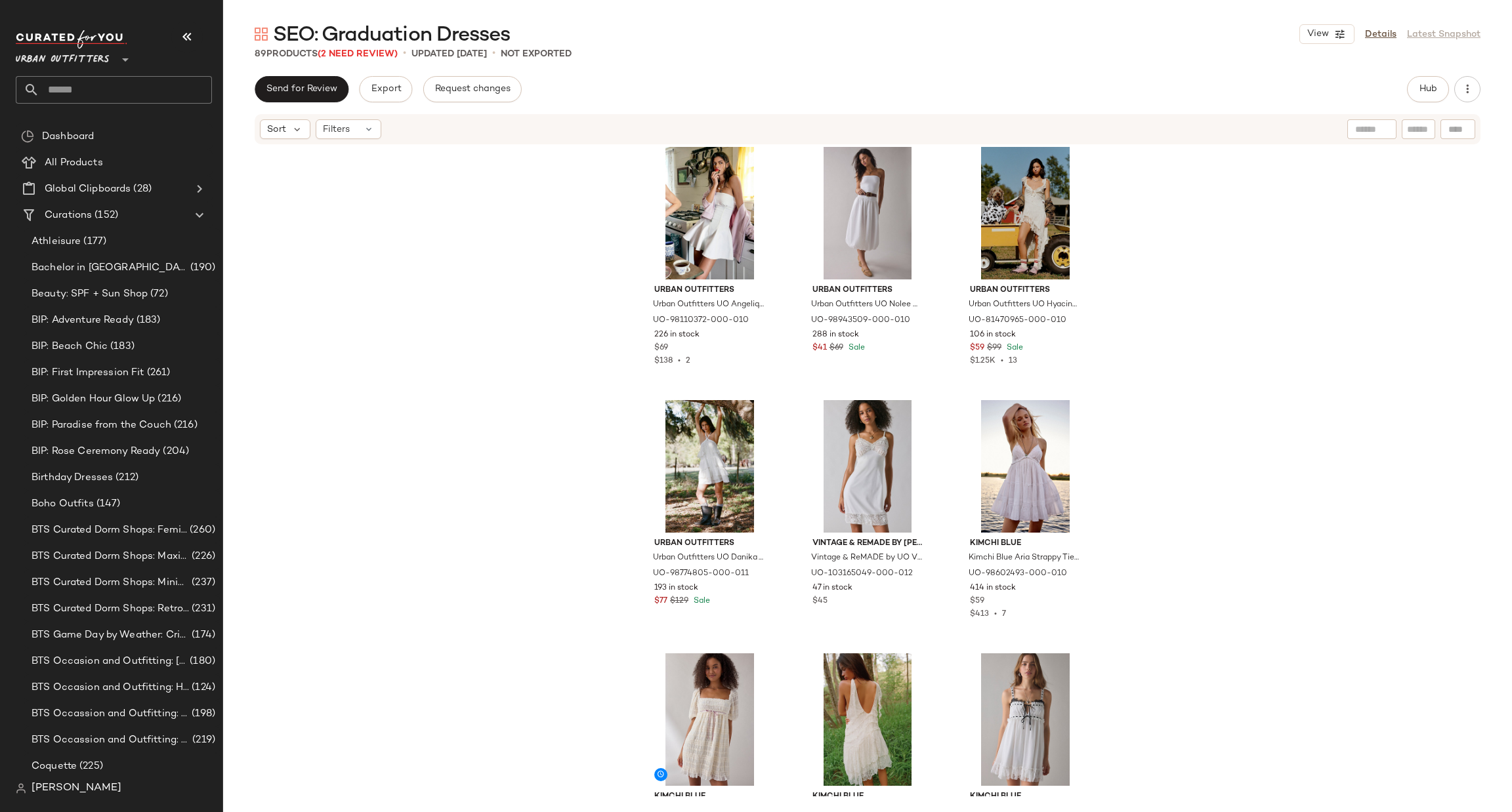
scroll to position [797, 0]
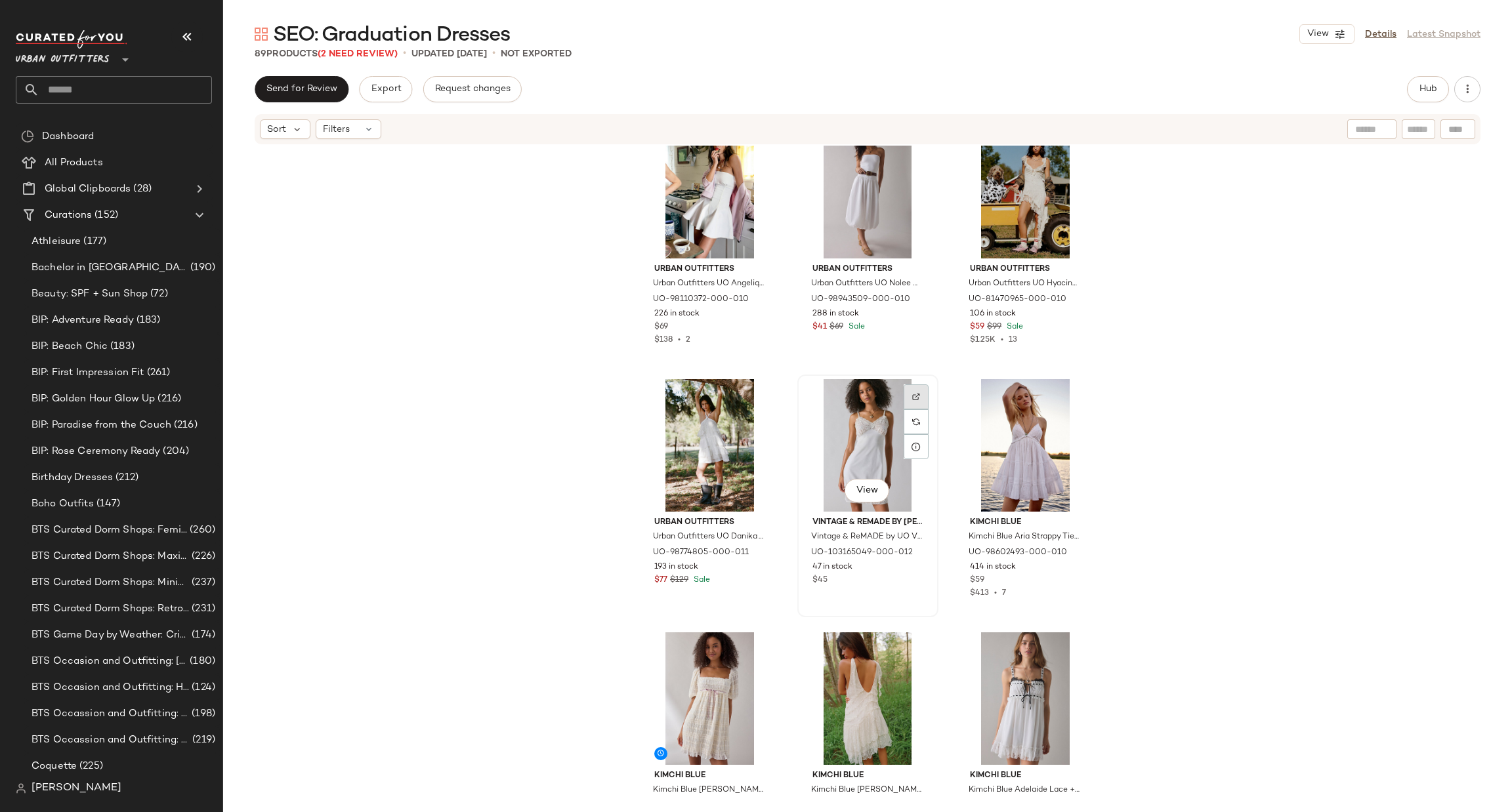
click at [913, 399] on img at bounding box center [917, 397] width 8 height 8
click at [912, 560] on img "button" at bounding box center [915, 559] width 8 height 8
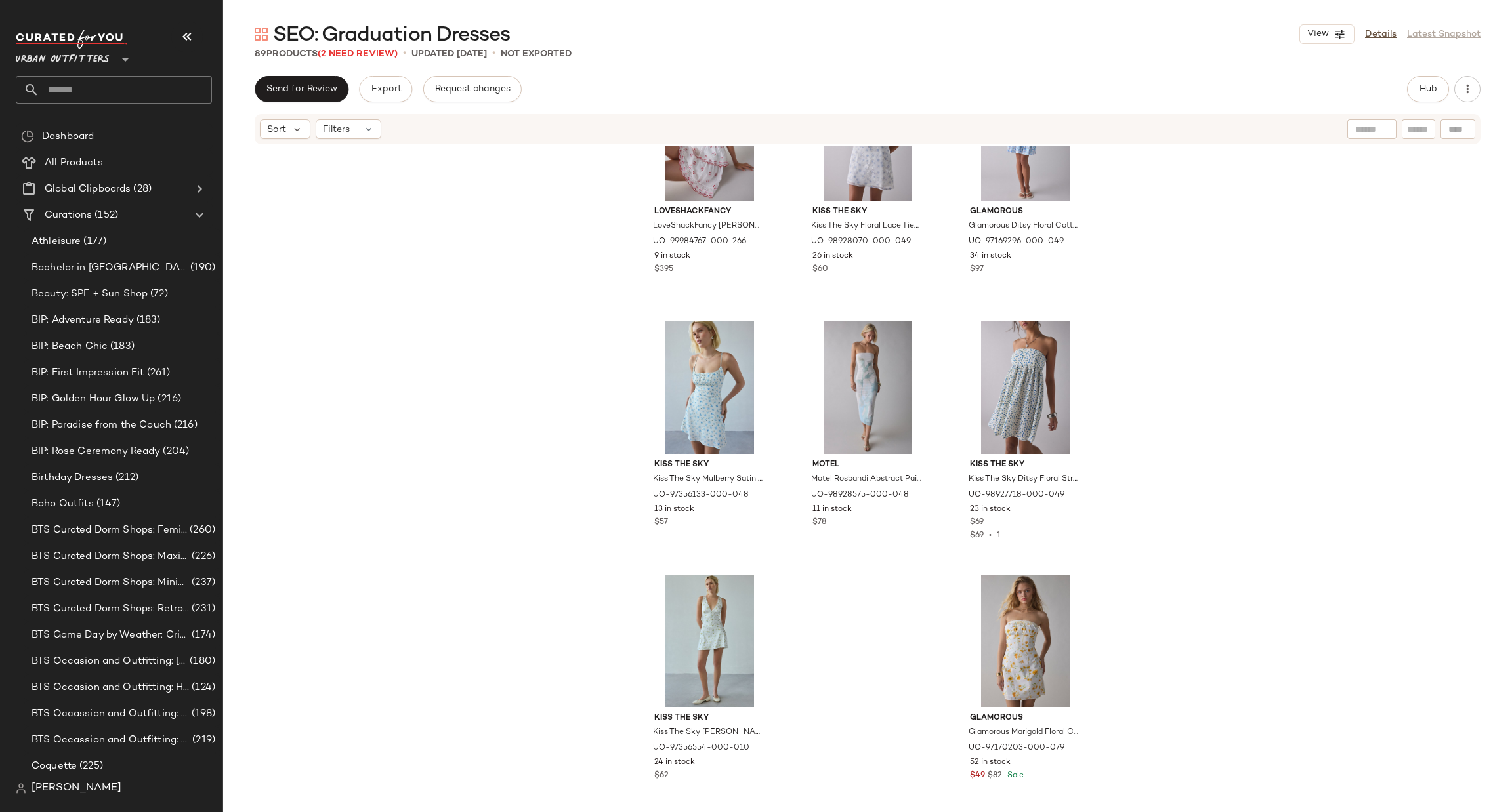
scroll to position [6949, 0]
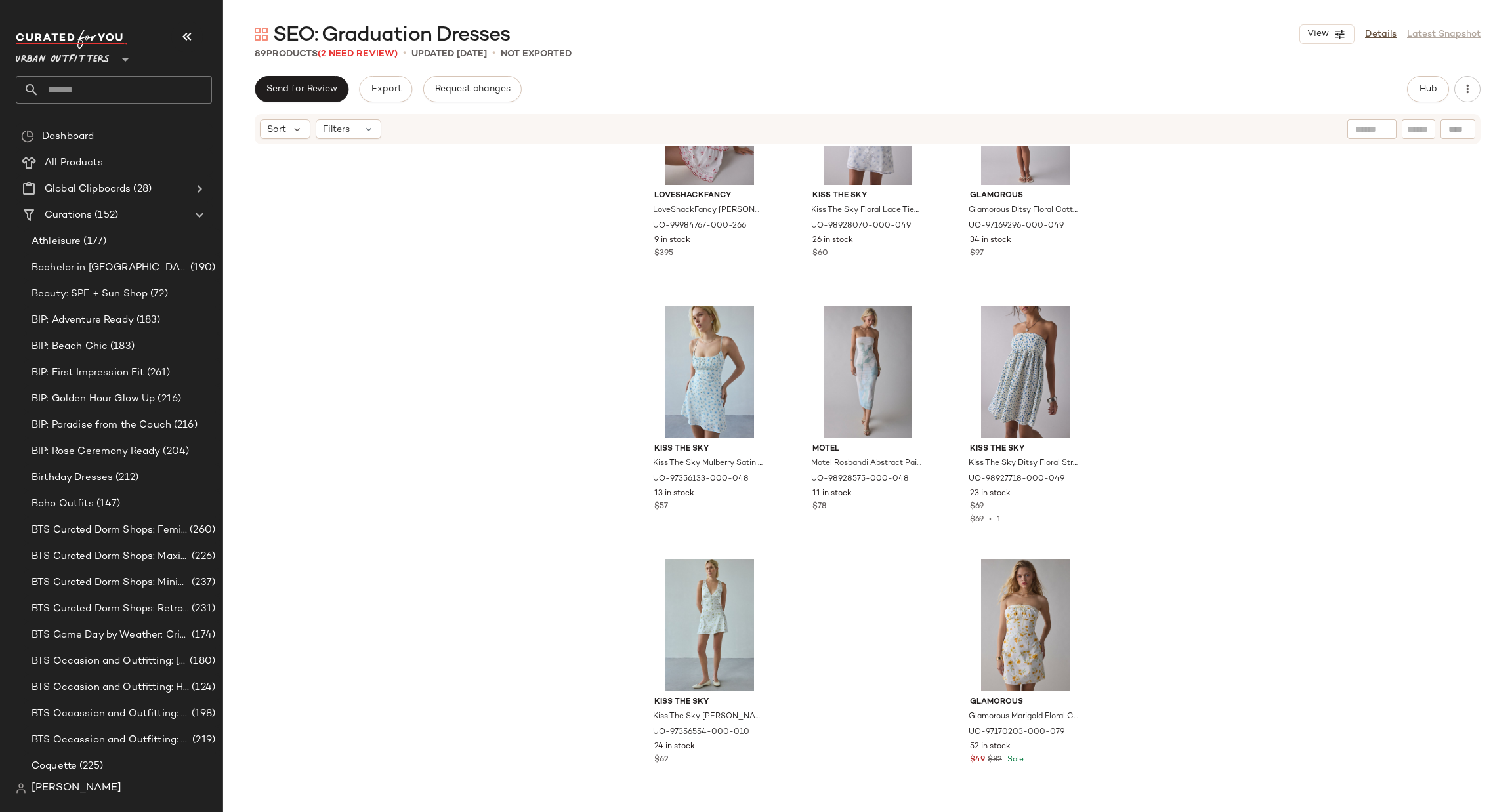
click at [172, 93] on input "text" at bounding box center [125, 90] width 172 height 28
type input "******"
click at [180, 123] on div "SEO: Garden Party Dresses" at bounding box center [113, 127] width 175 height 14
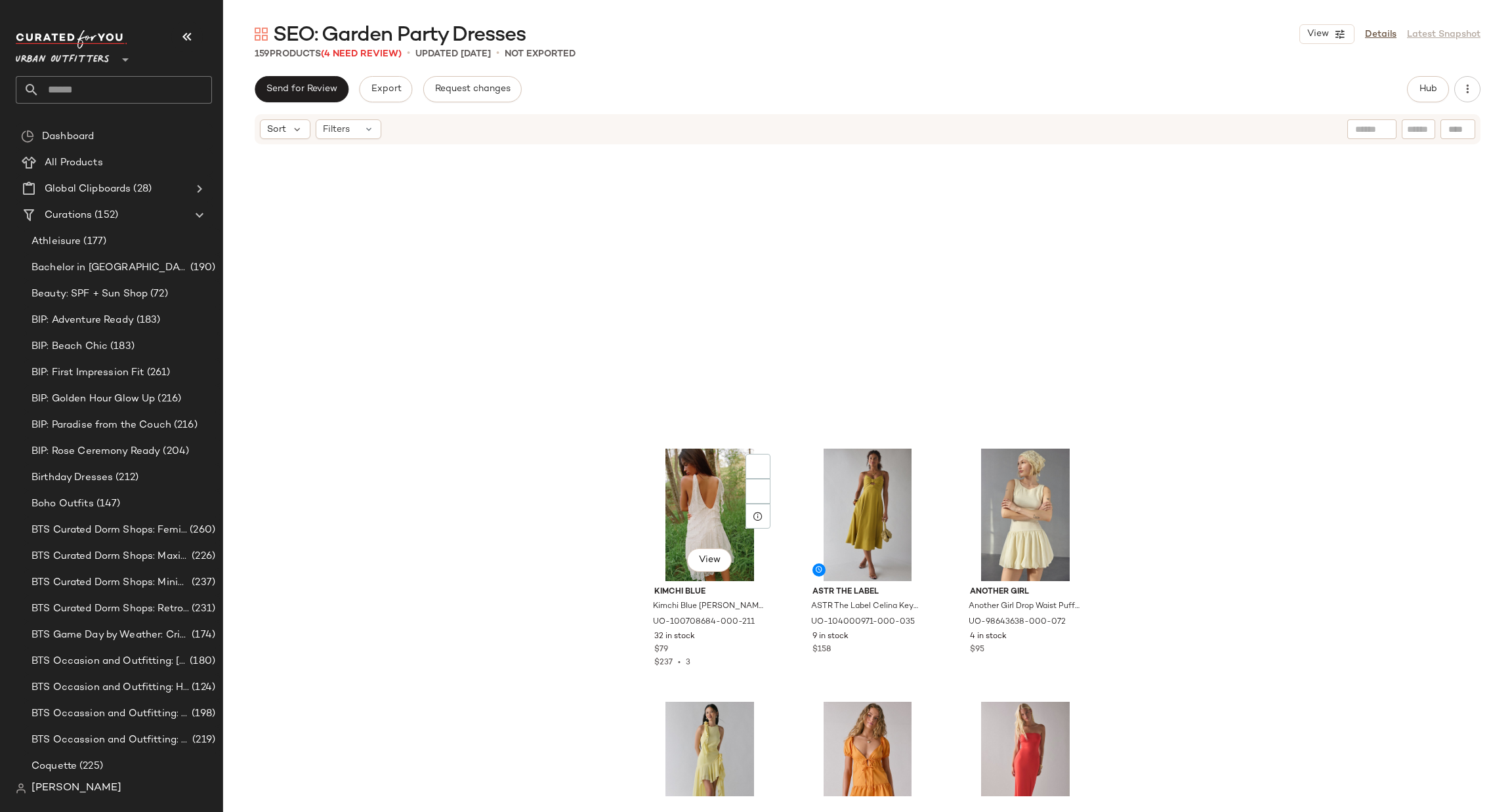
scroll to position [5522, 0]
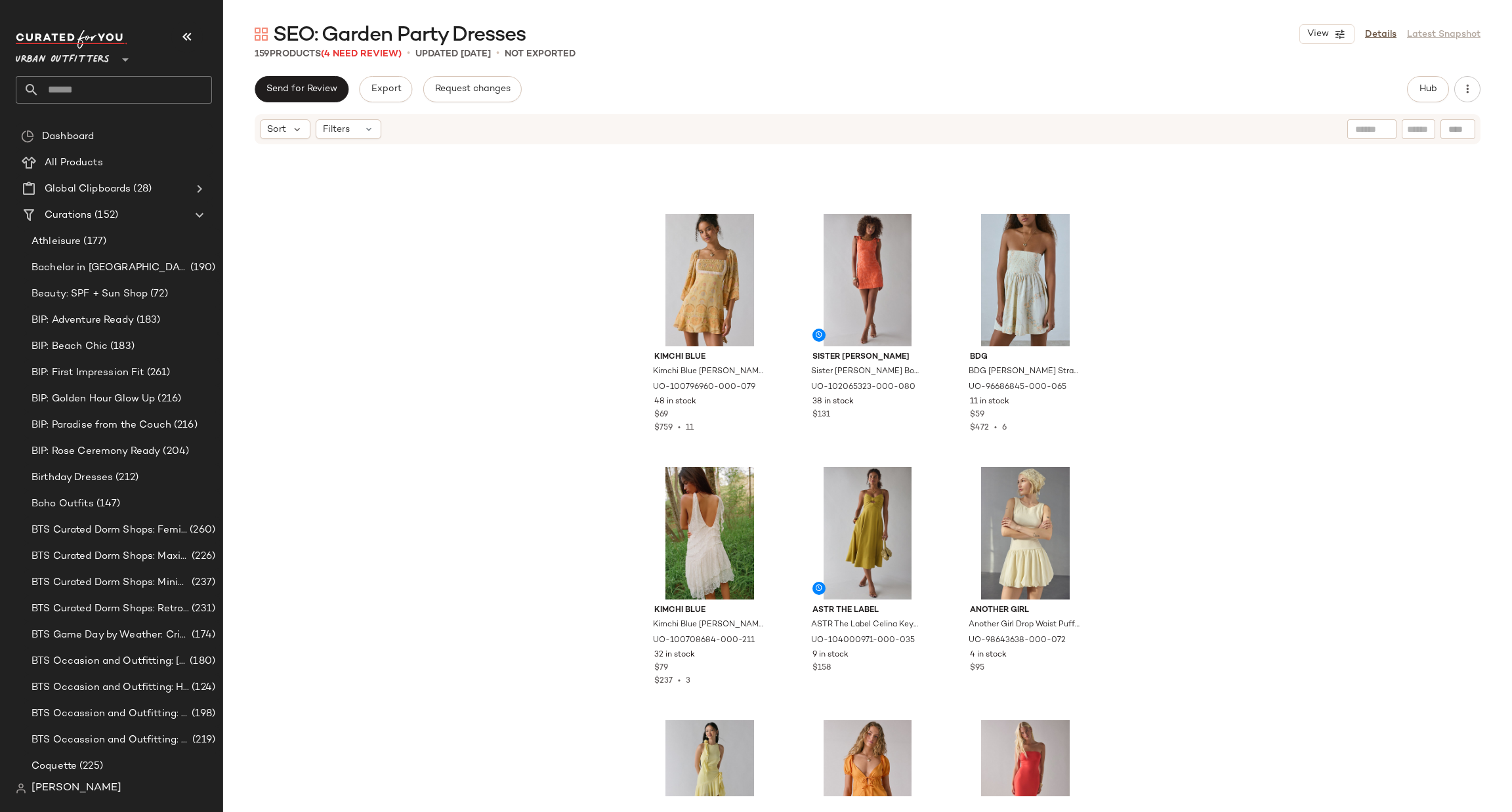
click at [187, 81] on input "text" at bounding box center [125, 90] width 172 height 28
type input "******"
click at [150, 135] on div "SEO: Street wear Outfits" at bounding box center [113, 127] width 196 height 27
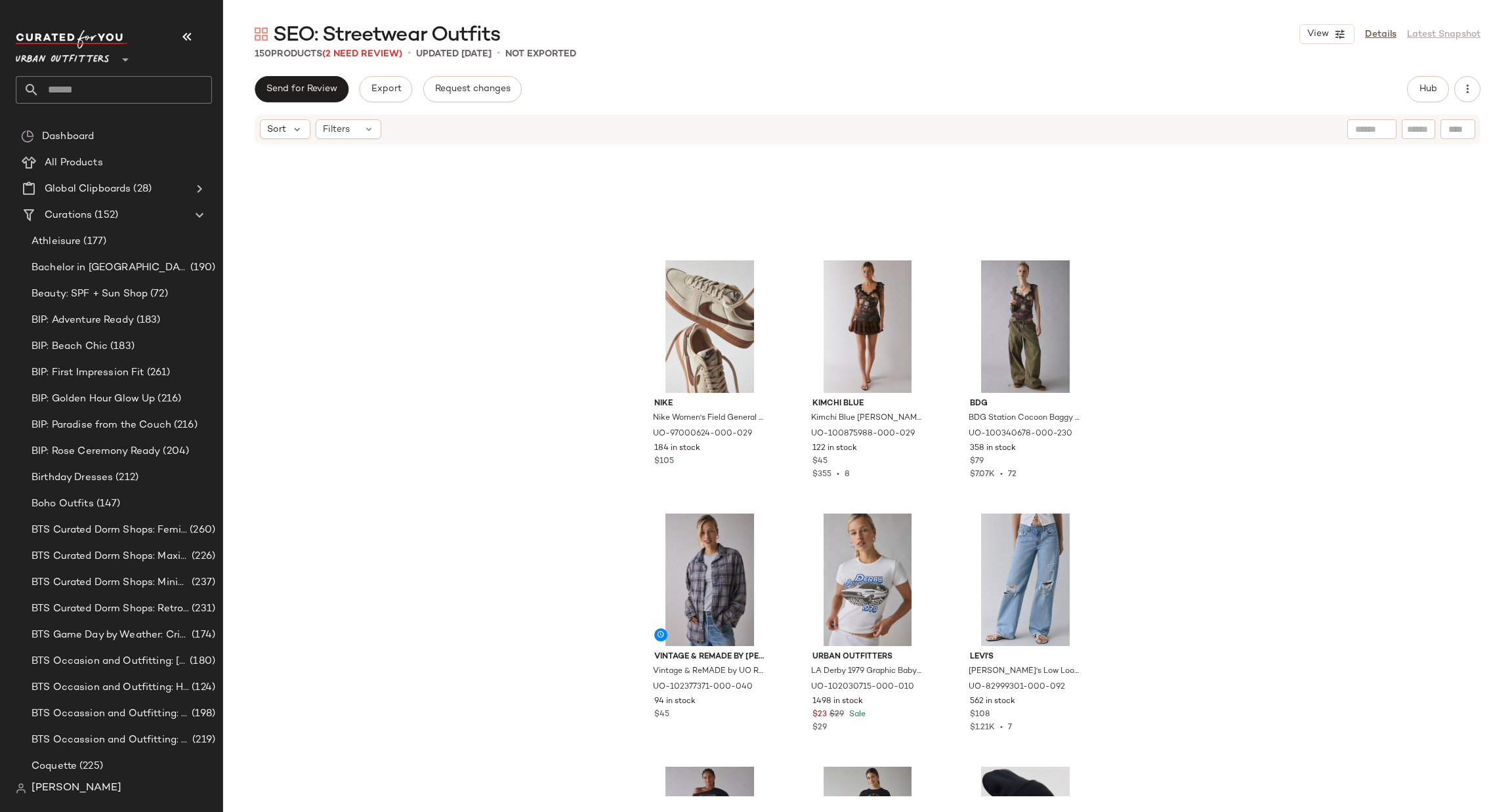
scroll to position [404, 0]
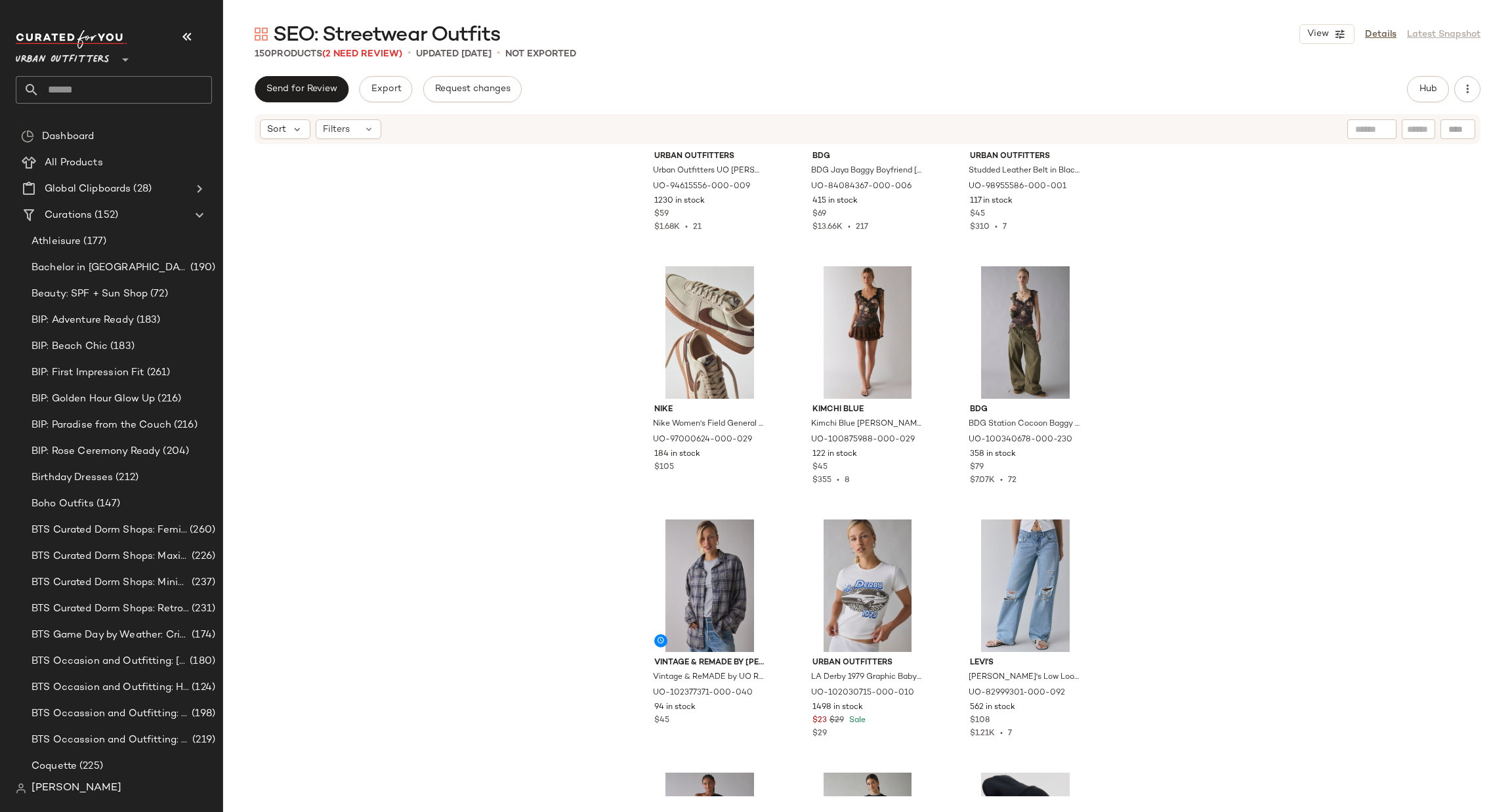
click at [359, 116] on div "Sort Filters" at bounding box center [868, 129] width 1226 height 30
click at [367, 127] on icon at bounding box center [368, 129] width 11 height 11
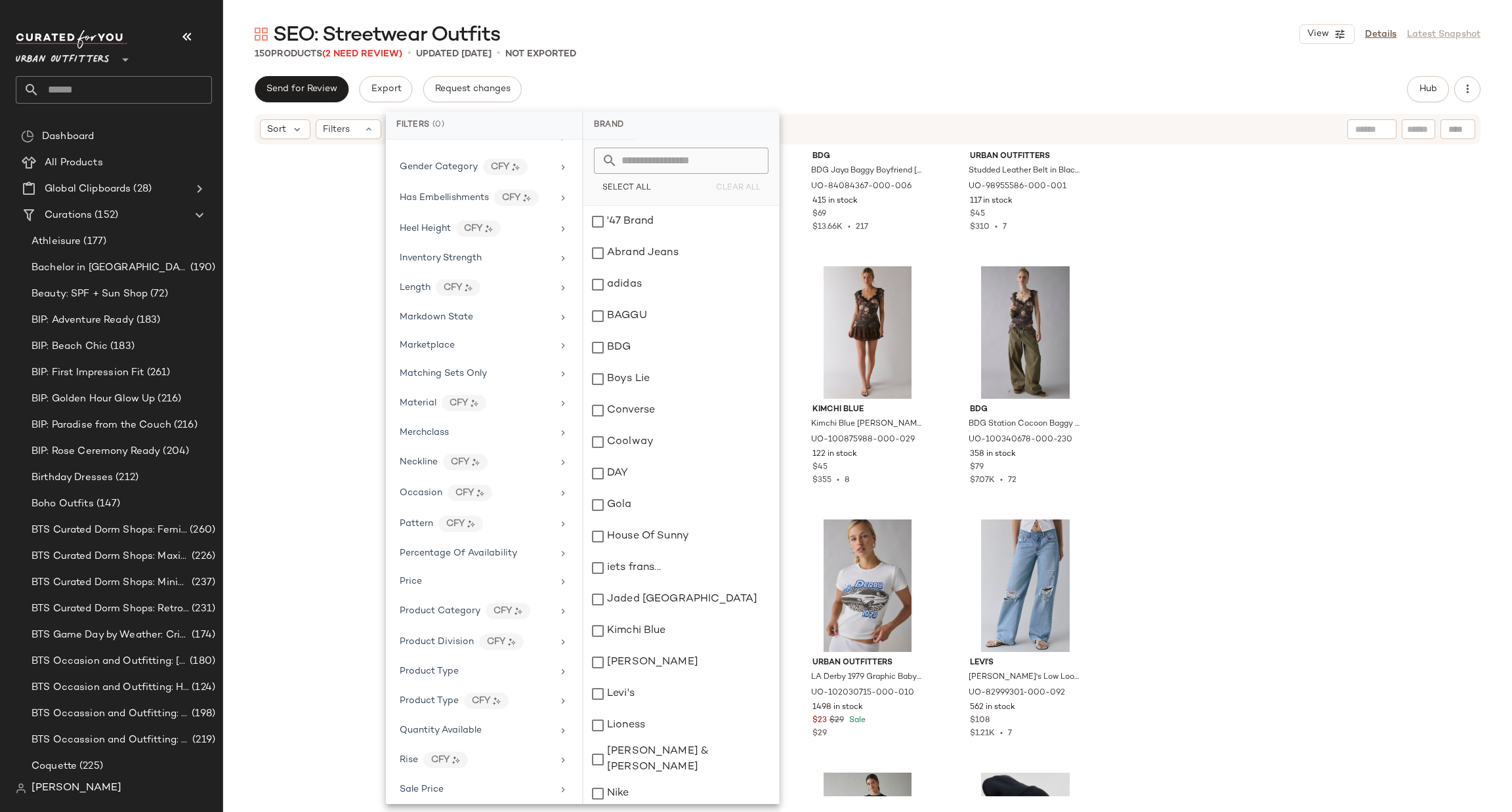
scroll to position [394, 0]
click at [431, 174] on span "Gender" at bounding box center [416, 170] width 33 height 10
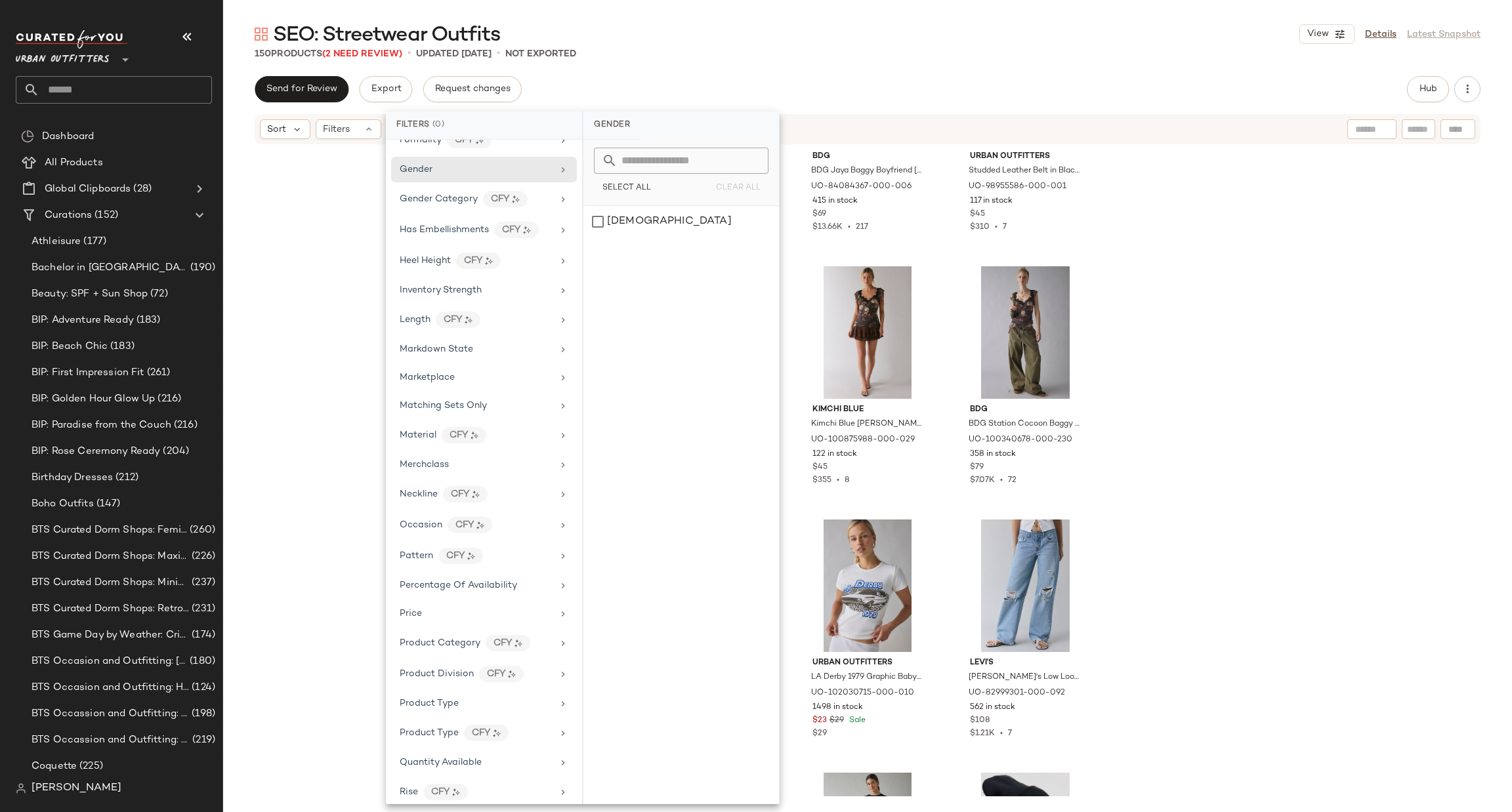
click at [1277, 354] on div "Urban Outfitters Urban Outfitters UO Leilani Slim Button Up Shirt Top in Black …" at bounding box center [867, 471] width 1289 height 651
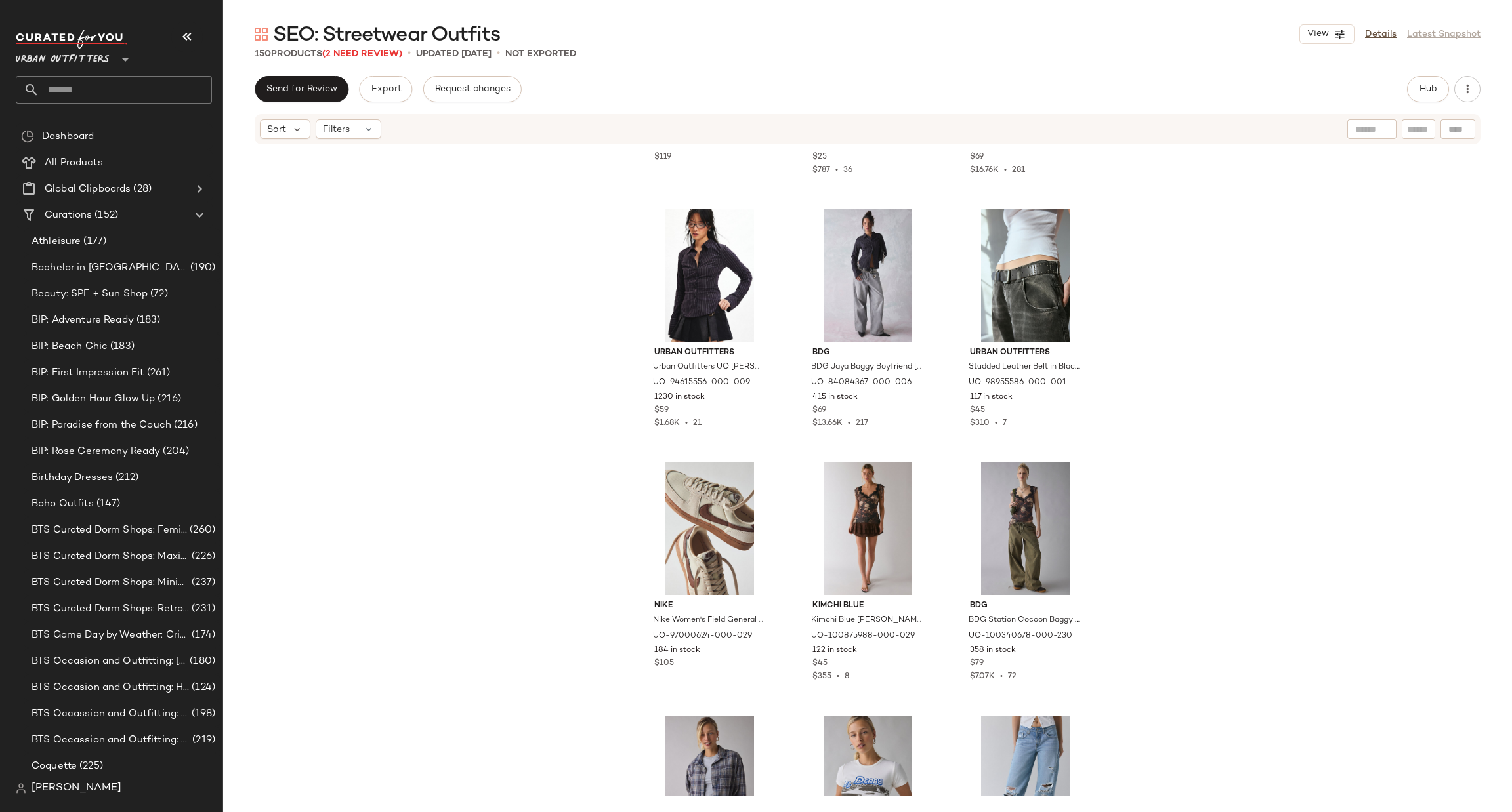
scroll to position [0, 0]
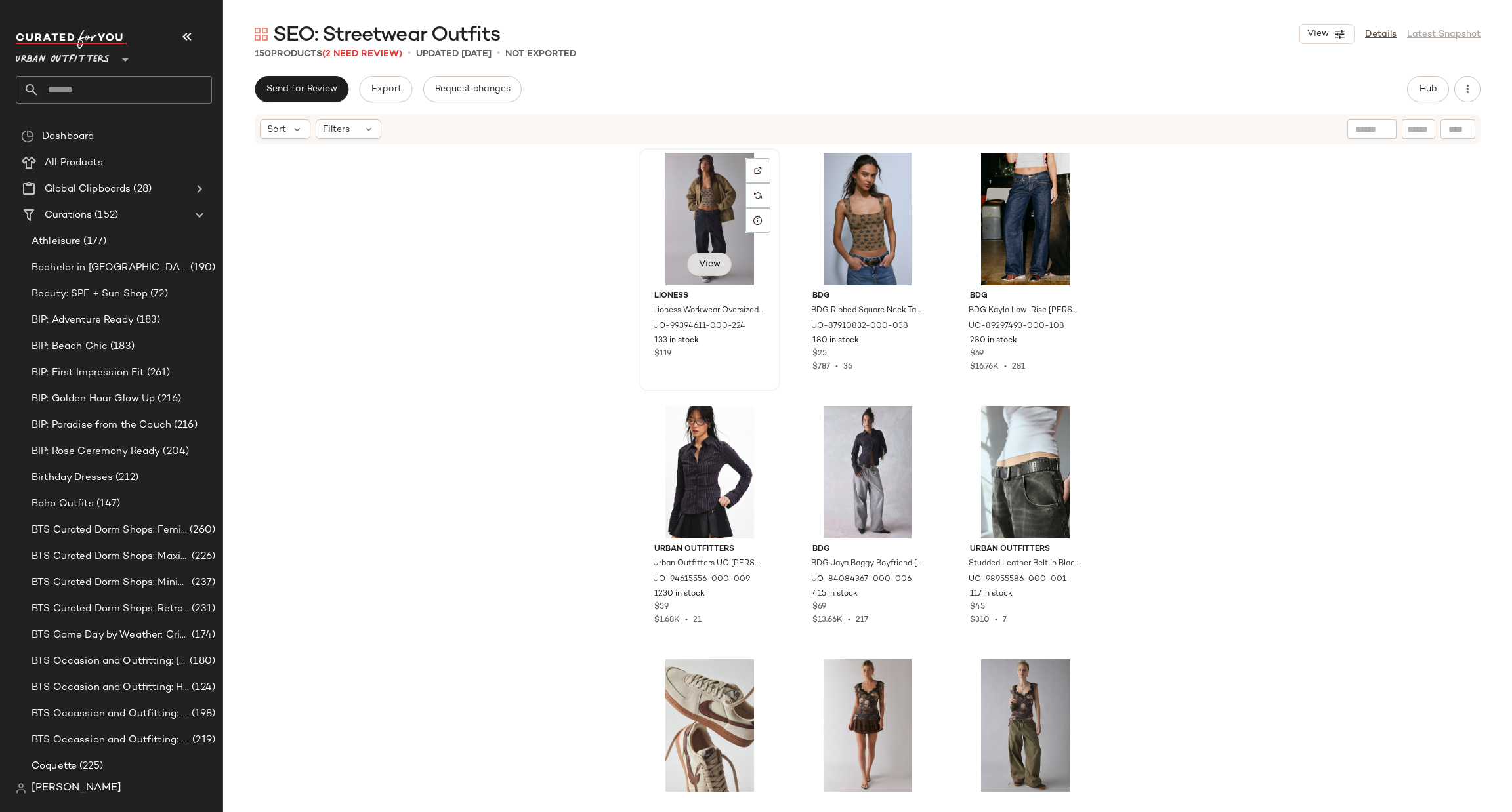
click at [693, 268] on button "View" at bounding box center [709, 265] width 45 height 24
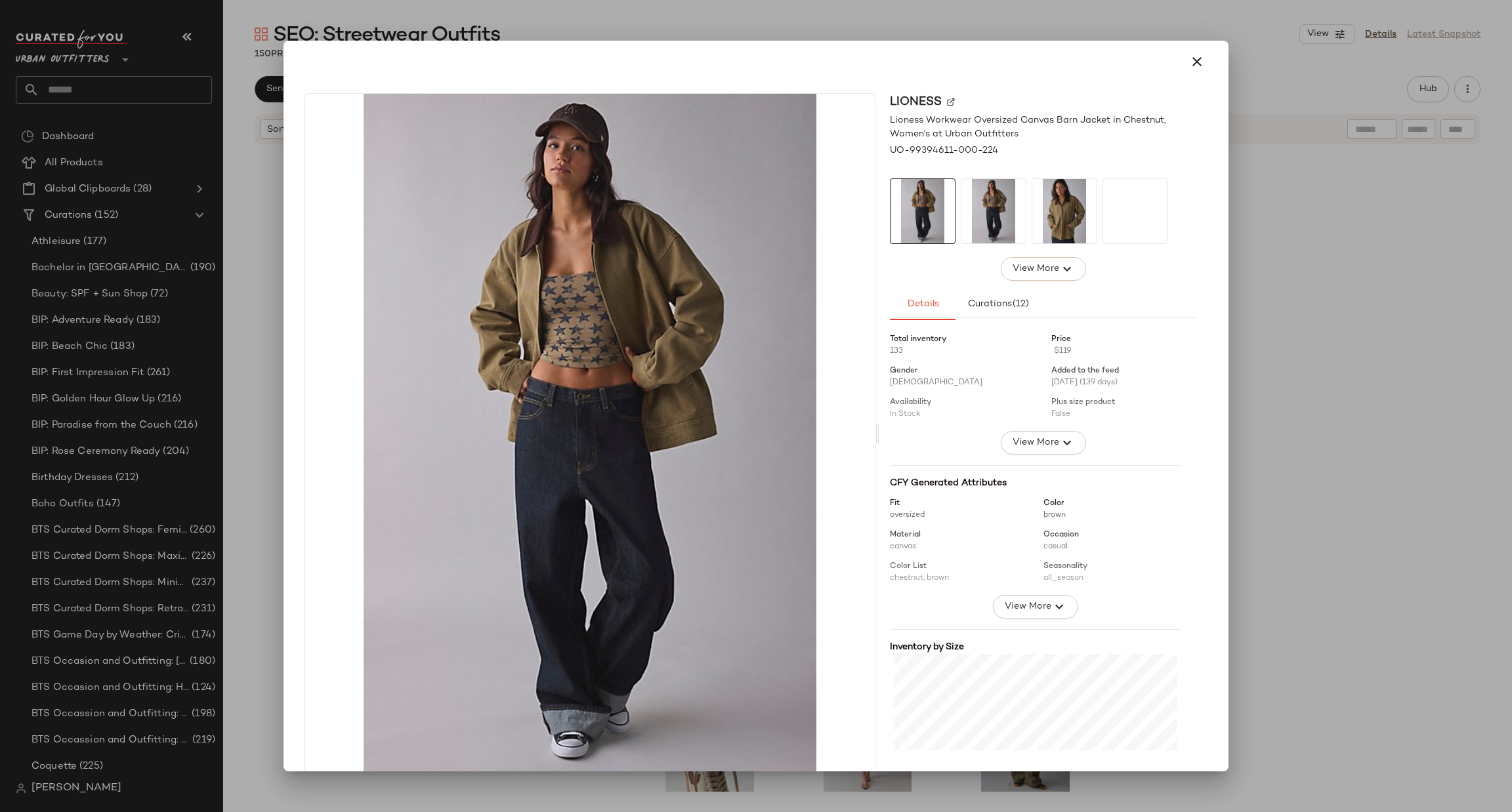
click at [1298, 358] on div at bounding box center [756, 406] width 1512 height 812
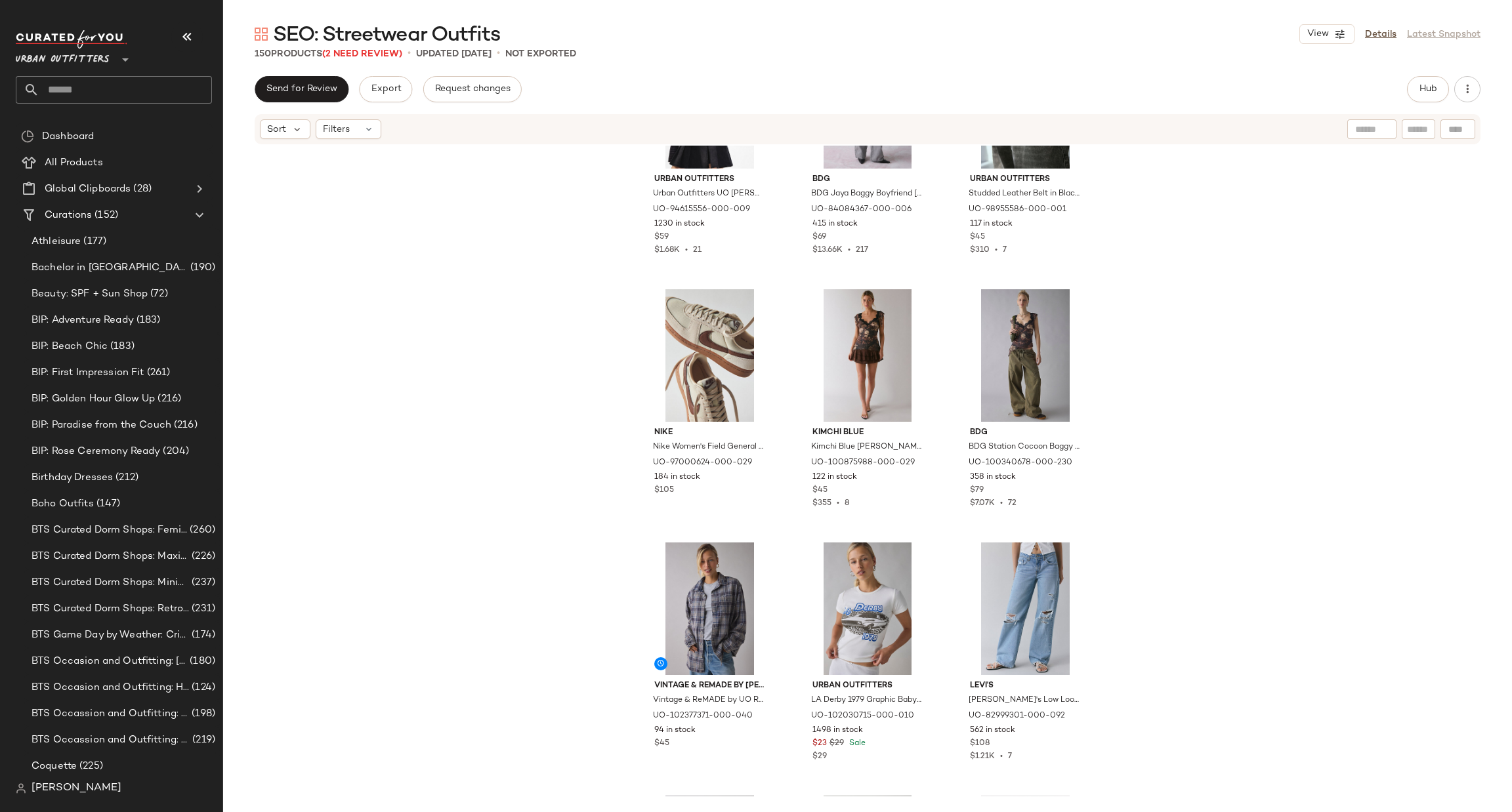
scroll to position [404, 0]
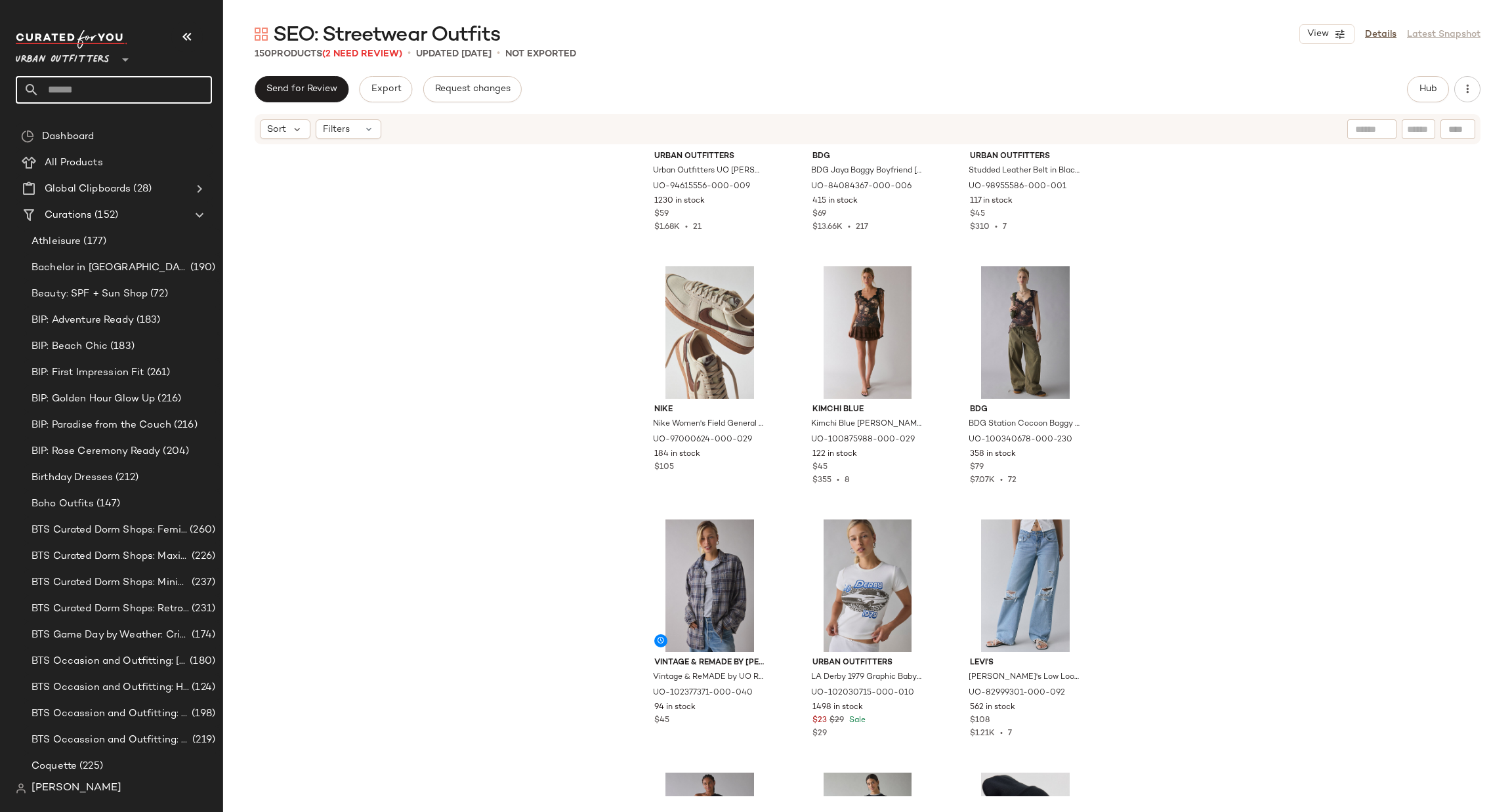
click at [147, 92] on input "text" at bounding box center [125, 90] width 172 height 28
type input "********"
click at [127, 124] on div "SEO: Clean Gi rl Outfits" at bounding box center [113, 127] width 175 height 14
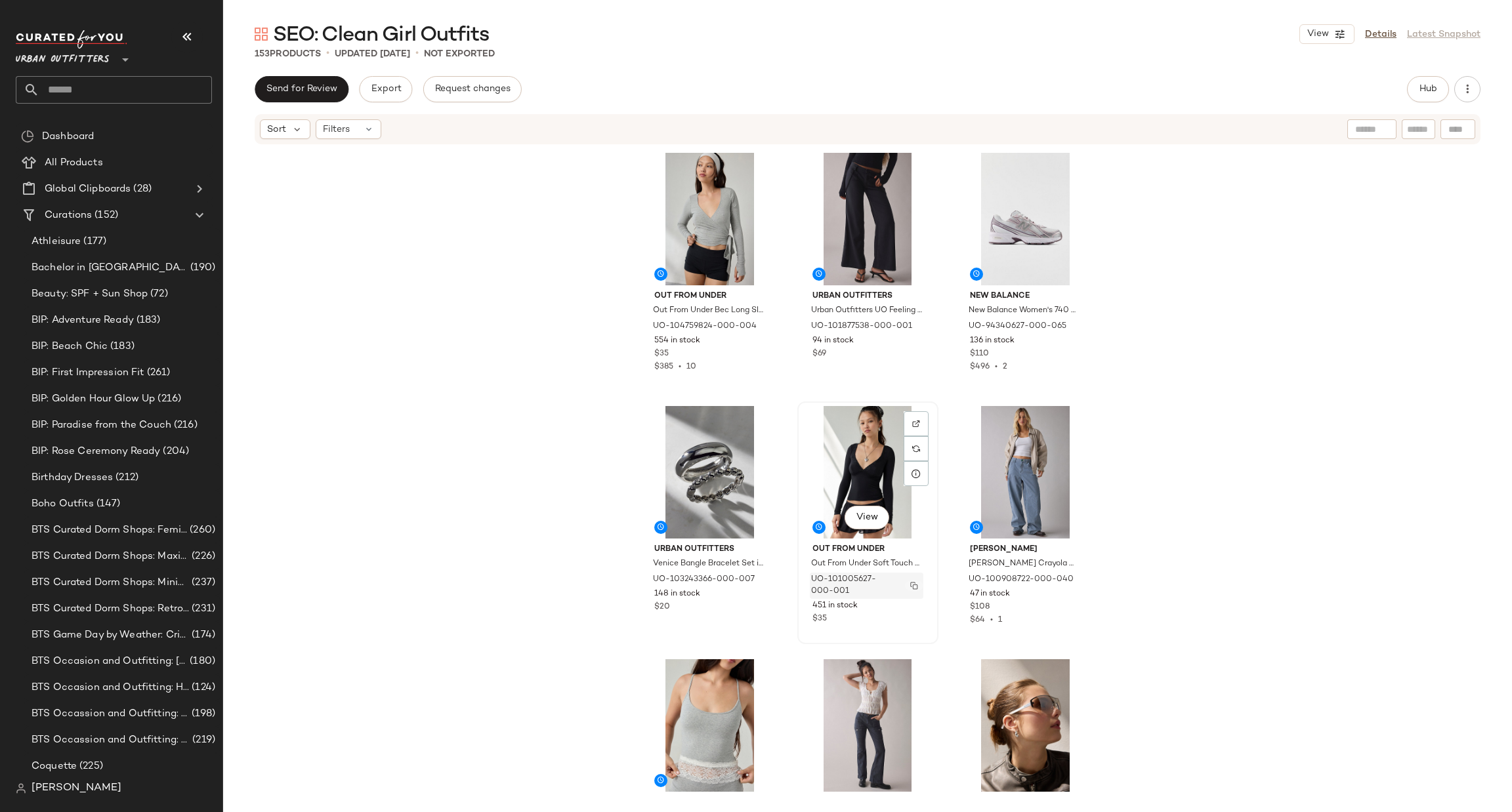
click at [913, 582] on img "button" at bounding box center [915, 586] width 8 height 8
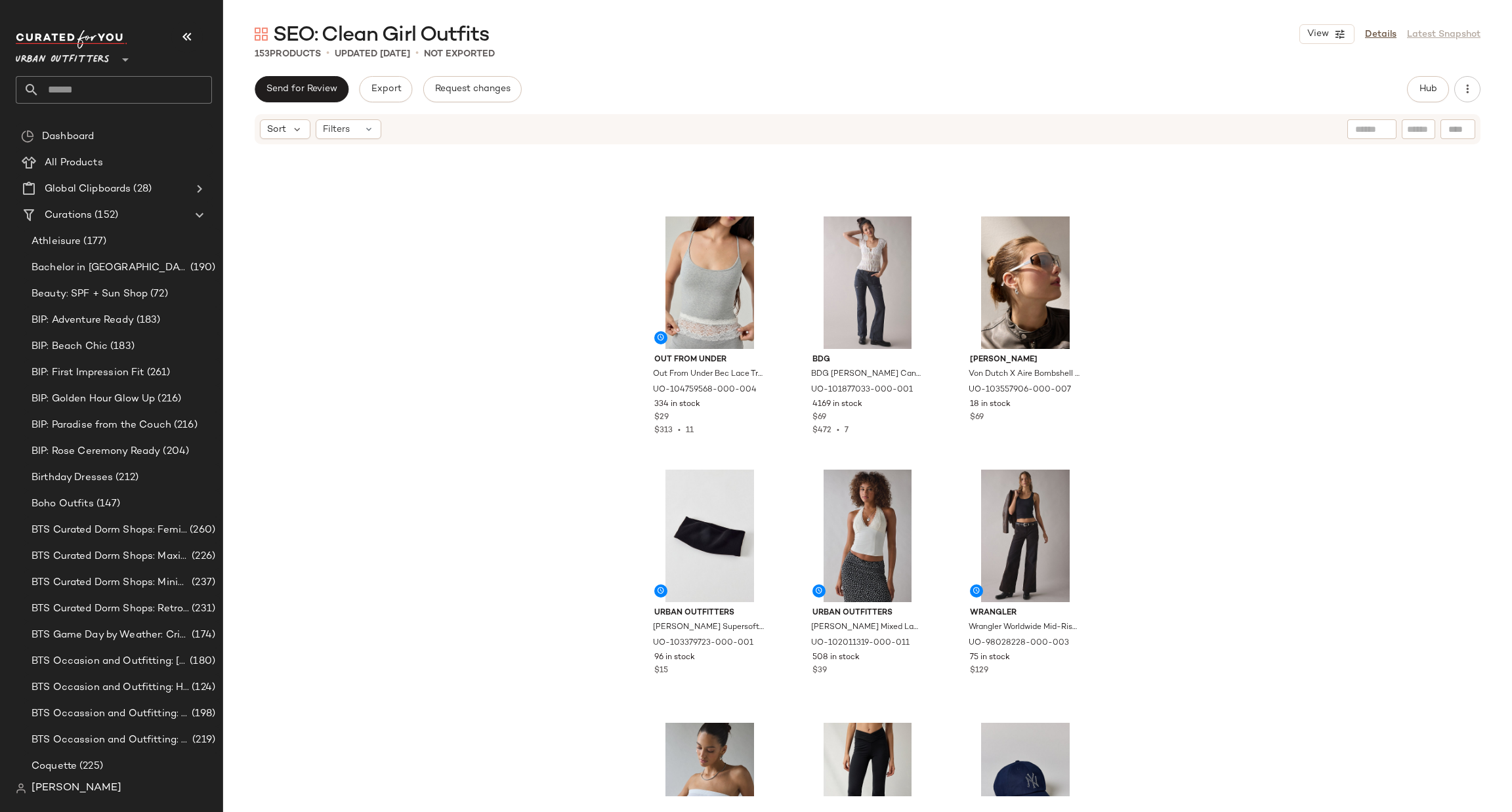
scroll to position [404, 0]
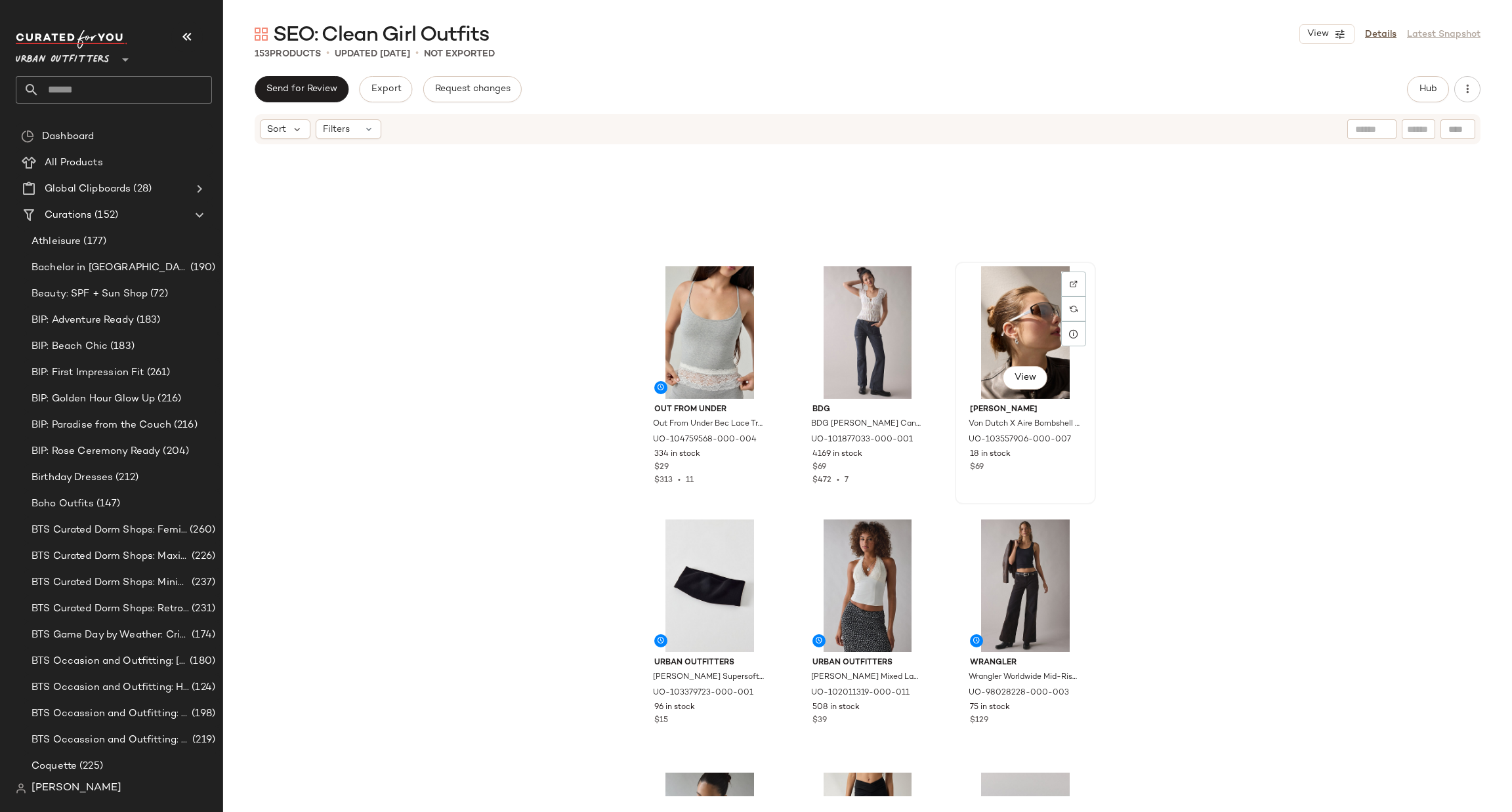
click at [1078, 450] on div "Von Dutch Von Dutch X Aire Bombshell Sunglasses in Silver, Women's at Urban Out…" at bounding box center [1025, 437] width 132 height 76
click at [1068, 443] on img "button" at bounding box center [1072, 446] width 8 height 8
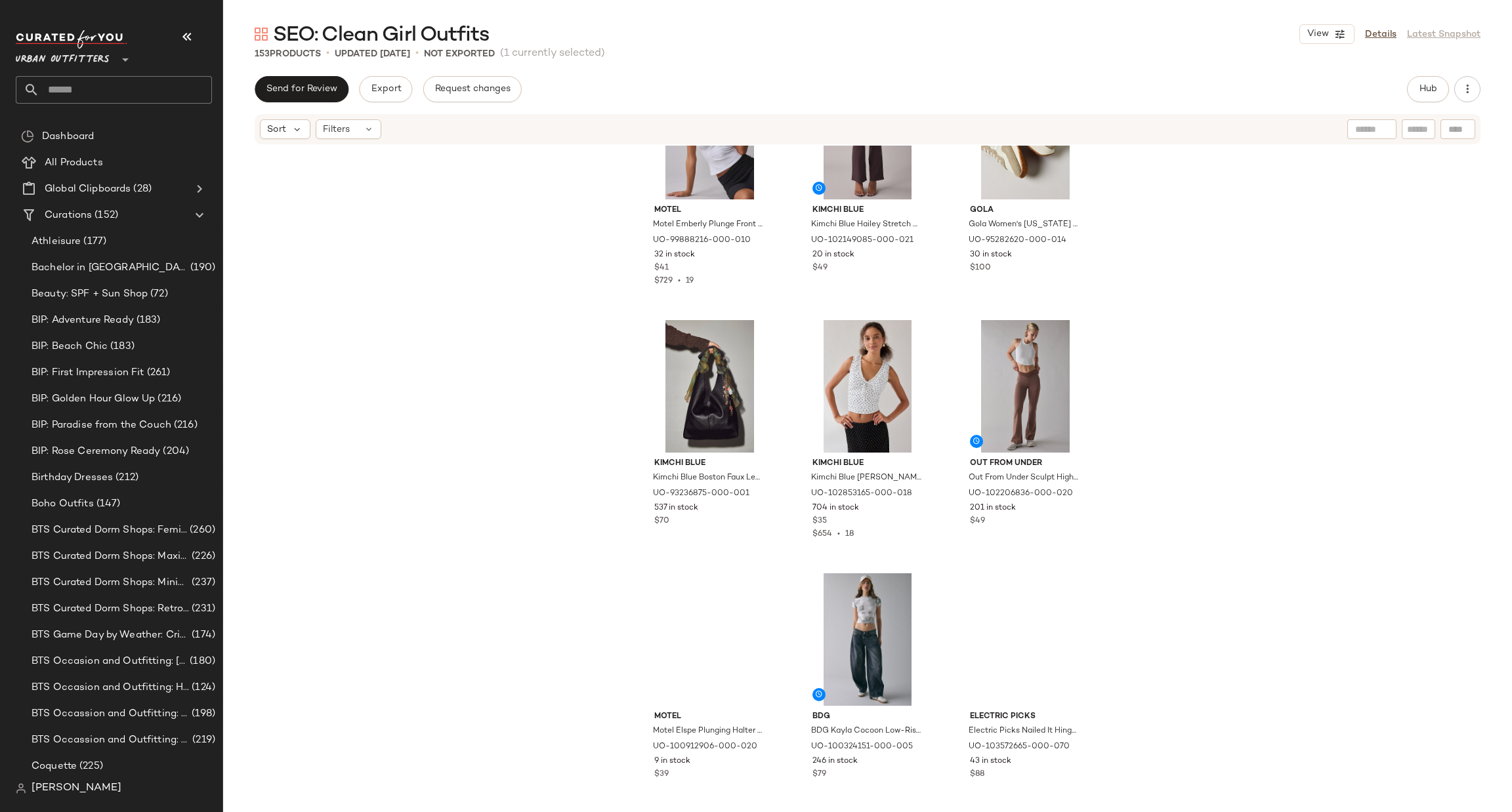
scroll to position [6309, 0]
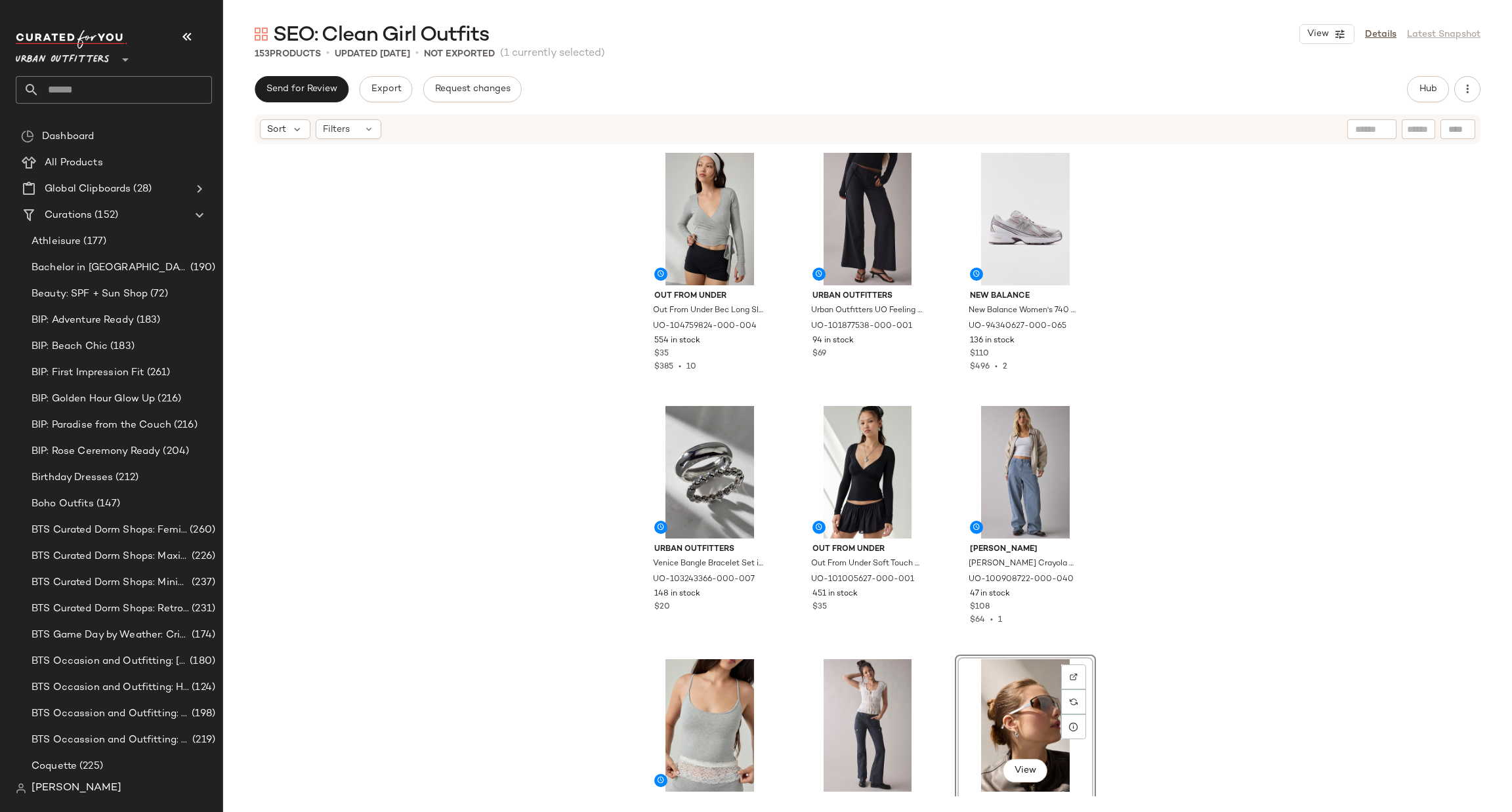
click at [129, 102] on input "text" at bounding box center [125, 90] width 172 height 28
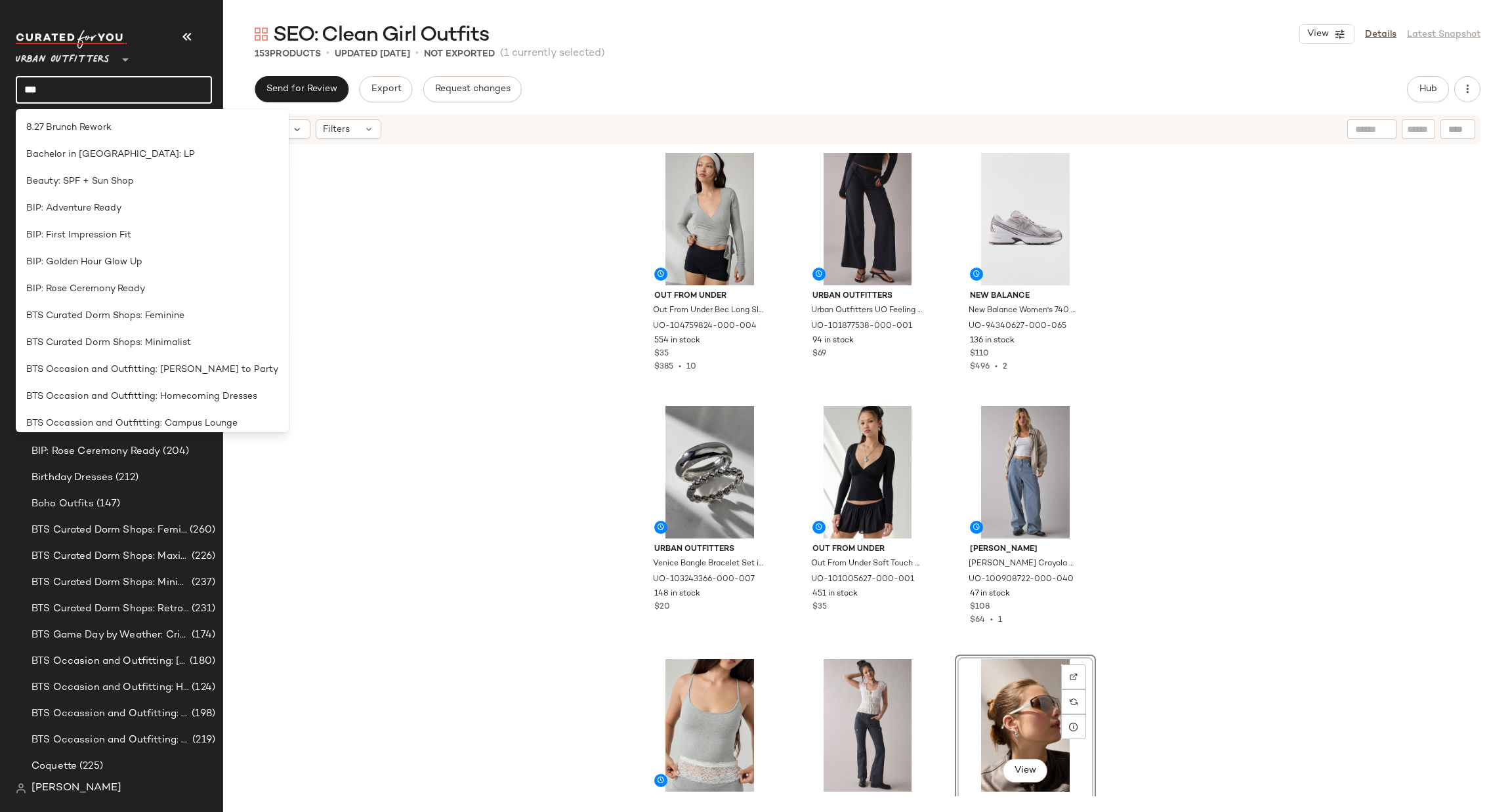
type input "***"
